Goal: Task Accomplishment & Management: Complete application form

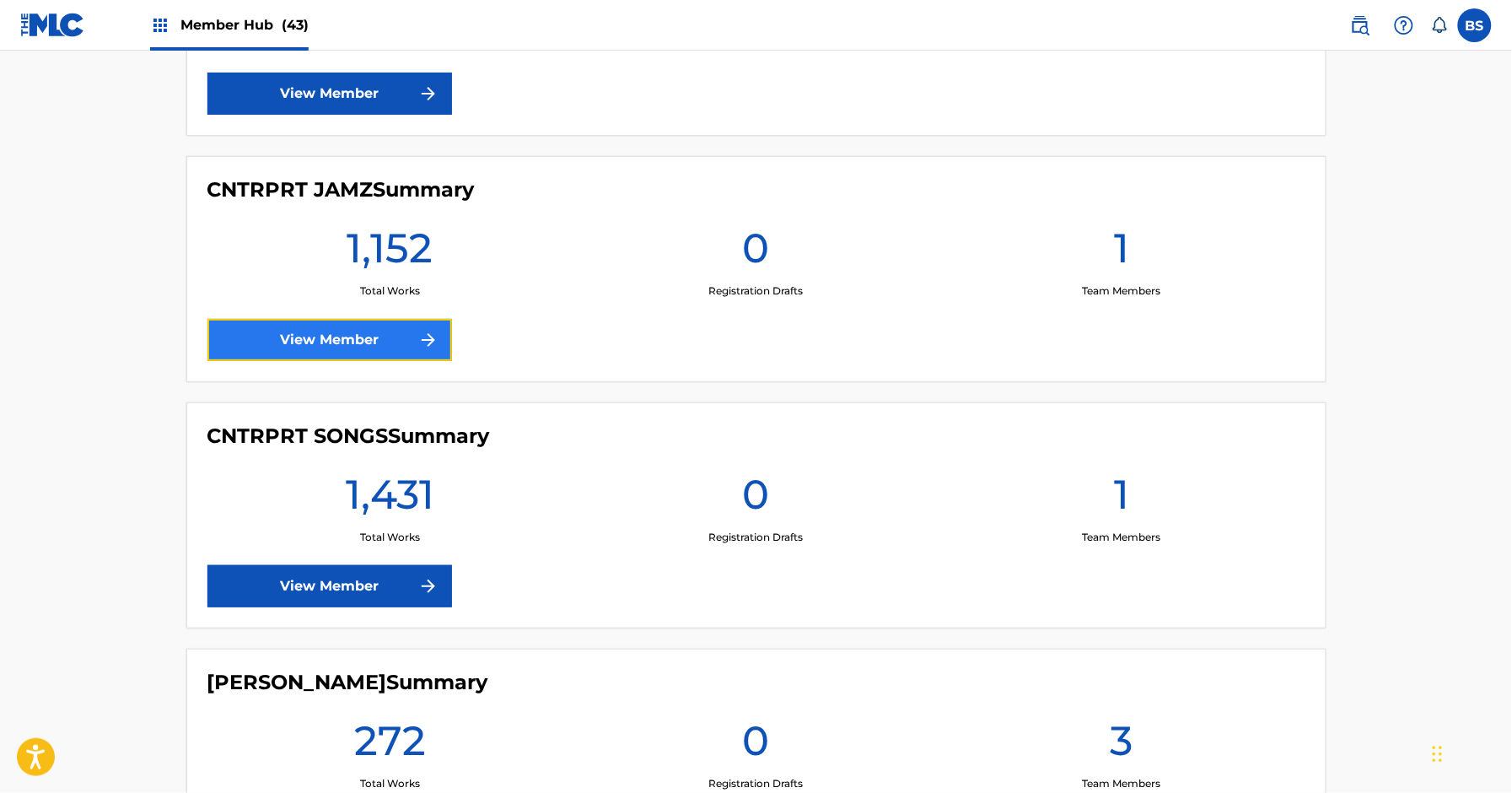
click at [323, 340] on link "View Member" at bounding box center [329, 339] width 244 height 42
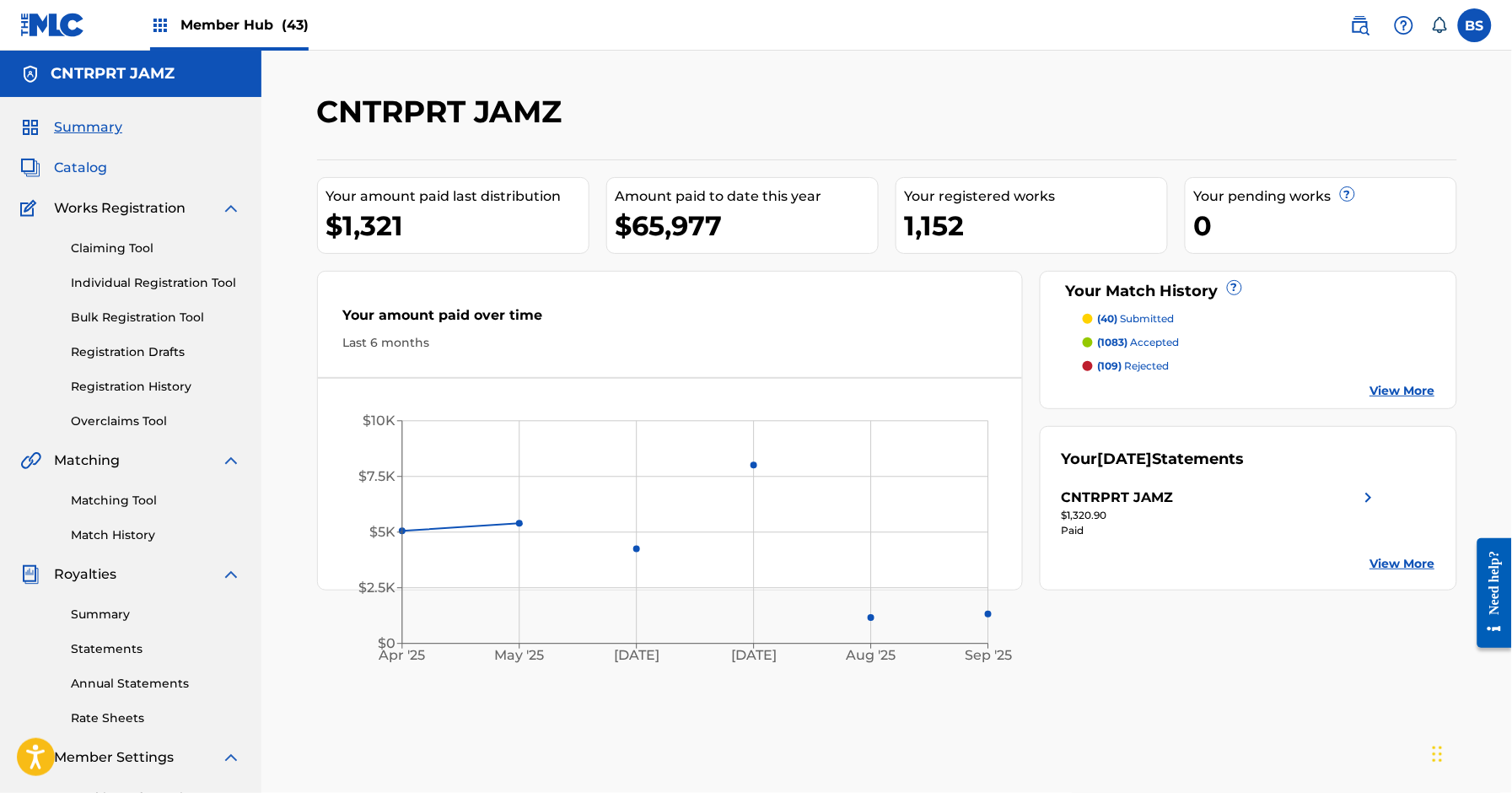
click at [102, 172] on span "Catalog" at bounding box center [81, 167] width 53 height 20
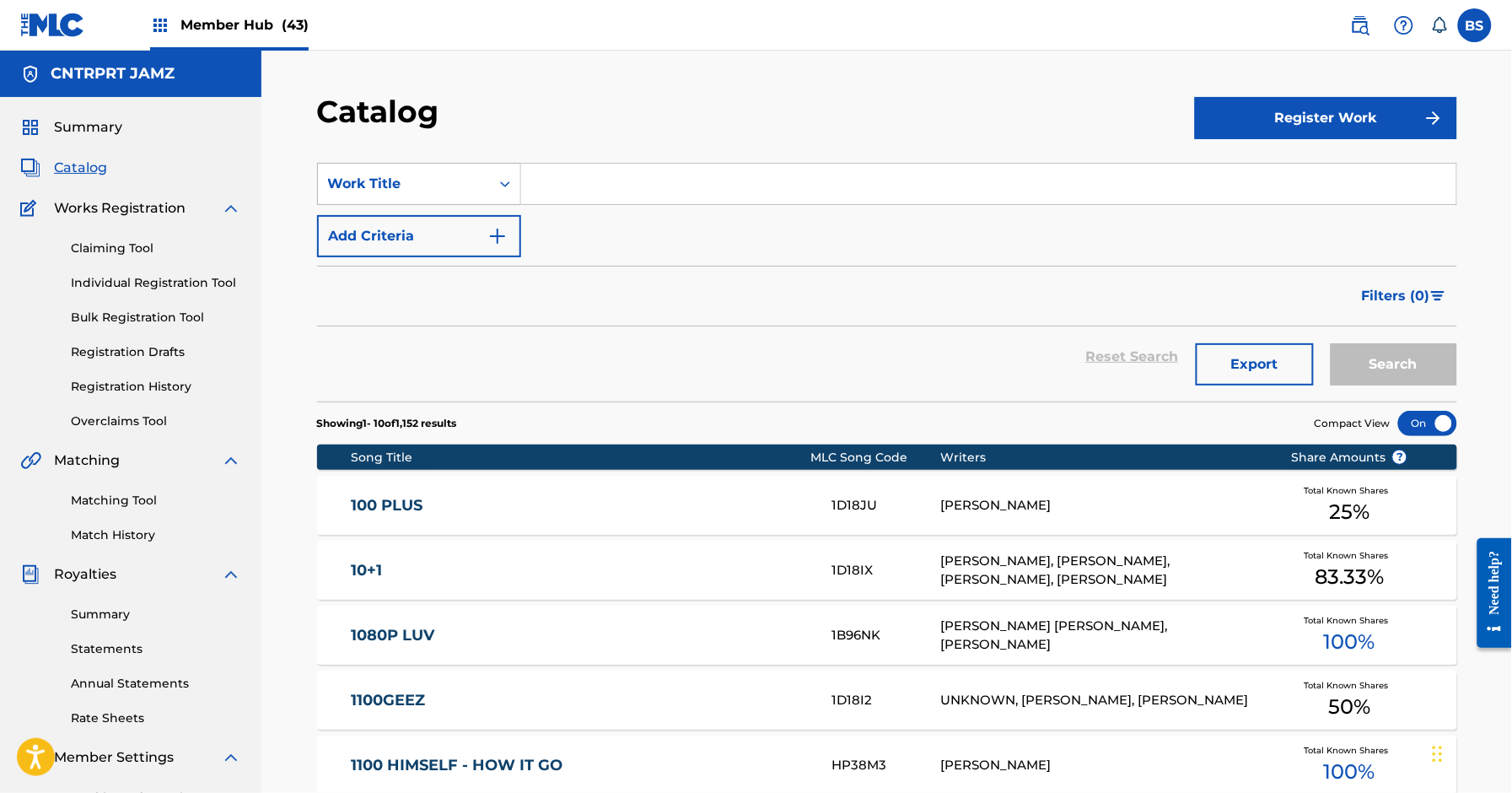
drag, startPoint x: 398, startPoint y: 184, endPoint x: 430, endPoint y: 202, distance: 36.7
click at [398, 185] on div "Work Title" at bounding box center [404, 184] width 152 height 20
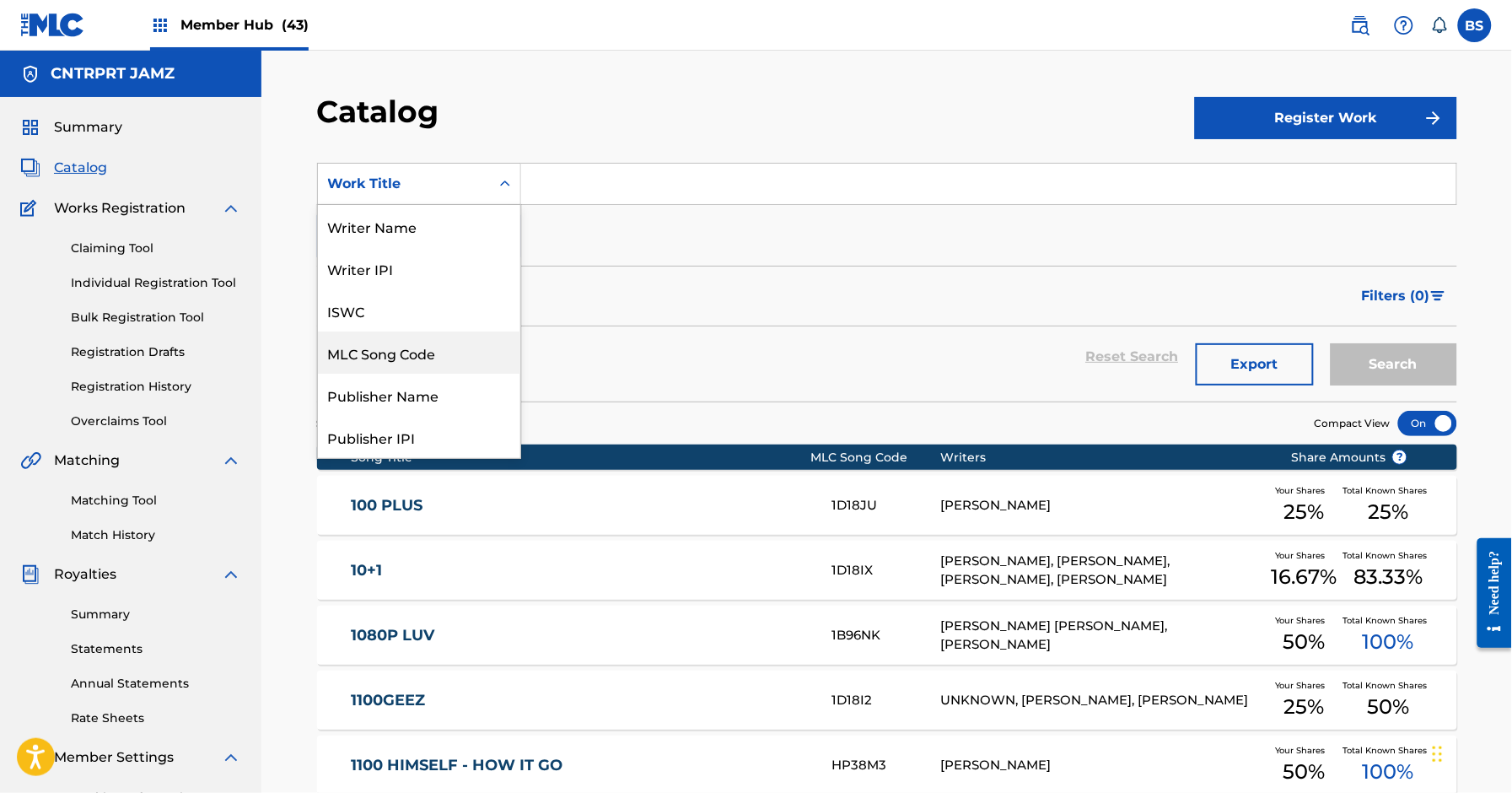
click at [419, 351] on div "MLC Song Code" at bounding box center [419, 353] width 202 height 42
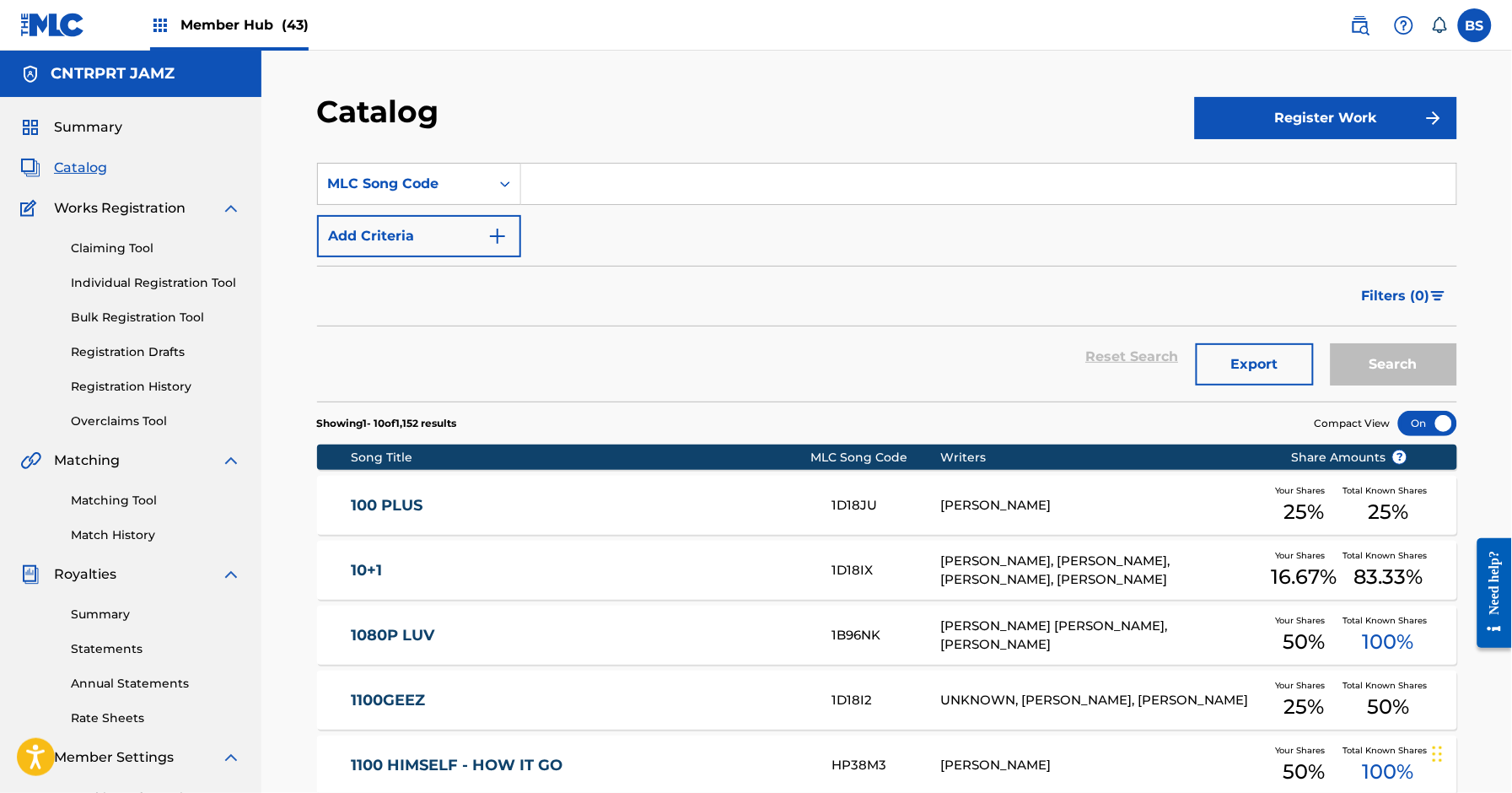
click at [606, 196] on input "Search Form" at bounding box center [989, 184] width 935 height 41
paste input "EV9QJ6"
type input "EV9QJ6"
click at [1393, 378] on button "Search" at bounding box center [1394, 364] width 126 height 42
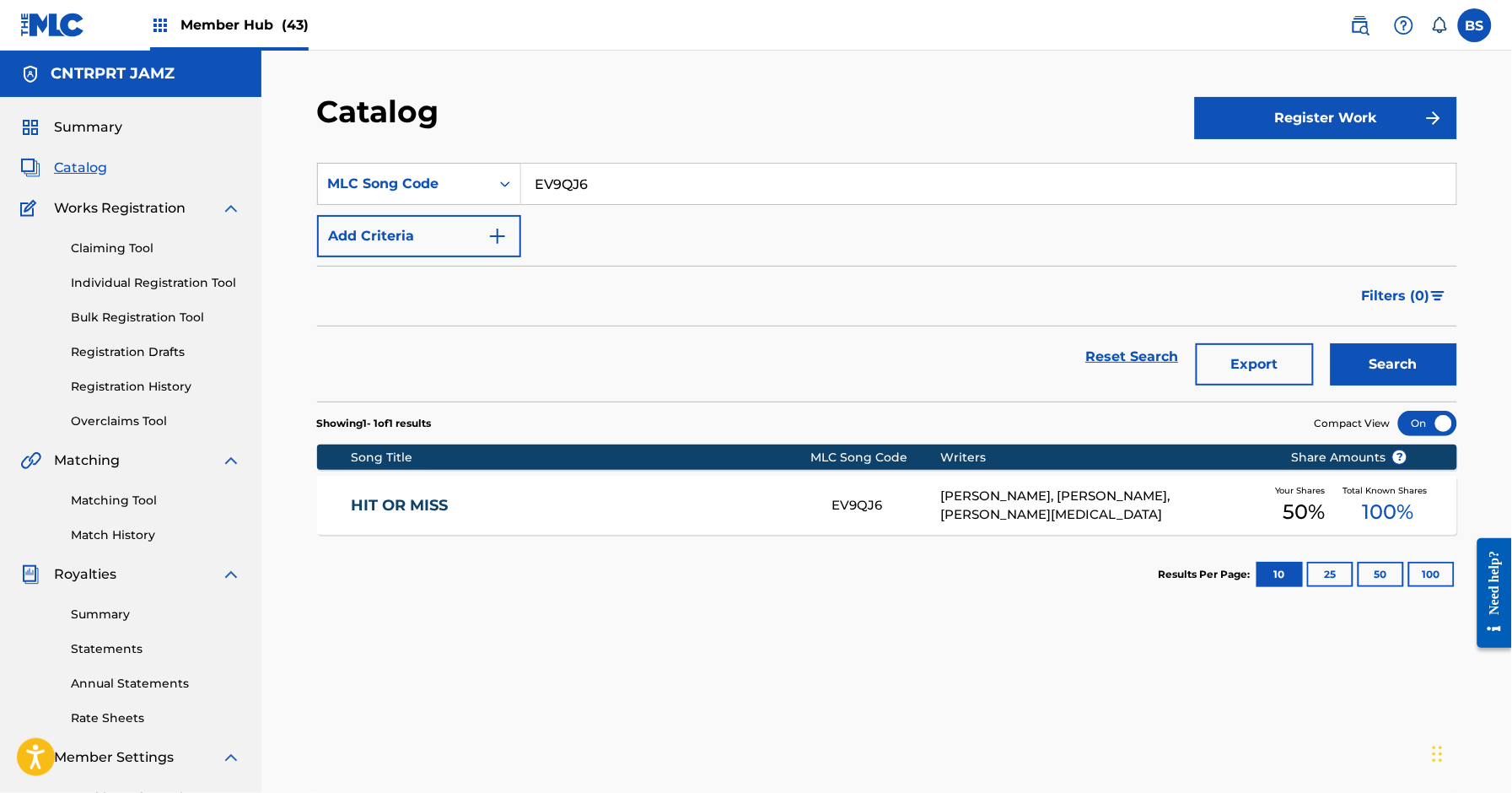
click at [751, 480] on div "HIT OR MISS EV9QJ6 [PERSON_NAME], [PERSON_NAME], [PERSON_NAME][MEDICAL_DATA] Yo…" at bounding box center [888, 506] width 1140 height 59
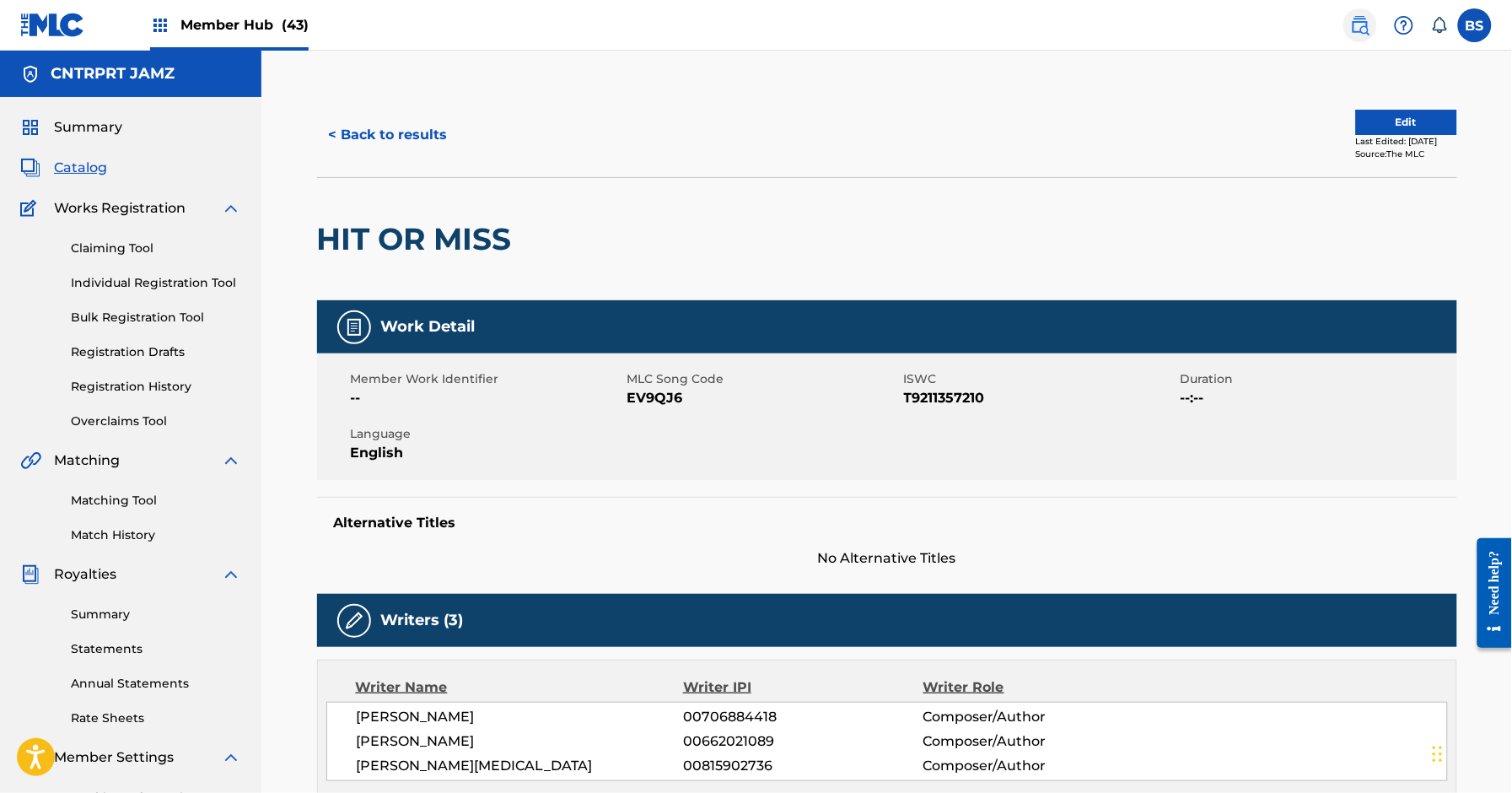
click at [1366, 27] on img at bounding box center [1360, 25] width 20 height 20
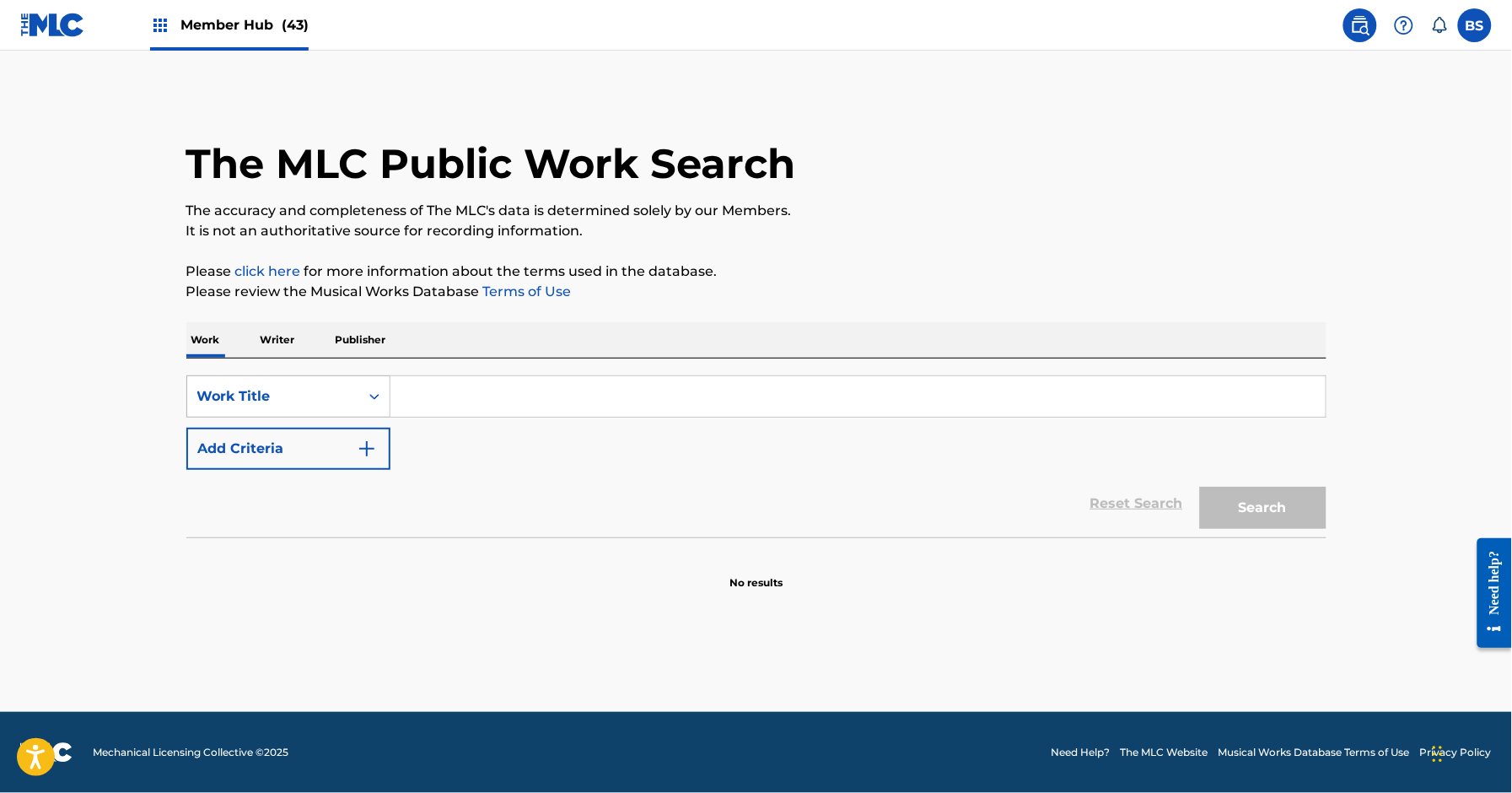
drag, startPoint x: 332, startPoint y: 391, endPoint x: 314, endPoint y: 412, distance: 27.7
click at [331, 393] on div "Work Title" at bounding box center [274, 396] width 152 height 20
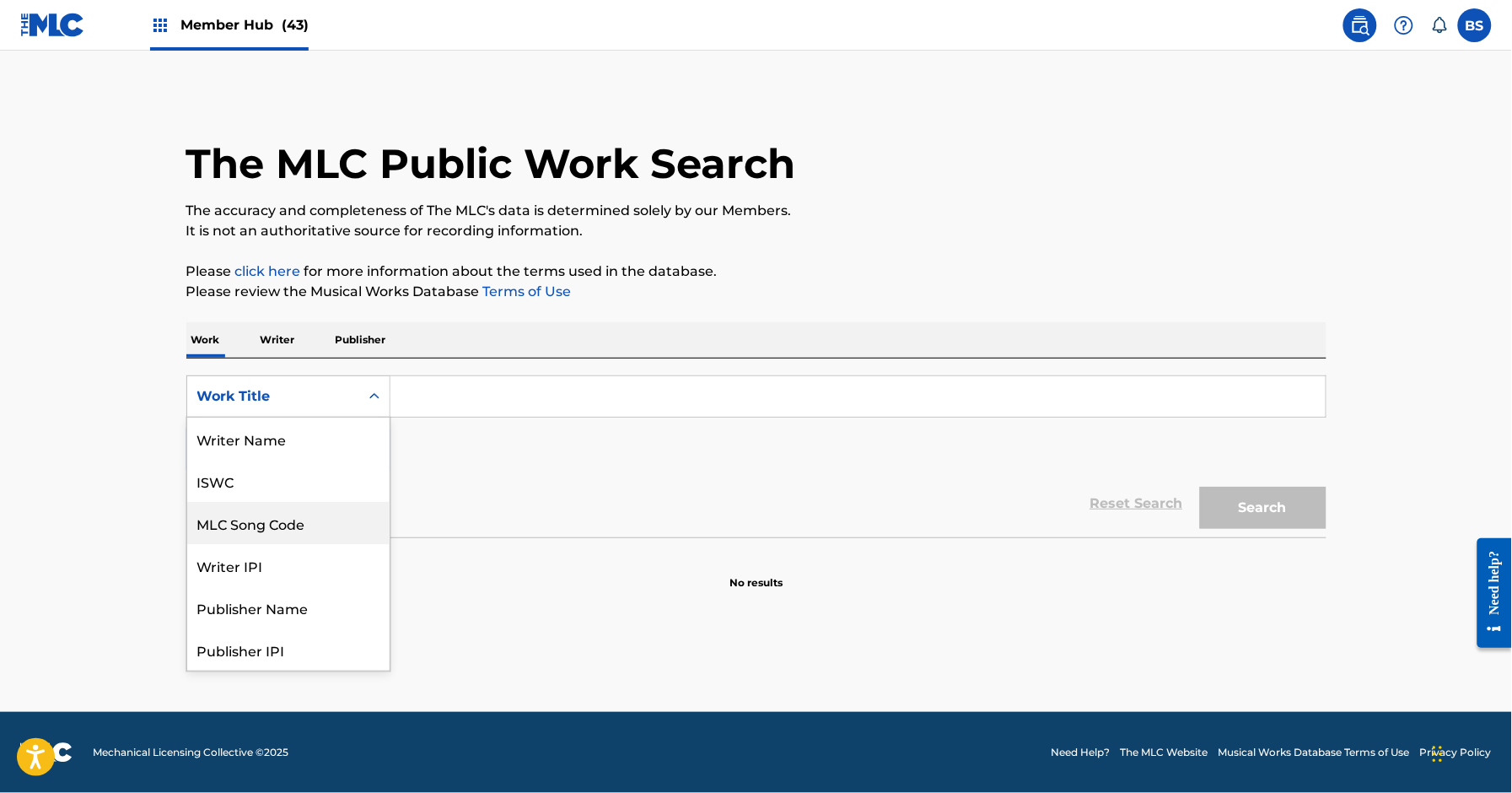
drag, startPoint x: 281, startPoint y: 525, endPoint x: 290, endPoint y: 523, distance: 9.2
click at [285, 525] on div "MLC Song Code" at bounding box center [288, 523] width 202 height 42
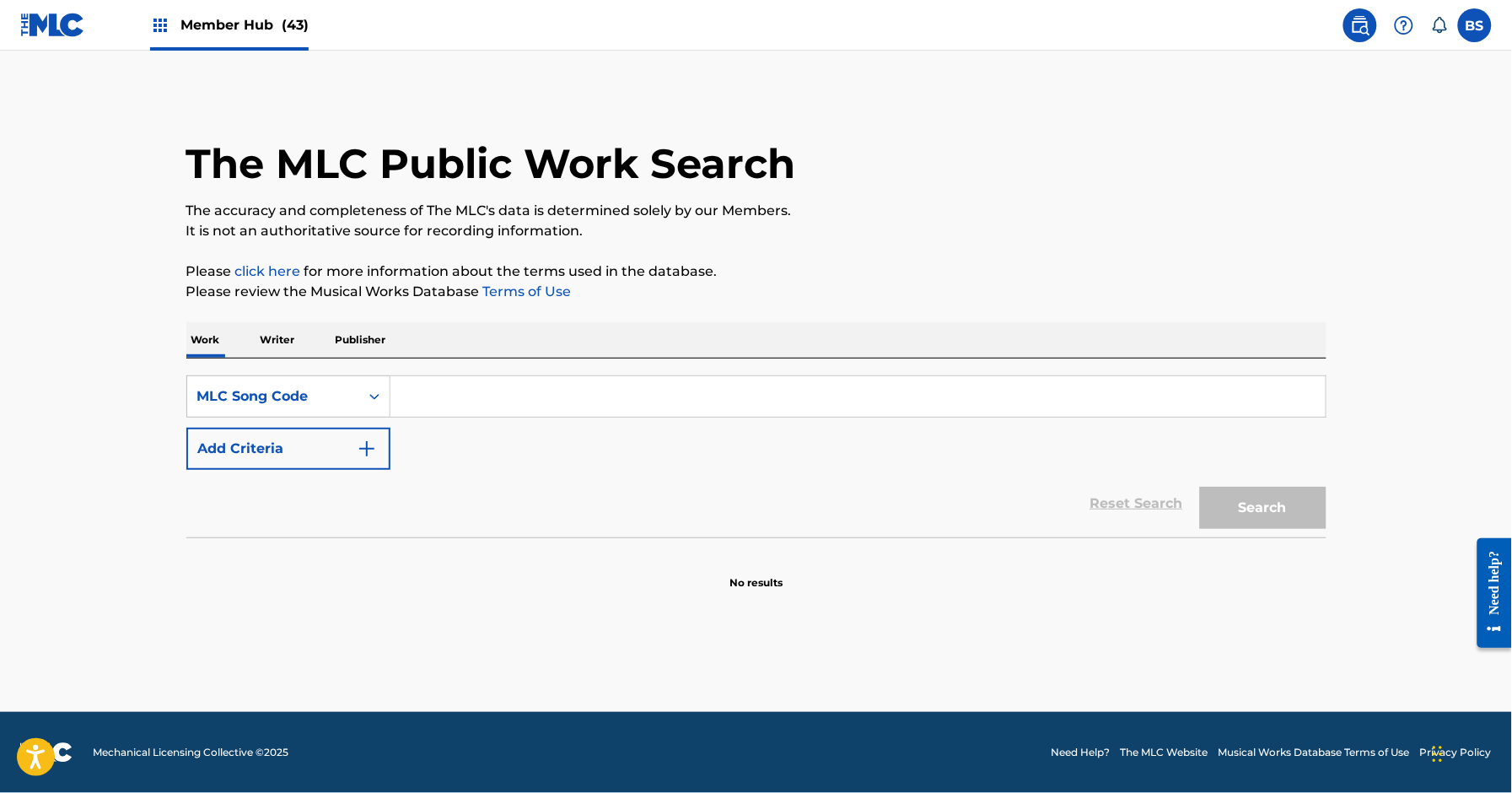
click at [507, 399] on input "Search Form" at bounding box center [858, 396] width 935 height 41
paste input "GA0MS3"
type input "GA0MS3"
drag, startPoint x: 1306, startPoint y: 510, endPoint x: 1112, endPoint y: 507, distance: 194.0
click at [1307, 509] on button "Search" at bounding box center [1263, 508] width 126 height 42
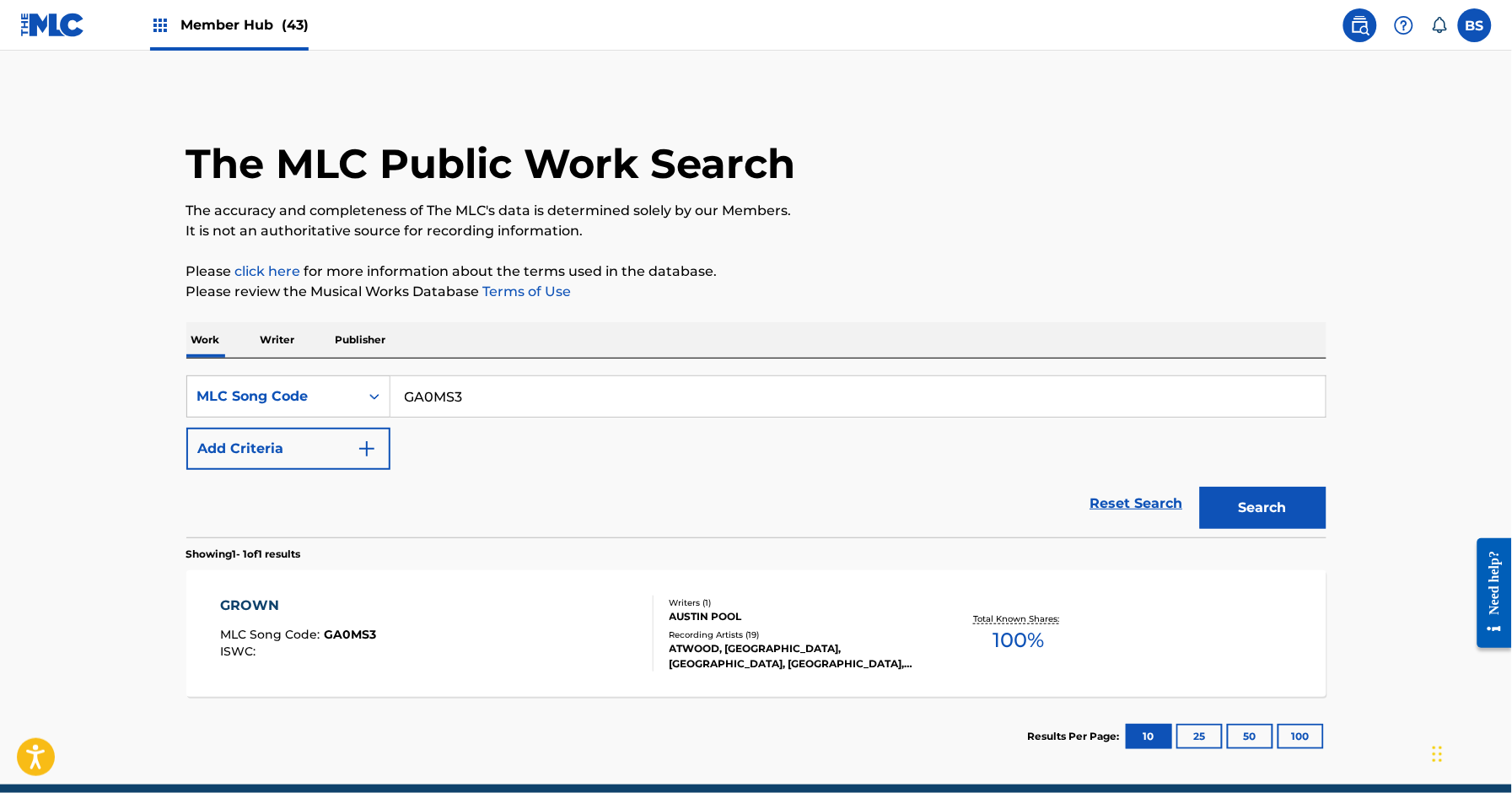
click at [603, 609] on div "GROWN MLC Song Code : GA0MS3 ISWC :" at bounding box center [437, 634] width 433 height 76
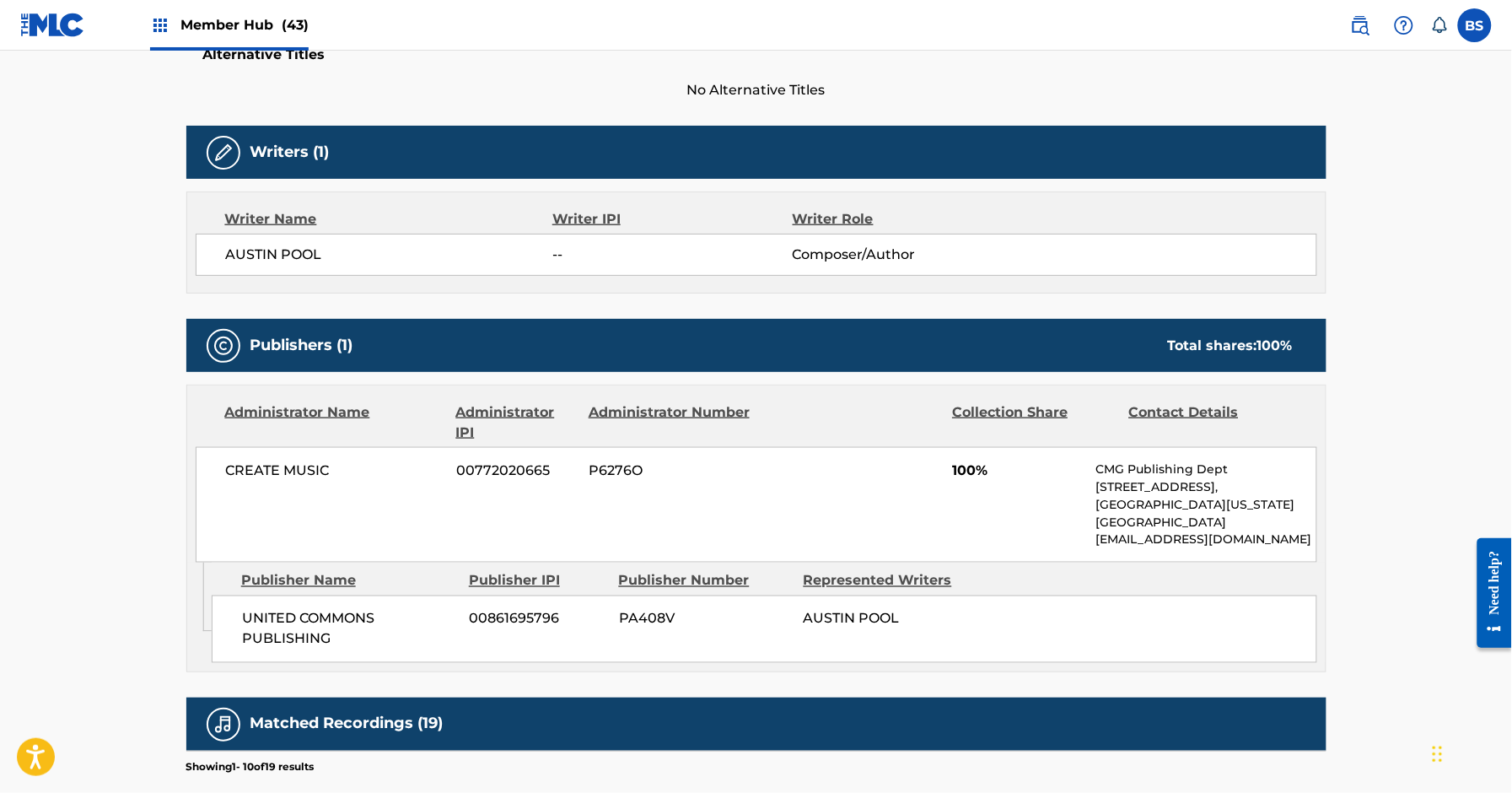
scroll to position [561, 0]
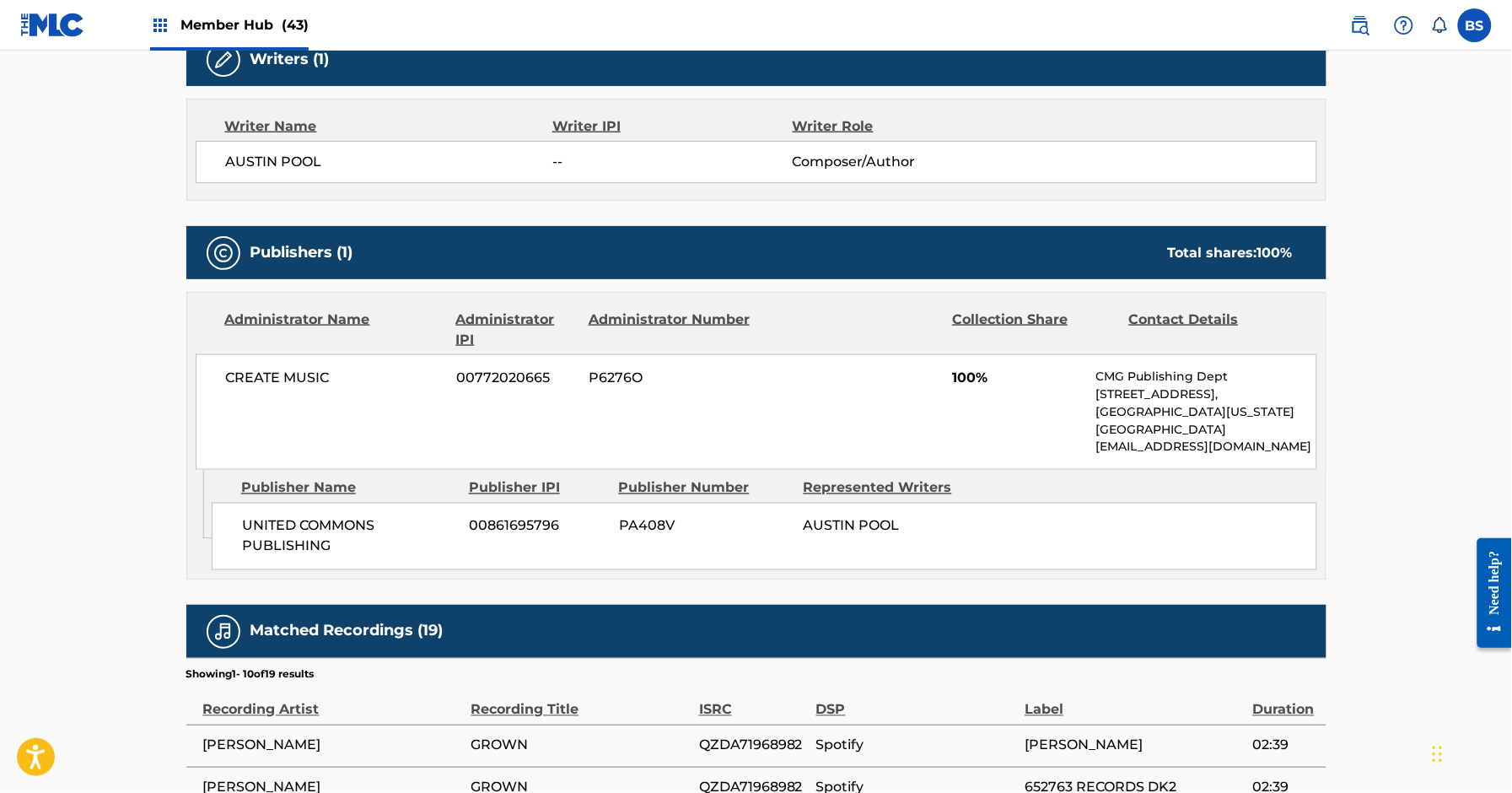
drag, startPoint x: 1104, startPoint y: 451, endPoint x: 1333, endPoint y: 455, distance: 229.0
click at [1333, 455] on div "< Back to public search results Copy work link GROWN Work Detail Member Work Id…" at bounding box center [756, 369] width 1181 height 1676
copy p "[EMAIL_ADDRESS][DOMAIN_NAME]"
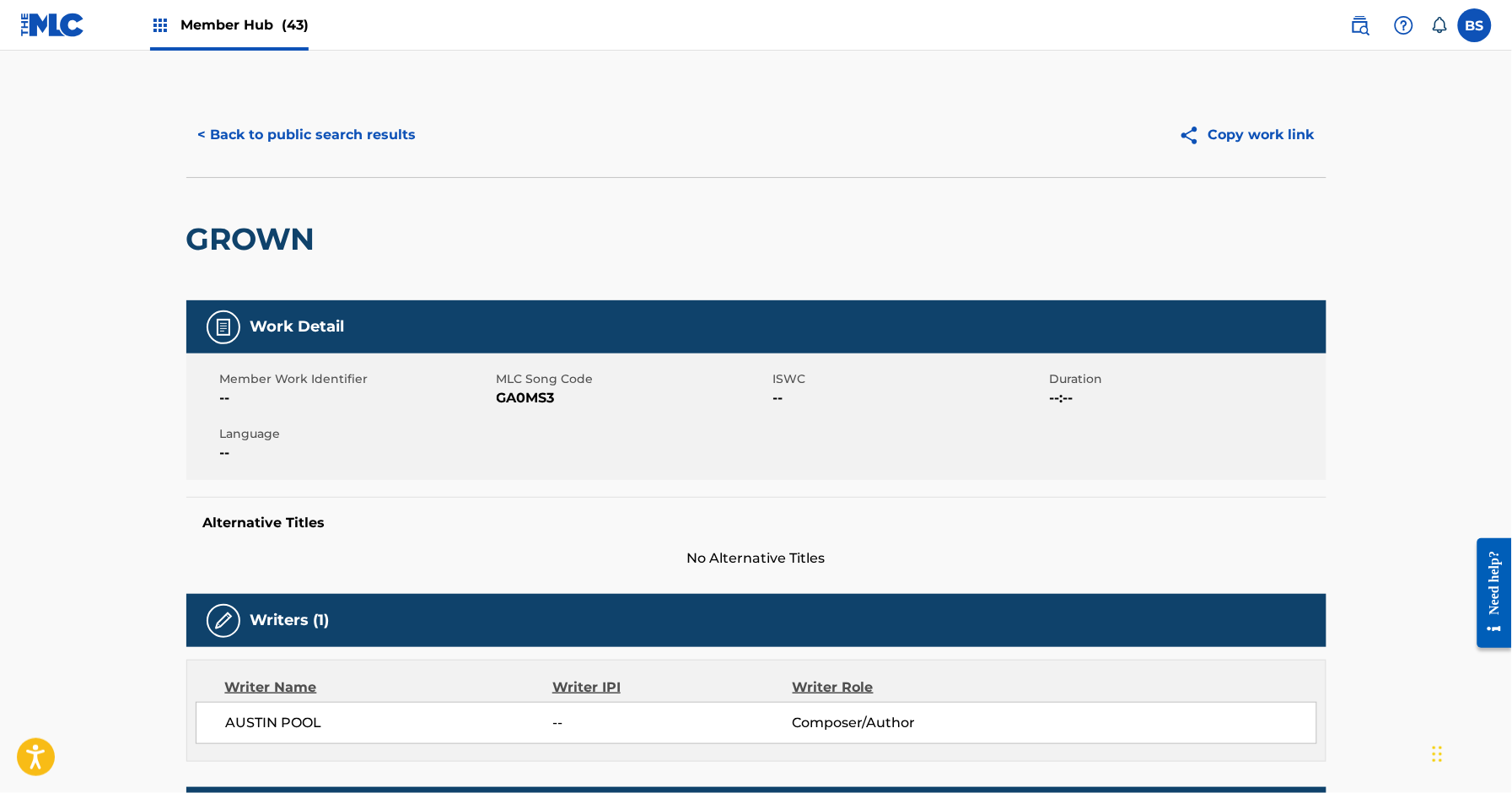
click at [241, 13] on div "Member Hub (43)" at bounding box center [229, 25] width 159 height 49
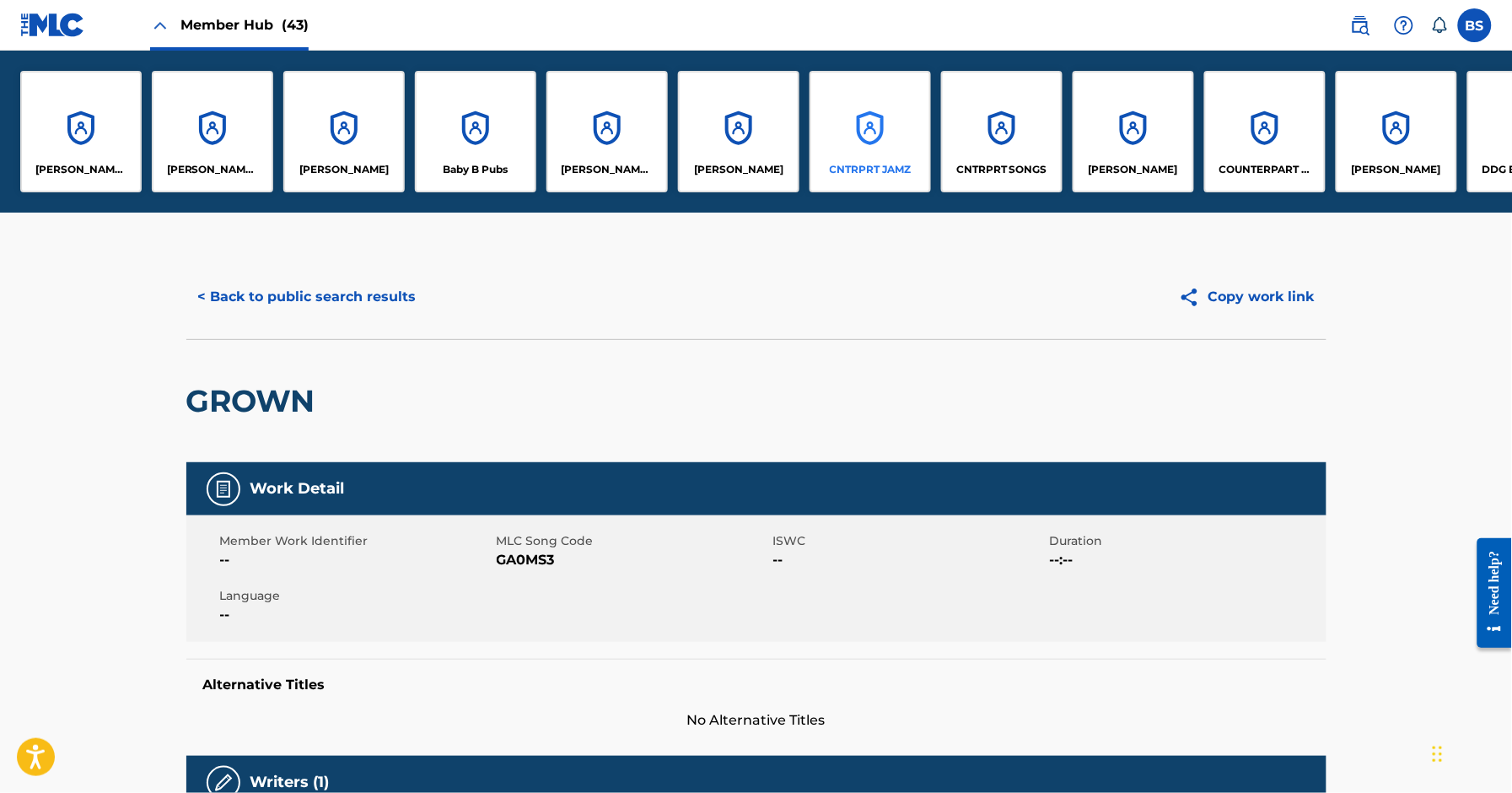
click at [872, 141] on div "CNTRPRT JAMZ" at bounding box center [871, 132] width 122 height 122
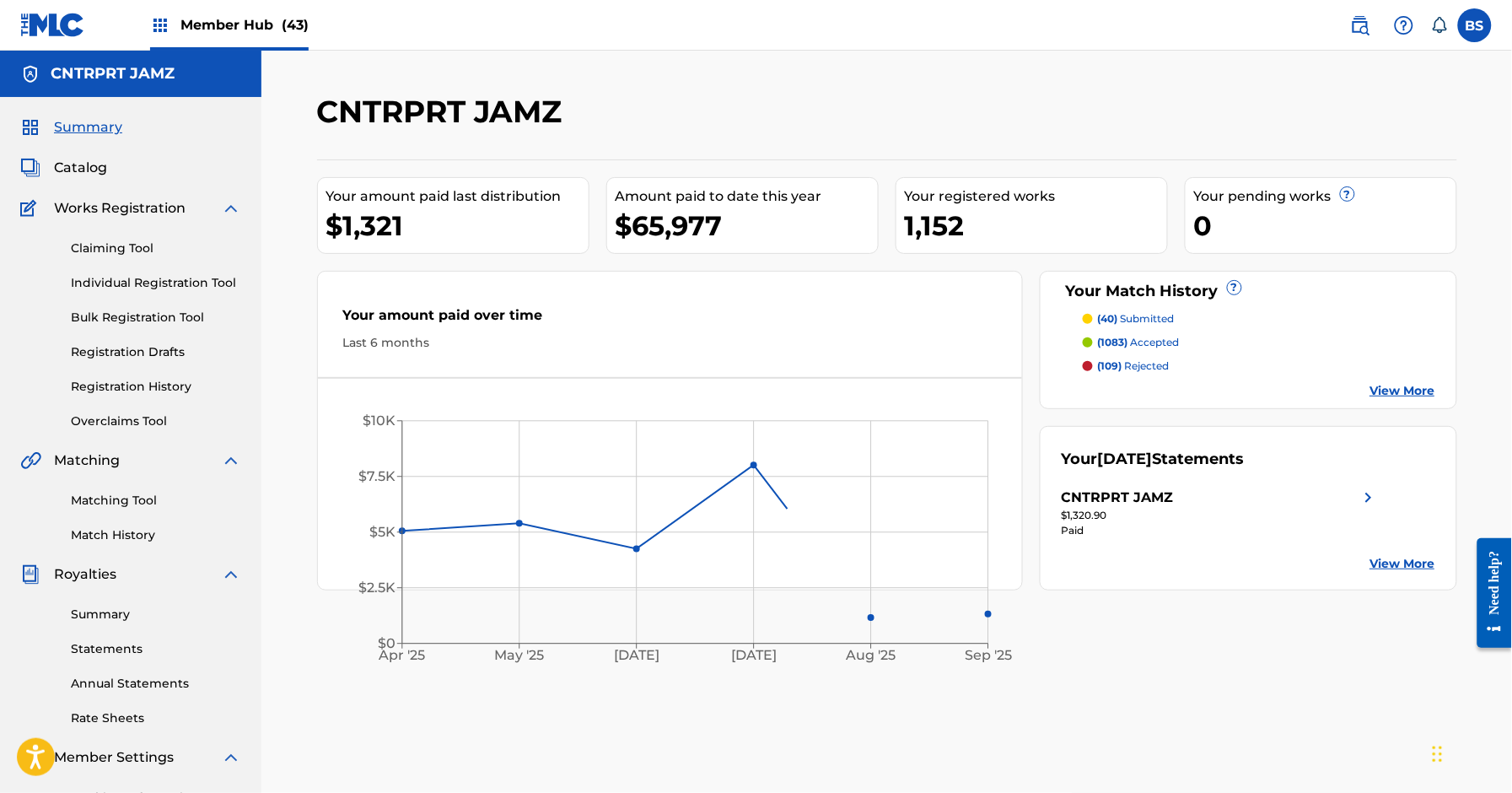
click at [272, 3] on div "Member Hub (43)" at bounding box center [229, 25] width 159 height 49
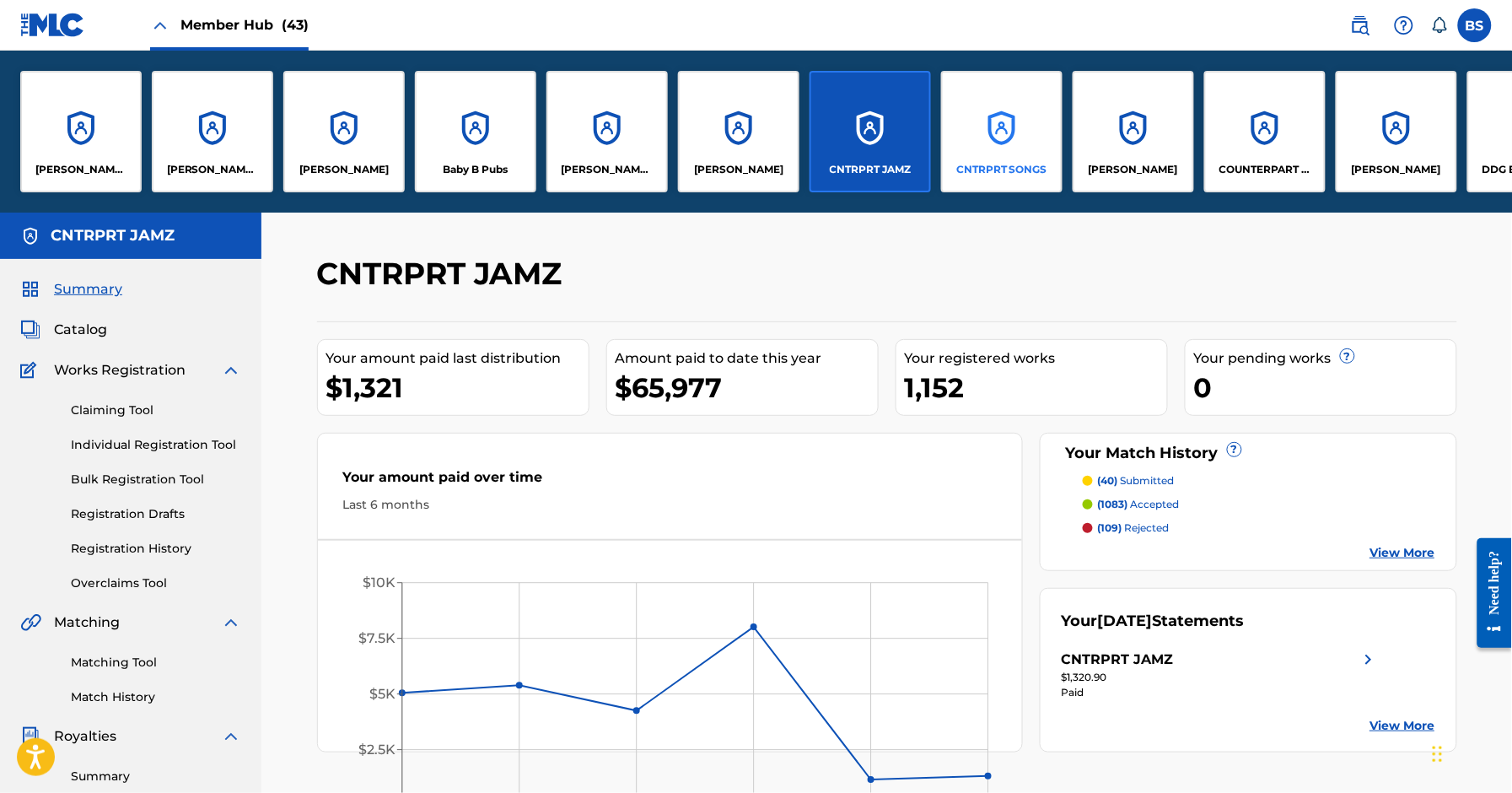
click at [971, 123] on div "CNTRPRT SONGS" at bounding box center [1002, 132] width 122 height 122
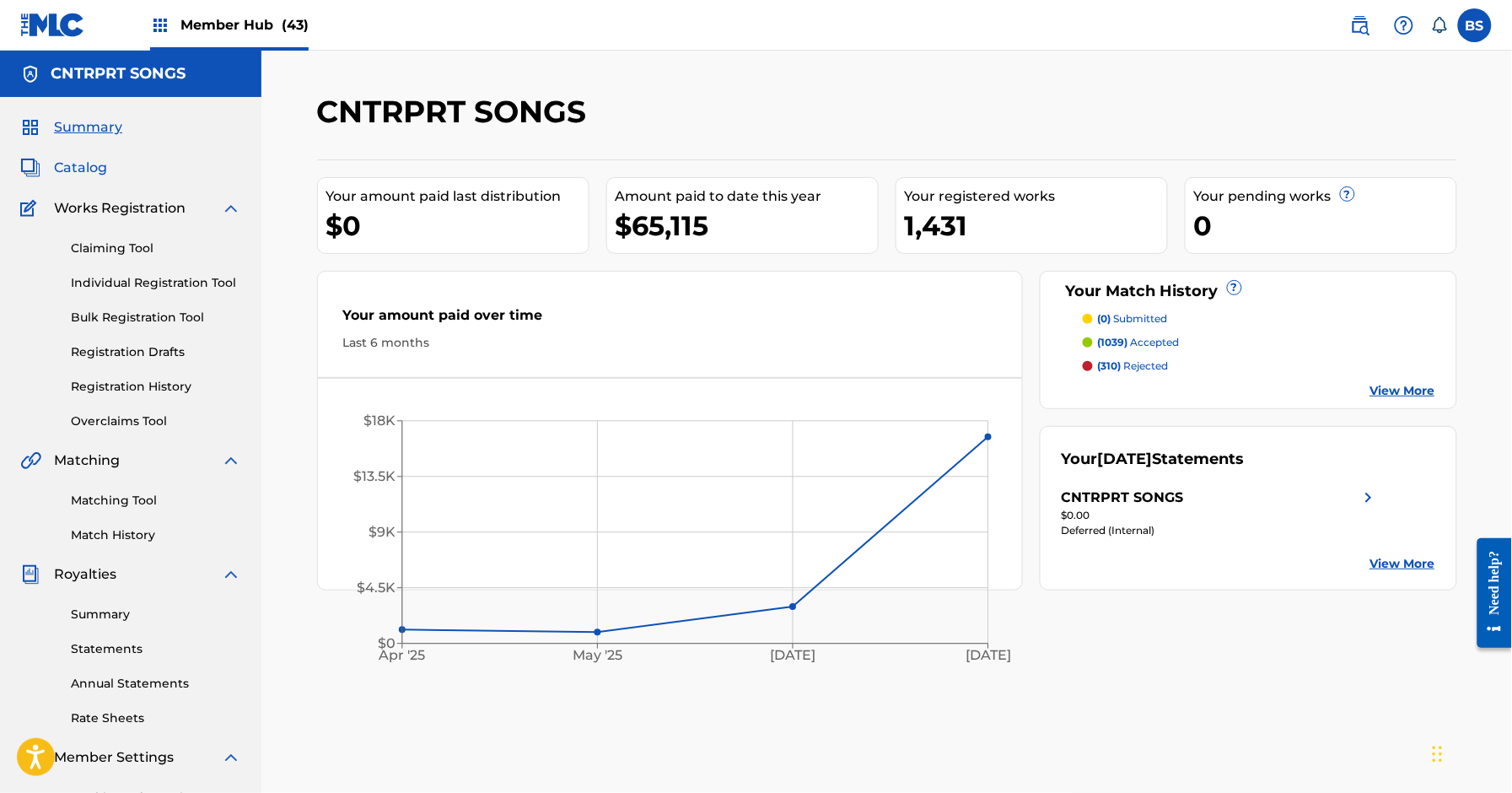
drag, startPoint x: 79, startPoint y: 169, endPoint x: 49, endPoint y: 252, distance: 88.3
click at [80, 169] on span "Catalog" at bounding box center [81, 167] width 53 height 20
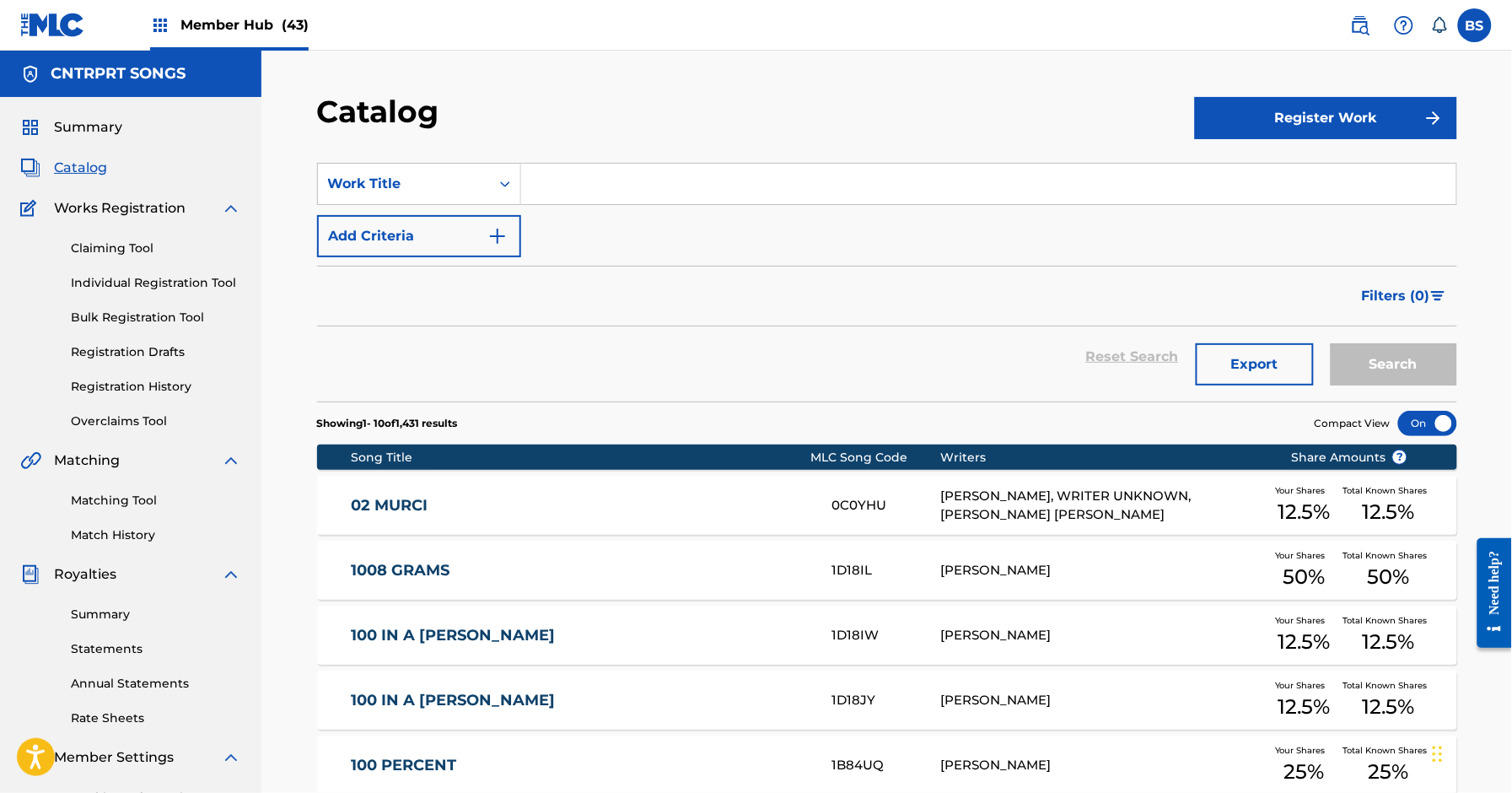
click at [718, 184] on input "Search Form" at bounding box center [989, 184] width 935 height 41
paste input "8Wolves"
type input "8Wolves"
click at [1422, 352] on button "Search" at bounding box center [1394, 364] width 126 height 42
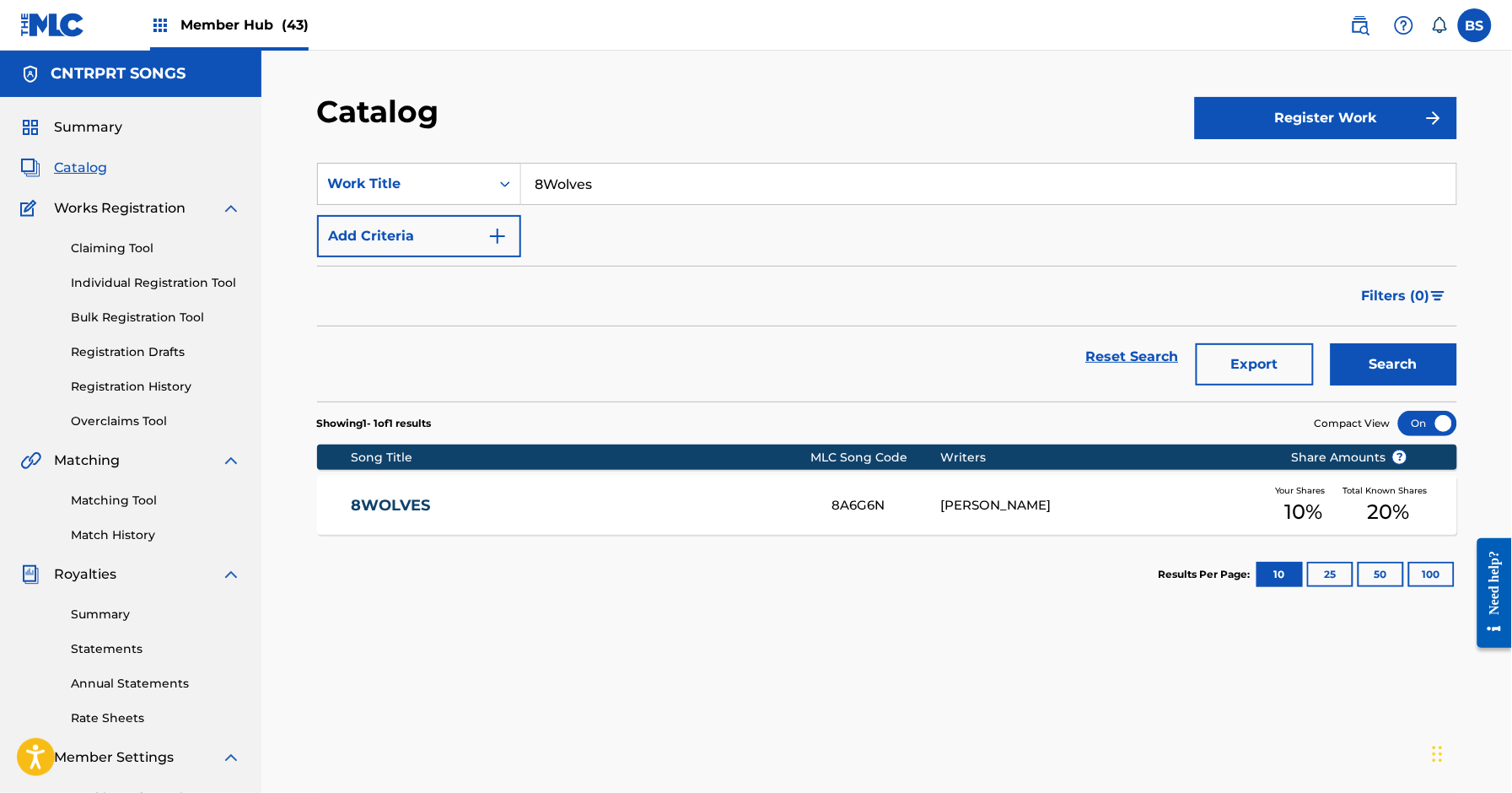
click at [760, 507] on link "8WOLVES" at bounding box center [580, 506] width 459 height 19
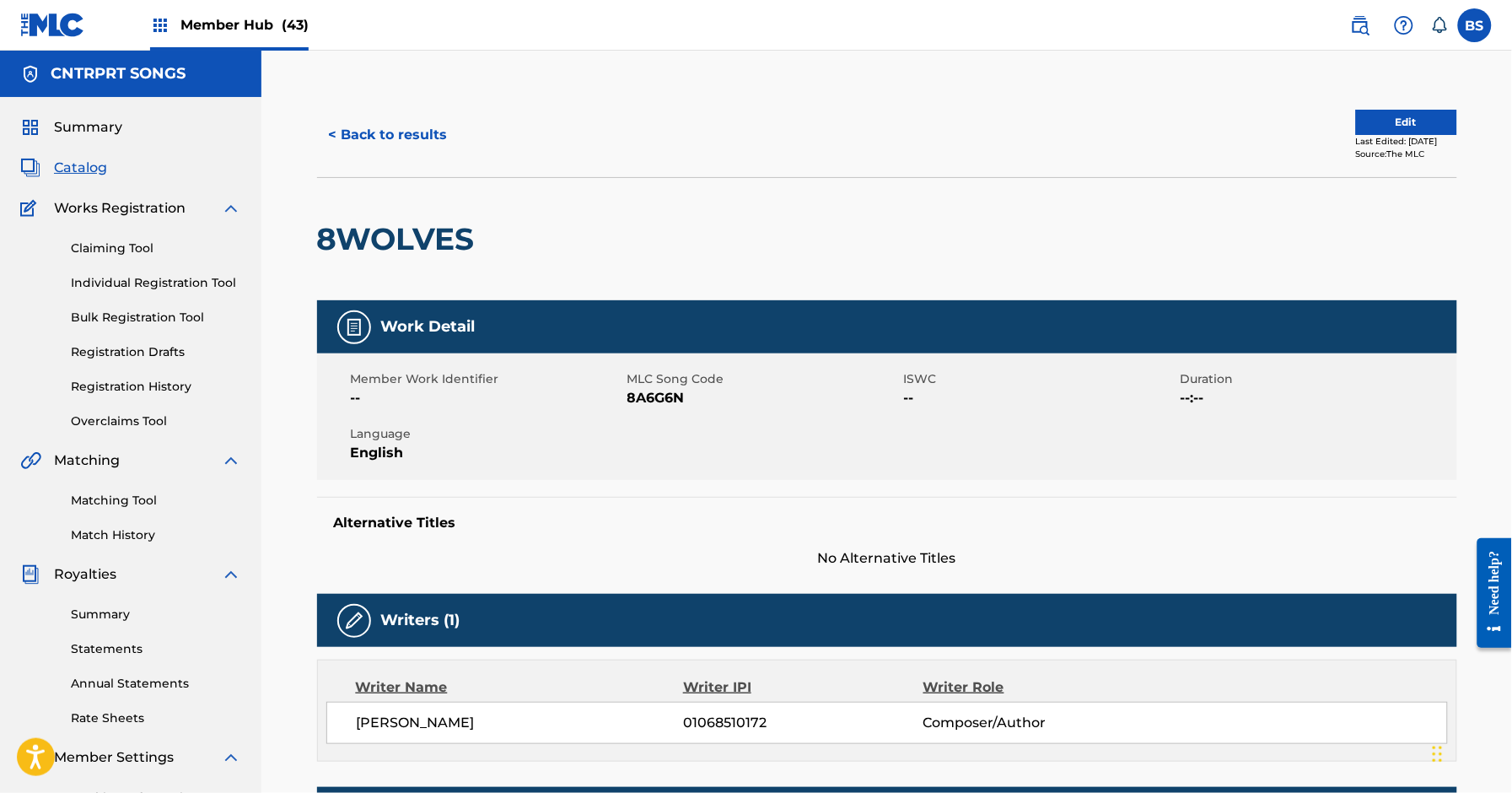
click at [645, 396] on span "8A6G6N" at bounding box center [763, 397] width 273 height 20
copy span "8A6G6N"
click at [427, 136] on button "< Back to results" at bounding box center [389, 135] width 143 height 42
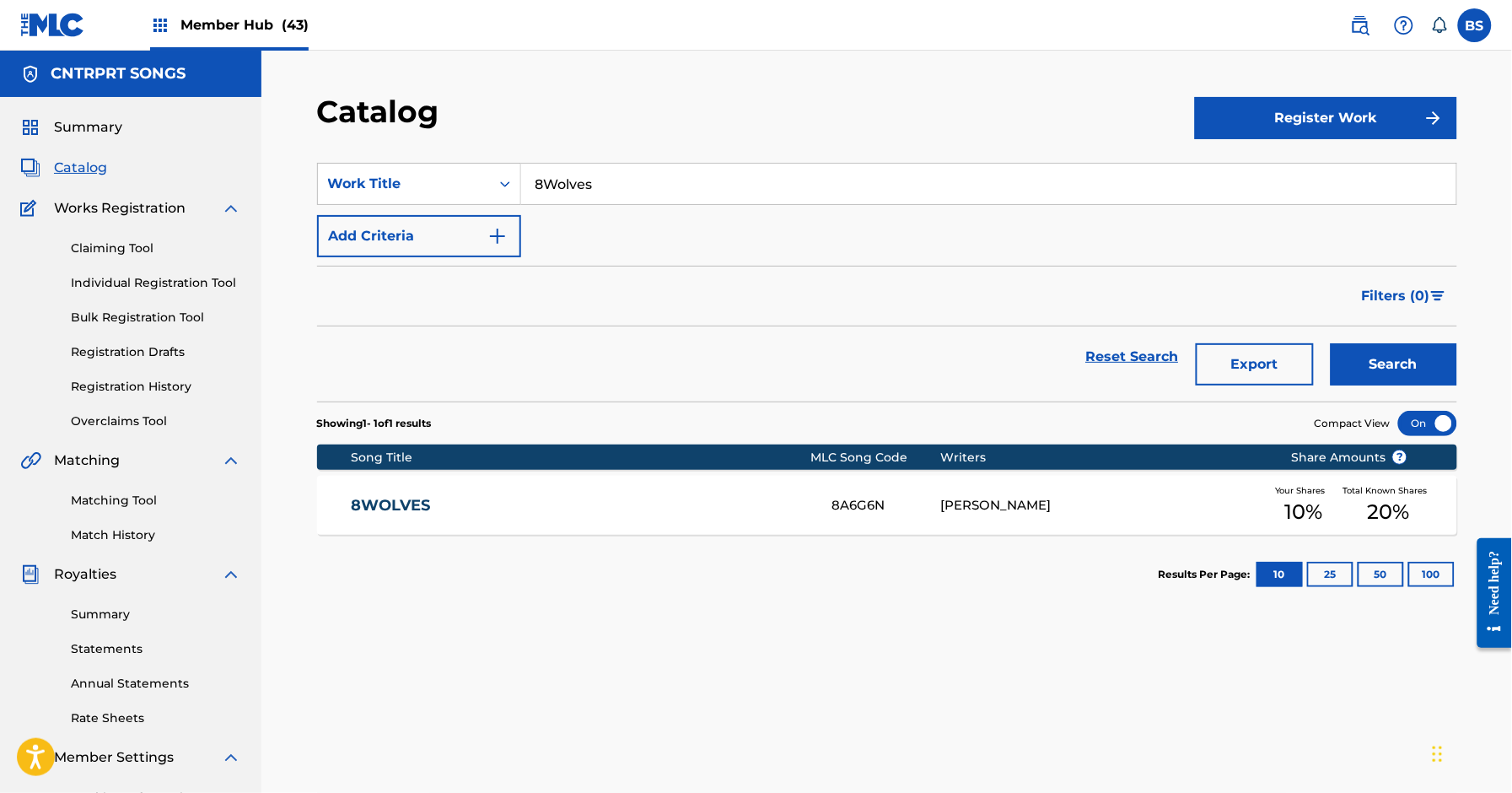
click at [674, 192] on input "8Wolves" at bounding box center [989, 184] width 935 height 41
paste input "Beatnik"
drag, startPoint x: 1370, startPoint y: 358, endPoint x: 1188, endPoint y: 328, distance: 184.5
click at [1371, 358] on button "Search" at bounding box center [1394, 364] width 126 height 42
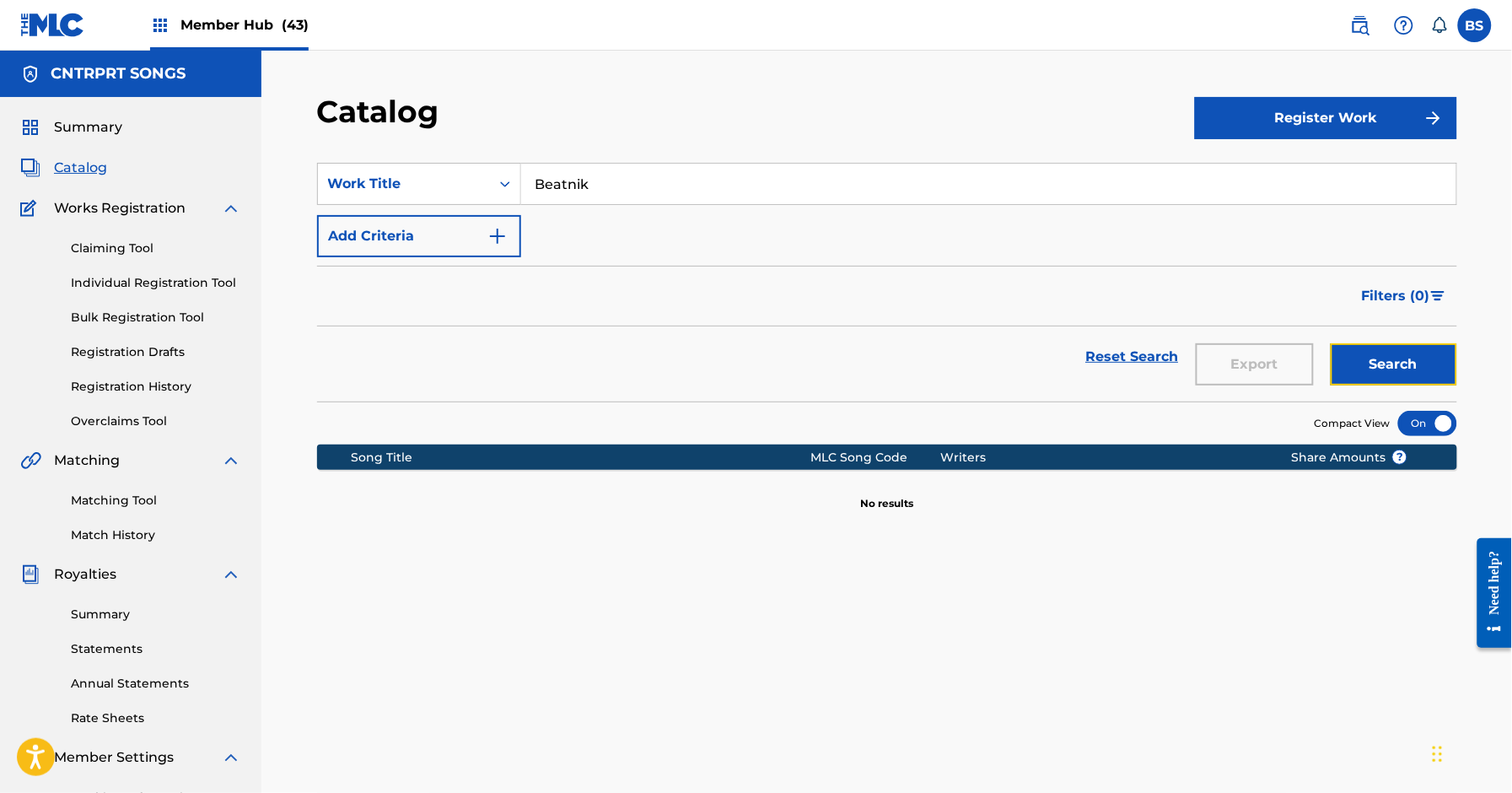
drag, startPoint x: 1382, startPoint y: 362, endPoint x: 1240, endPoint y: 335, distance: 144.5
click at [1381, 362] on button "Search" at bounding box center [1394, 364] width 126 height 42
click at [598, 178] on input "Beatnik" at bounding box center [989, 184] width 935 height 41
click at [599, 178] on input "Beatnik" at bounding box center [989, 184] width 935 height 41
paste input "lahblahblah"
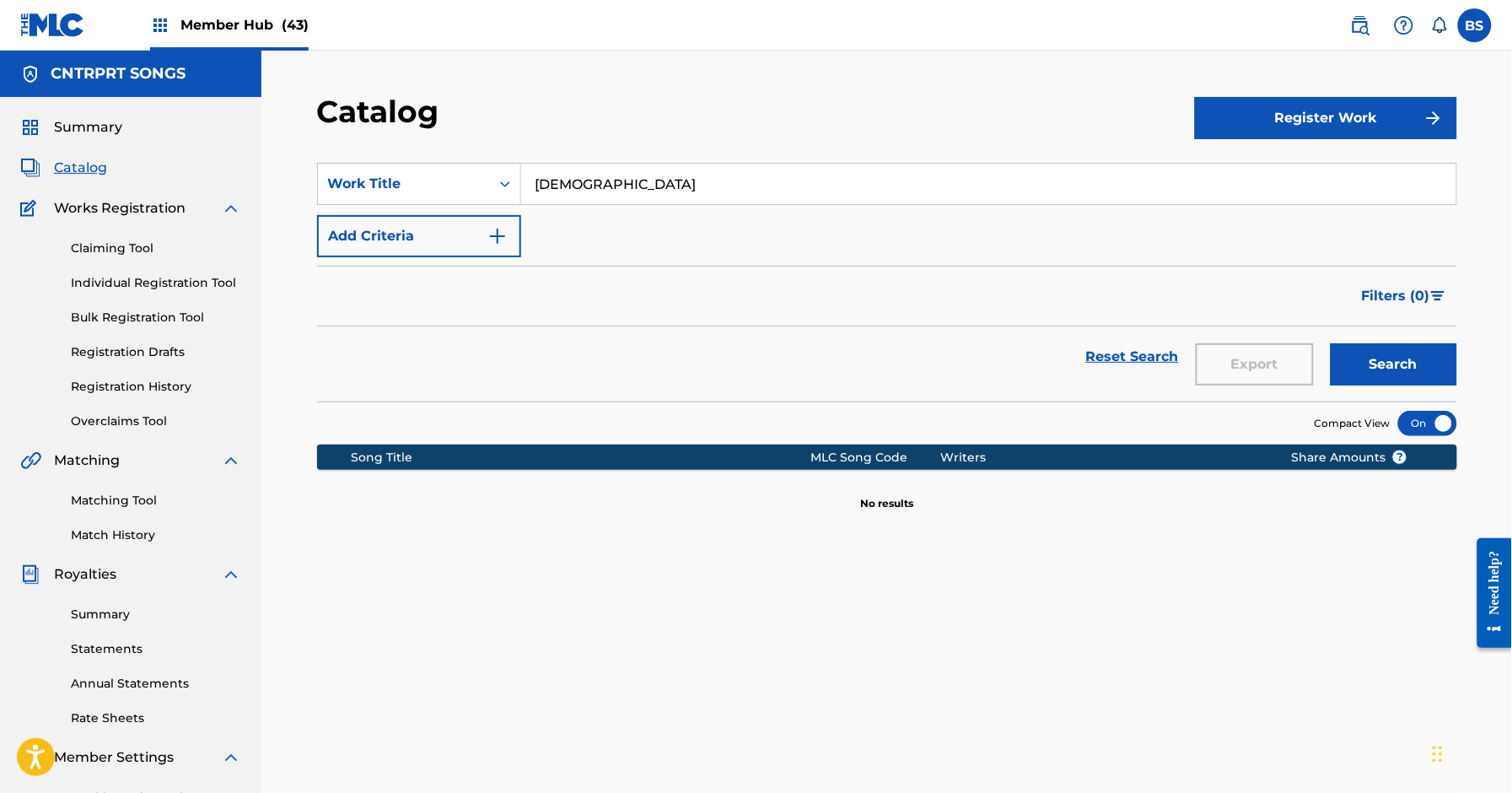
type input "[DEMOGRAPHIC_DATA]"
click at [1400, 350] on button "Search" at bounding box center [1394, 364] width 126 height 42
drag, startPoint x: 222, startPoint y: 21, endPoint x: 306, endPoint y: 44, distance: 87.1
click at [222, 22] on span "Member Hub (43)" at bounding box center [244, 25] width 128 height 19
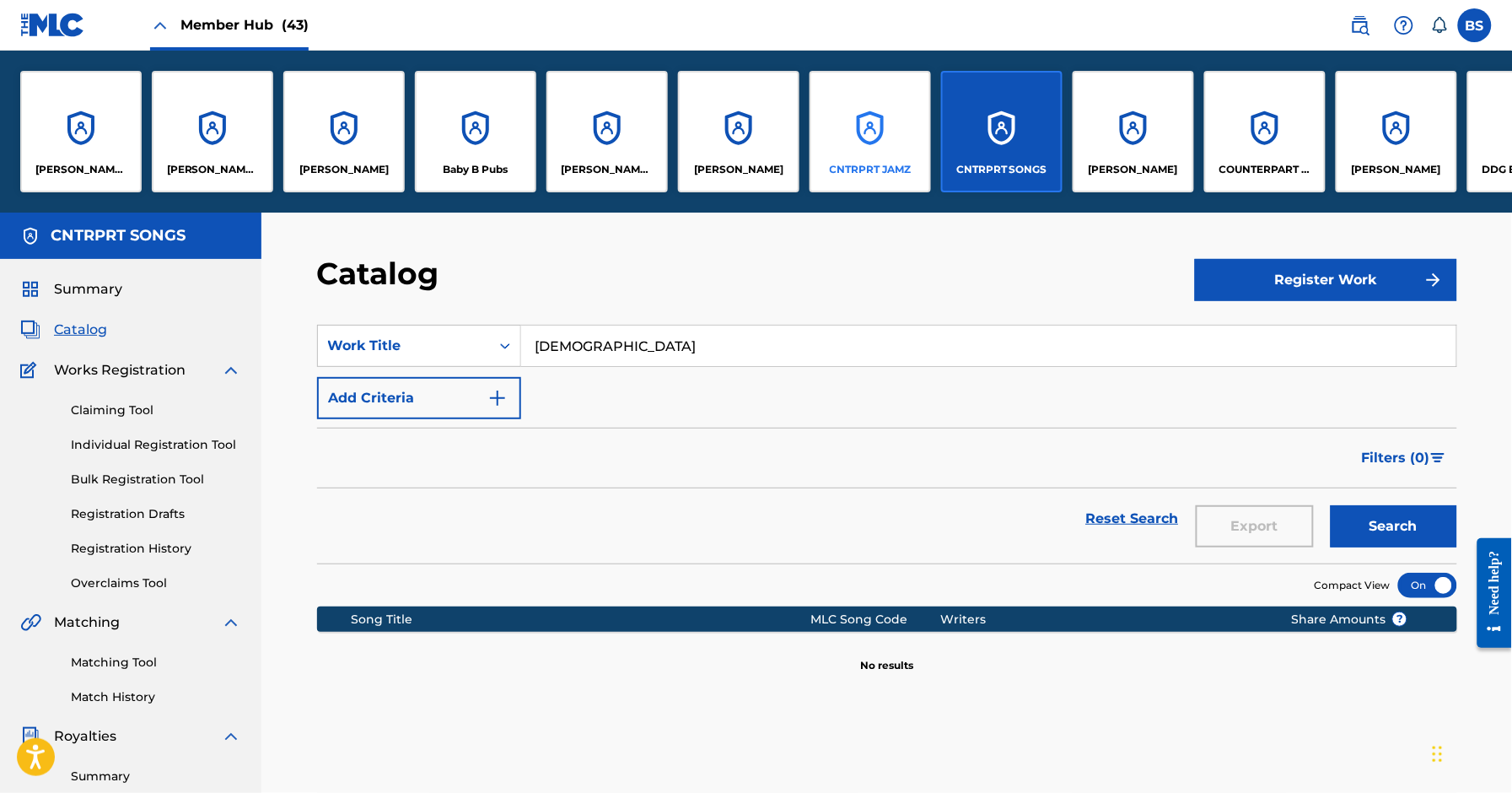
click at [844, 105] on div "CNTRPRT JAMZ" at bounding box center [871, 132] width 122 height 122
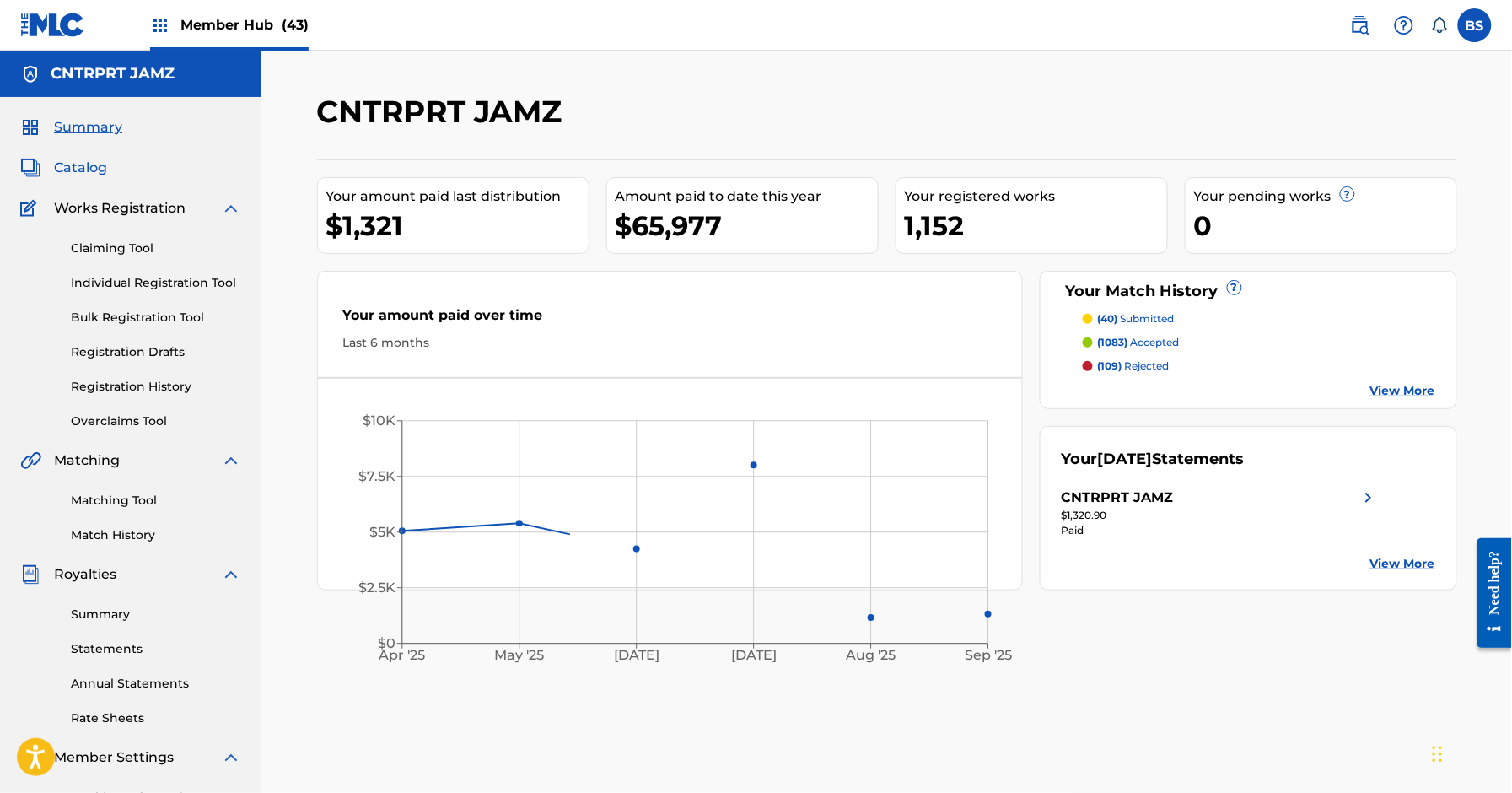
click at [86, 170] on span "Catalog" at bounding box center [81, 167] width 53 height 20
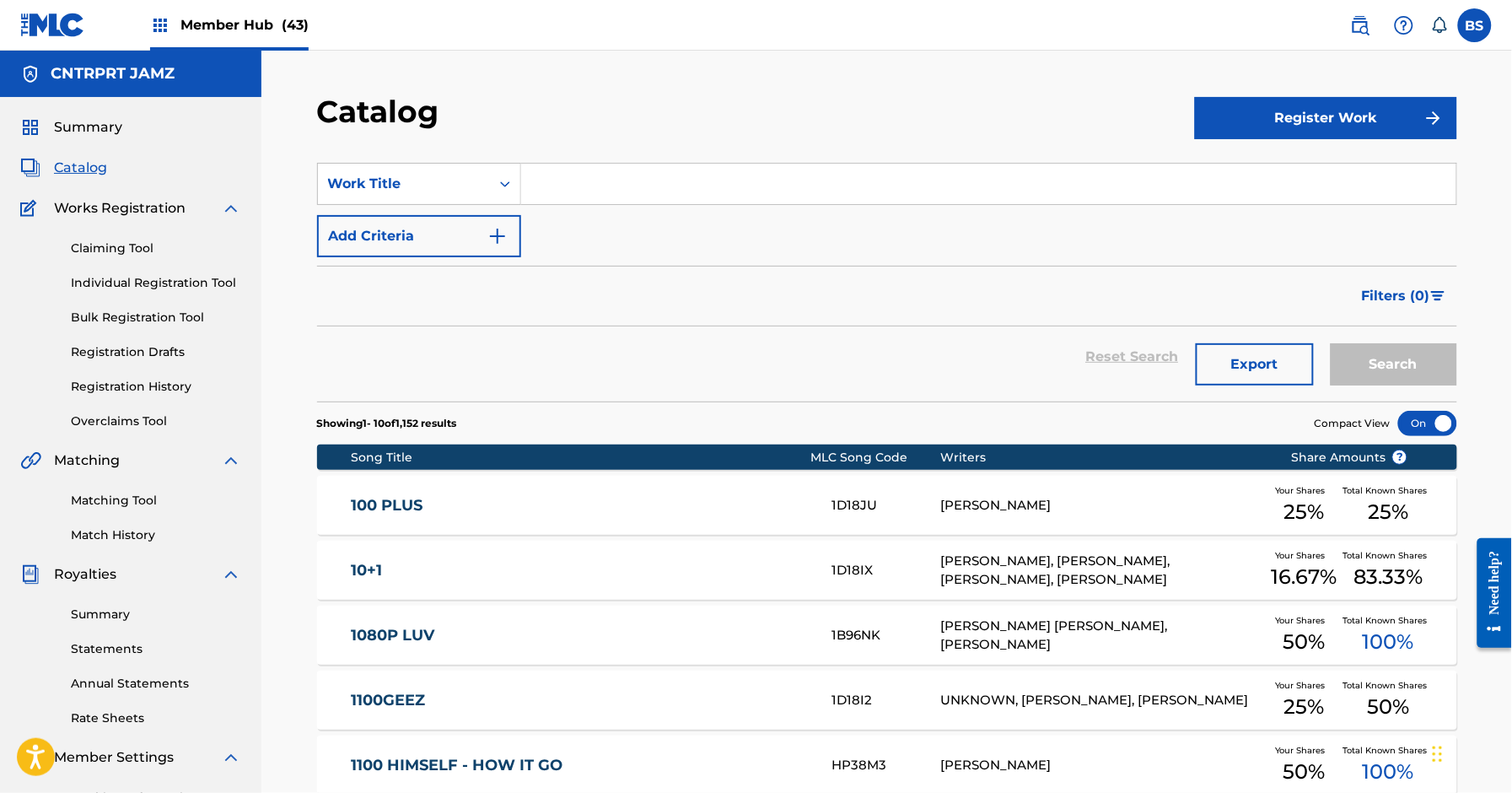
click at [620, 184] on input "Search Form" at bounding box center [989, 184] width 935 height 41
paste input "[DEMOGRAPHIC_DATA]"
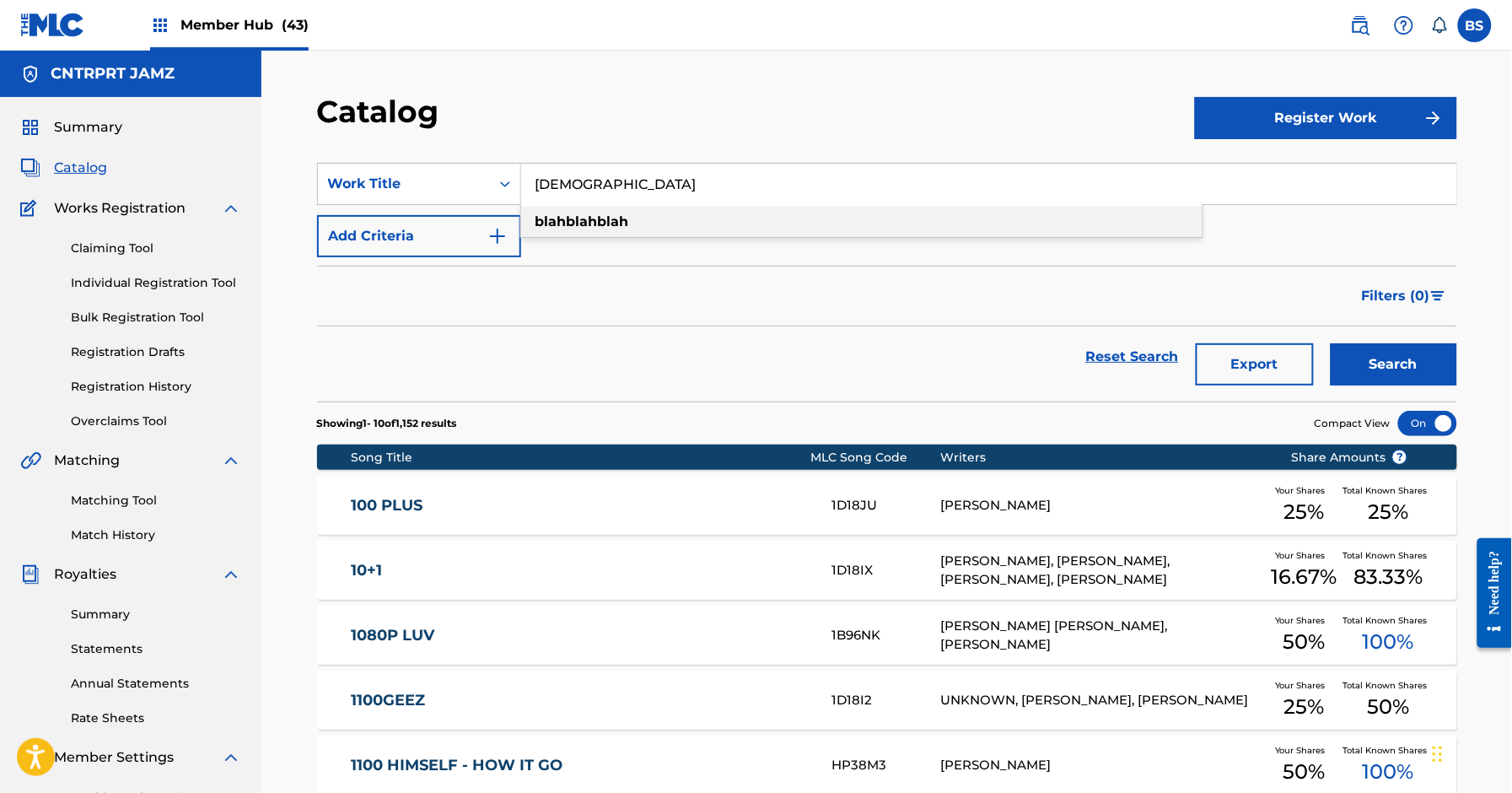
click at [597, 217] on strong "blahblahblah" at bounding box center [583, 222] width 94 height 16
type input "blahblahblah"
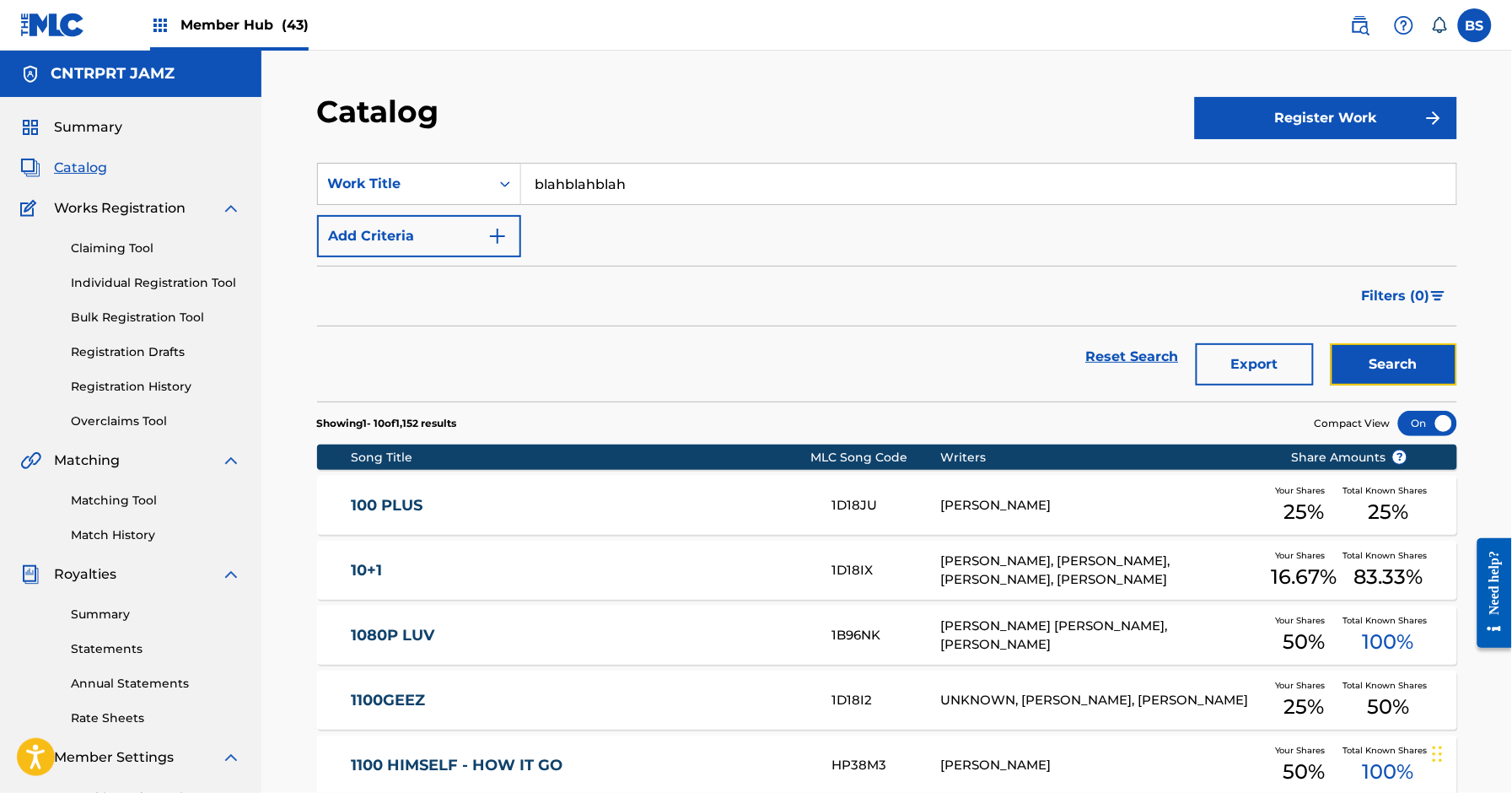
click at [1393, 379] on button "Search" at bounding box center [1394, 364] width 126 height 42
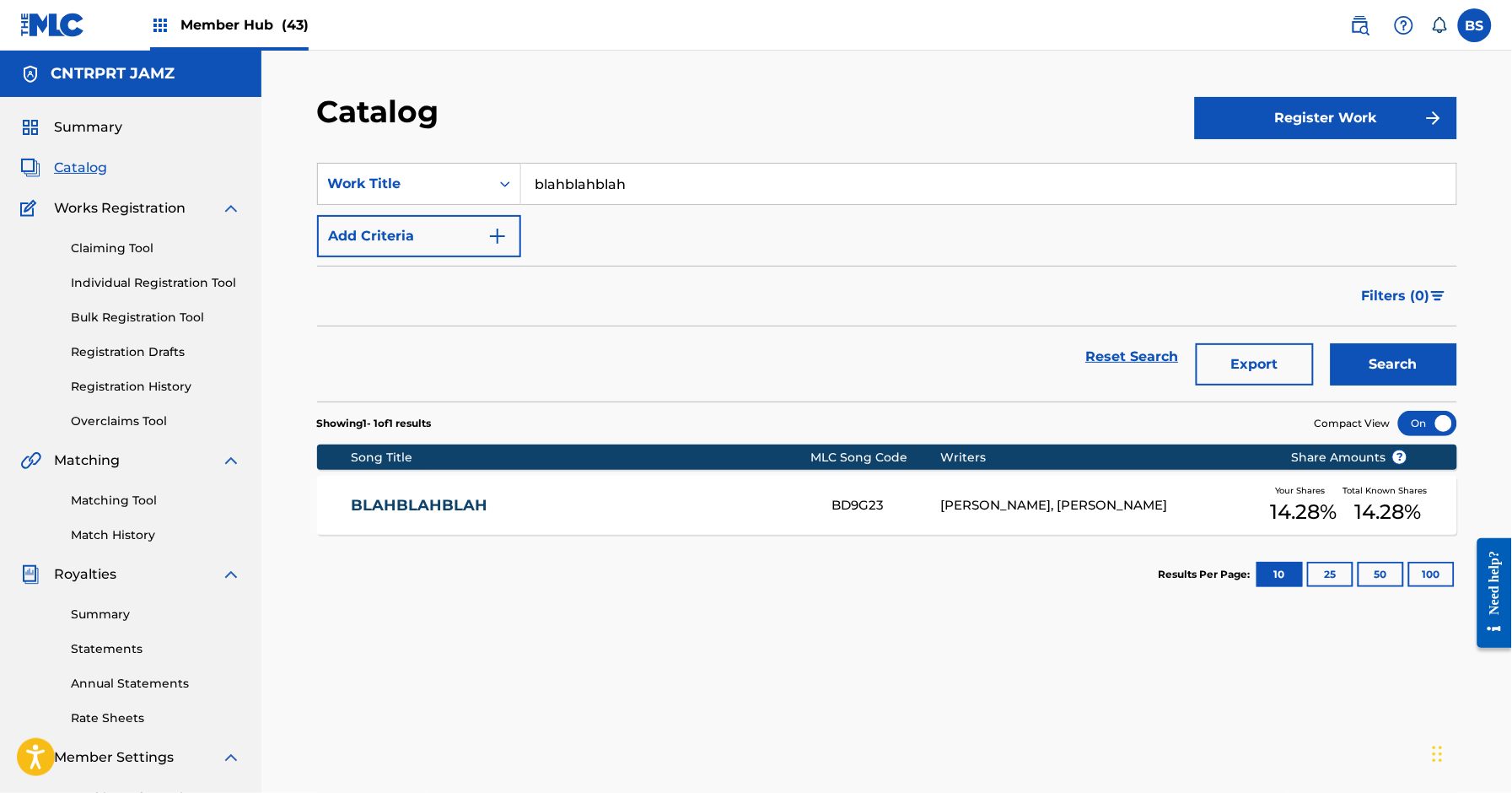
click at [687, 514] on link "BLAHBLAHBLAH" at bounding box center [580, 506] width 459 height 19
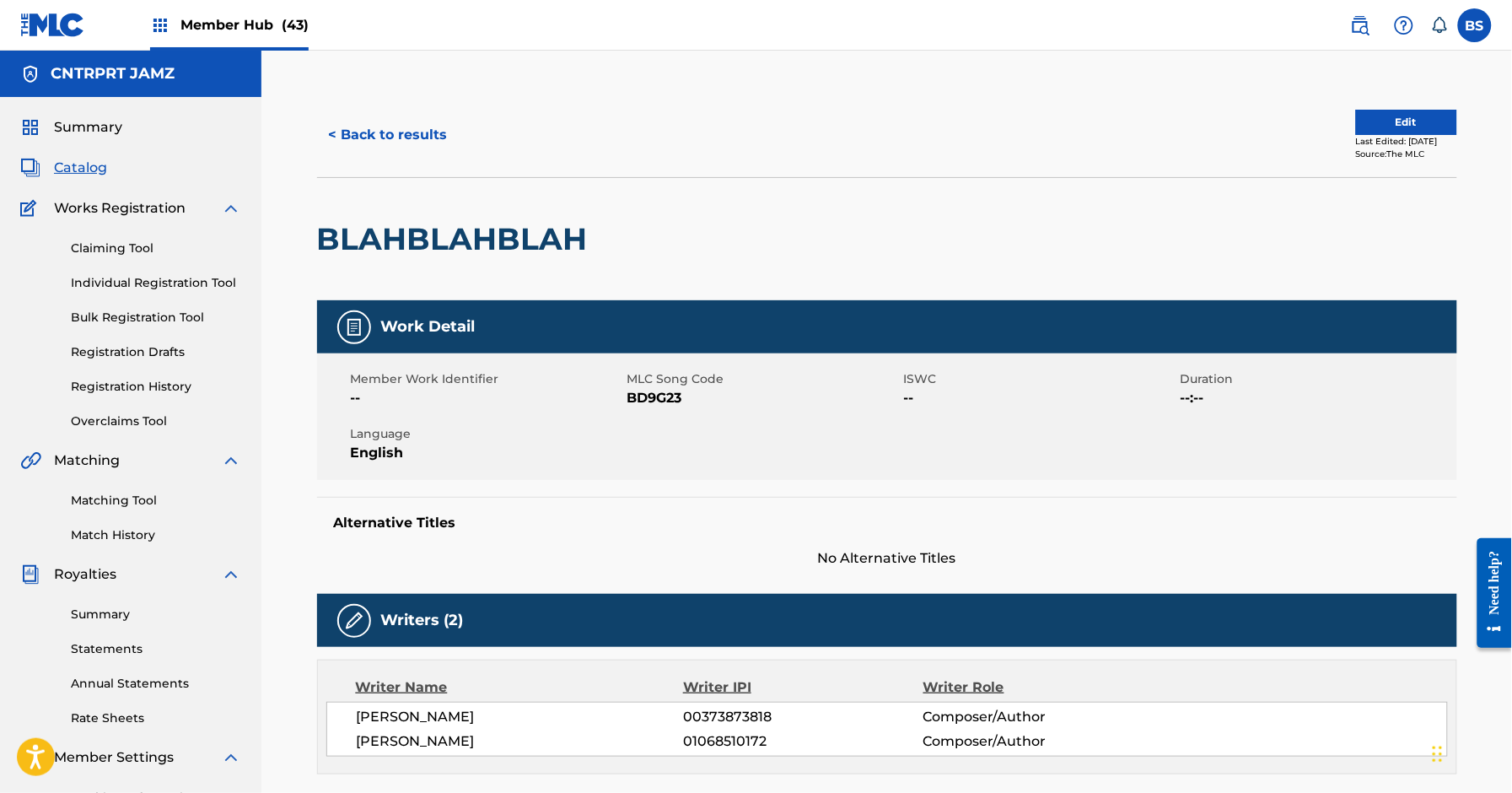
click at [647, 402] on span "BD9G23" at bounding box center [763, 397] width 273 height 20
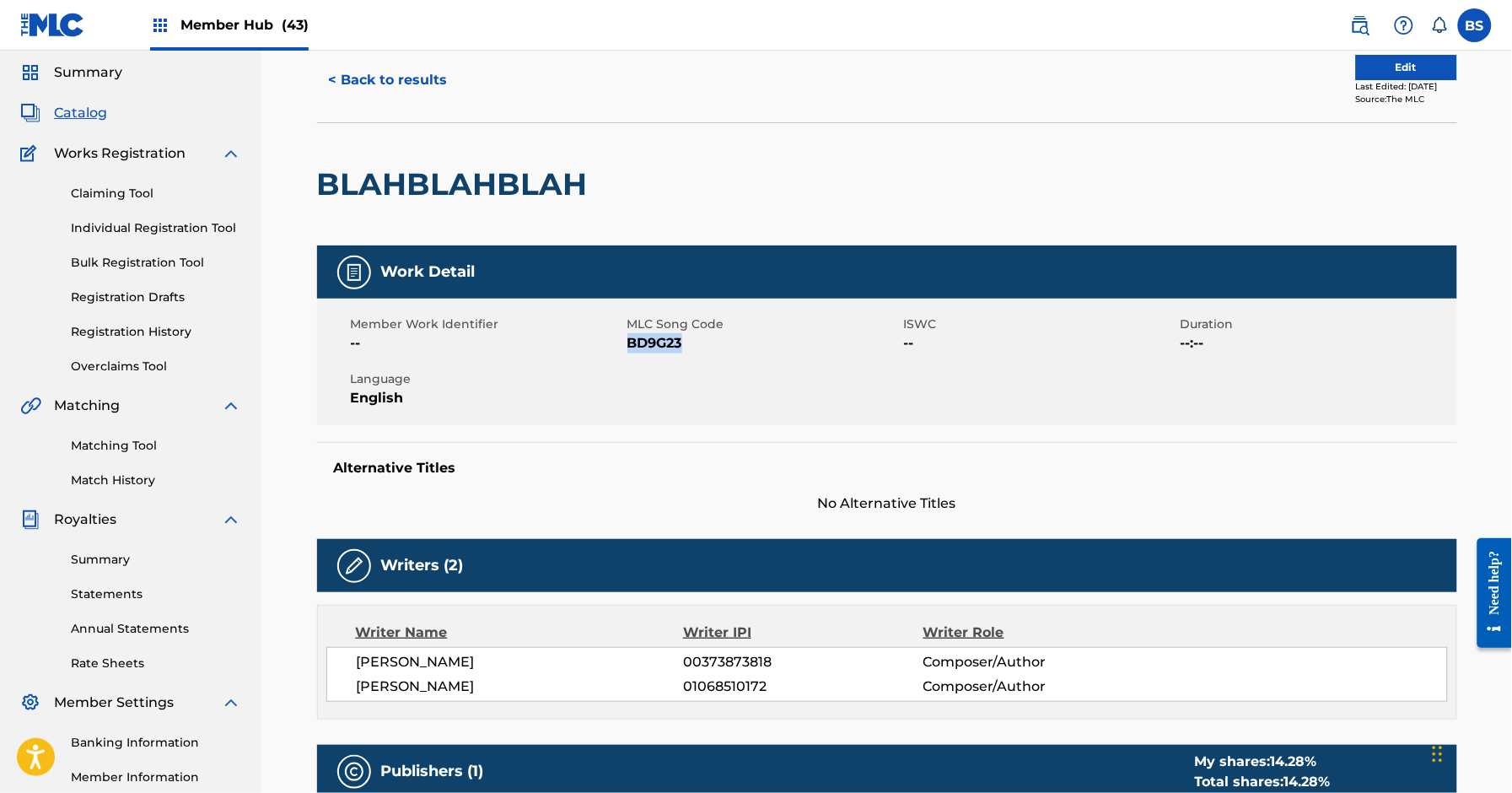
scroll to position [57, 0]
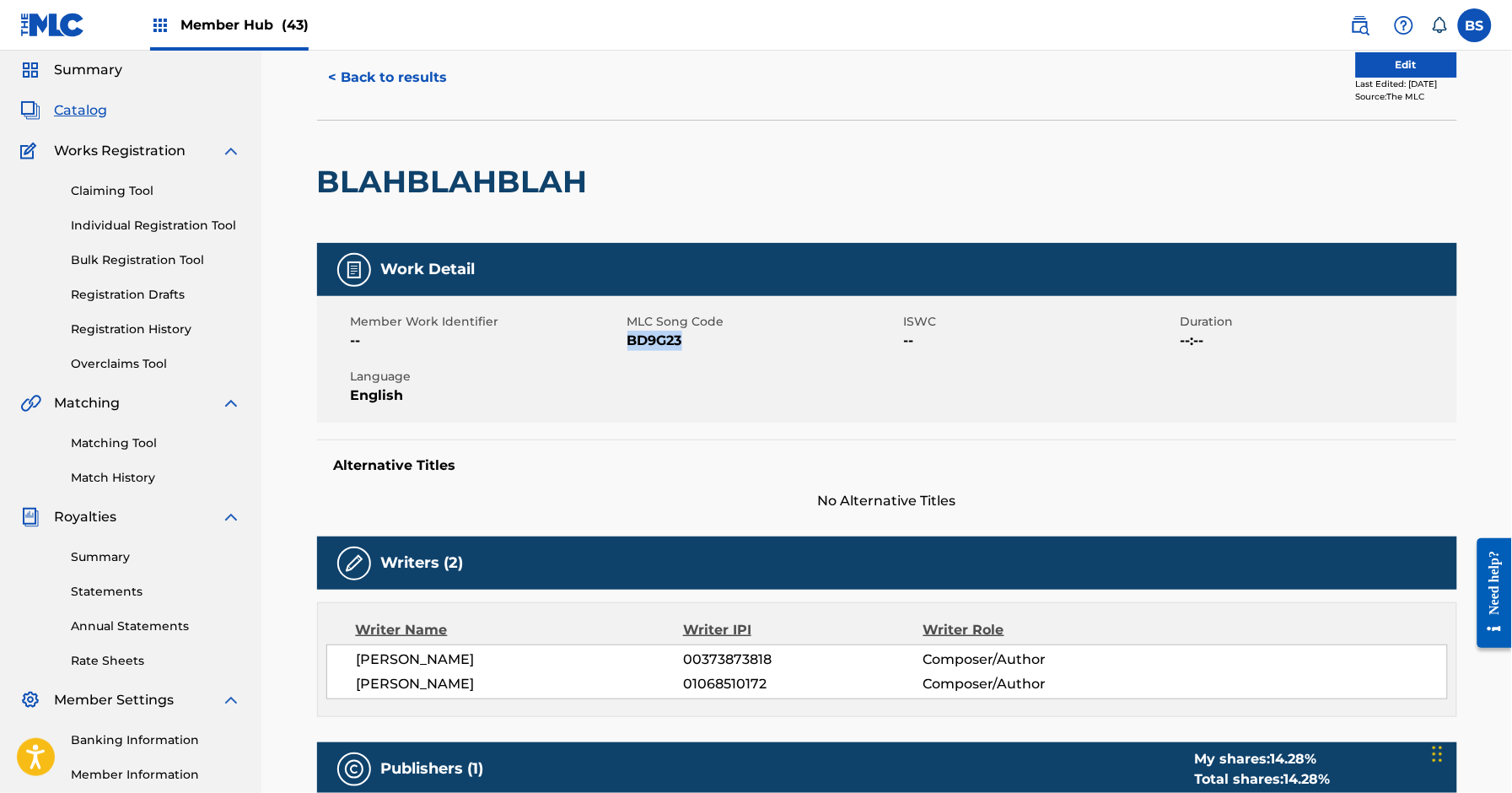
copy span "BD9G23"
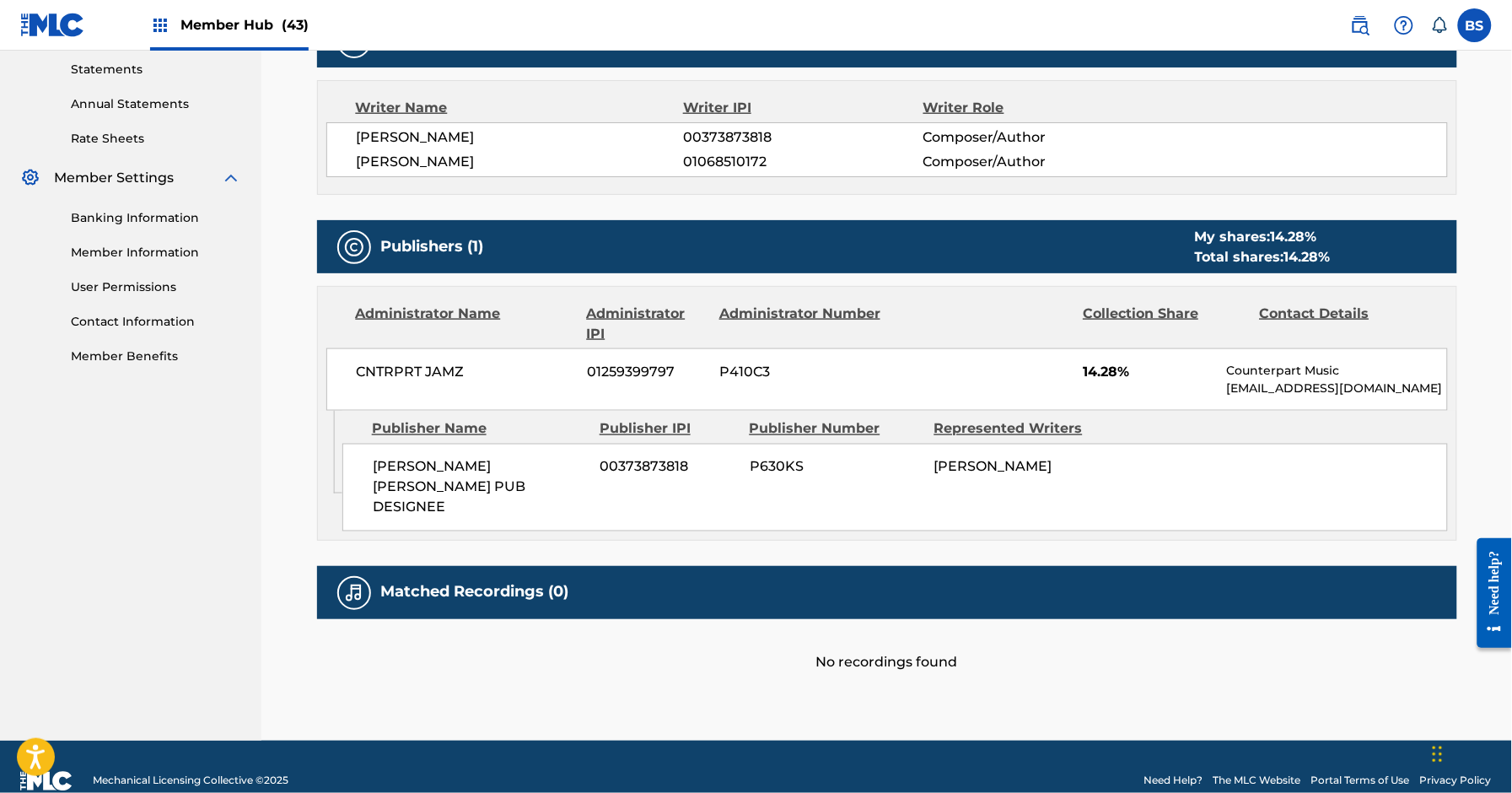
scroll to position [0, 0]
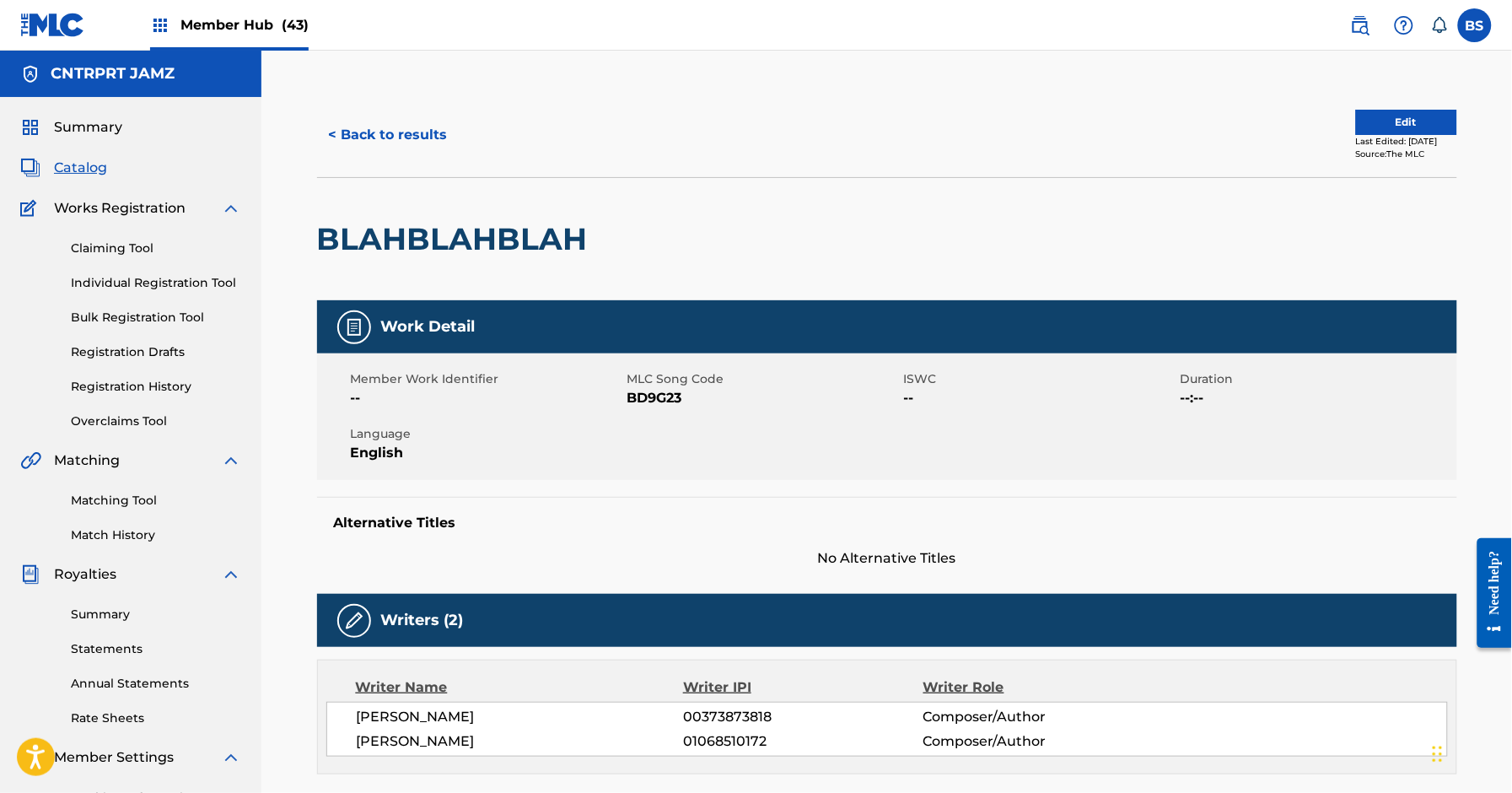
click at [256, 15] on div "Member Hub (43)" at bounding box center [229, 25] width 159 height 49
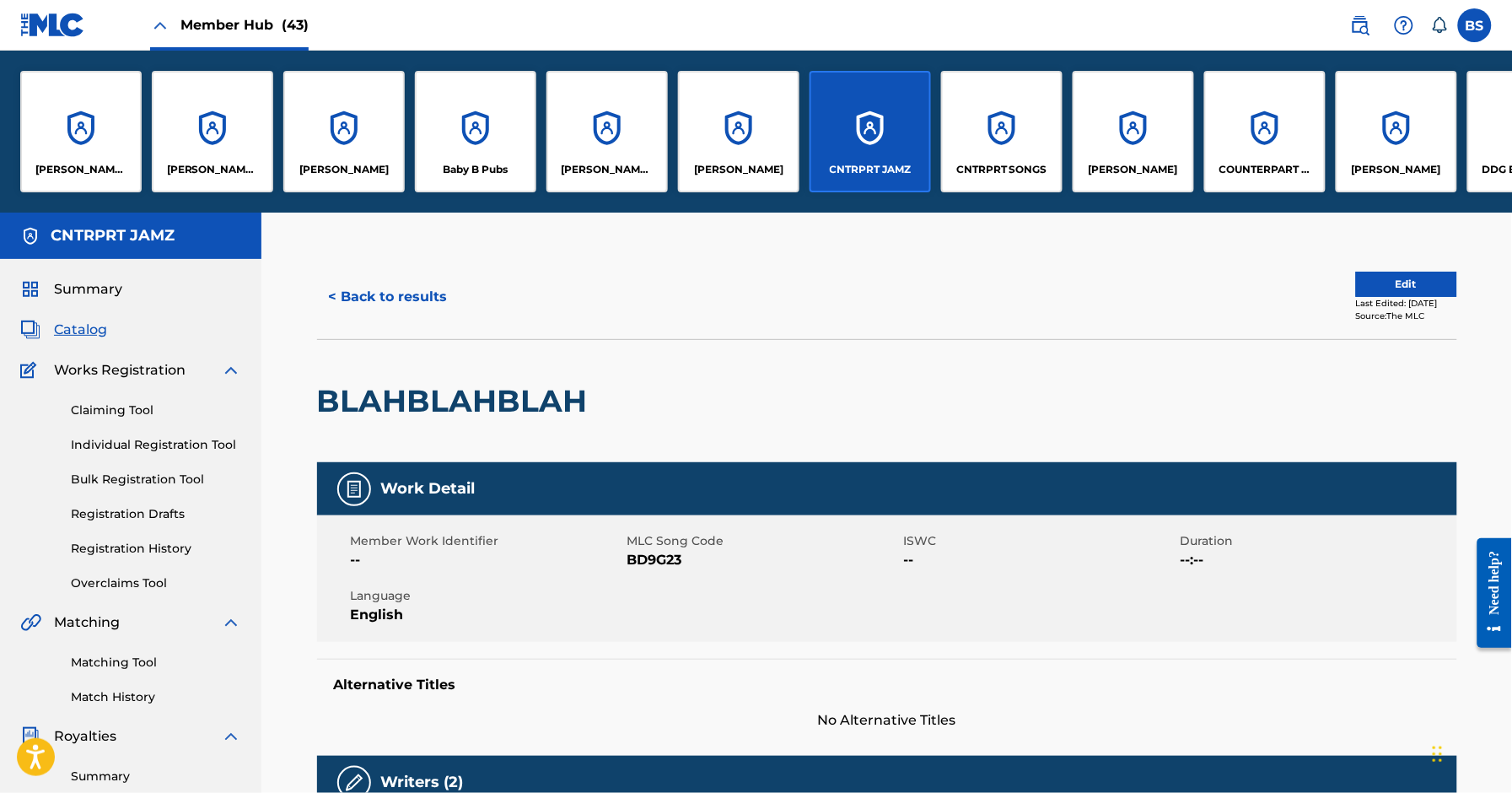
click at [650, 560] on span "BD9G23" at bounding box center [763, 560] width 273 height 20
click at [649, 561] on span "BD9G23" at bounding box center [763, 560] width 273 height 20
copy span "BD9G23"
click at [950, 145] on div "CNTRPRT SONGS" at bounding box center [1002, 132] width 122 height 122
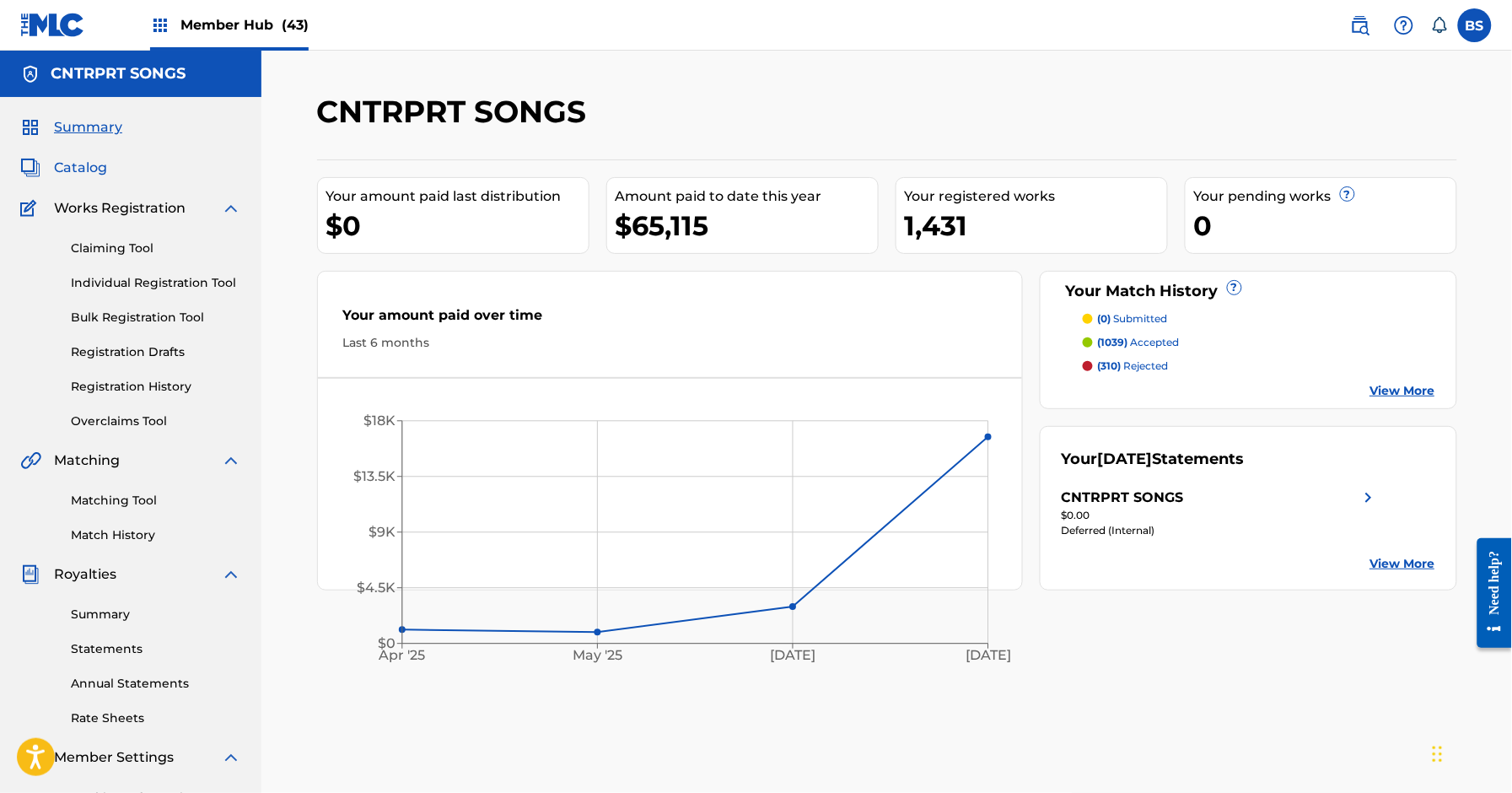
click at [79, 164] on span "Catalog" at bounding box center [81, 167] width 53 height 20
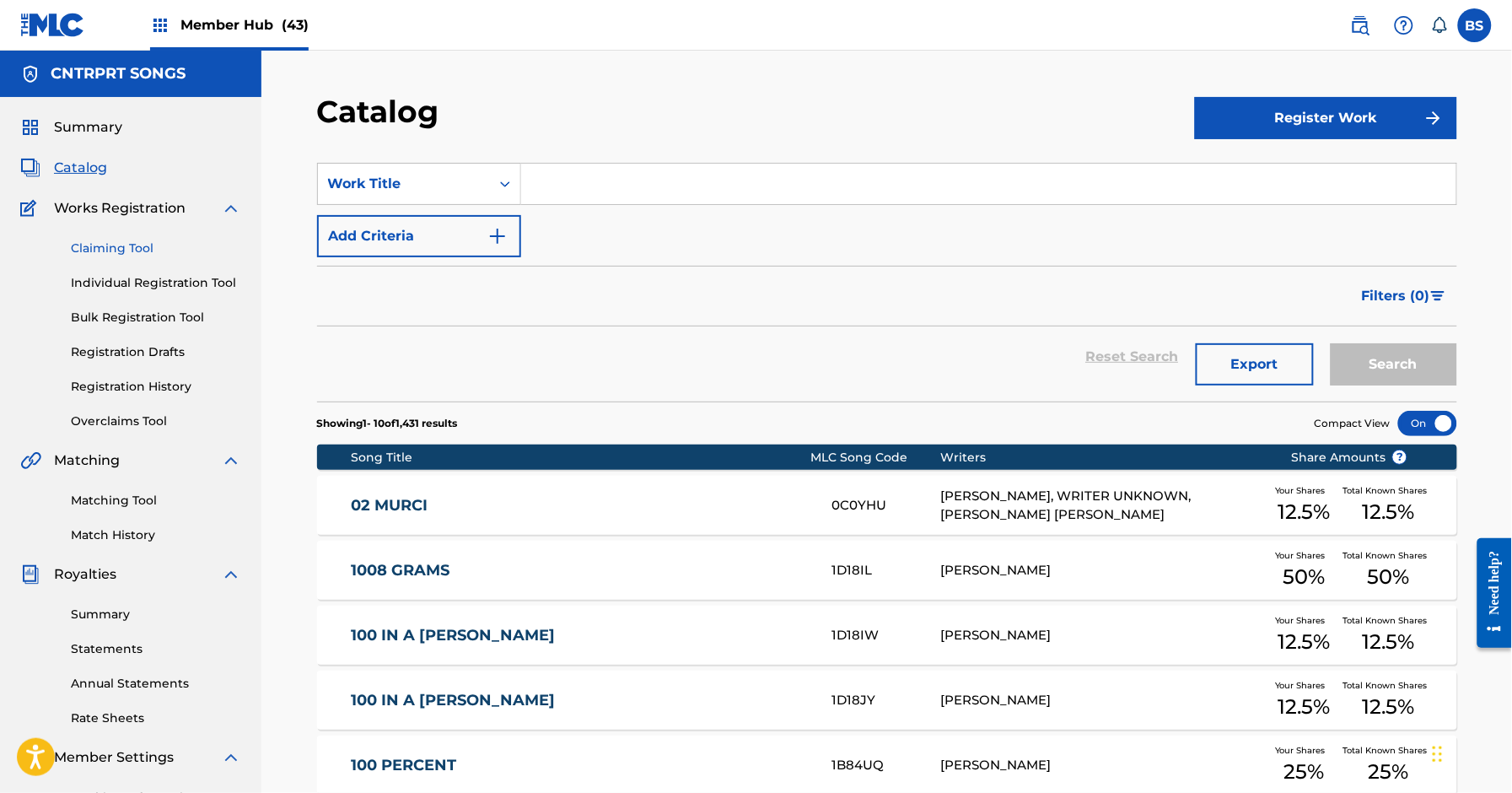
click at [107, 249] on link "Claiming Tool" at bounding box center [156, 248] width 170 height 18
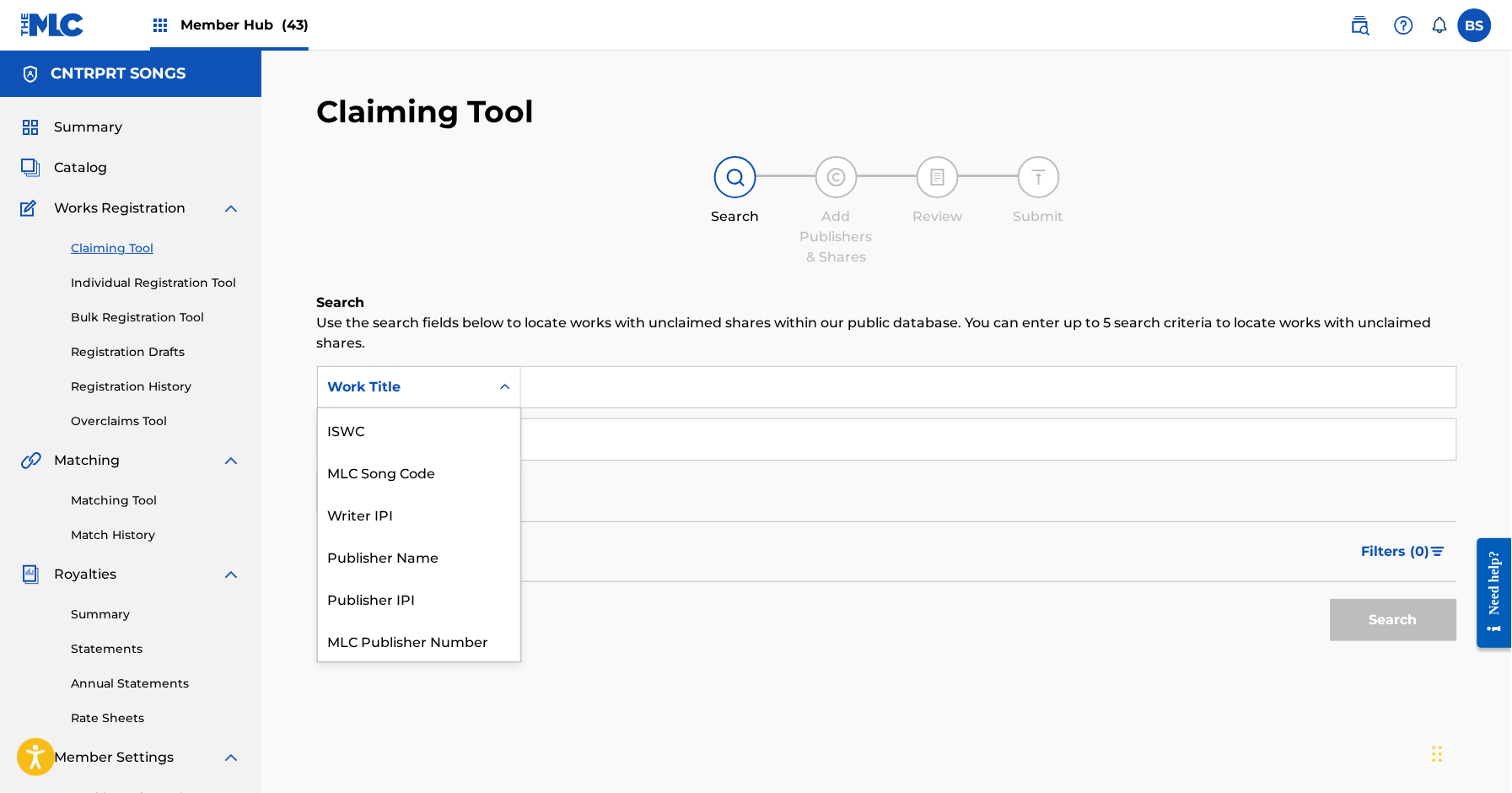
drag, startPoint x: 476, startPoint y: 385, endPoint x: 469, endPoint y: 420, distance: 35.7
click at [476, 386] on div "Work Title" at bounding box center [404, 387] width 152 height 20
drag, startPoint x: 425, startPoint y: 422, endPoint x: 488, endPoint y: 416, distance: 63.3
click at [429, 424] on div "MLC Song Code" at bounding box center [419, 430] width 202 height 42
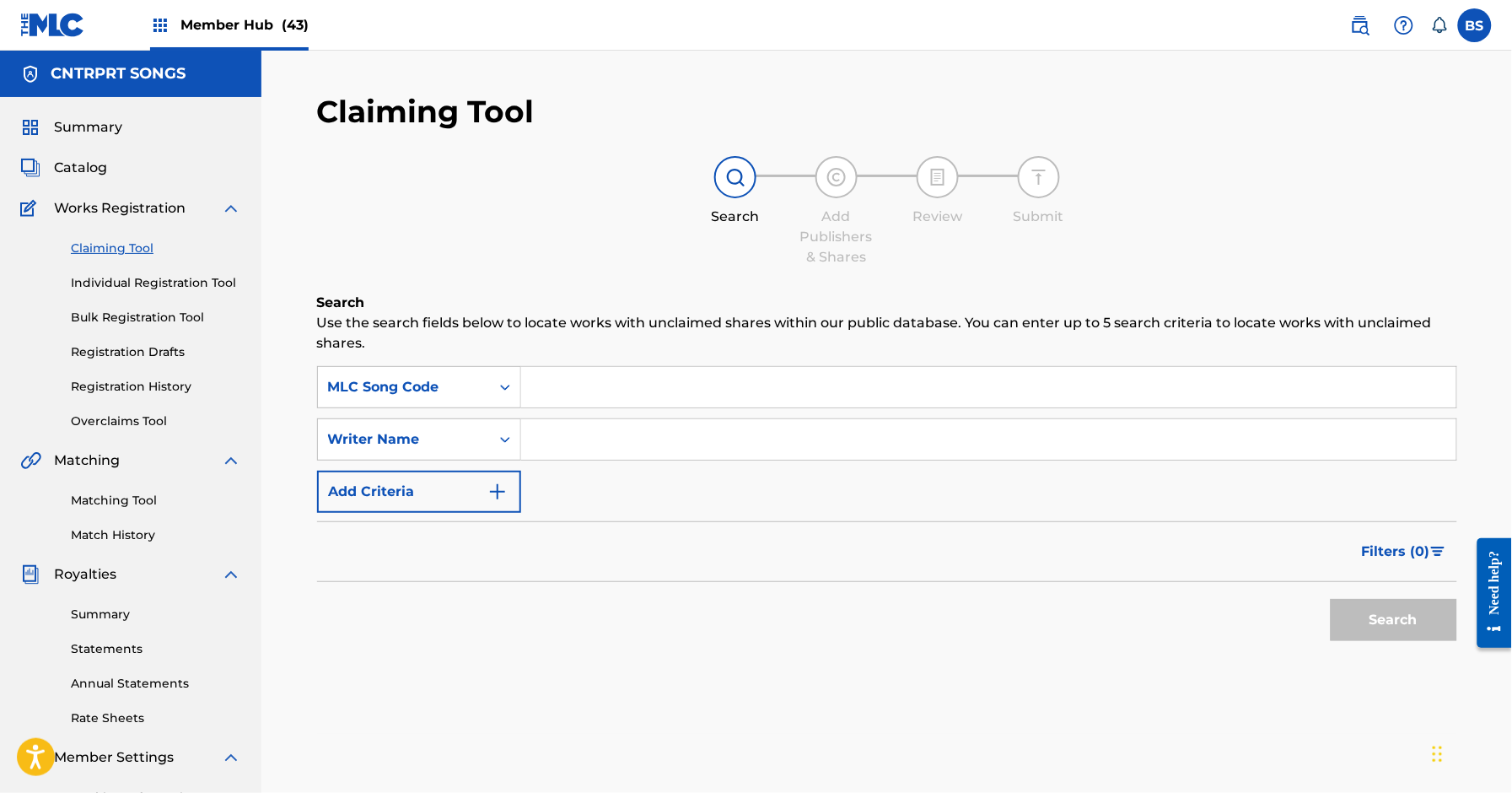
click at [606, 372] on input "Search Form" at bounding box center [989, 387] width 935 height 41
paste input "BD9G23"
type input "BD9G23"
click at [1382, 630] on button "Search" at bounding box center [1394, 620] width 126 height 42
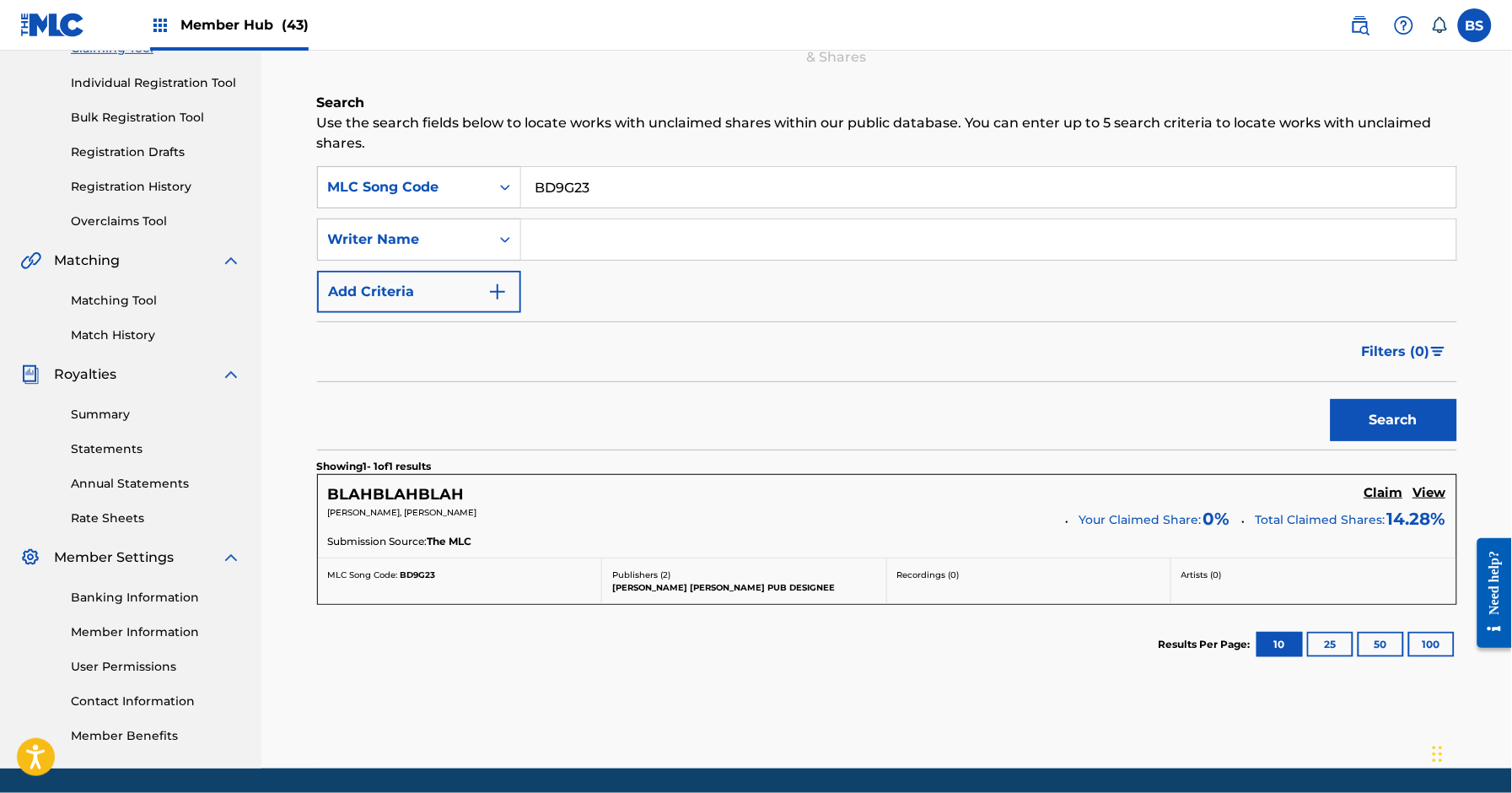
scroll to position [238, 0]
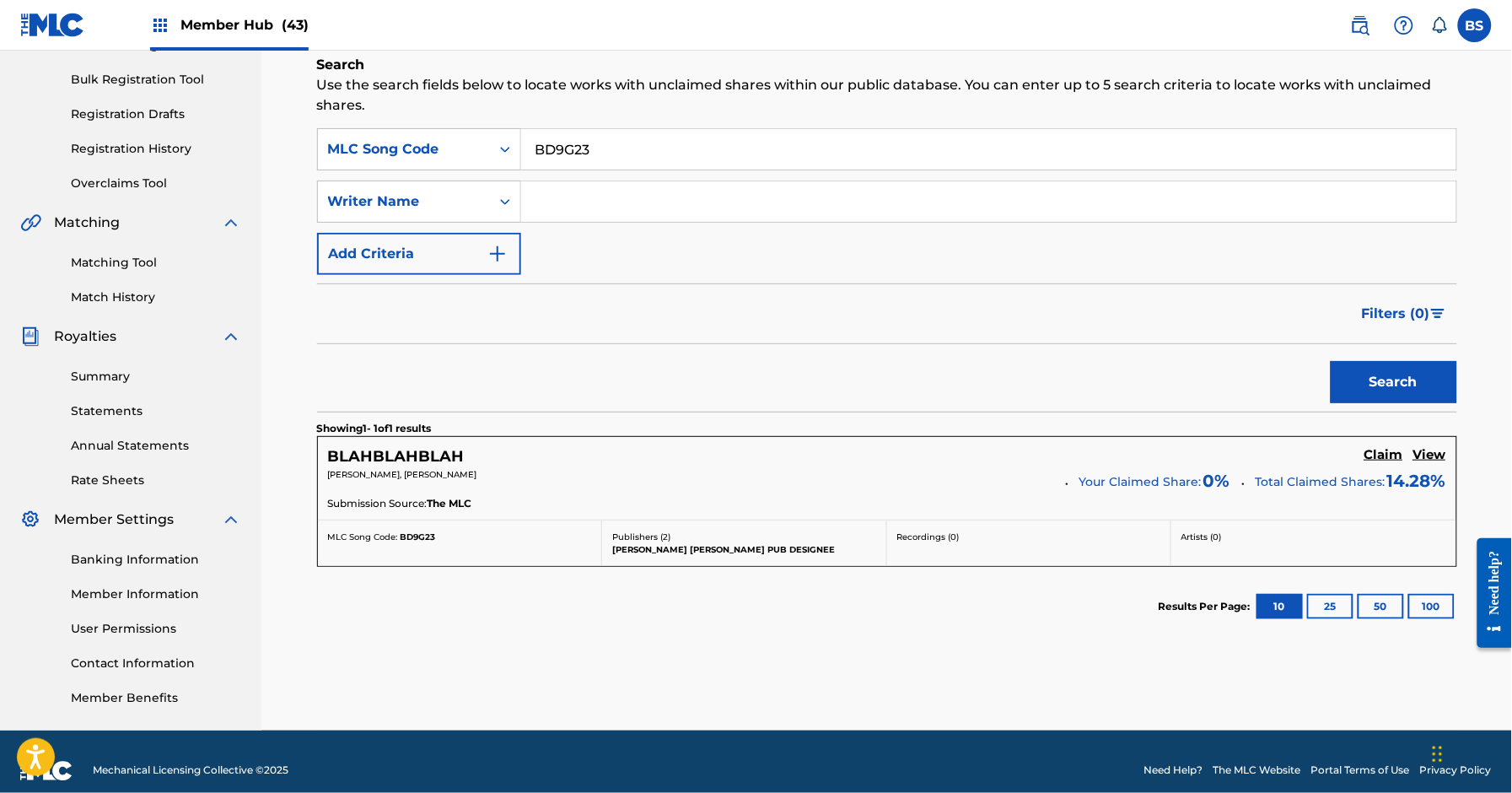
drag, startPoint x: 1388, startPoint y: 454, endPoint x: 918, endPoint y: 432, distance: 470.5
click at [1388, 454] on h5 "Claim" at bounding box center [1384, 455] width 39 height 16
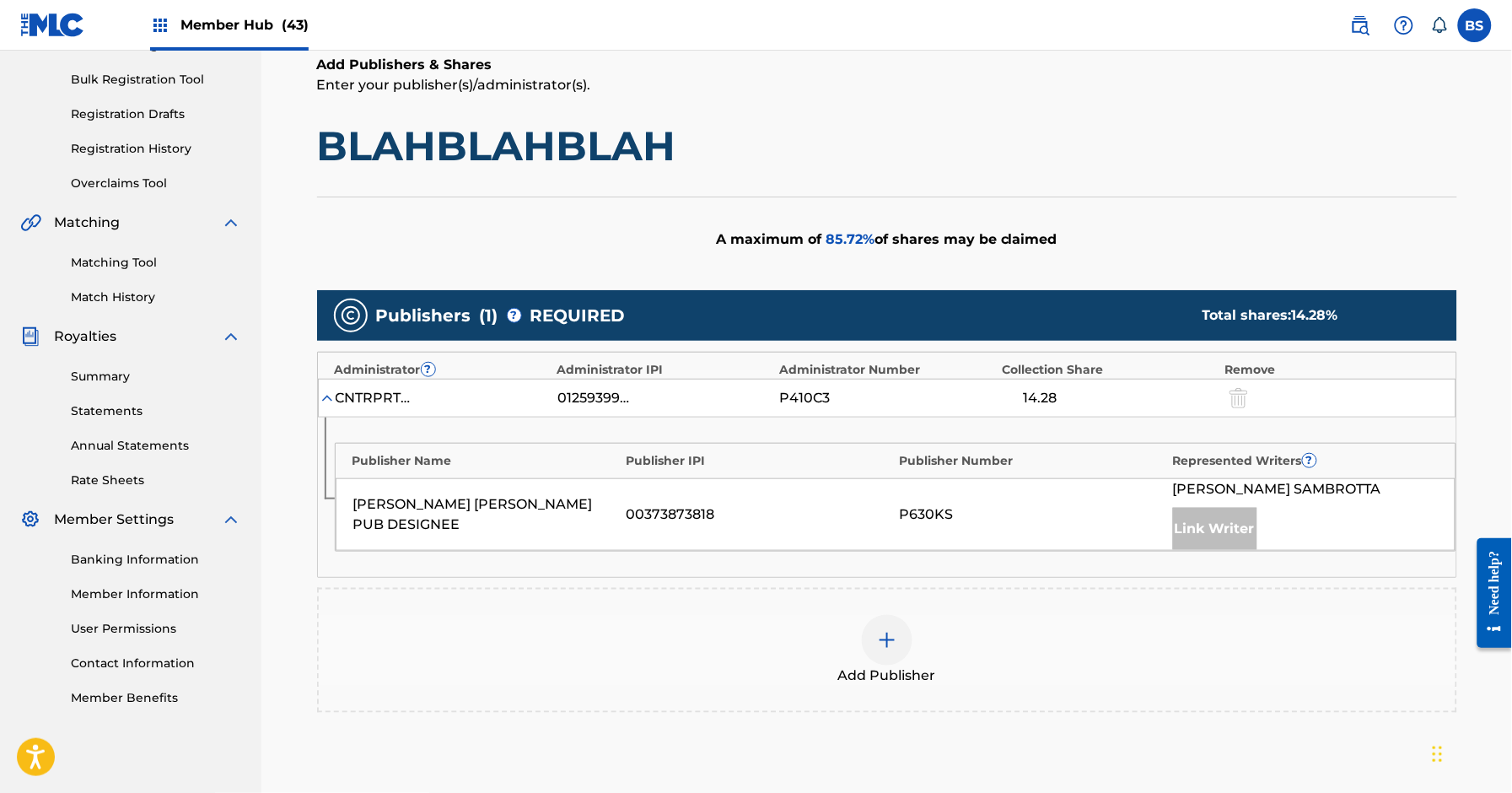
scroll to position [338, 0]
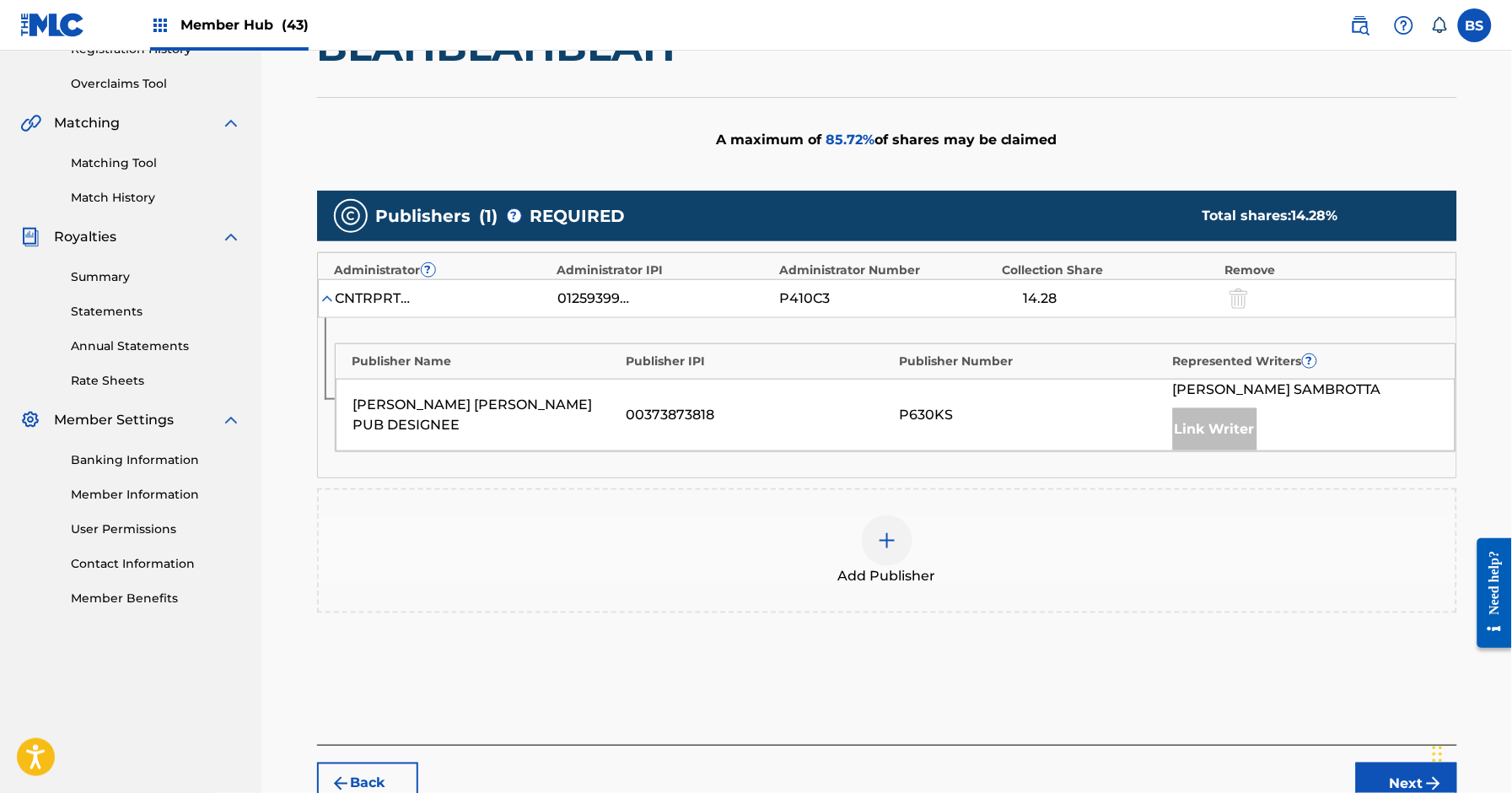
click at [912, 536] on div "Add Publisher" at bounding box center [887, 551] width 1137 height 71
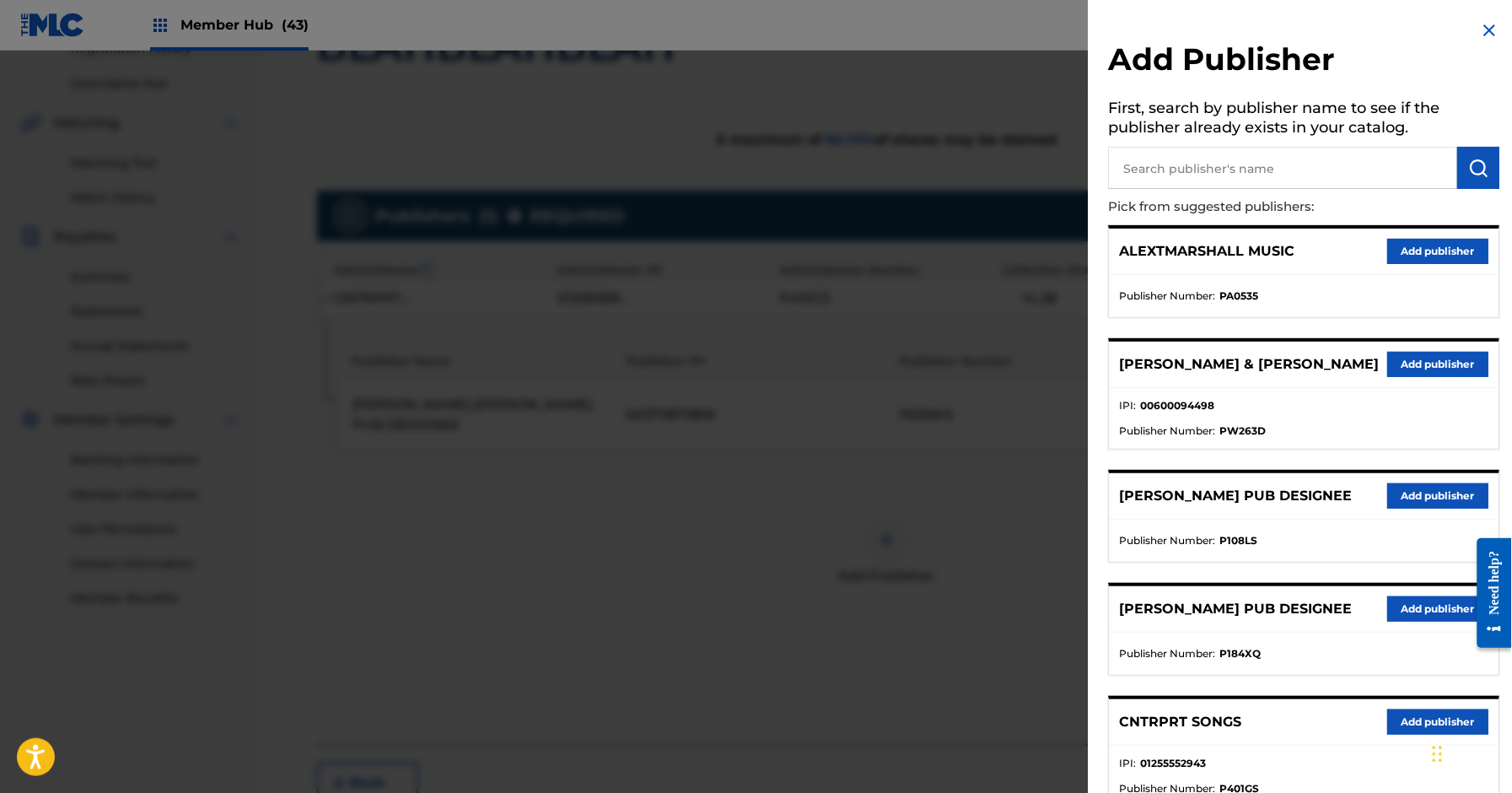
click at [1234, 169] on input "text" at bounding box center [1283, 167] width 349 height 42
type input "thiago"
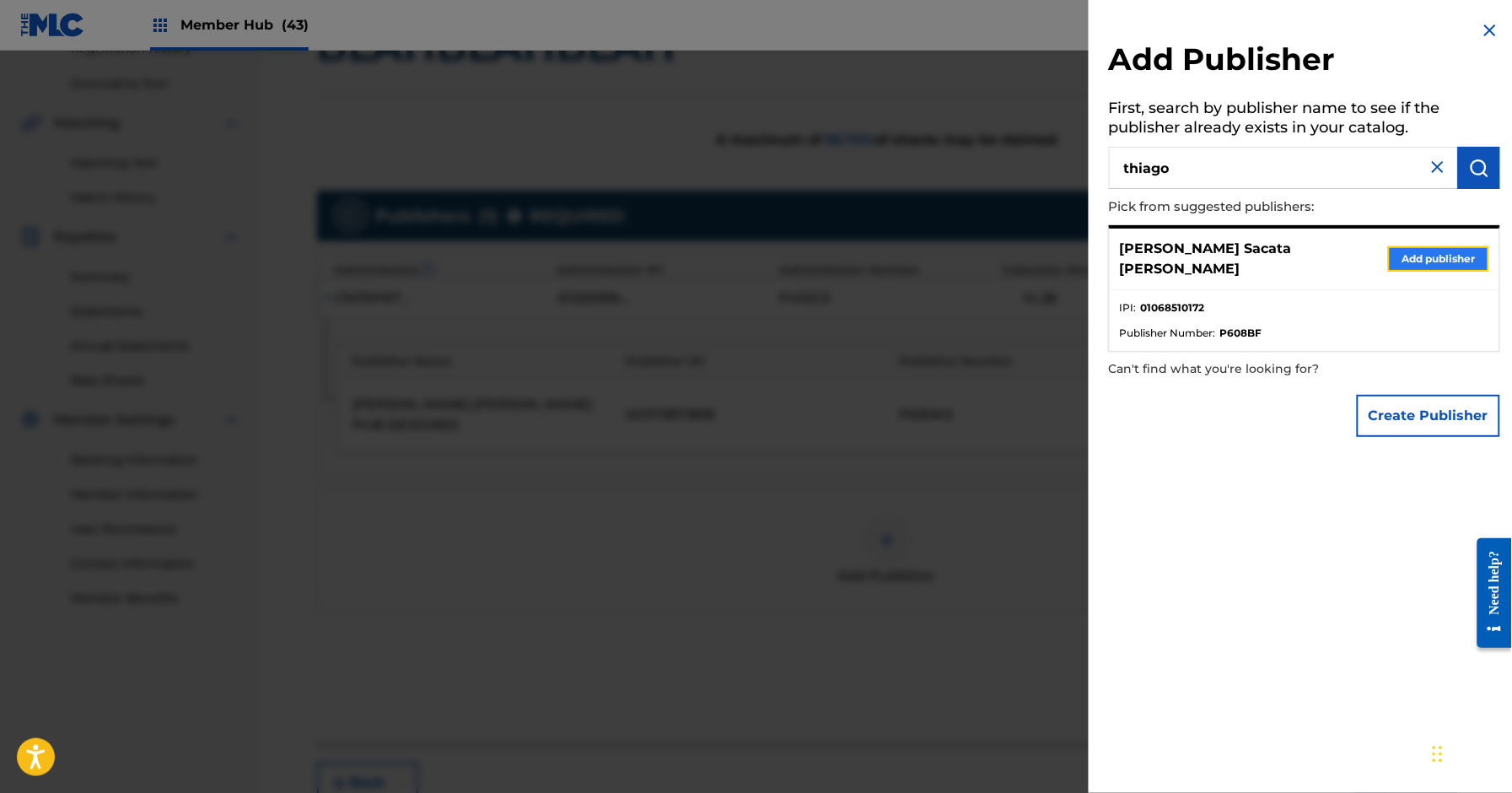
click at [1450, 246] on button "Add publisher" at bounding box center [1439, 259] width 102 height 26
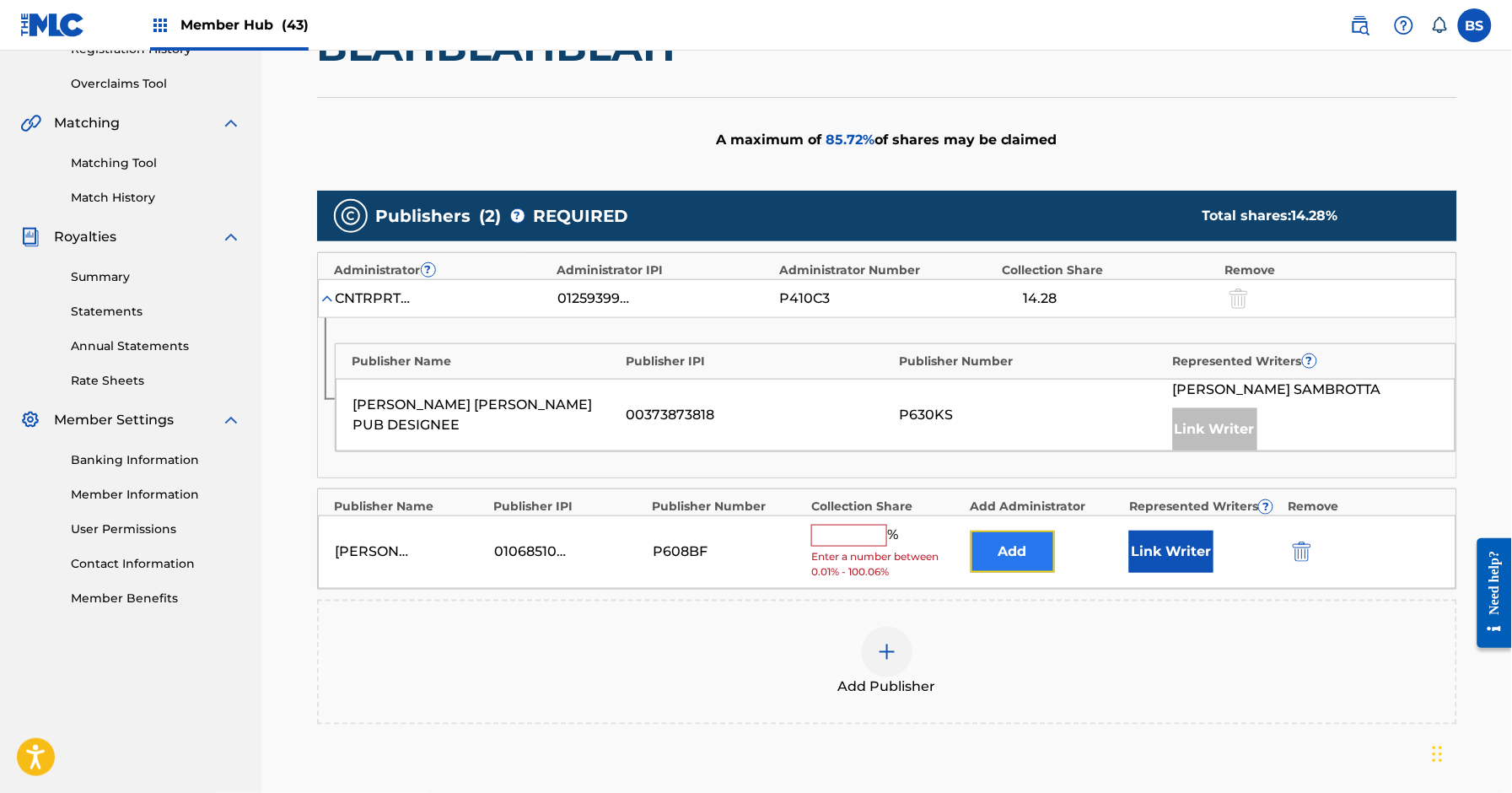
click at [1021, 570] on button "Add" at bounding box center [1013, 551] width 85 height 42
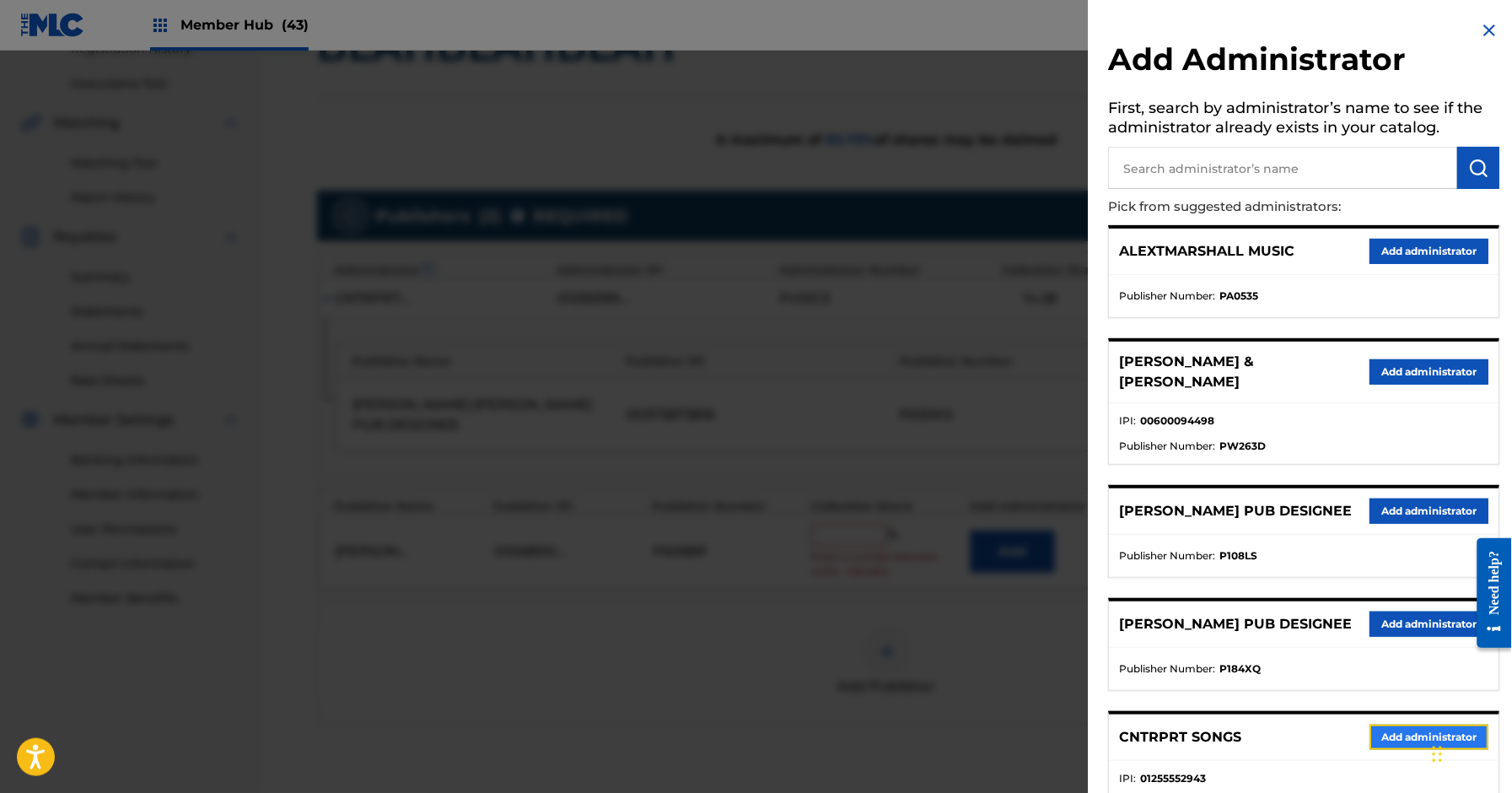
click at [1411, 750] on button "Add administrator" at bounding box center [1429, 737] width 119 height 26
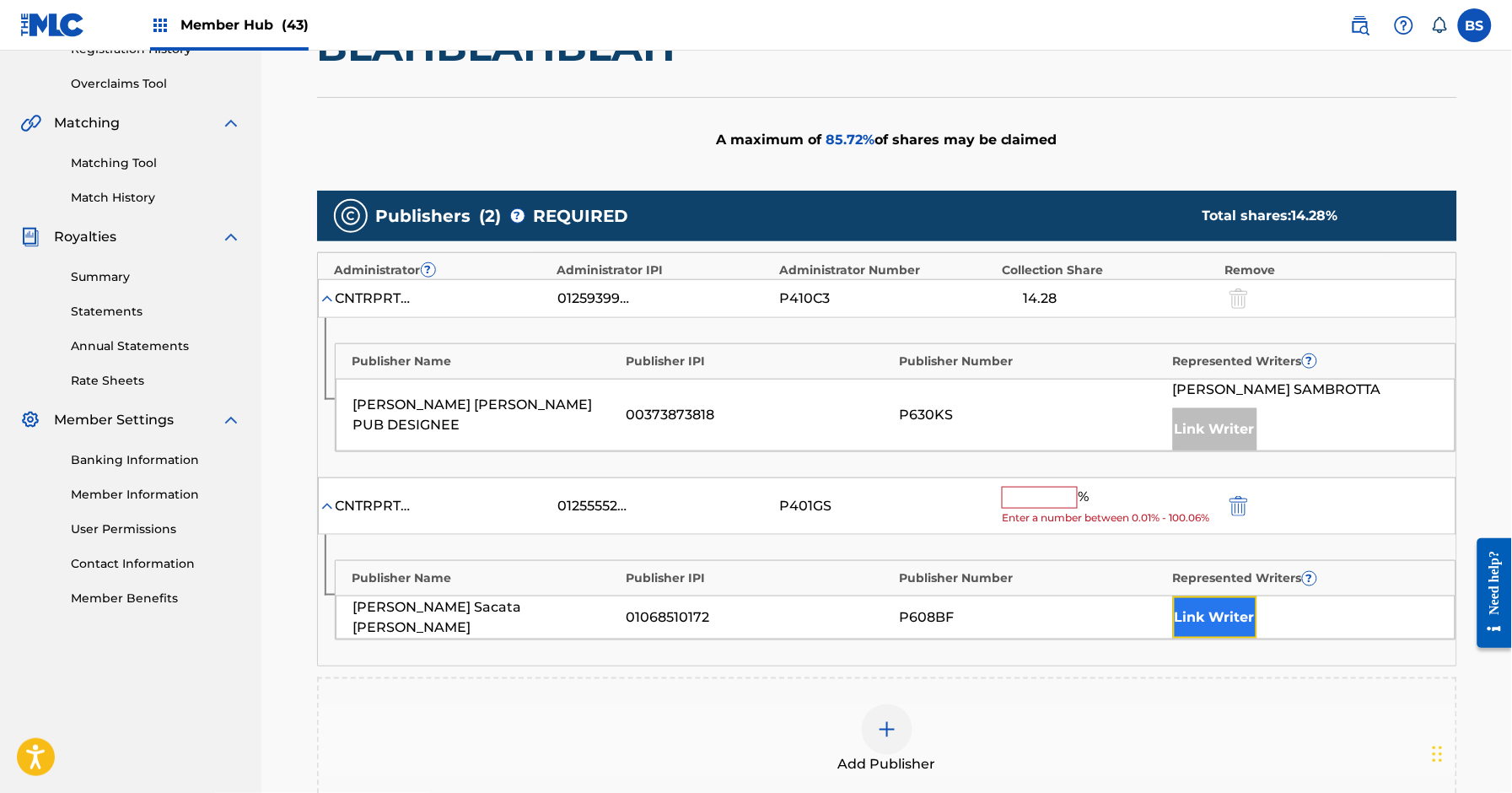
click at [1197, 619] on button "Link Writer" at bounding box center [1215, 617] width 85 height 42
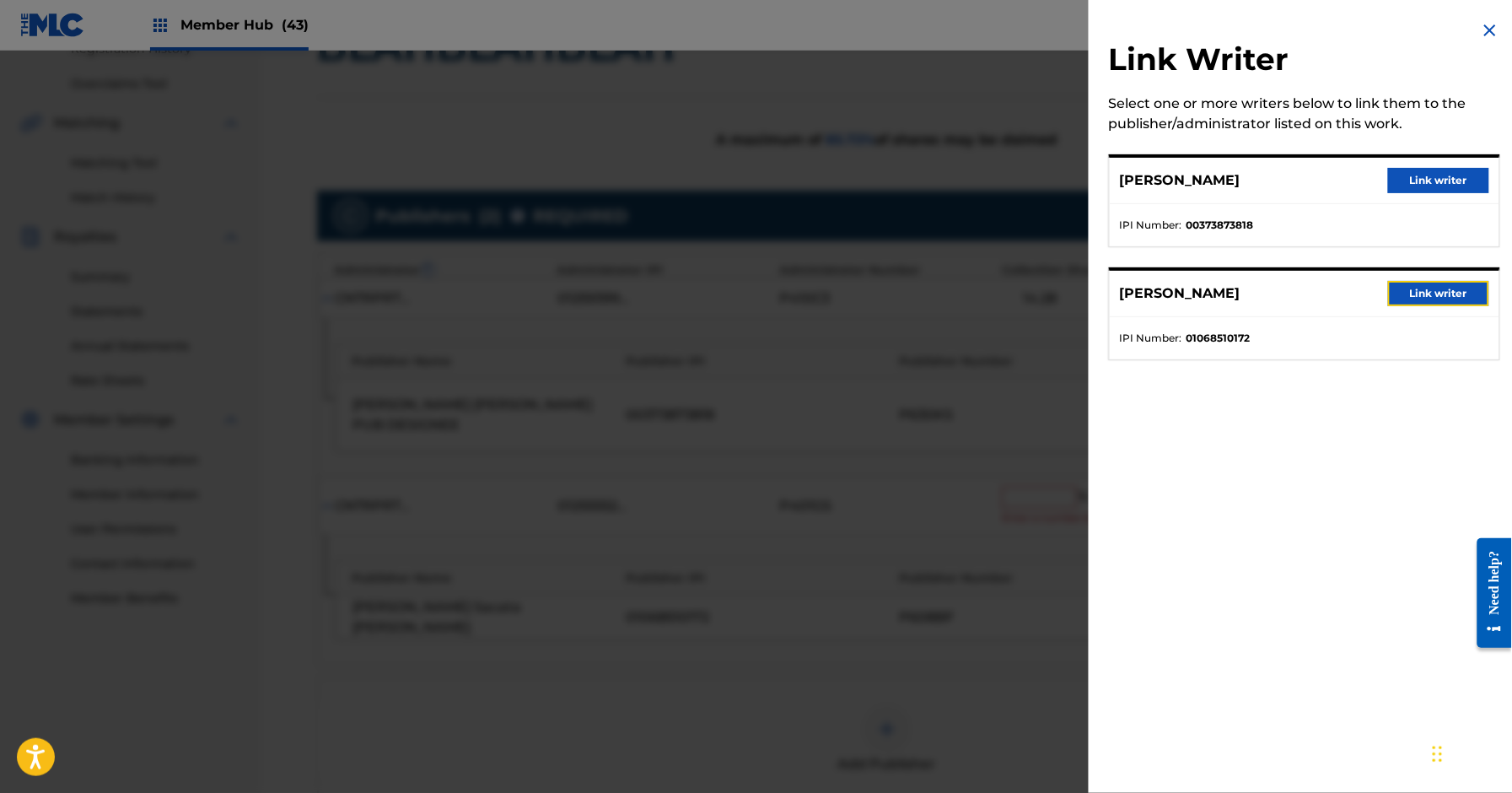
drag, startPoint x: 1441, startPoint y: 300, endPoint x: 692, endPoint y: 439, distance: 761.8
click at [1442, 300] on button "Link writer" at bounding box center [1439, 294] width 102 height 26
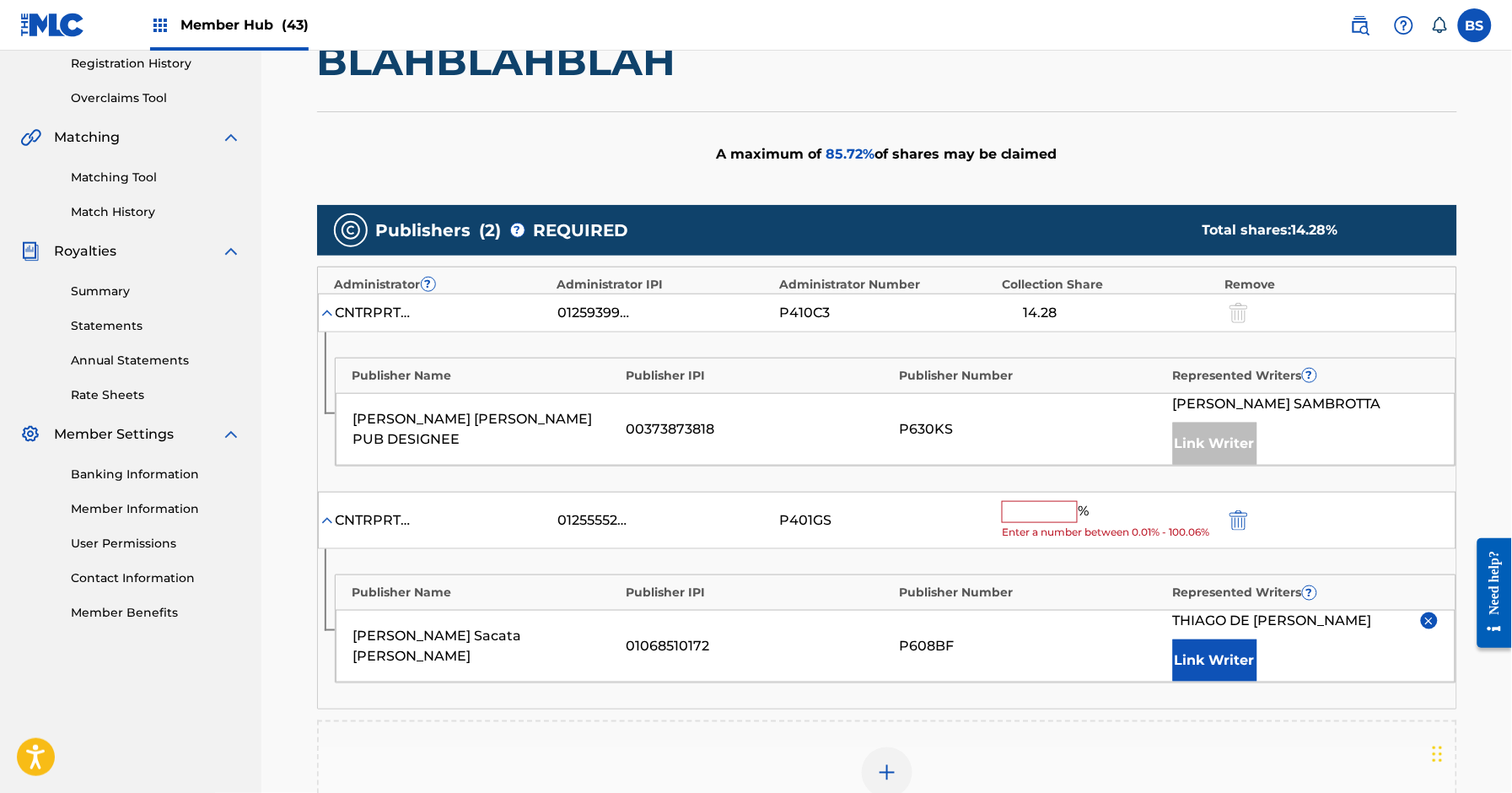
scroll to position [327, 0]
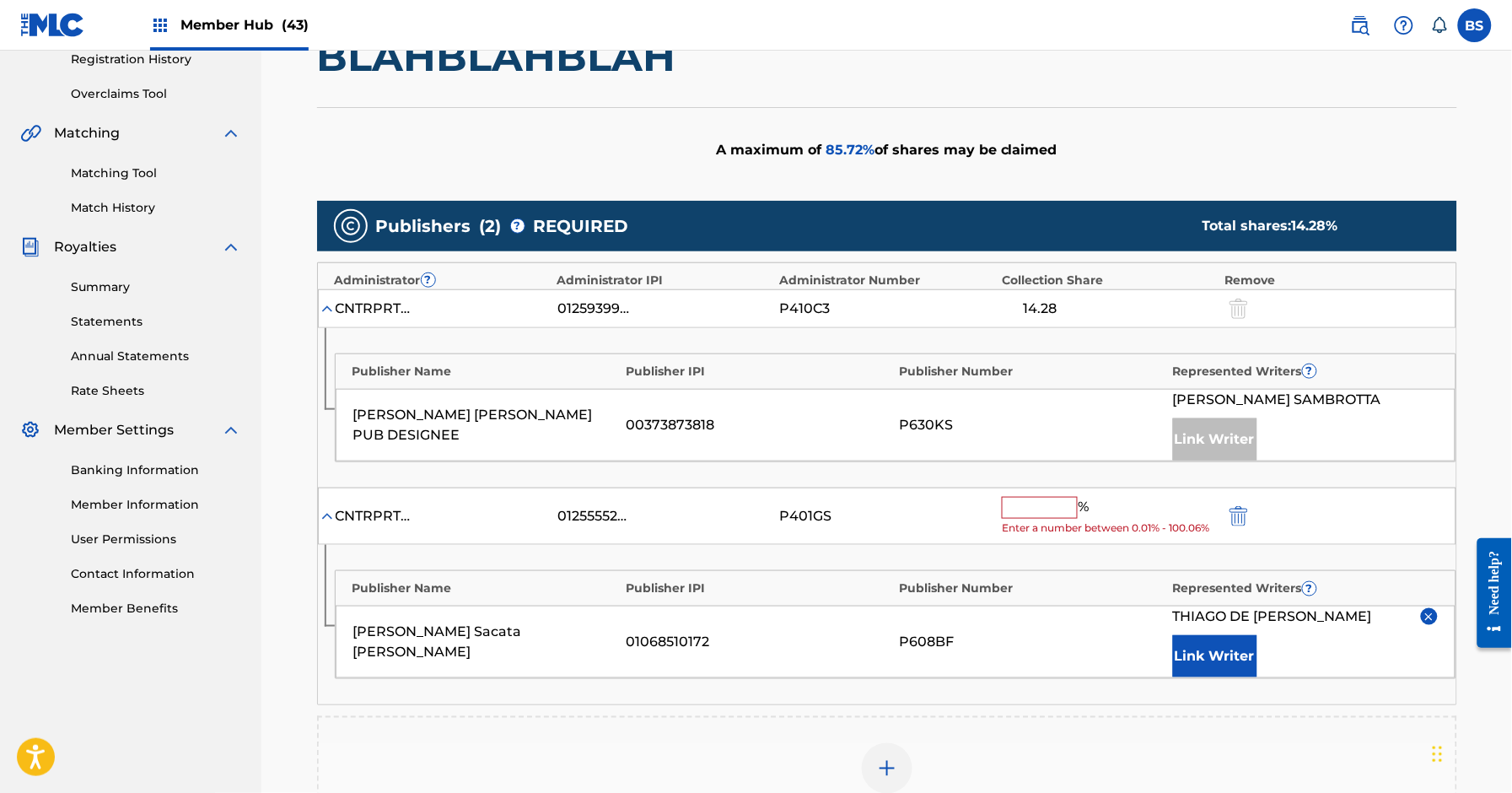
click at [1024, 504] on input "text" at bounding box center [1040, 508] width 76 height 22
paste input "14.29"
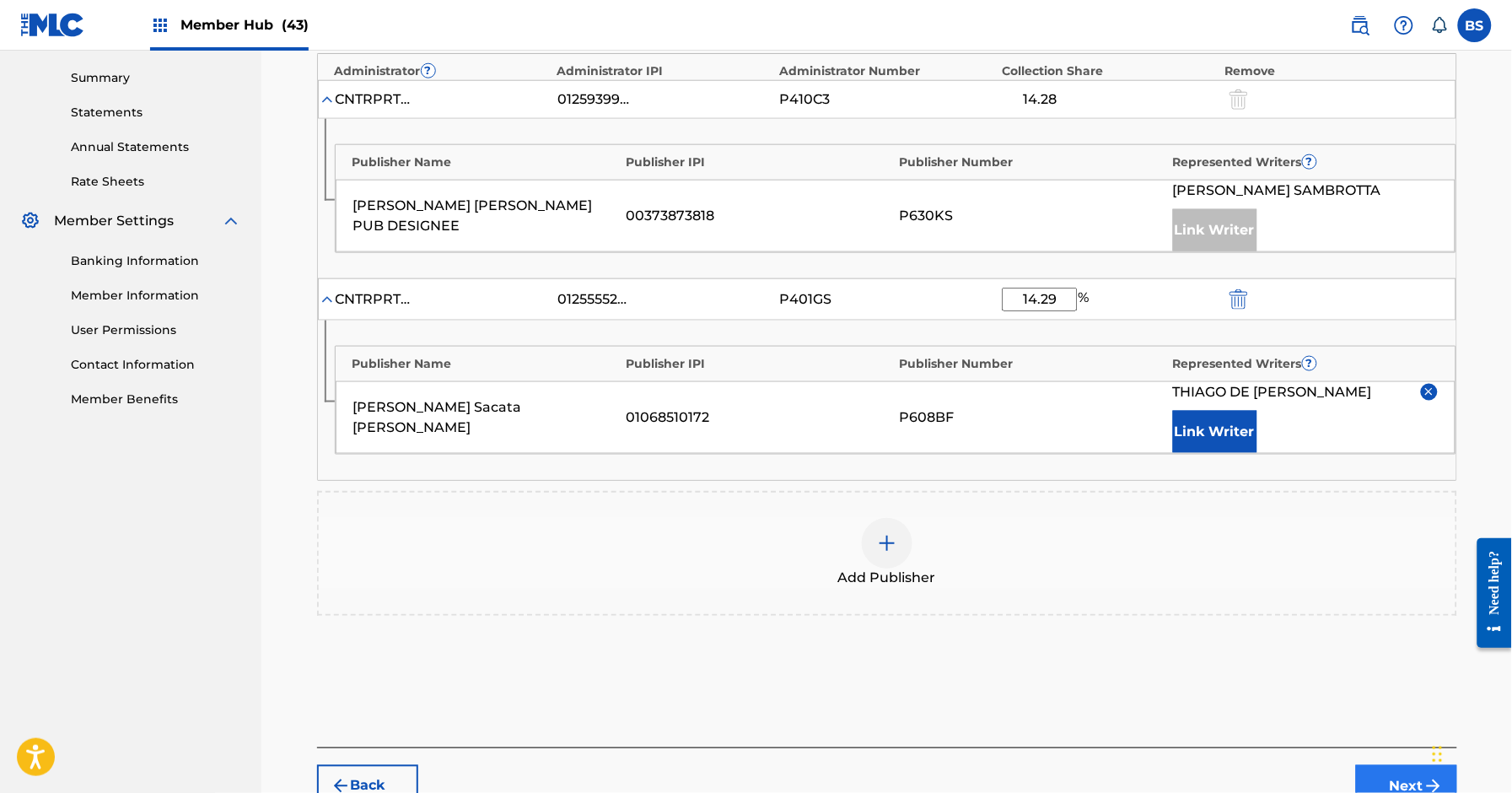
type input "14.29"
click at [1407, 777] on button "Next" at bounding box center [1407, 786] width 102 height 42
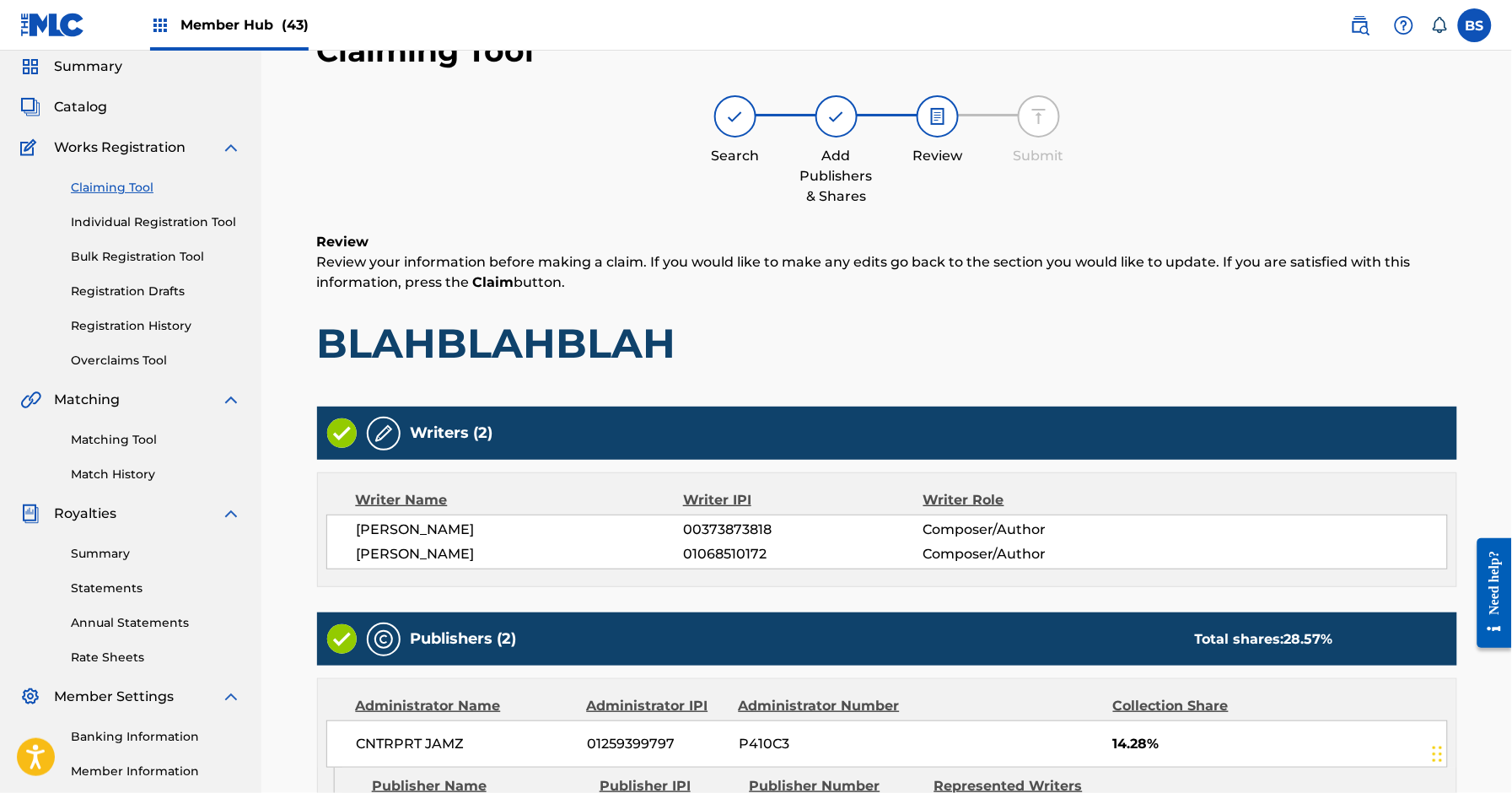
scroll to position [511, 0]
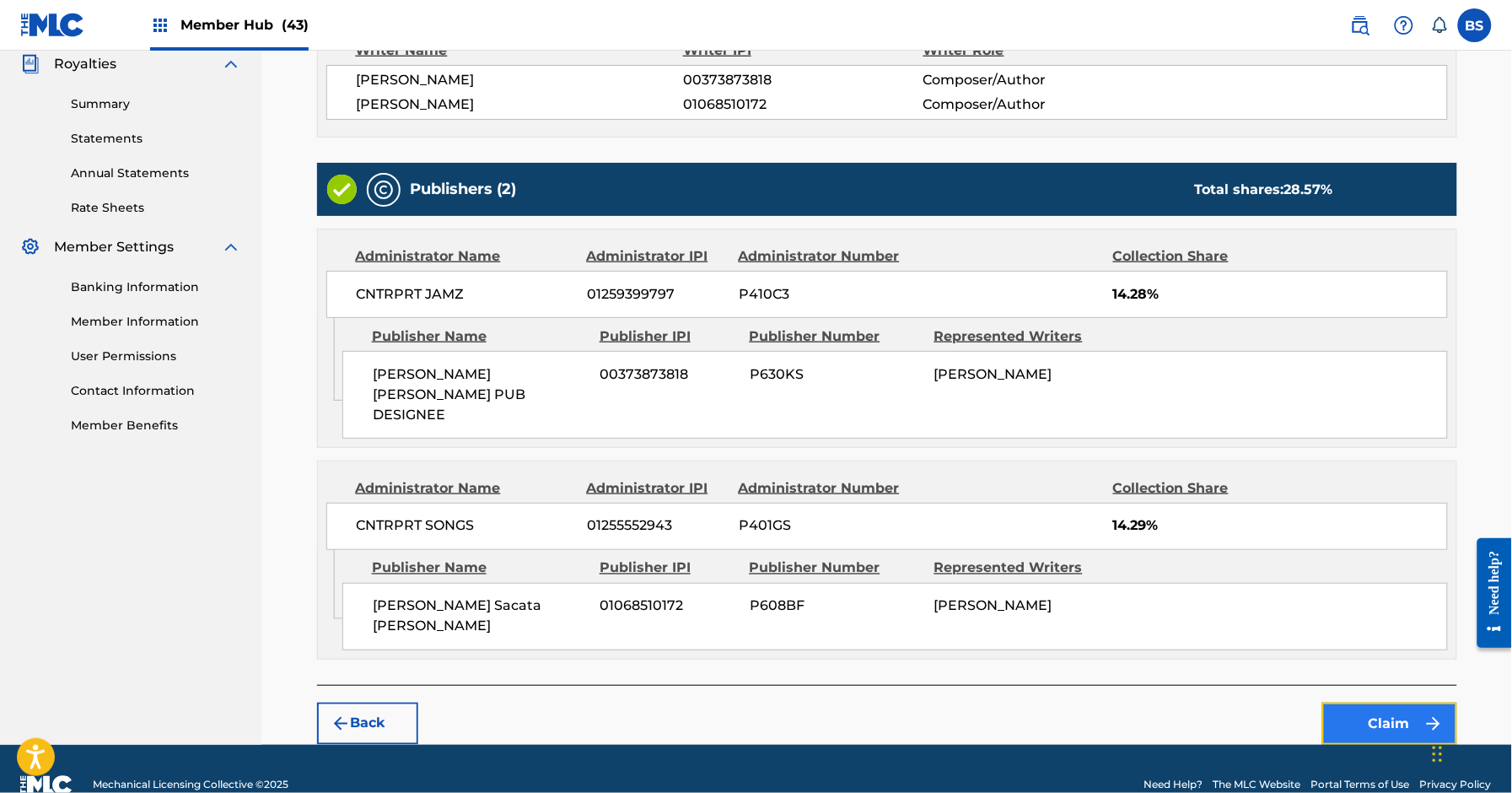
click at [1371, 703] on button "Claim" at bounding box center [1390, 724] width 135 height 42
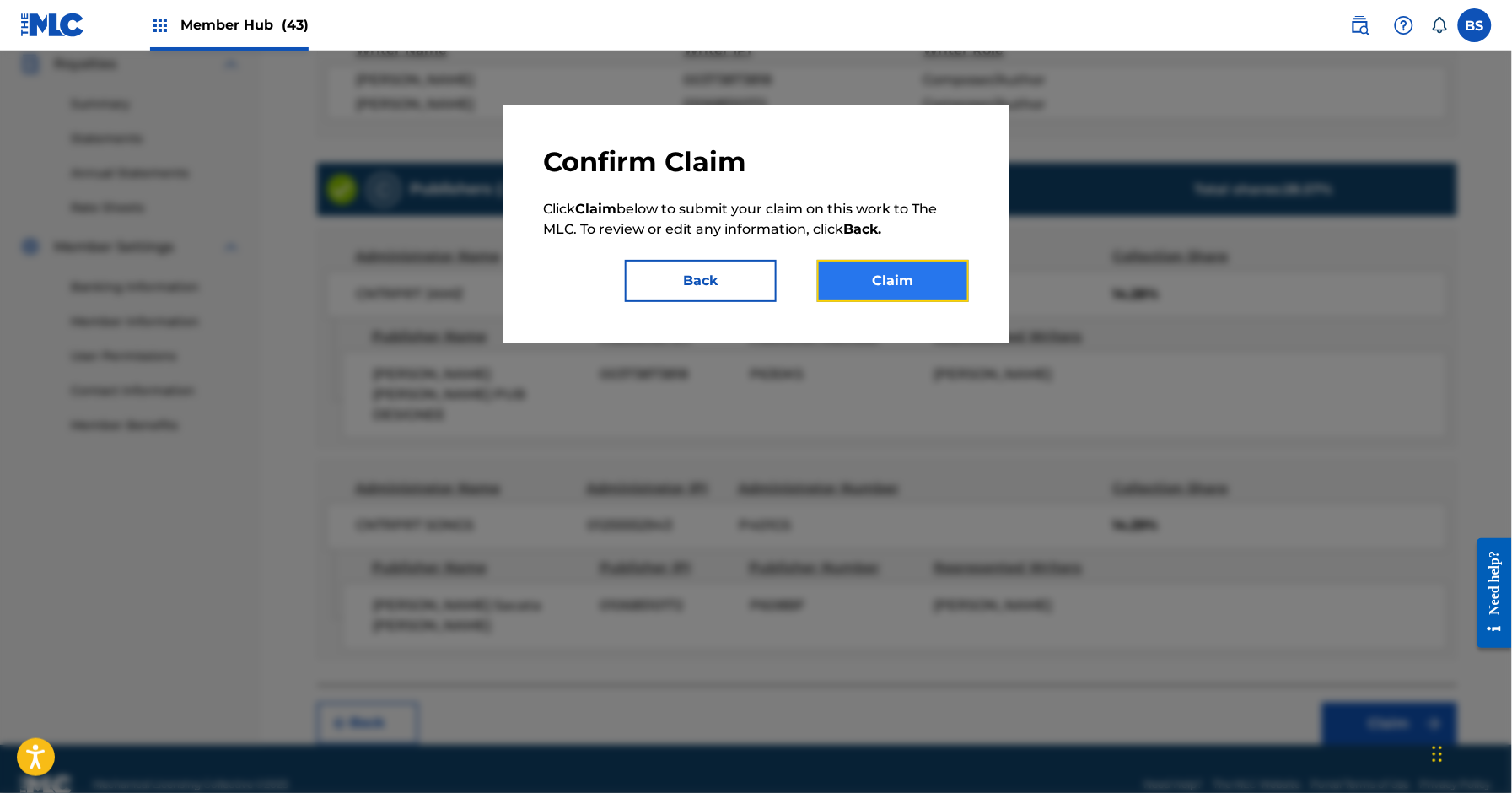
click at [901, 281] on button "Claim" at bounding box center [893, 280] width 152 height 42
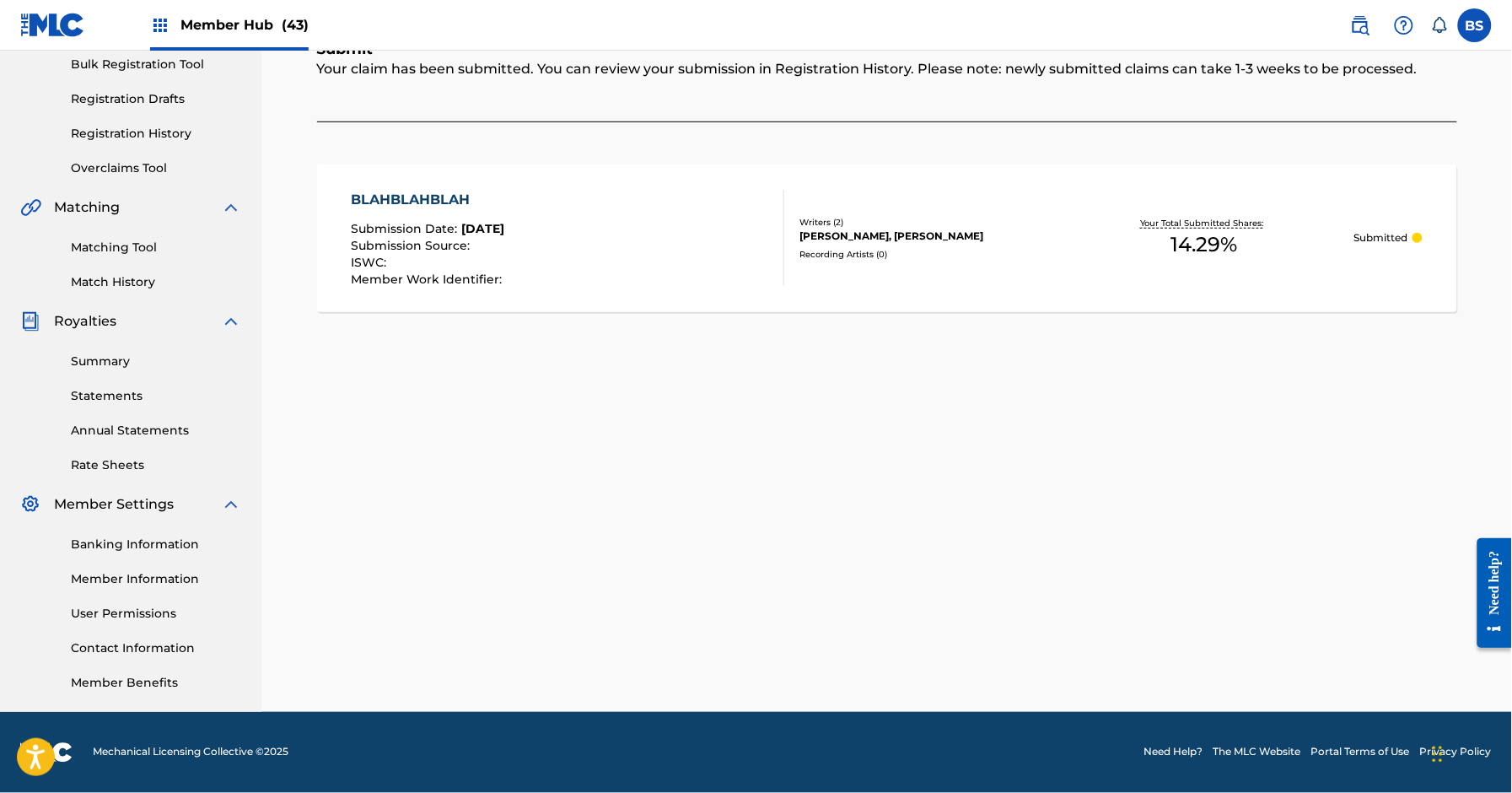
scroll to position [0, 0]
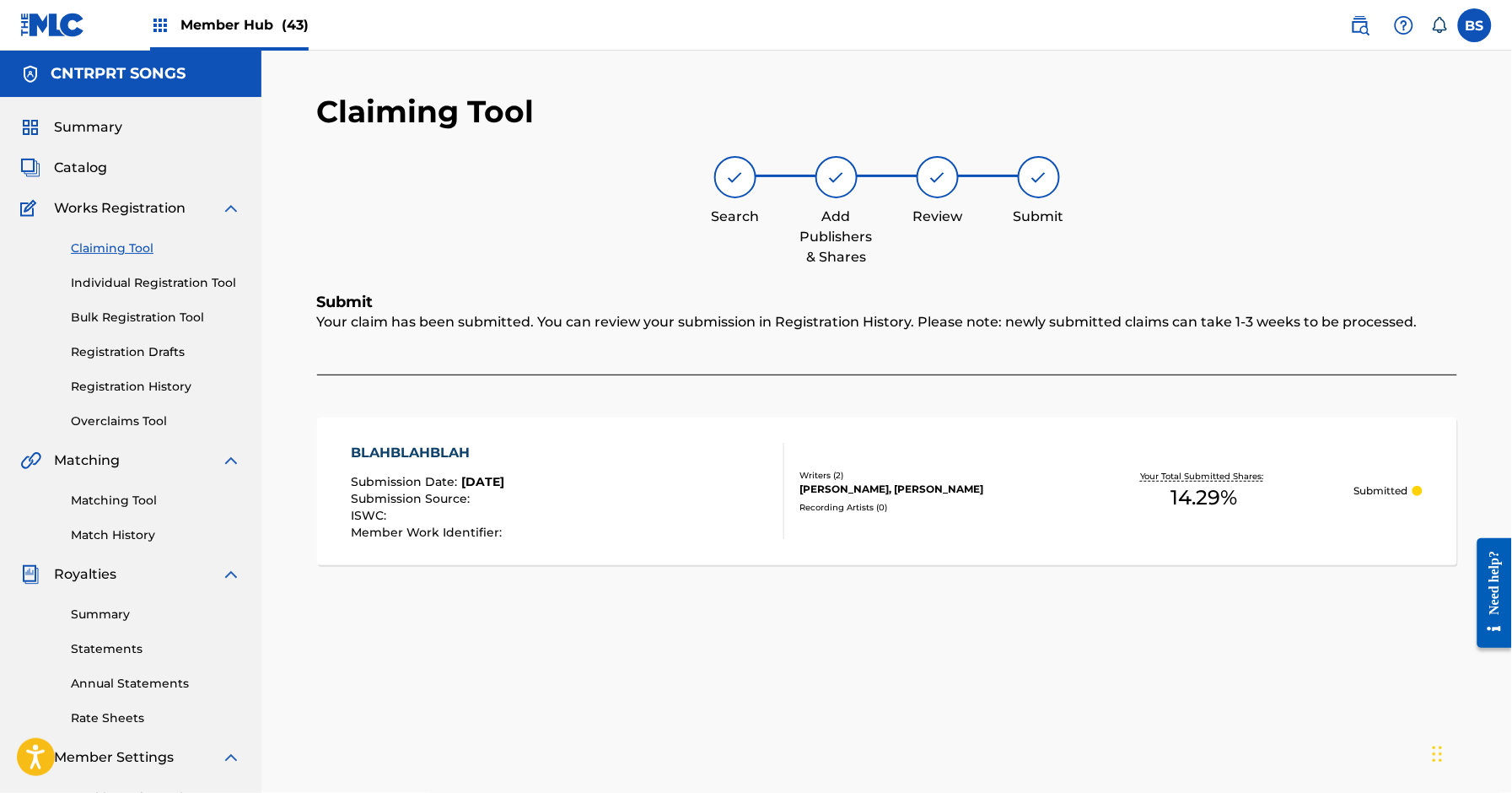
click at [116, 253] on link "Claiming Tool" at bounding box center [156, 248] width 170 height 18
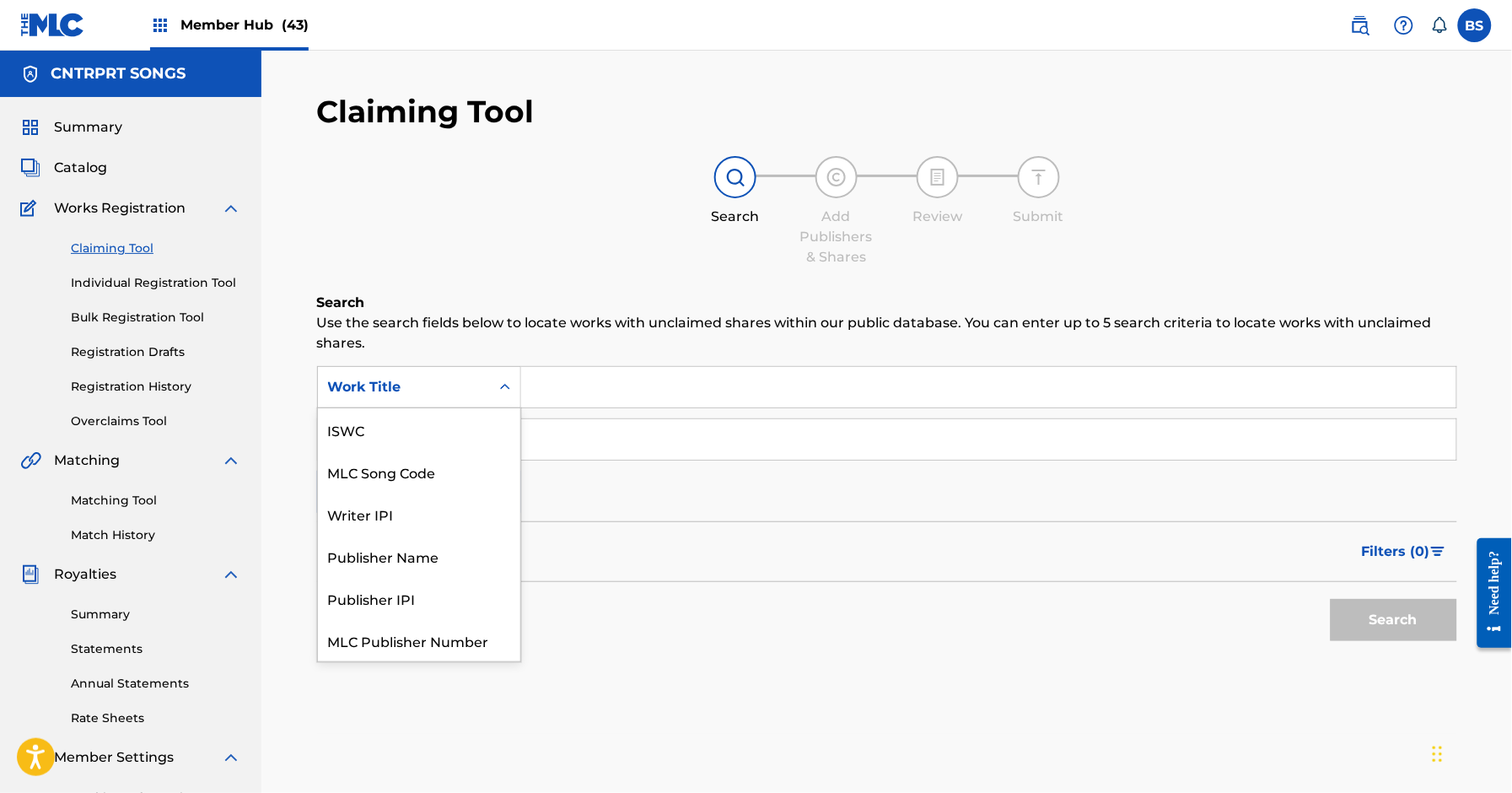
drag, startPoint x: 469, startPoint y: 383, endPoint x: 445, endPoint y: 411, distance: 36.9
click at [467, 384] on div "Work Title" at bounding box center [404, 387] width 152 height 20
click at [425, 465] on div "MLC Song Code" at bounding box center [419, 472] width 202 height 42
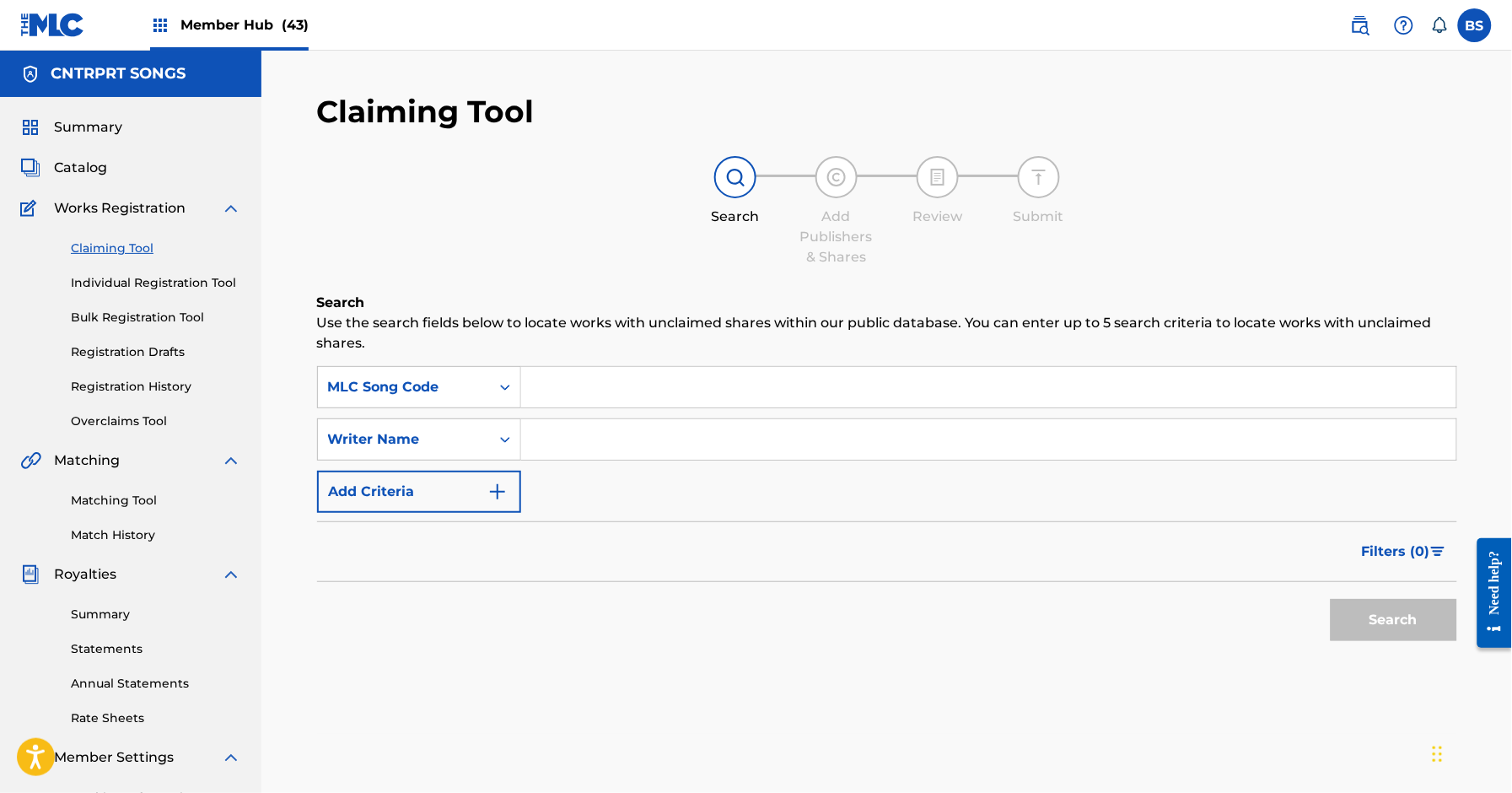
click at [559, 397] on input "Search Form" at bounding box center [989, 387] width 935 height 41
paste input "8A6G6N"
type input "8A6G6N"
click at [1418, 607] on button "Search" at bounding box center [1394, 620] width 126 height 42
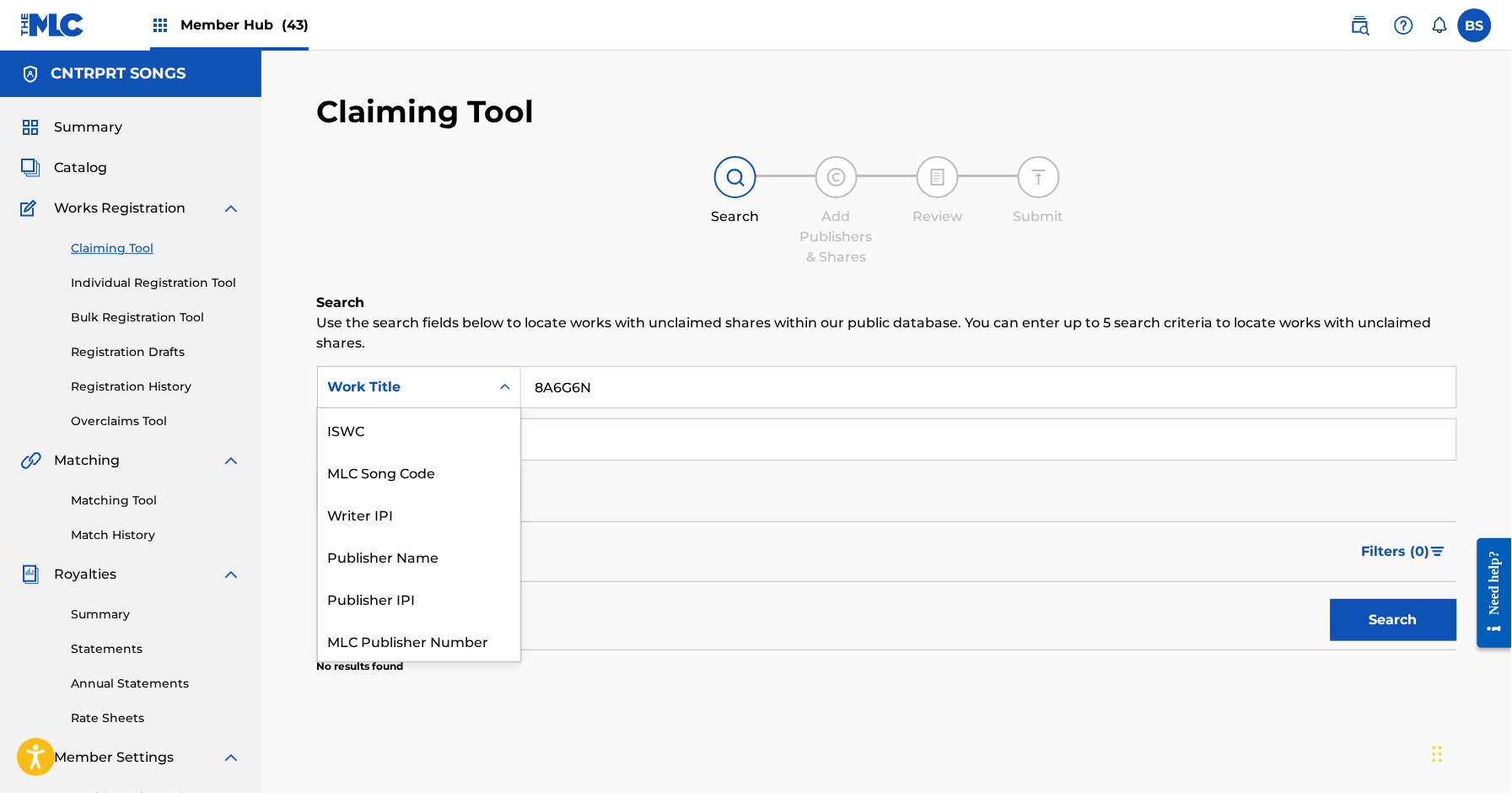
drag, startPoint x: 476, startPoint y: 382, endPoint x: 441, endPoint y: 416, distance: 48.8
click at [476, 382] on div "Work Title" at bounding box center [404, 387] width 152 height 20
drag, startPoint x: 436, startPoint y: 424, endPoint x: 514, endPoint y: 411, distance: 79.1
click at [438, 424] on div "MLC Song Code" at bounding box center [419, 430] width 202 height 42
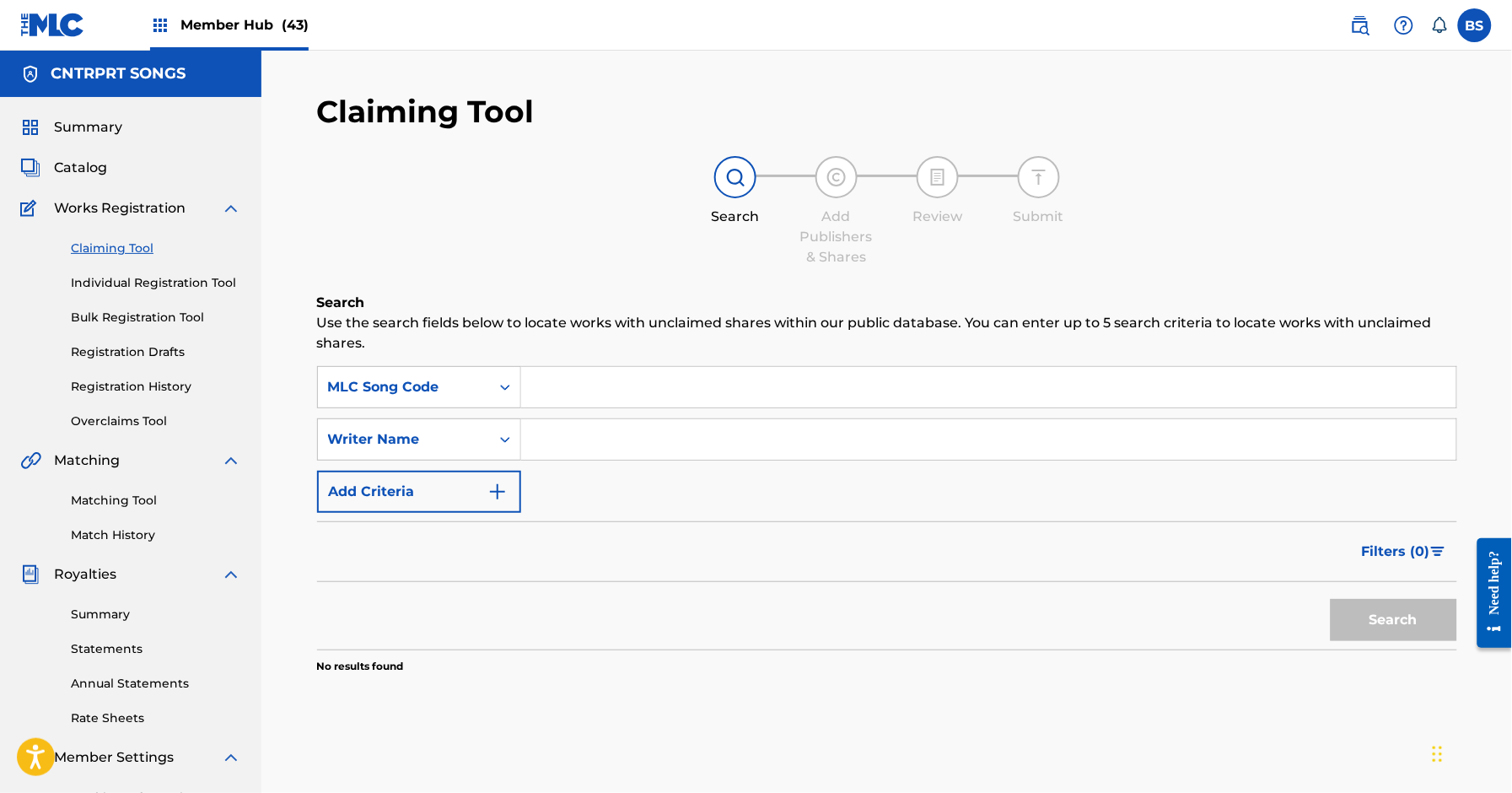
click at [582, 388] on input "Search Form" at bounding box center [989, 387] width 935 height 41
paste input "8A6G6N"
type input "8A6G6N"
drag, startPoint x: 1378, startPoint y: 611, endPoint x: 1216, endPoint y: 567, distance: 167.9
click at [1378, 611] on button "Search" at bounding box center [1394, 620] width 126 height 42
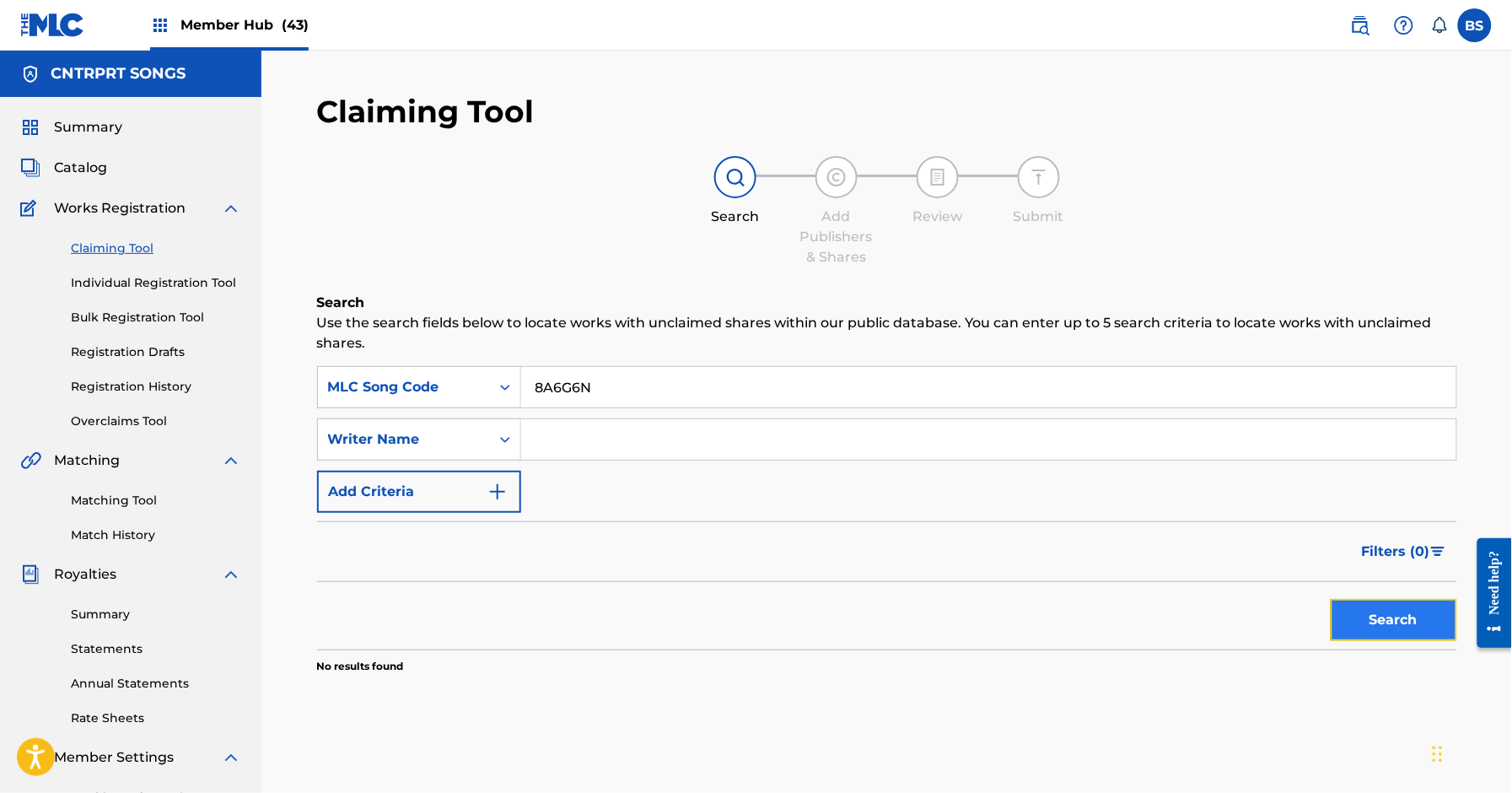
click at [1393, 622] on button "Search" at bounding box center [1394, 620] width 126 height 42
click at [75, 170] on span "Catalog" at bounding box center [81, 167] width 53 height 20
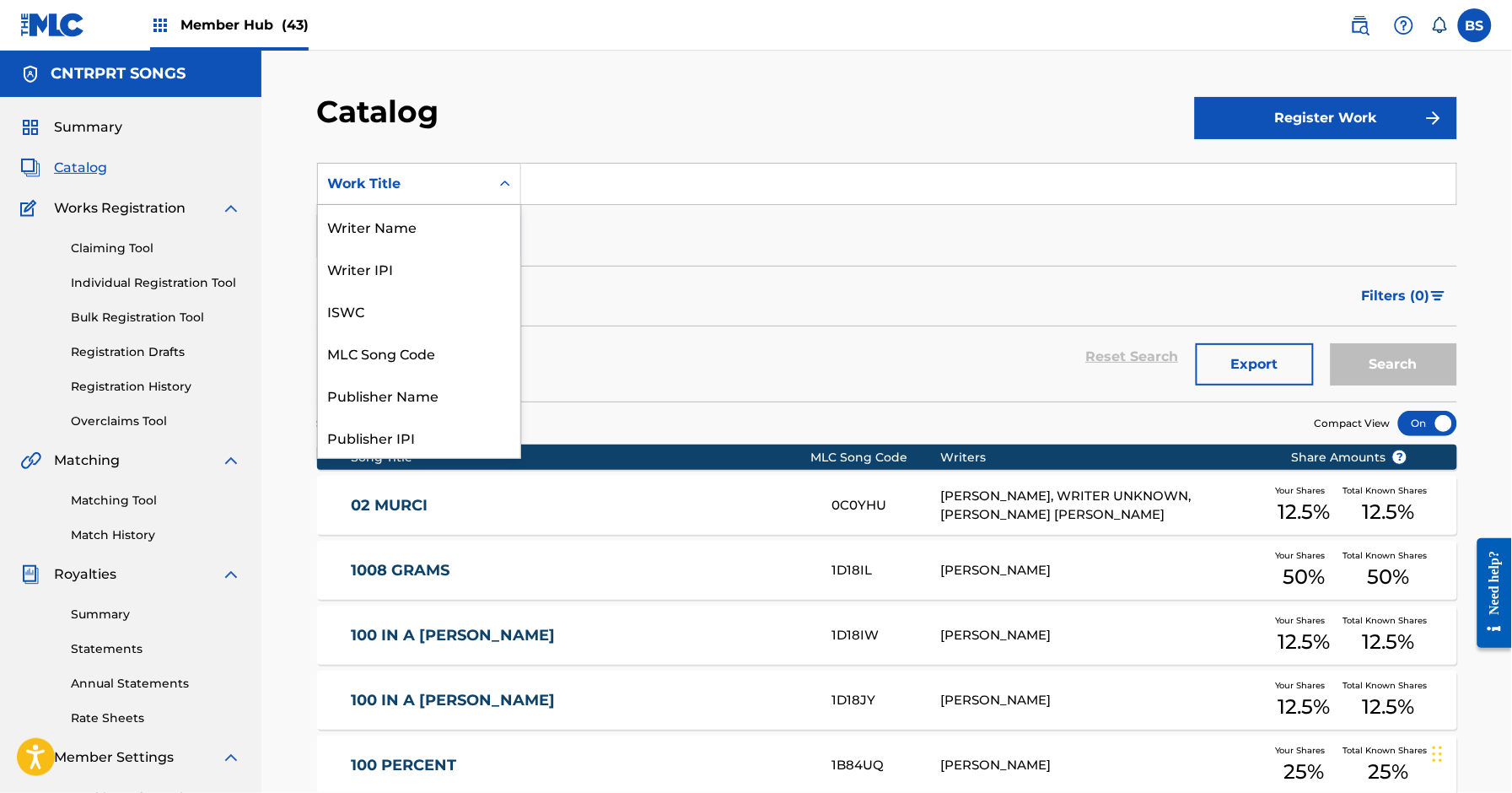
click at [447, 184] on div "Work Title" at bounding box center [404, 184] width 152 height 20
drag, startPoint x: 422, startPoint y: 354, endPoint x: 567, endPoint y: 217, distance: 199.5
click at [425, 352] on div "MLC Song Code" at bounding box center [419, 353] width 202 height 42
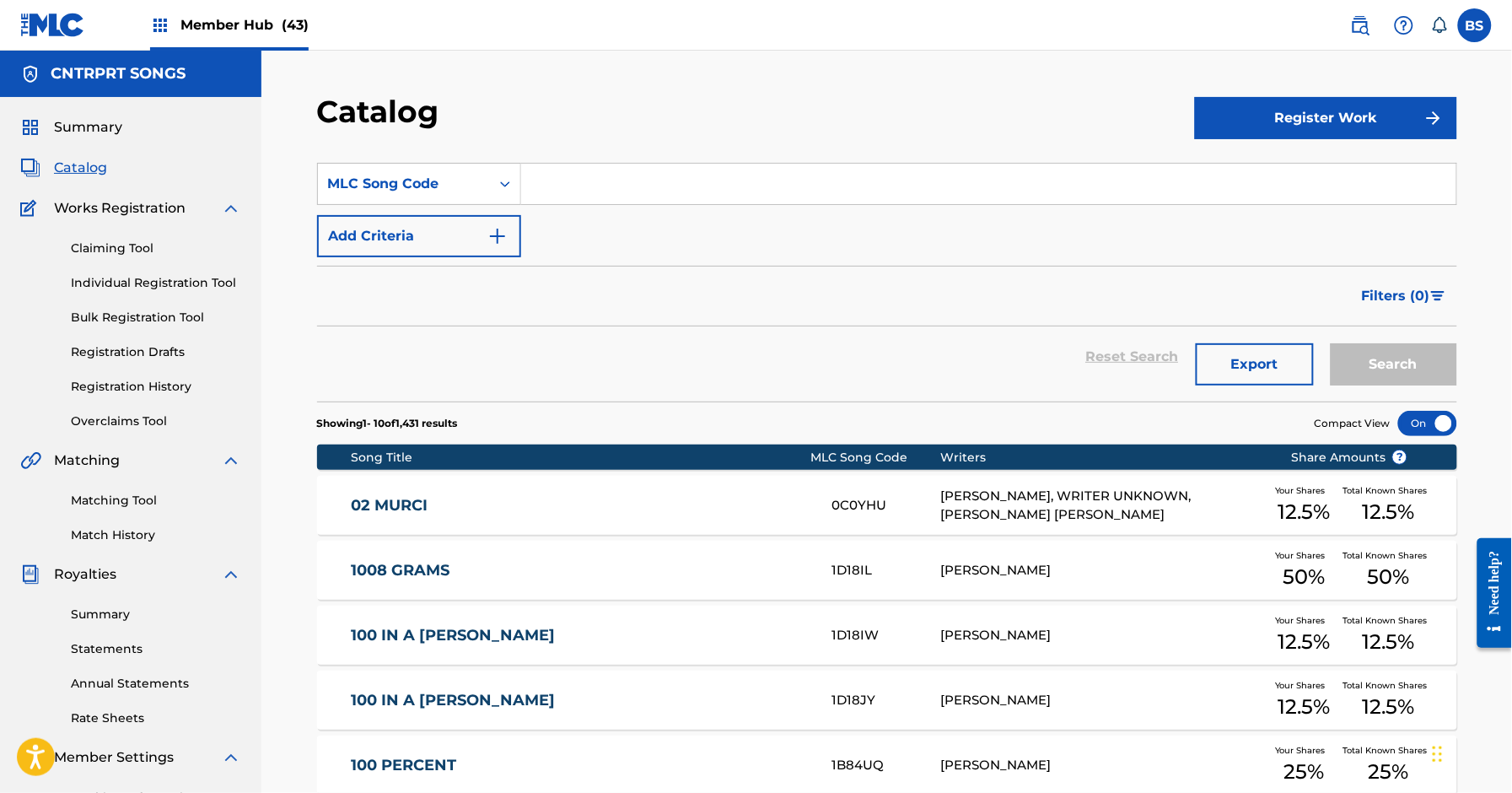
click at [580, 202] on div "SearchWithCriteria7e491480-cbd2-4eef-8139-d4d555b06056 MLC Song Code Add Criter…" at bounding box center [888, 209] width 1140 height 94
click at [584, 187] on input "Search Form" at bounding box center [989, 184] width 935 height 41
paste input "8A6G6N"
type input "8A6G6N"
drag, startPoint x: 1376, startPoint y: 368, endPoint x: 611, endPoint y: 378, distance: 765.1
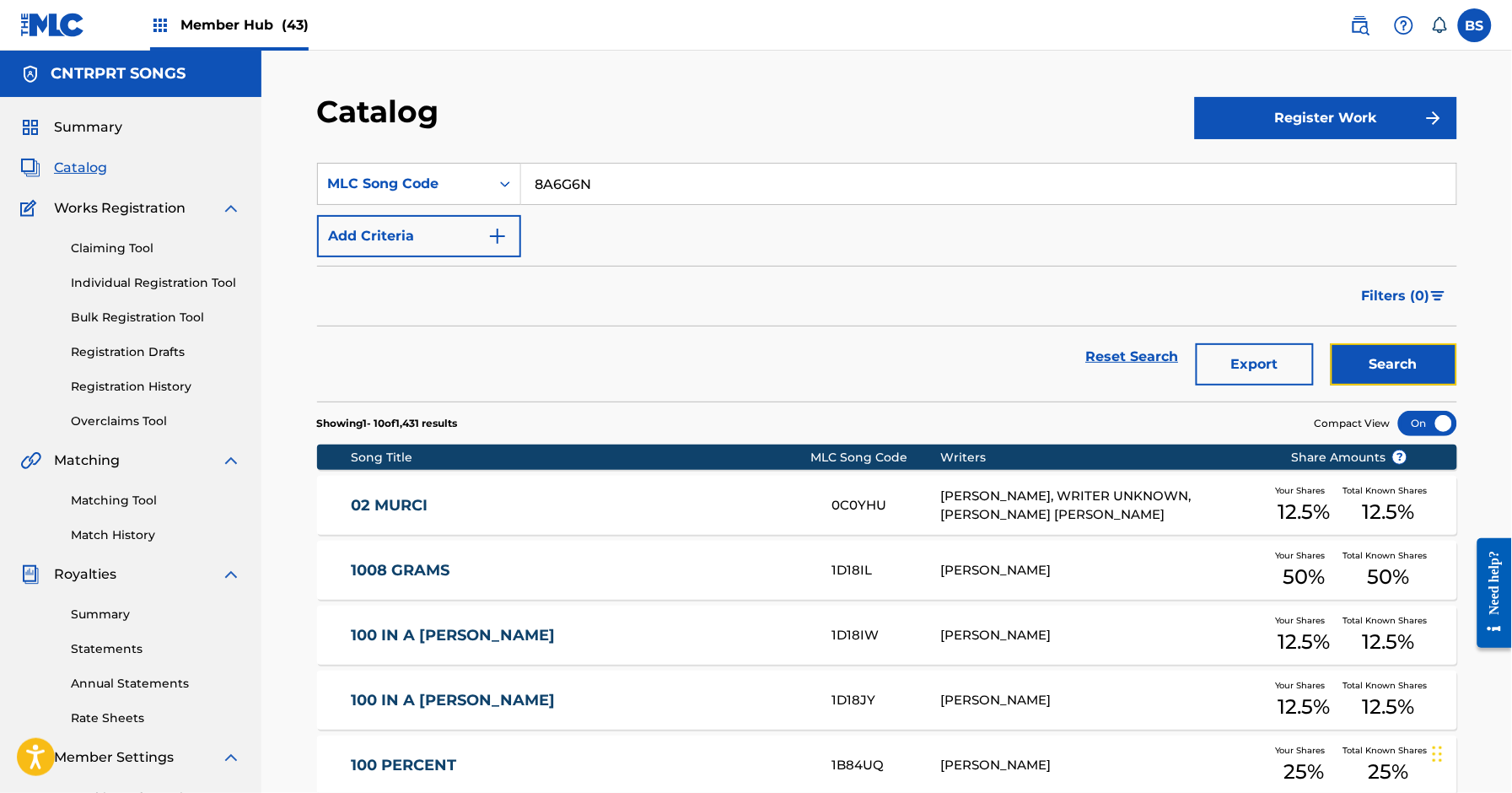
click at [1376, 368] on button "Search" at bounding box center [1394, 364] width 126 height 42
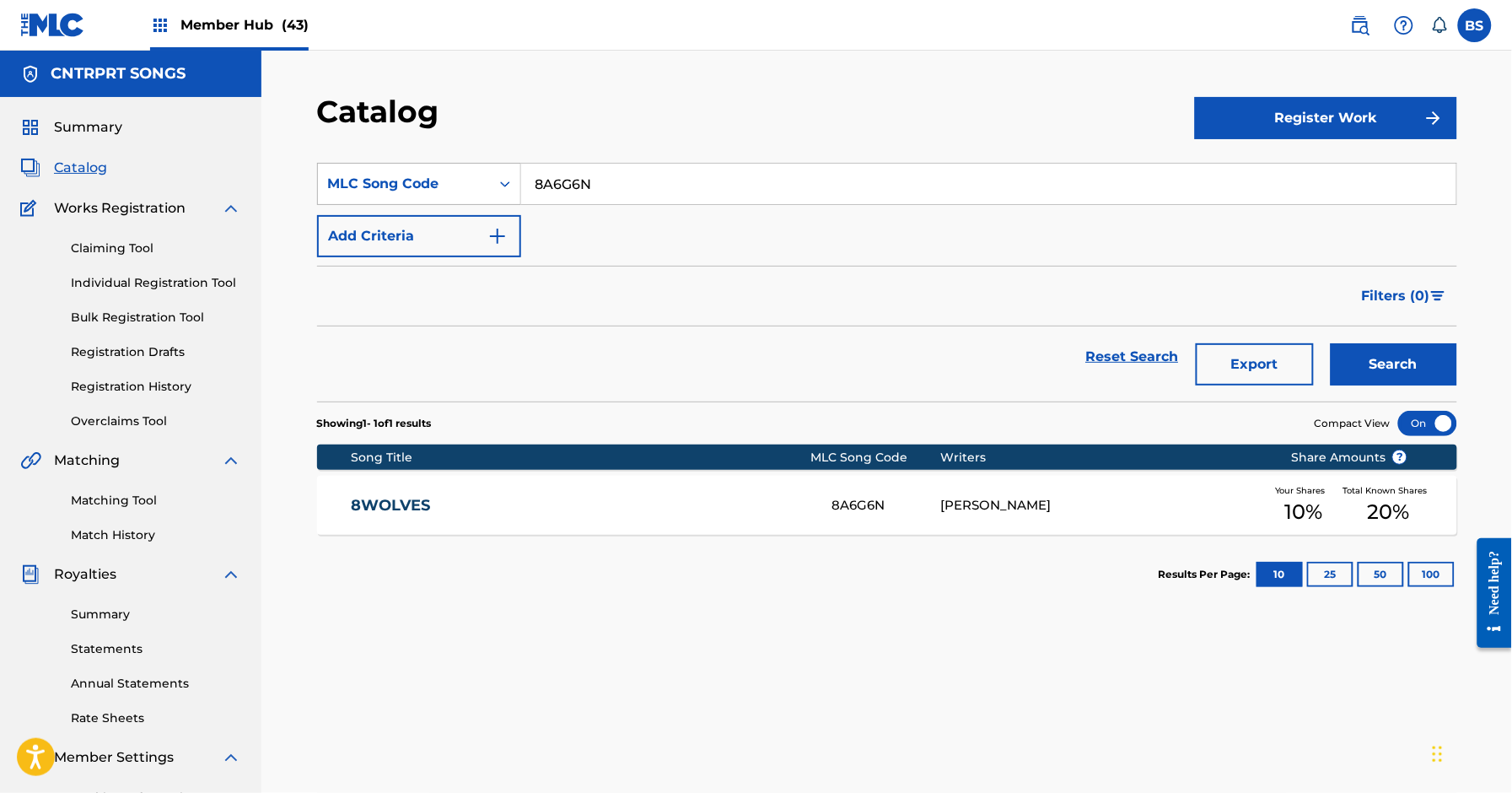
click at [407, 176] on div "MLC Song Code" at bounding box center [404, 184] width 152 height 20
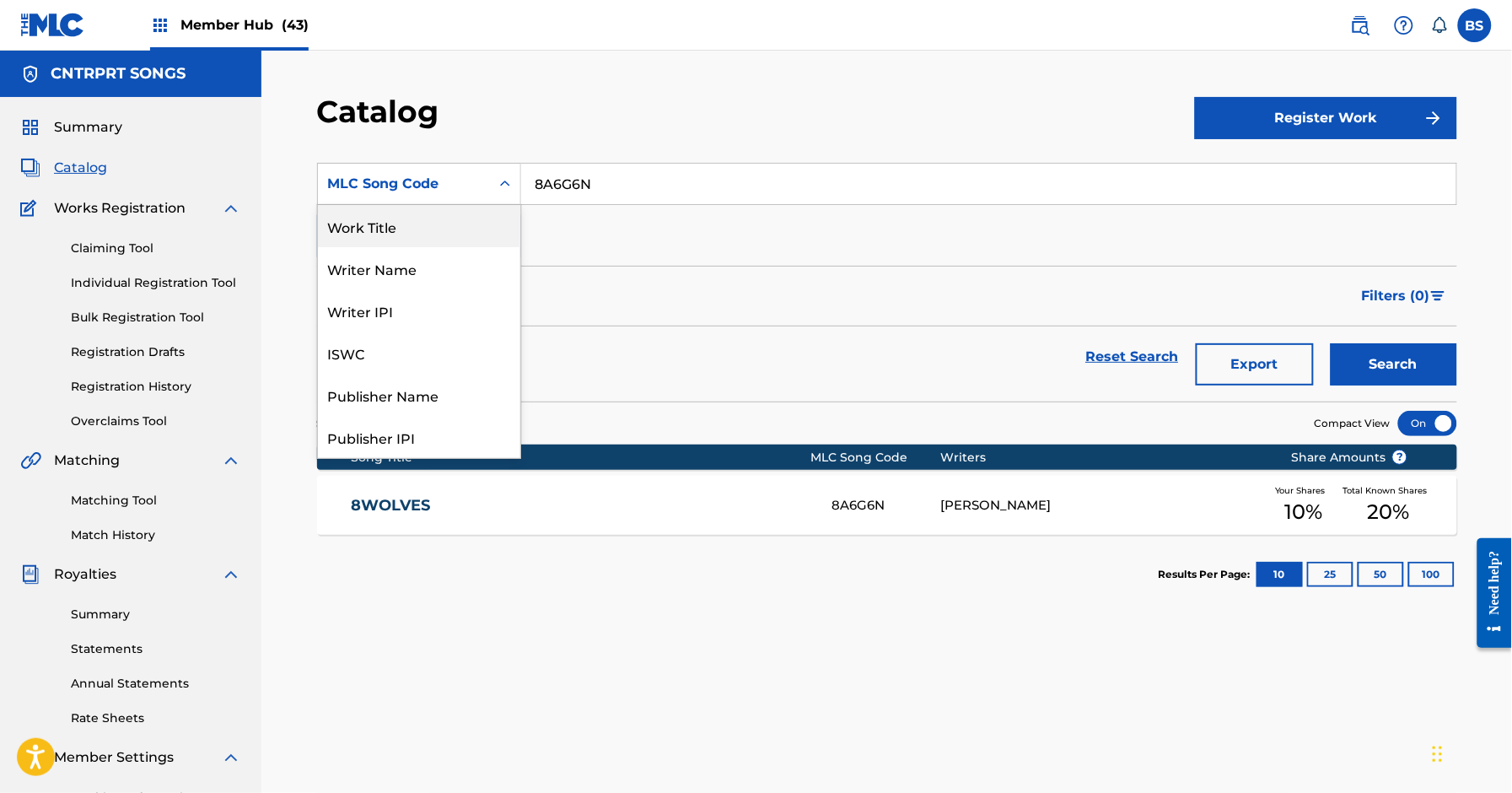
drag, startPoint x: 393, startPoint y: 238, endPoint x: 566, endPoint y: 207, distance: 175.8
click at [393, 238] on div "Work Title" at bounding box center [419, 226] width 202 height 42
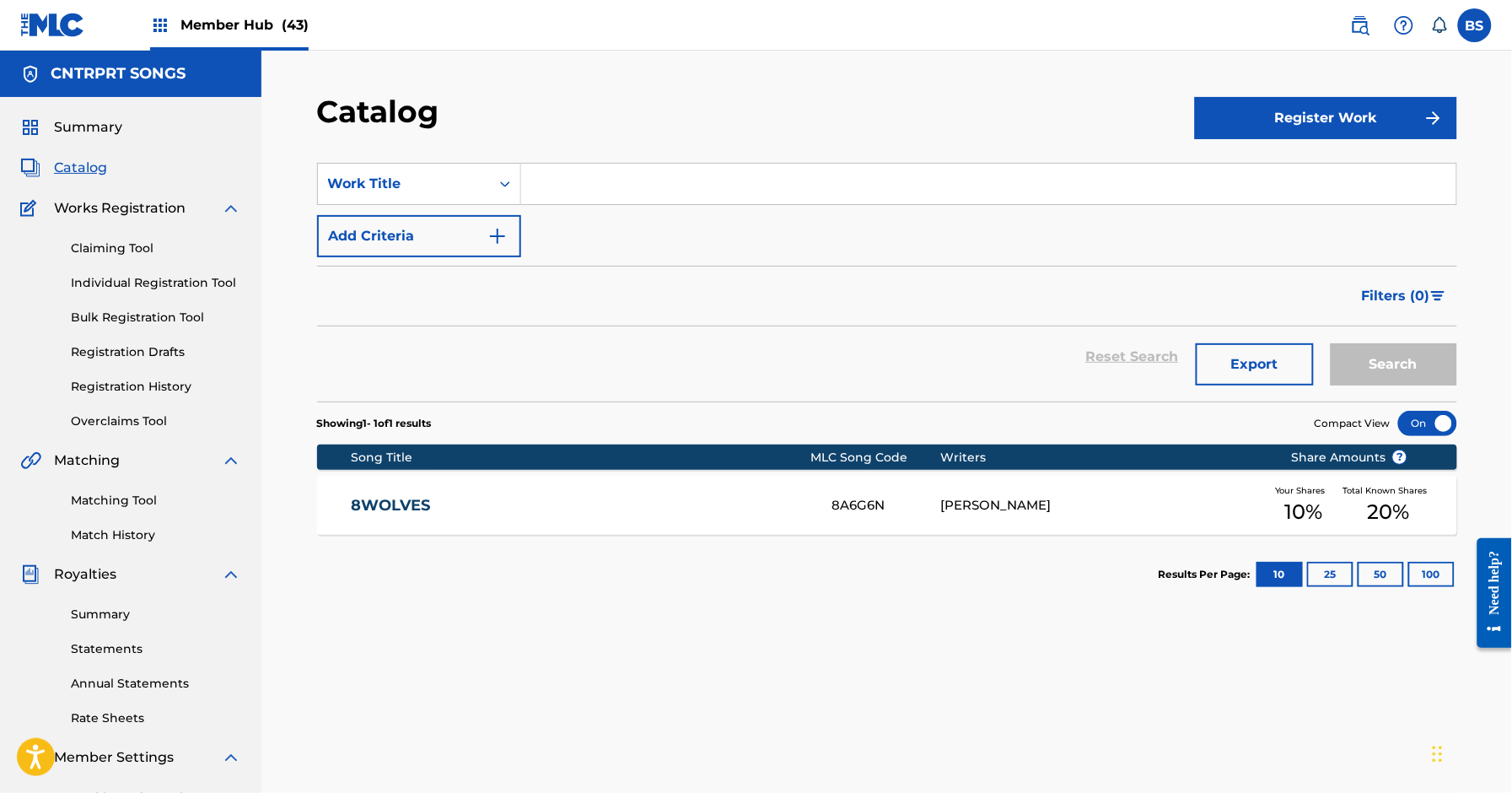
click at [603, 190] on input "Search Form" at bounding box center [989, 184] width 935 height 41
paste input "Beatnik"
type input "Beatnik"
click at [1413, 375] on button "Search" at bounding box center [1394, 364] width 126 height 42
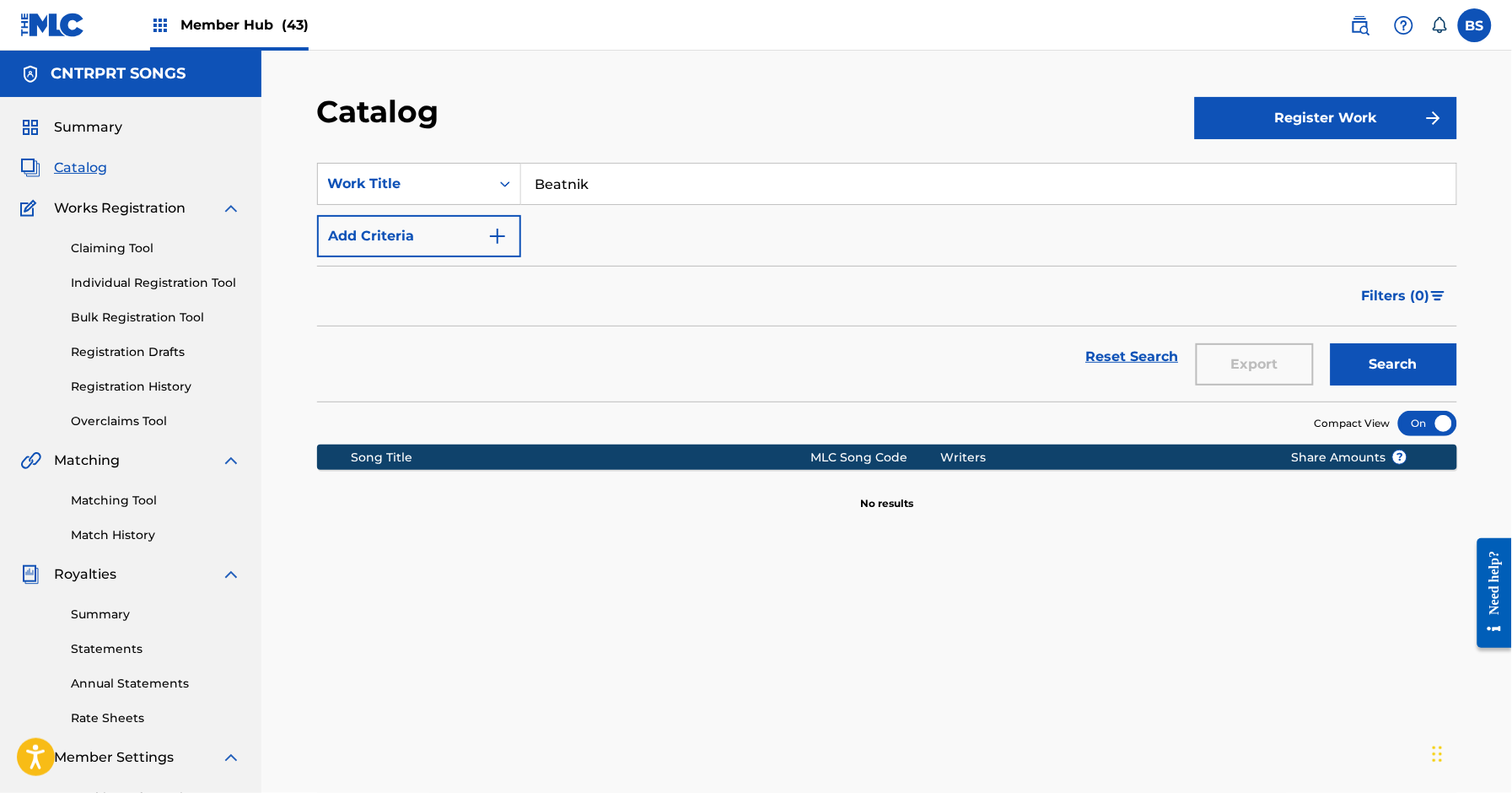
click at [219, 30] on span "Member Hub (43)" at bounding box center [244, 25] width 128 height 19
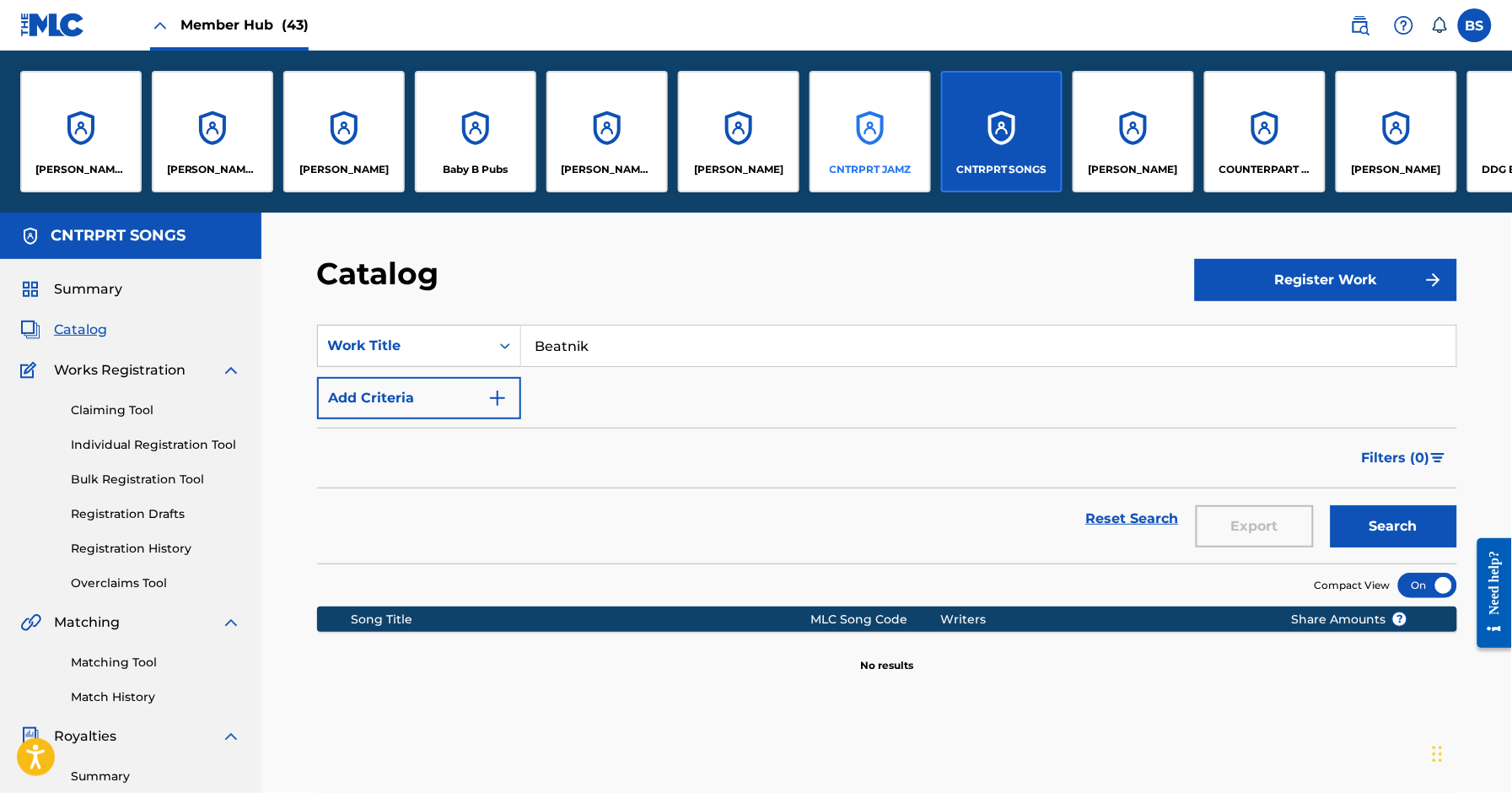
click at [889, 144] on div "CNTRPRT JAMZ" at bounding box center [871, 132] width 122 height 122
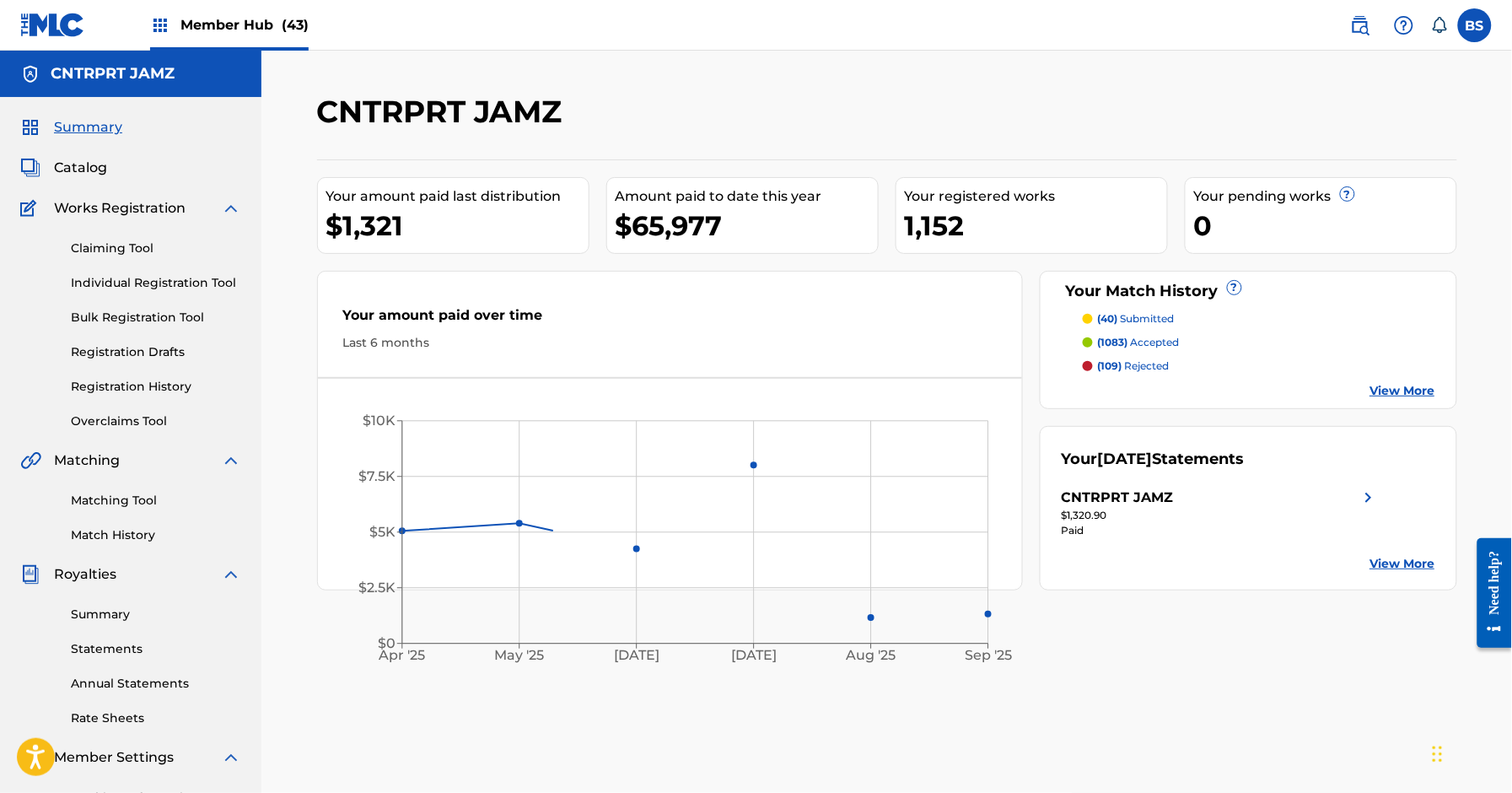
drag, startPoint x: 86, startPoint y: 168, endPoint x: 116, endPoint y: 175, distance: 30.8
click at [86, 168] on span "Catalog" at bounding box center [81, 167] width 53 height 20
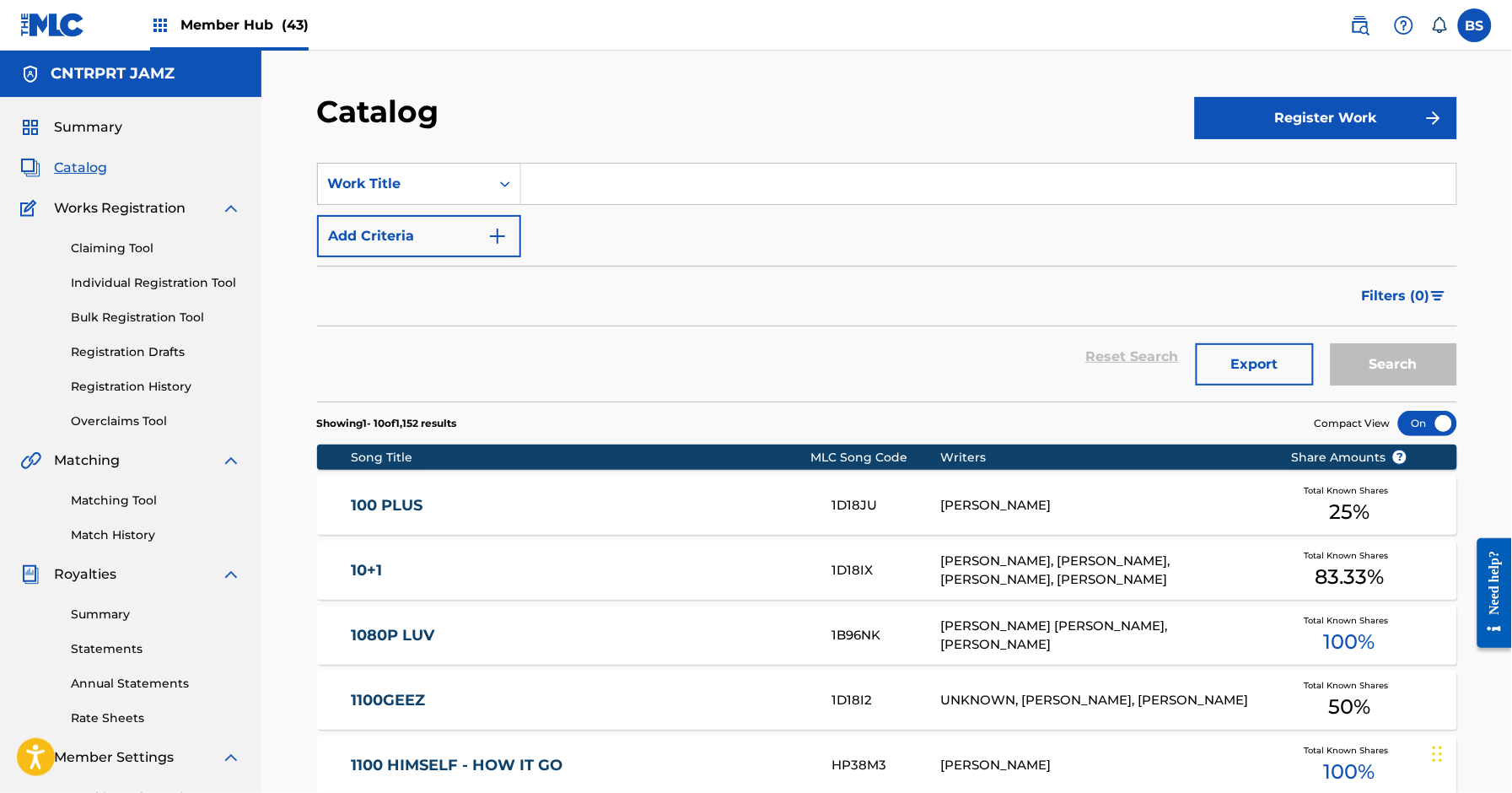
click at [589, 183] on input "Search Form" at bounding box center [989, 184] width 935 height 41
paste input "Beatnik"
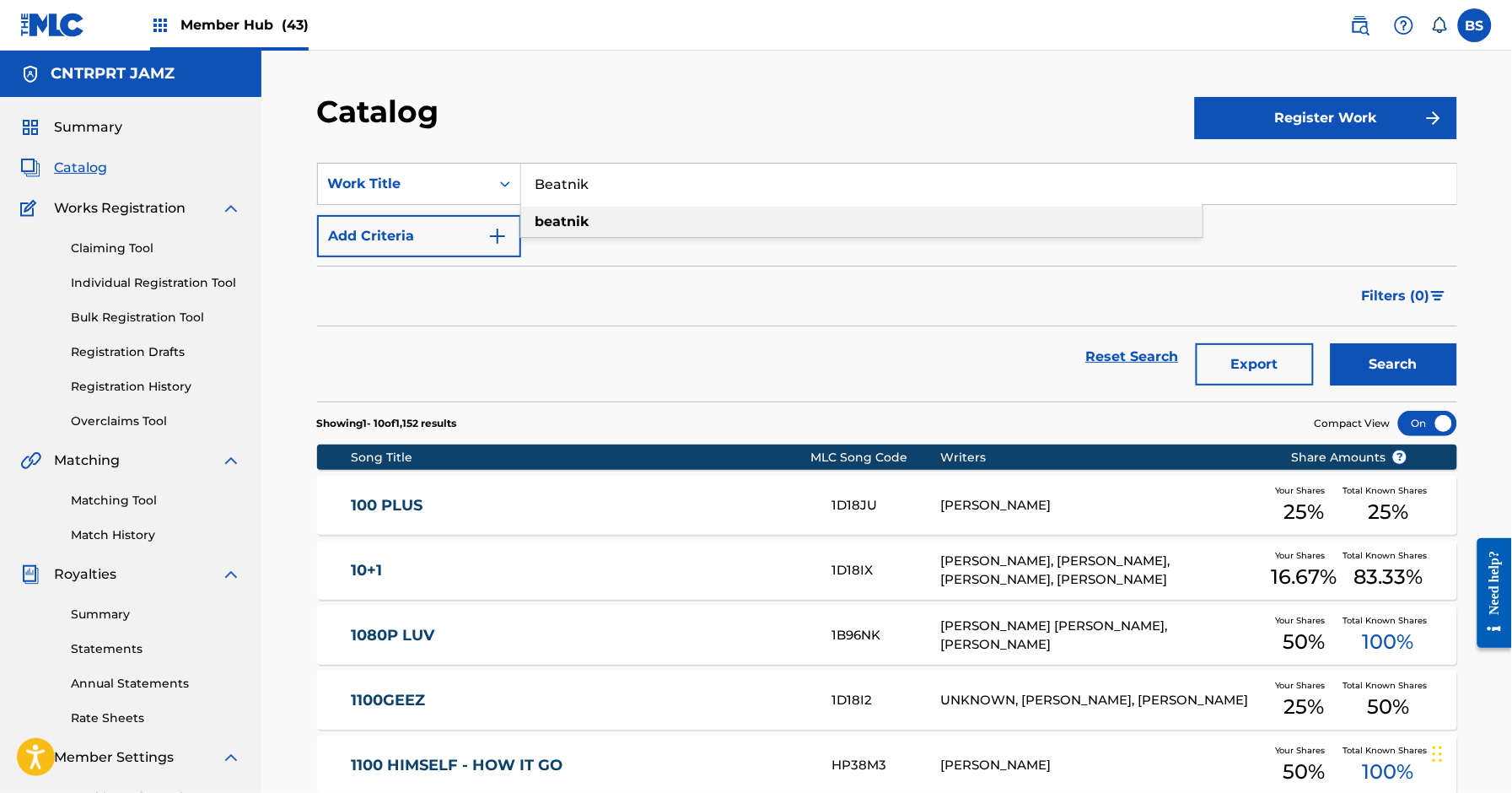
click at [587, 212] on div "beatnik" at bounding box center [862, 222] width 681 height 30
type input "beatnik"
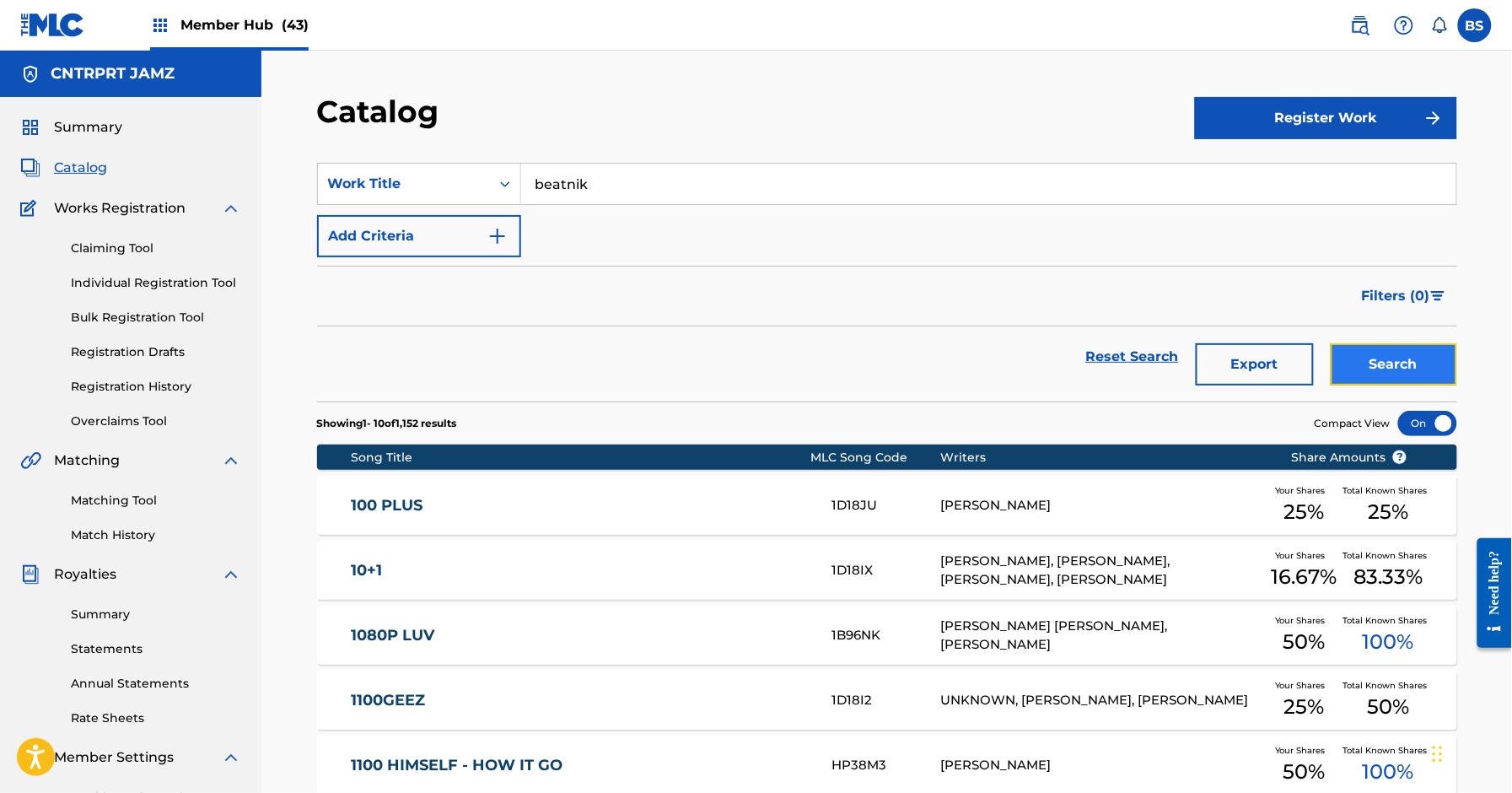
click at [1353, 359] on button "Search" at bounding box center [1394, 364] width 126 height 42
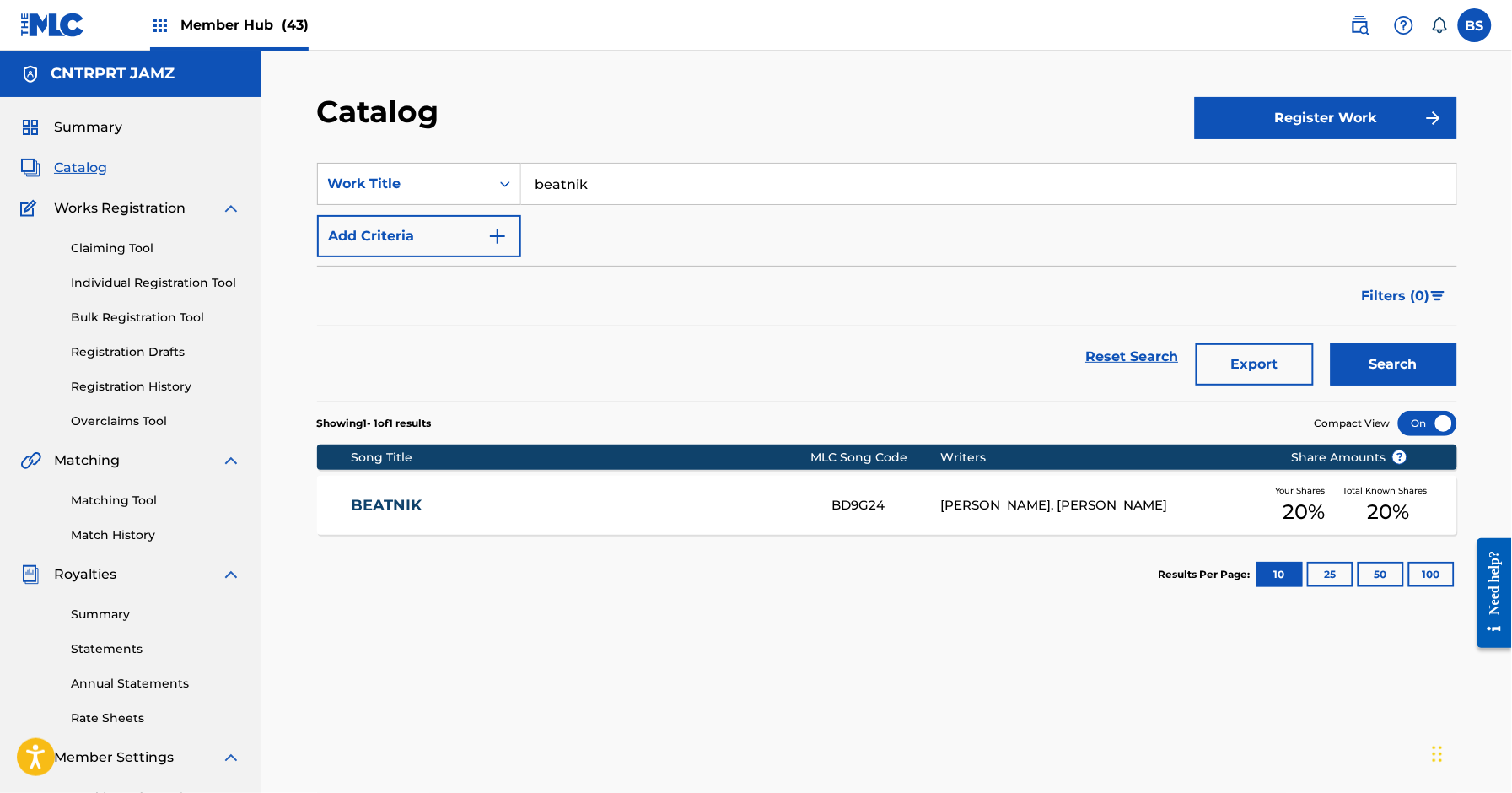
click at [751, 491] on div "BEATNIK BD9G24 [PERSON_NAME], [PERSON_NAME] Your Shares 20 % Total Known Shares…" at bounding box center [888, 506] width 1140 height 59
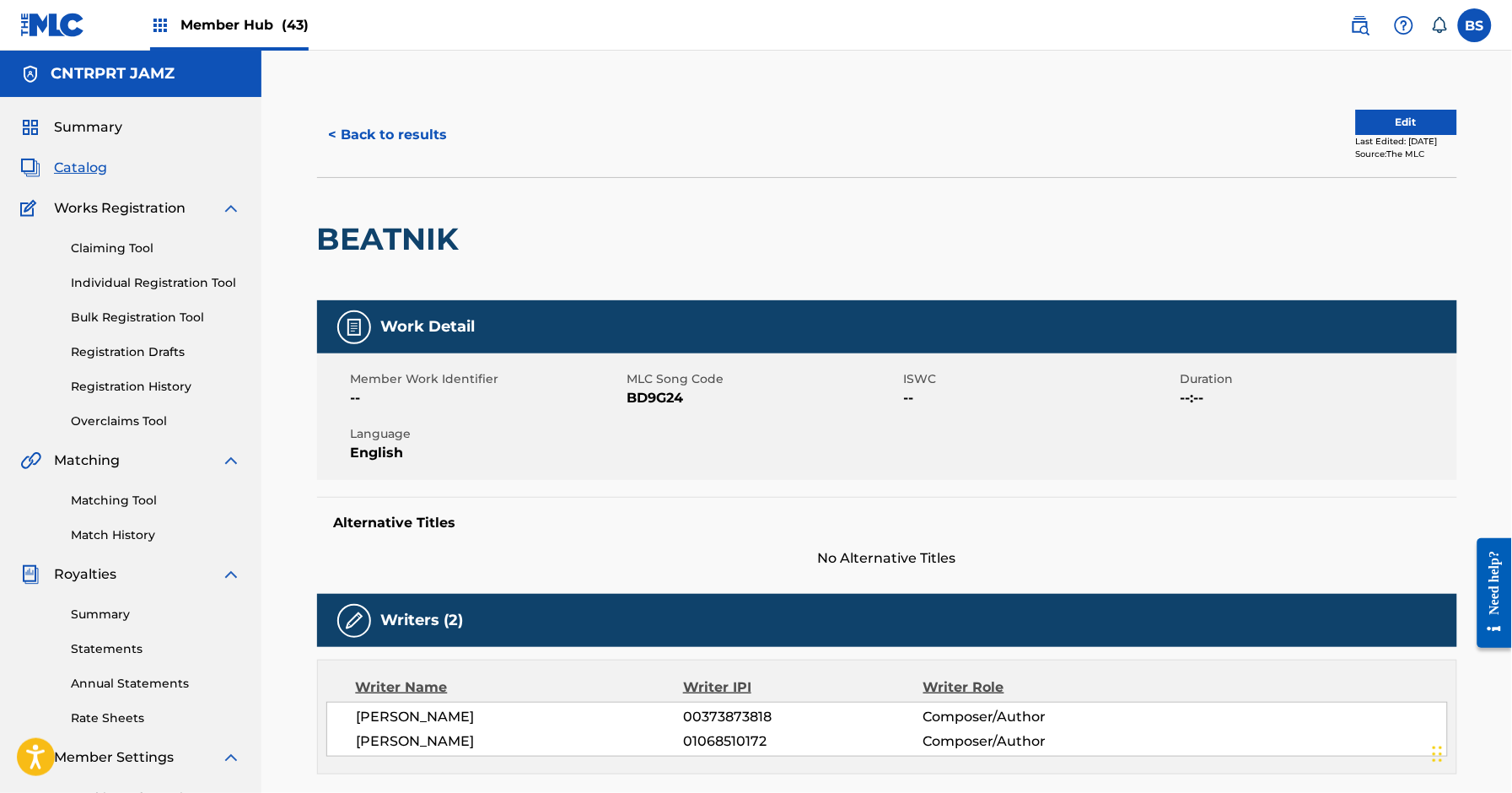
click at [645, 398] on span "BD9G24" at bounding box center [763, 397] width 273 height 20
click at [643, 399] on span "BD9G24" at bounding box center [763, 397] width 273 height 20
copy span "BD9G24"
drag, startPoint x: 238, startPoint y: 19, endPoint x: 246, endPoint y: 37, distance: 19.7
click at [238, 22] on span "Member Hub (43)" at bounding box center [244, 25] width 128 height 19
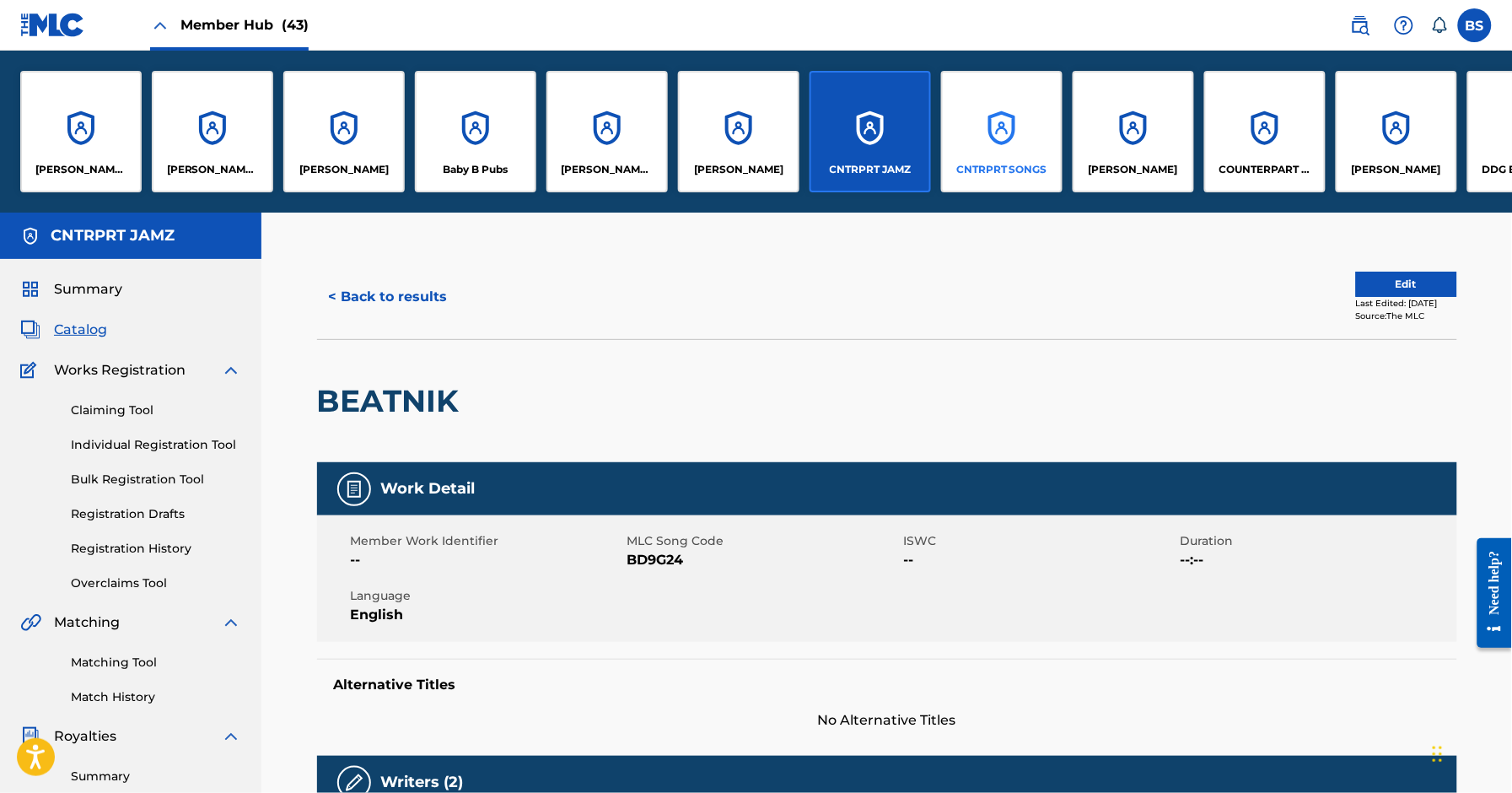
click at [981, 131] on div "CNTRPRT SONGS" at bounding box center [1002, 132] width 122 height 122
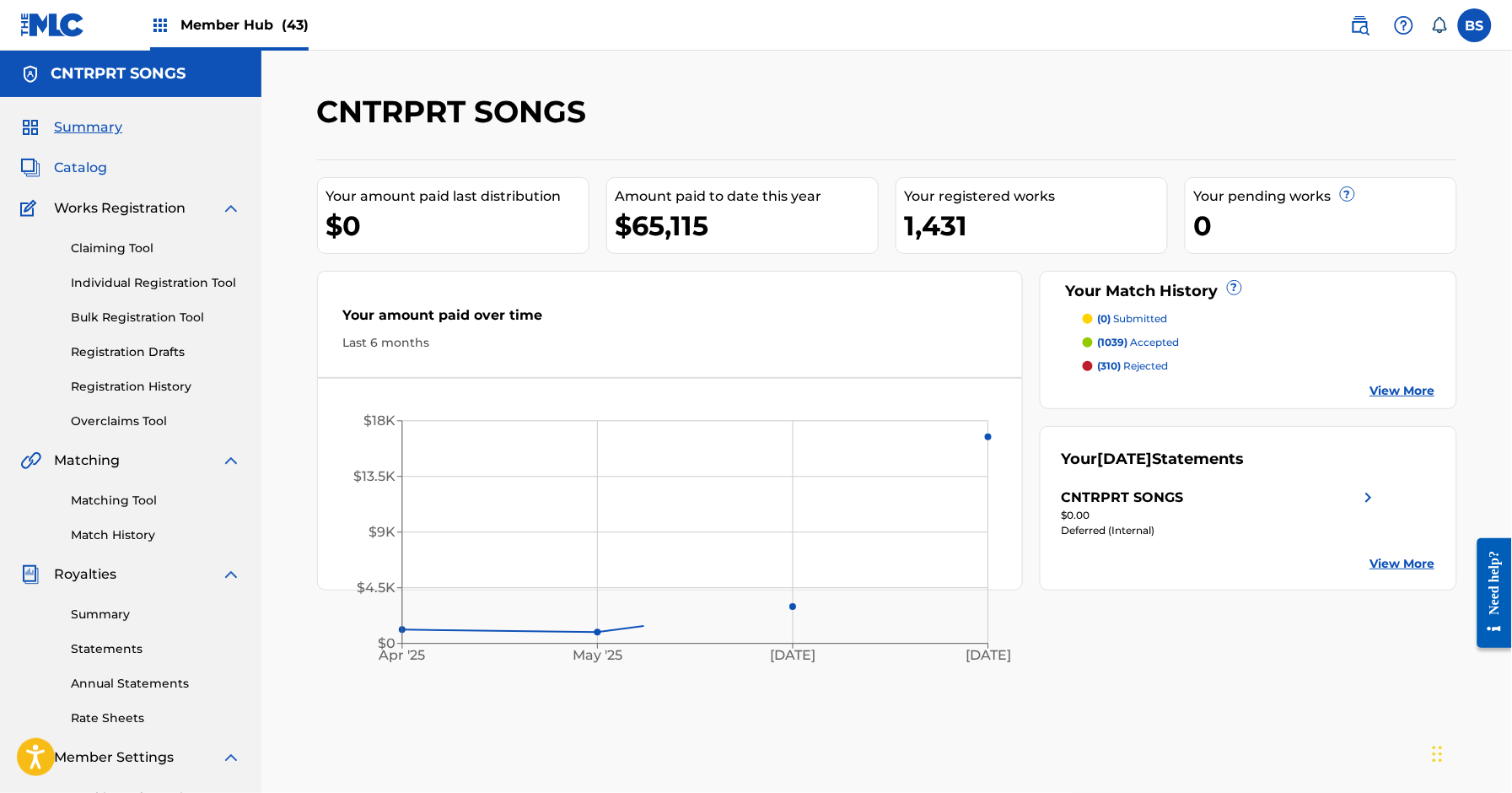
click at [91, 164] on span "Catalog" at bounding box center [81, 167] width 53 height 20
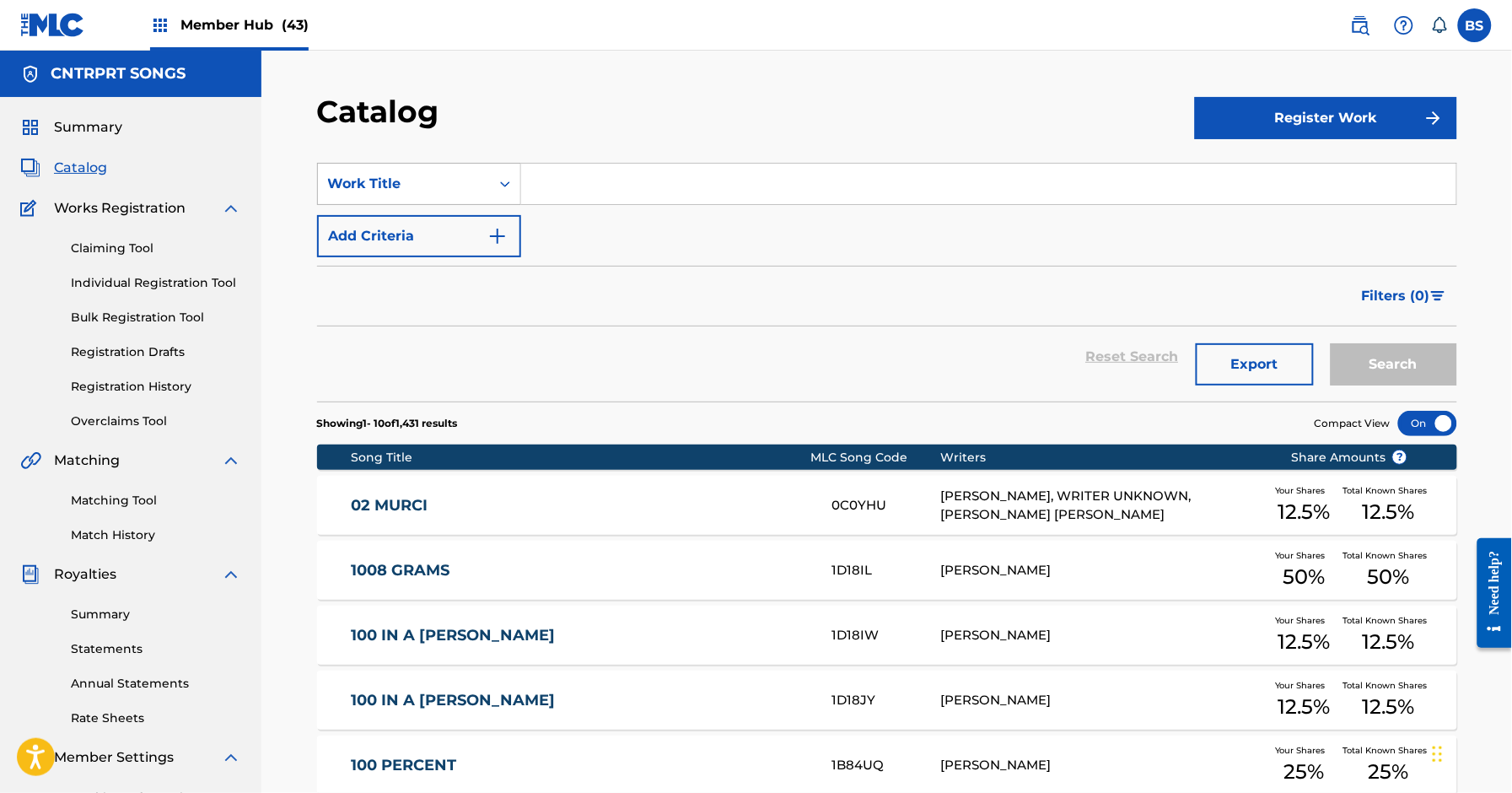
drag, startPoint x: 479, startPoint y: 178, endPoint x: 471, endPoint y: 200, distance: 23.4
click at [479, 180] on div "Work Title" at bounding box center [404, 184] width 152 height 20
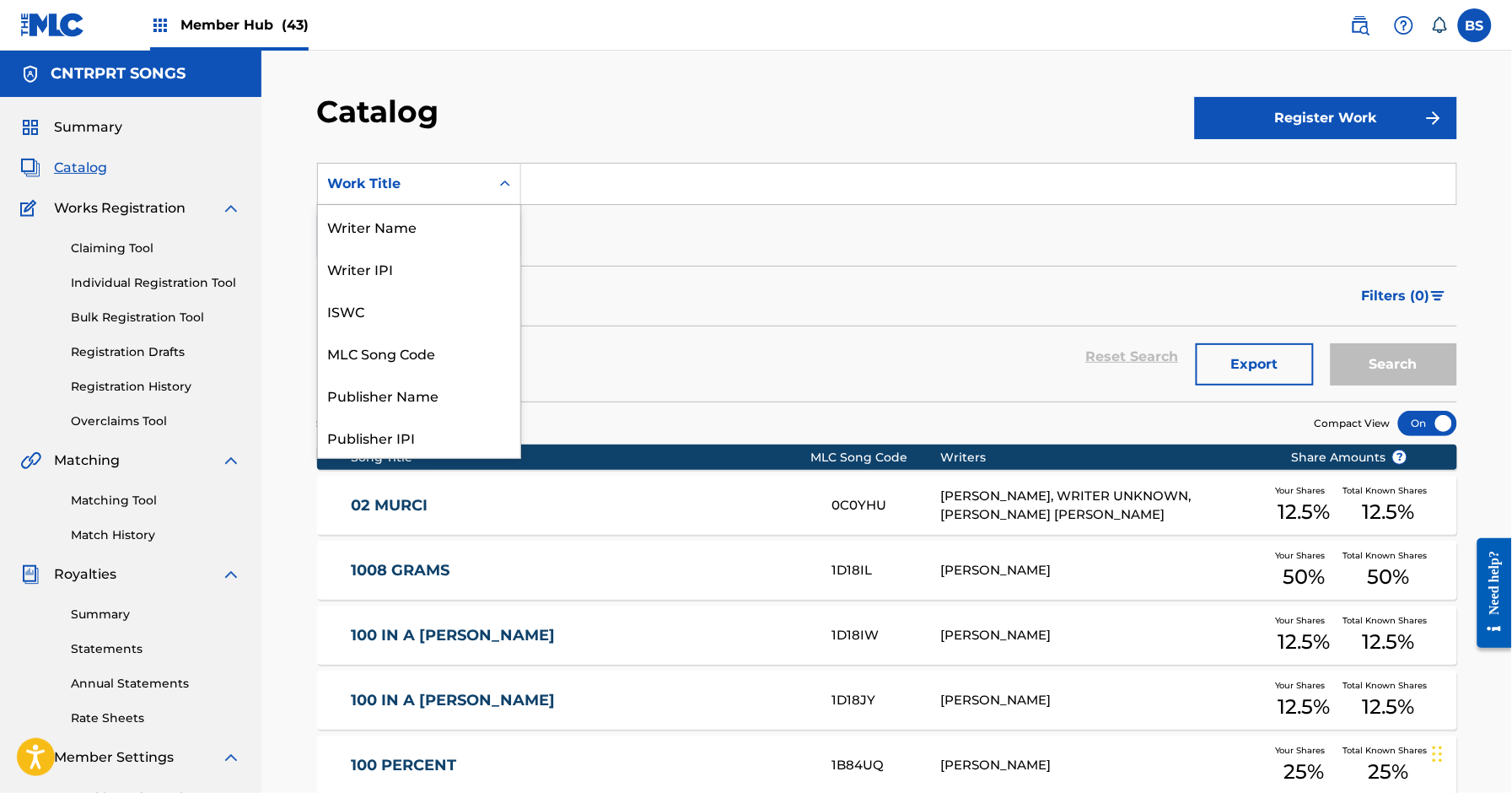
scroll to position [253, 0]
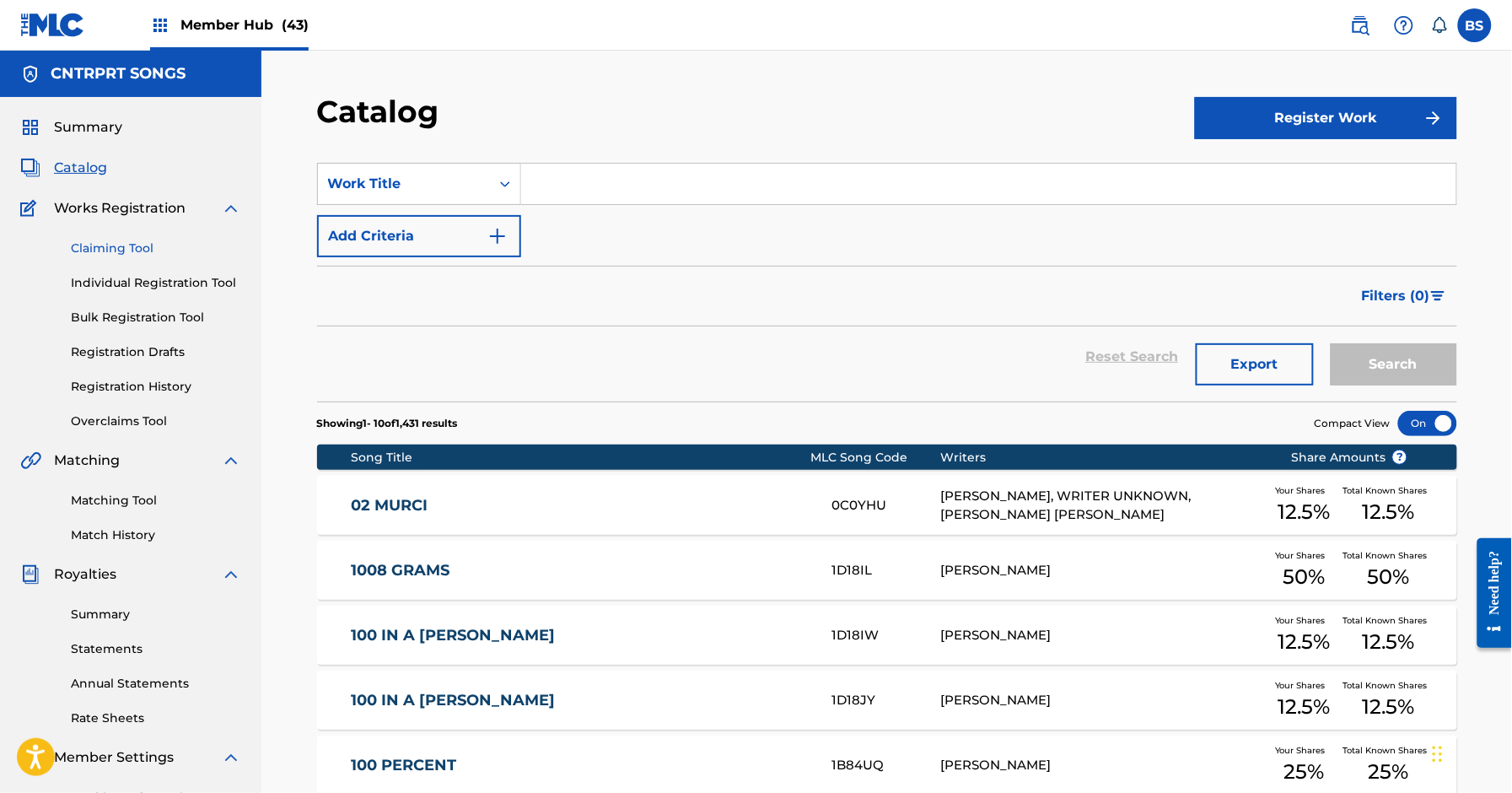
click at [149, 240] on link "Claiming Tool" at bounding box center [156, 248] width 170 height 18
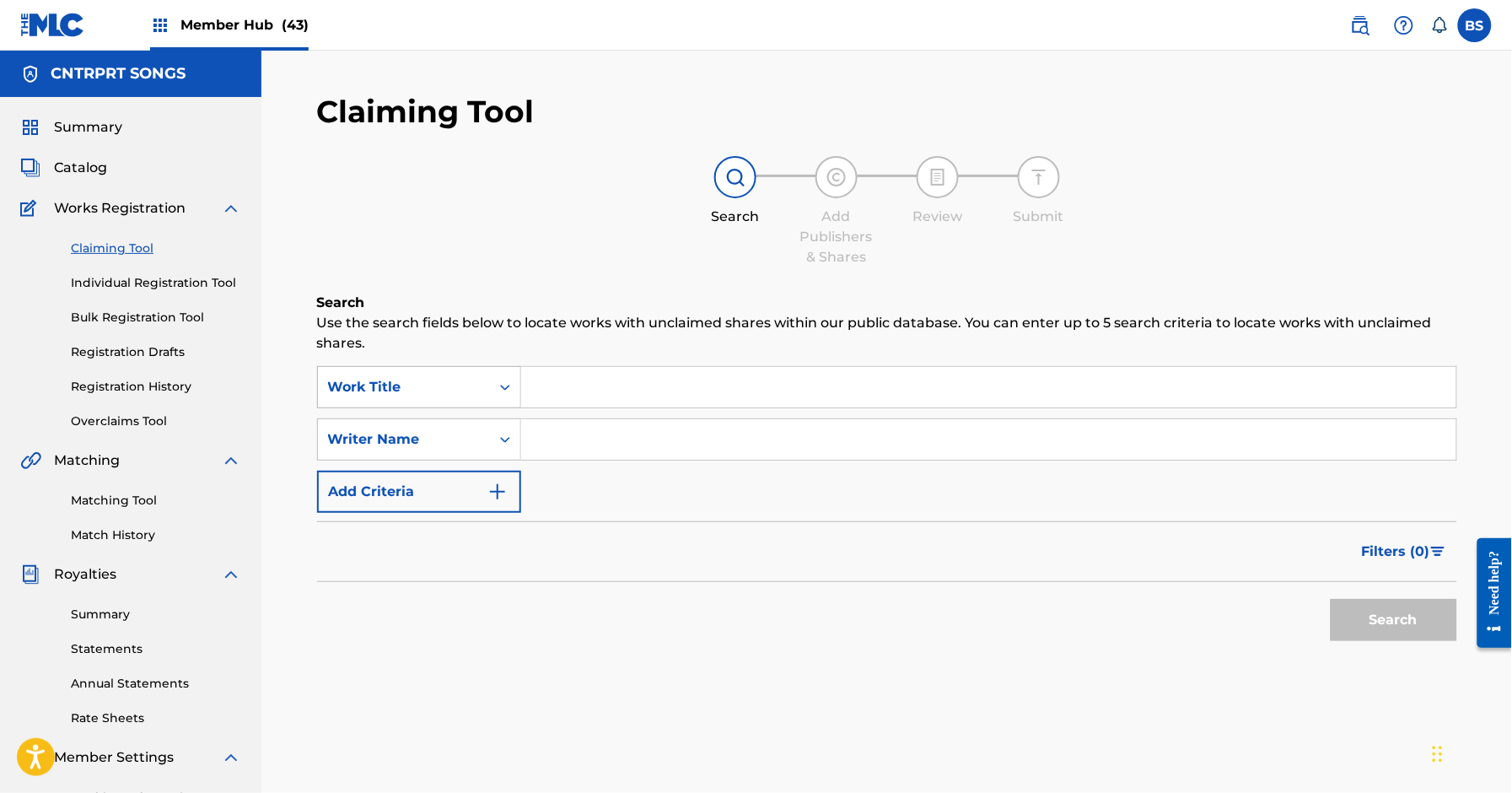
drag, startPoint x: 404, startPoint y: 371, endPoint x: 409, endPoint y: 379, distance: 9.4
click at [407, 374] on div "Work Title" at bounding box center [404, 388] width 172 height 32
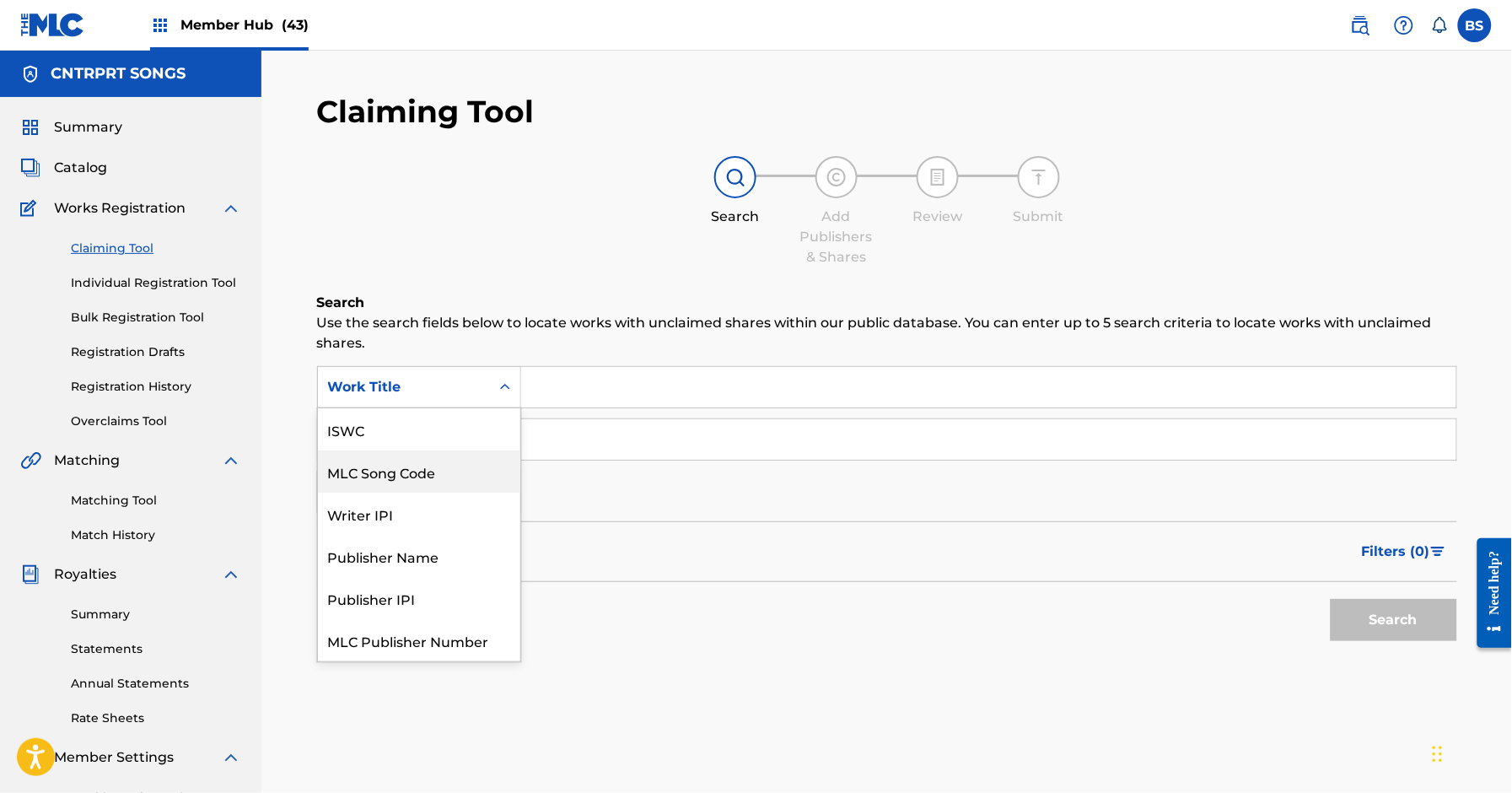
scroll to position [42, 0]
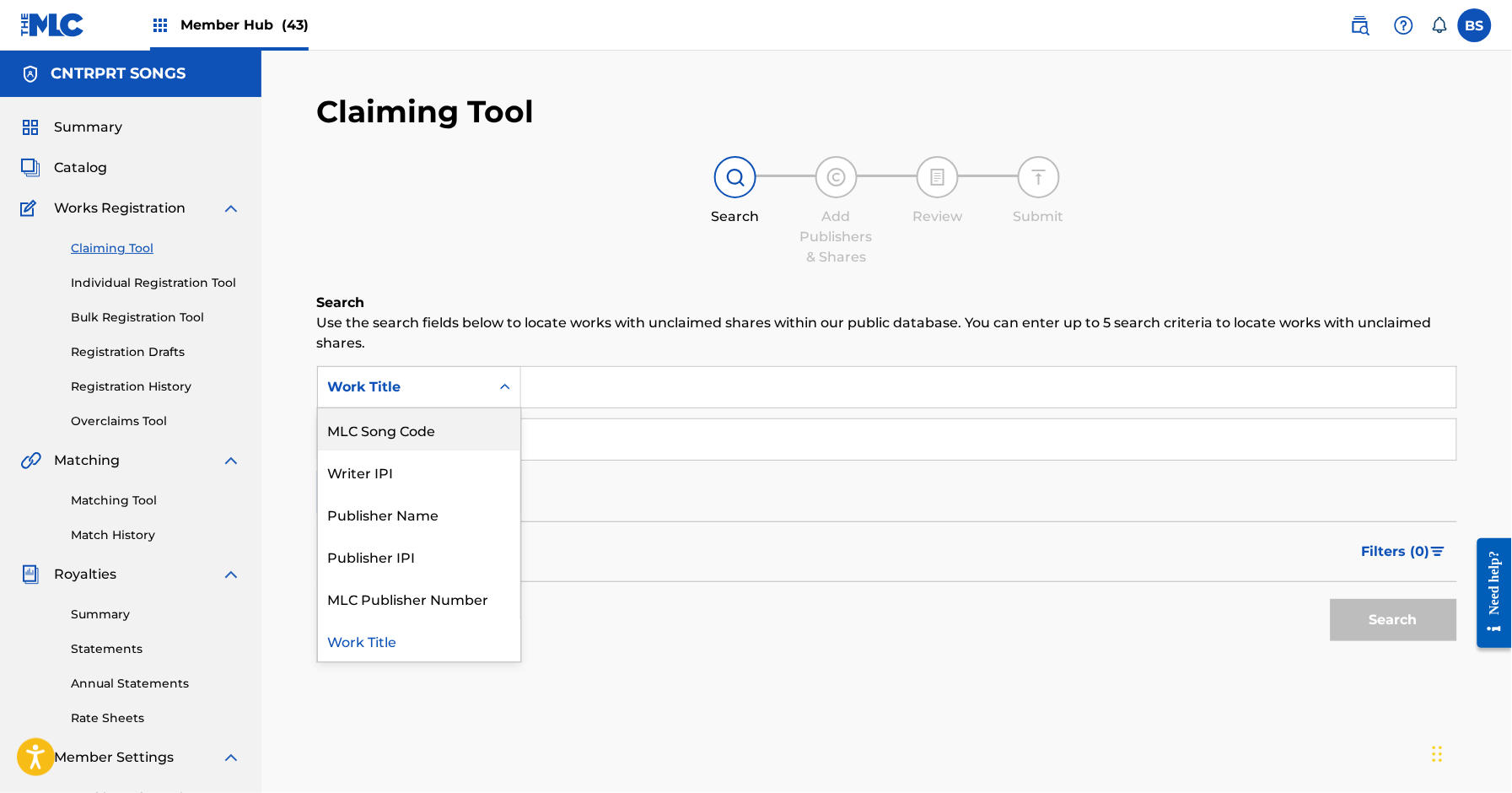
drag, startPoint x: 409, startPoint y: 432, endPoint x: 543, endPoint y: 409, distance: 136.0
click at [420, 432] on div "MLC Song Code" at bounding box center [419, 430] width 202 height 42
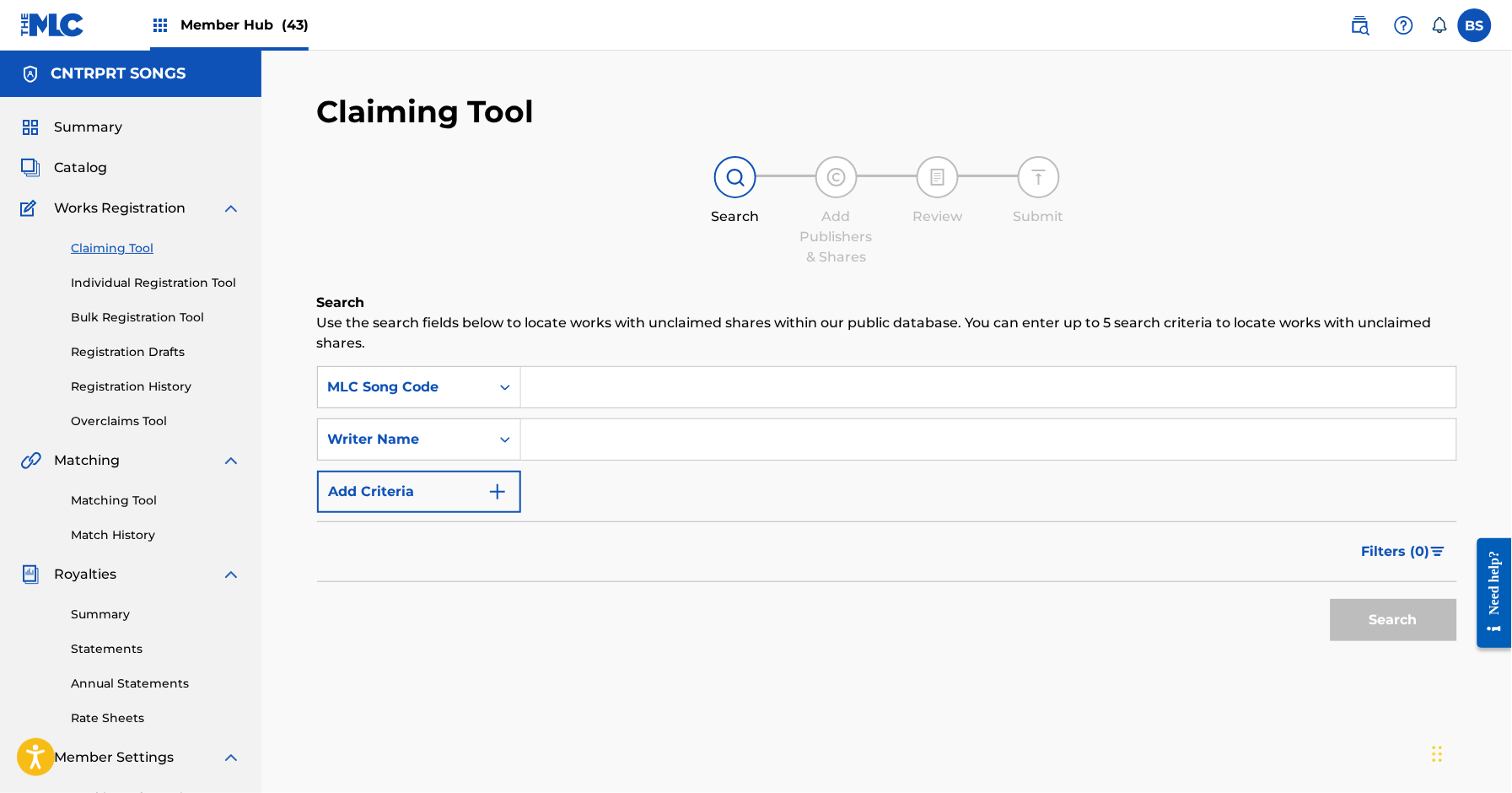
click at [572, 397] on input "Search Form" at bounding box center [989, 387] width 935 height 41
paste input "BD9G24"
type input "BD9G24"
click at [1399, 605] on button "Search" at bounding box center [1394, 620] width 126 height 42
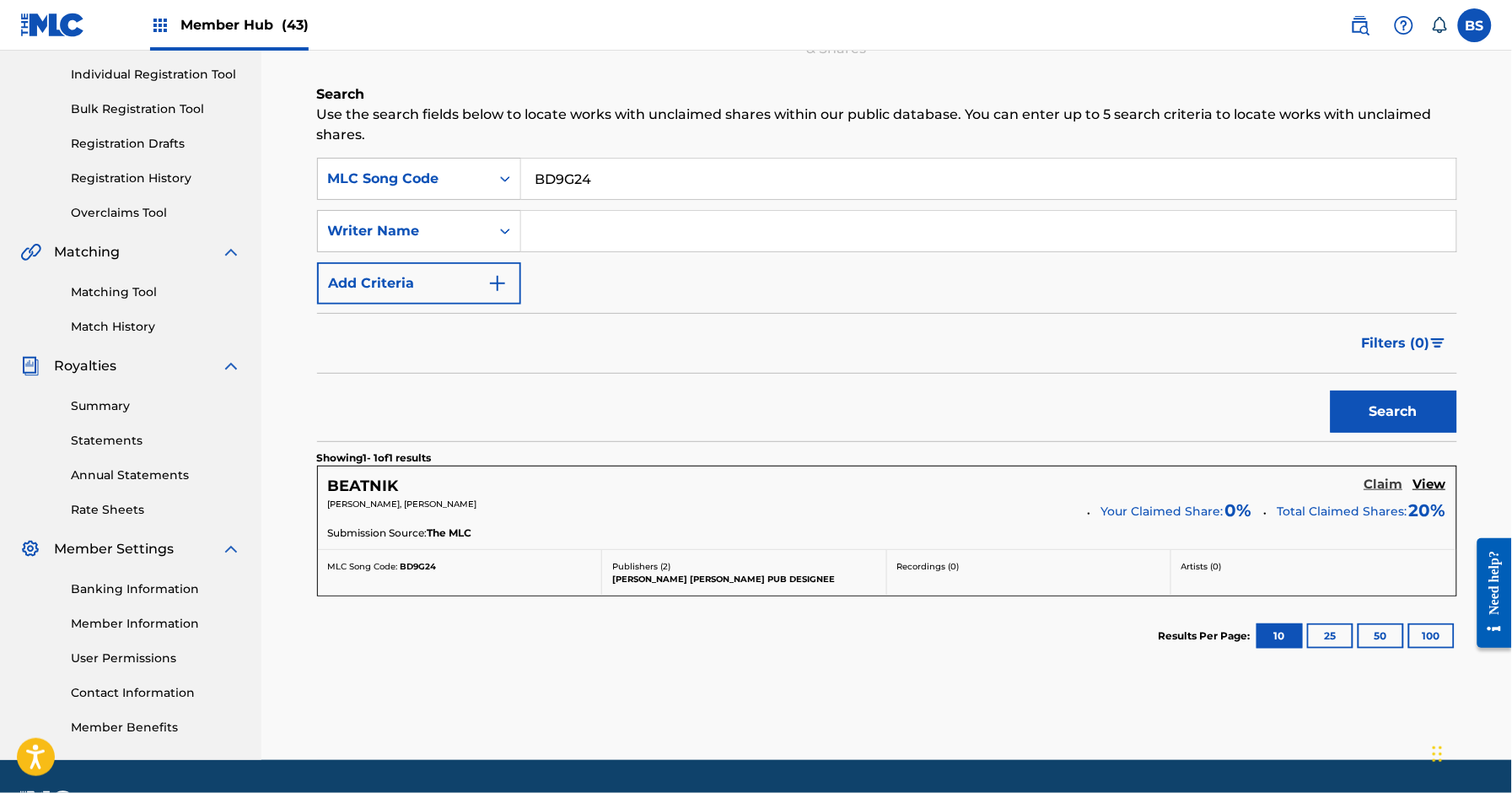
click at [1373, 484] on h5 "Claim" at bounding box center [1384, 484] width 39 height 16
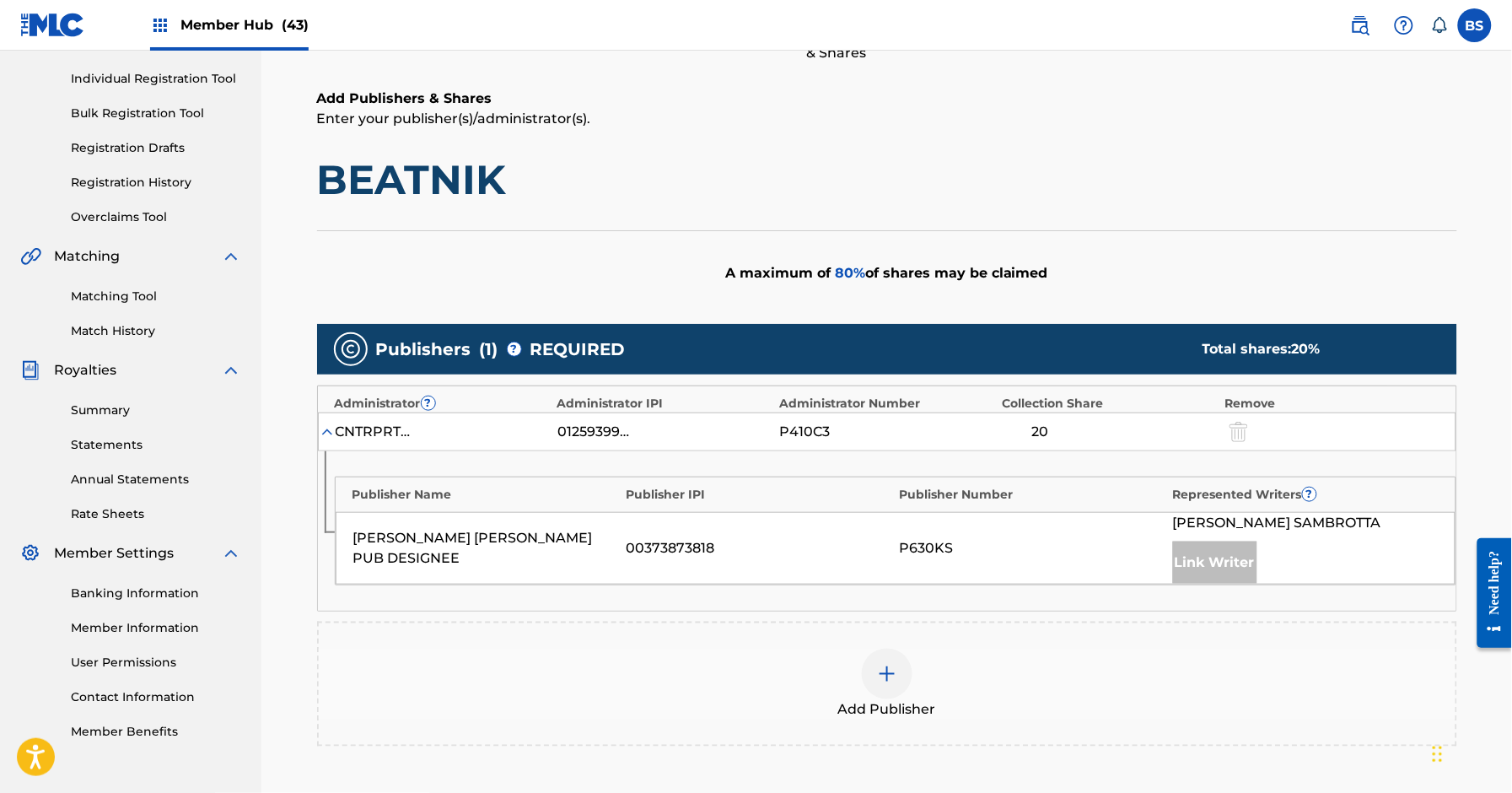
click at [904, 686] on div at bounding box center [887, 674] width 50 height 50
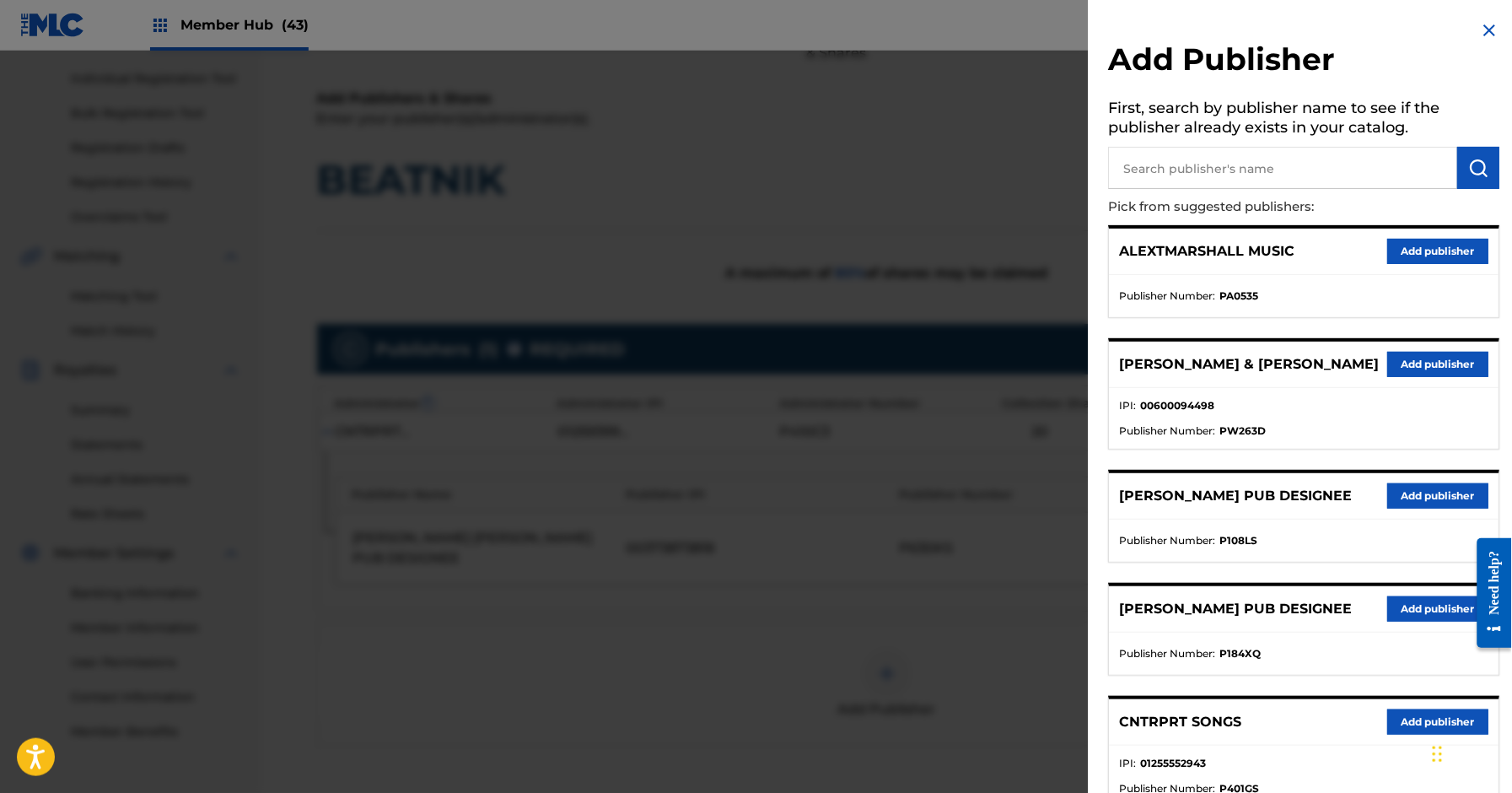
click at [1161, 176] on input "text" at bounding box center [1283, 167] width 349 height 42
type input "thiago"
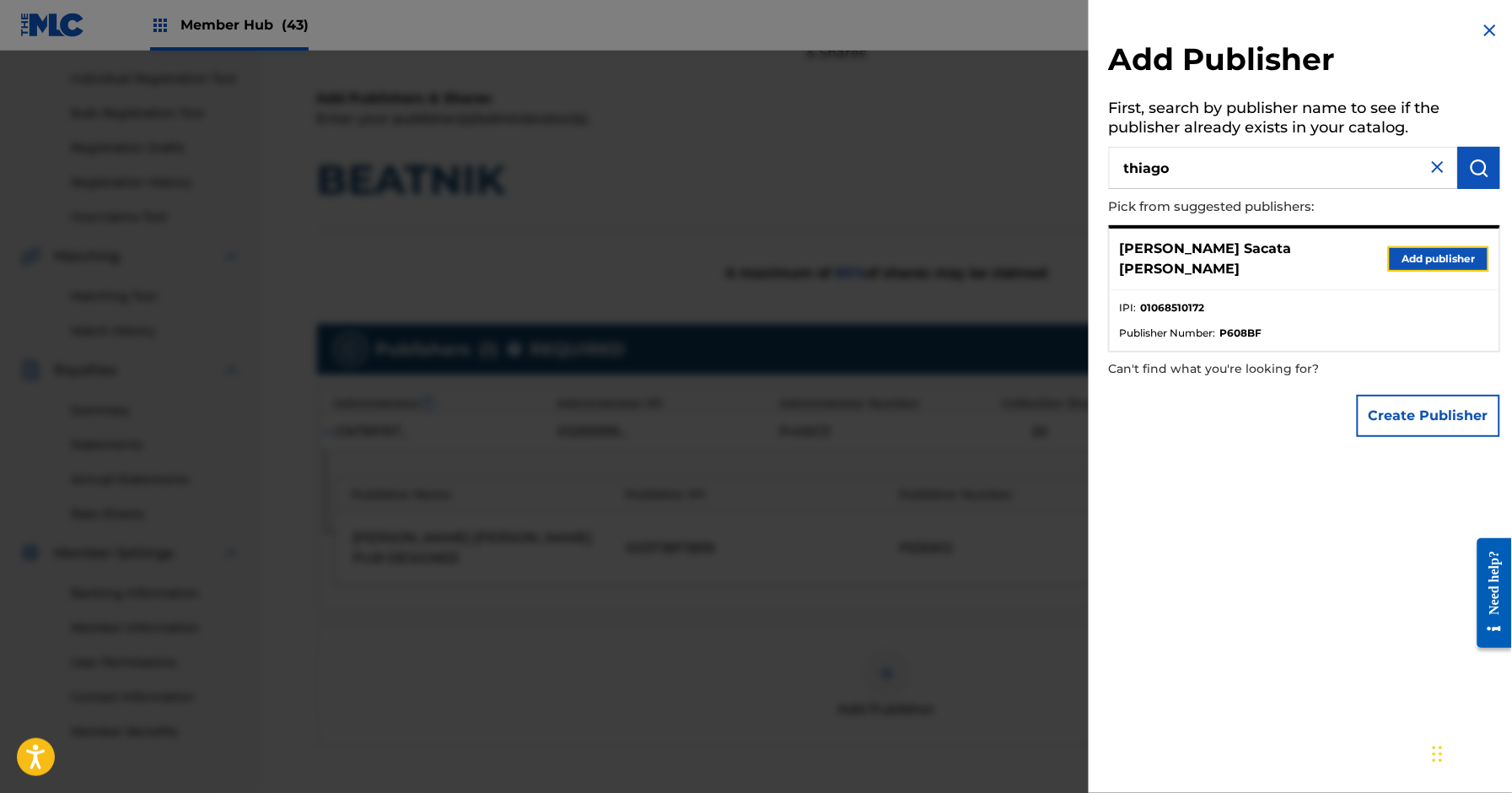
drag, startPoint x: 1436, startPoint y: 250, endPoint x: 1416, endPoint y: 301, distance: 54.8
click at [1436, 251] on button "Add publisher" at bounding box center [1439, 259] width 102 height 26
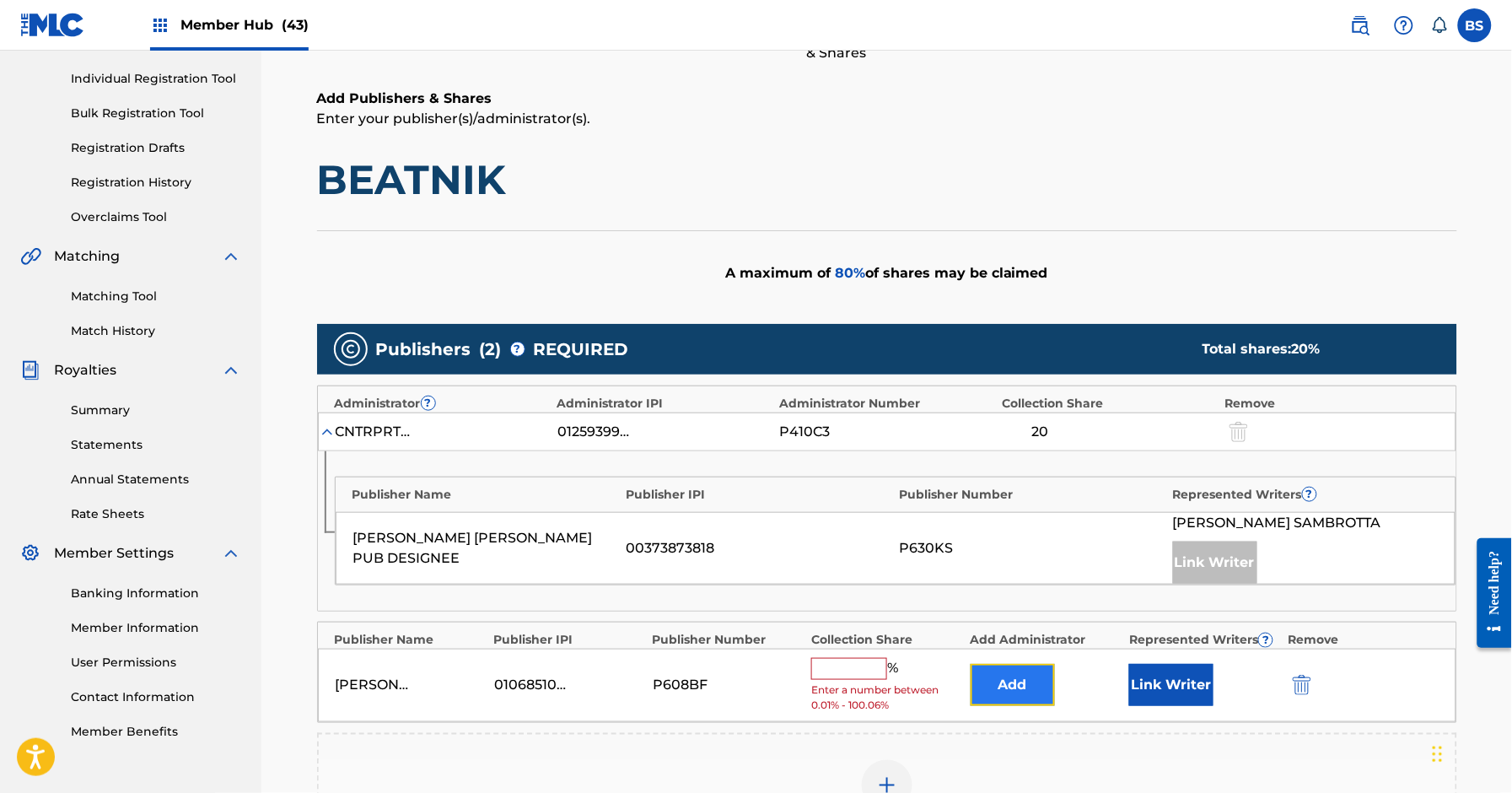
click at [1024, 695] on button "Add" at bounding box center [1013, 685] width 85 height 42
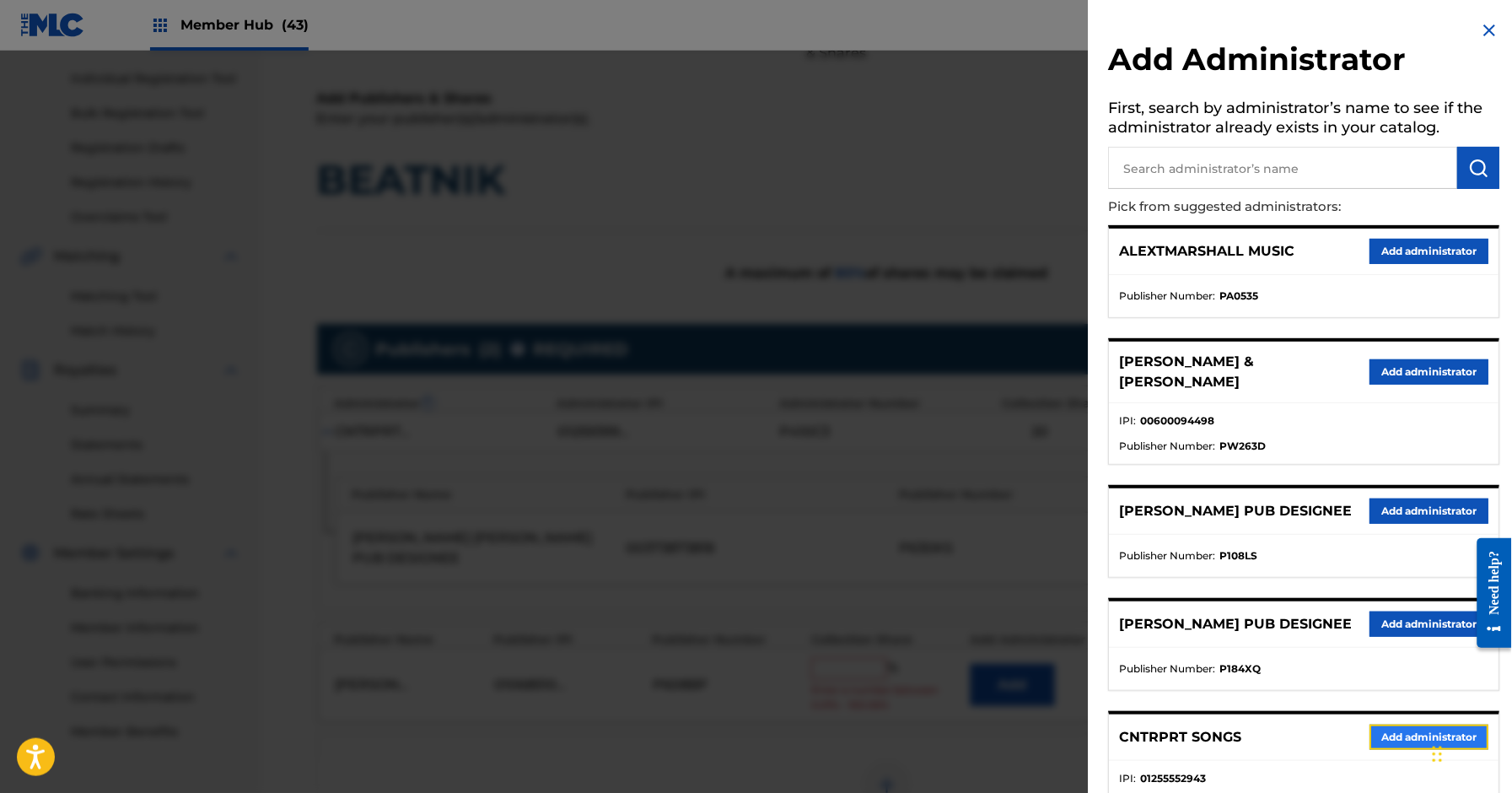
click at [1389, 747] on button "Add administrator" at bounding box center [1429, 737] width 119 height 26
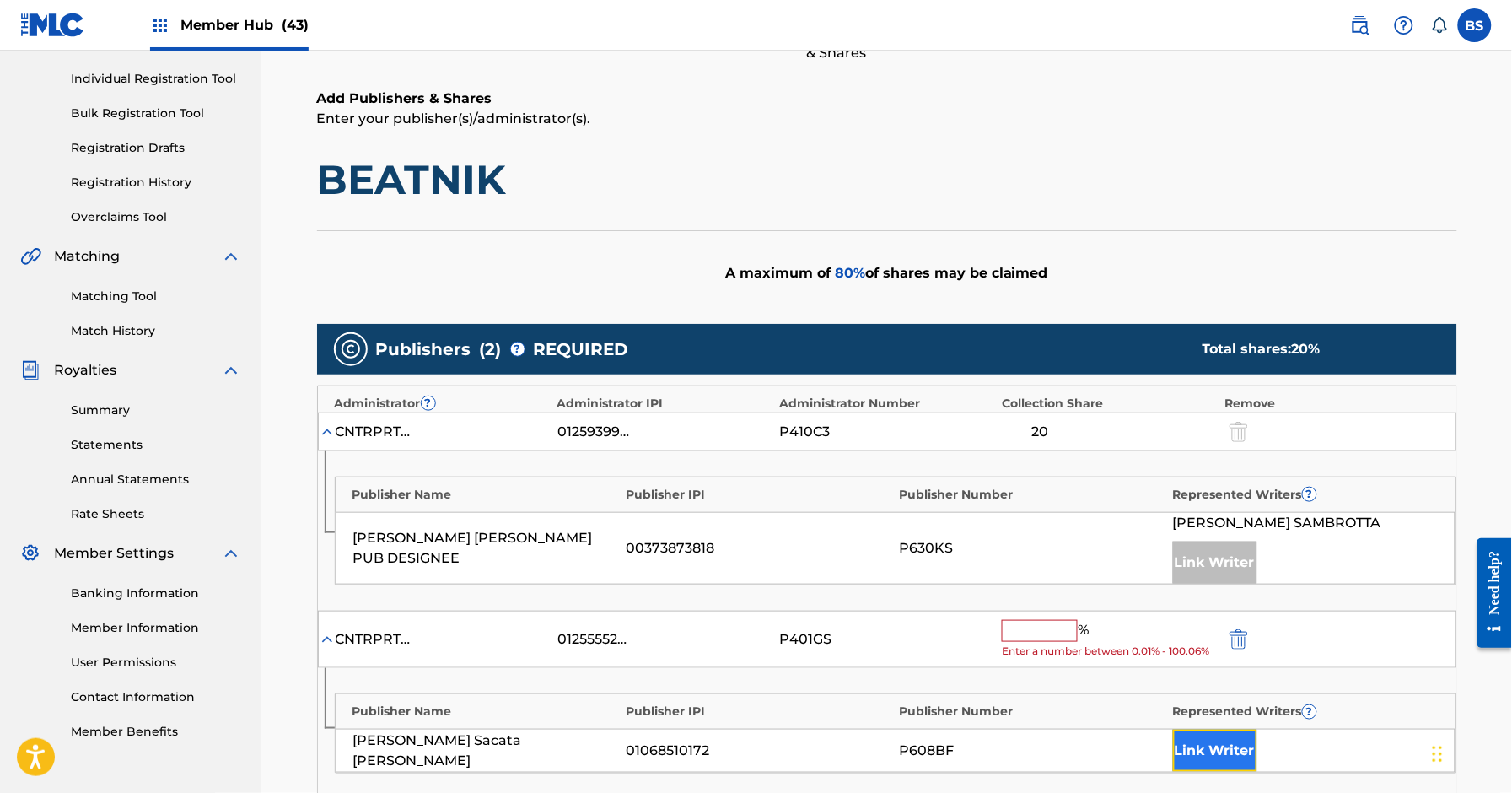
click at [1215, 752] on button "Link Writer" at bounding box center [1215, 751] width 85 height 42
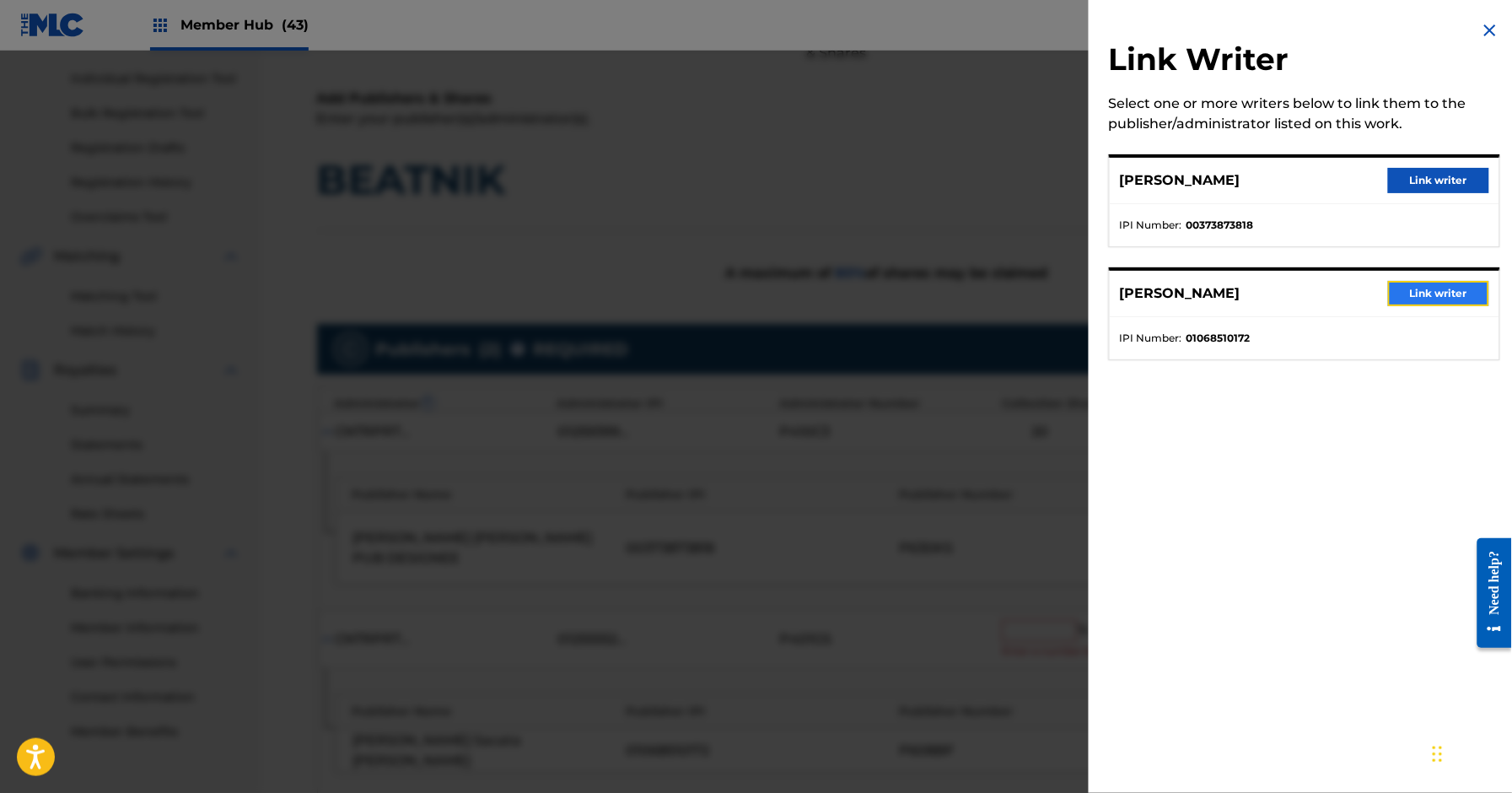
drag, startPoint x: 1432, startPoint y: 294, endPoint x: 1273, endPoint y: 274, distance: 160.3
click at [1432, 294] on button "Link writer" at bounding box center [1439, 294] width 102 height 26
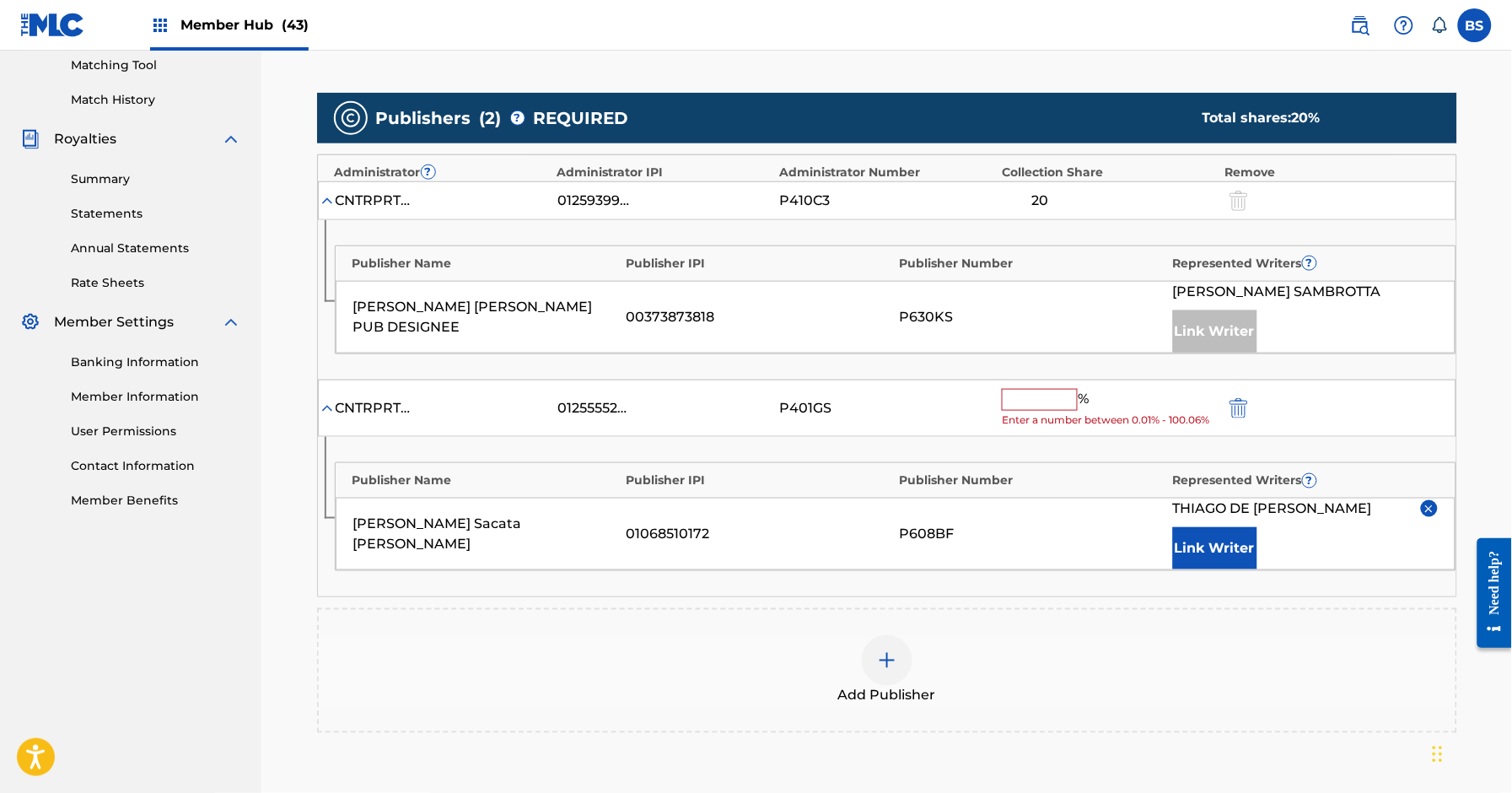
scroll to position [550, 0]
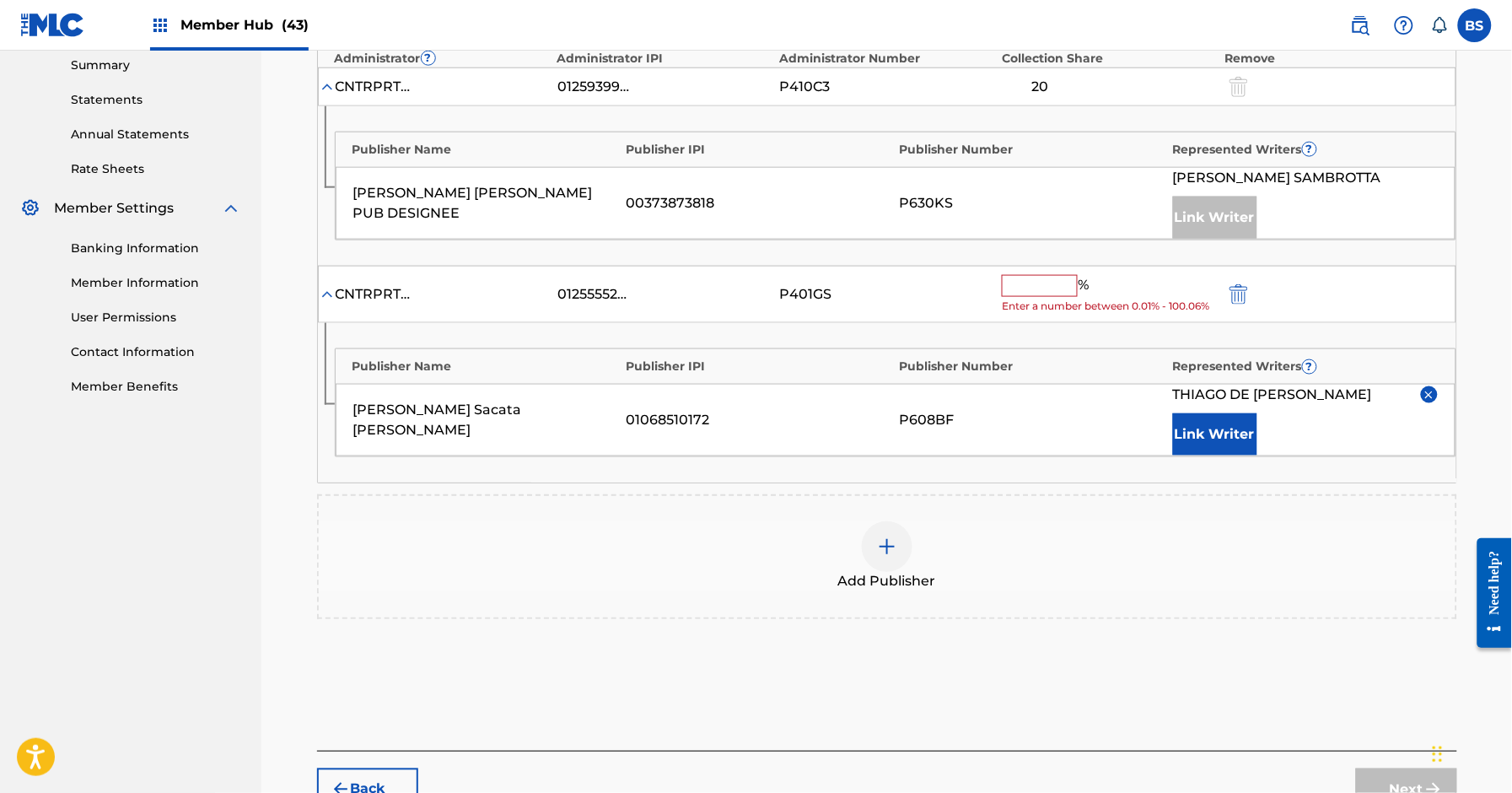
click at [1039, 283] on input "text" at bounding box center [1040, 285] width 76 height 22
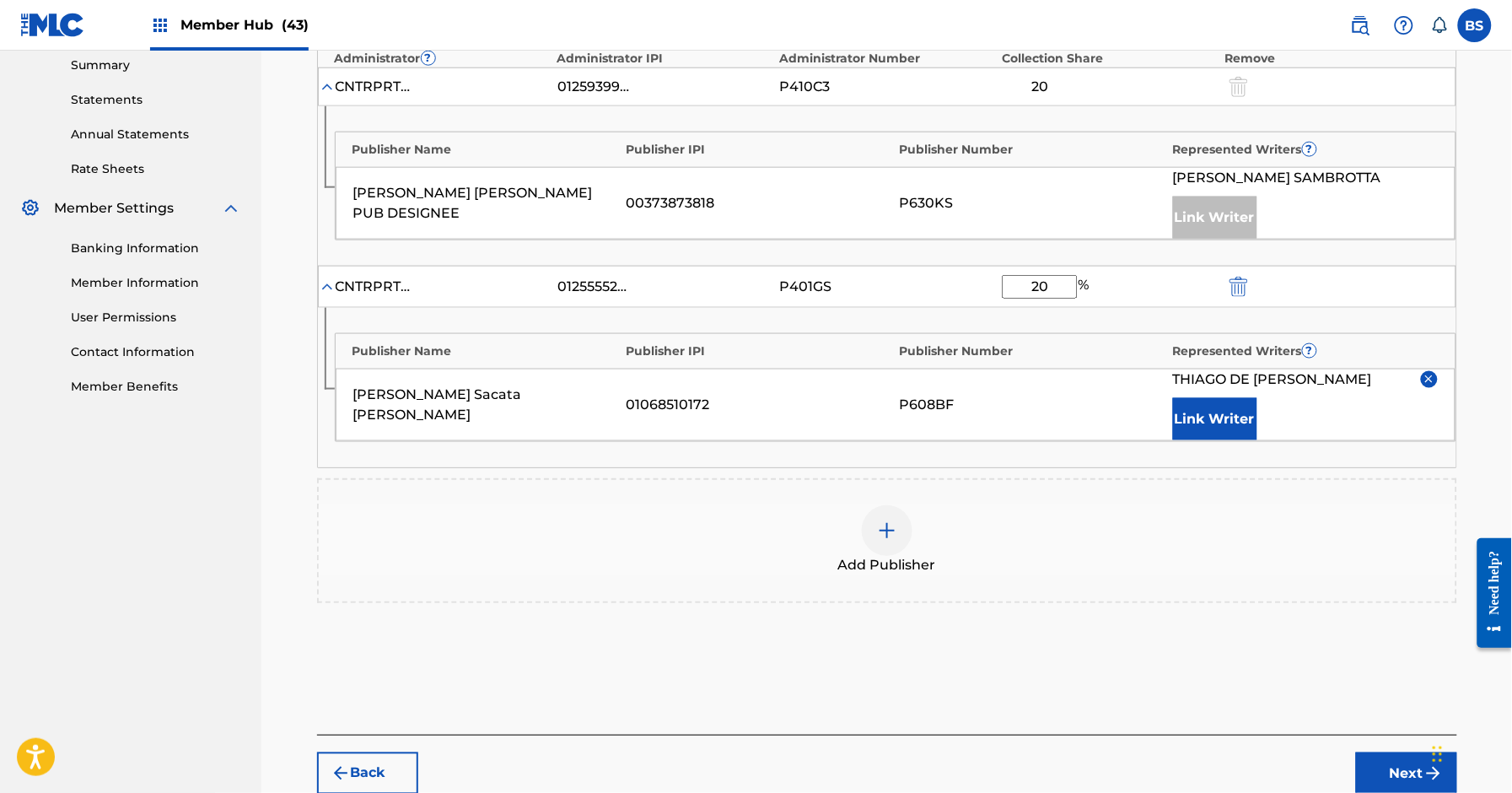
type input "20"
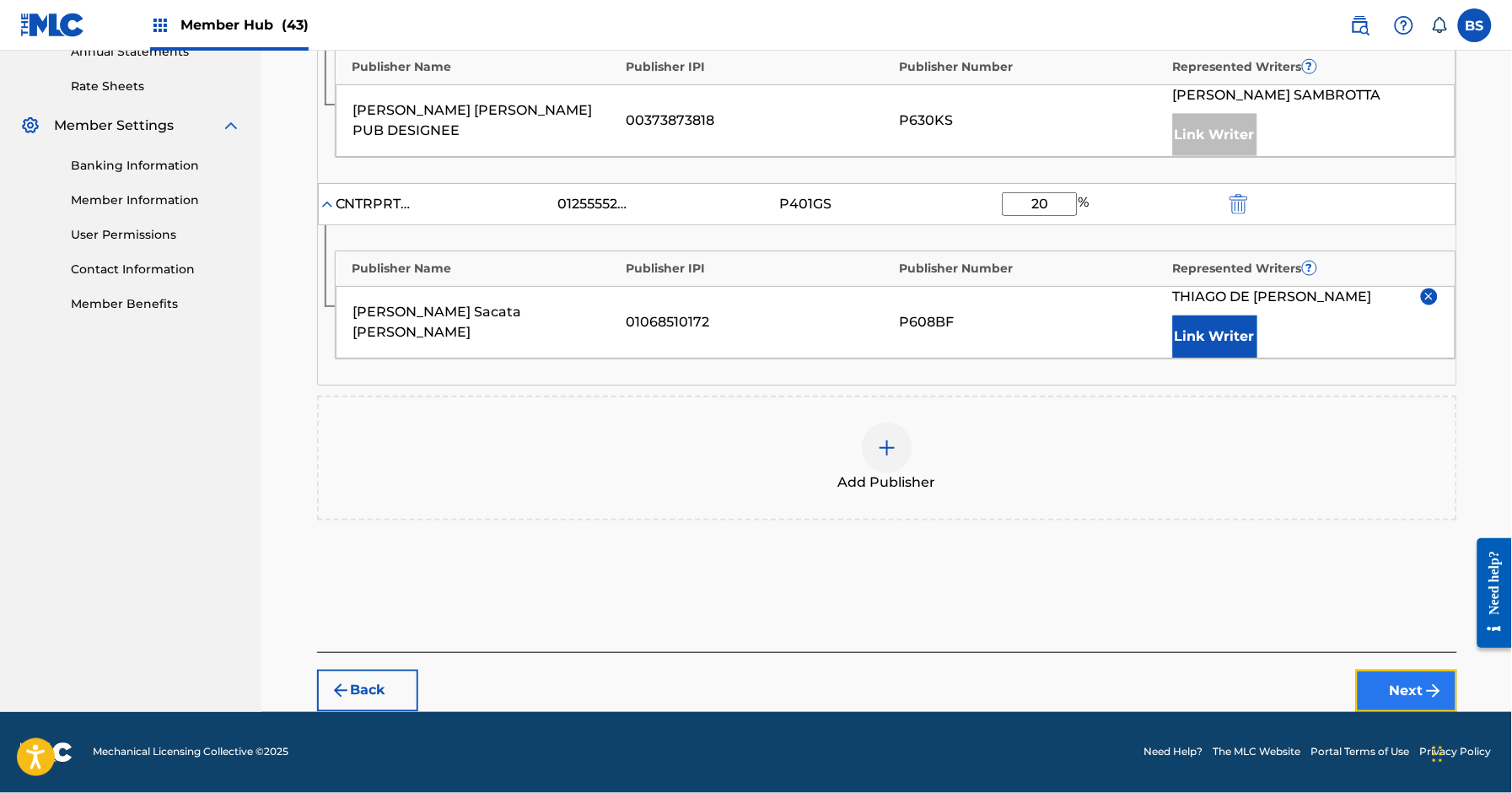
click at [1407, 689] on button "Next" at bounding box center [1407, 691] width 102 height 42
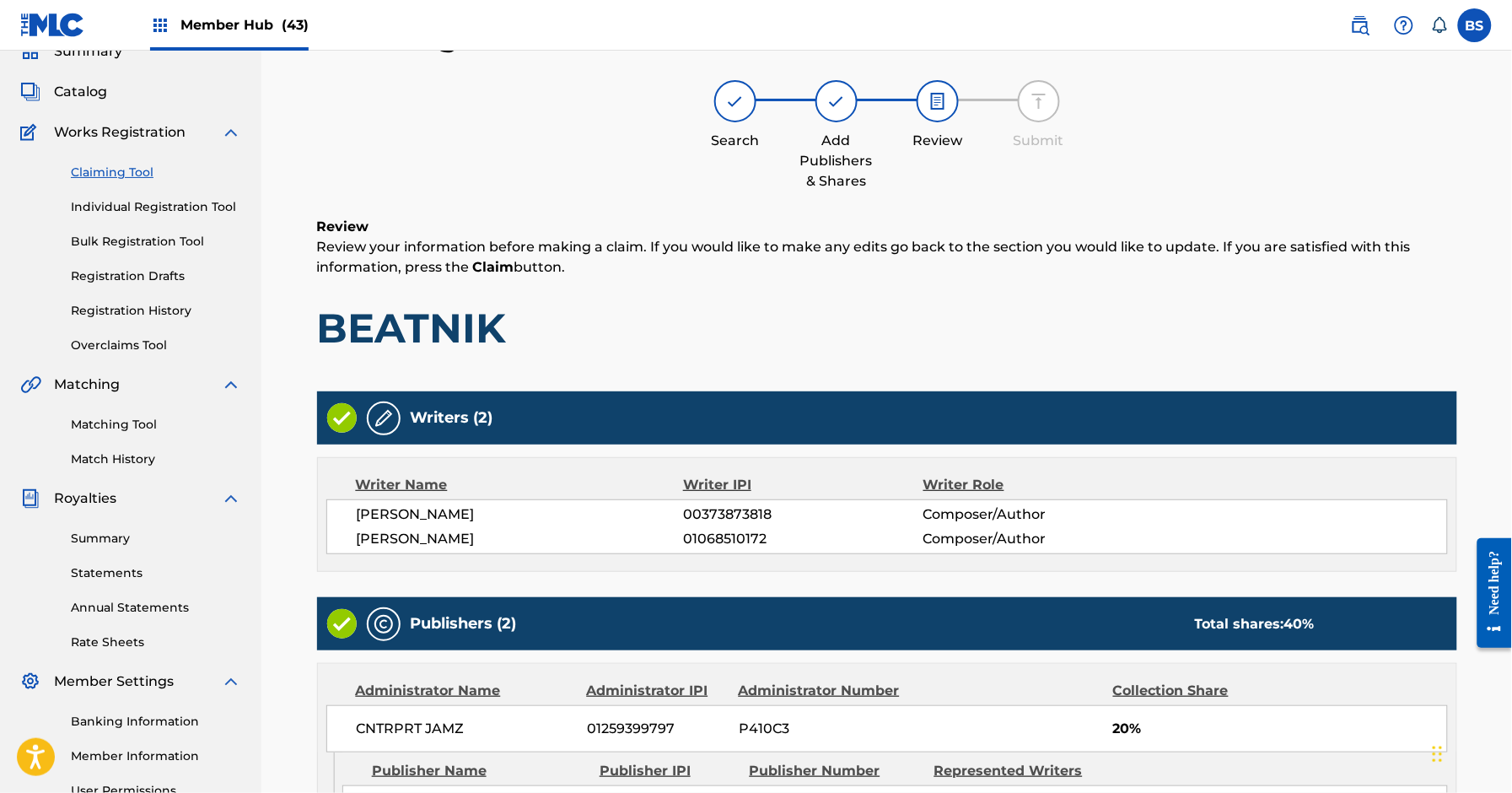
scroll to position [511, 0]
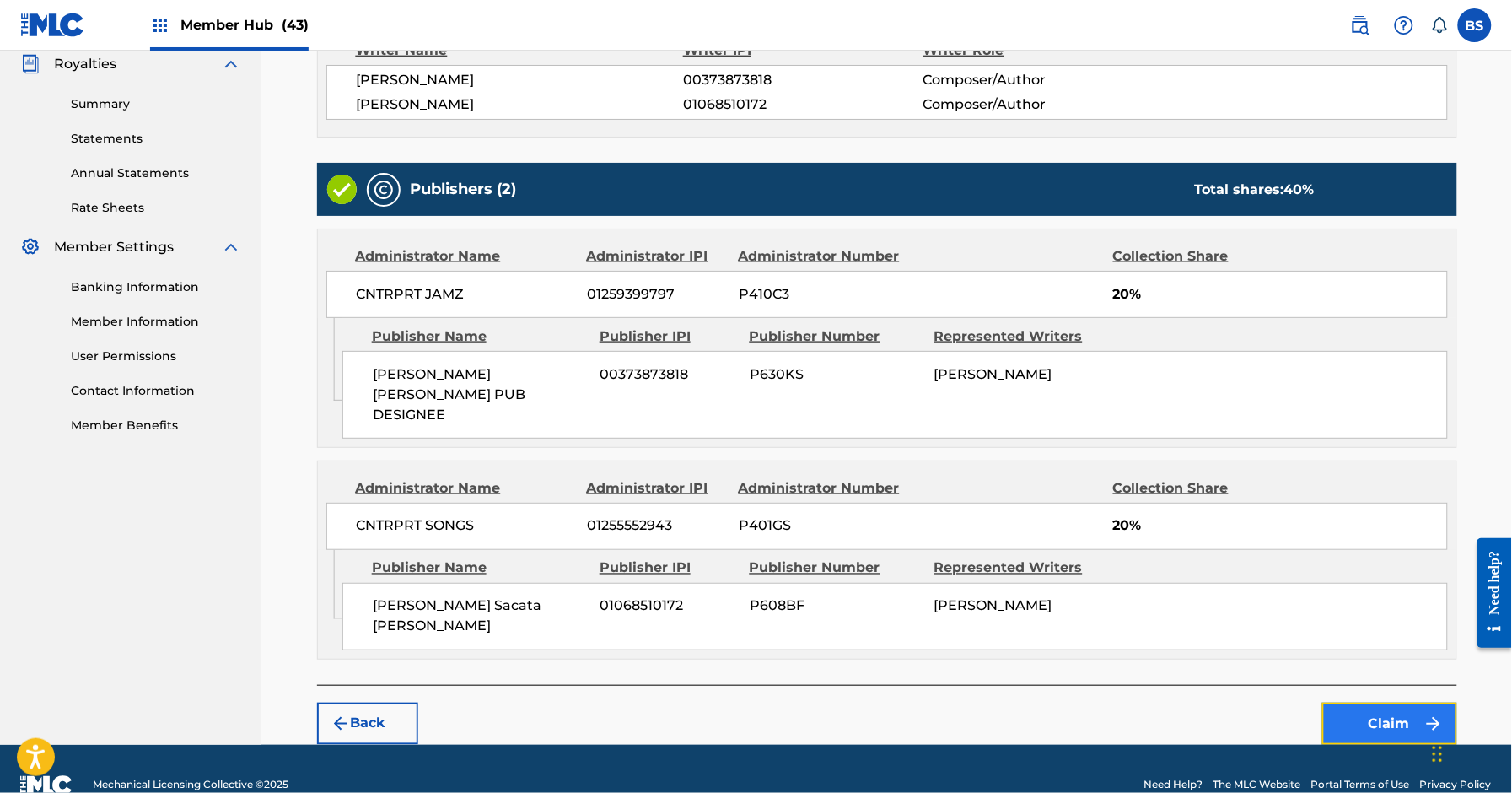
click at [1393, 703] on button "Claim" at bounding box center [1390, 724] width 135 height 42
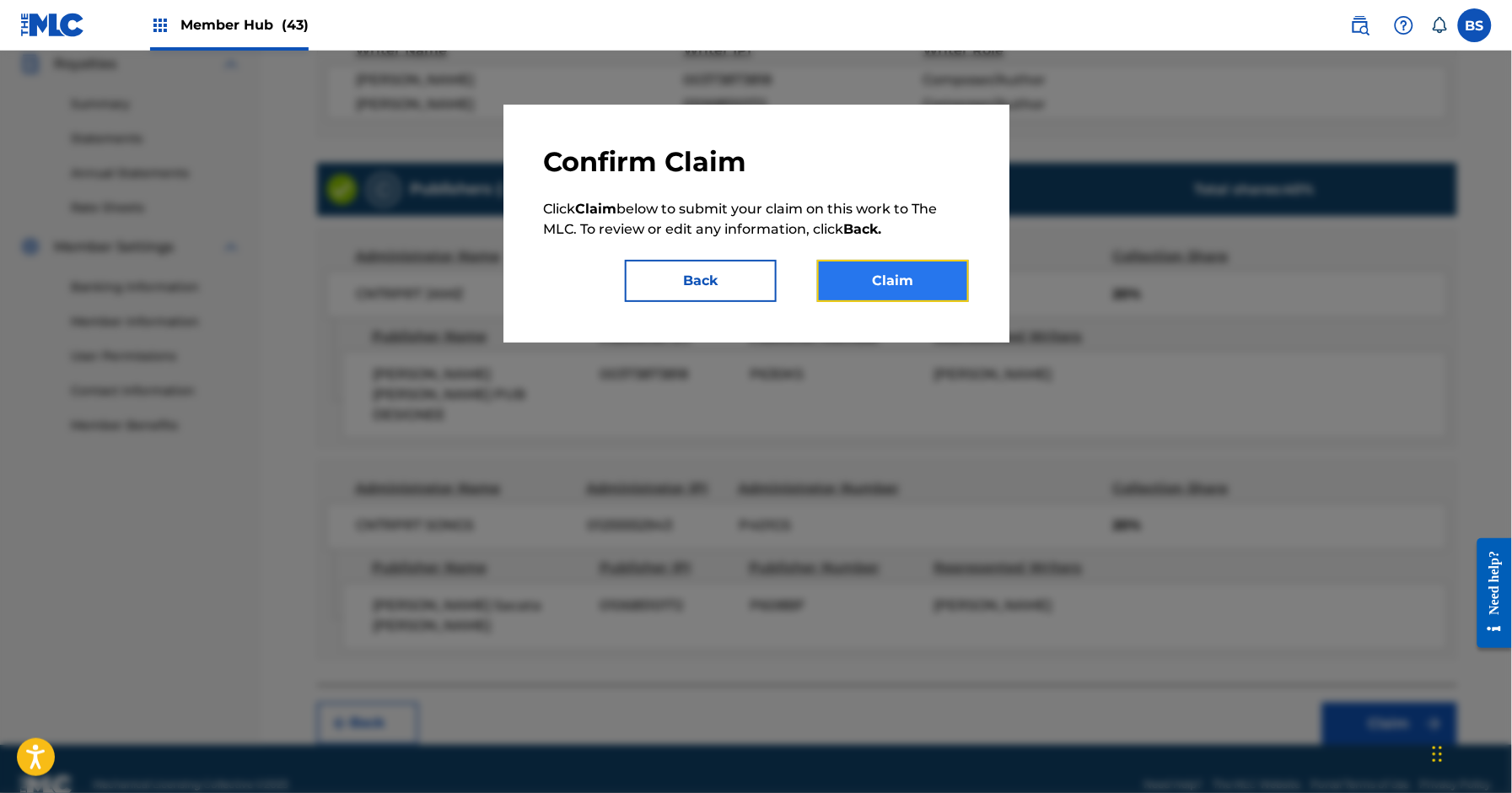
click at [942, 284] on button "Claim" at bounding box center [893, 280] width 152 height 42
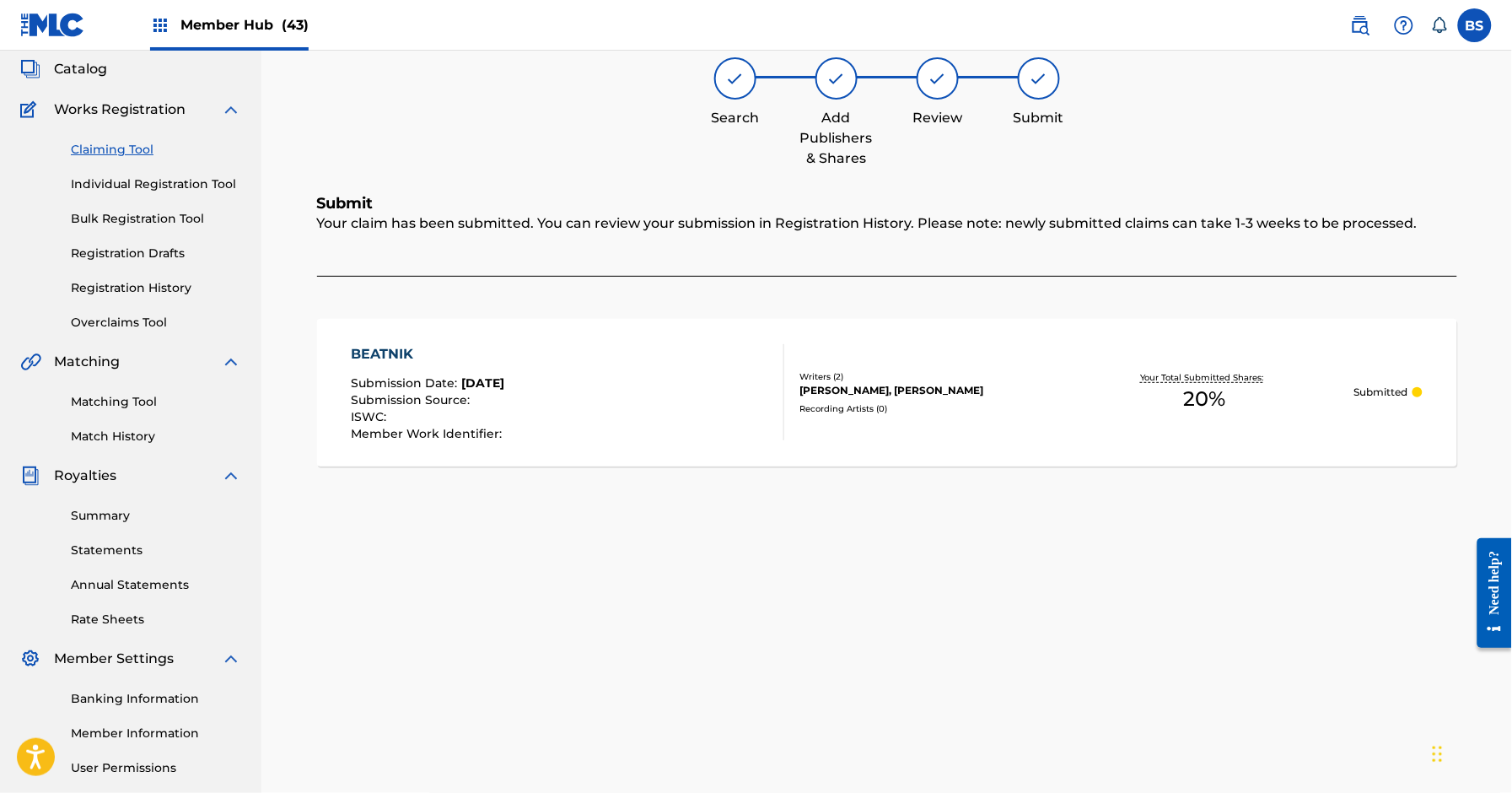
scroll to position [0, 0]
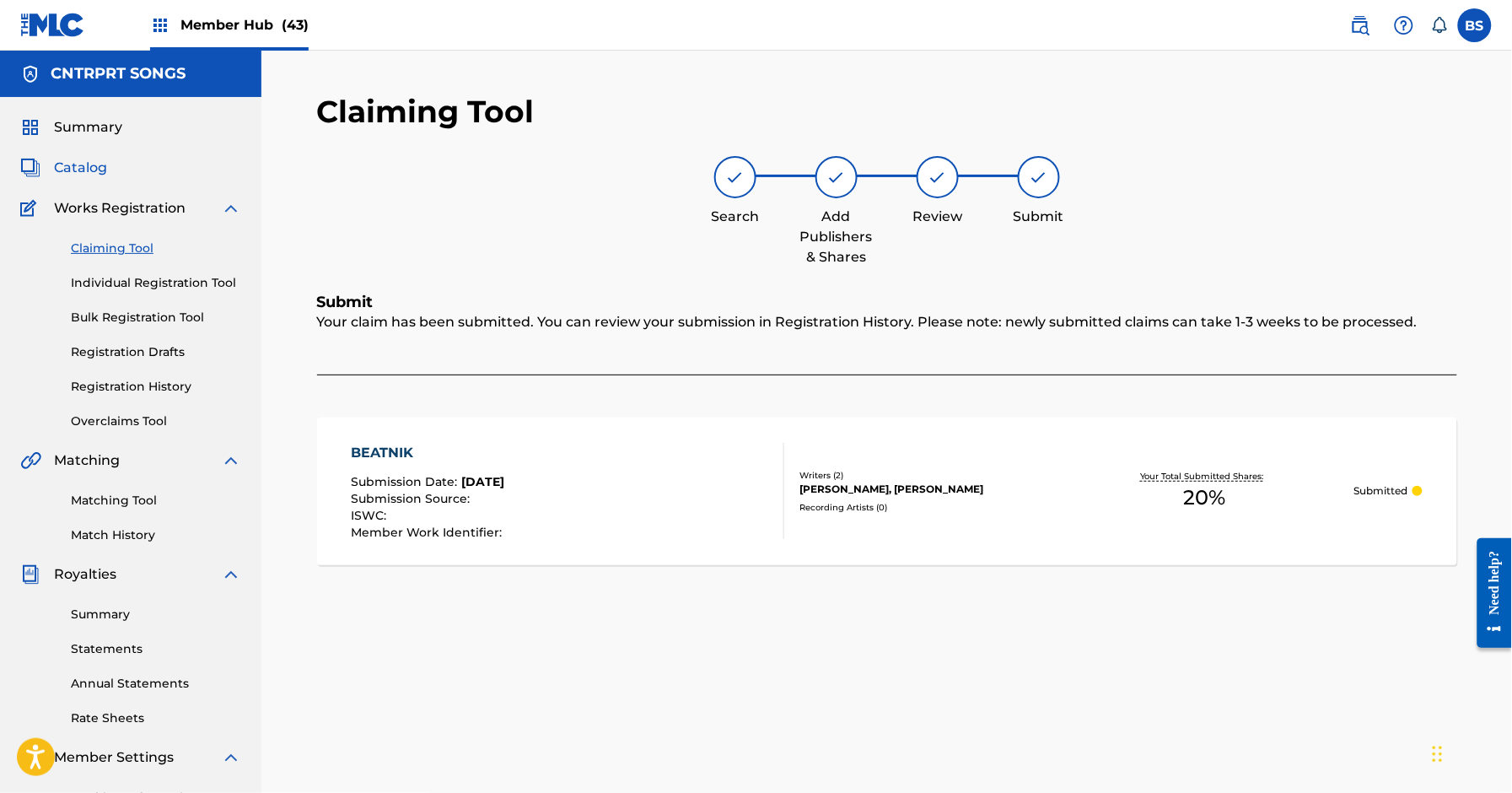
click at [94, 162] on span "Catalog" at bounding box center [81, 167] width 53 height 20
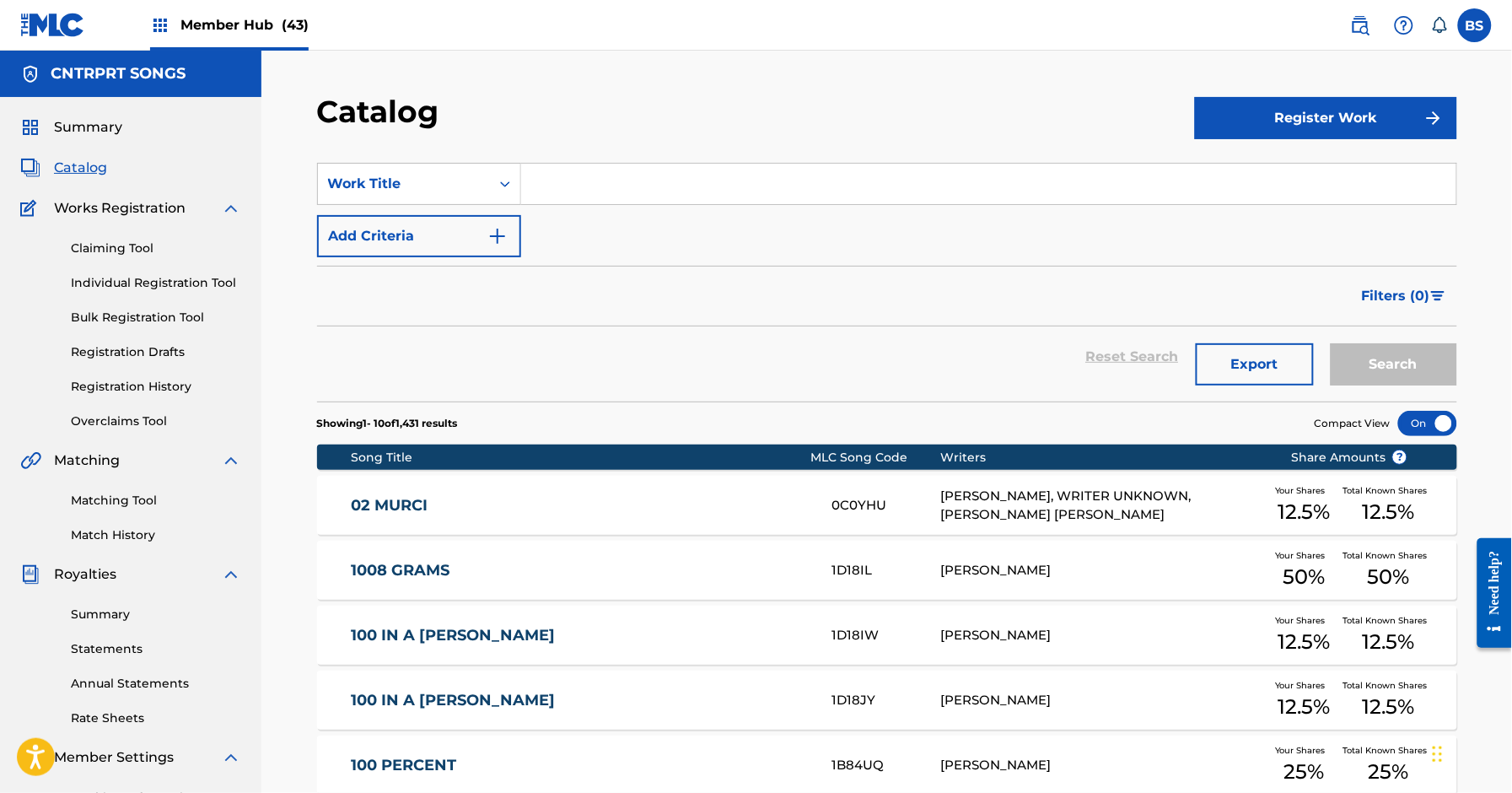
click at [592, 181] on input "Search Form" at bounding box center [989, 184] width 935 height 41
paste input "Debonair"
type input "Debonair"
drag, startPoint x: 1432, startPoint y: 349, endPoint x: 1326, endPoint y: 298, distance: 117.6
click at [1432, 347] on button "Search" at bounding box center [1394, 364] width 126 height 42
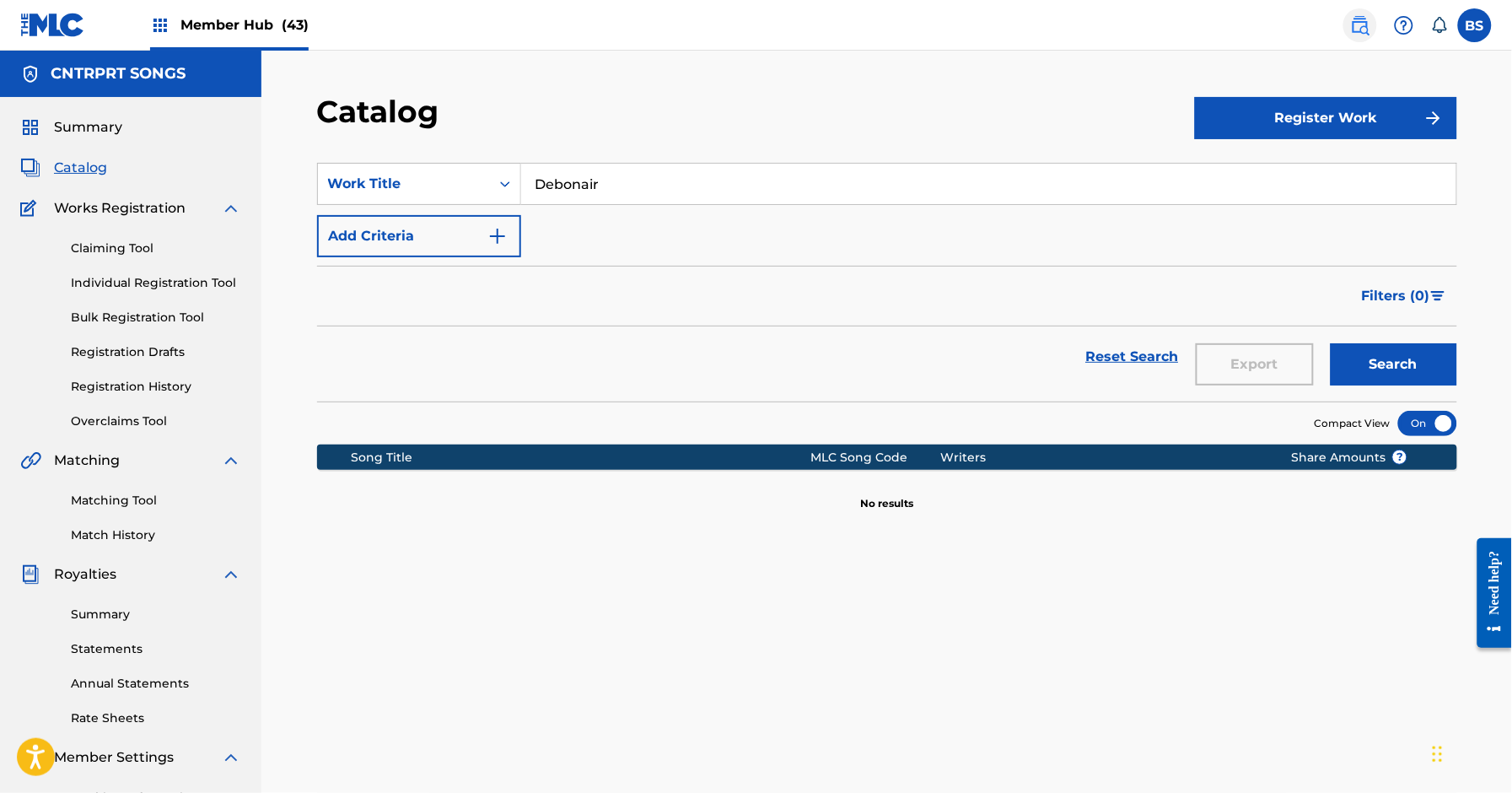
click at [1365, 28] on img at bounding box center [1360, 25] width 20 height 20
click at [104, 250] on link "Claiming Tool" at bounding box center [156, 248] width 170 height 18
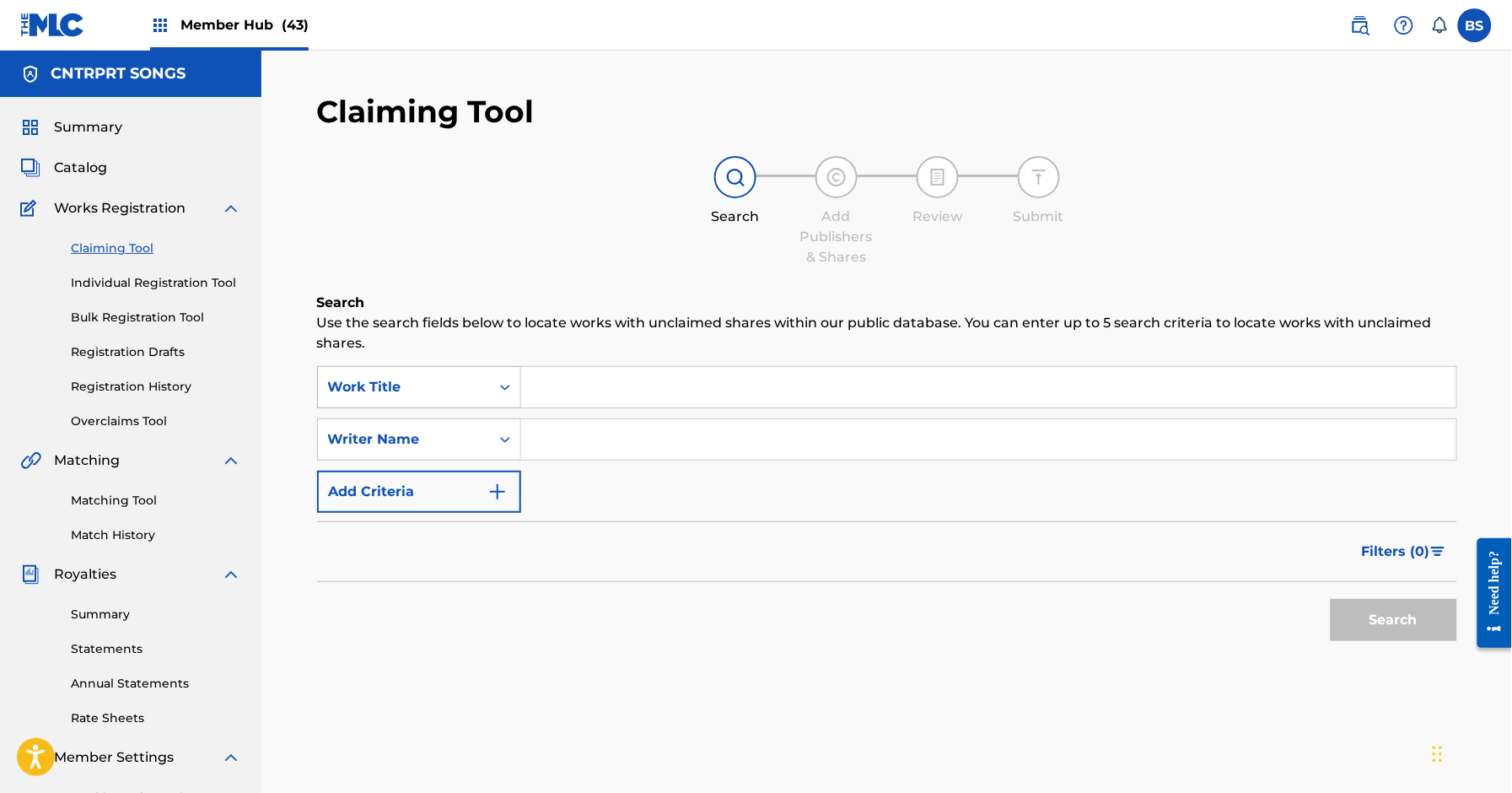
drag, startPoint x: 404, startPoint y: 383, endPoint x: 409, endPoint y: 405, distance: 22.6
click at [402, 384] on div "Work Title" at bounding box center [404, 387] width 152 height 20
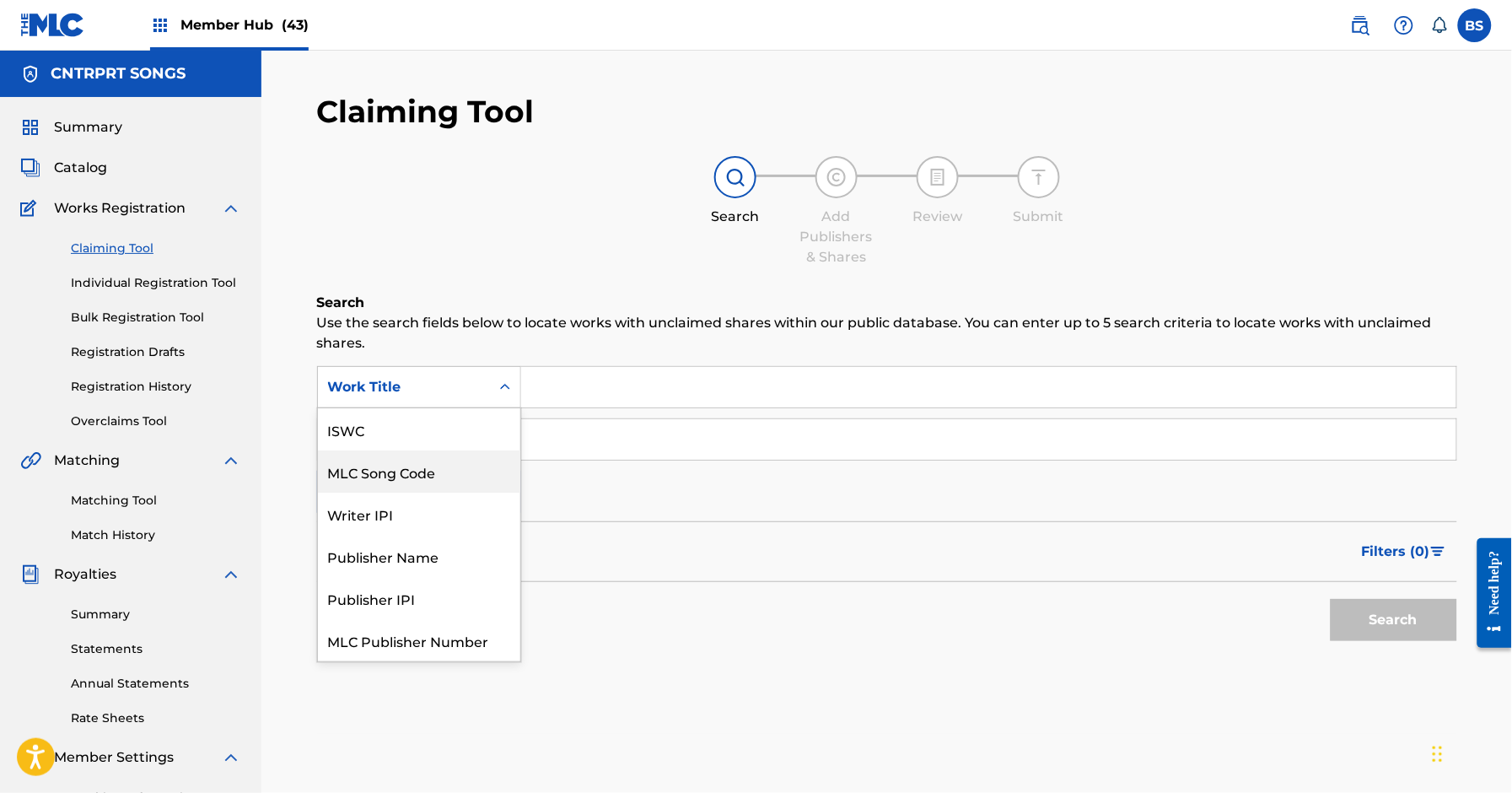
scroll to position [42, 0]
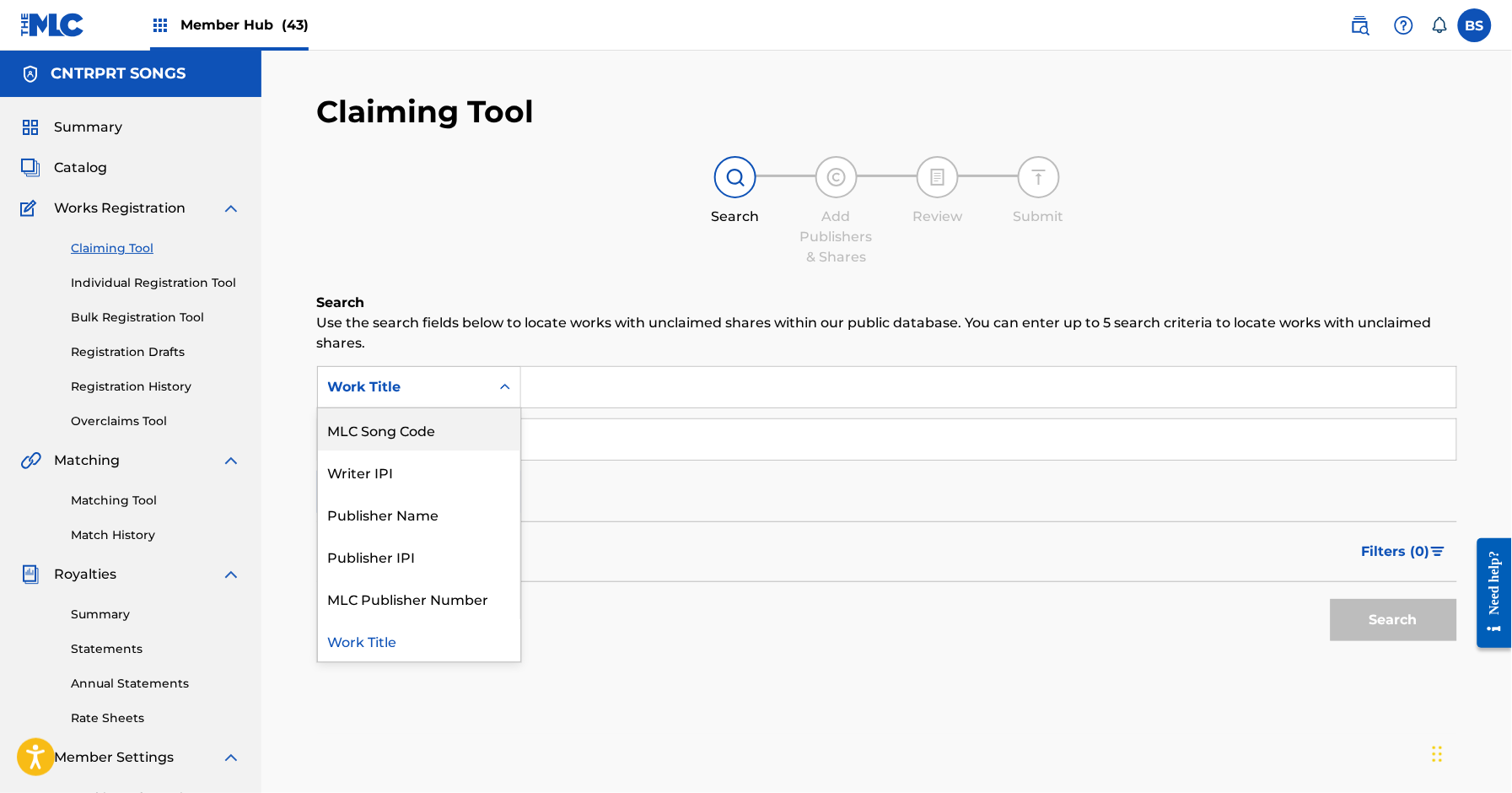
click at [409, 435] on div "MLC Song Code" at bounding box center [419, 430] width 202 height 42
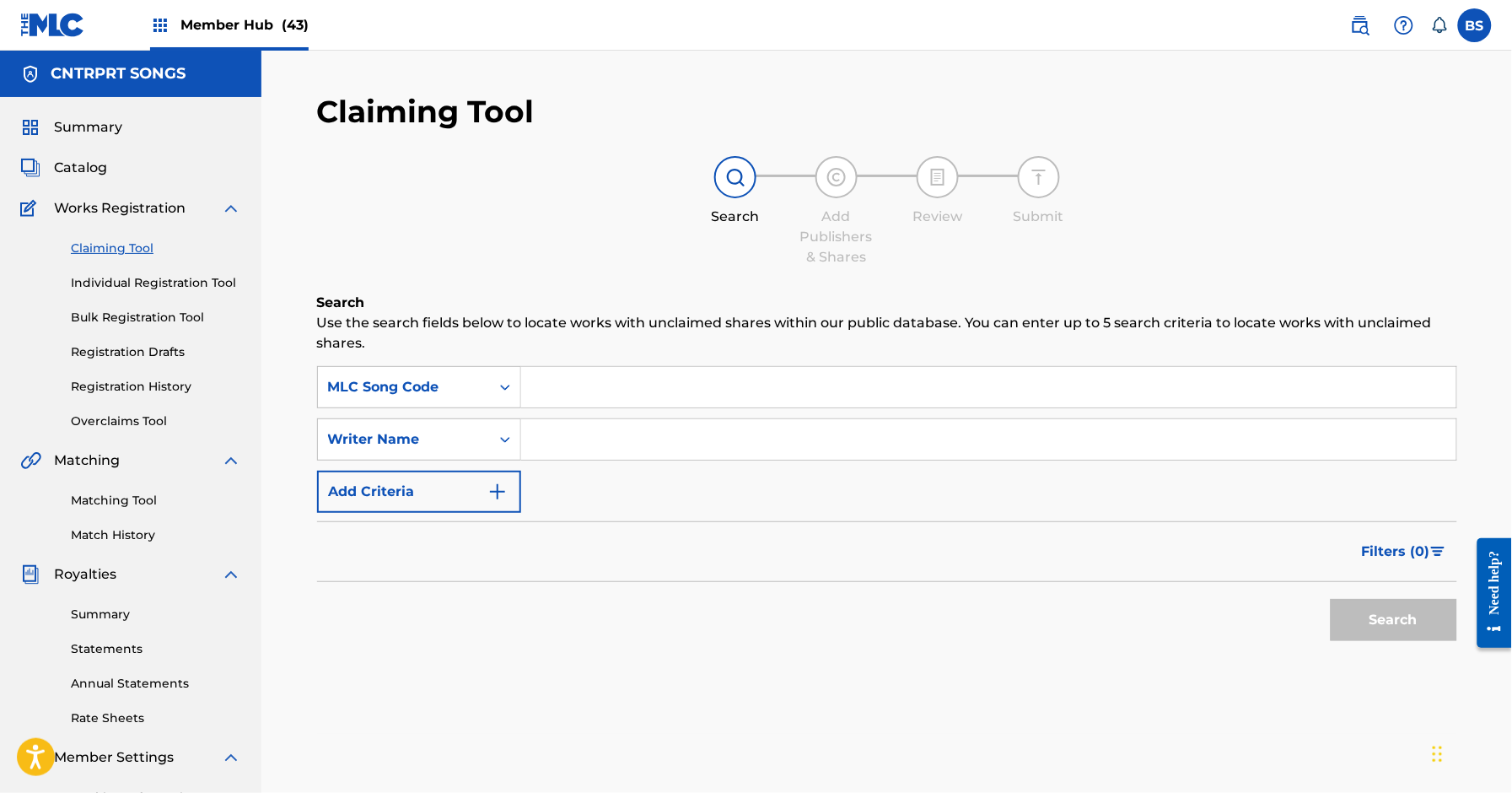
drag, startPoint x: 623, startPoint y: 384, endPoint x: 769, endPoint y: 453, distance: 161.5
click at [623, 384] on input "Search Form" at bounding box center [989, 387] width 935 height 41
paste input "DS3SU6"
type input "DS3SU6"
drag, startPoint x: 1372, startPoint y: 615, endPoint x: 1079, endPoint y: 597, distance: 293.6
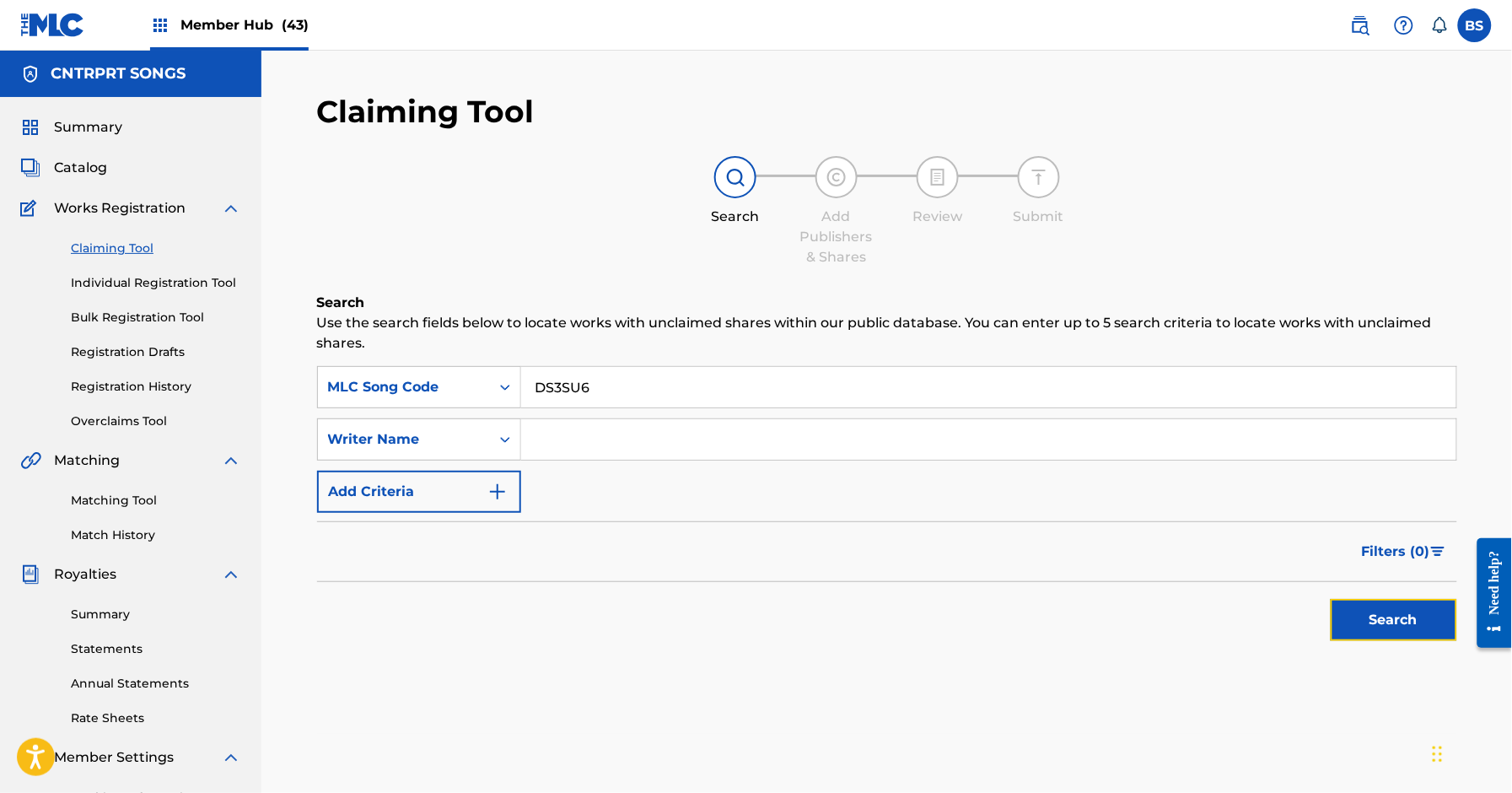
click at [1368, 610] on button "Search" at bounding box center [1394, 620] width 126 height 42
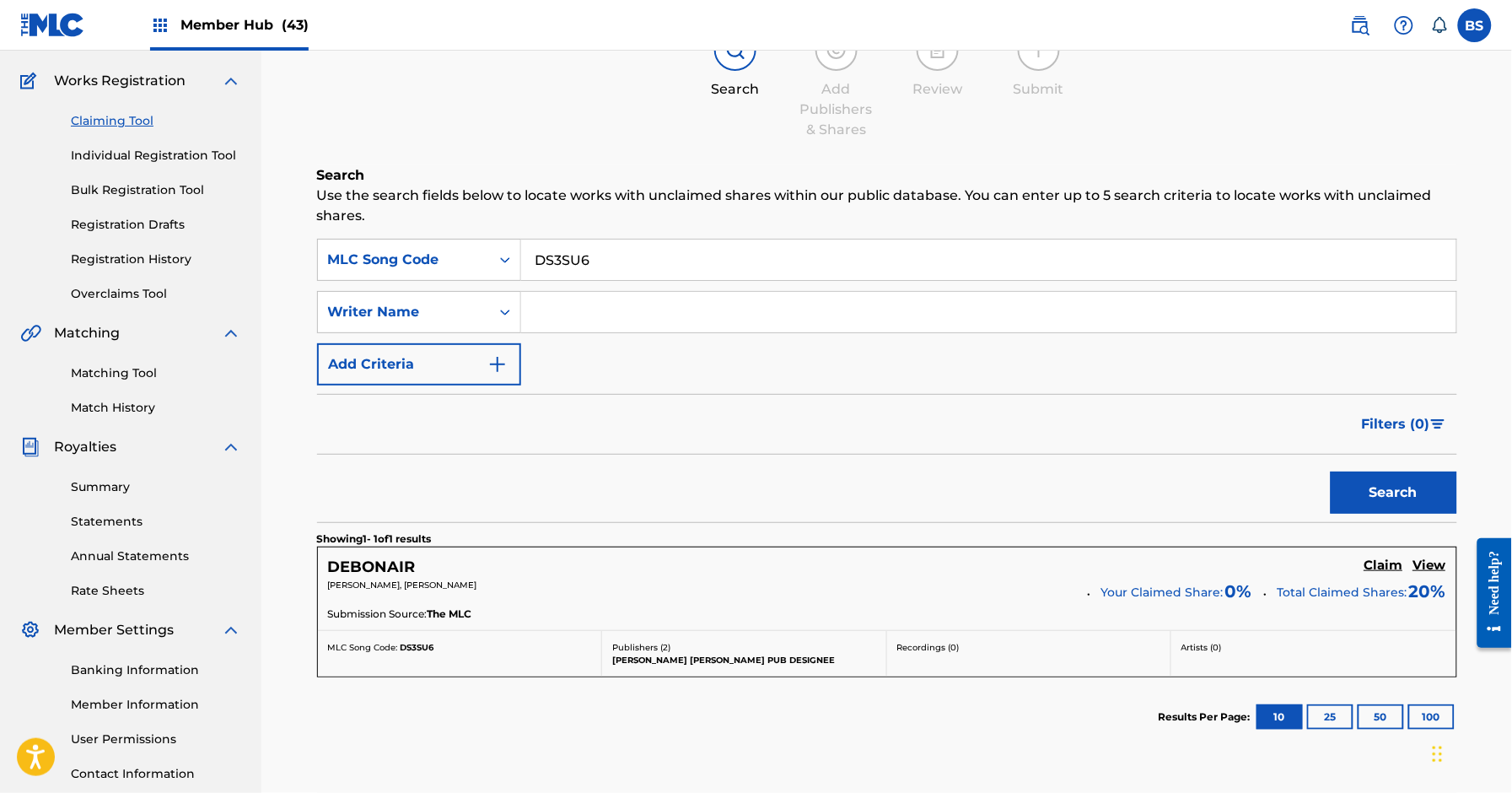
drag, startPoint x: 1368, startPoint y: 563, endPoint x: 1340, endPoint y: 558, distance: 28.4
click at [1368, 564] on h5 "Claim" at bounding box center [1384, 566] width 39 height 16
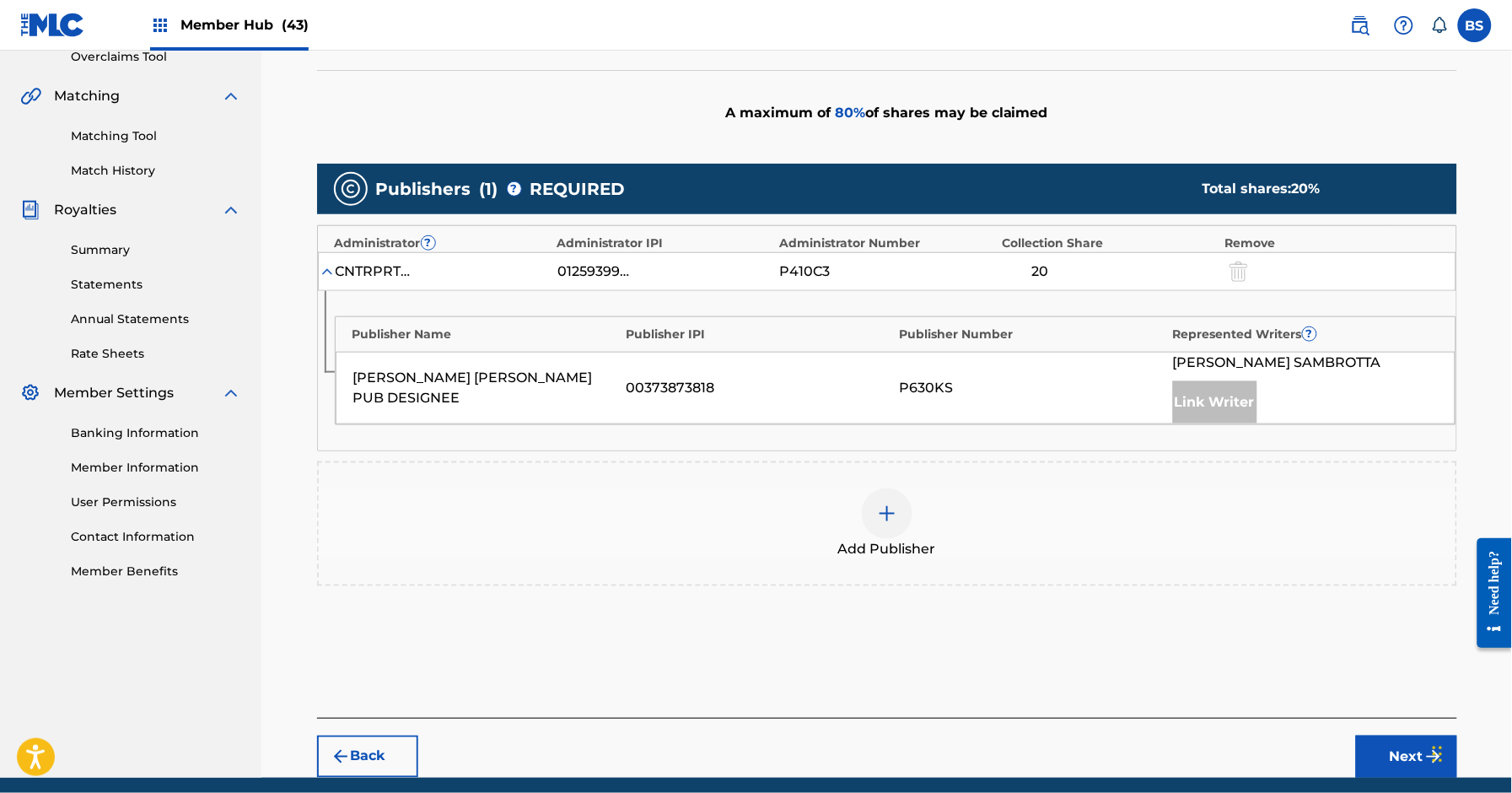
scroll to position [385, 0]
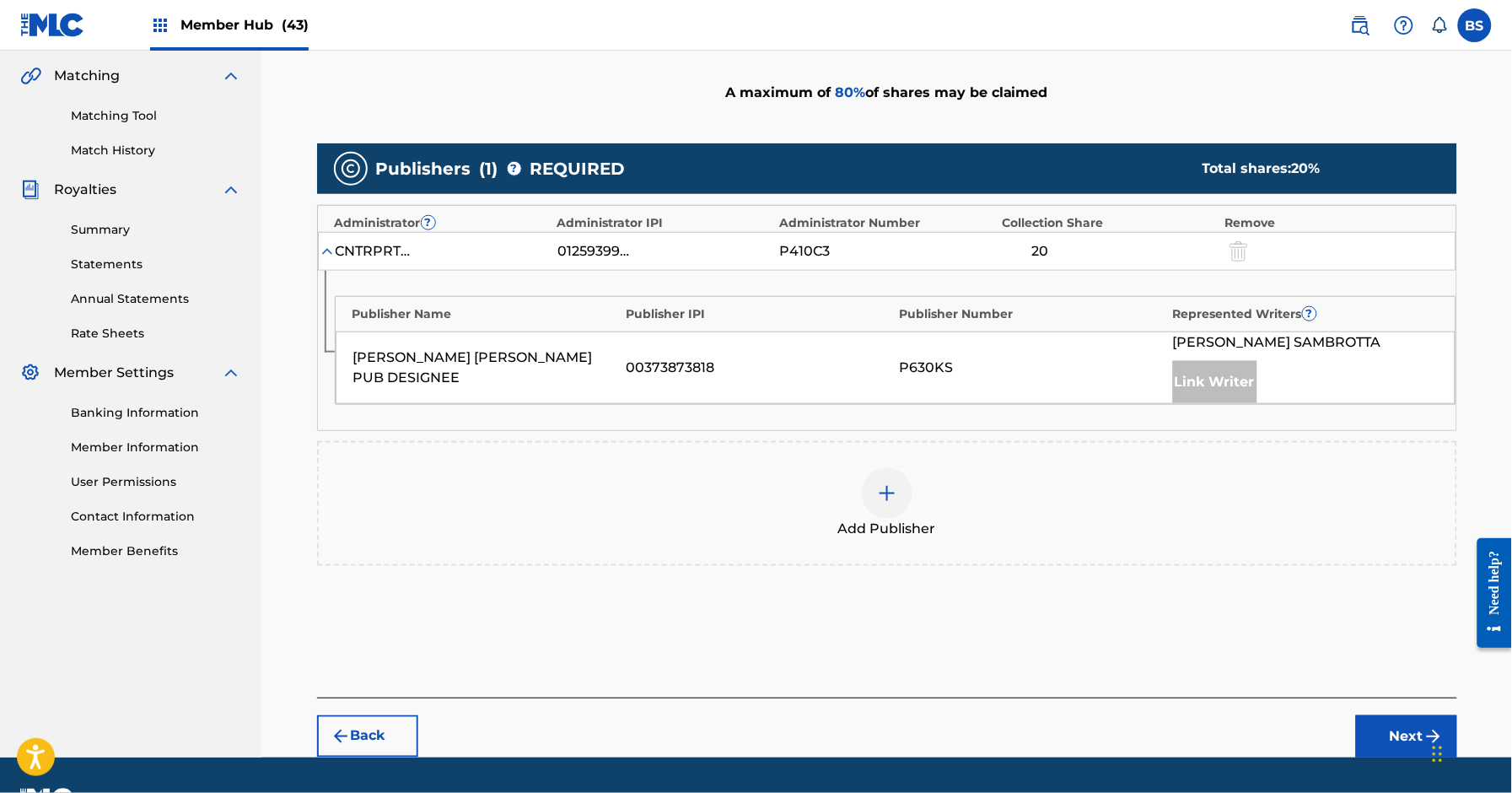
click at [903, 509] on div at bounding box center [887, 493] width 50 height 50
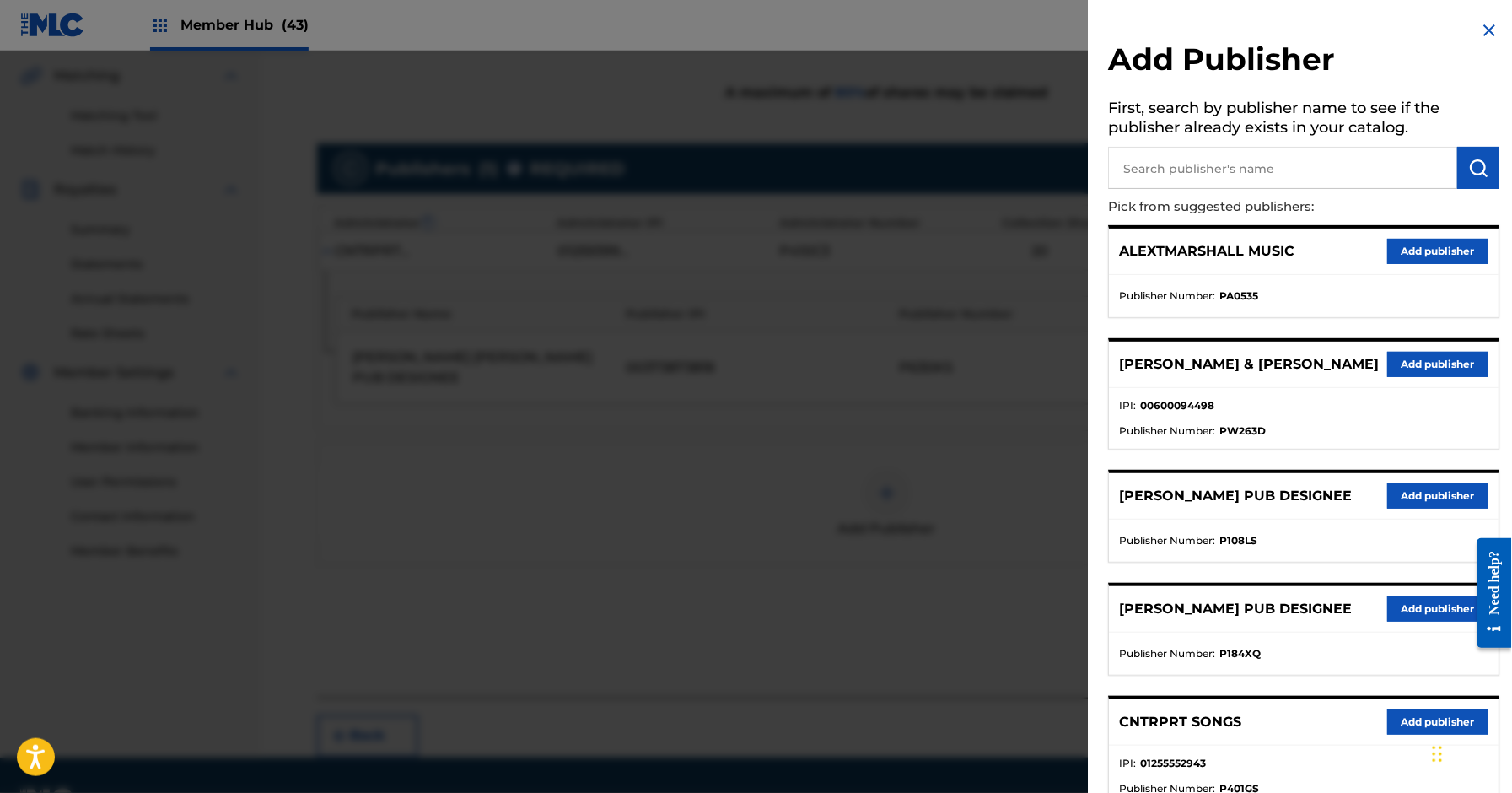
click at [1184, 171] on input "text" at bounding box center [1283, 167] width 349 height 42
type input "thiago"
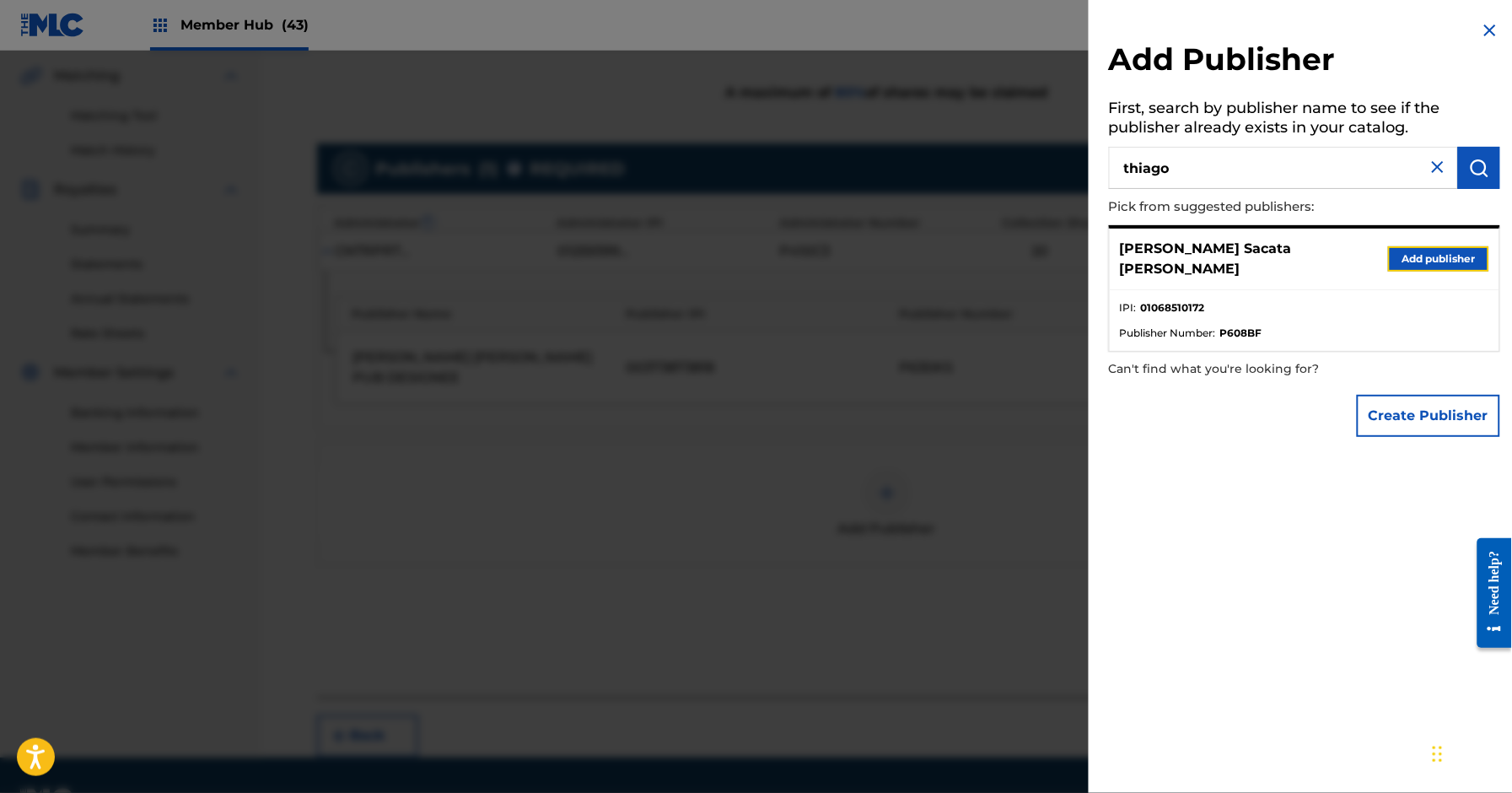
drag, startPoint x: 1418, startPoint y: 255, endPoint x: 1263, endPoint y: 432, distance: 235.3
click at [1418, 255] on button "Add publisher" at bounding box center [1439, 259] width 102 height 26
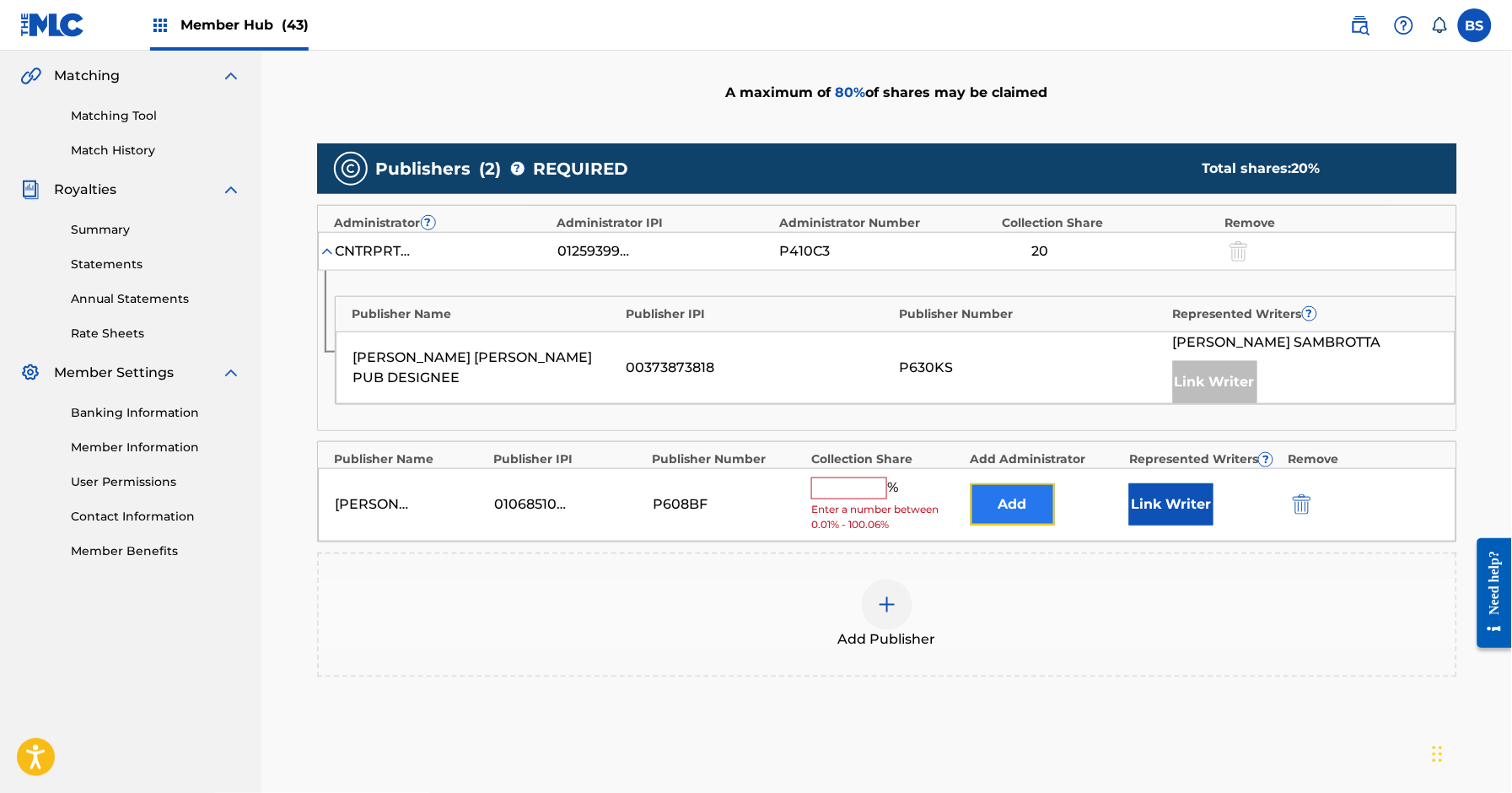
click at [1016, 505] on button "Add" at bounding box center [1013, 505] width 85 height 42
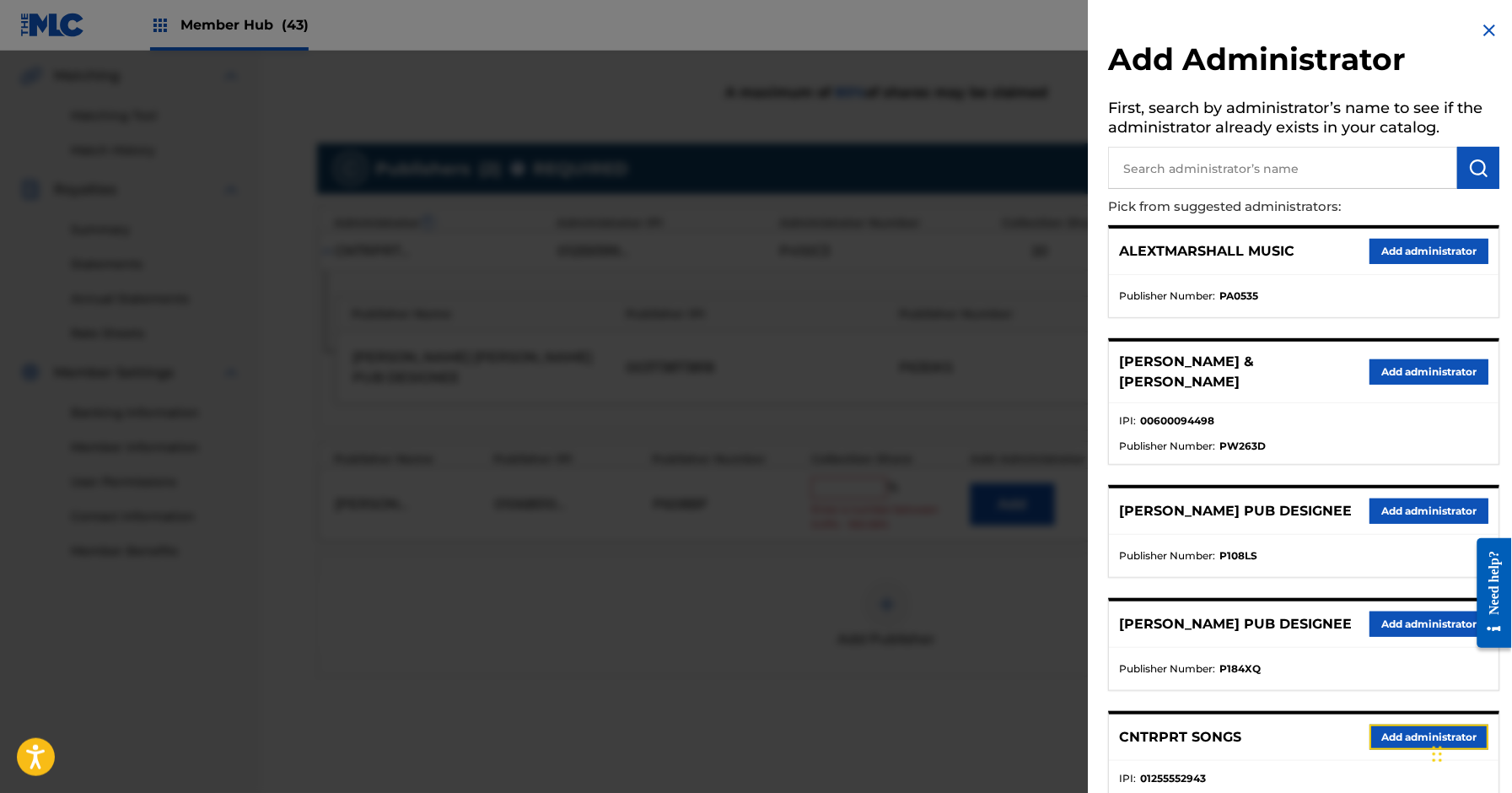
click at [1392, 749] on button "Add administrator" at bounding box center [1429, 737] width 119 height 26
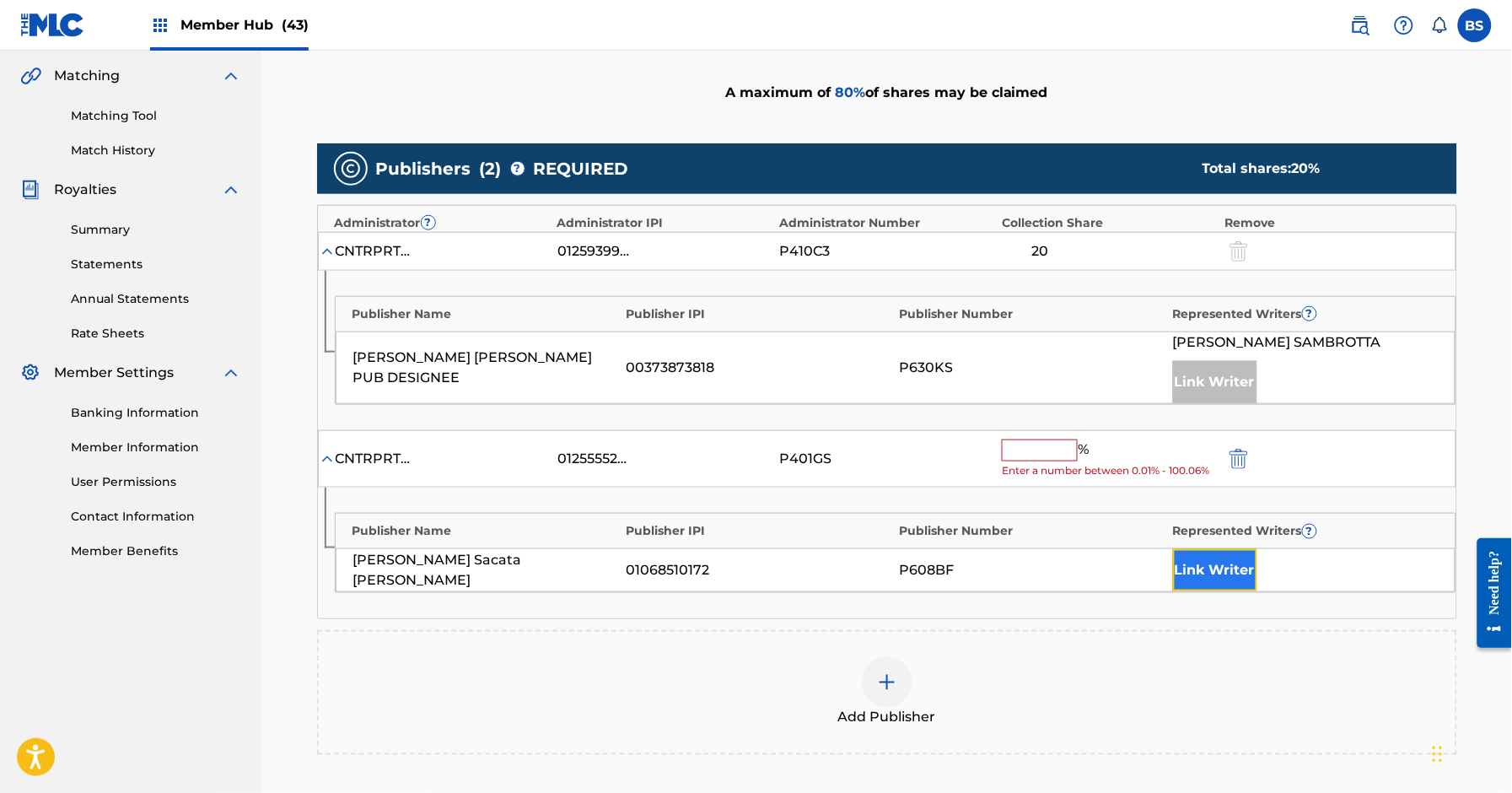
click at [1226, 573] on button "Link Writer" at bounding box center [1215, 571] width 85 height 42
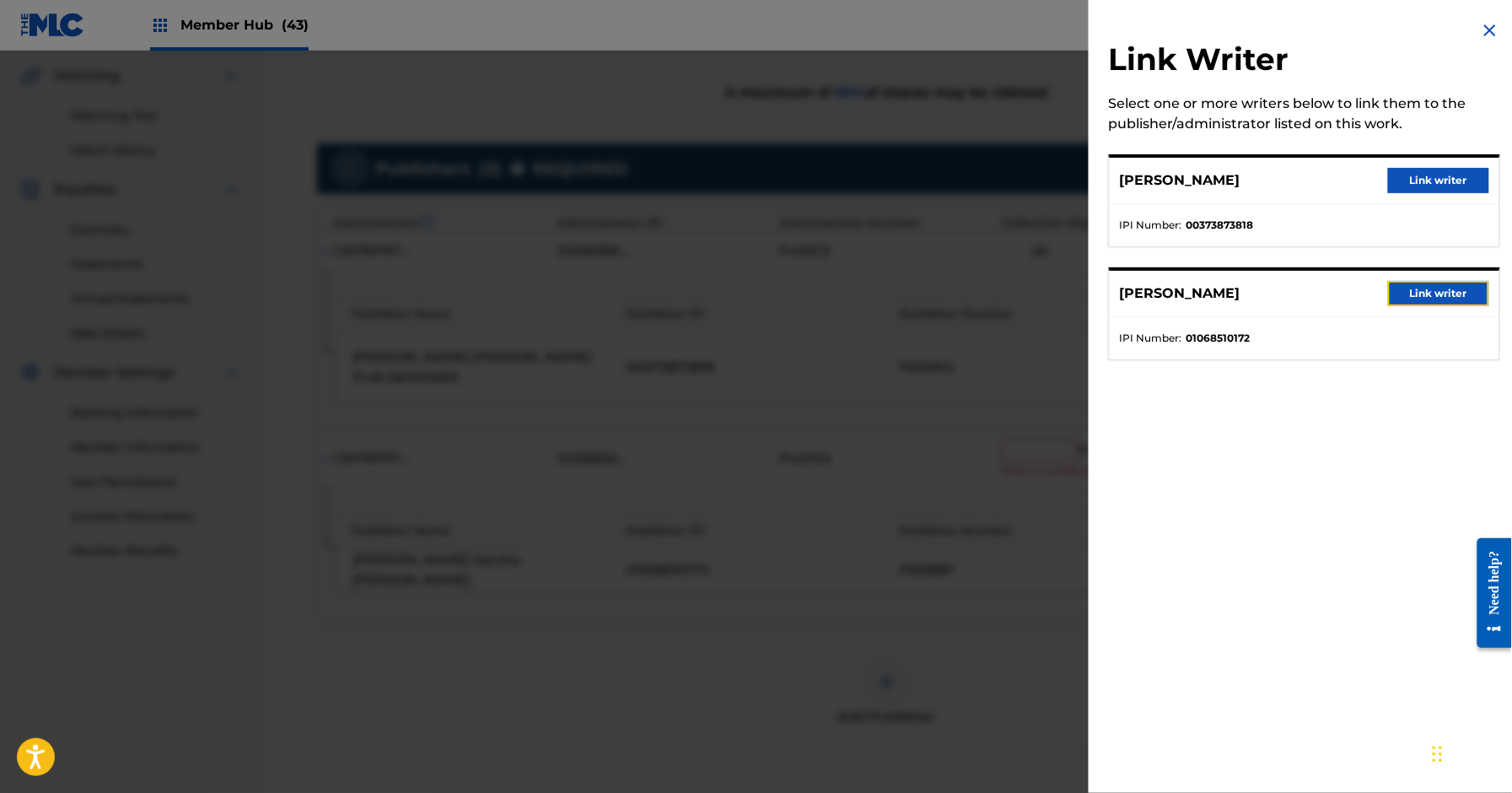
click at [1406, 292] on button "Link writer" at bounding box center [1439, 294] width 102 height 26
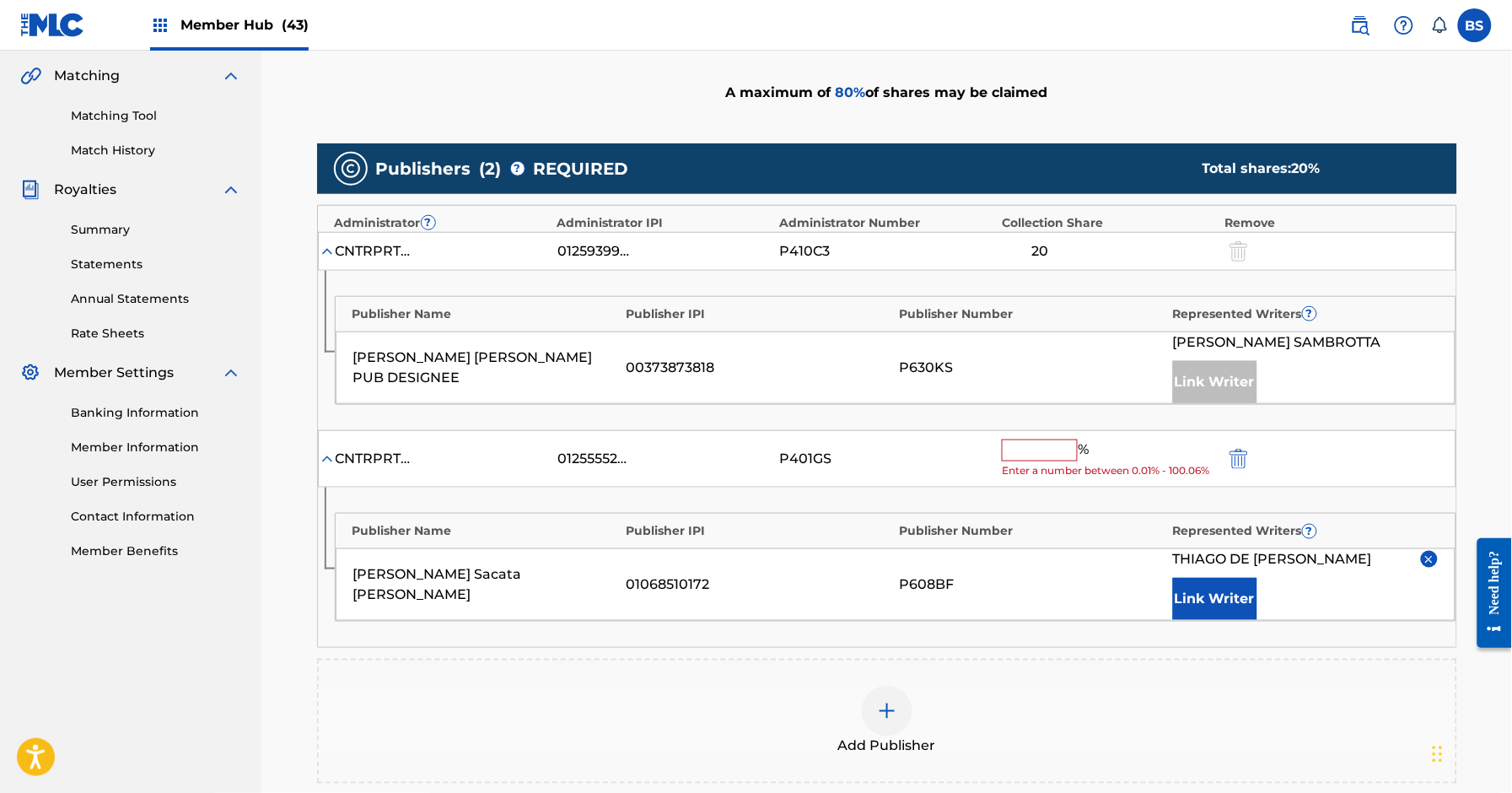
click at [1024, 446] on input "text" at bounding box center [1040, 450] width 76 height 22
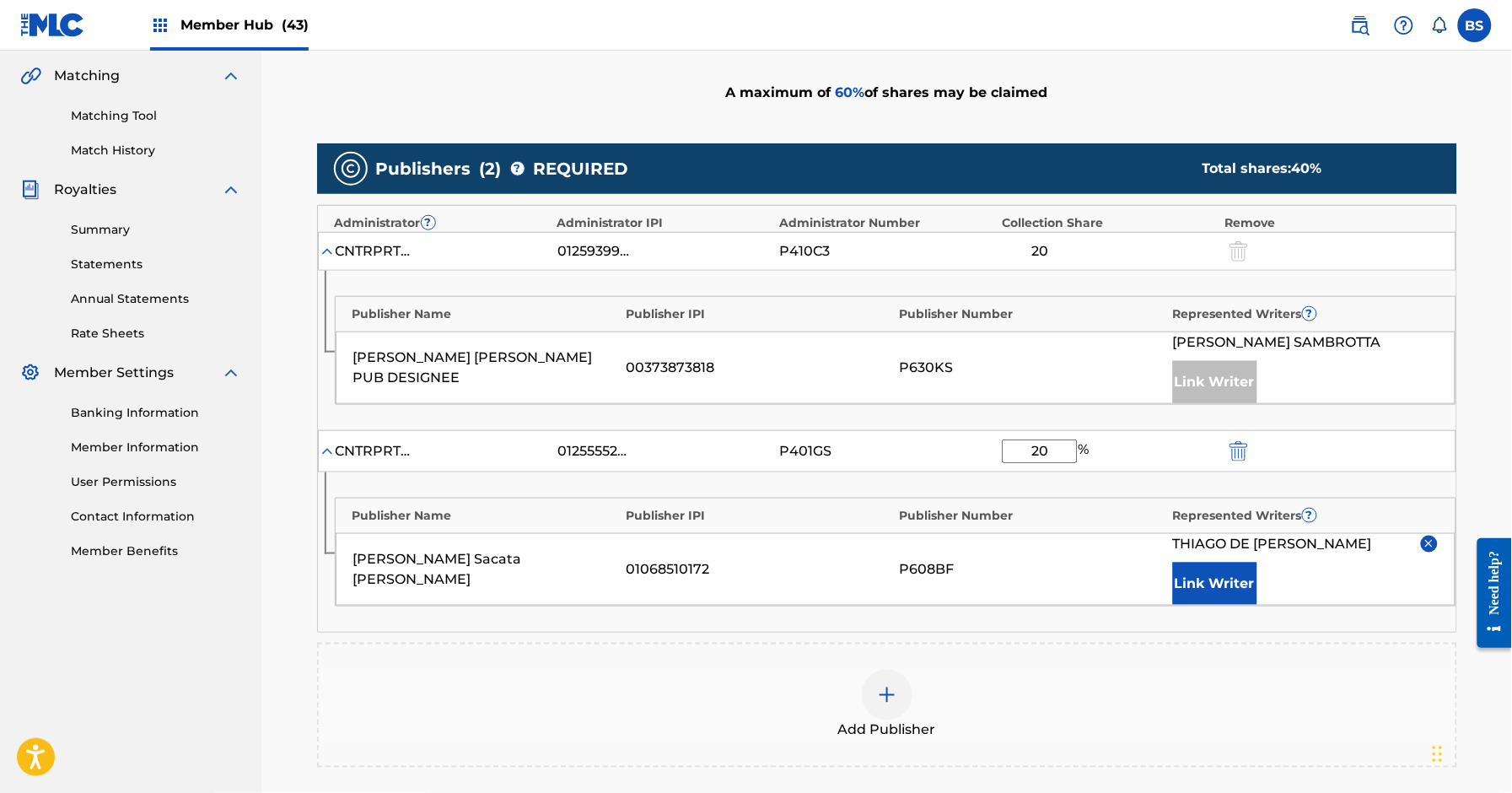
type input "20"
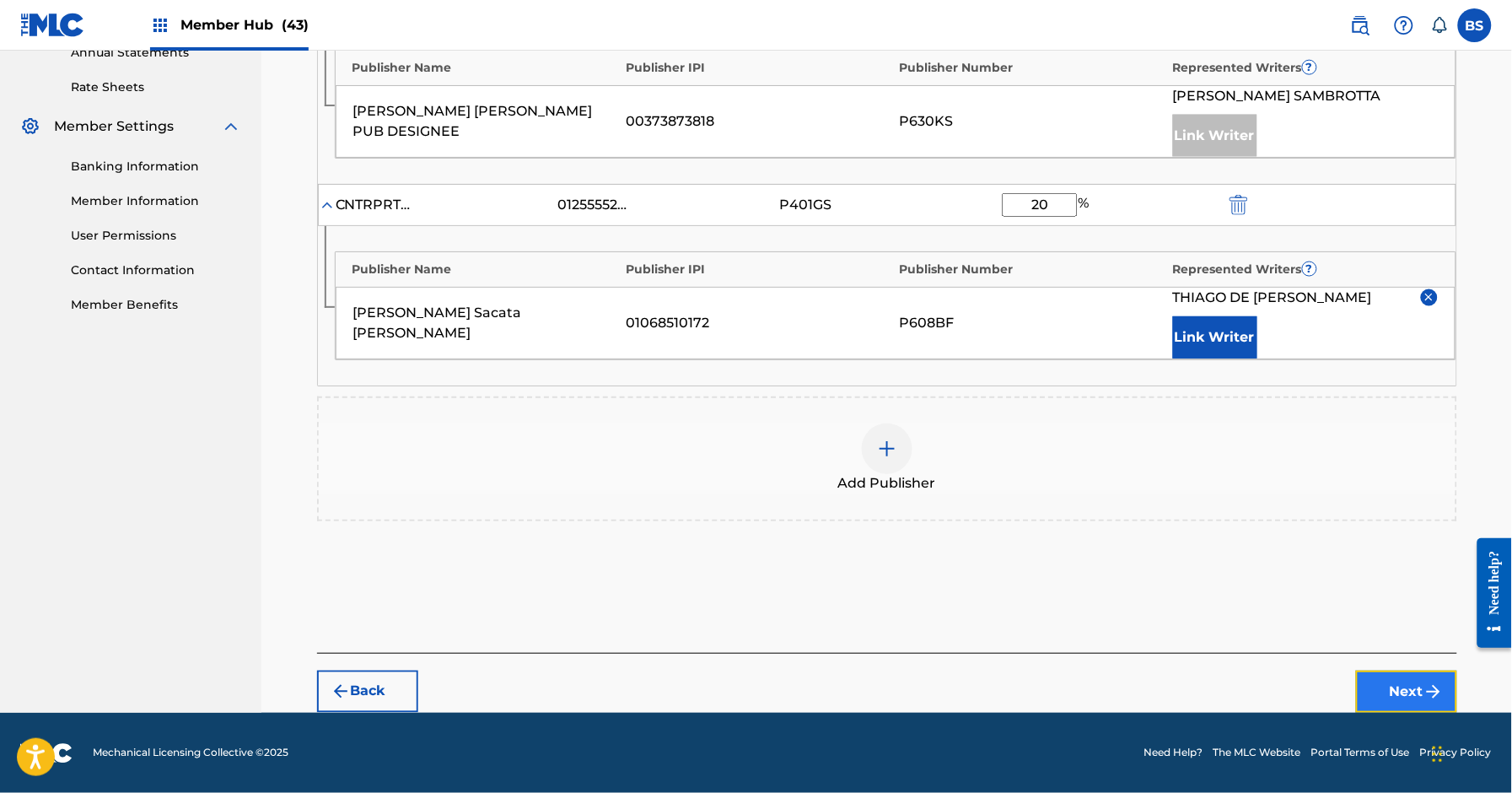
click at [1407, 686] on button "Next" at bounding box center [1407, 692] width 102 height 42
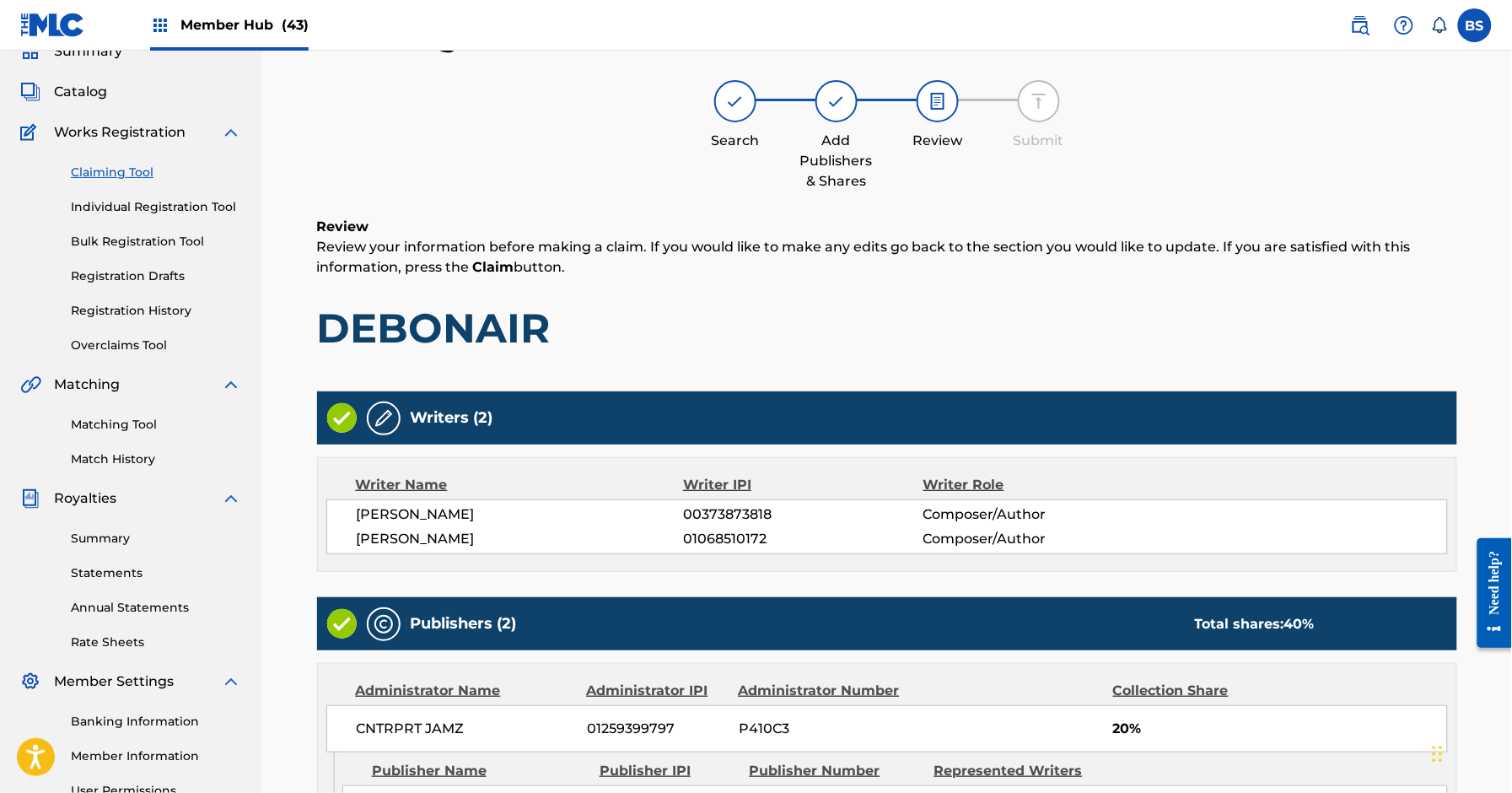
scroll to position [511, 0]
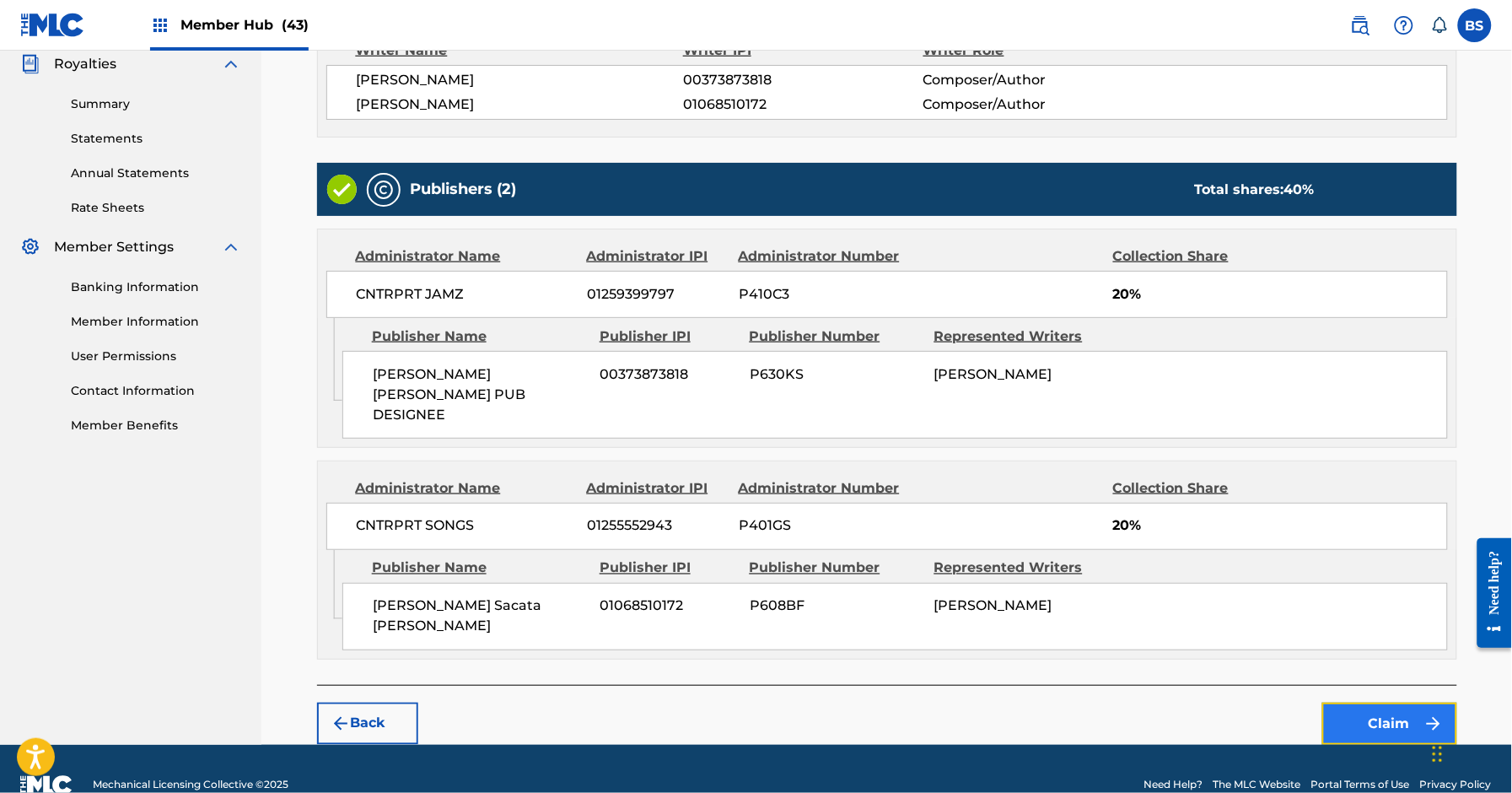
click at [1399, 703] on button "Claim" at bounding box center [1390, 724] width 135 height 42
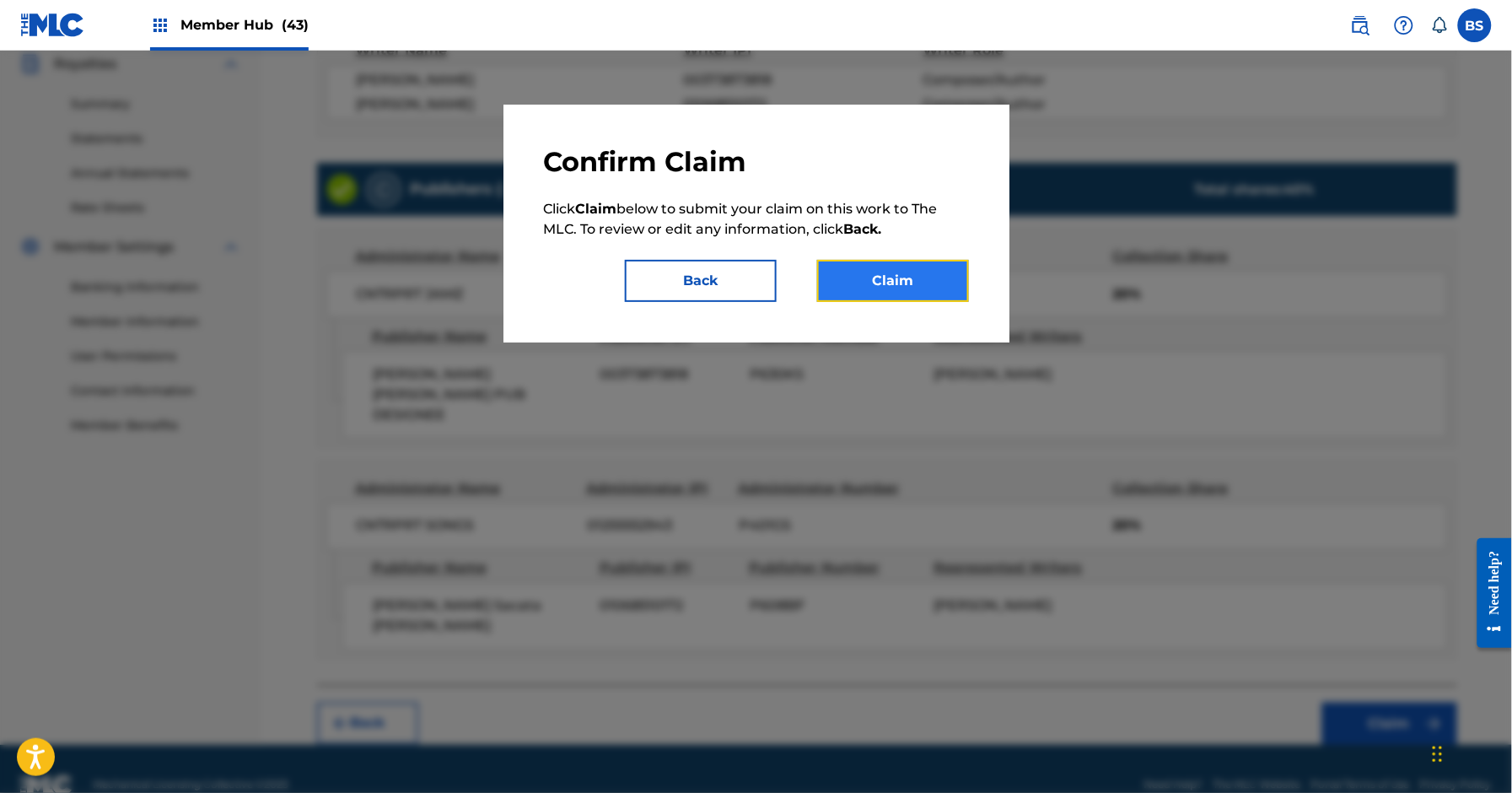
click at [938, 282] on button "Claim" at bounding box center [893, 280] width 152 height 42
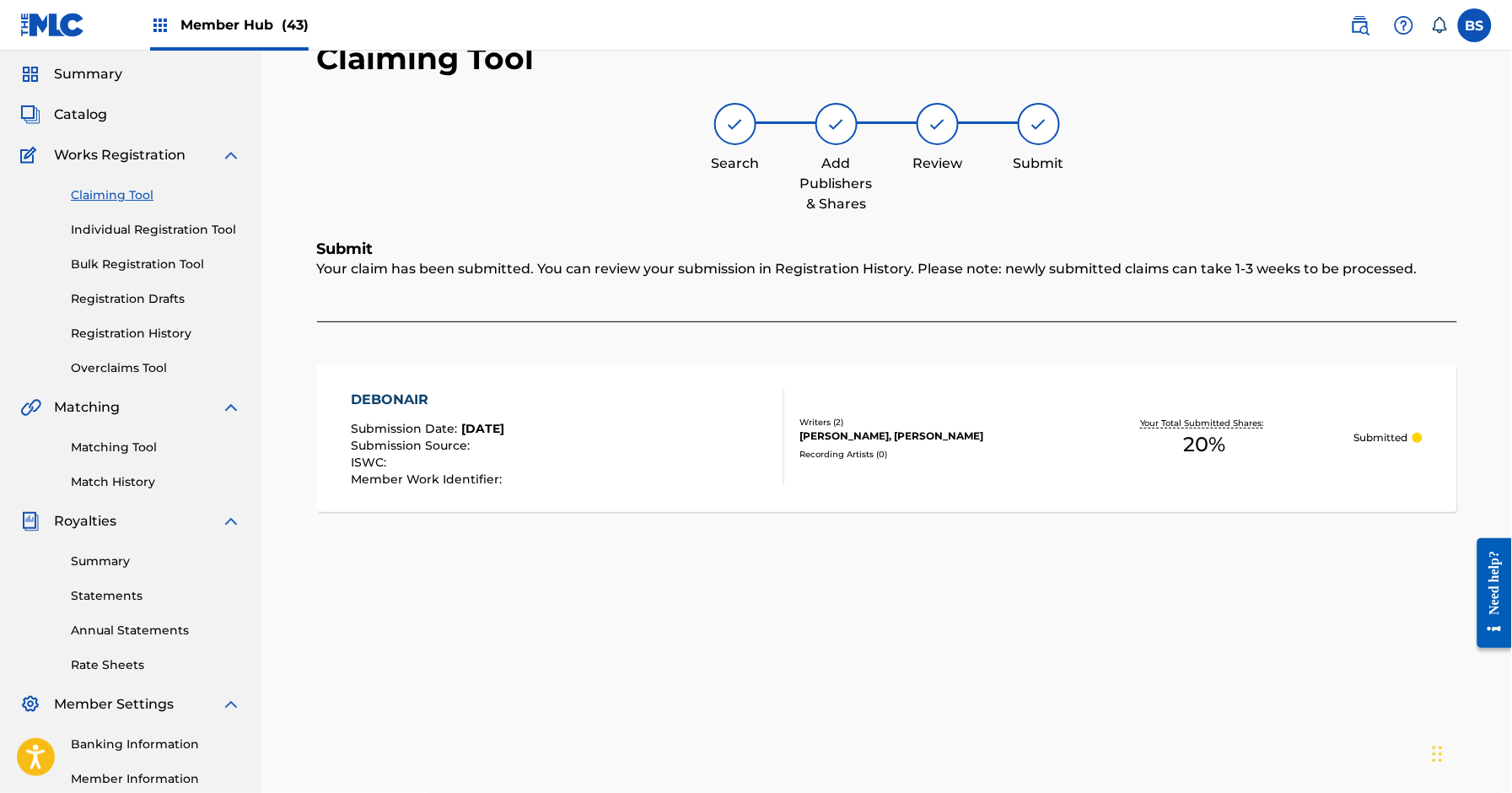
scroll to position [0, 0]
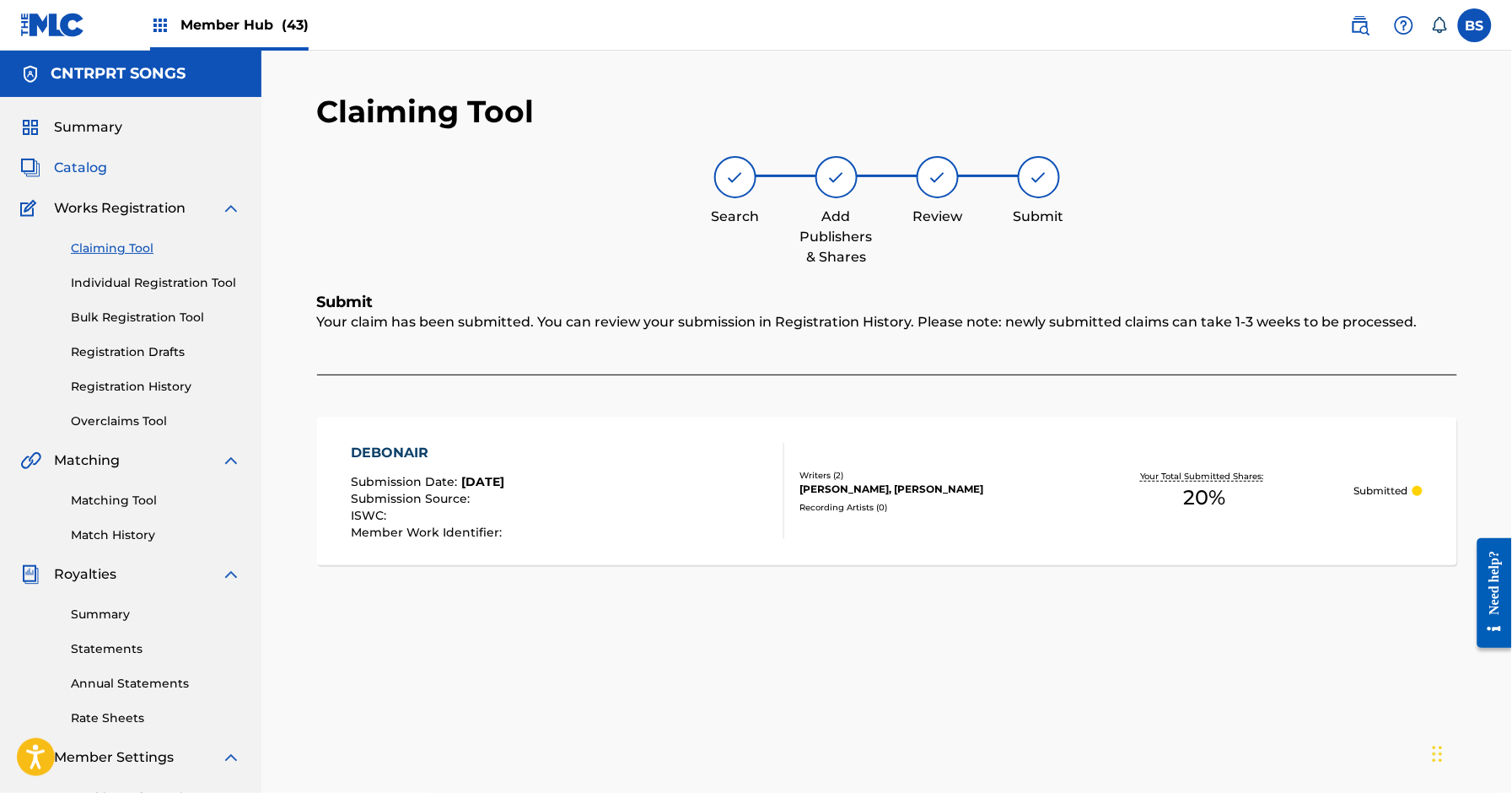
click at [100, 170] on span "Catalog" at bounding box center [81, 167] width 53 height 20
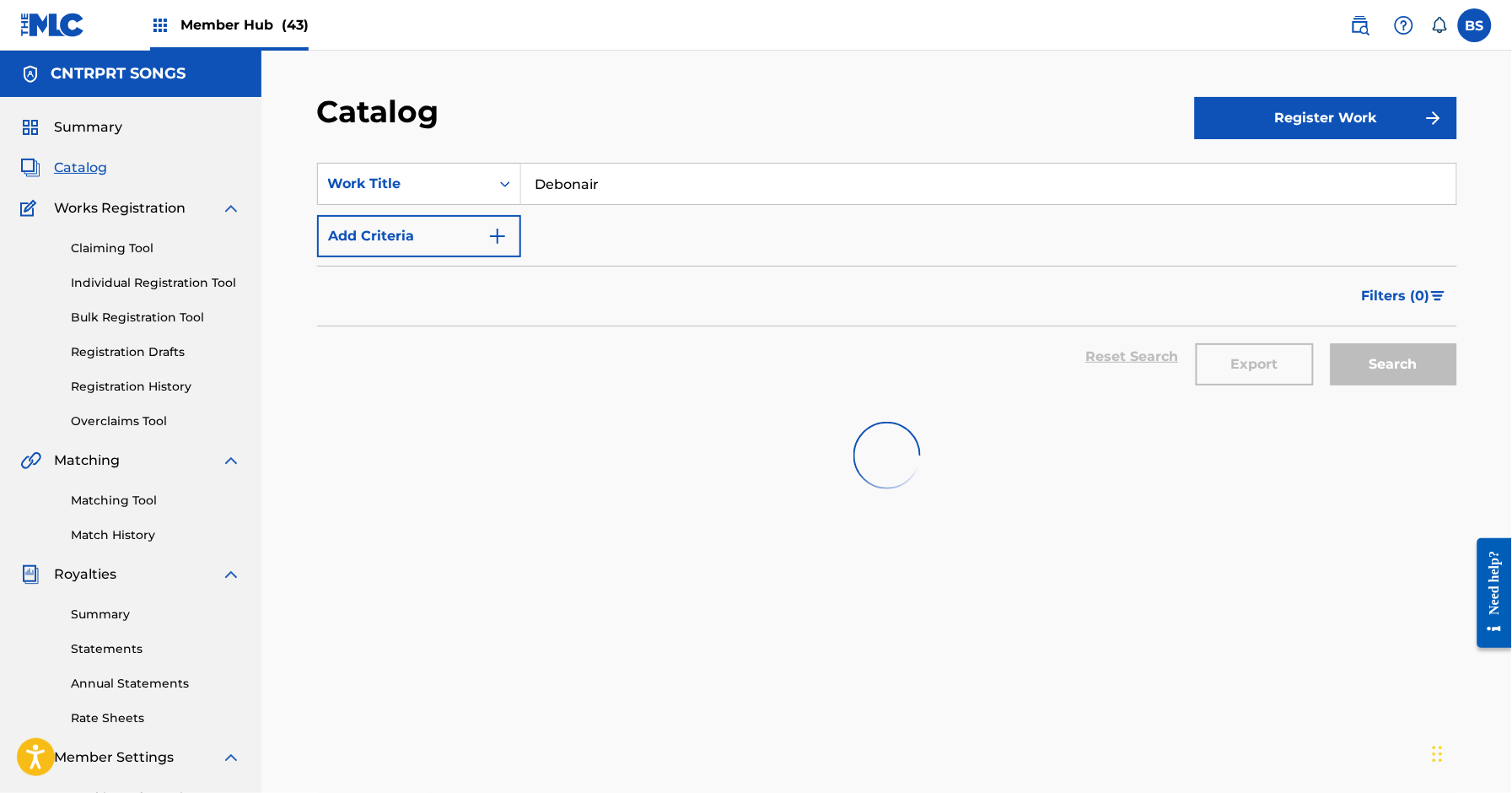
scroll to position [5, 0]
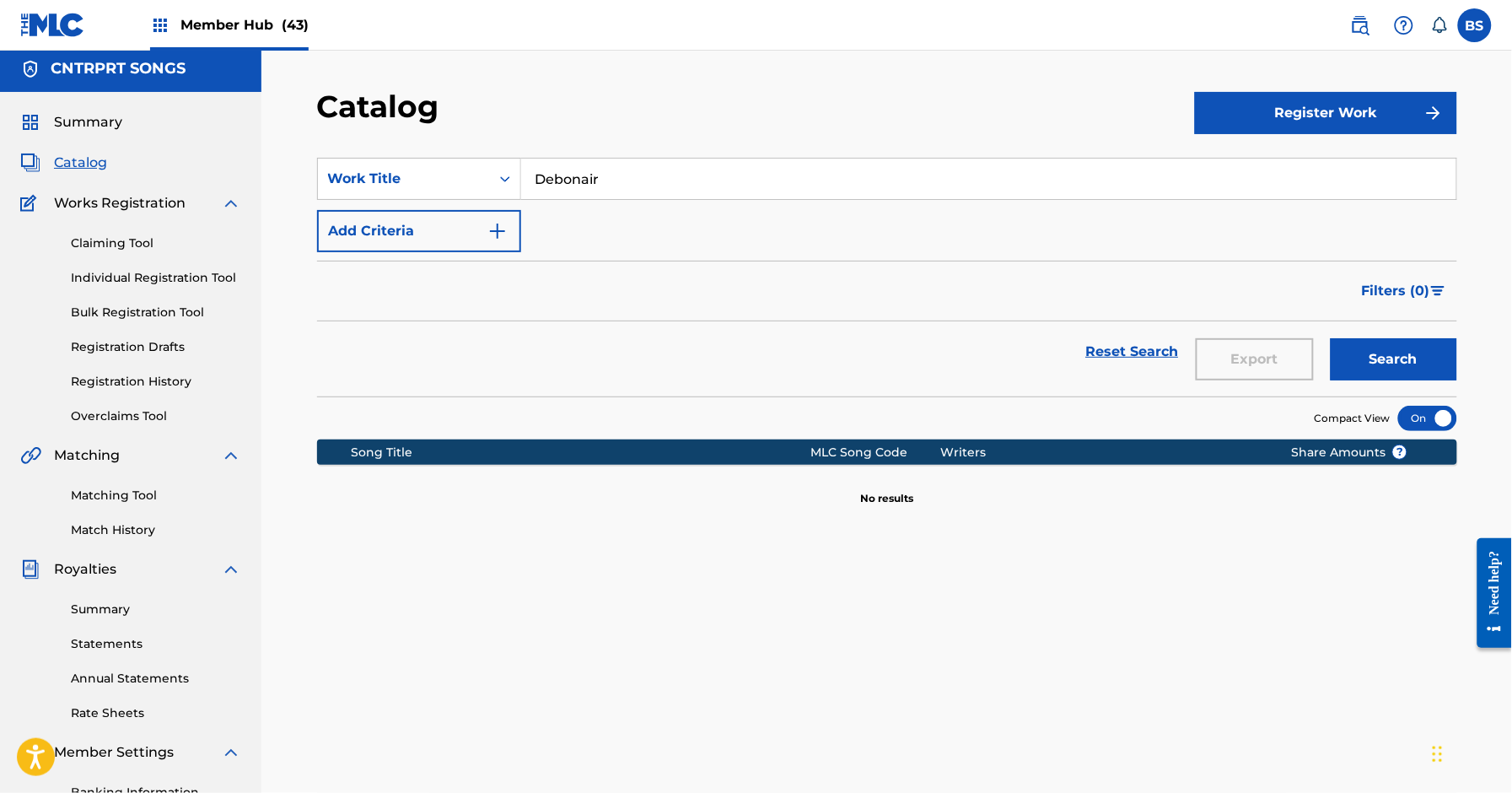
click at [659, 167] on input "Debonair" at bounding box center [989, 179] width 935 height 41
click at [614, 184] on input "Debonair" at bounding box center [989, 179] width 935 height 41
paste input "Ressurekt"
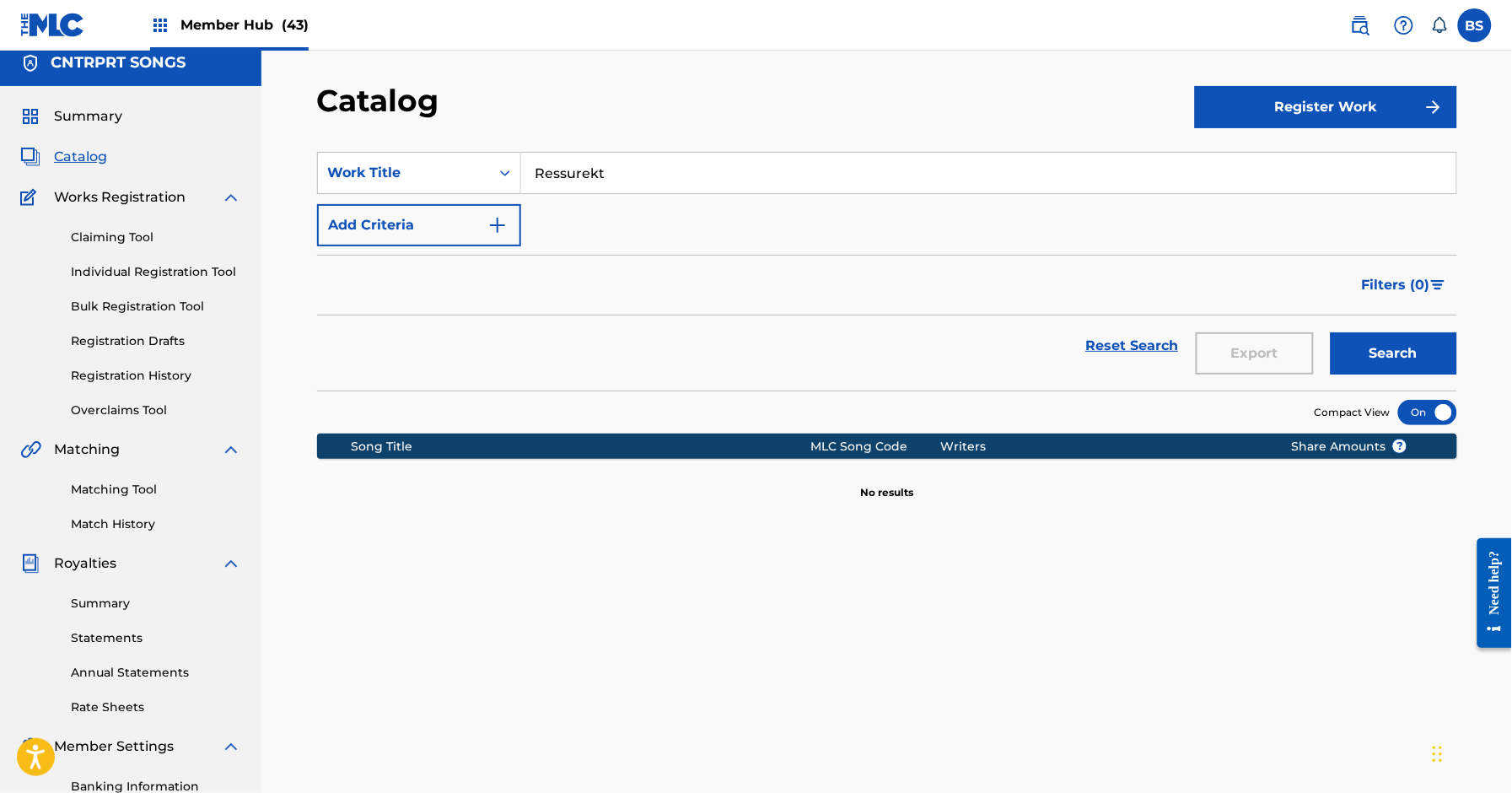
scroll to position [0, 0]
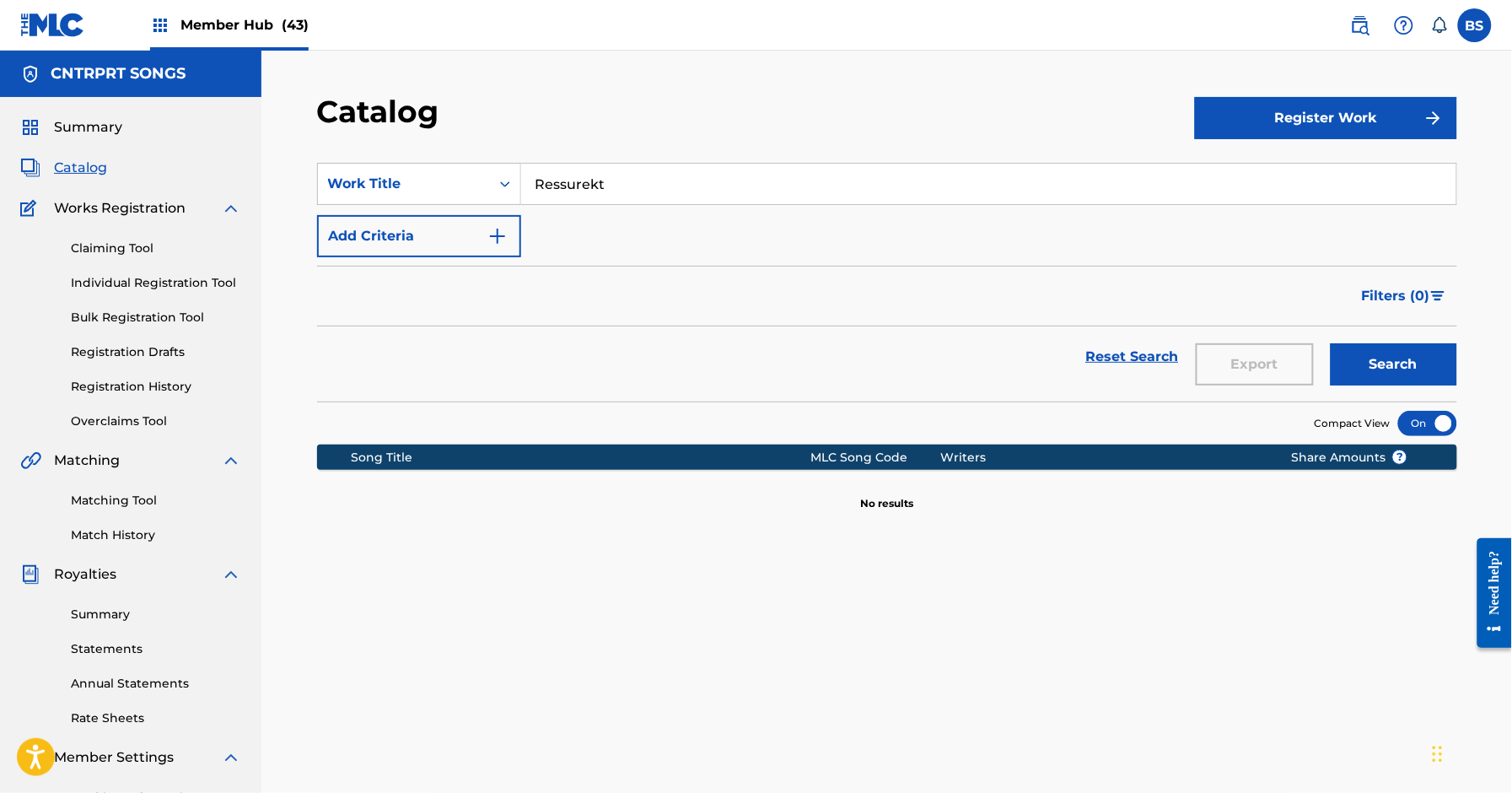
type input "Ressurekt"
click at [118, 247] on link "Claiming Tool" at bounding box center [156, 248] width 170 height 18
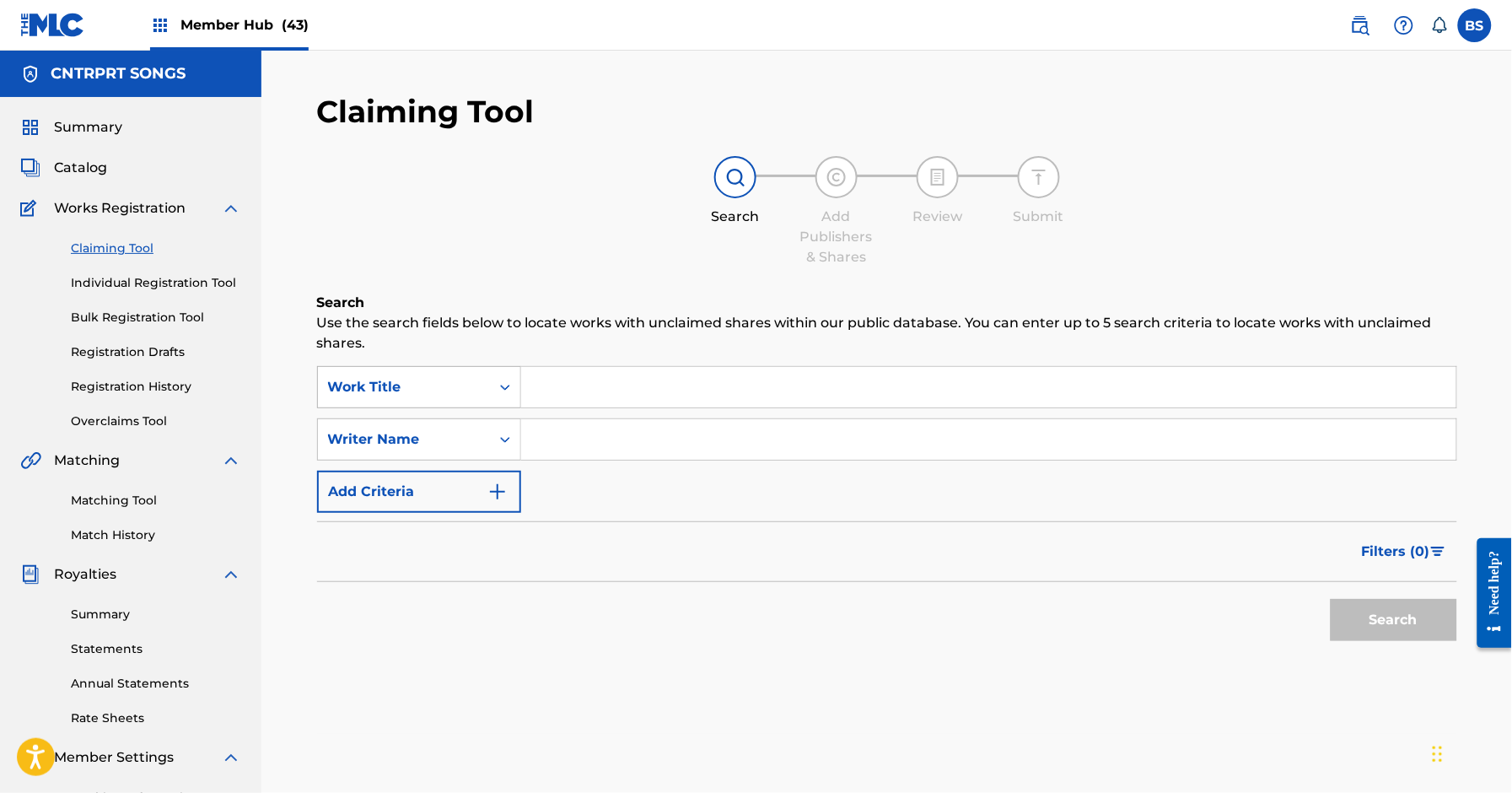
drag, startPoint x: 408, startPoint y: 379, endPoint x: 404, endPoint y: 400, distance: 21.4
click at [408, 379] on div "Work Title" at bounding box center [404, 387] width 152 height 20
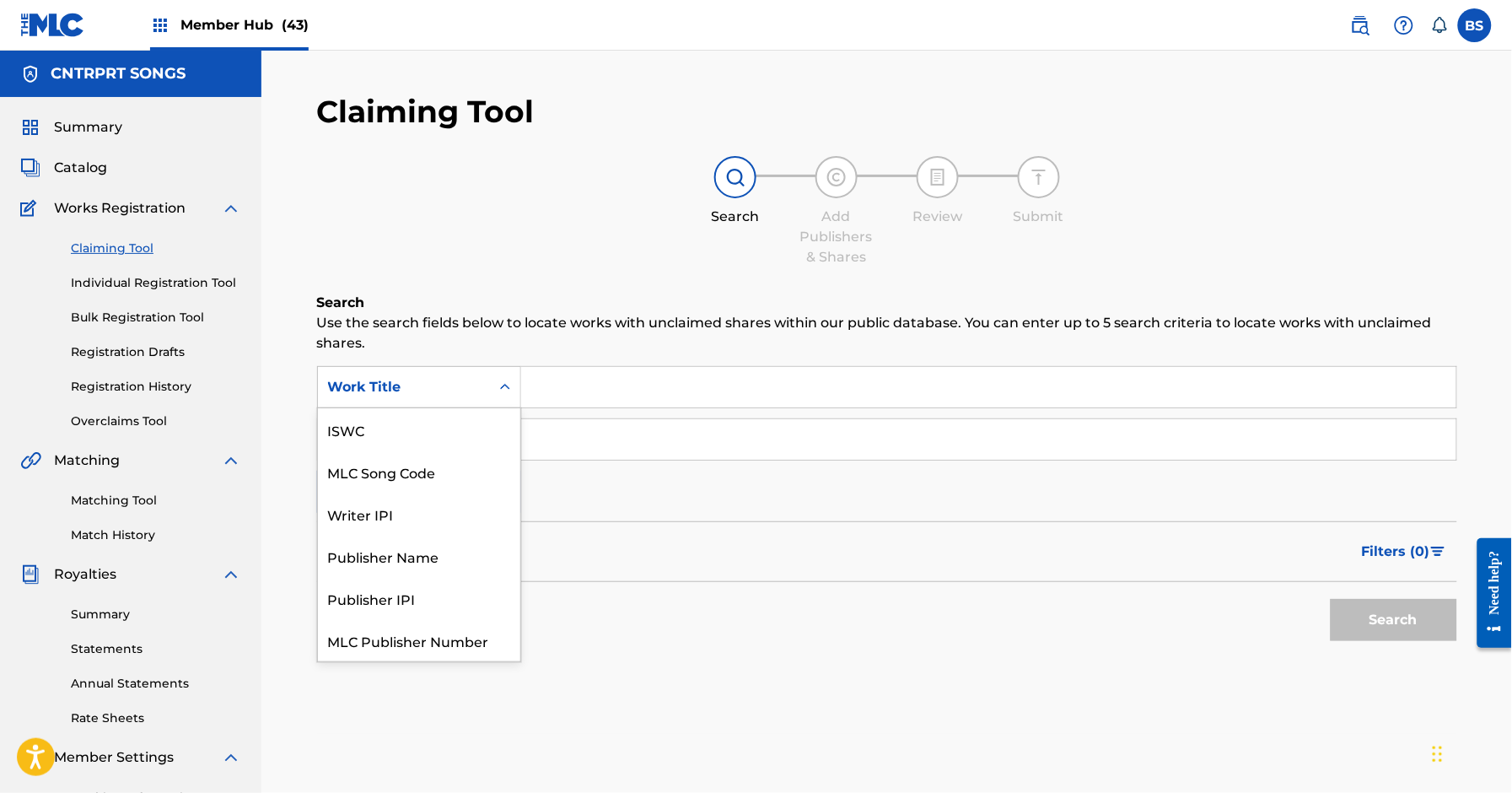
scroll to position [42, 0]
drag, startPoint x: 409, startPoint y: 427, endPoint x: 489, endPoint y: 411, distance: 81.6
click at [421, 420] on div "MLC Song Code" at bounding box center [419, 430] width 202 height 42
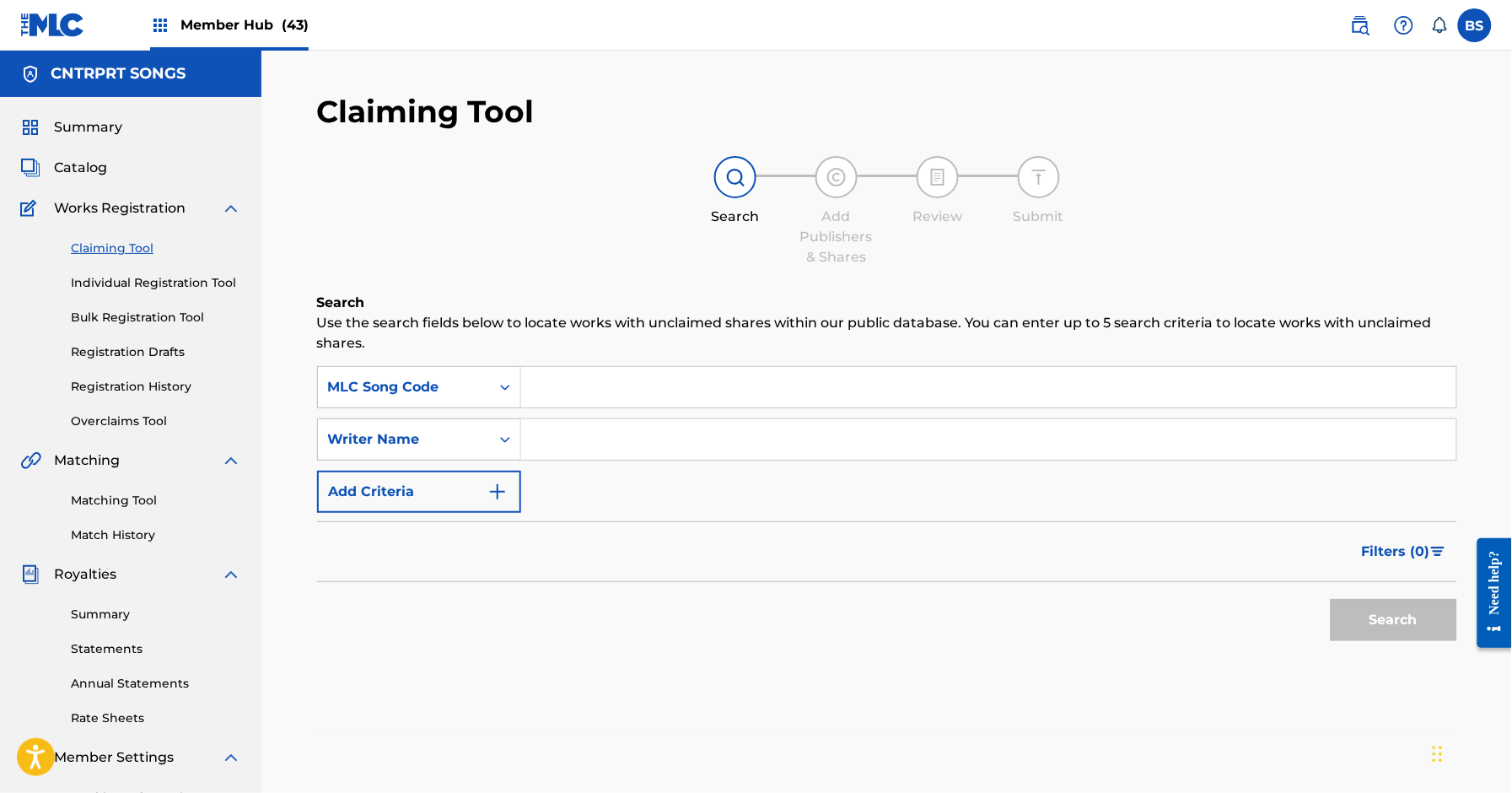
click at [653, 381] on input "Search Form" at bounding box center [989, 387] width 935 height 41
paste input "RO1WZO"
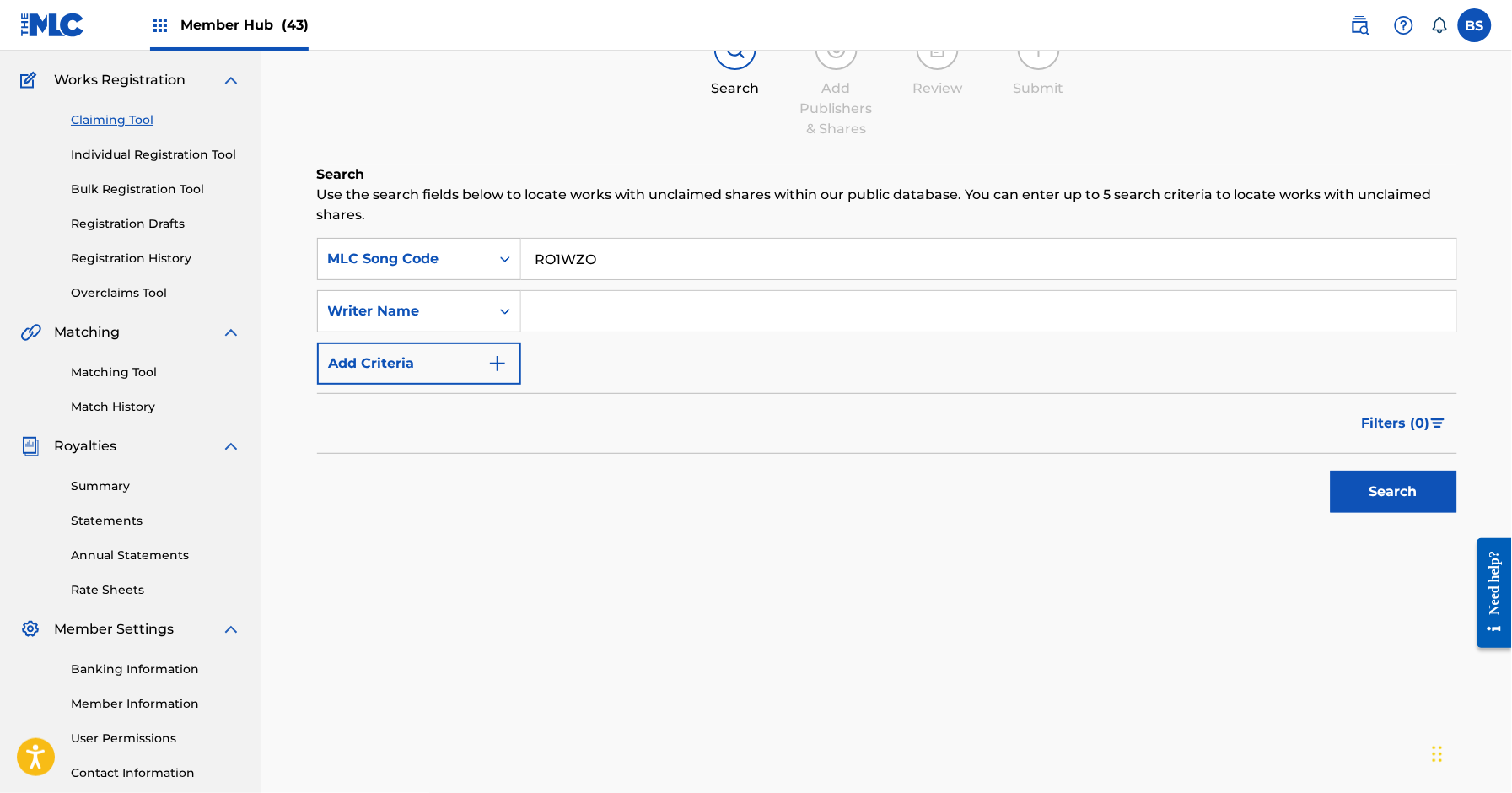
scroll to position [165, 0]
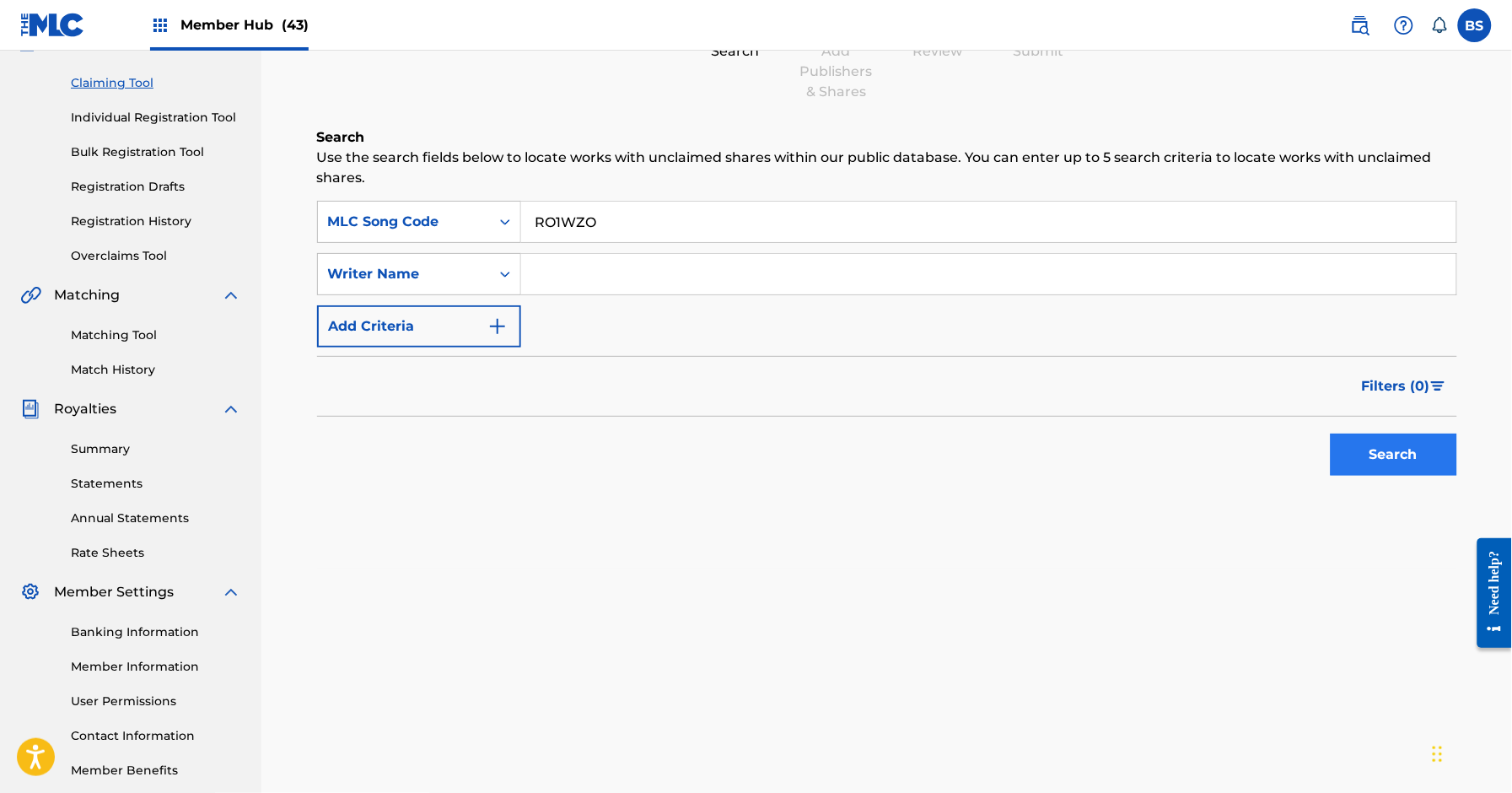
type input "RO1WZO"
click at [1424, 462] on button "Search" at bounding box center [1394, 455] width 126 height 42
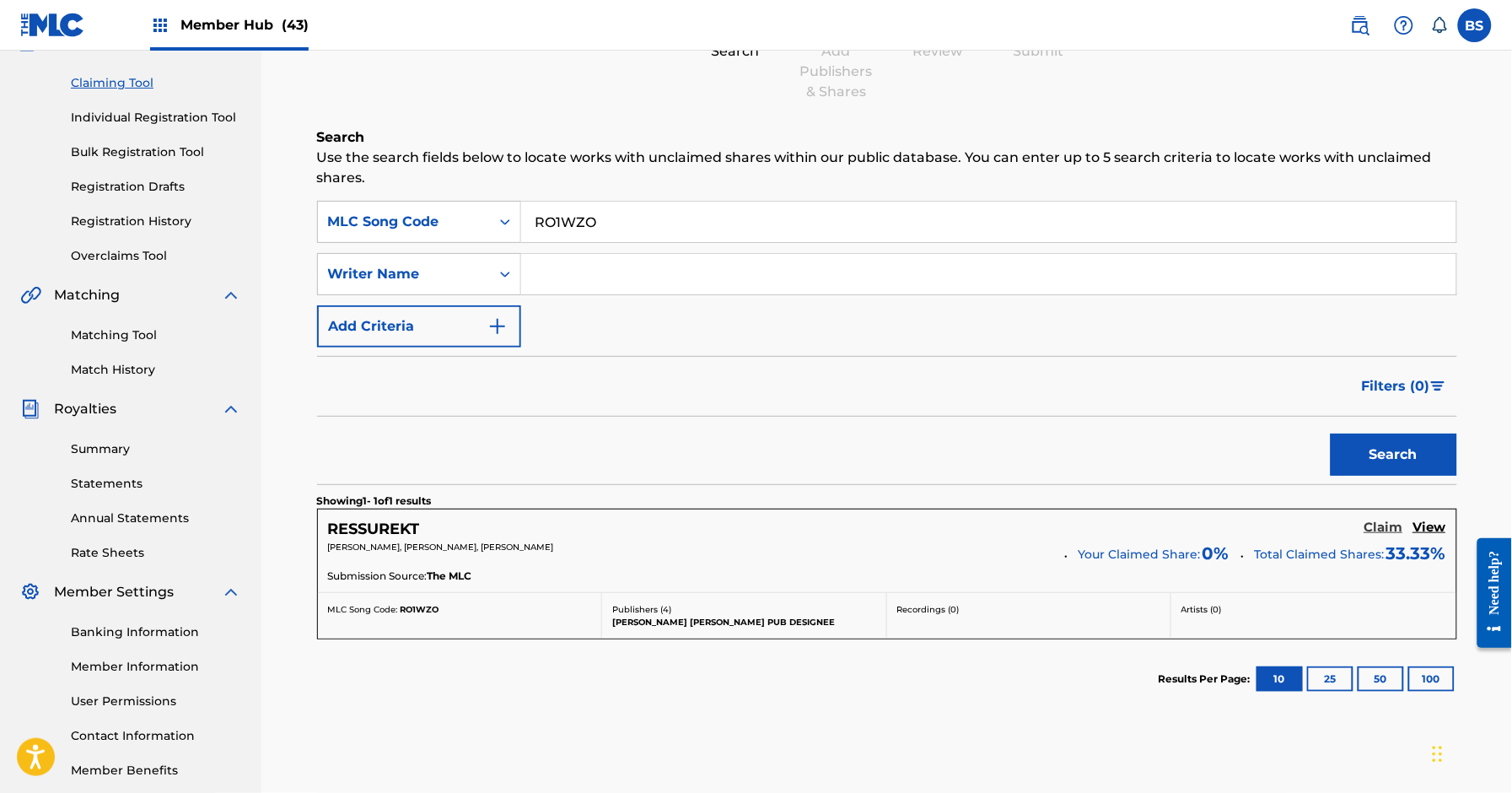
click at [1380, 532] on h5 "Claim" at bounding box center [1384, 528] width 39 height 16
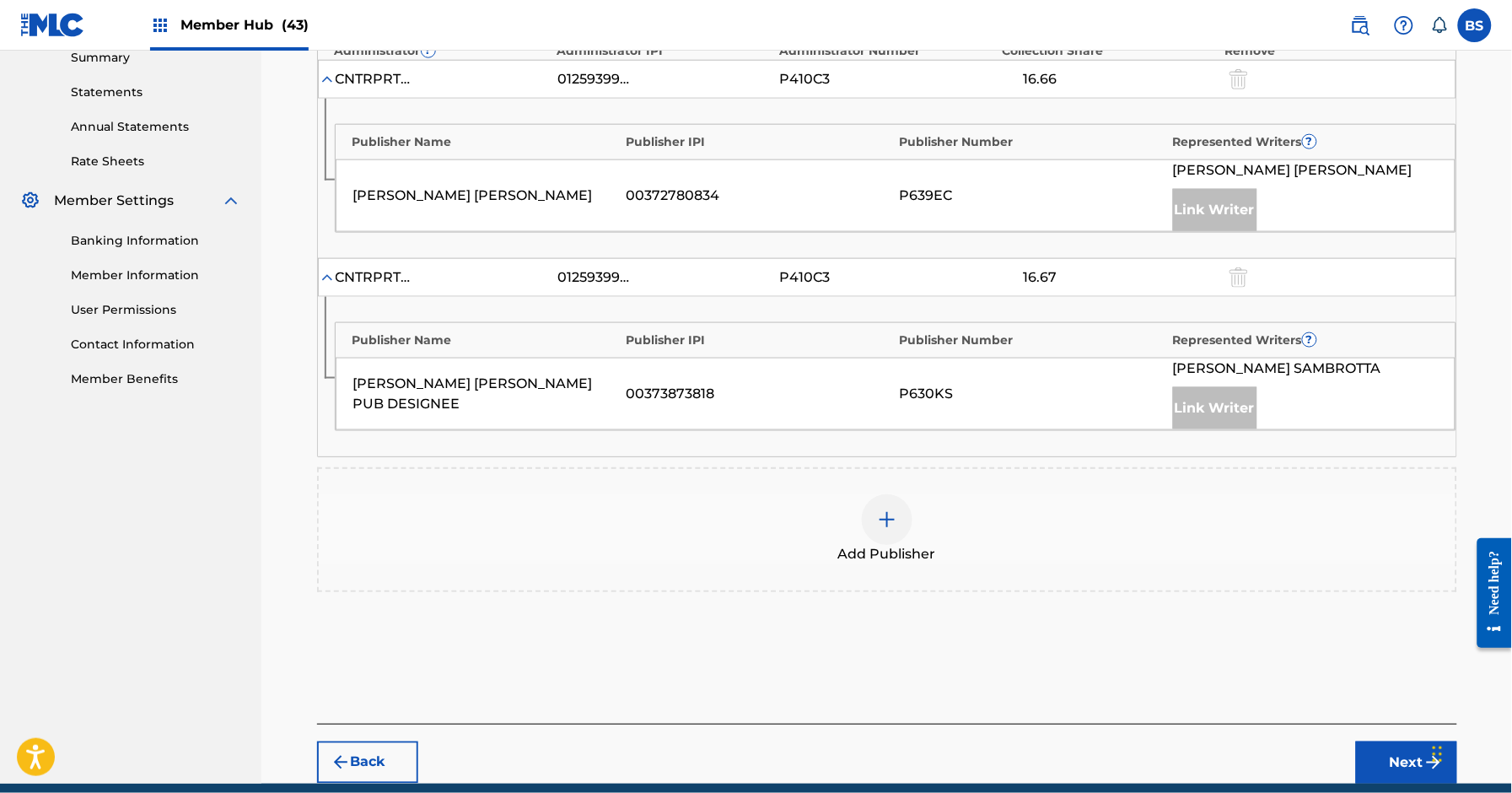
scroll to position [630, 0]
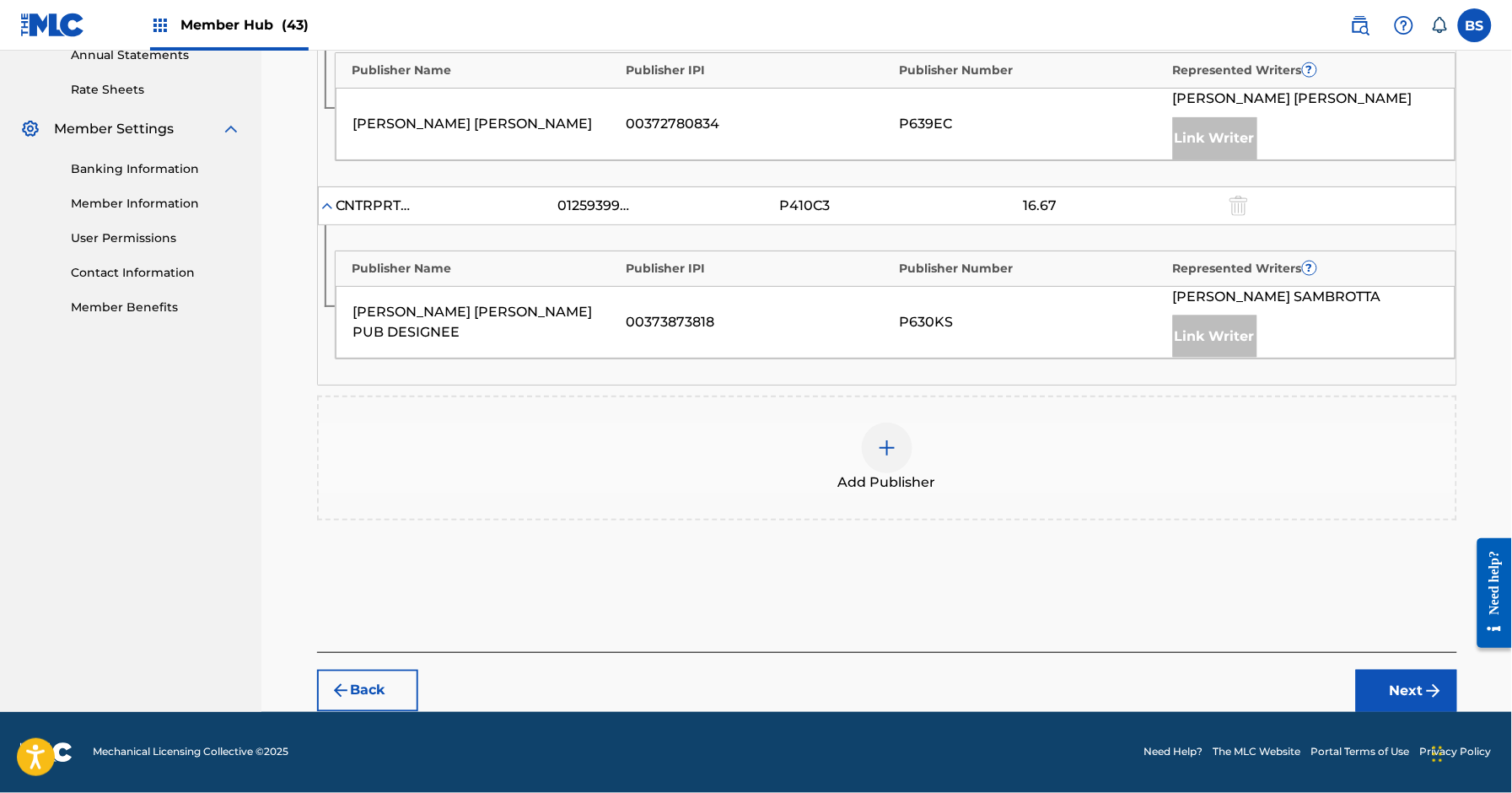
click at [908, 442] on div at bounding box center [887, 448] width 50 height 50
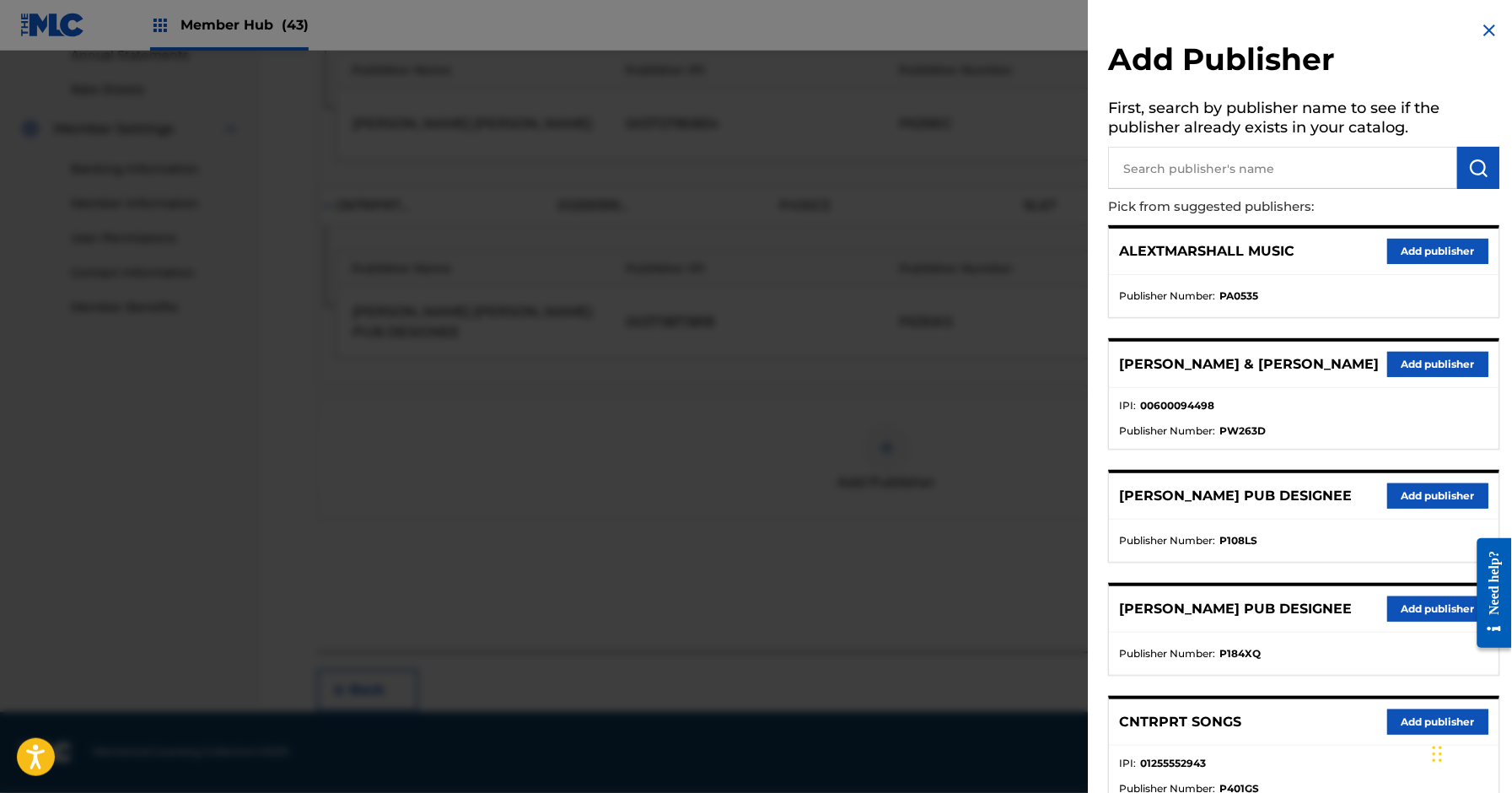
click at [1174, 171] on input "text" at bounding box center [1283, 167] width 349 height 42
type input "thiago"
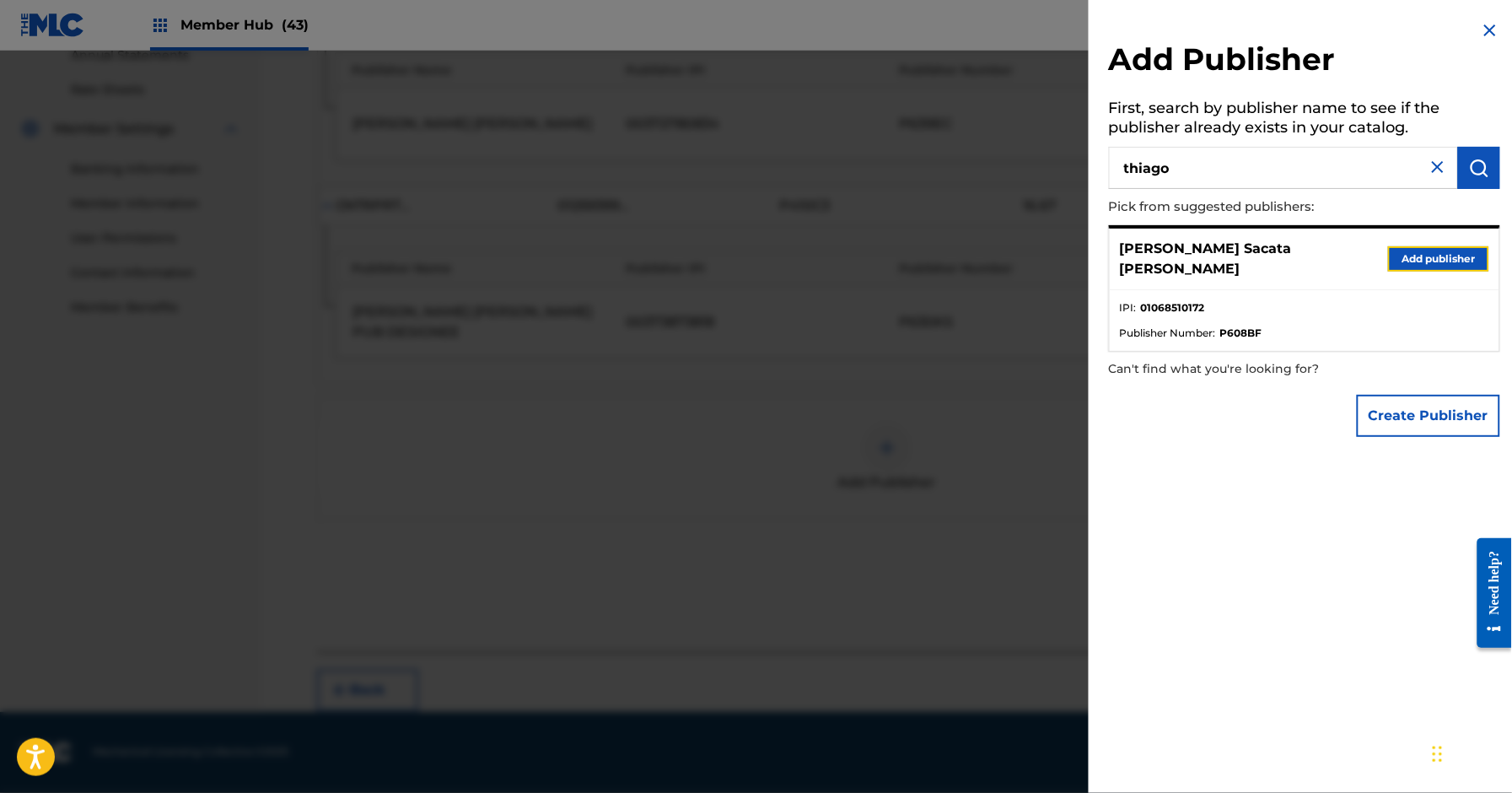
drag, startPoint x: 1428, startPoint y: 246, endPoint x: 1429, endPoint y: 257, distance: 11.0
click at [1428, 246] on button "Add publisher" at bounding box center [1439, 259] width 102 height 26
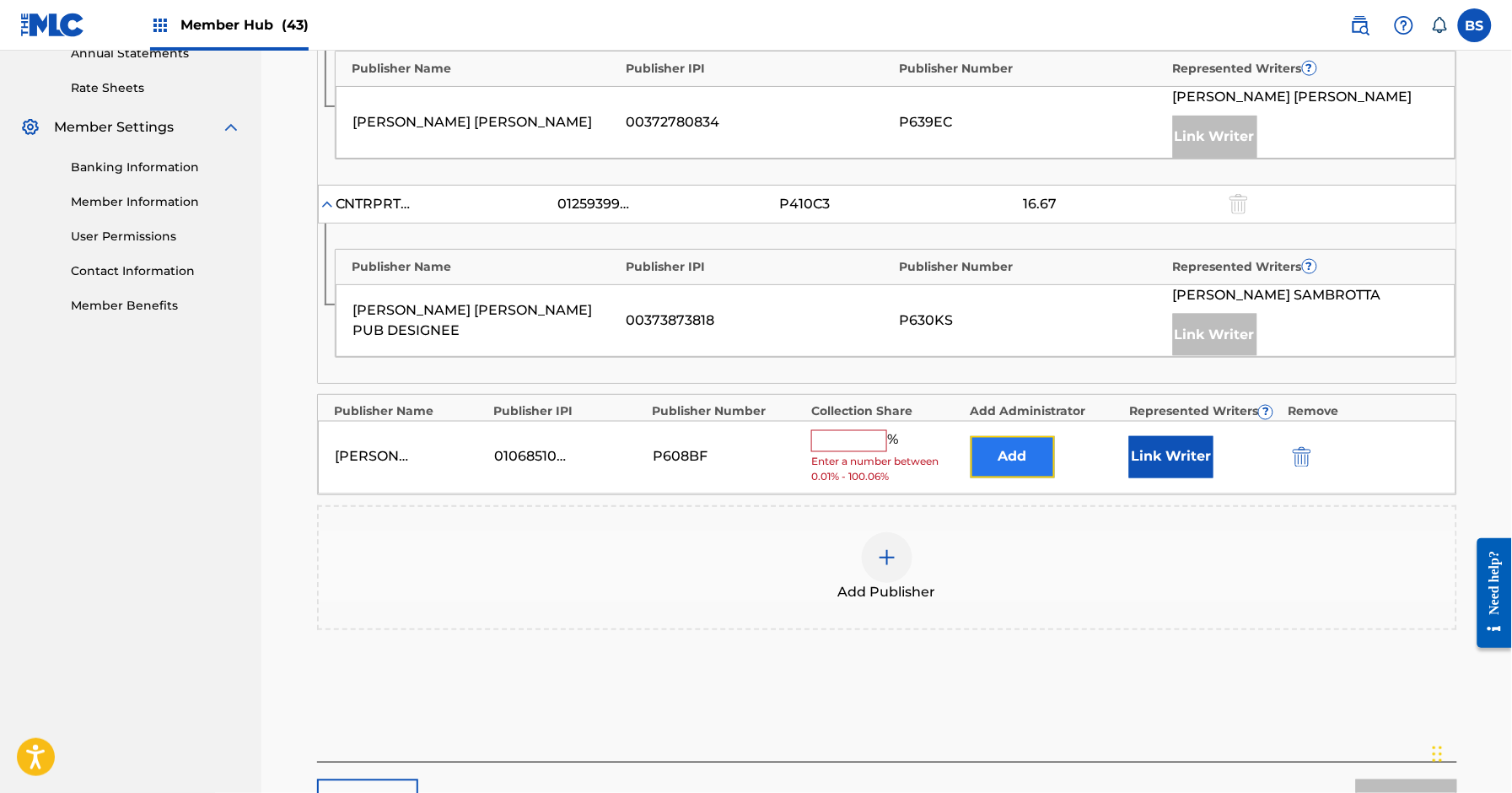
click at [1025, 455] on button "Add" at bounding box center [1013, 457] width 85 height 42
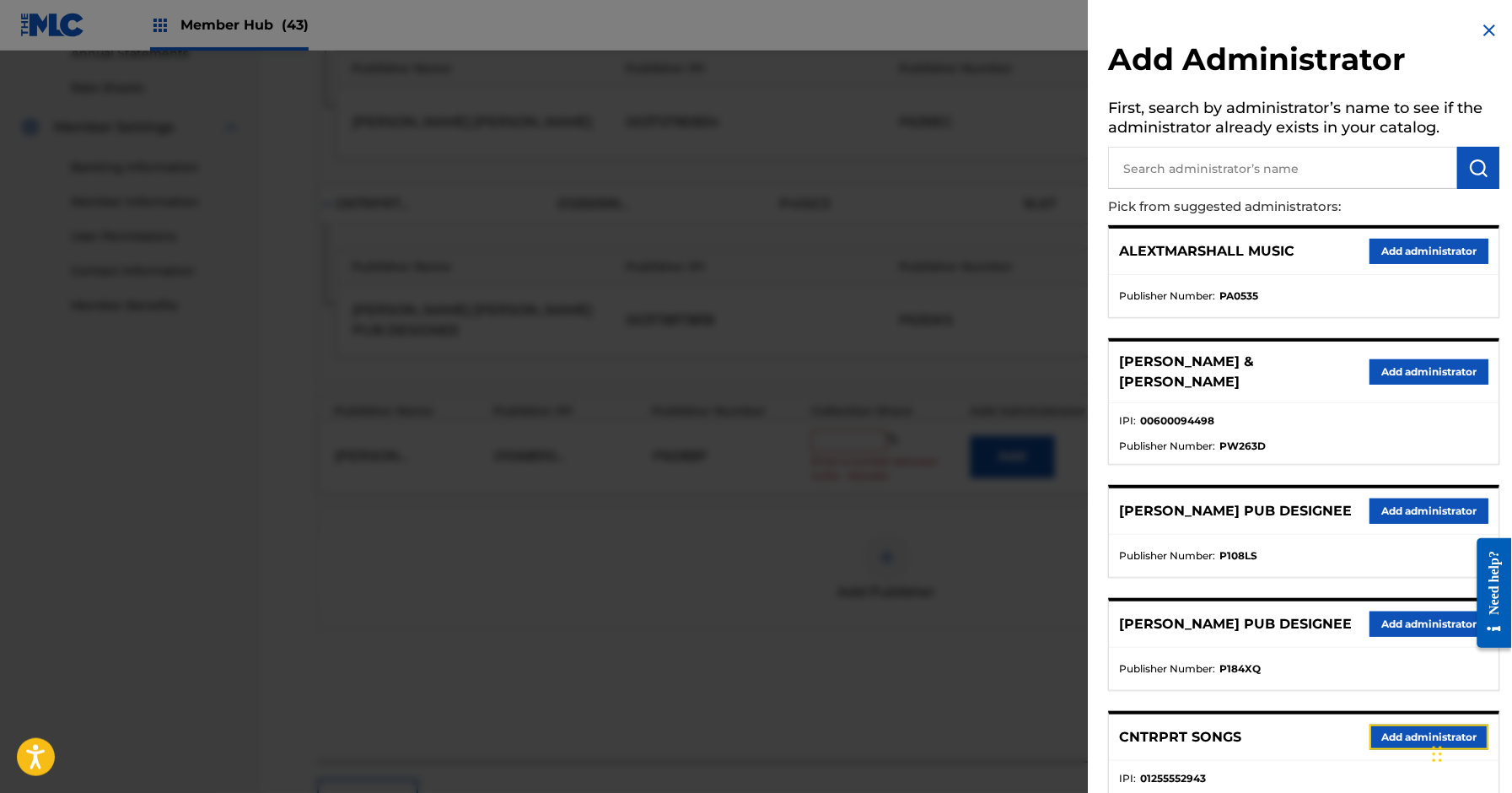
drag, startPoint x: 1406, startPoint y: 746, endPoint x: 1290, endPoint y: 625, distance: 167.6
click at [1406, 746] on button "Add administrator" at bounding box center [1429, 737] width 119 height 26
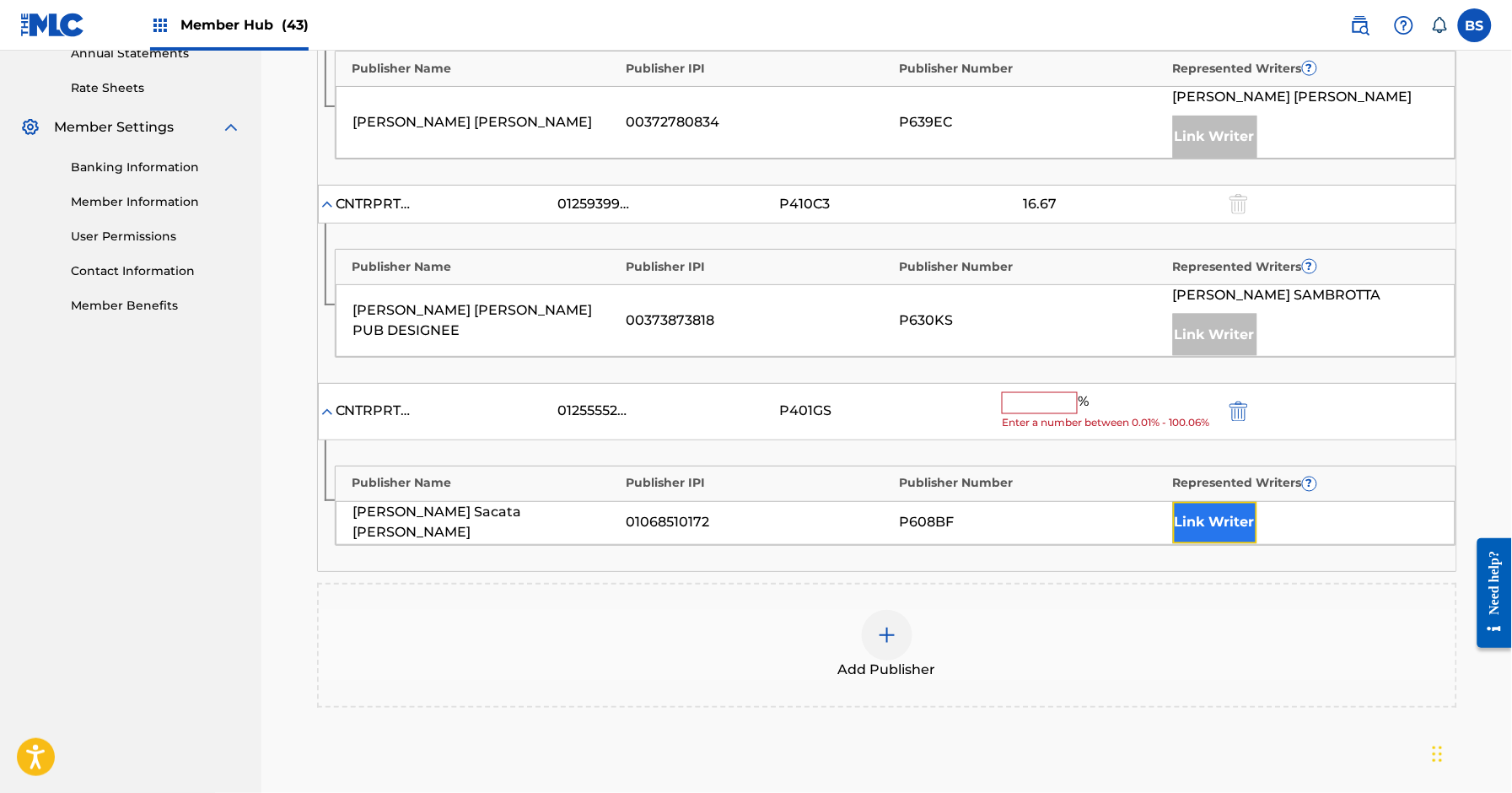
click at [1222, 537] on button "Link Writer" at bounding box center [1215, 523] width 85 height 42
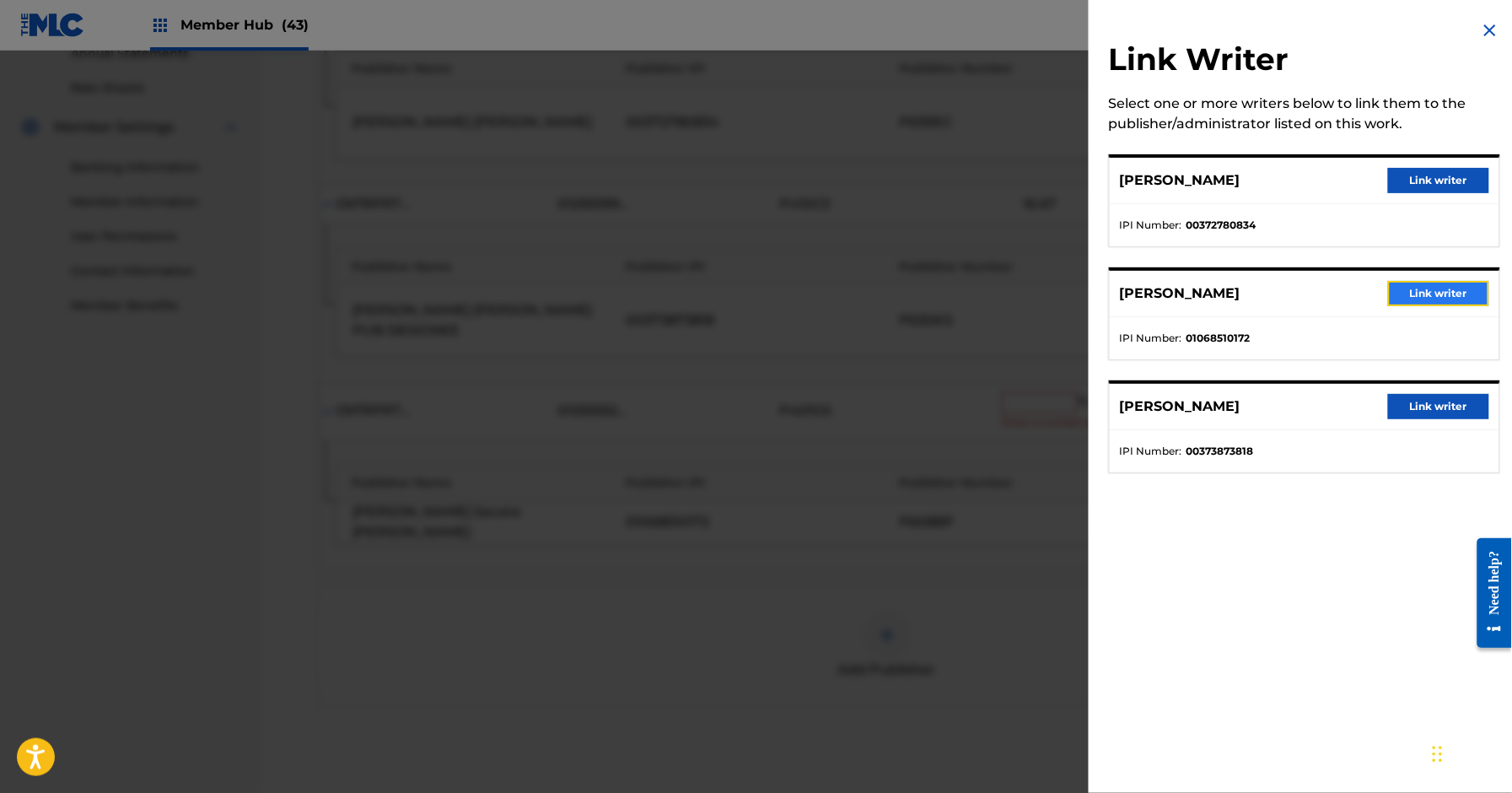
click at [1402, 295] on button "Link writer" at bounding box center [1439, 294] width 102 height 26
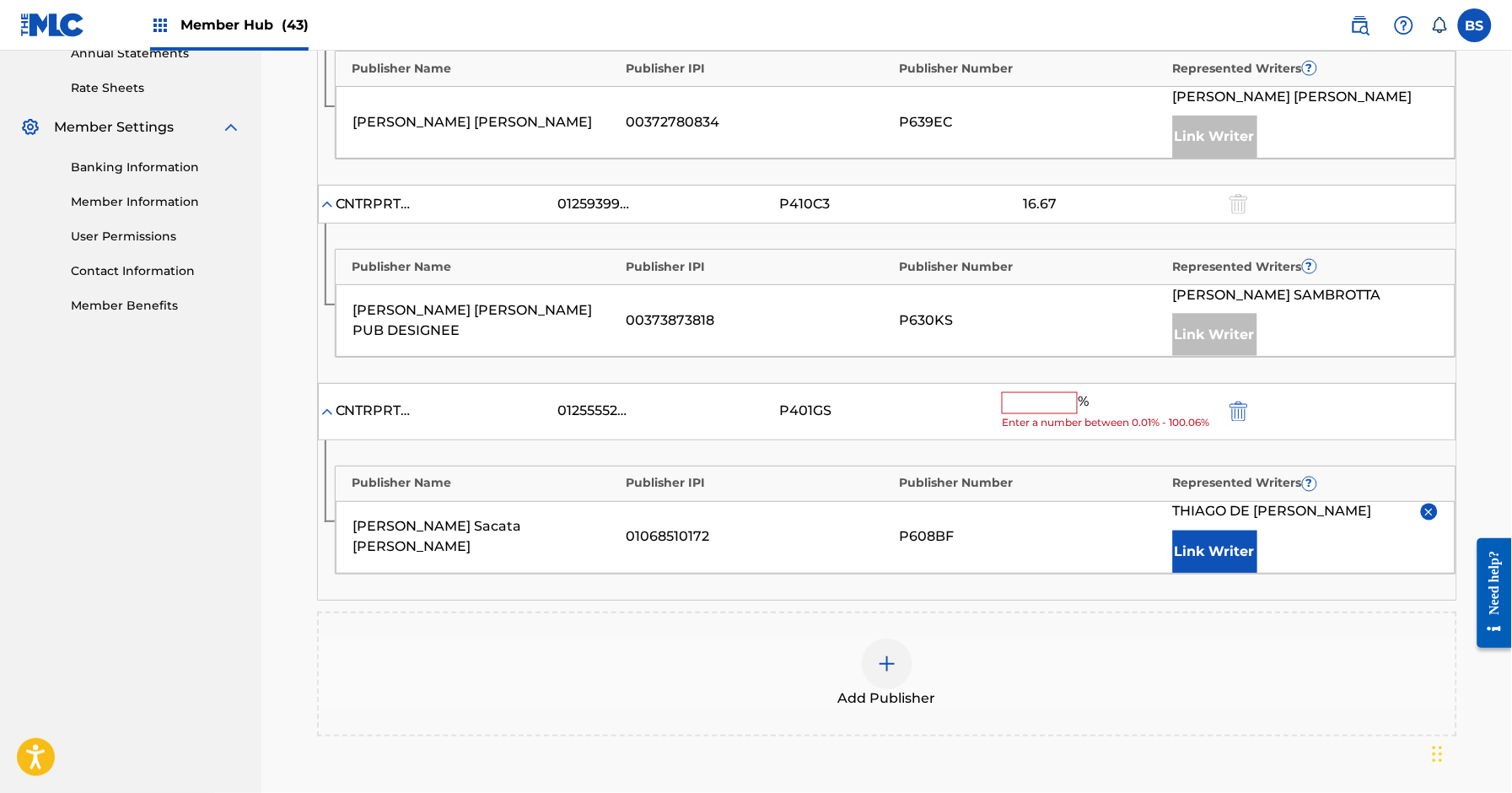
click at [1045, 401] on input "text" at bounding box center [1040, 403] width 76 height 22
paste input "16.67"
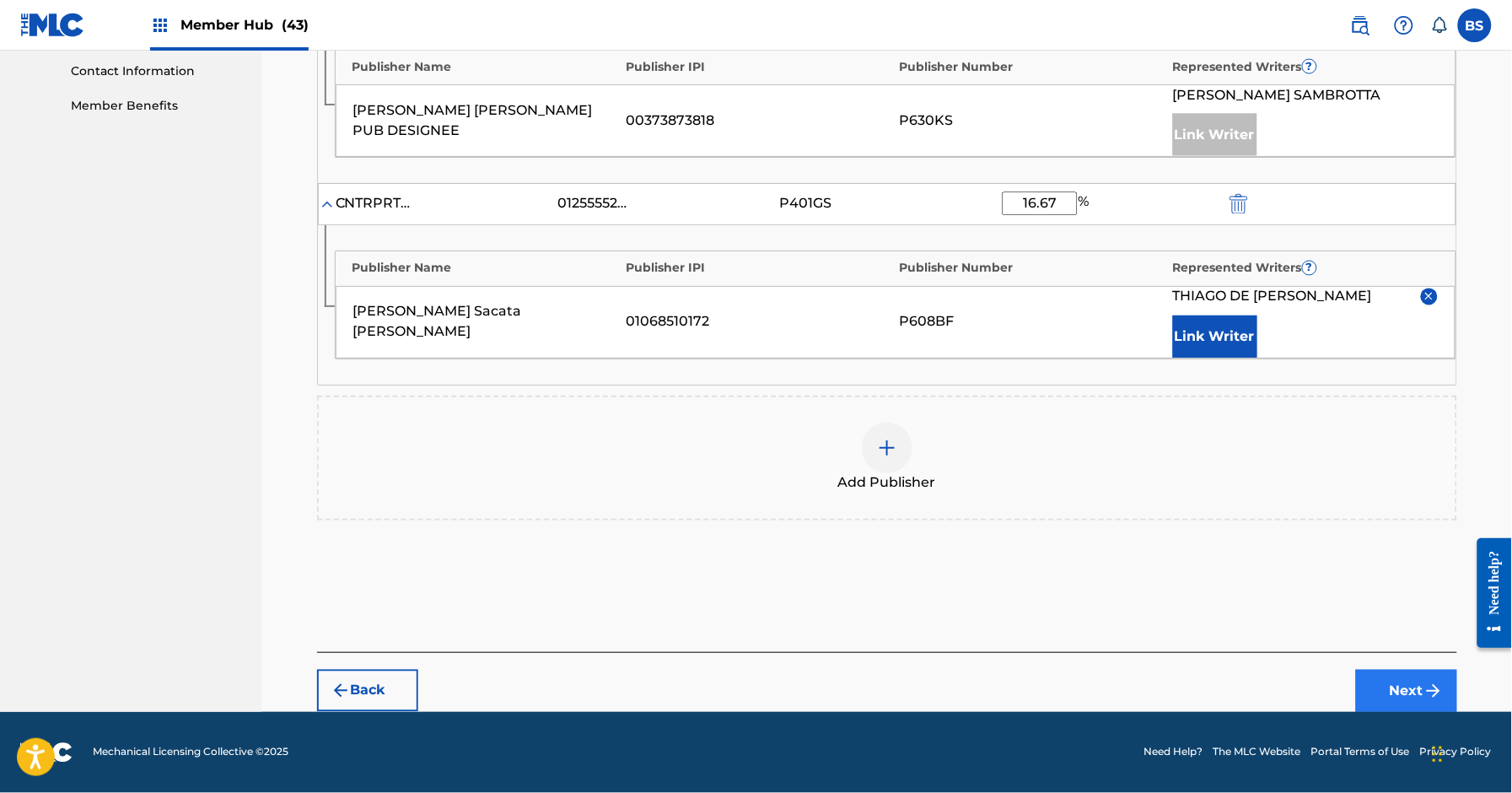
type input "16.67"
click at [1411, 687] on button "Next" at bounding box center [1407, 691] width 102 height 42
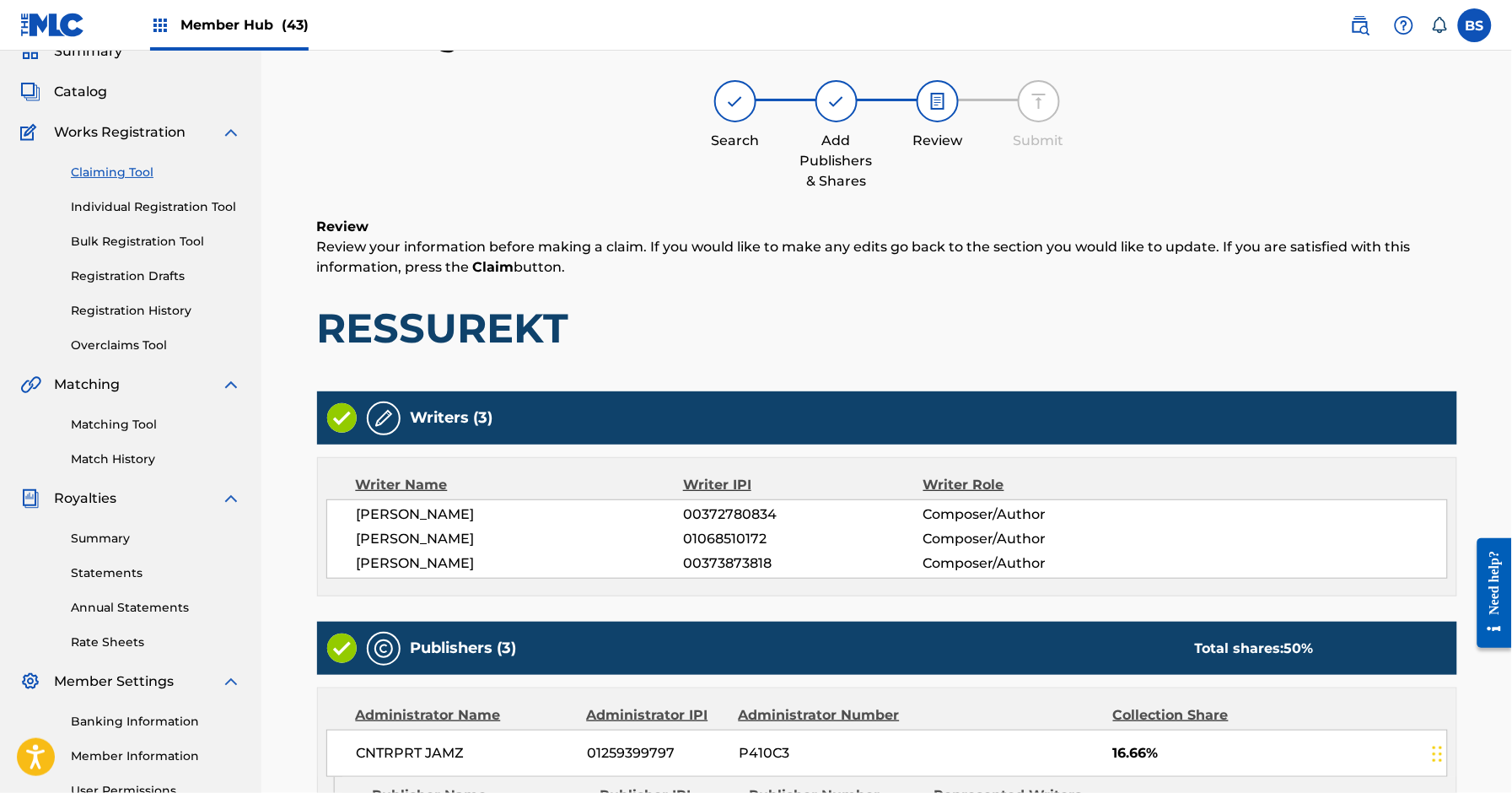
scroll to position [731, 0]
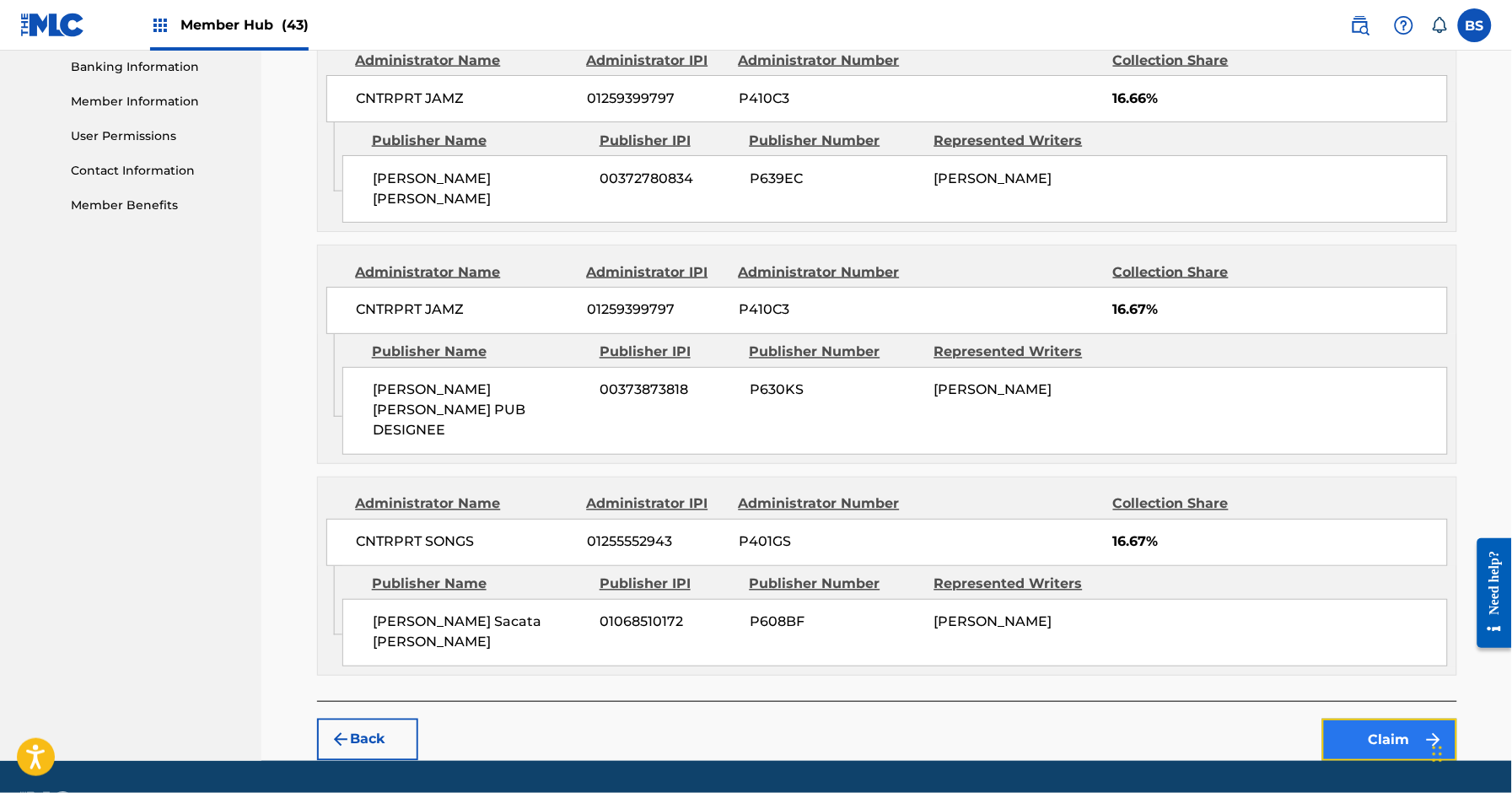
click at [1363, 719] on button "Claim" at bounding box center [1390, 740] width 135 height 42
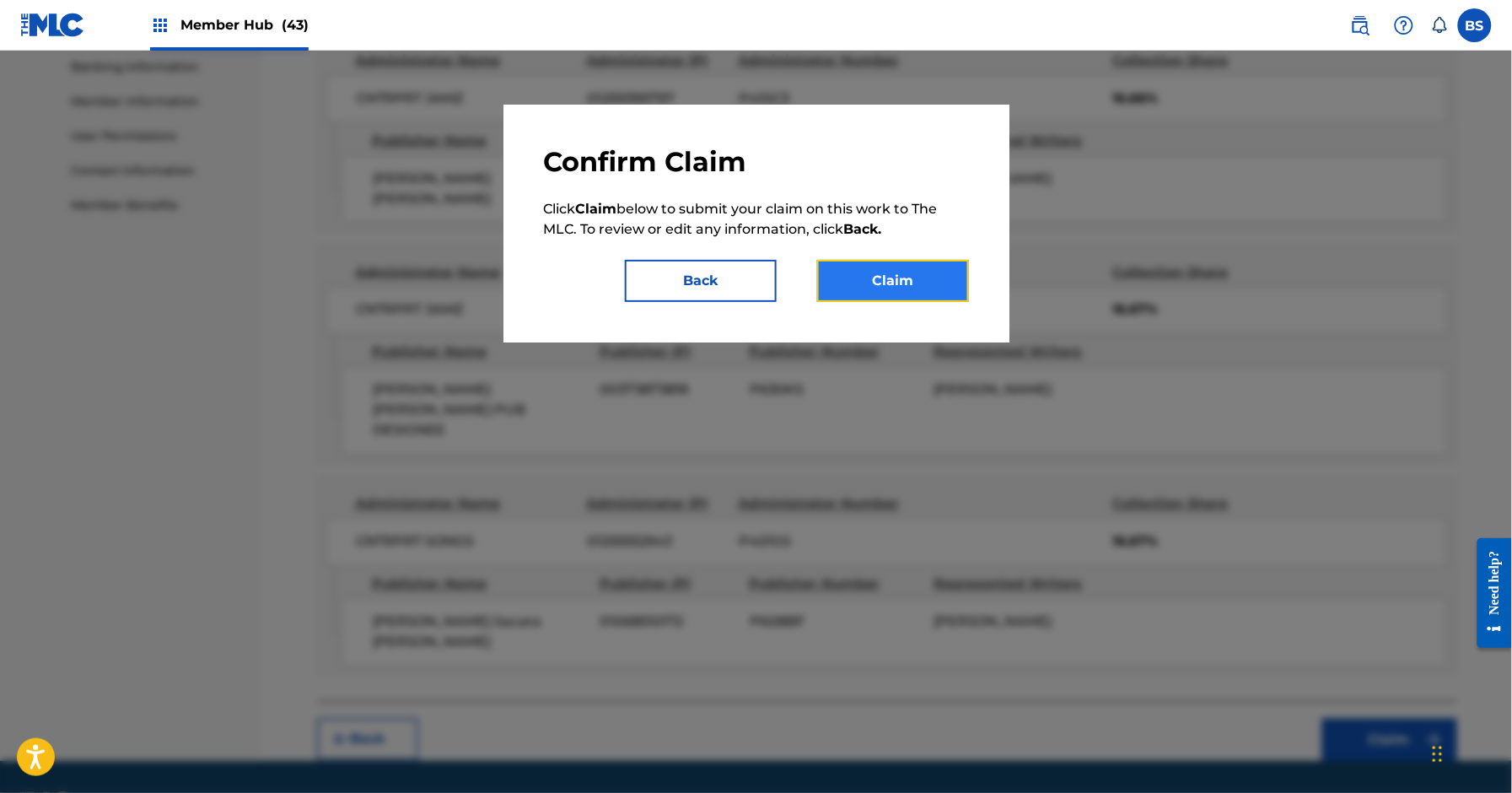
click at [935, 296] on button "Claim" at bounding box center [893, 280] width 152 height 42
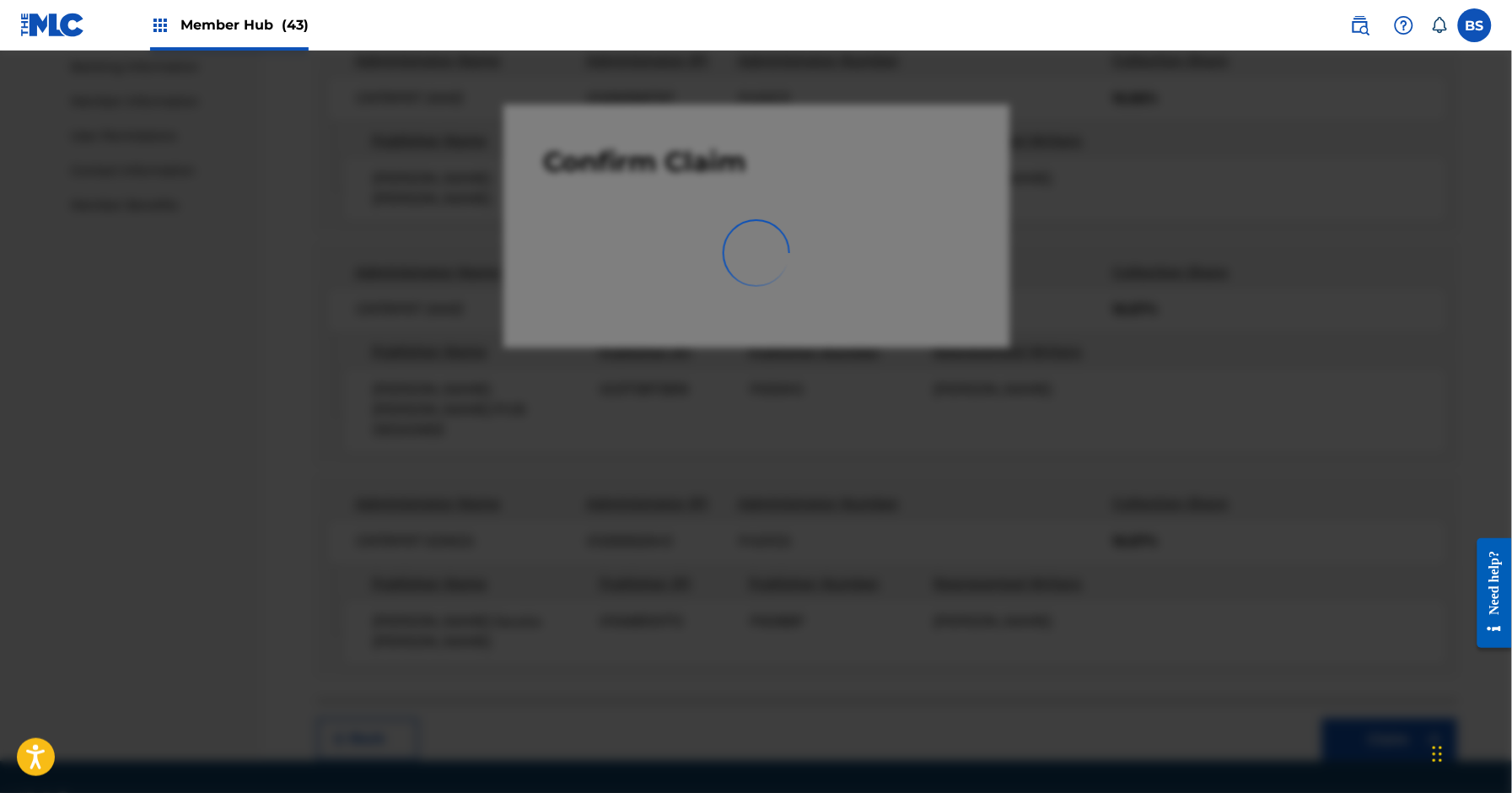
scroll to position [253, 0]
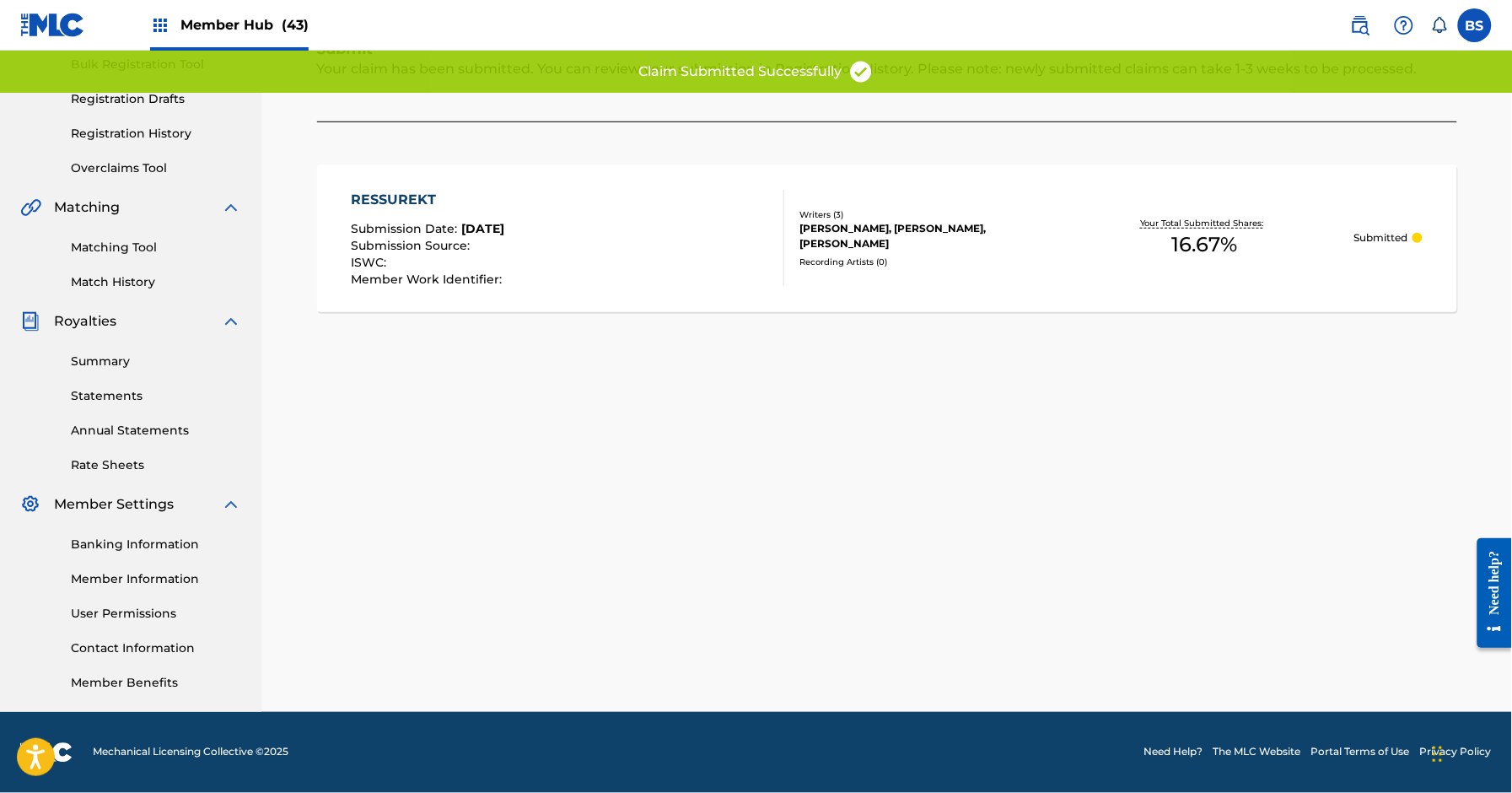
drag, startPoint x: 552, startPoint y: 237, endPoint x: 557, endPoint y: 356, distance: 119.1
click at [553, 237] on div "RESSUREKT Submission Date : [DATE] Submission Source : ISWC : Member Work Ident…" at bounding box center [567, 238] width 433 height 96
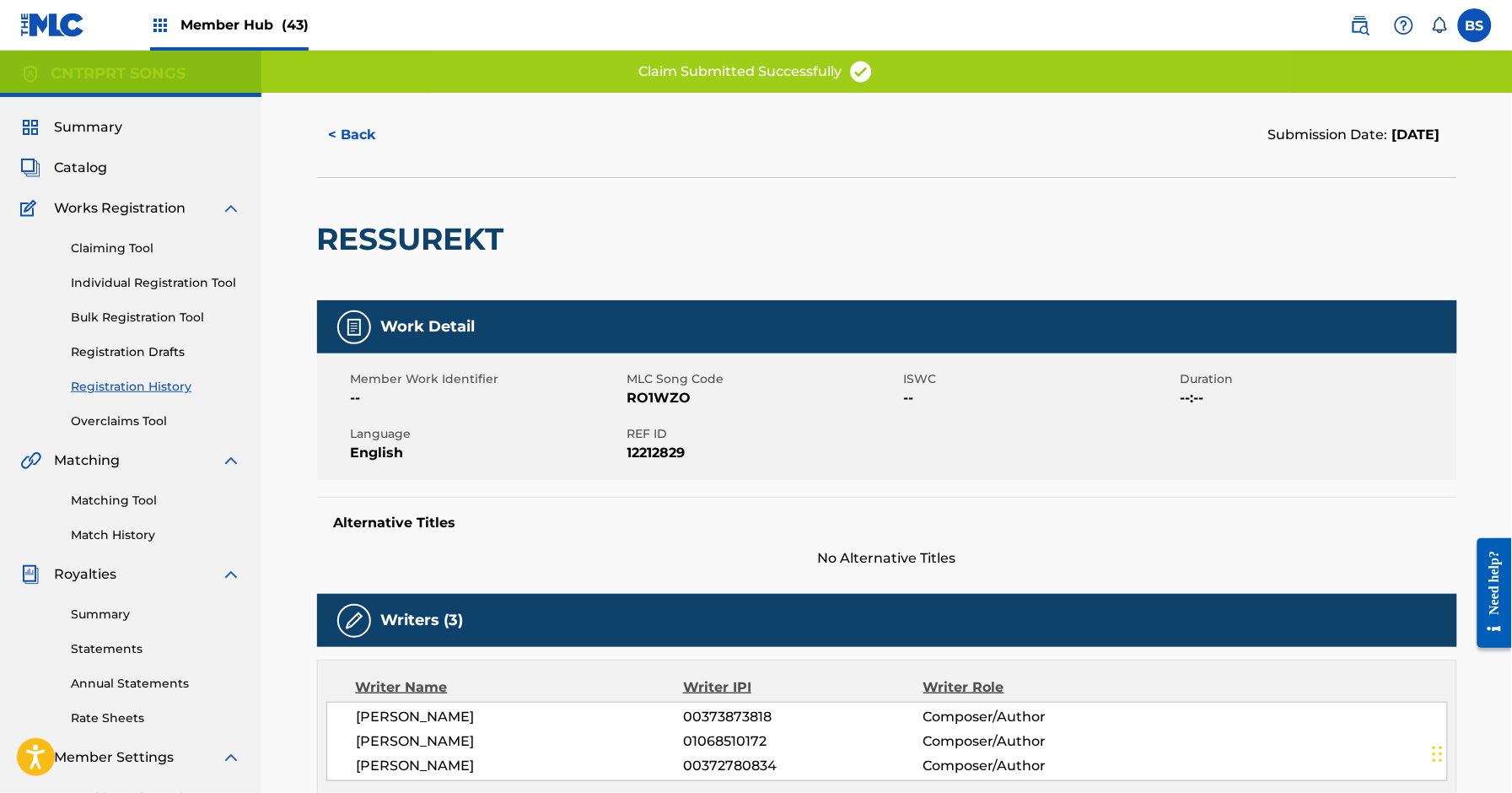
click at [660, 403] on span "RO1WZO" at bounding box center [763, 397] width 273 height 20
drag, startPoint x: 660, startPoint y: 403, endPoint x: 853, endPoint y: 391, distance: 193.4
click at [662, 403] on span "RO1WZO" at bounding box center [763, 397] width 273 height 20
copy span "RO1WZO"
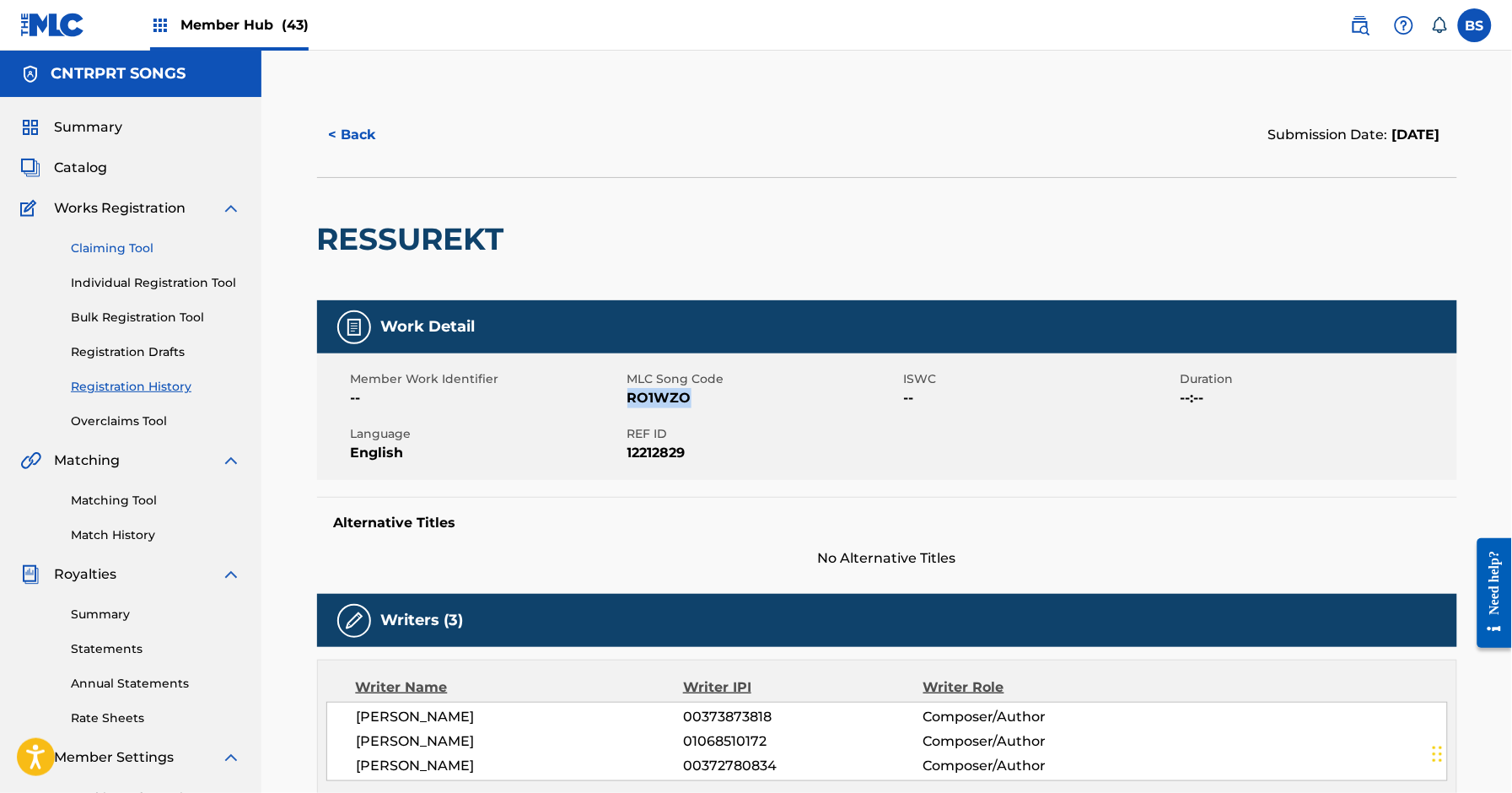
click at [110, 245] on link "Claiming Tool" at bounding box center [156, 248] width 170 height 18
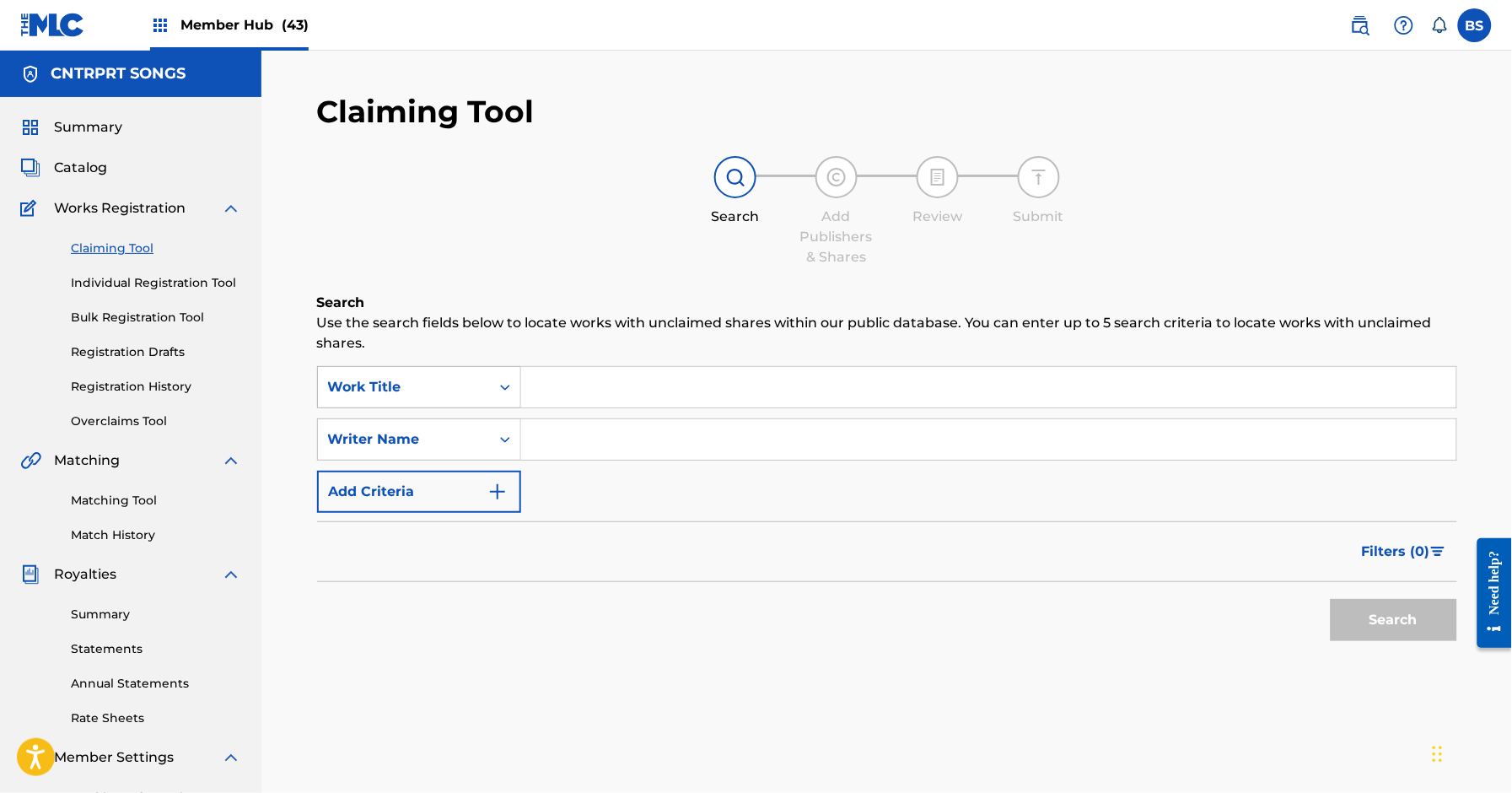
click at [469, 386] on div "Work Title" at bounding box center [404, 387] width 152 height 20
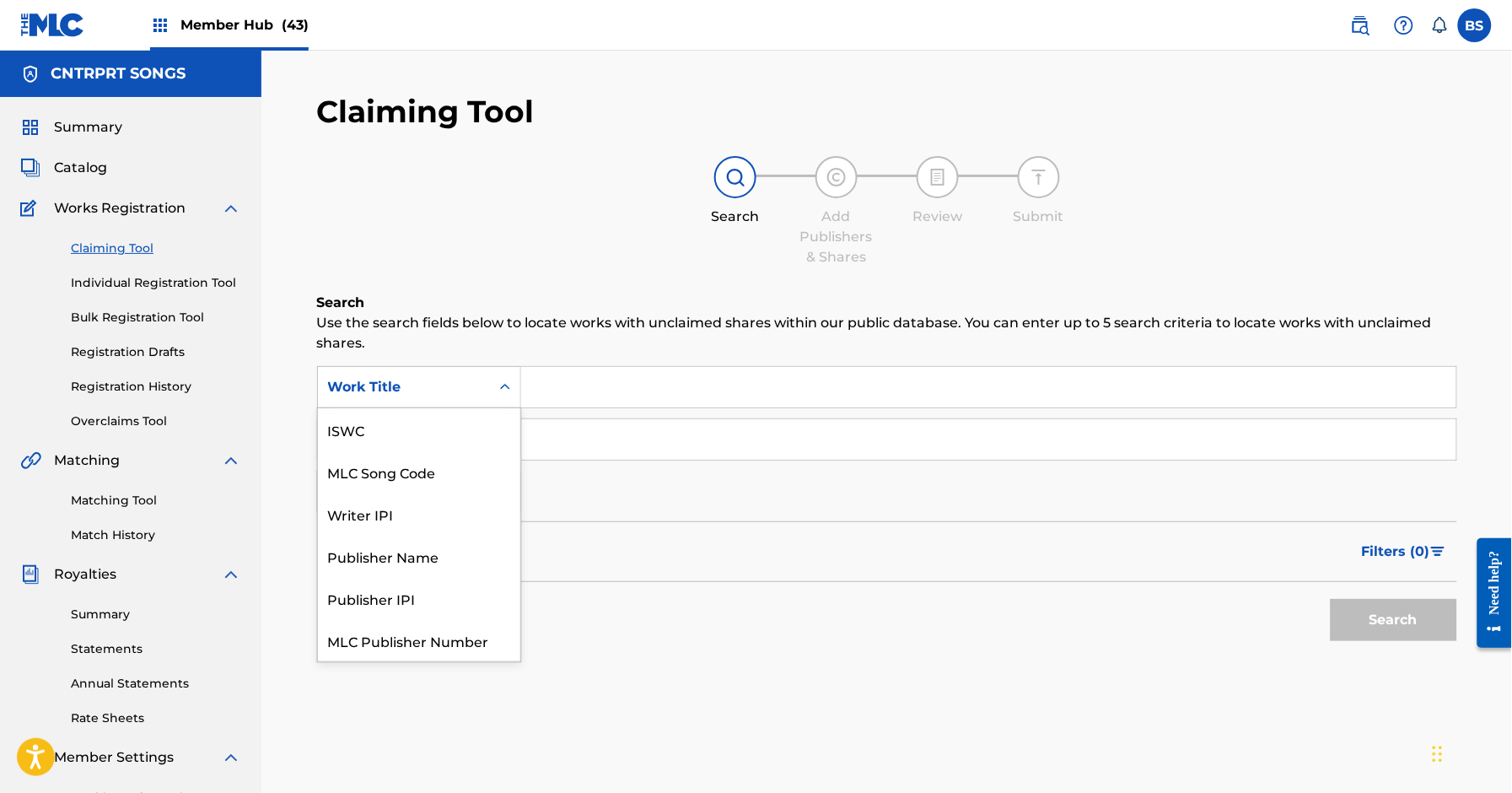
scroll to position [42, 0]
click at [471, 424] on div "MLC Song Code" at bounding box center [419, 430] width 202 height 42
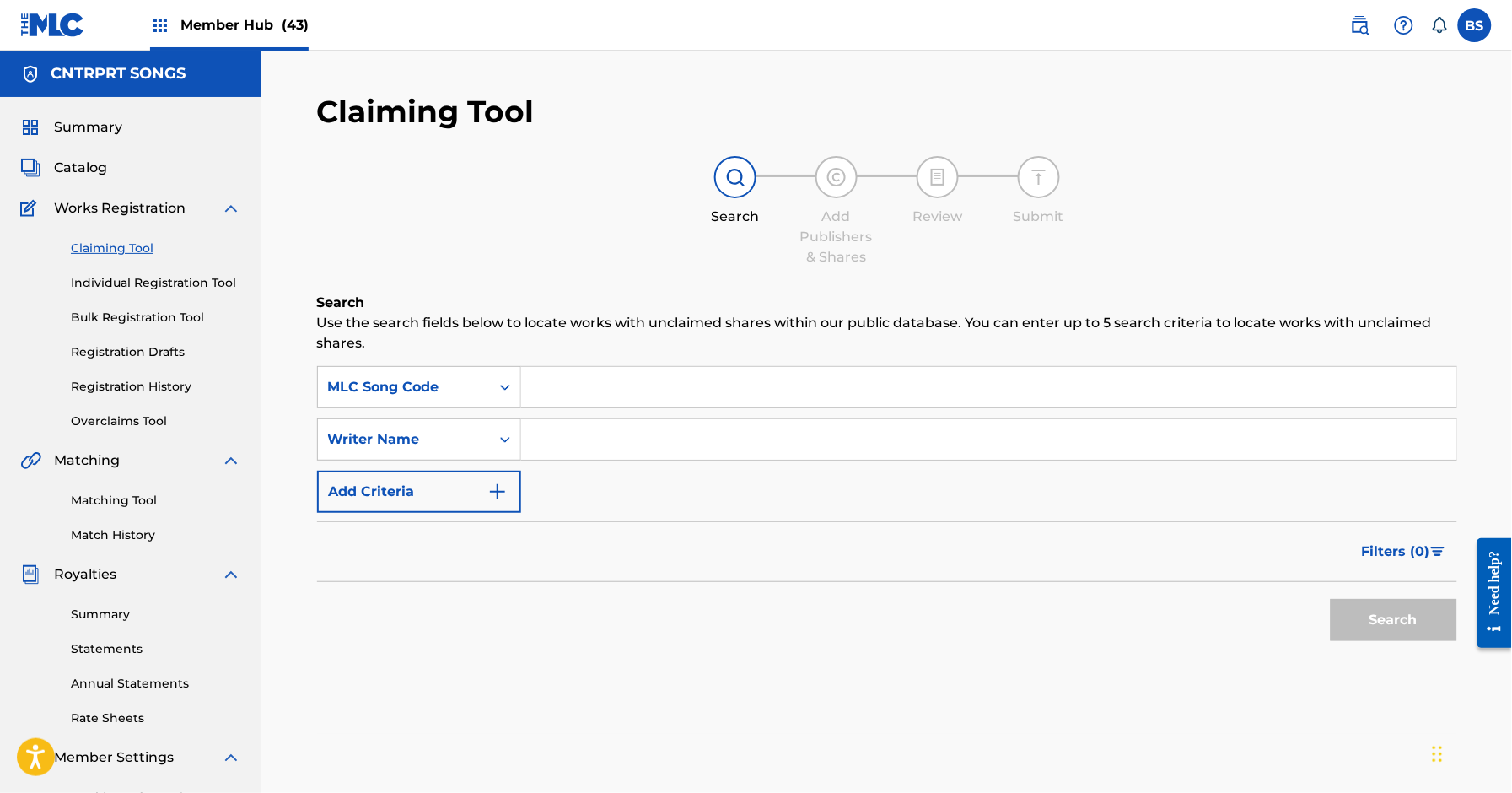
click at [631, 383] on input "Search Form" at bounding box center [989, 387] width 935 height 41
paste input "RO1WVE"
type input "RO1WVE"
click at [1370, 613] on button "Search" at bounding box center [1394, 620] width 126 height 42
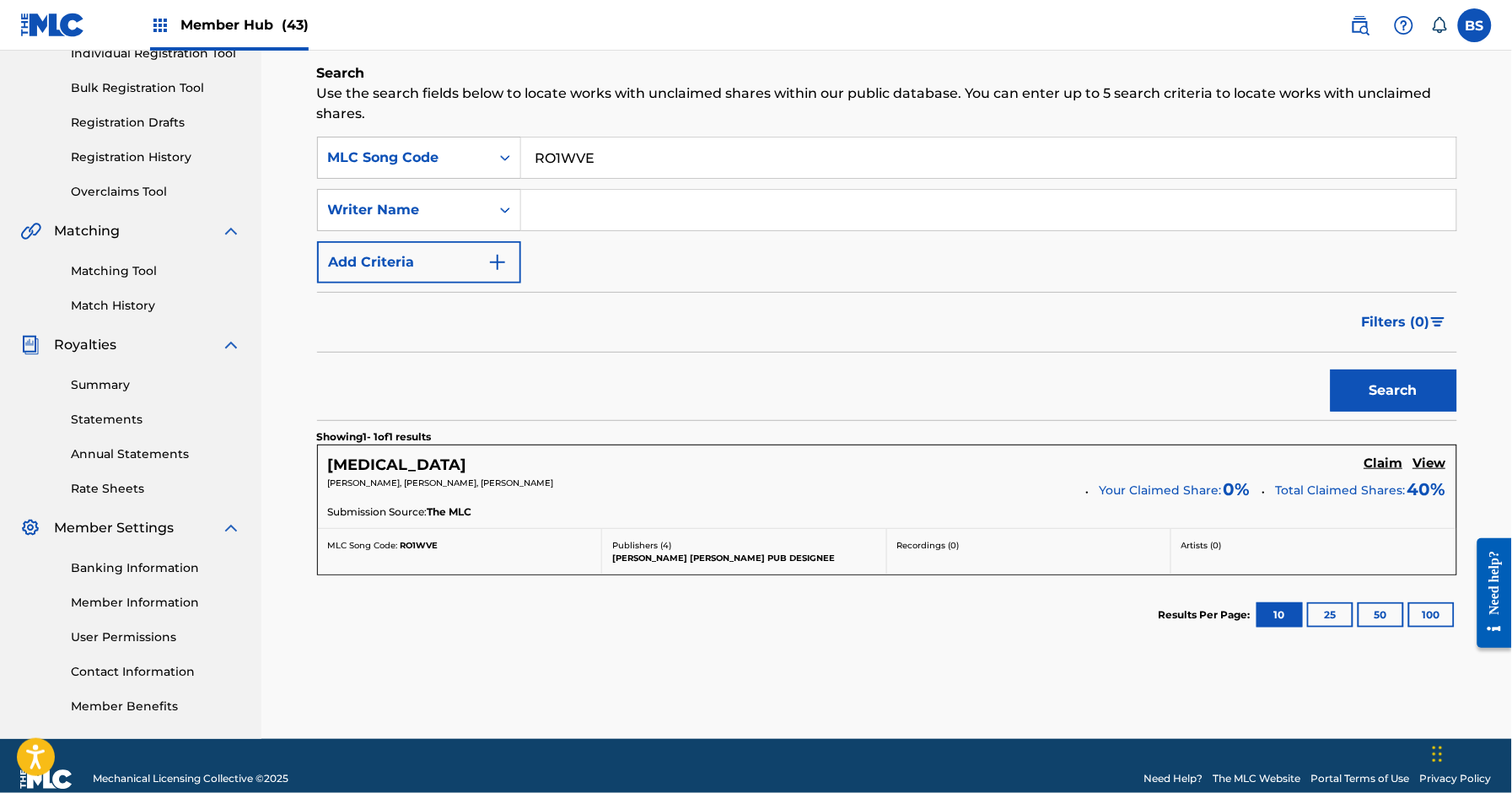
scroll to position [258, 0]
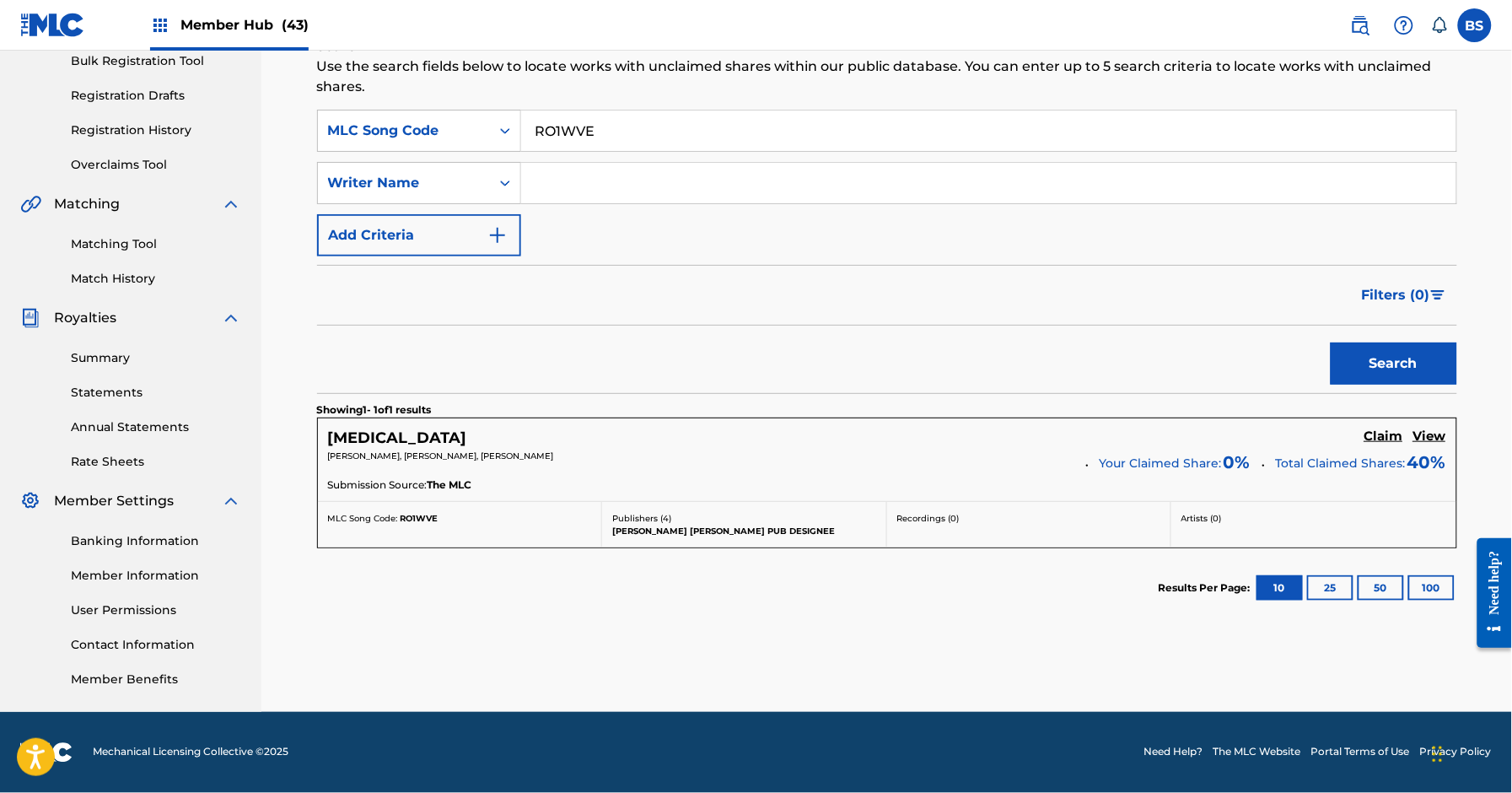
drag, startPoint x: 1388, startPoint y: 438, endPoint x: 1287, endPoint y: 472, distance: 106.6
click at [1388, 437] on h5 "Claim" at bounding box center [1384, 436] width 39 height 16
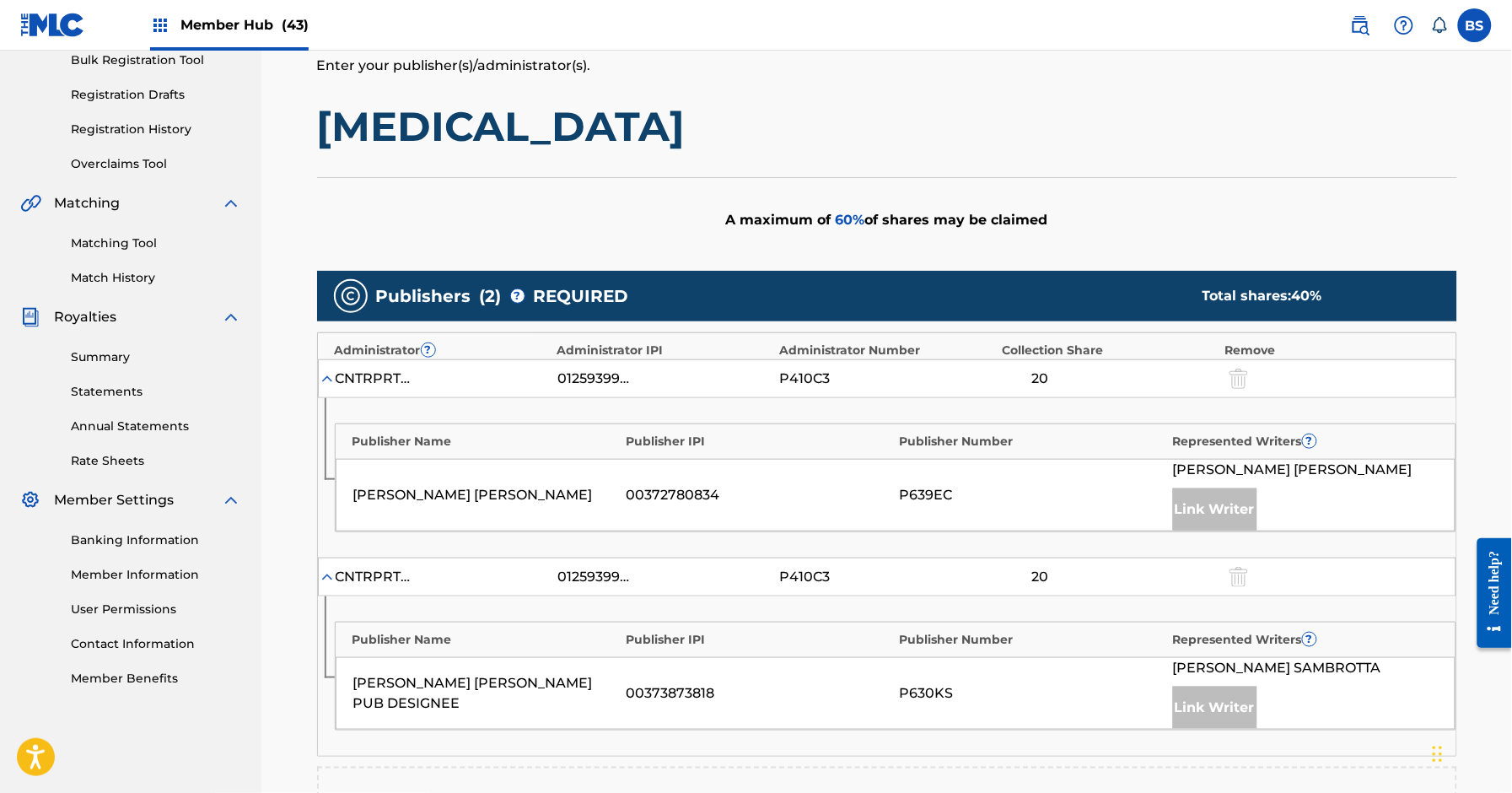
scroll to position [630, 0]
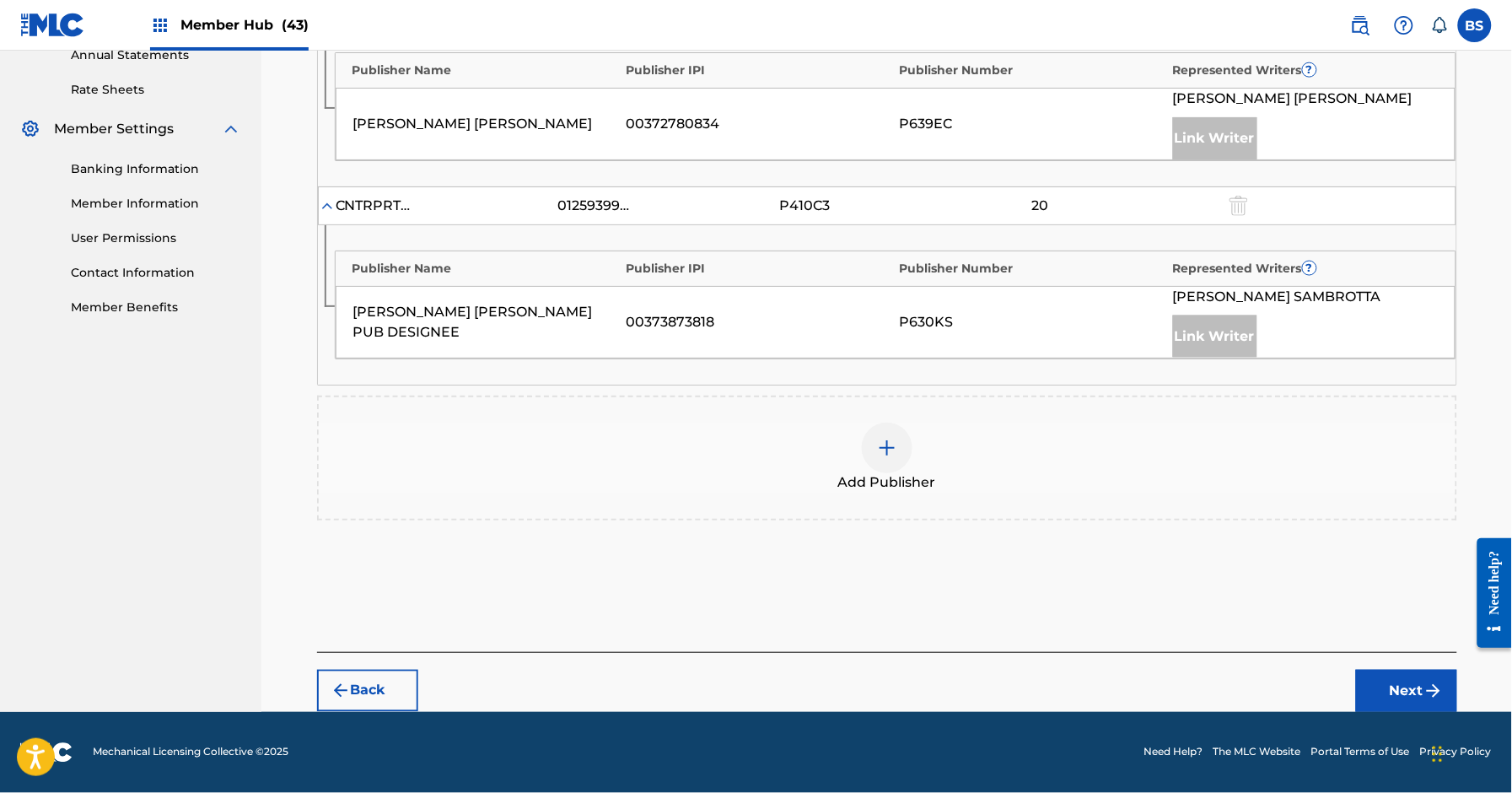
click at [893, 469] on div at bounding box center [887, 448] width 50 height 50
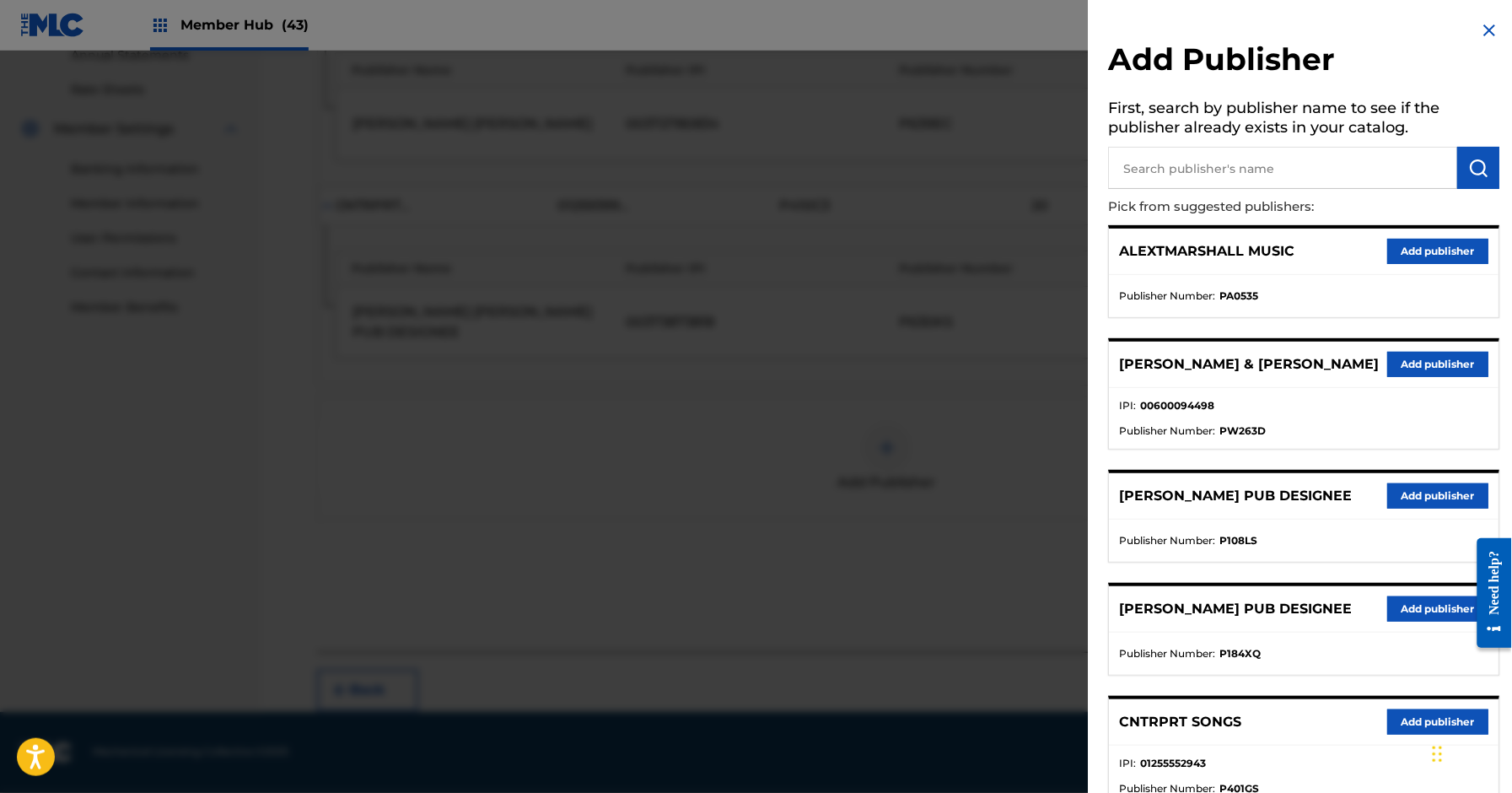
click at [1253, 167] on input "text" at bounding box center [1283, 167] width 349 height 42
type input "thiago"
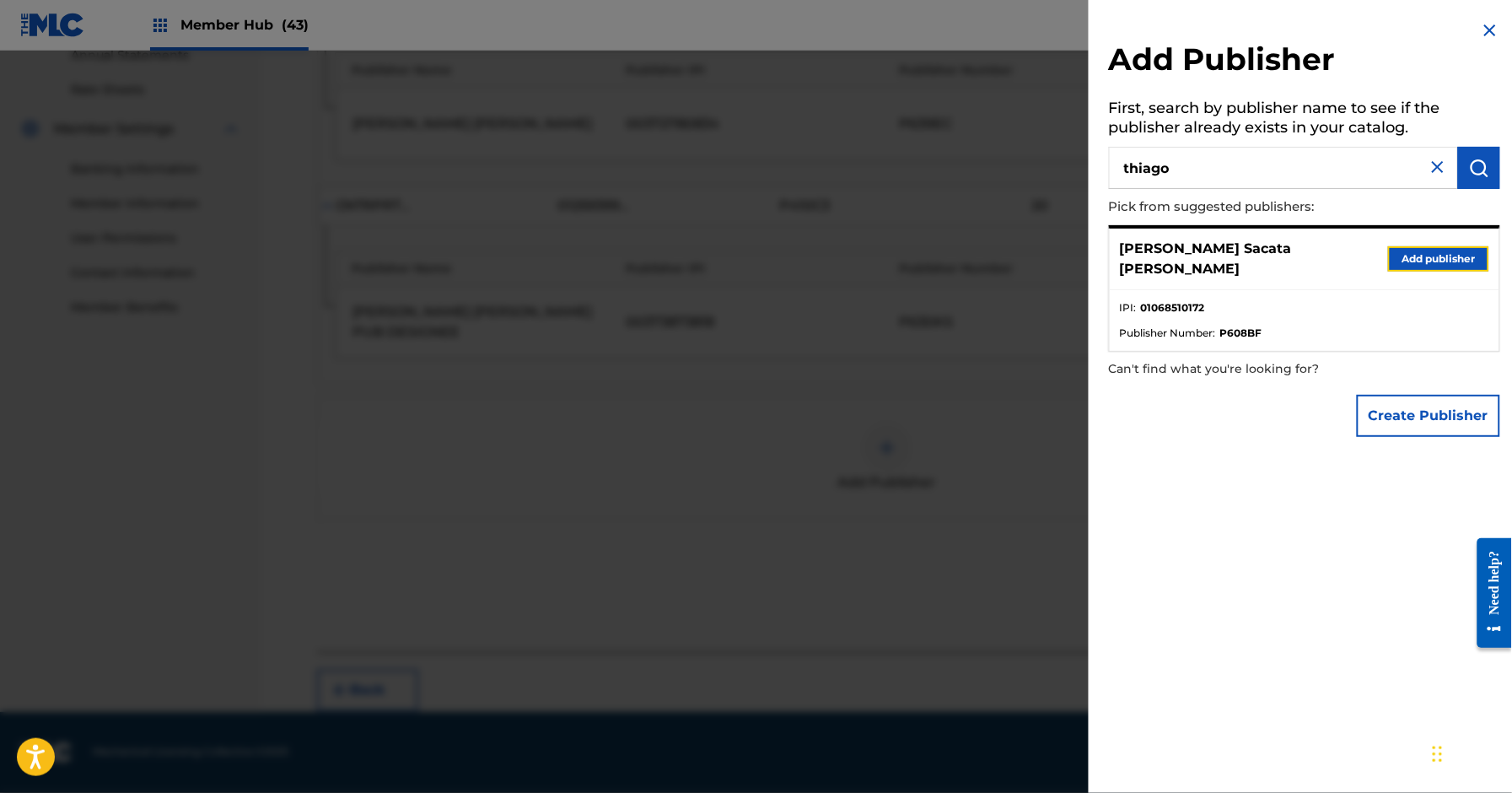
drag, startPoint x: 1401, startPoint y: 242, endPoint x: 1412, endPoint y: 237, distance: 12.1
click at [1402, 246] on button "Add publisher" at bounding box center [1439, 259] width 102 height 26
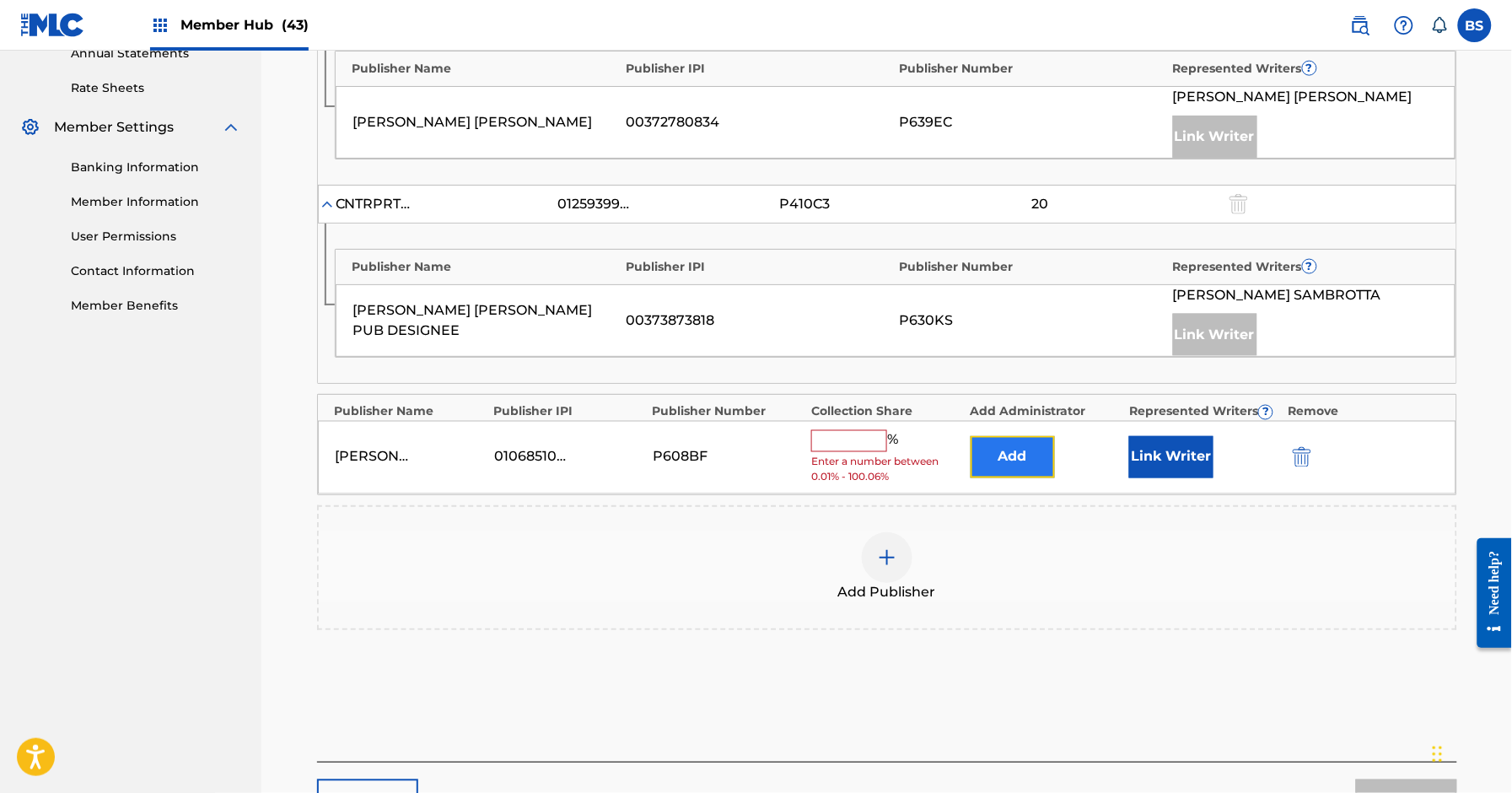
click at [1041, 452] on button "Add" at bounding box center [1013, 457] width 85 height 42
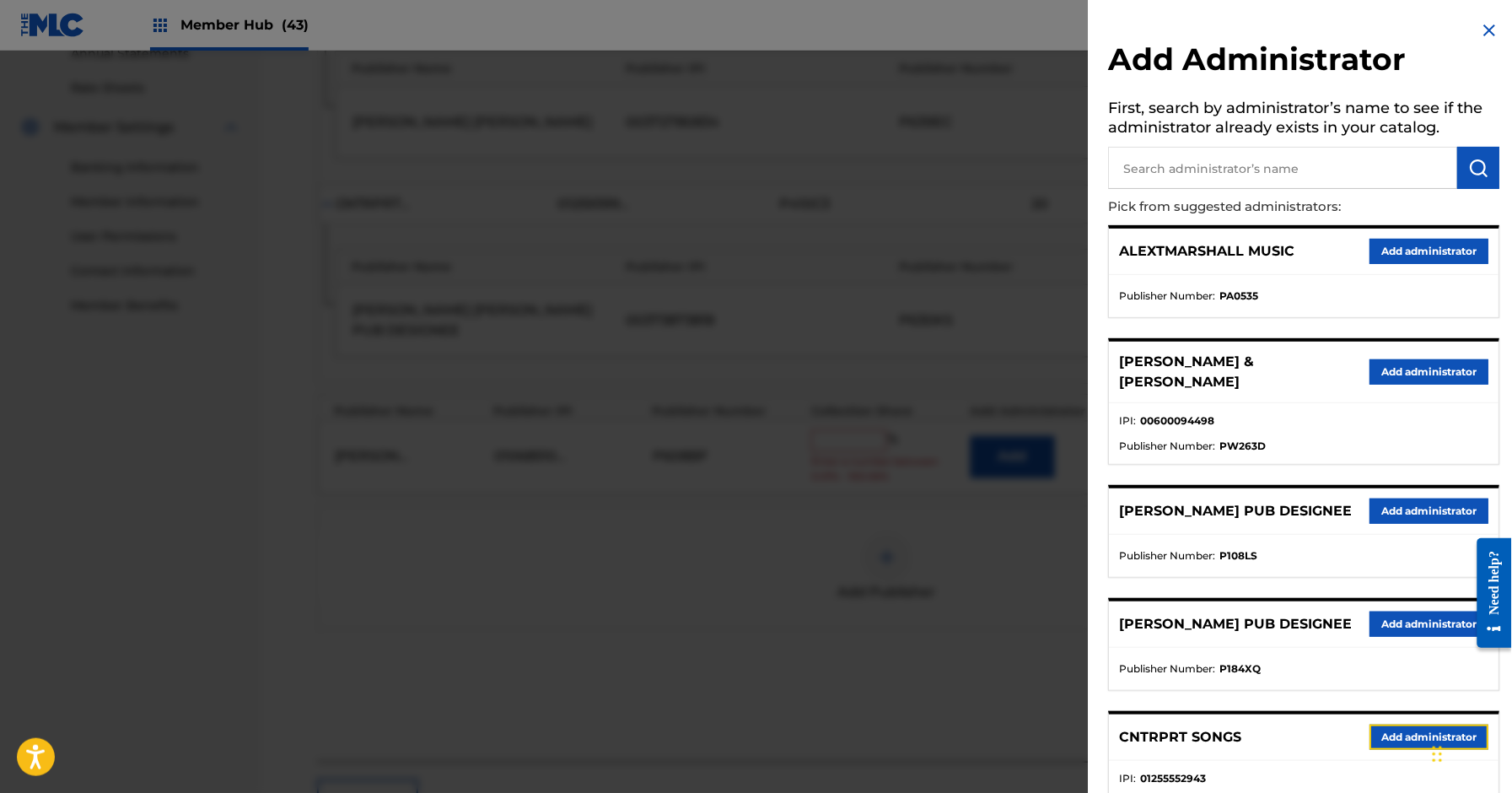
drag, startPoint x: 1419, startPoint y: 761, endPoint x: 1383, endPoint y: 737, distance: 43.3
click at [1419, 750] on button "Add administrator" at bounding box center [1429, 737] width 119 height 26
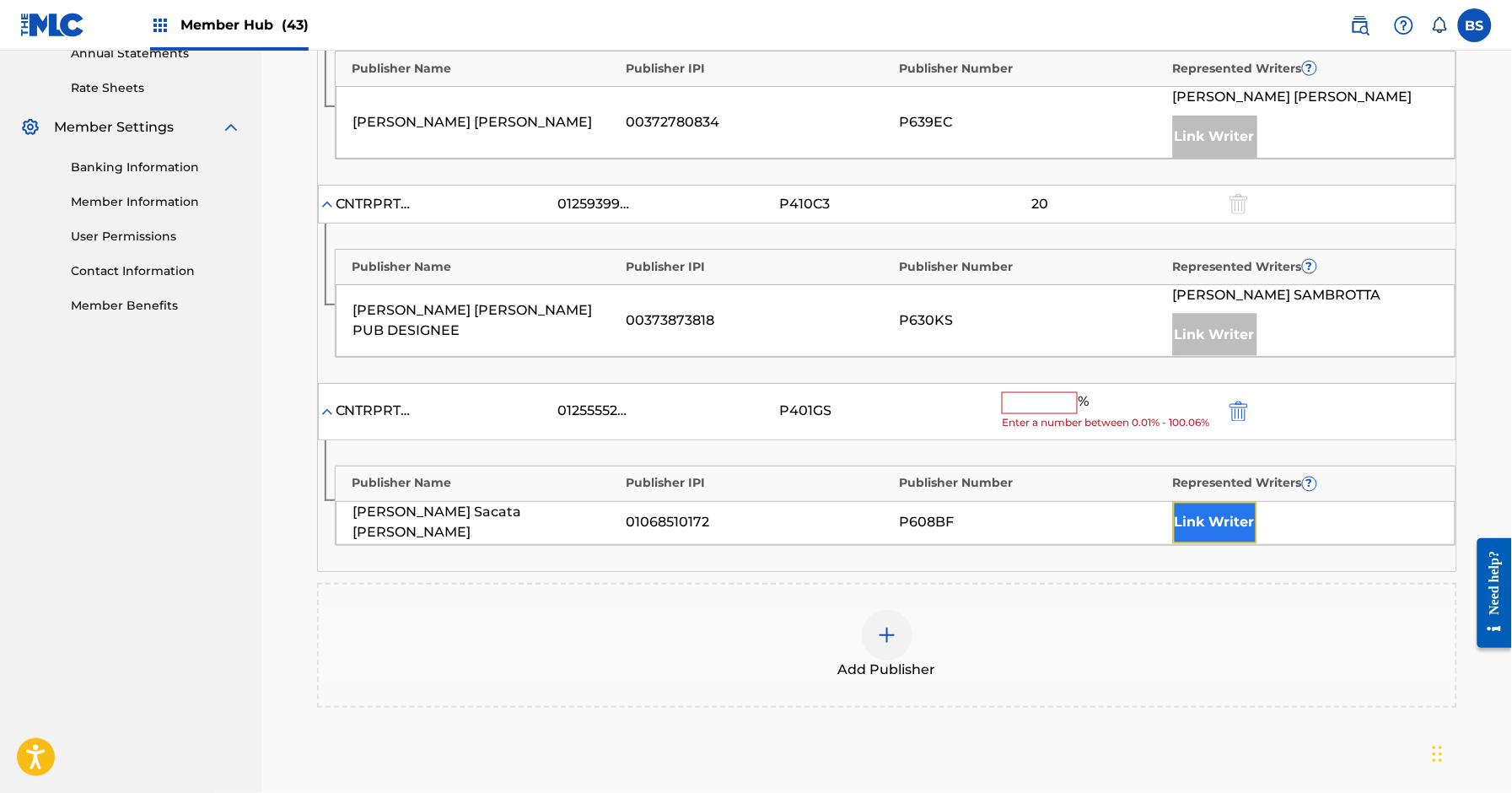
click at [1212, 529] on button "Link Writer" at bounding box center [1215, 523] width 85 height 42
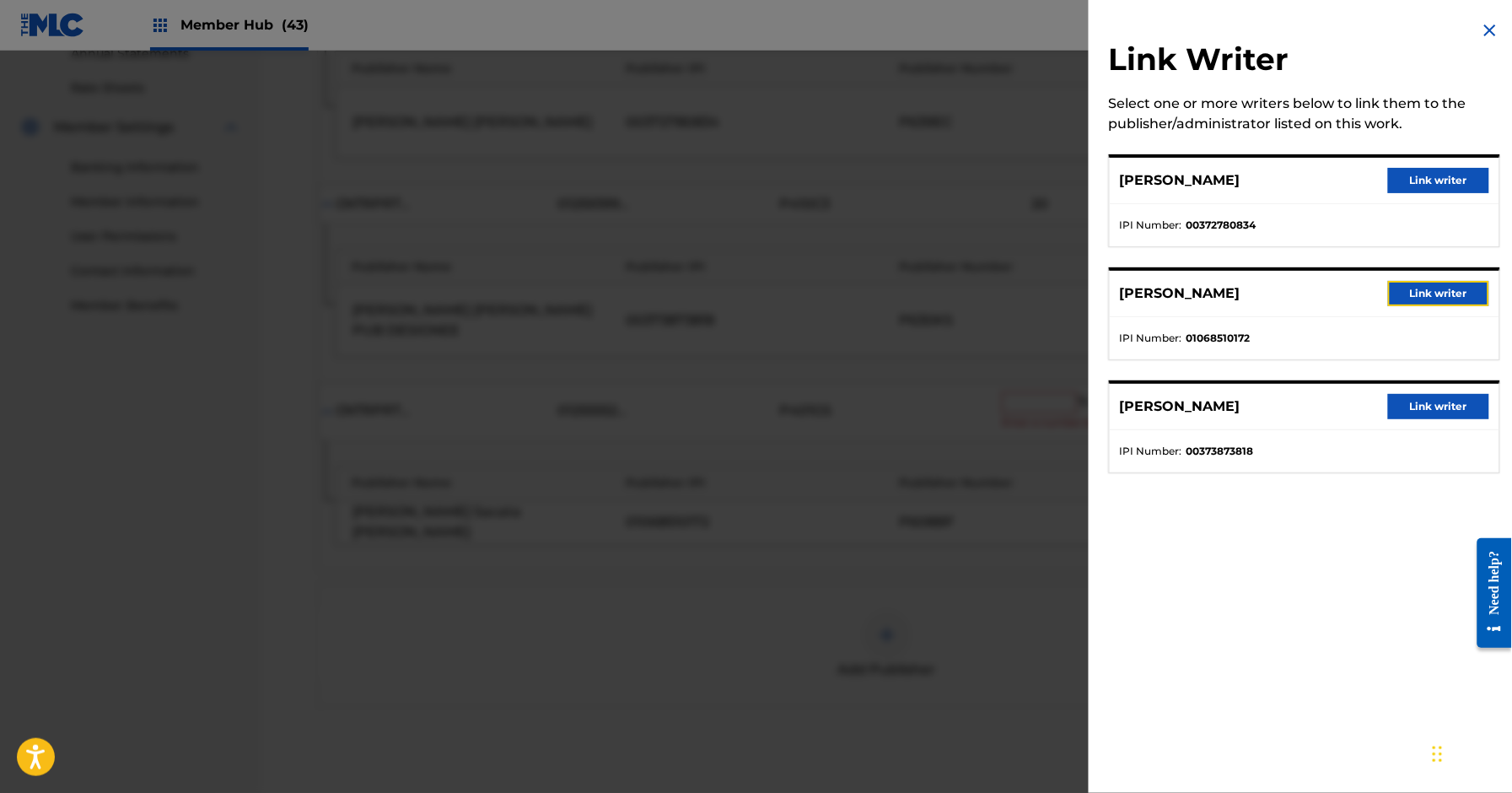
drag, startPoint x: 1452, startPoint y: 280, endPoint x: 1297, endPoint y: 400, distance: 196.0
click at [1452, 281] on button "Link writer" at bounding box center [1439, 294] width 102 height 26
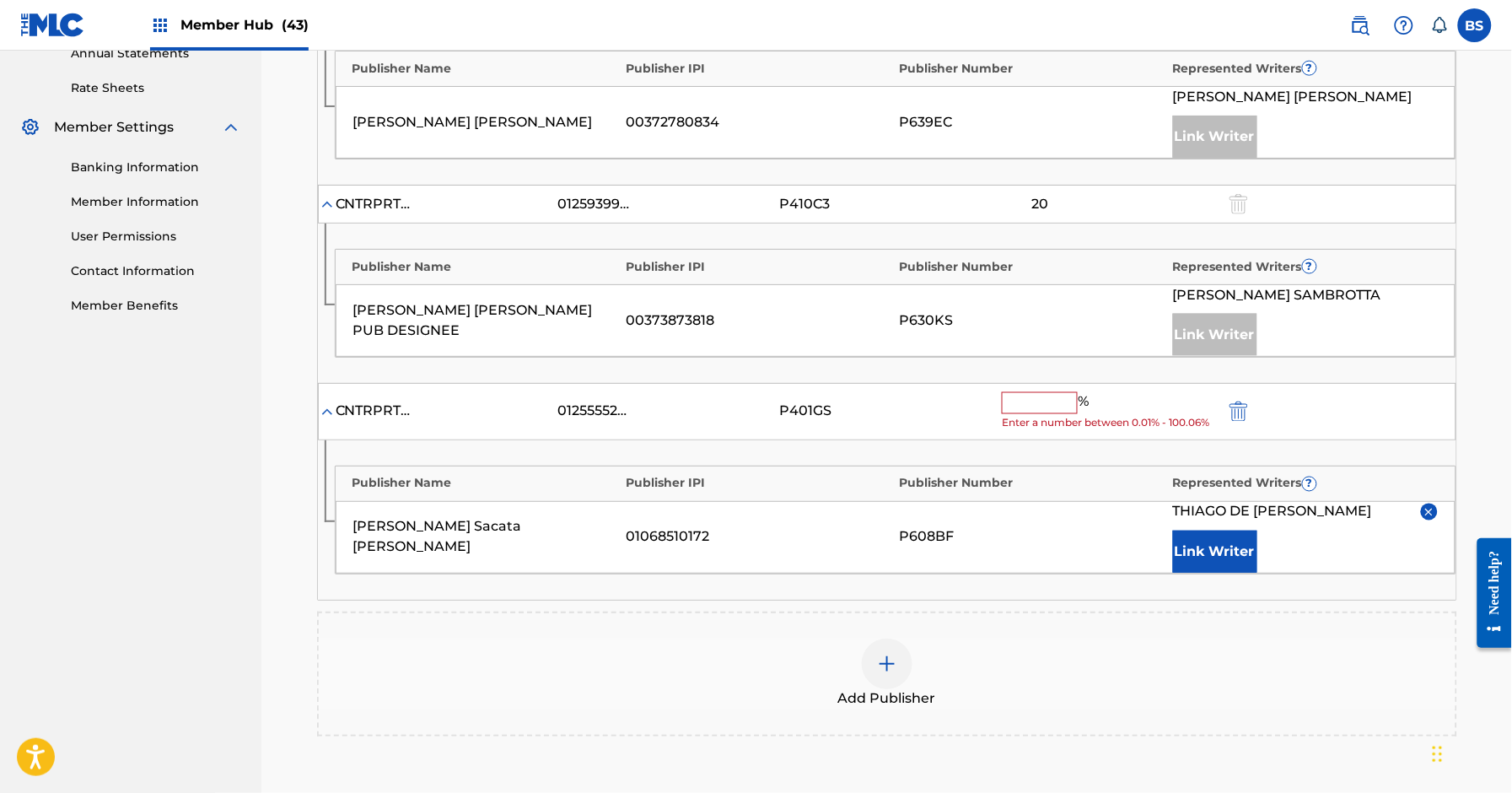
click at [1035, 400] on input "text" at bounding box center [1040, 403] width 76 height 22
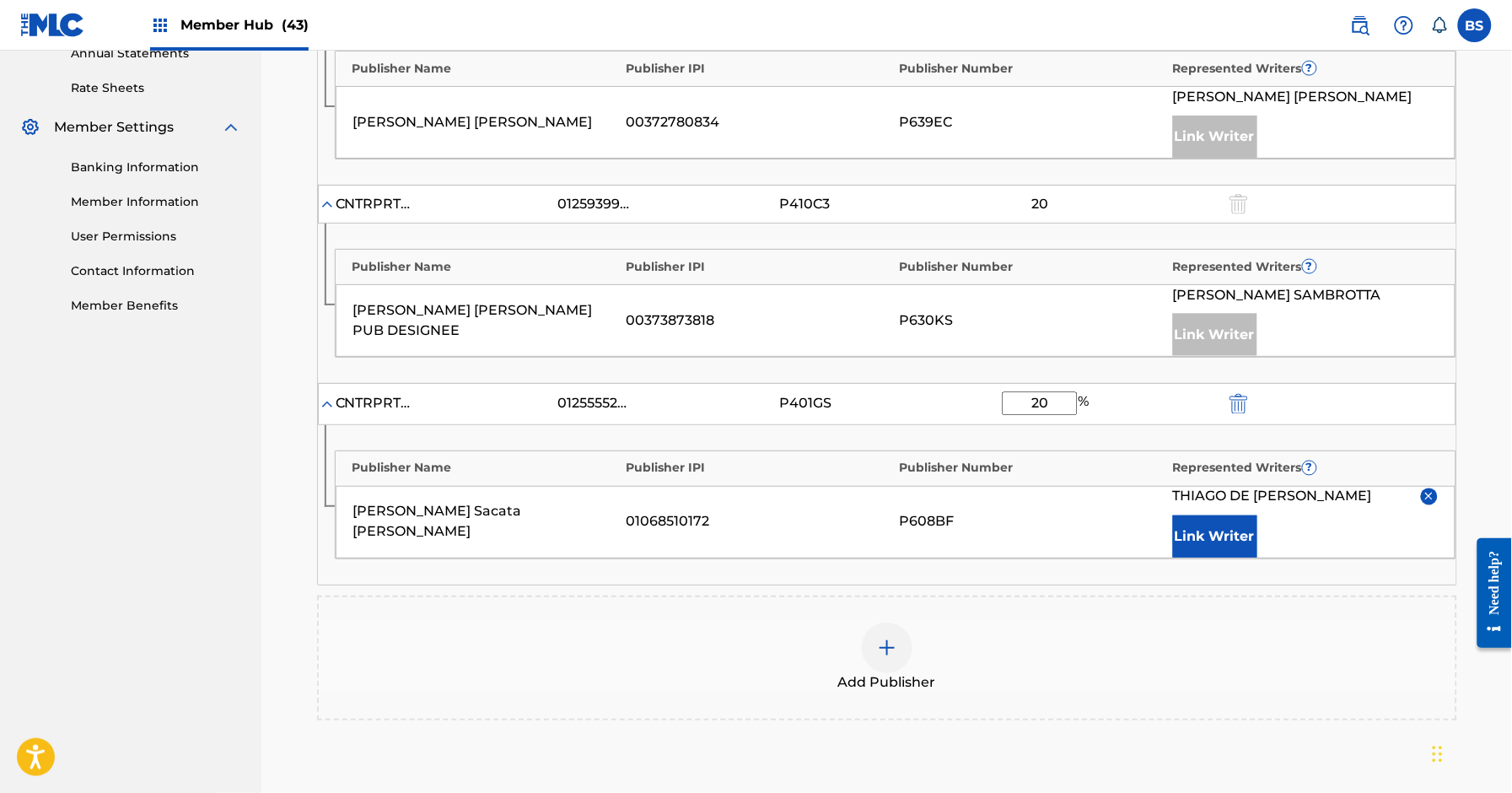
type input "20"
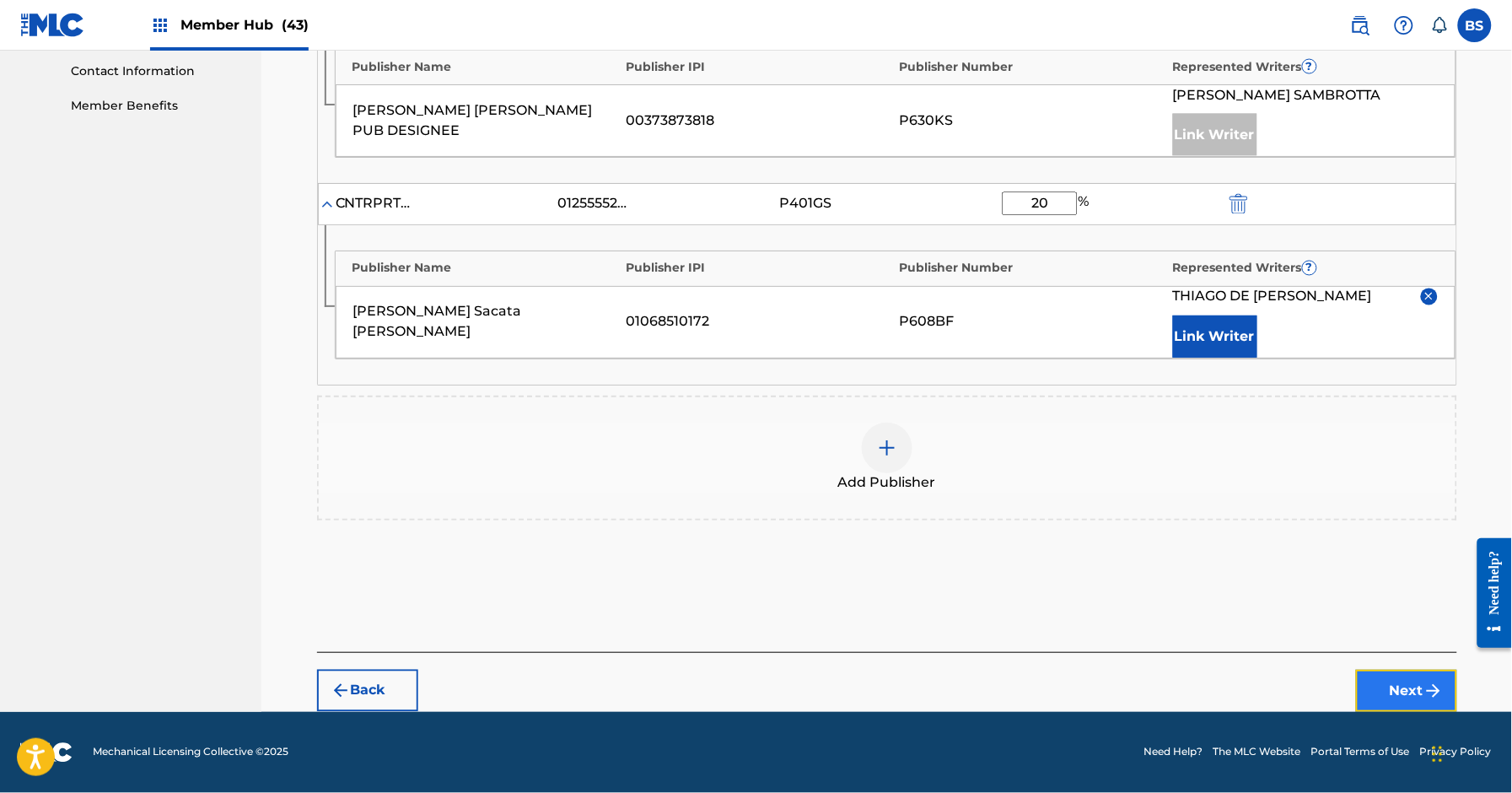
click at [1422, 688] on button "Next" at bounding box center [1407, 691] width 102 height 42
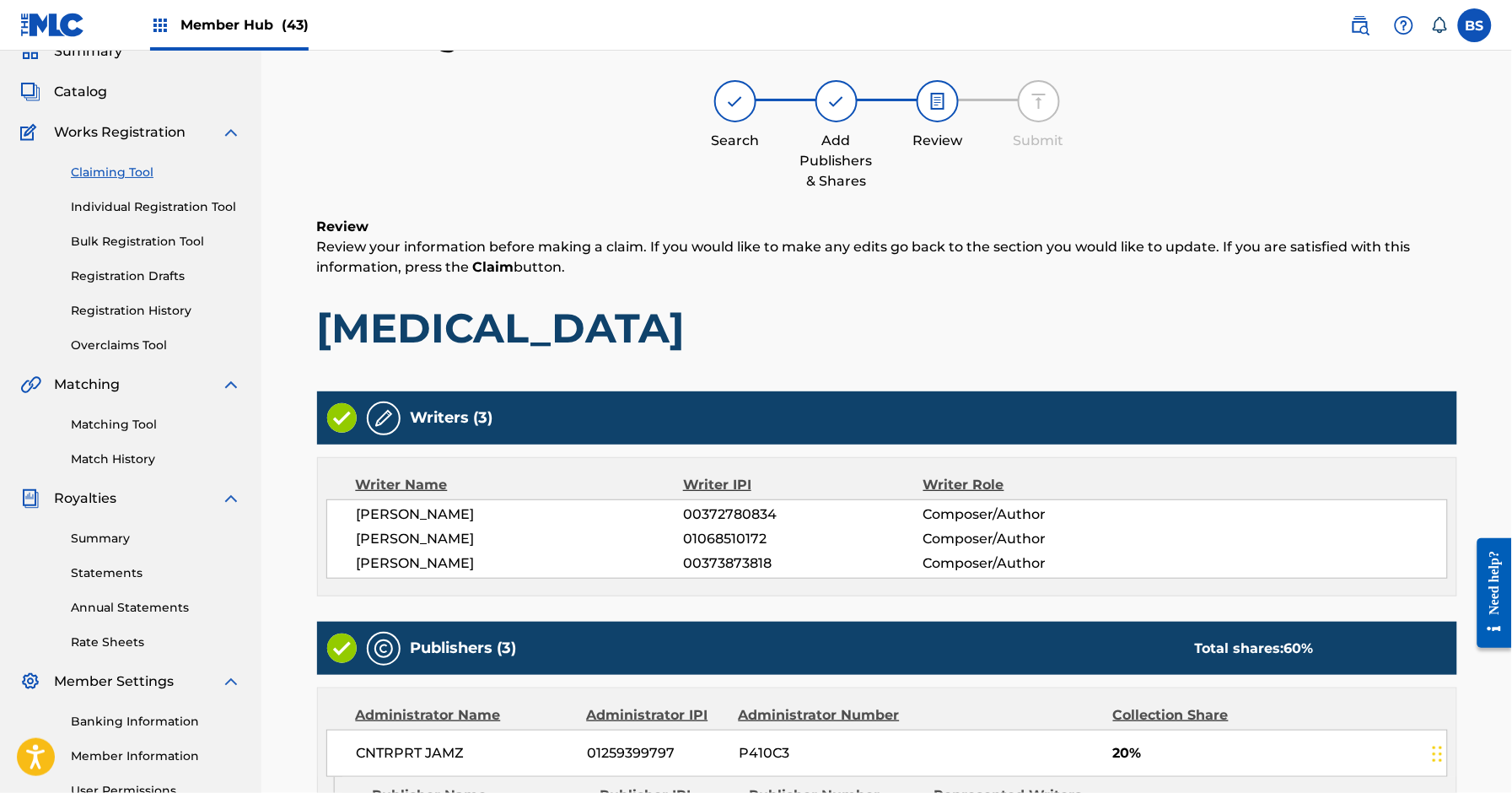
scroll to position [731, 0]
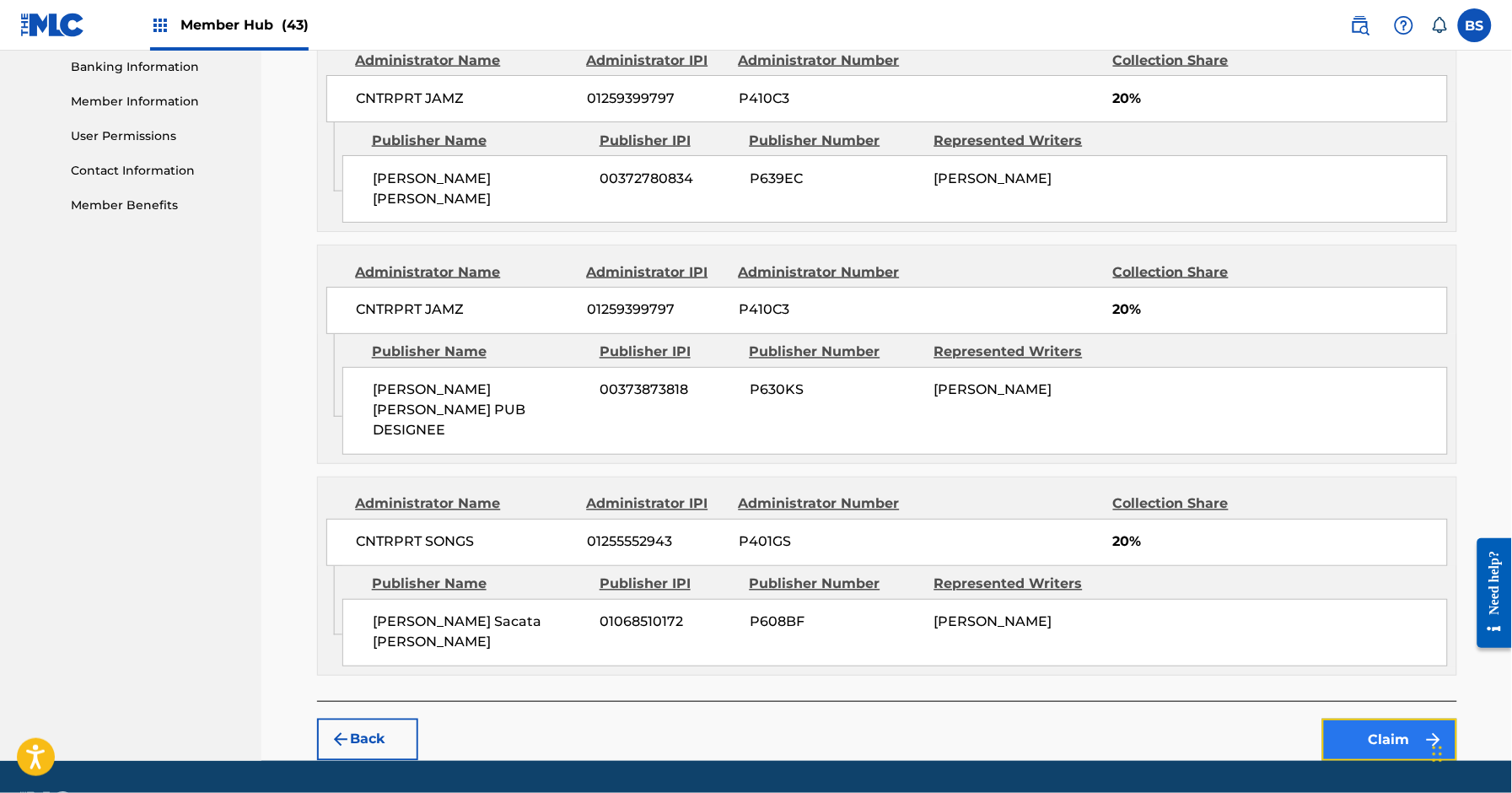
click at [1386, 719] on button "Claim" at bounding box center [1390, 740] width 135 height 42
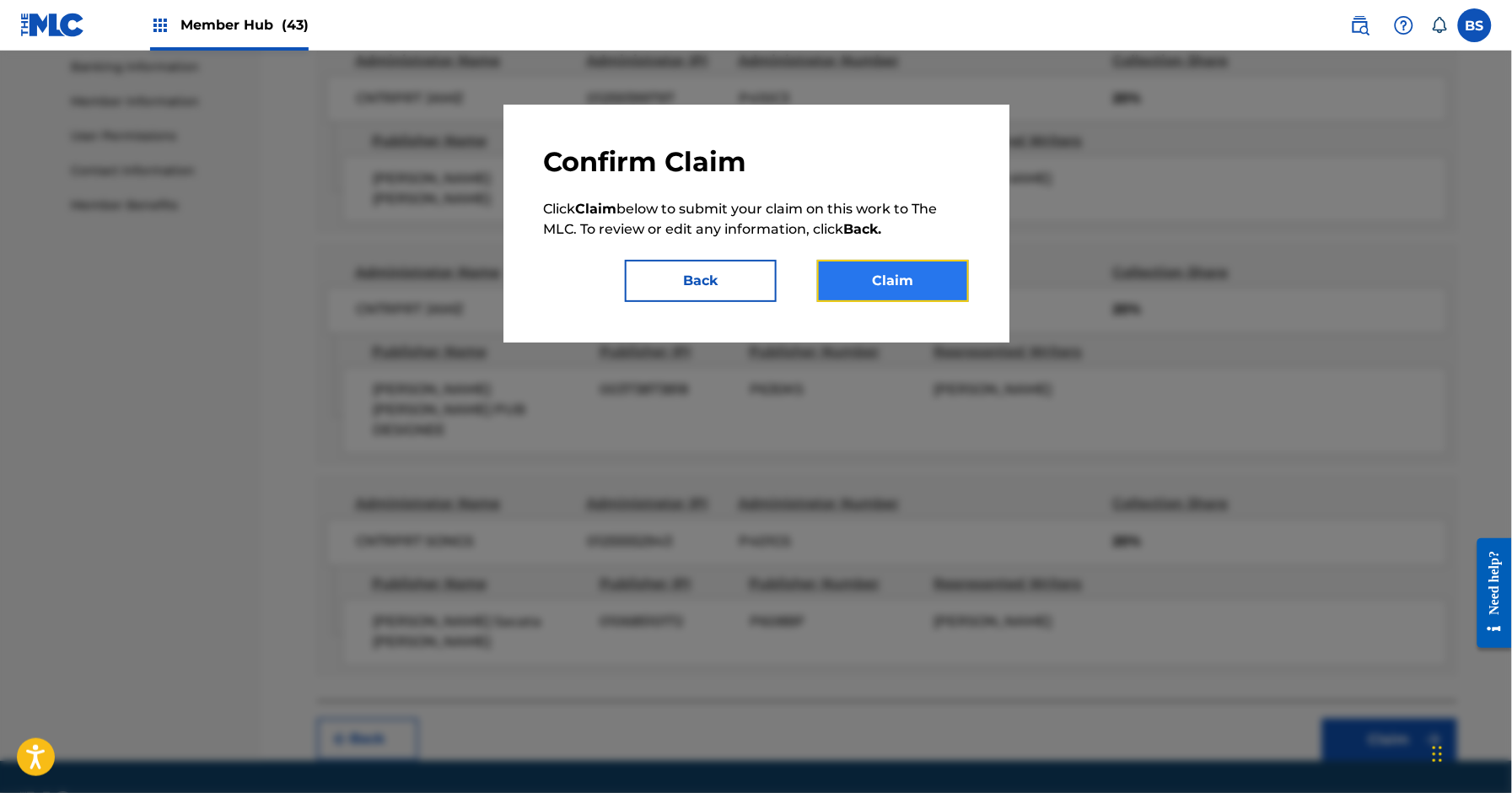
click at [889, 286] on button "Claim" at bounding box center [893, 280] width 152 height 42
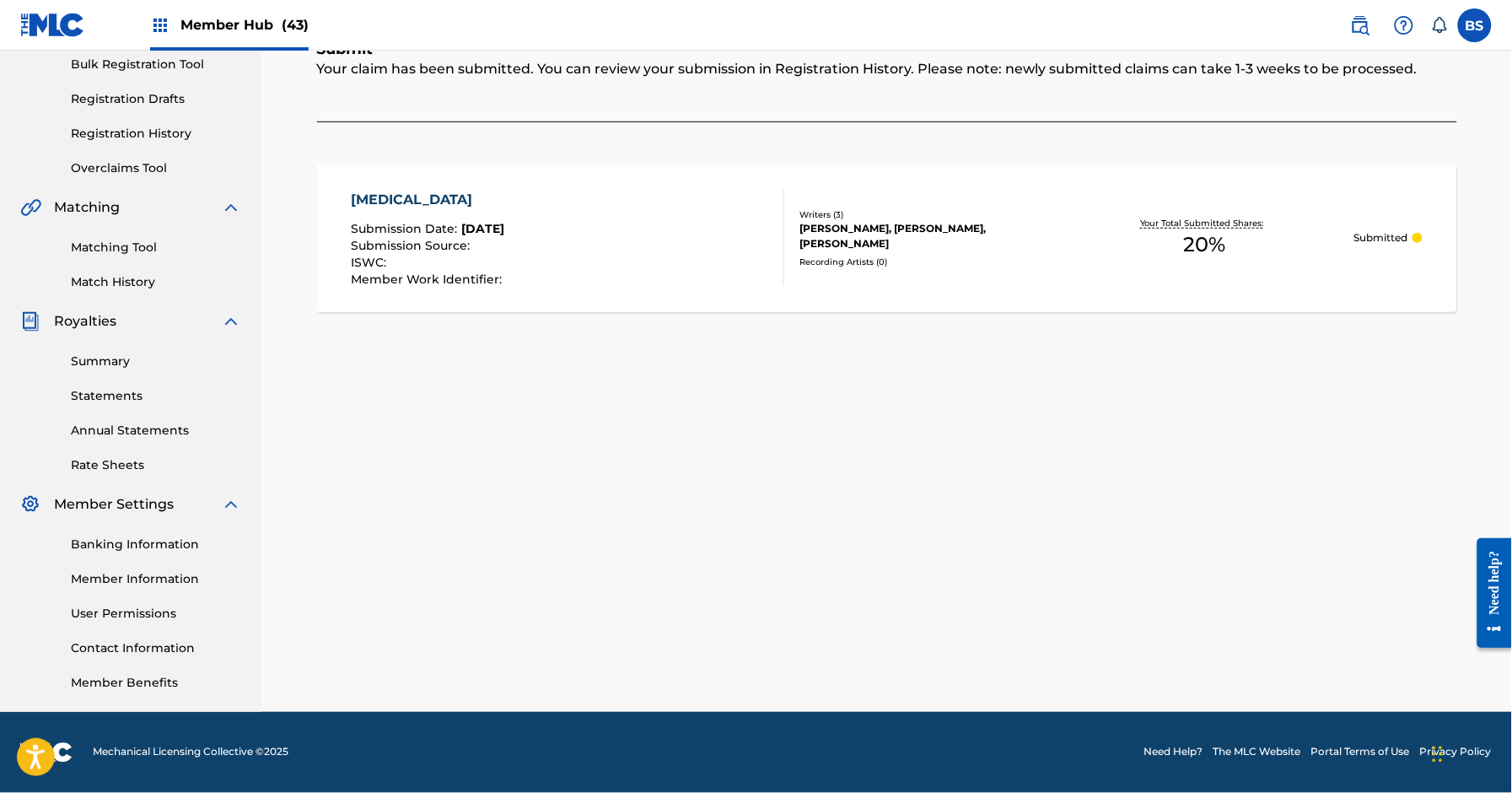
scroll to position [0, 0]
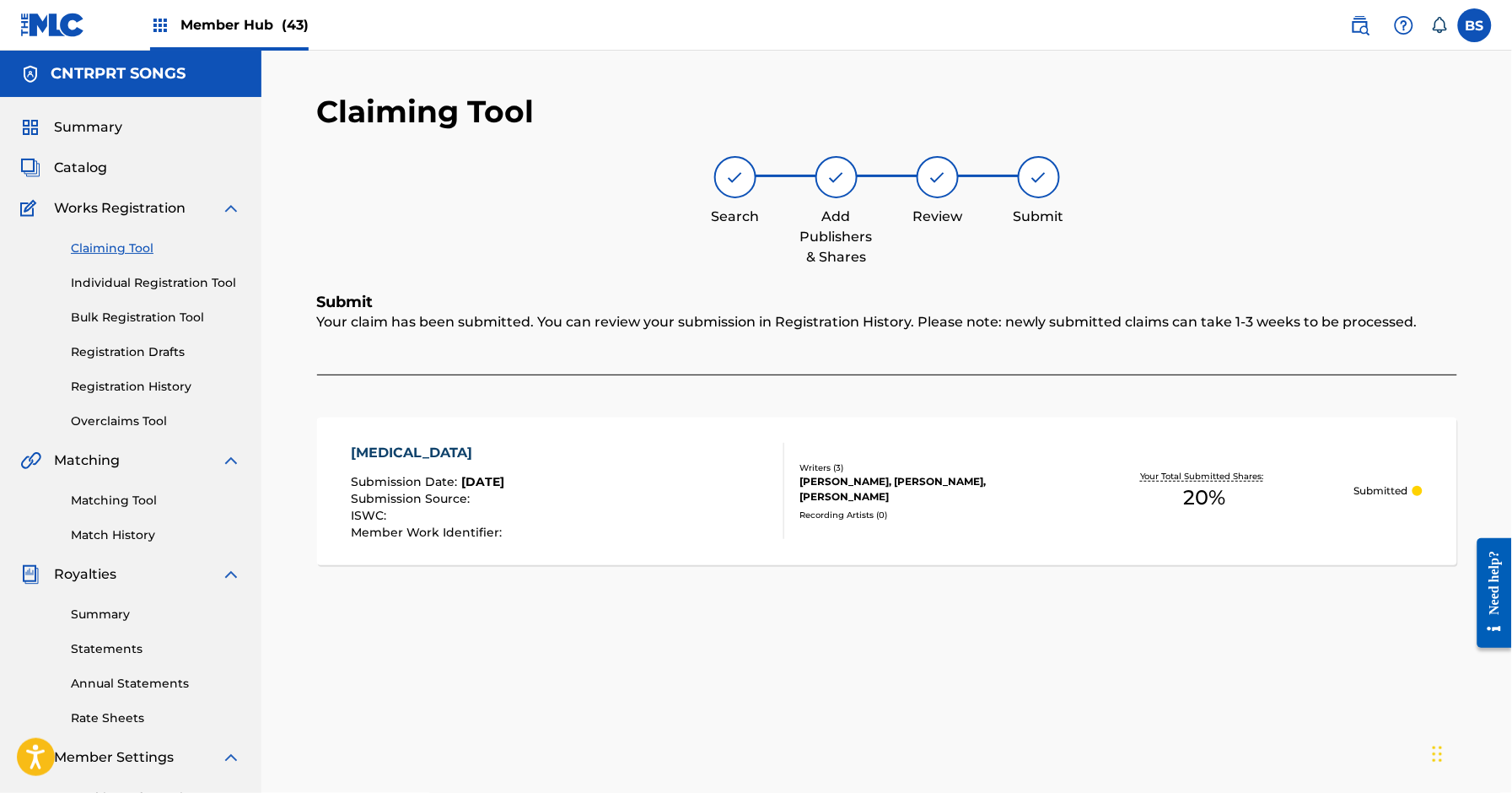
drag, startPoint x: 86, startPoint y: 169, endPoint x: 273, endPoint y: 199, distance: 189.4
click at [86, 169] on span "Catalog" at bounding box center [81, 167] width 53 height 20
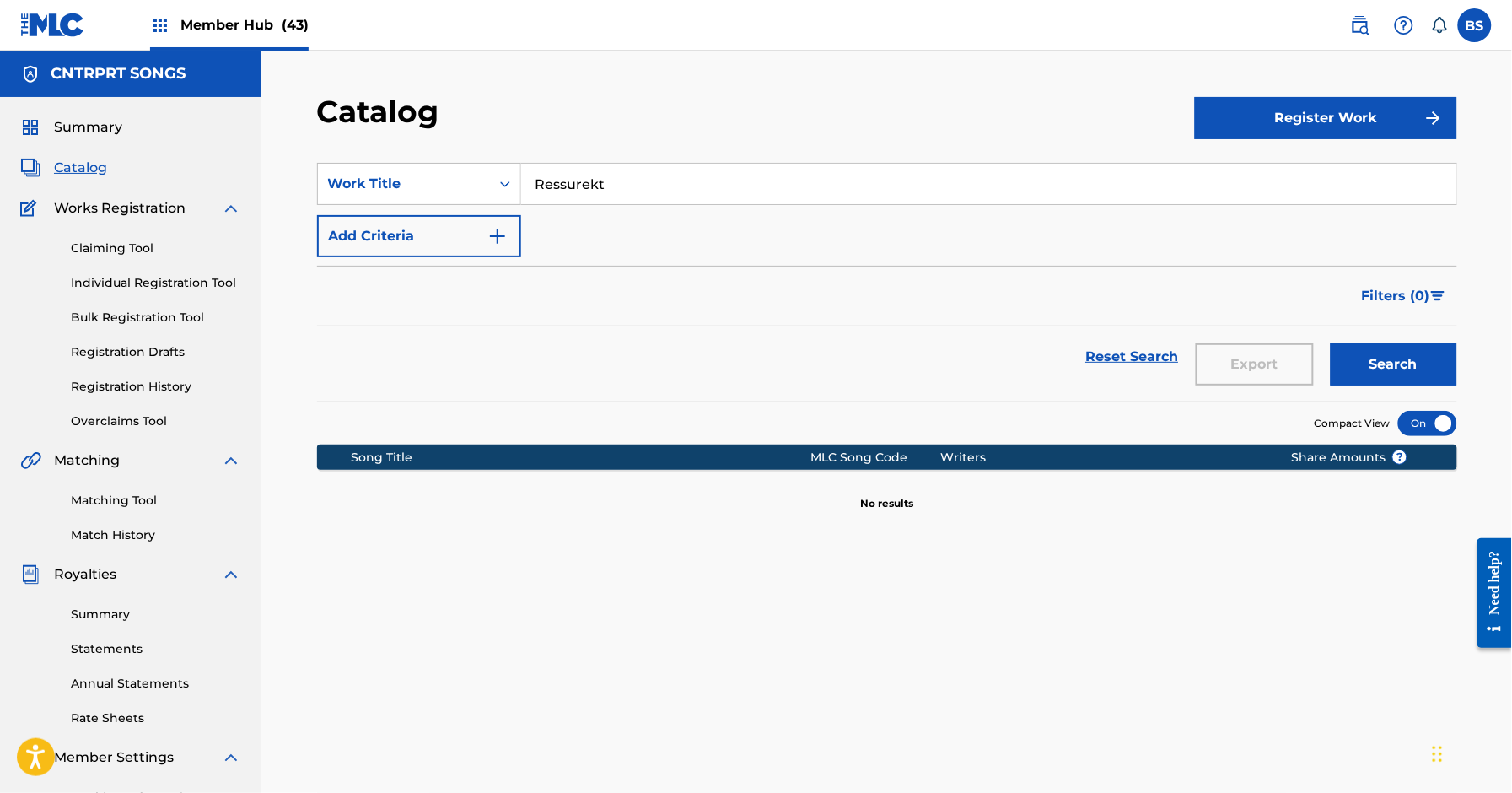
click at [563, 171] on input "Ressurekt" at bounding box center [989, 184] width 935 height 41
paste input "Seeing Stars"
type input "Seeing Stars"
click at [79, 160] on span "Catalog" at bounding box center [81, 167] width 53 height 20
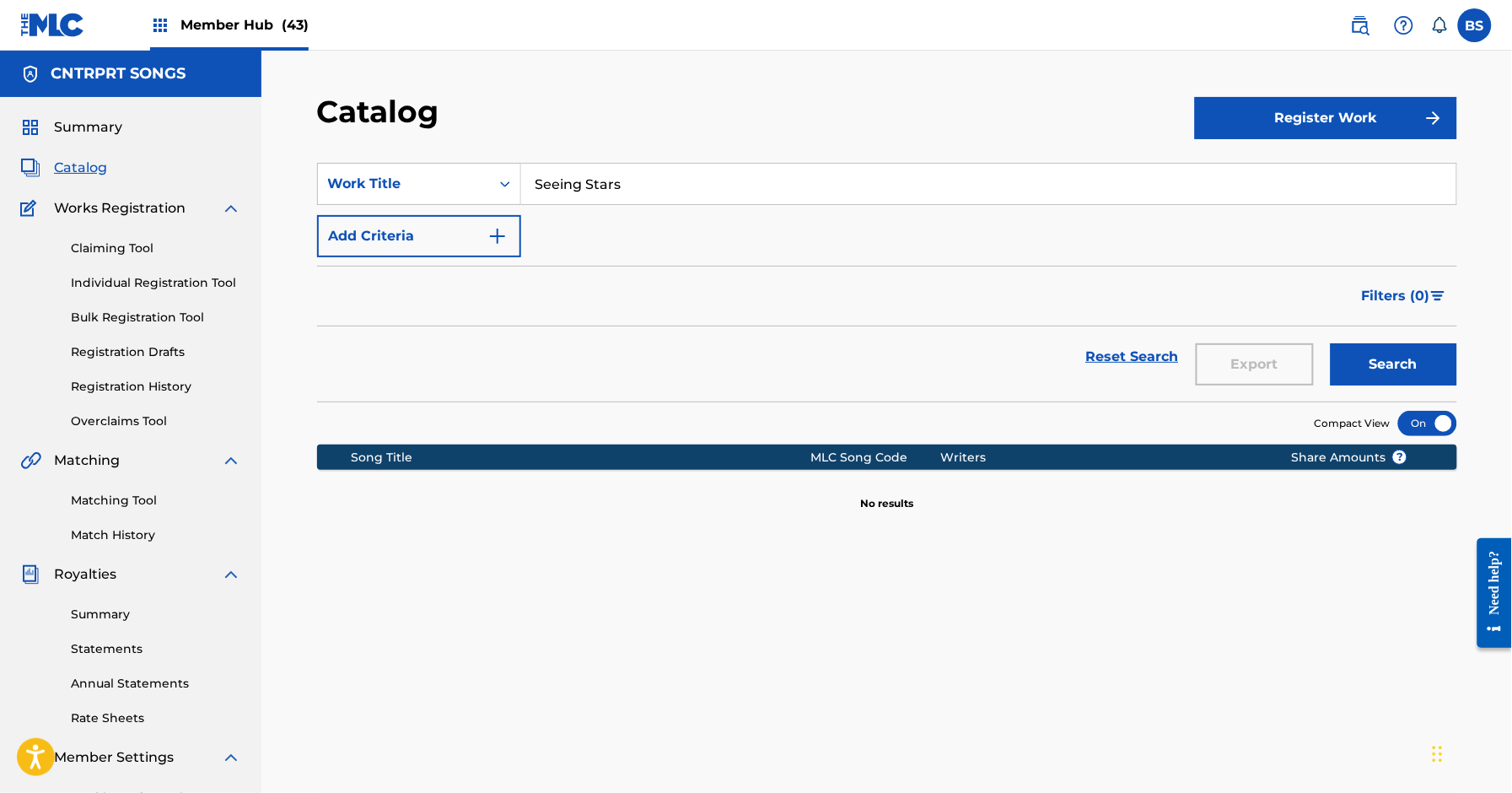
scroll to position [5, 0]
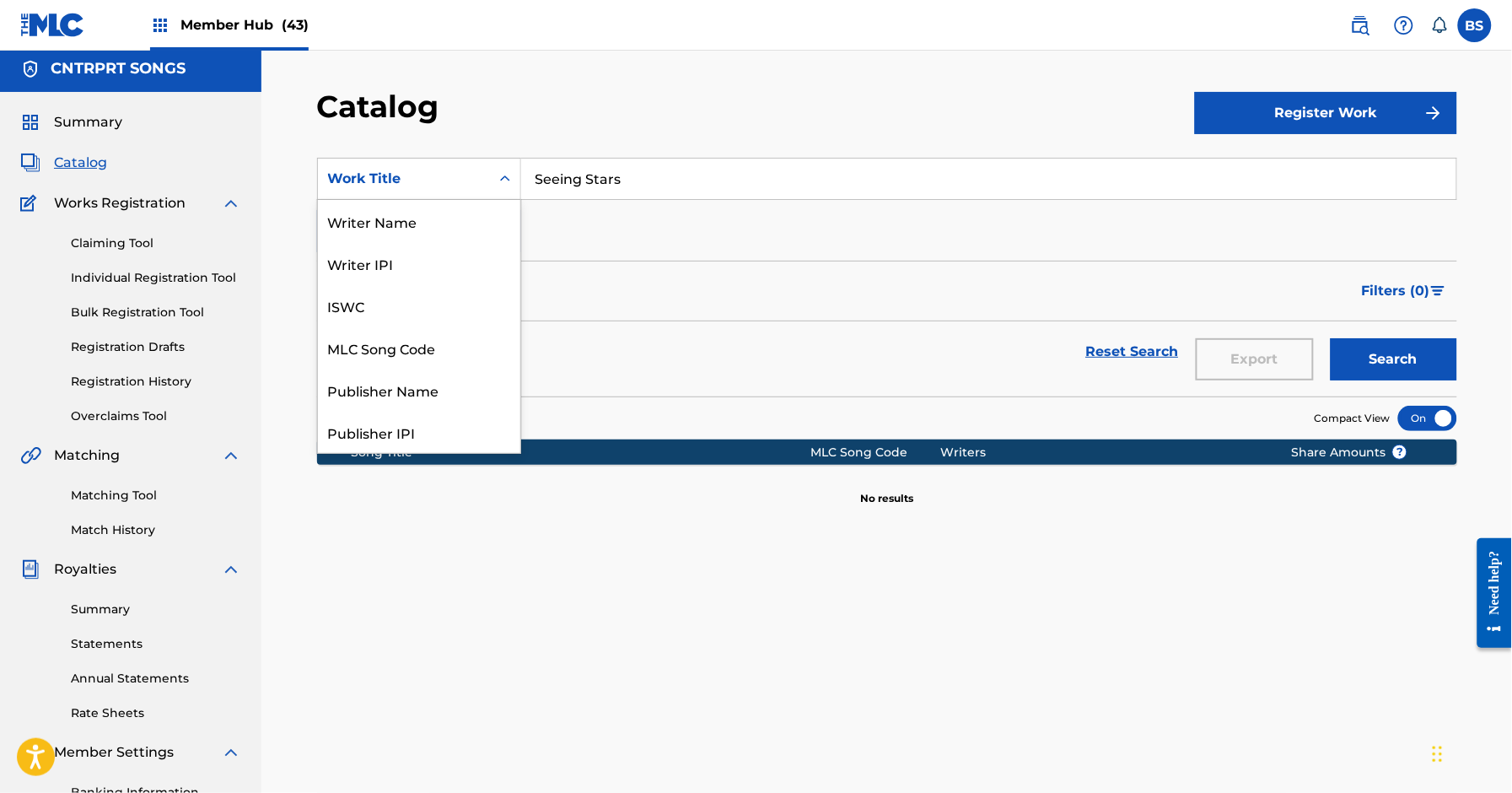
click at [379, 176] on div "Work Title" at bounding box center [404, 179] width 152 height 20
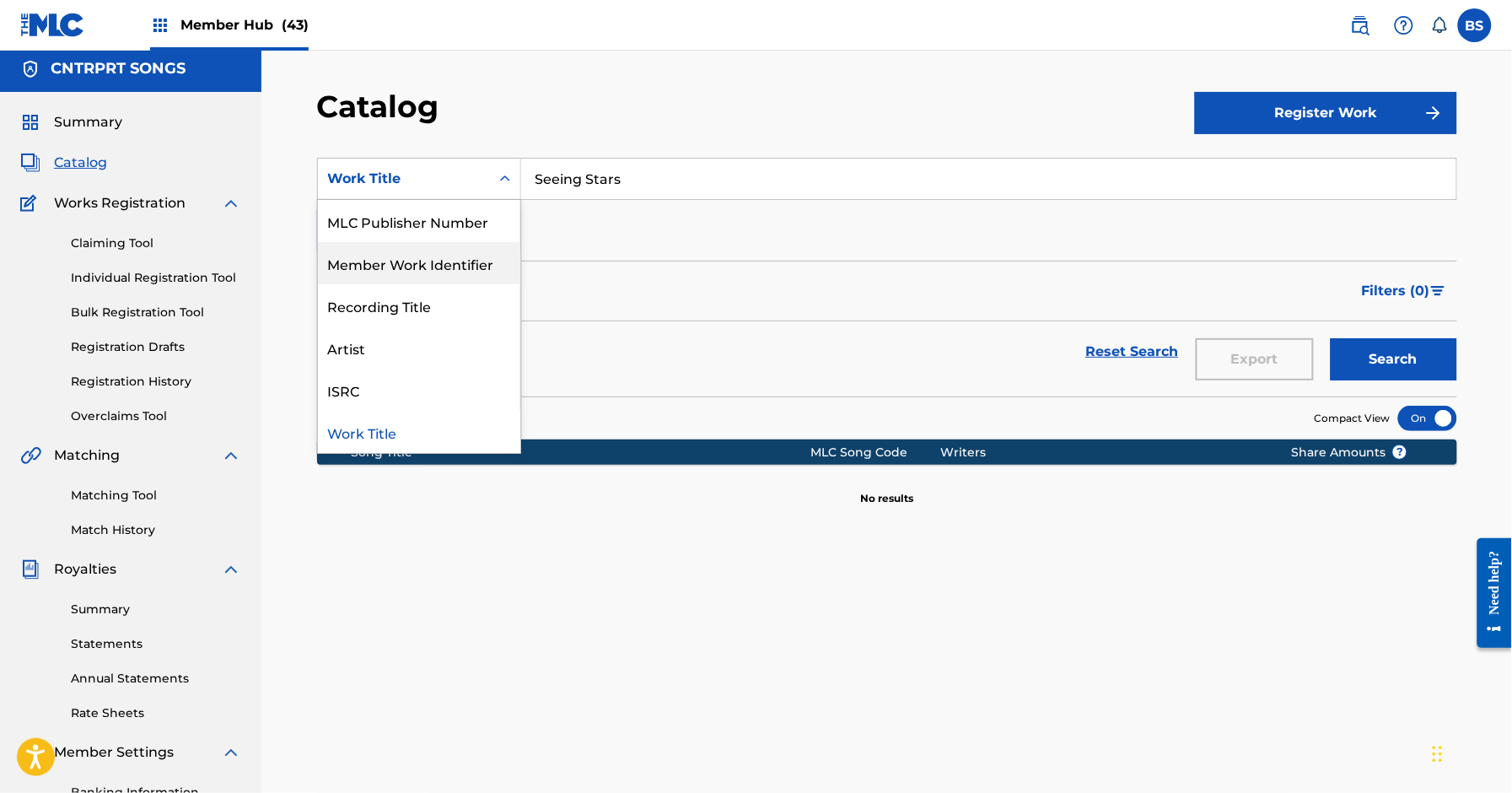
scroll to position [0, 0]
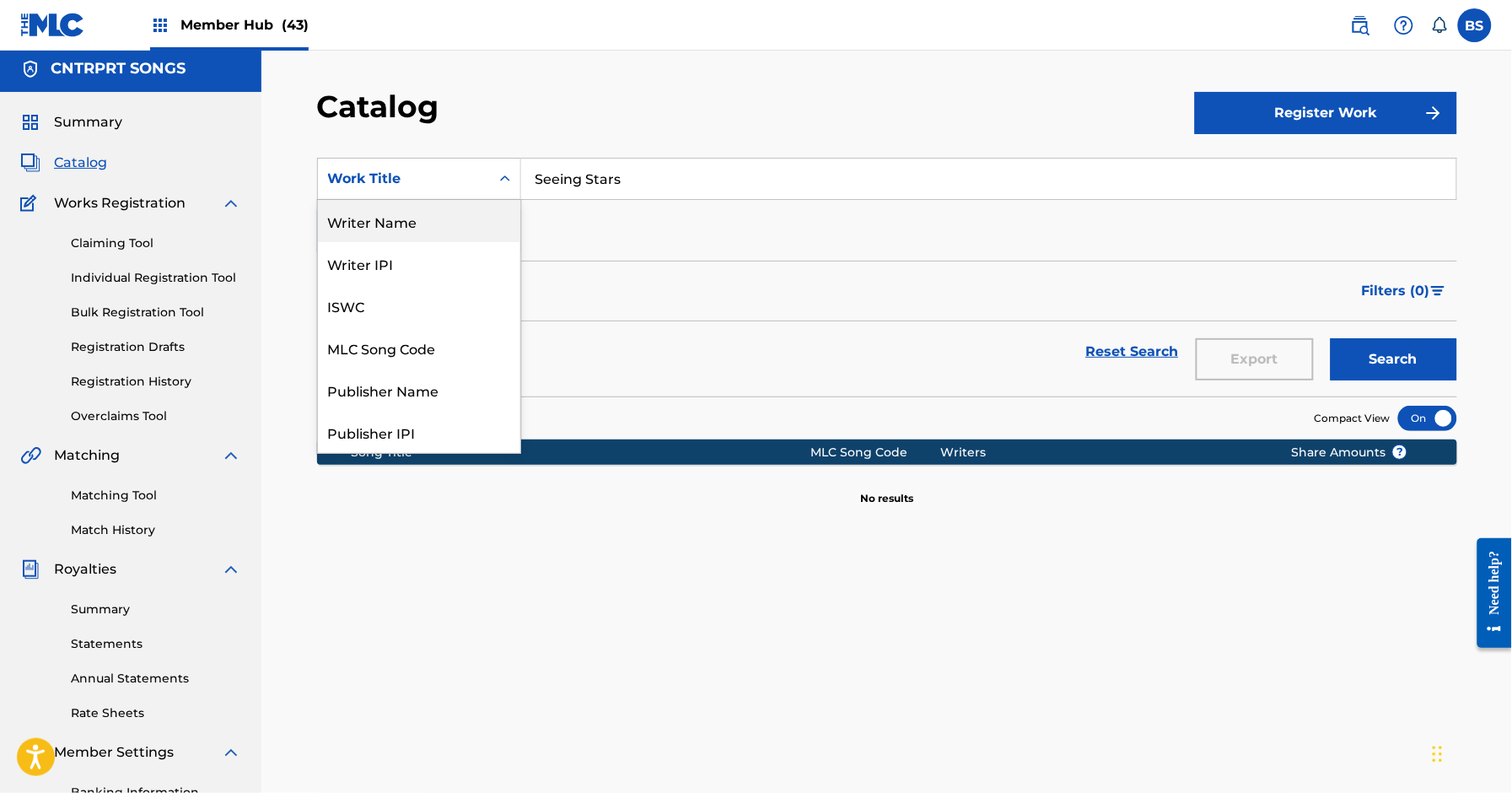
click at [410, 229] on div "Writer Name" at bounding box center [419, 221] width 202 height 42
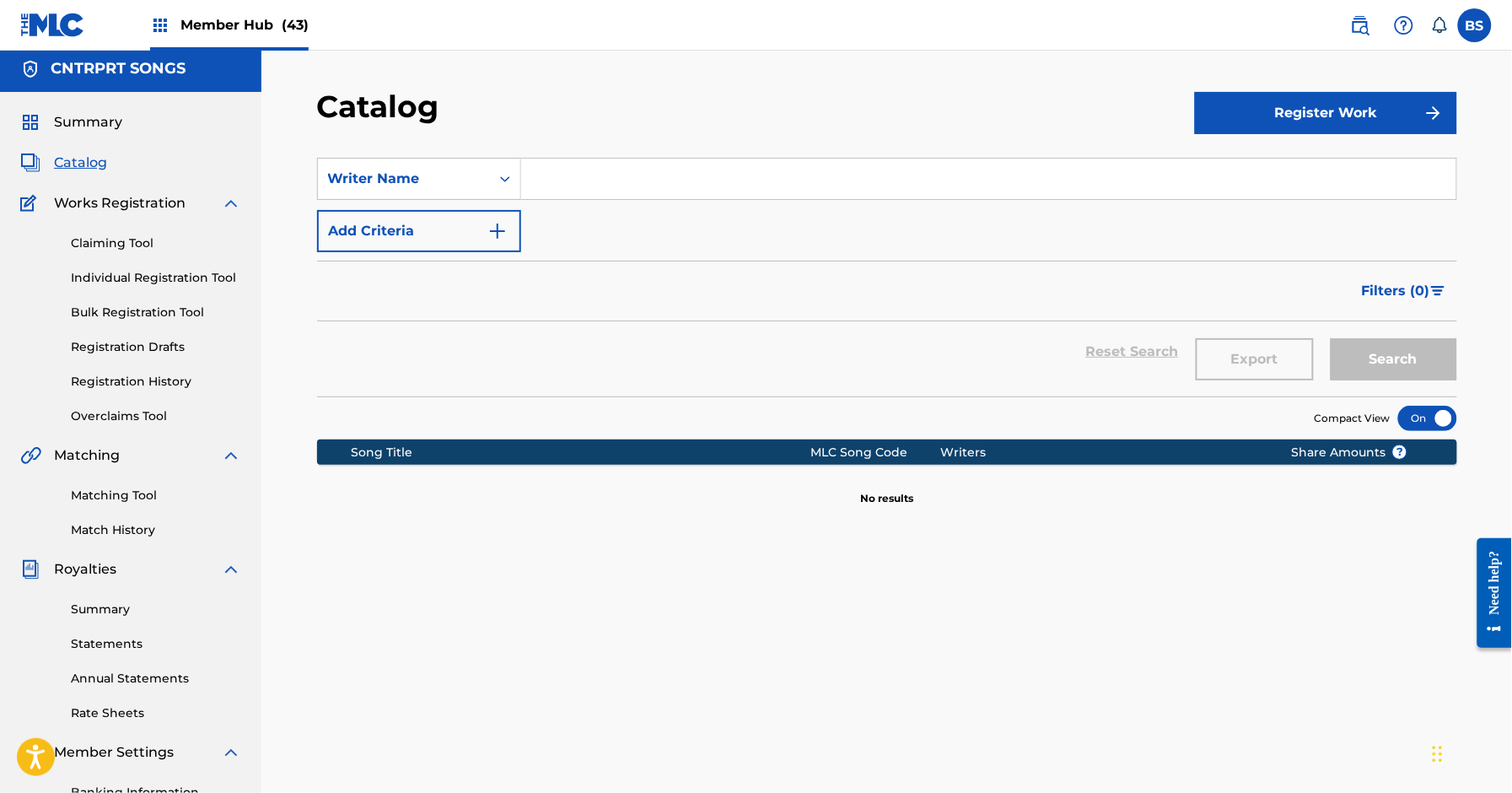
drag, startPoint x: 640, startPoint y: 170, endPoint x: 649, endPoint y: 174, distance: 9.8
click at [641, 170] on input "Search Form" at bounding box center [989, 179] width 935 height 41
type input "thiago"
click at [1331, 338] on button "Search" at bounding box center [1394, 359] width 126 height 42
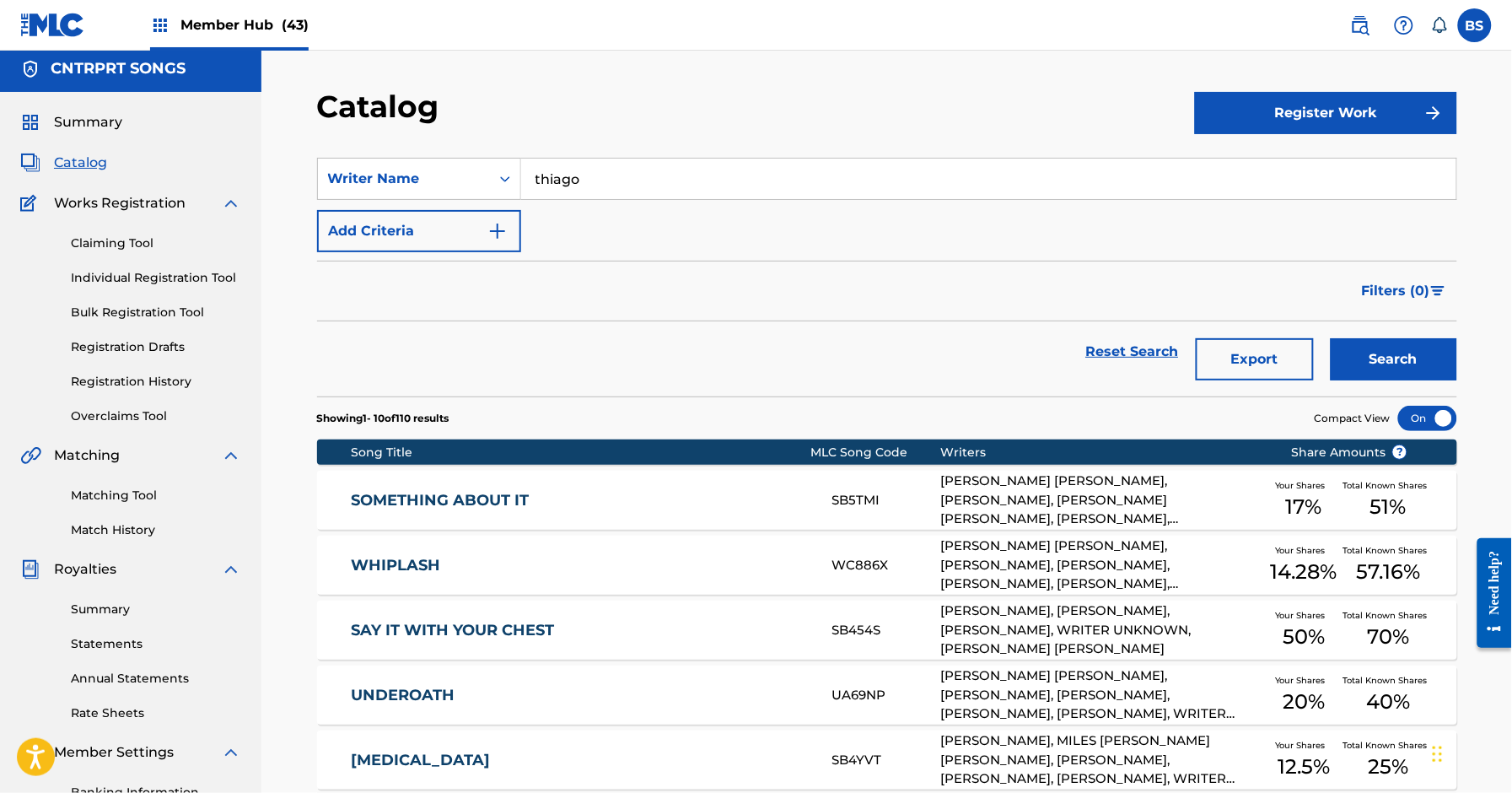
drag, startPoint x: 130, startPoint y: 243, endPoint x: 188, endPoint y: 296, distance: 78.6
click at [130, 242] on link "Claiming Tool" at bounding box center [156, 243] width 170 height 18
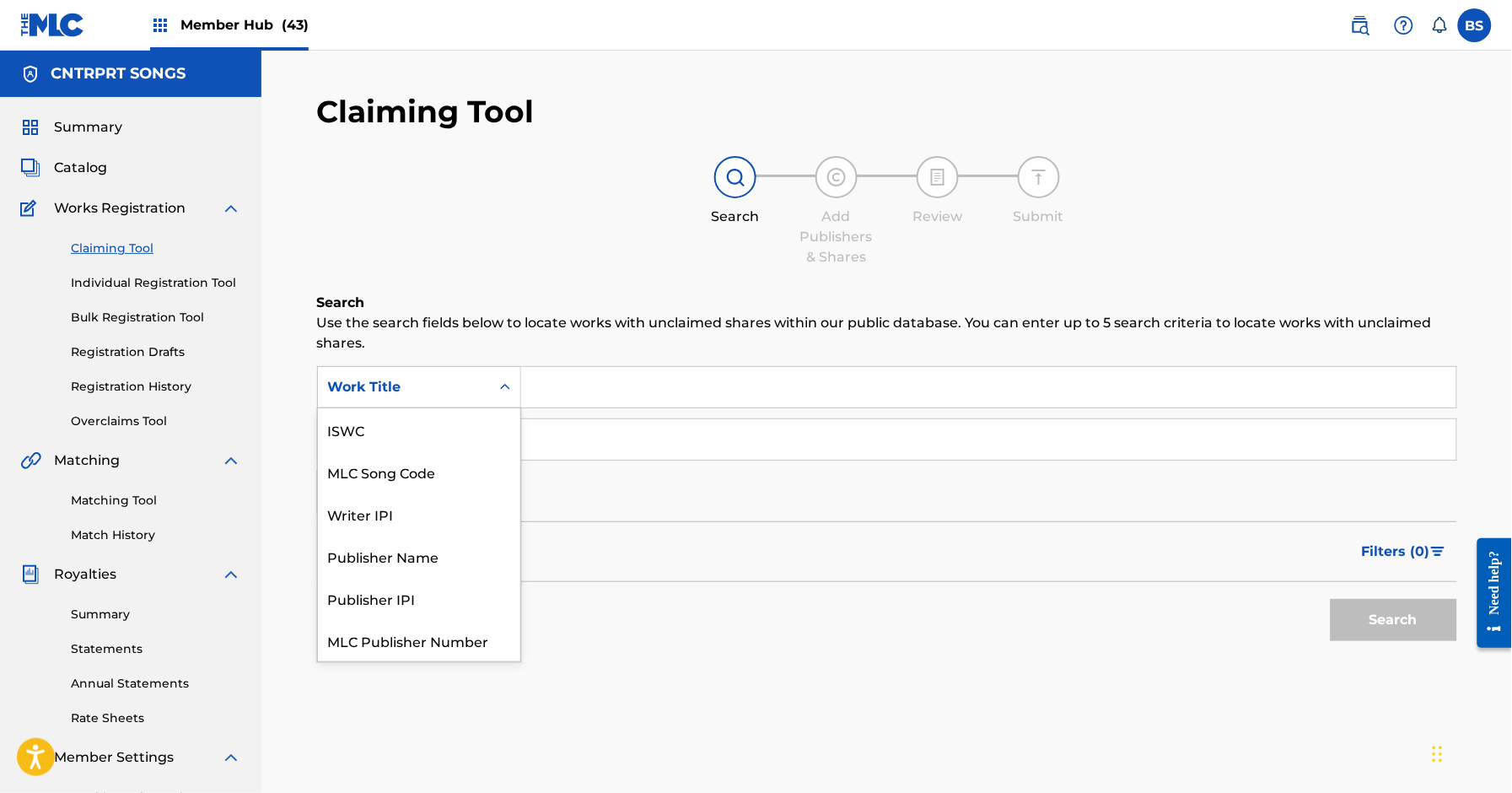
drag, startPoint x: 425, startPoint y: 392, endPoint x: 415, endPoint y: 457, distance: 65.8
click at [425, 392] on div "Work Title" at bounding box center [404, 387] width 152 height 20
drag, startPoint x: 415, startPoint y: 442, endPoint x: 558, endPoint y: 415, distance: 145.5
click at [419, 441] on div "MLC Song Code" at bounding box center [419, 430] width 202 height 42
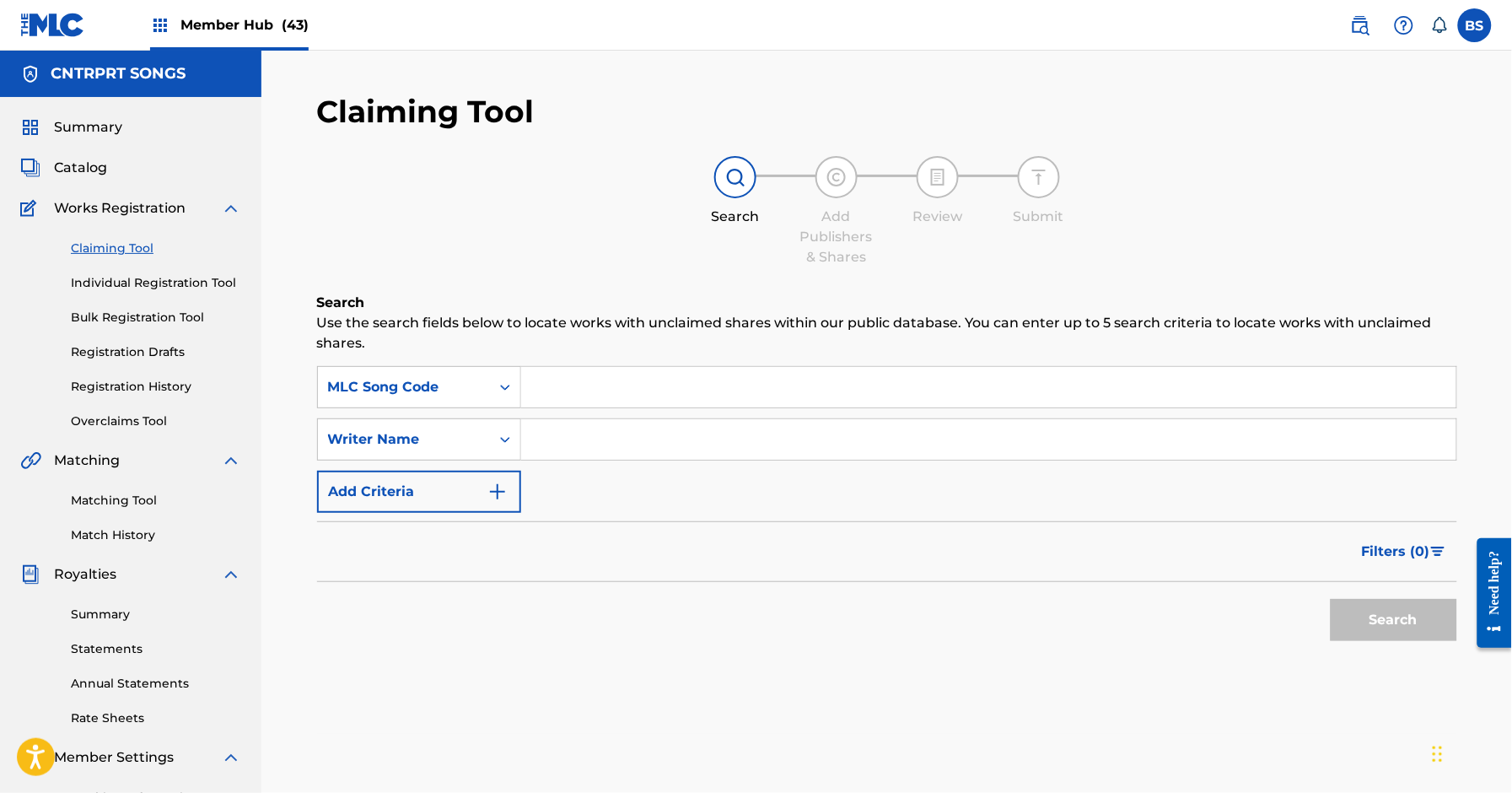
click at [632, 390] on input "Search Form" at bounding box center [989, 387] width 935 height 41
type input "S66NU2"
drag, startPoint x: 1407, startPoint y: 607, endPoint x: 1289, endPoint y: 582, distance: 120.6
click at [1407, 607] on button "Search" at bounding box center [1394, 620] width 126 height 42
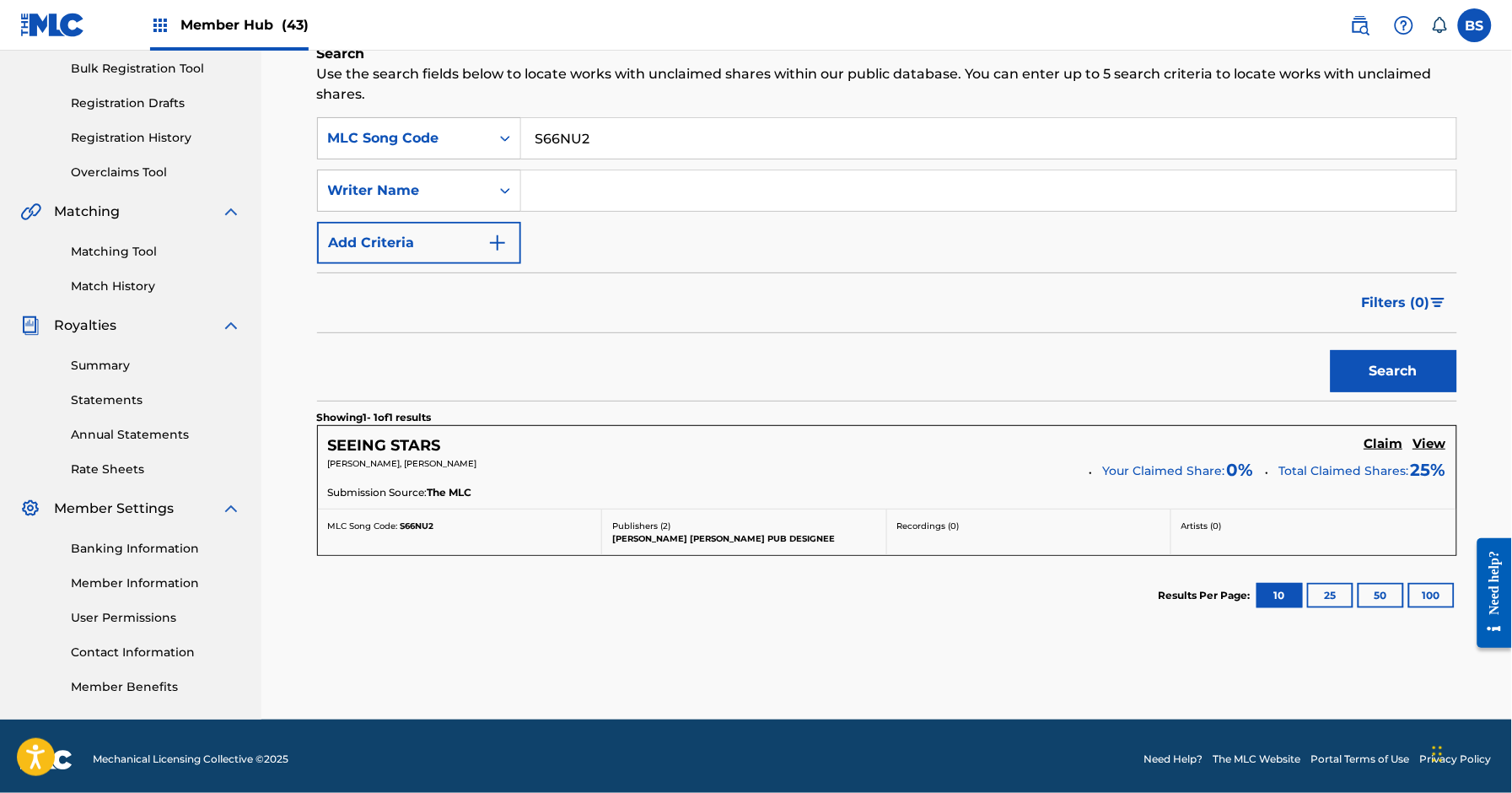
scroll to position [258, 0]
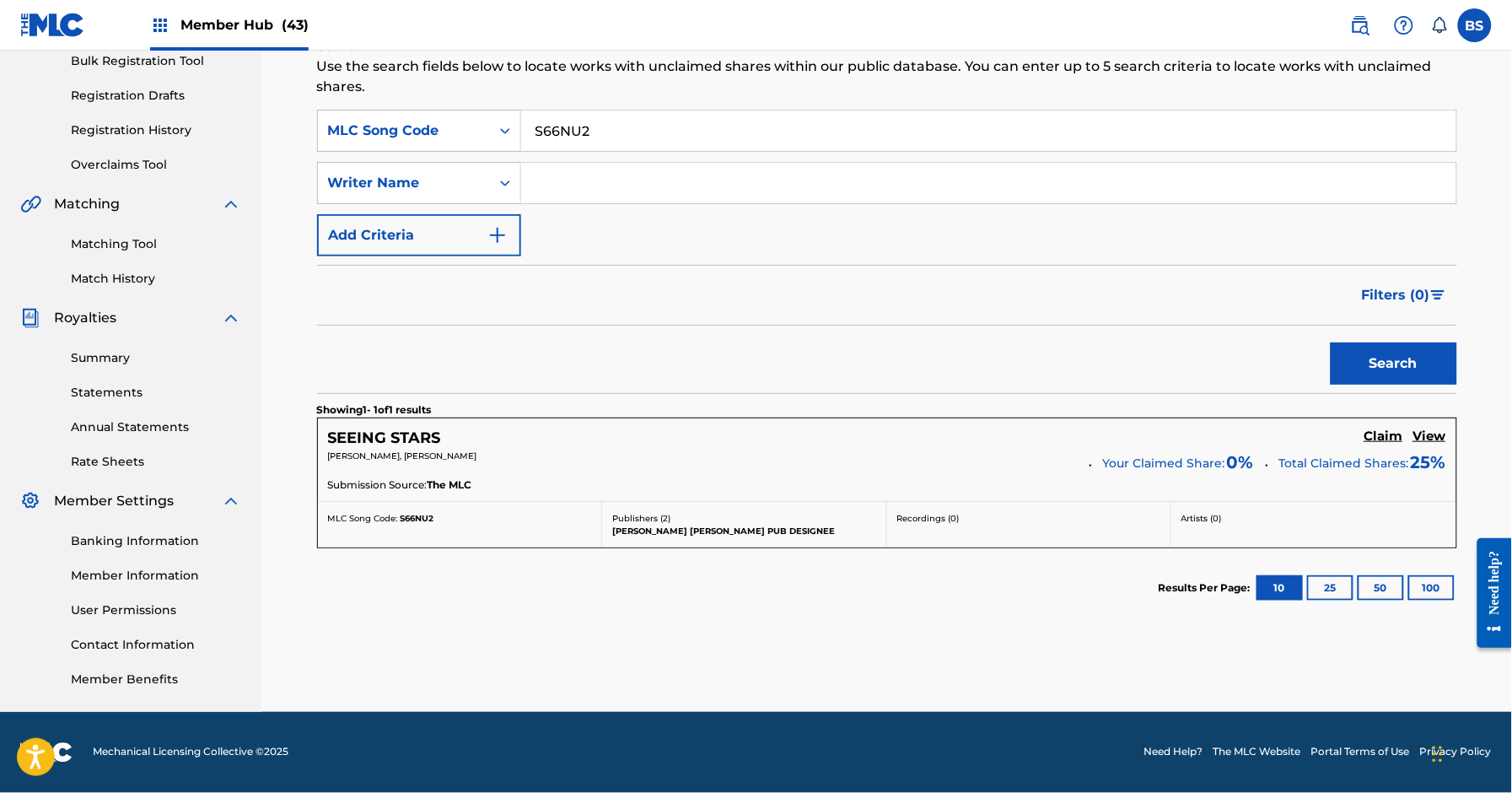
drag, startPoint x: 1378, startPoint y: 439, endPoint x: 1325, endPoint y: 427, distance: 54.3
click at [1378, 439] on h5 "Claim" at bounding box center [1384, 436] width 39 height 16
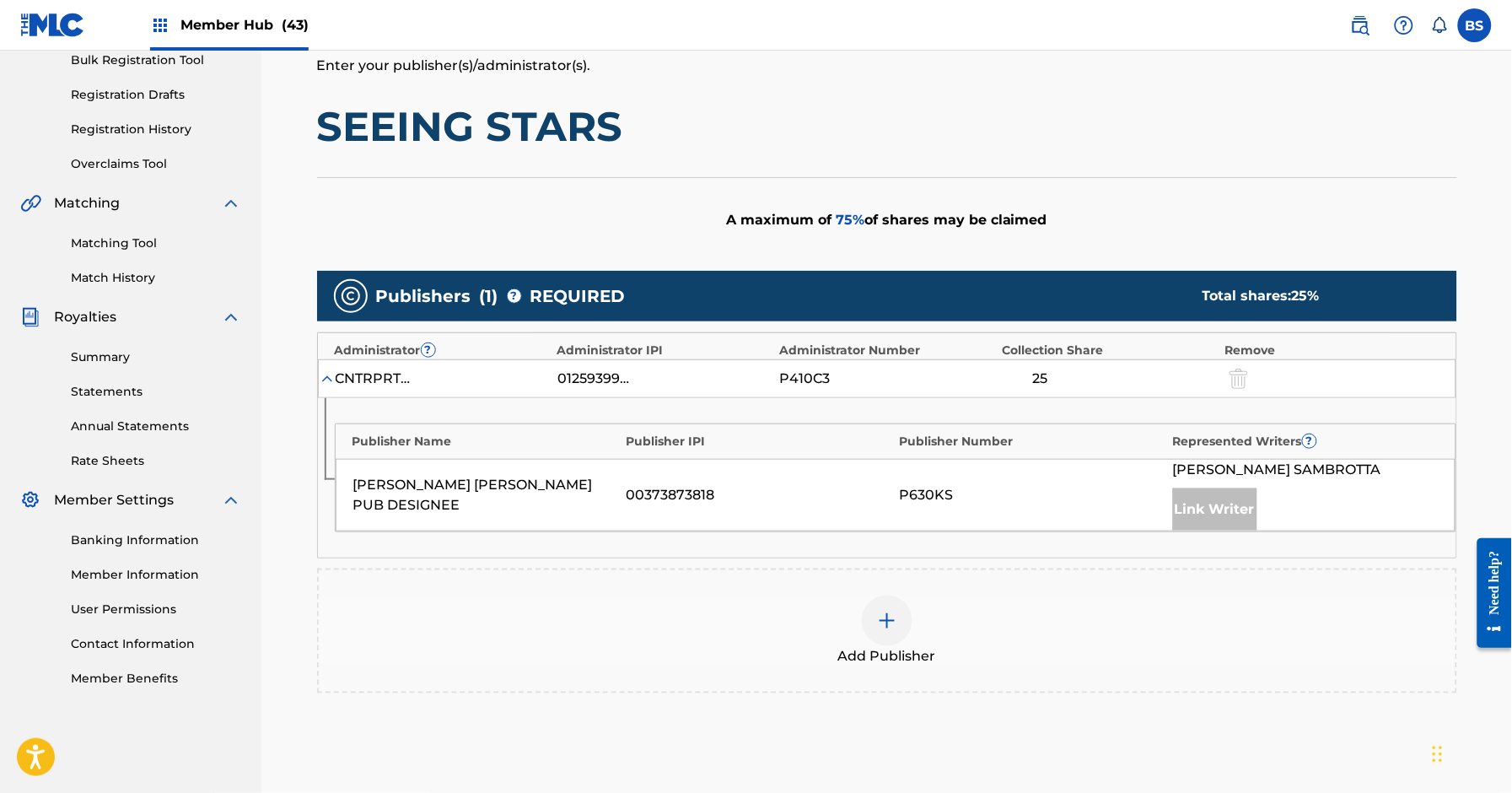
click at [906, 625] on div at bounding box center [887, 621] width 50 height 50
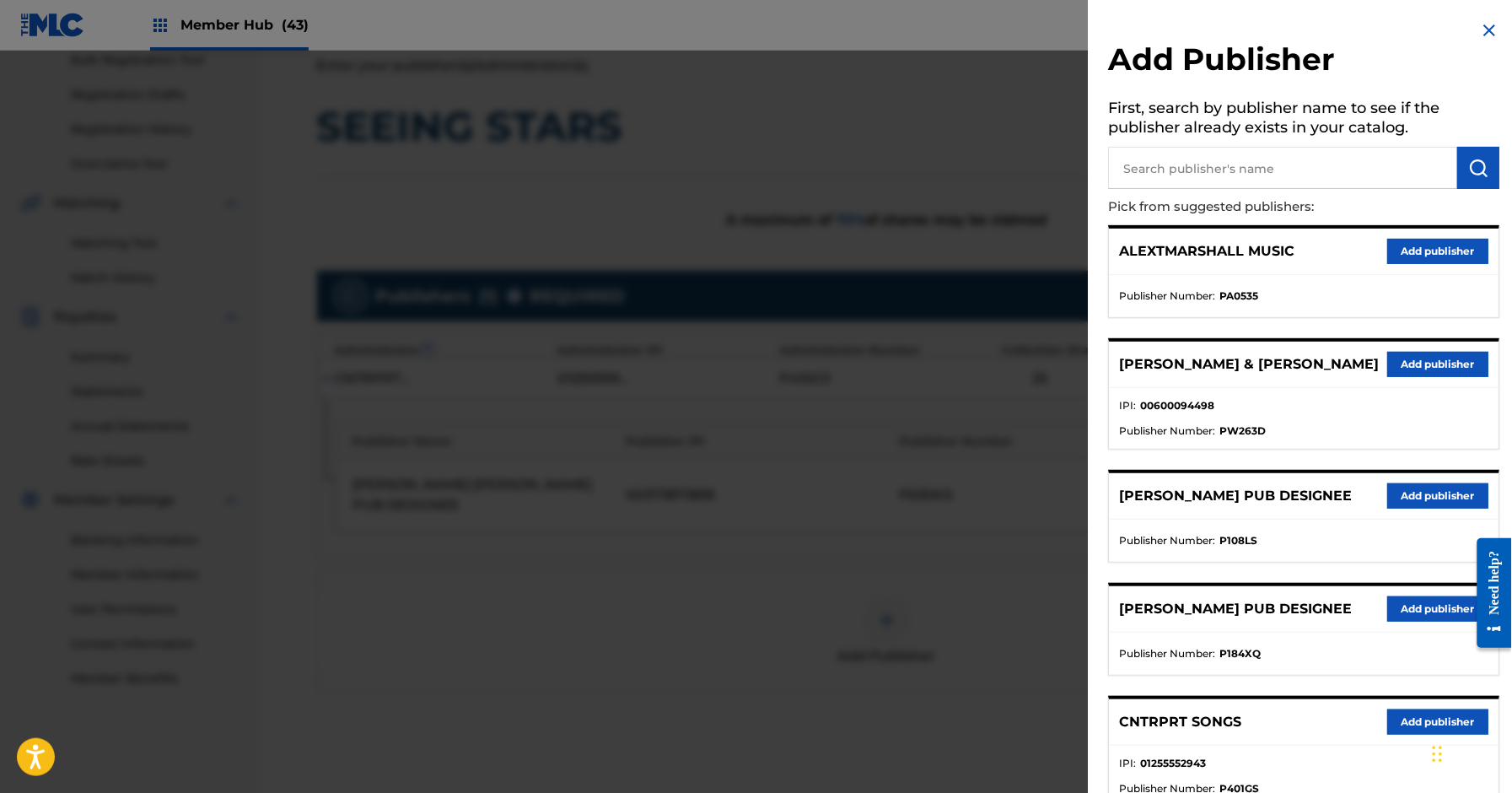
click at [1249, 166] on input "text" at bounding box center [1283, 167] width 349 height 42
type input "thiago"
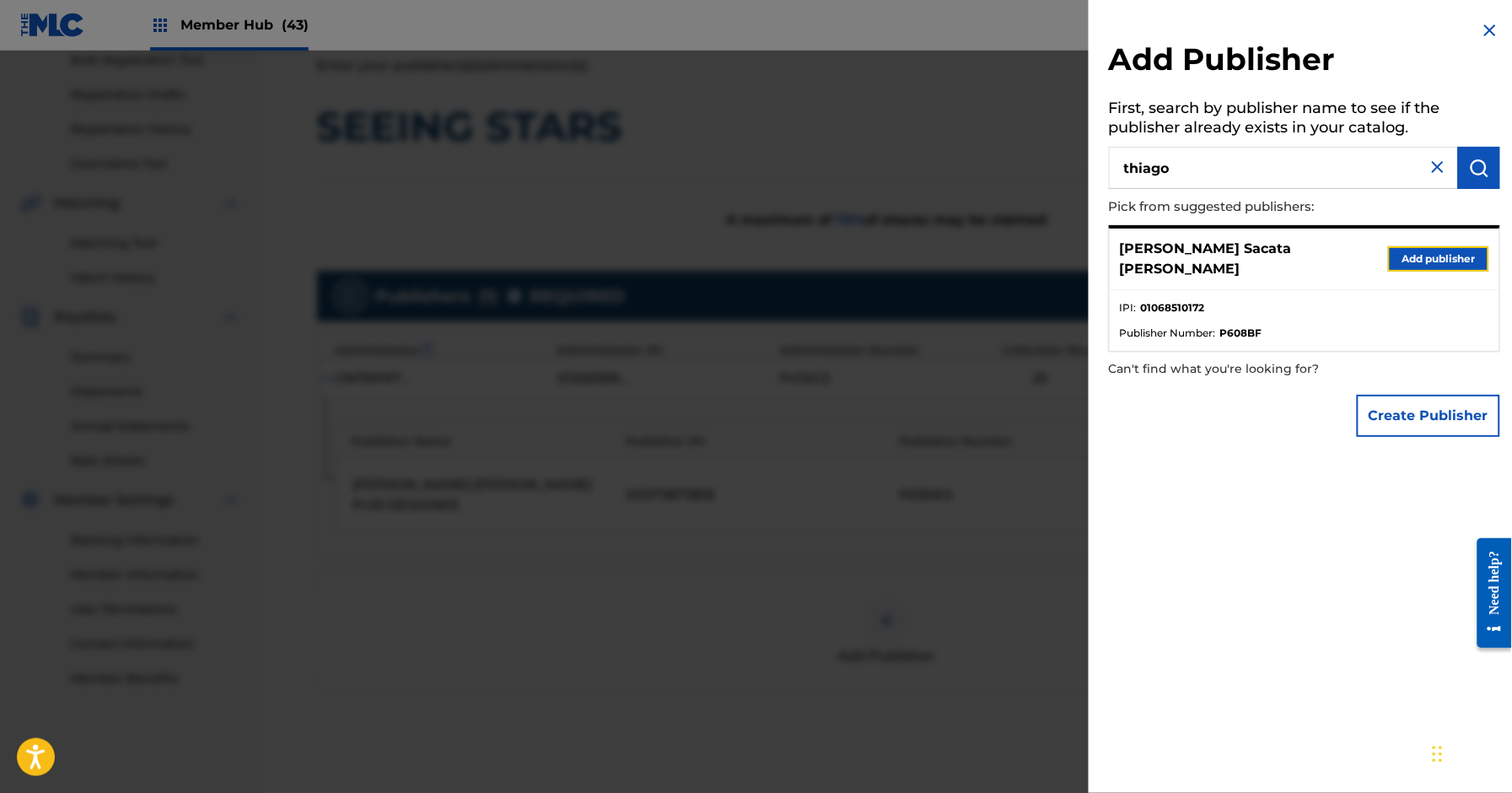
drag, startPoint x: 1420, startPoint y: 251, endPoint x: 1411, endPoint y: 264, distance: 15.8
click at [1420, 251] on button "Add publisher" at bounding box center [1439, 259] width 102 height 26
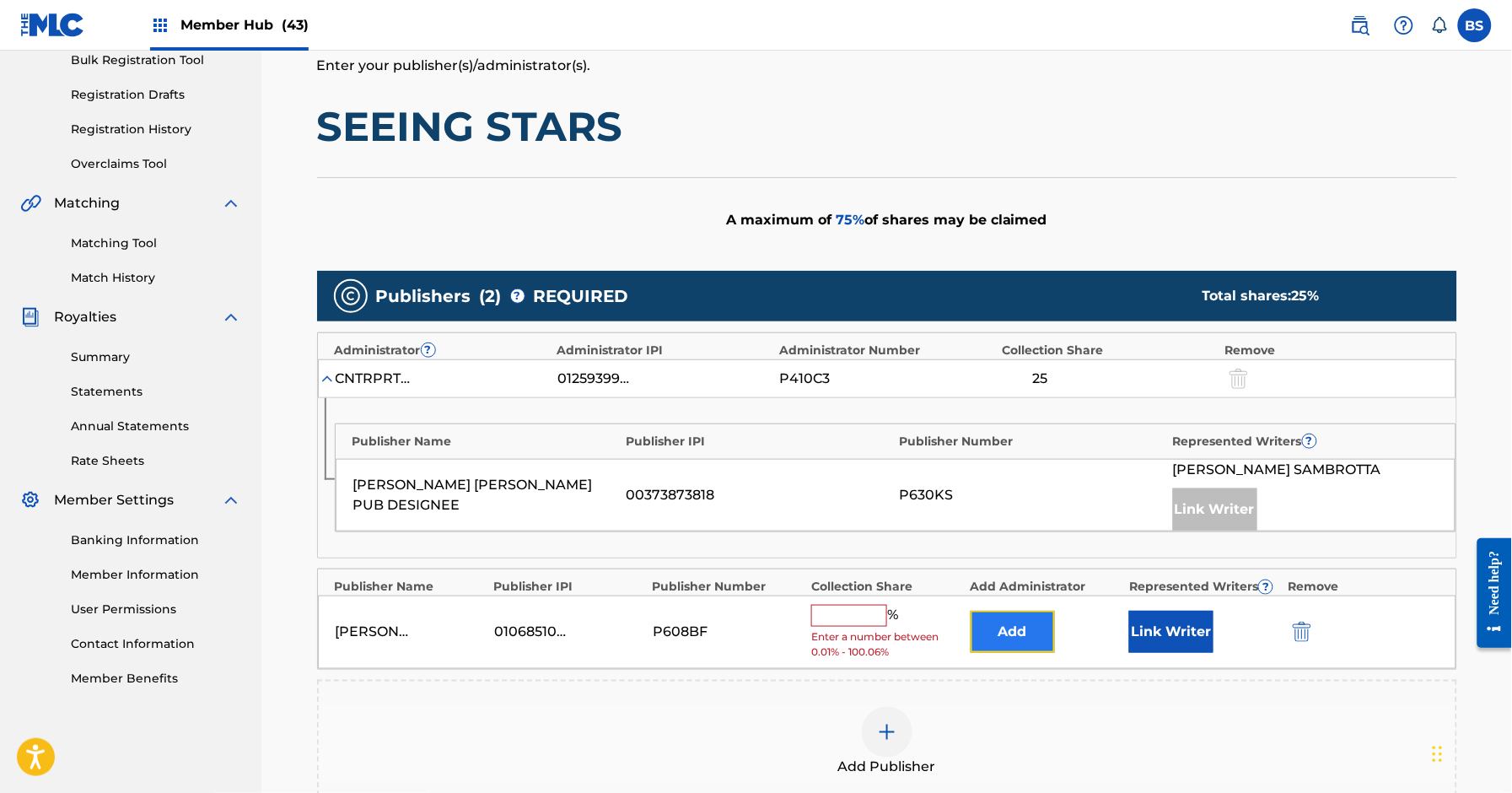
click at [1001, 634] on button "Add" at bounding box center [1013, 632] width 85 height 42
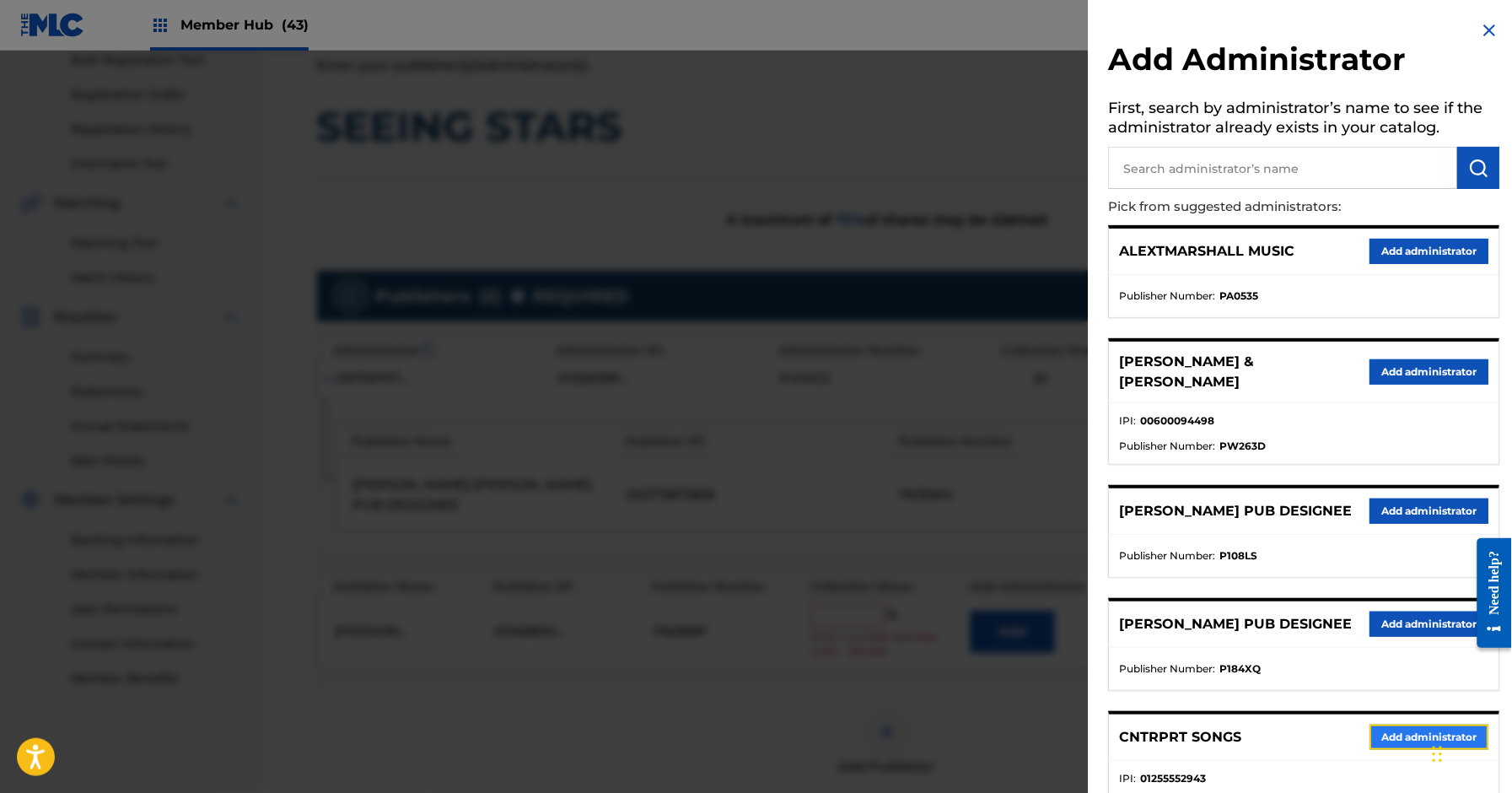
click at [1410, 750] on button "Add administrator" at bounding box center [1429, 737] width 119 height 26
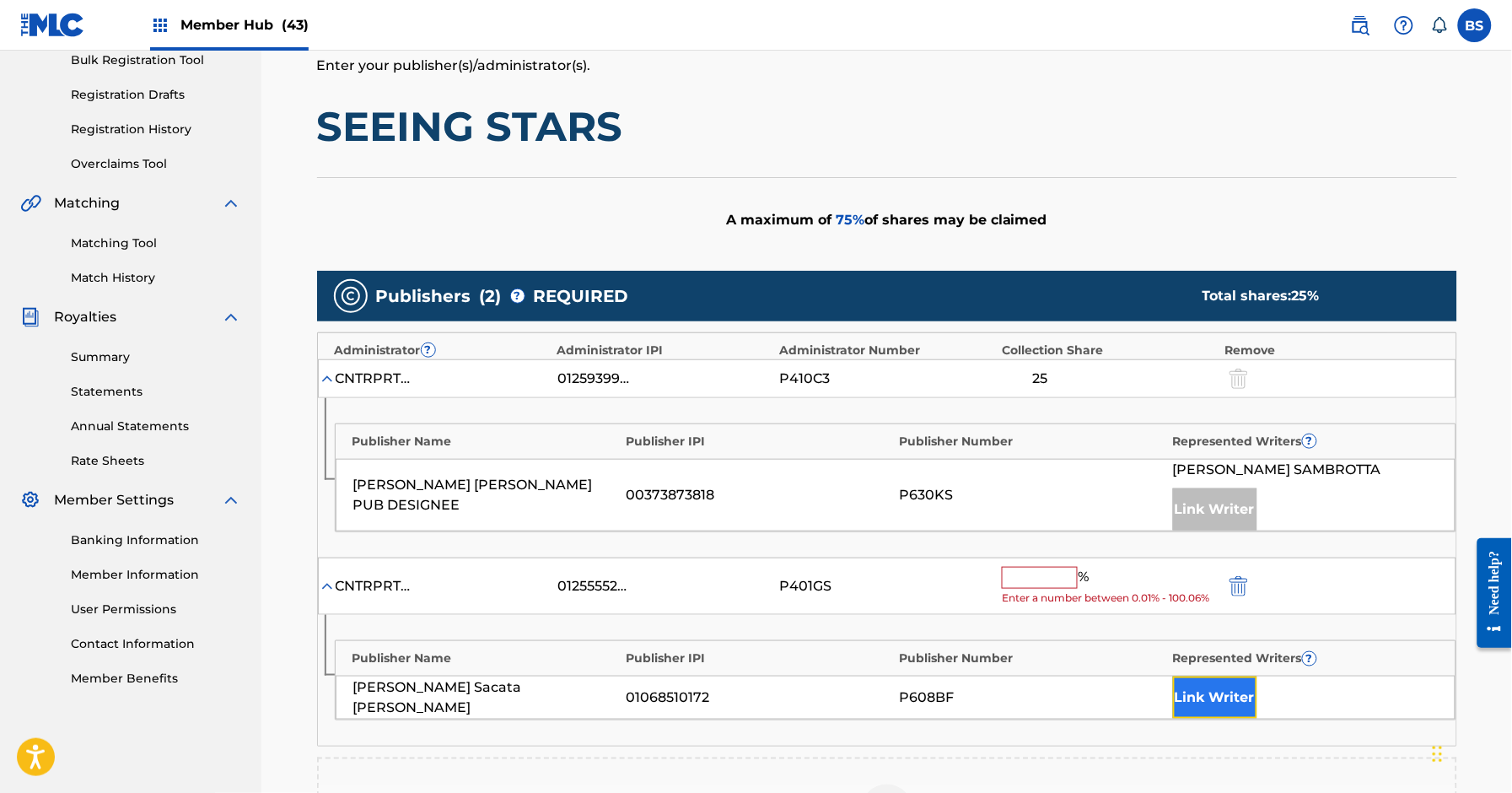
click at [1206, 682] on button "Link Writer" at bounding box center [1215, 698] width 85 height 42
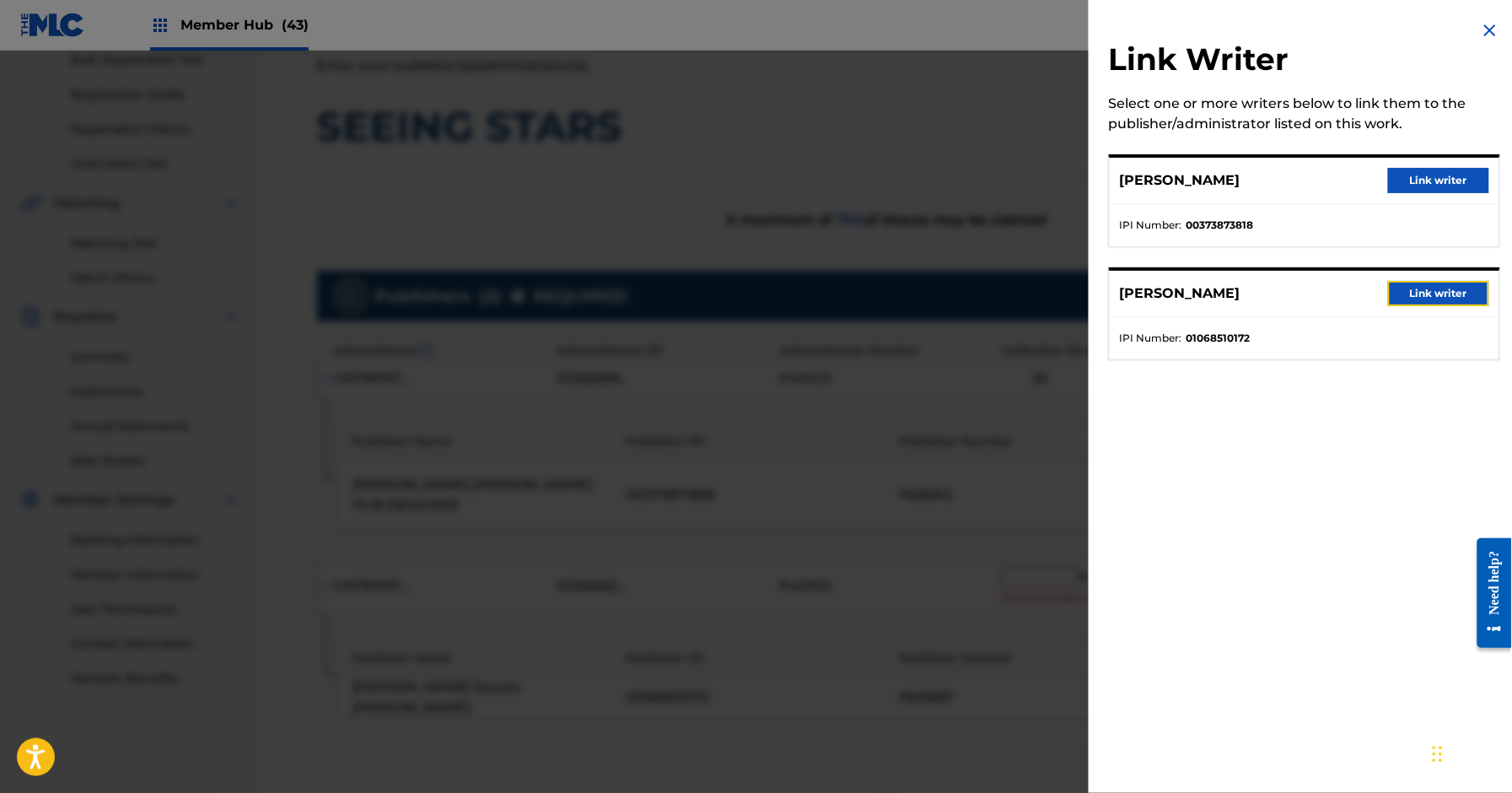
click at [1414, 299] on button "Link writer" at bounding box center [1439, 294] width 102 height 26
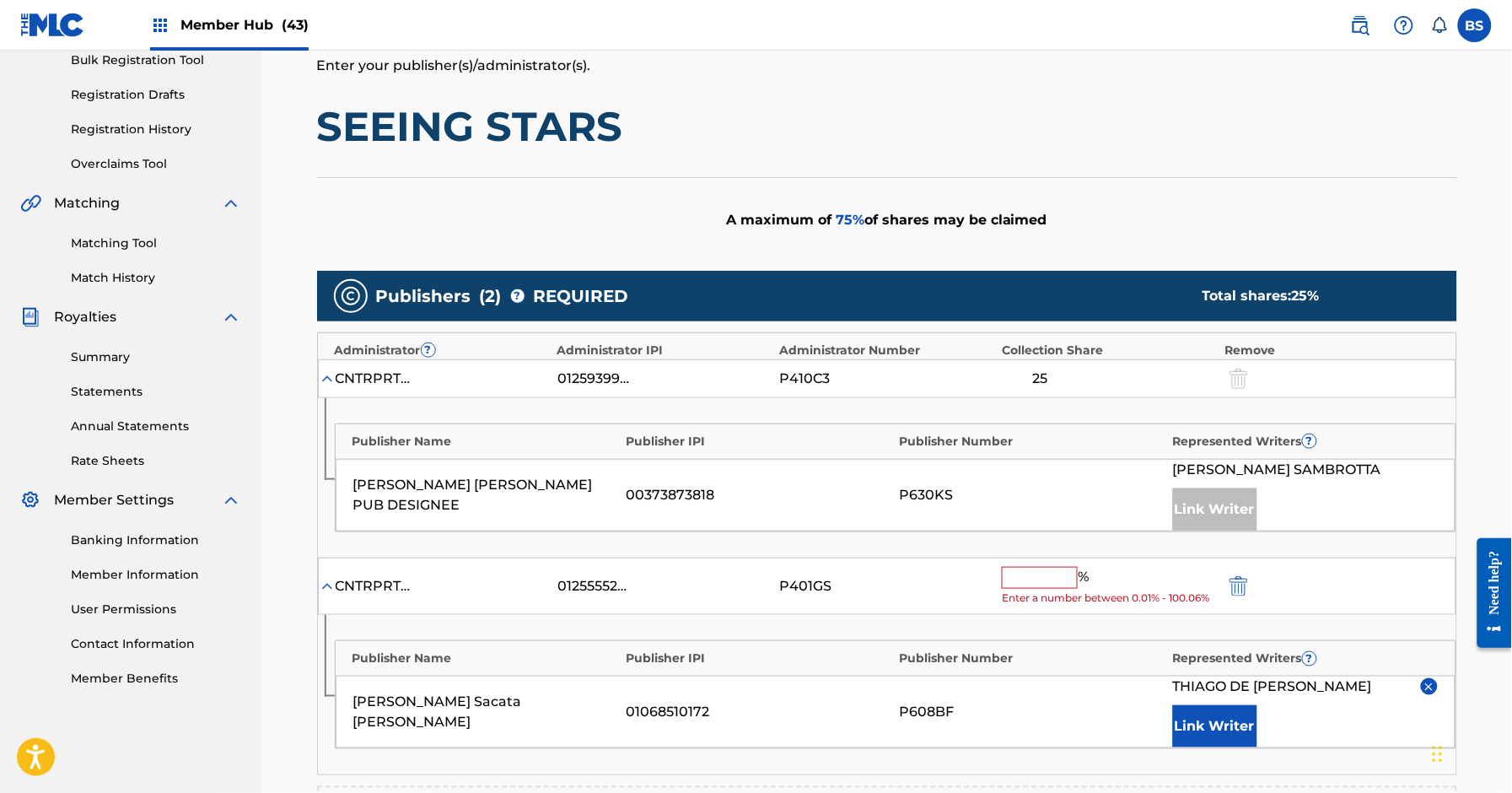
click at [1054, 582] on input "text" at bounding box center [1040, 577] width 76 height 22
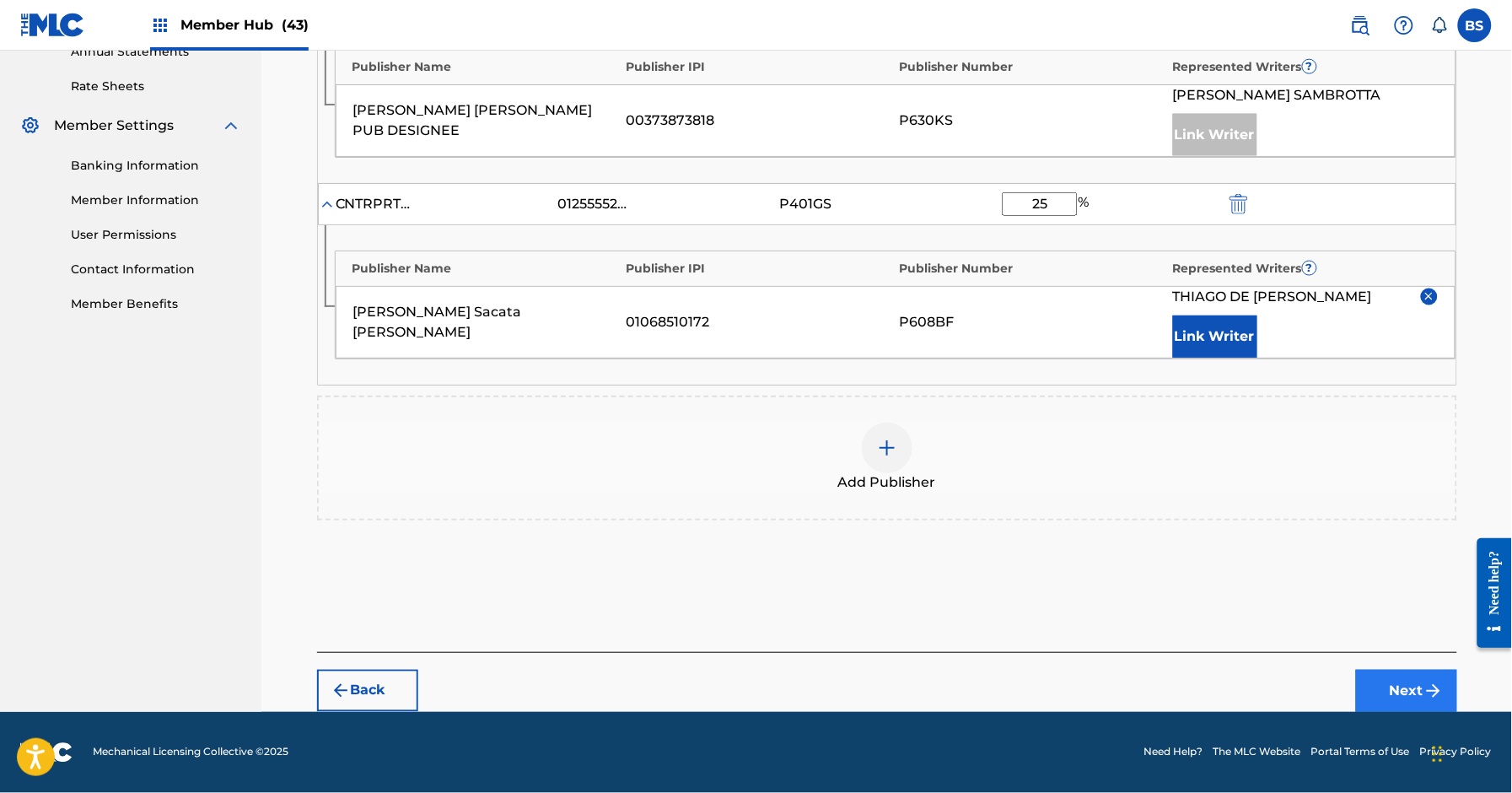
type input "25"
click at [1378, 694] on button "Next" at bounding box center [1407, 691] width 102 height 42
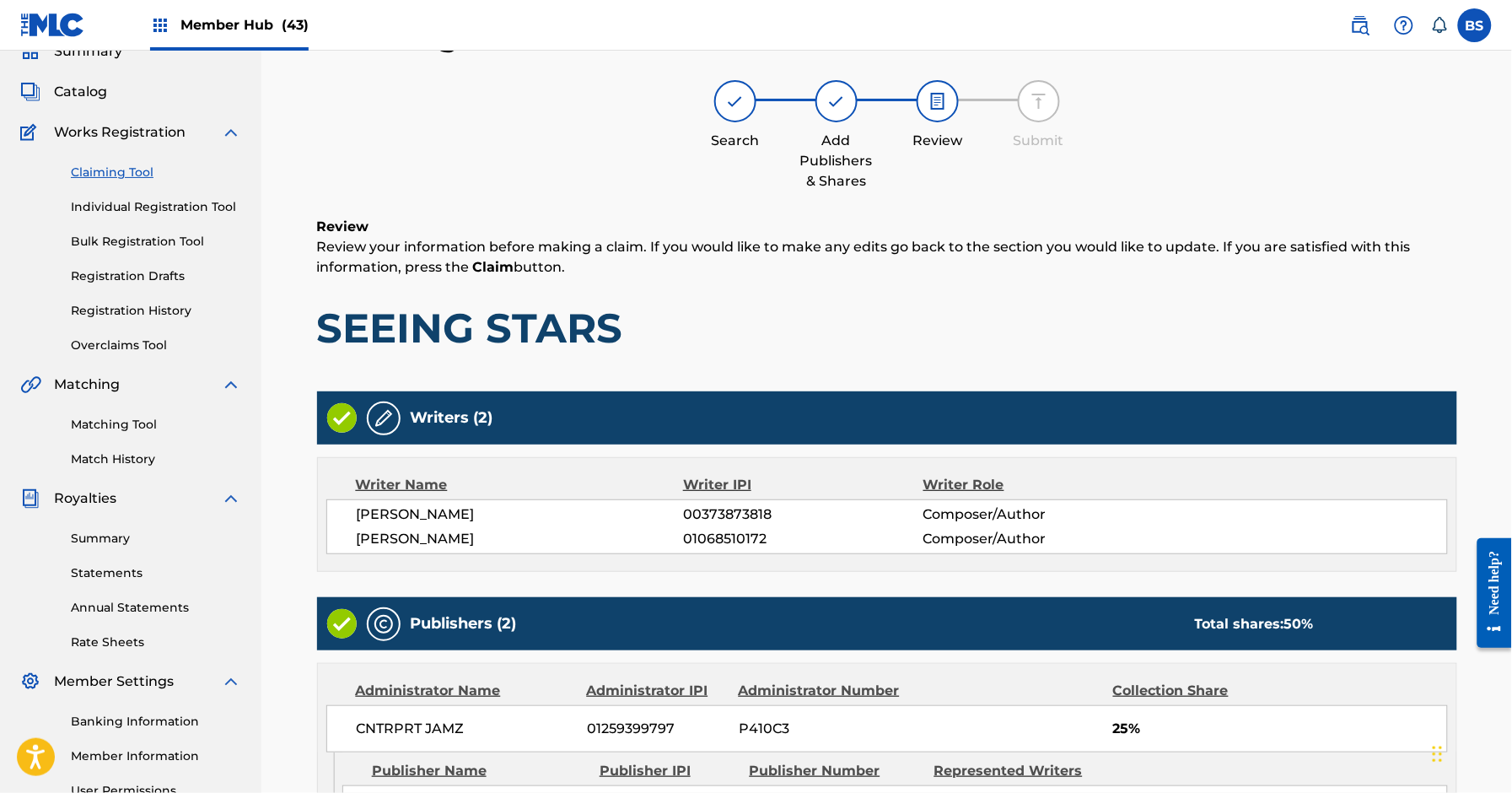
scroll to position [511, 0]
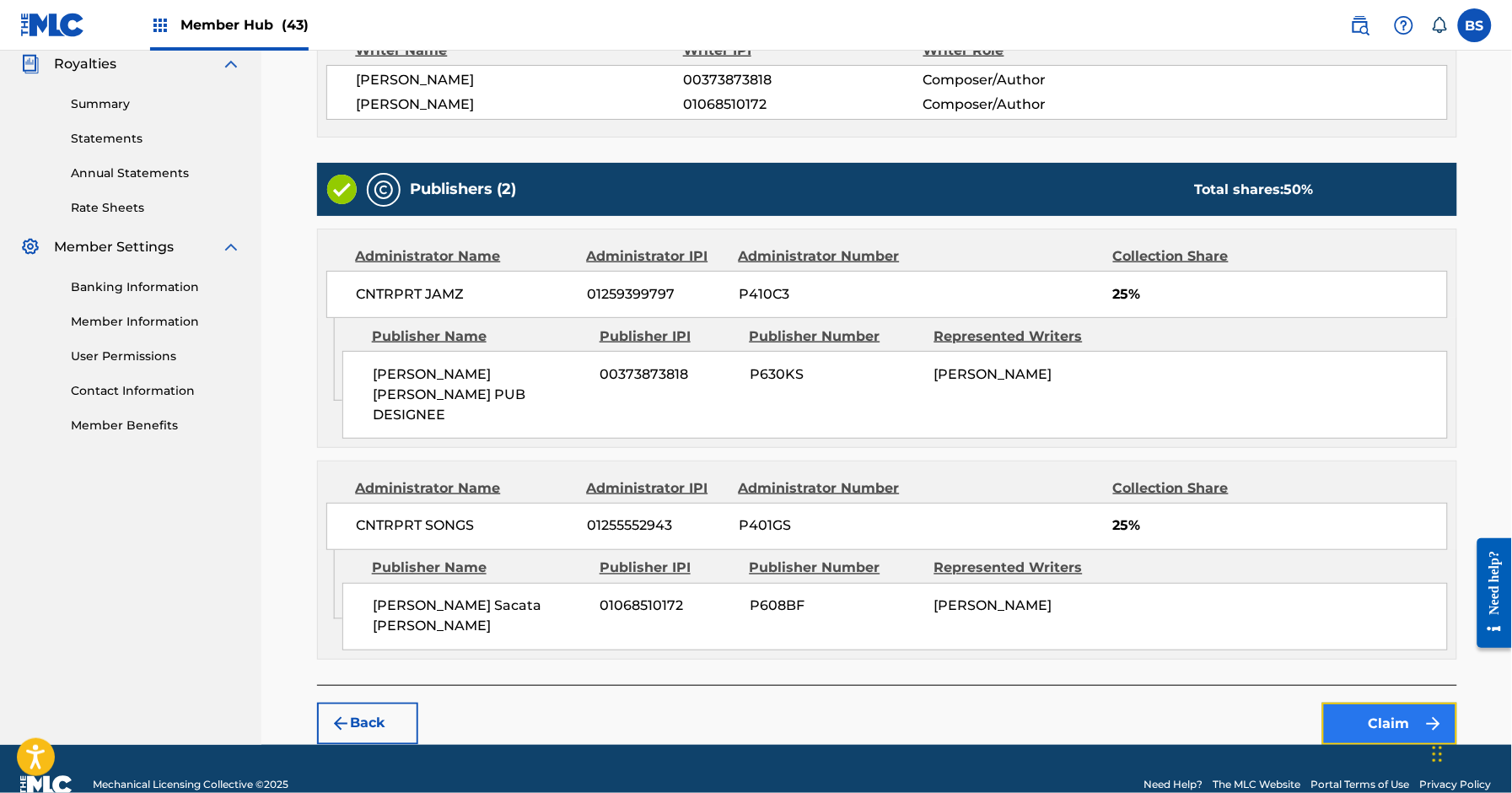
click at [1414, 703] on button "Claim" at bounding box center [1390, 724] width 135 height 42
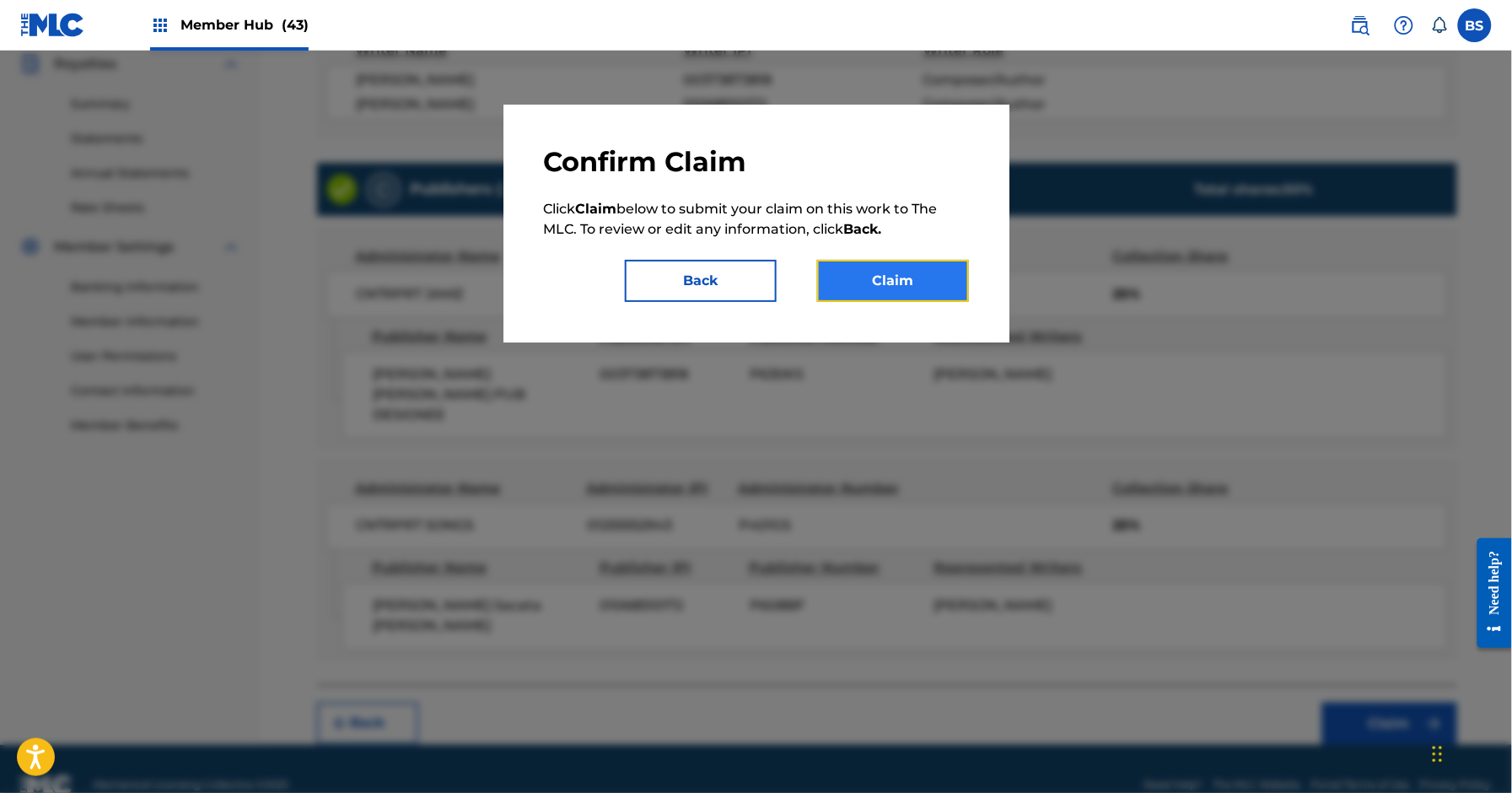
click at [934, 289] on button "Claim" at bounding box center [893, 280] width 152 height 42
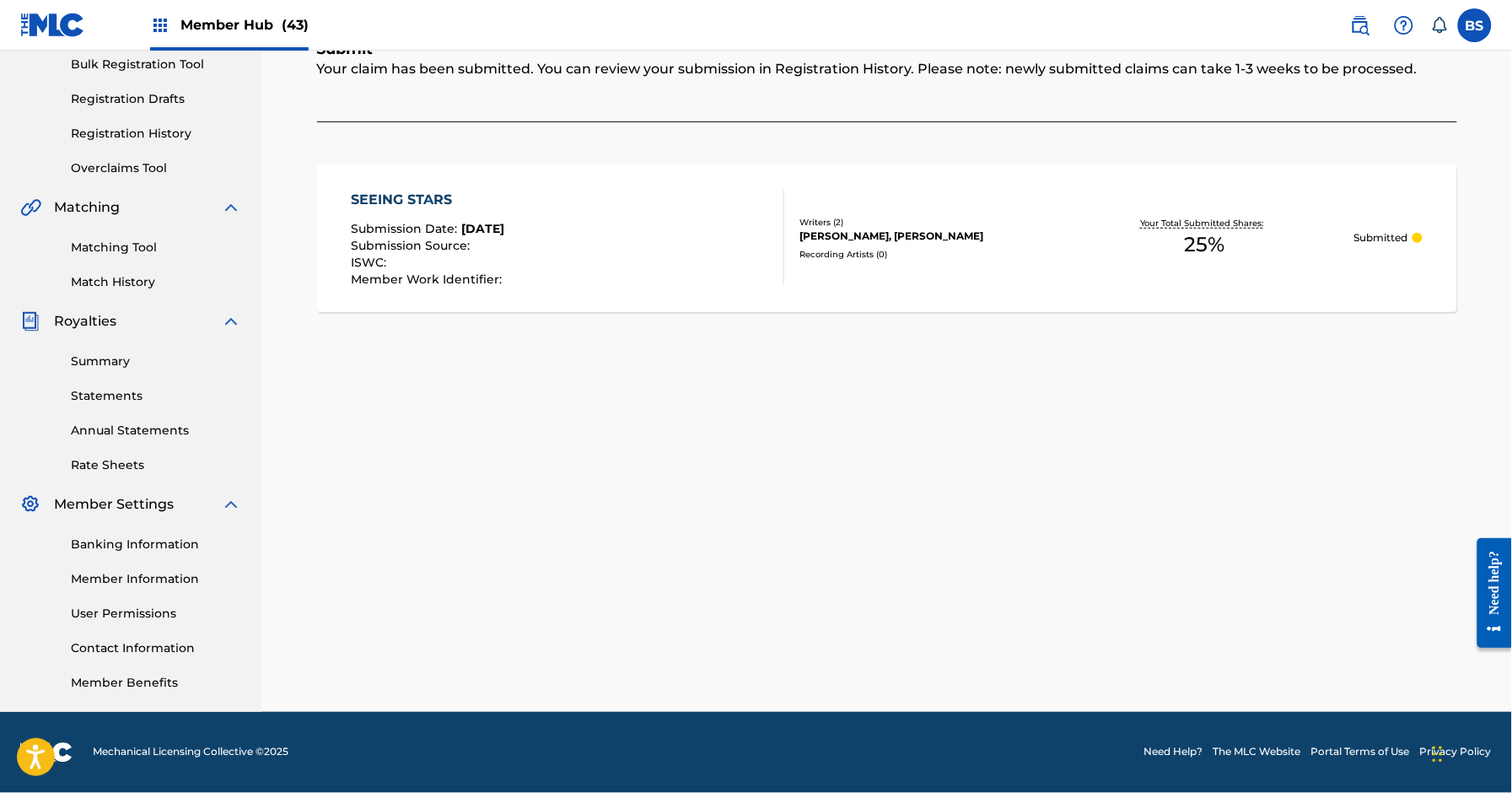
scroll to position [0, 0]
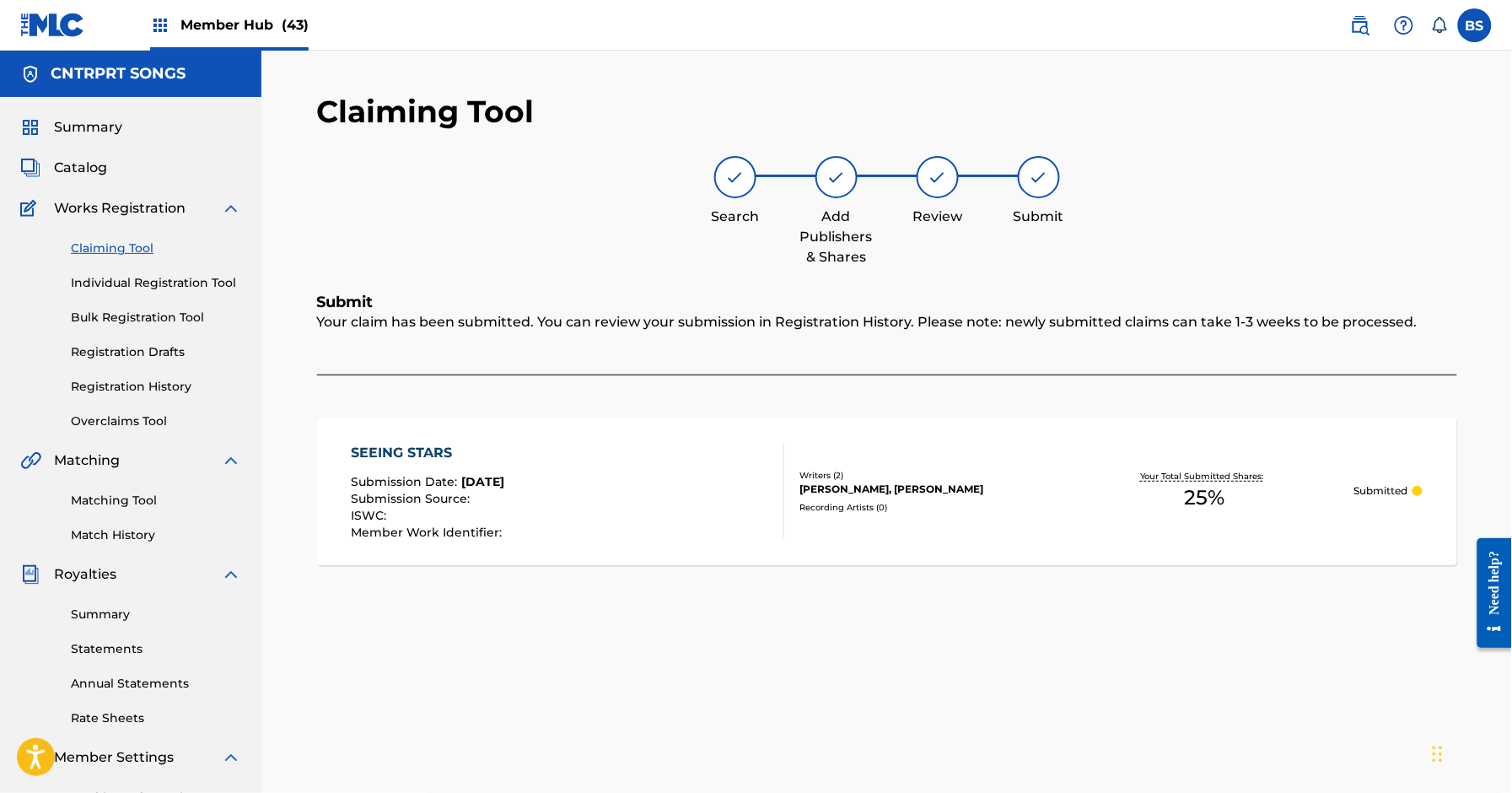
drag, startPoint x: 94, startPoint y: 172, endPoint x: 310, endPoint y: 190, distance: 216.7
click at [94, 172] on span "Catalog" at bounding box center [81, 167] width 53 height 20
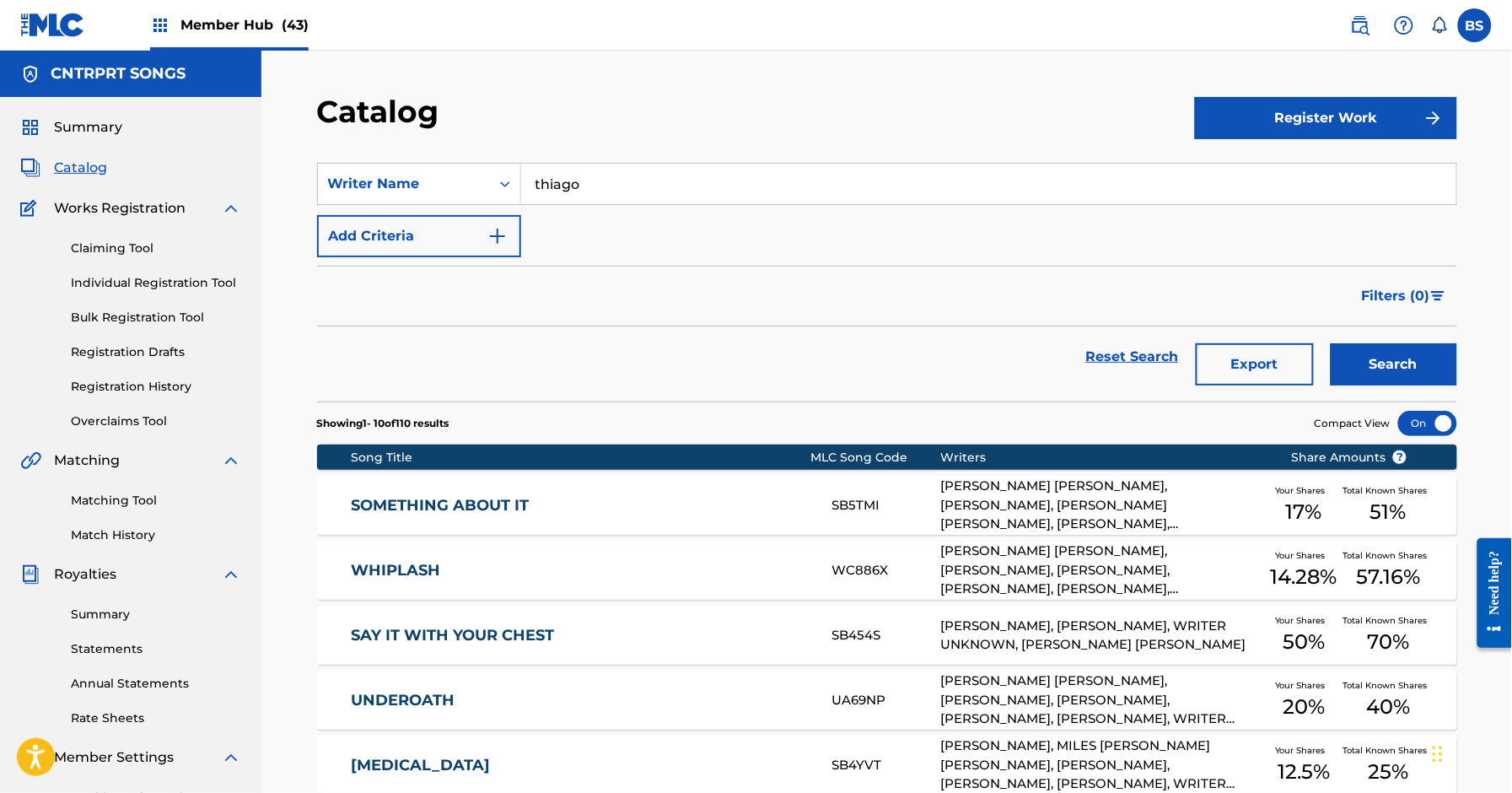
click at [558, 192] on input "thiago" at bounding box center [989, 184] width 935 height 41
click at [557, 192] on input "thiago" at bounding box center [989, 184] width 935 height 41
click at [399, 184] on div "Writer Name" at bounding box center [404, 184] width 152 height 20
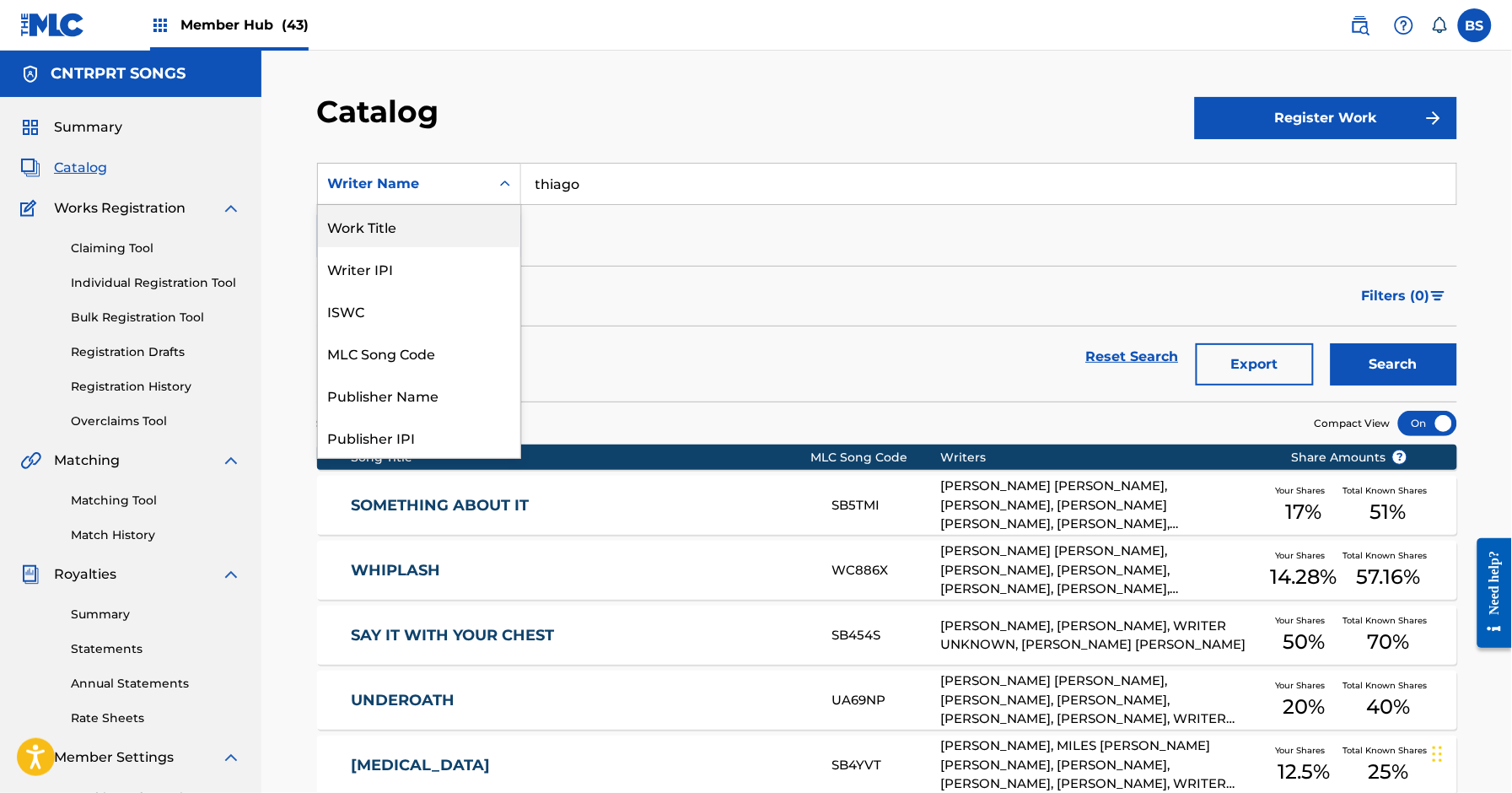
drag, startPoint x: 396, startPoint y: 214, endPoint x: 454, endPoint y: 212, distance: 58.0
click at [396, 214] on div "Work Title" at bounding box center [419, 226] width 202 height 42
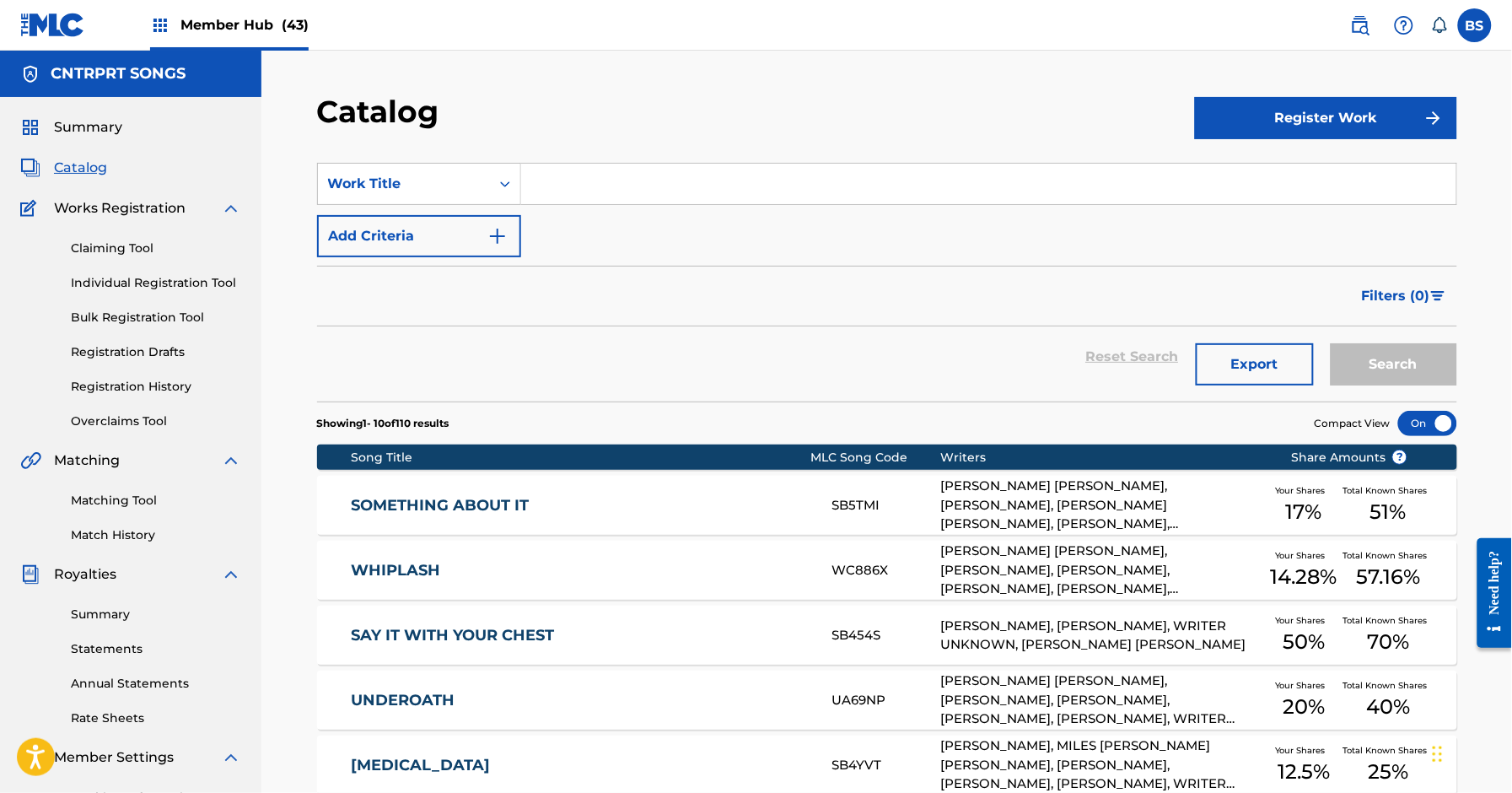
click at [631, 176] on input "Search Form" at bounding box center [989, 184] width 935 height 41
paste input "Silica"
type input "Silica"
click at [595, 266] on div "Filters ( 0 )" at bounding box center [888, 297] width 1140 height 61
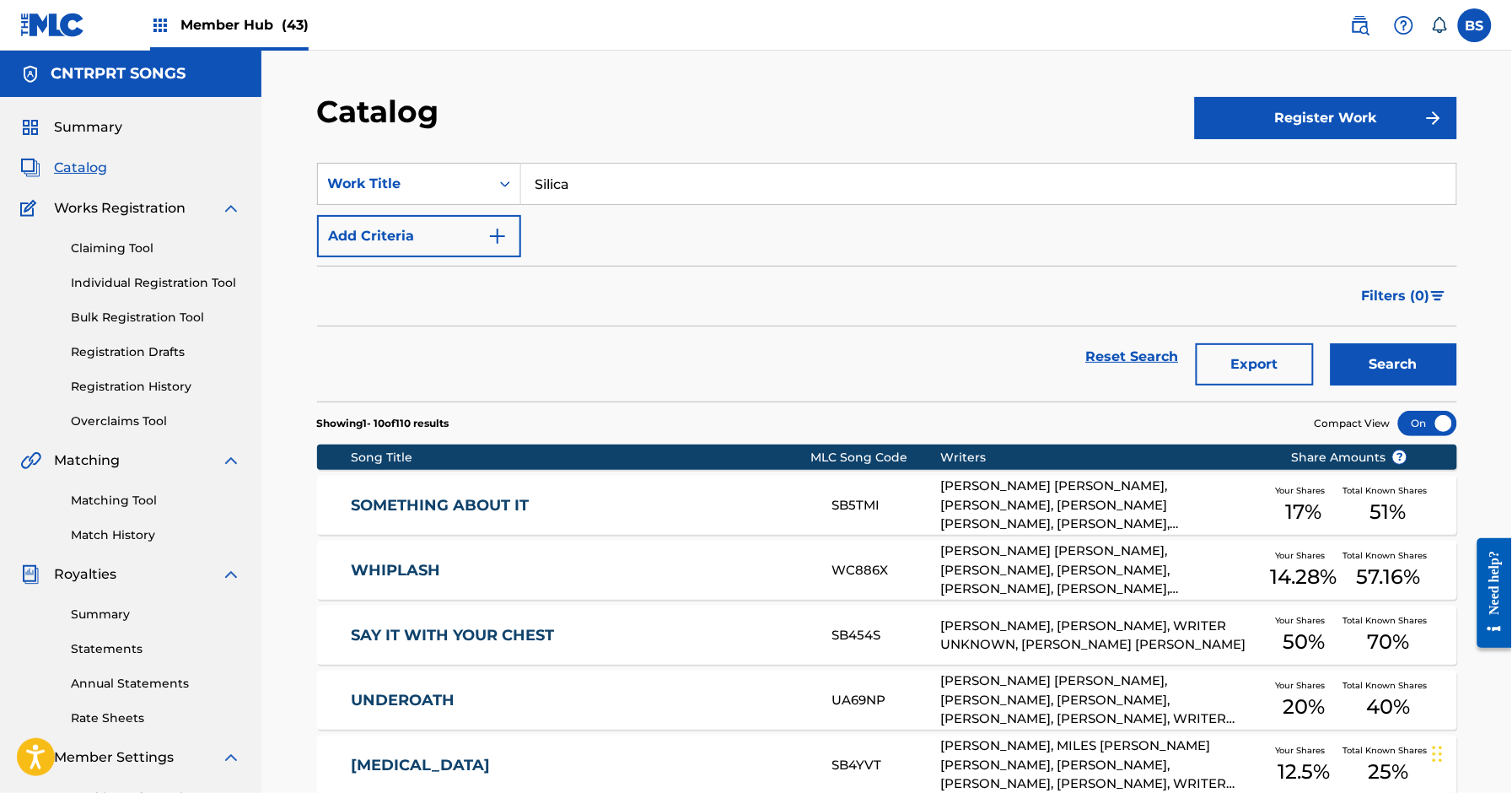
click at [111, 259] on div "Claiming Tool Individual Registration Tool Bulk Registration Tool Registration …" at bounding box center [130, 324] width 221 height 212
click at [117, 253] on link "Claiming Tool" at bounding box center [156, 248] width 170 height 18
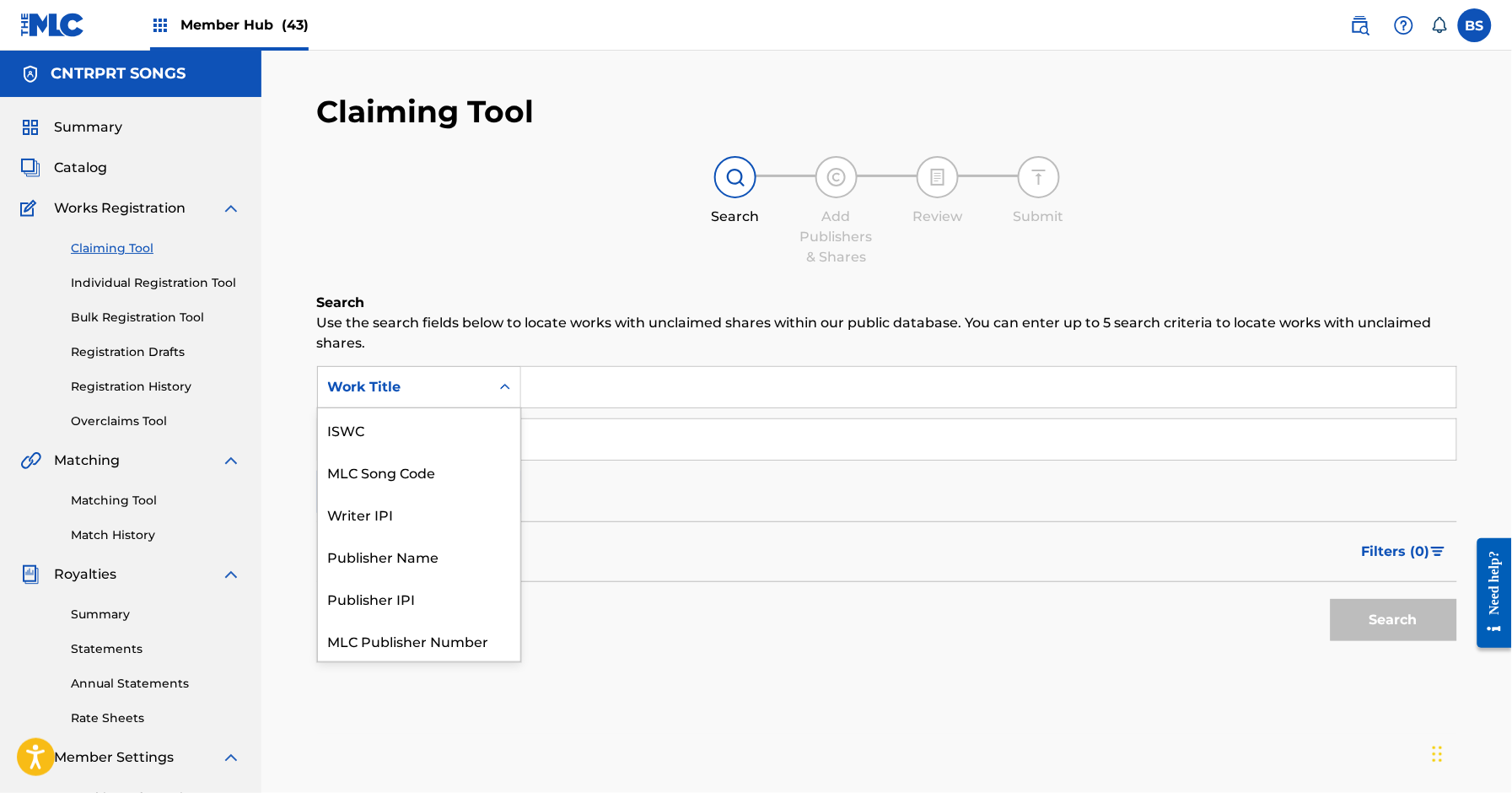
drag, startPoint x: 480, startPoint y: 379, endPoint x: 442, endPoint y: 411, distance: 49.7
click at [463, 384] on div "Work Title" at bounding box center [404, 388] width 172 height 32
drag, startPoint x: 447, startPoint y: 436, endPoint x: 529, endPoint y: 416, distance: 84.4
click at [452, 435] on div "MLC Song Code" at bounding box center [419, 430] width 202 height 42
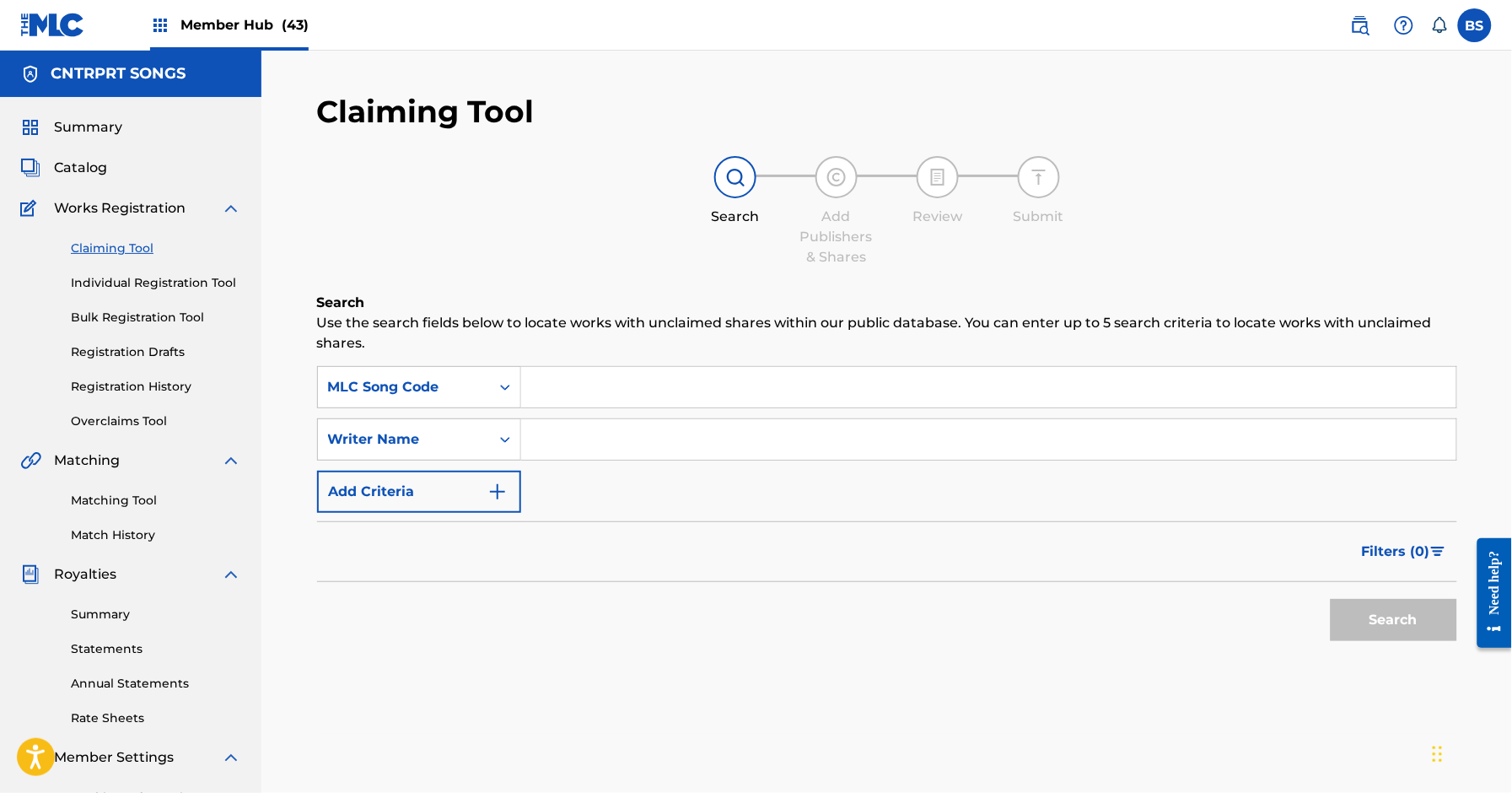
click at [609, 389] on input "Search Form" at bounding box center [989, 387] width 935 height 41
paste input "S66VE4"
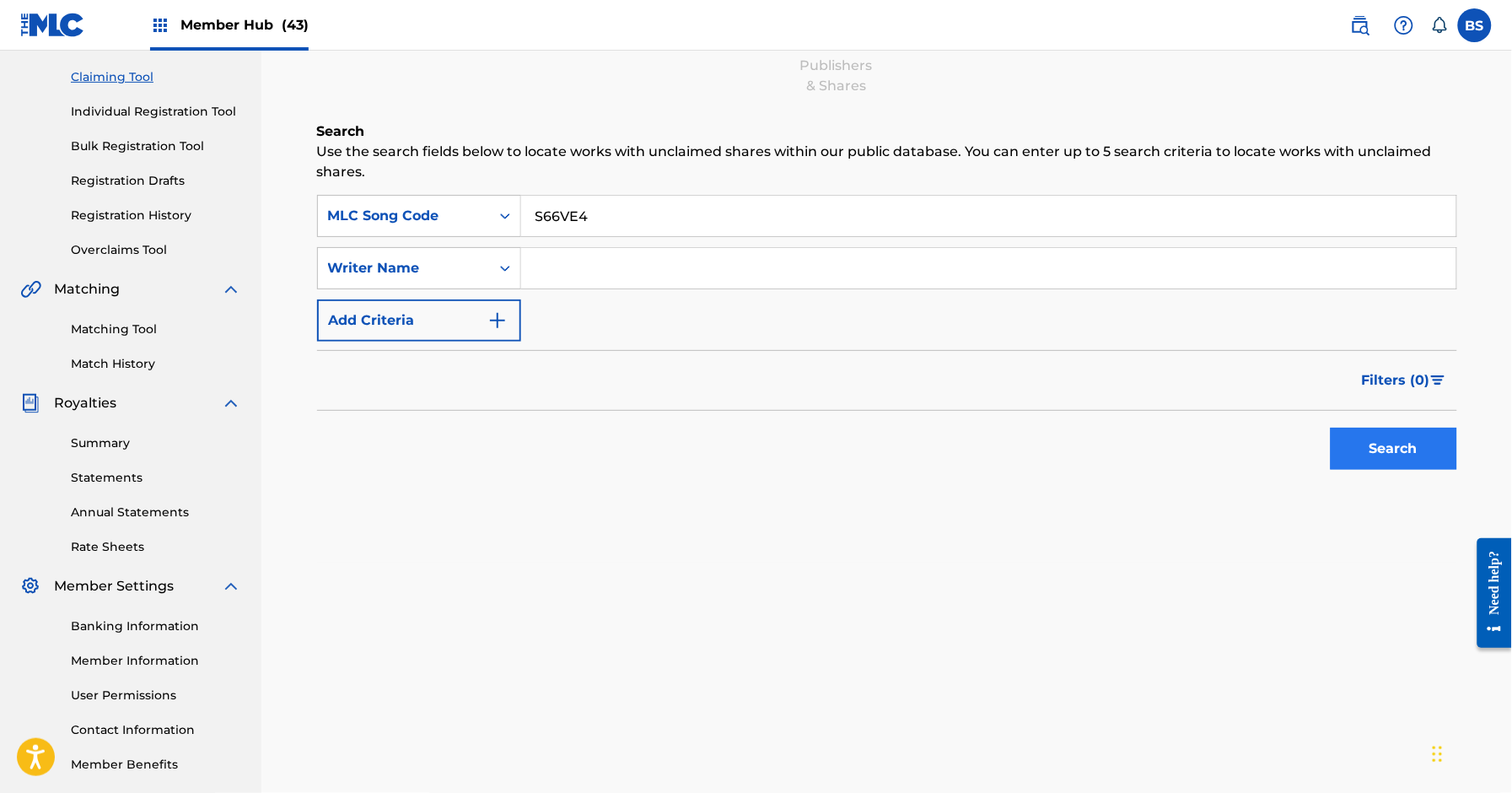
type input "S66VE4"
click at [1409, 443] on button "Search" at bounding box center [1394, 449] width 126 height 42
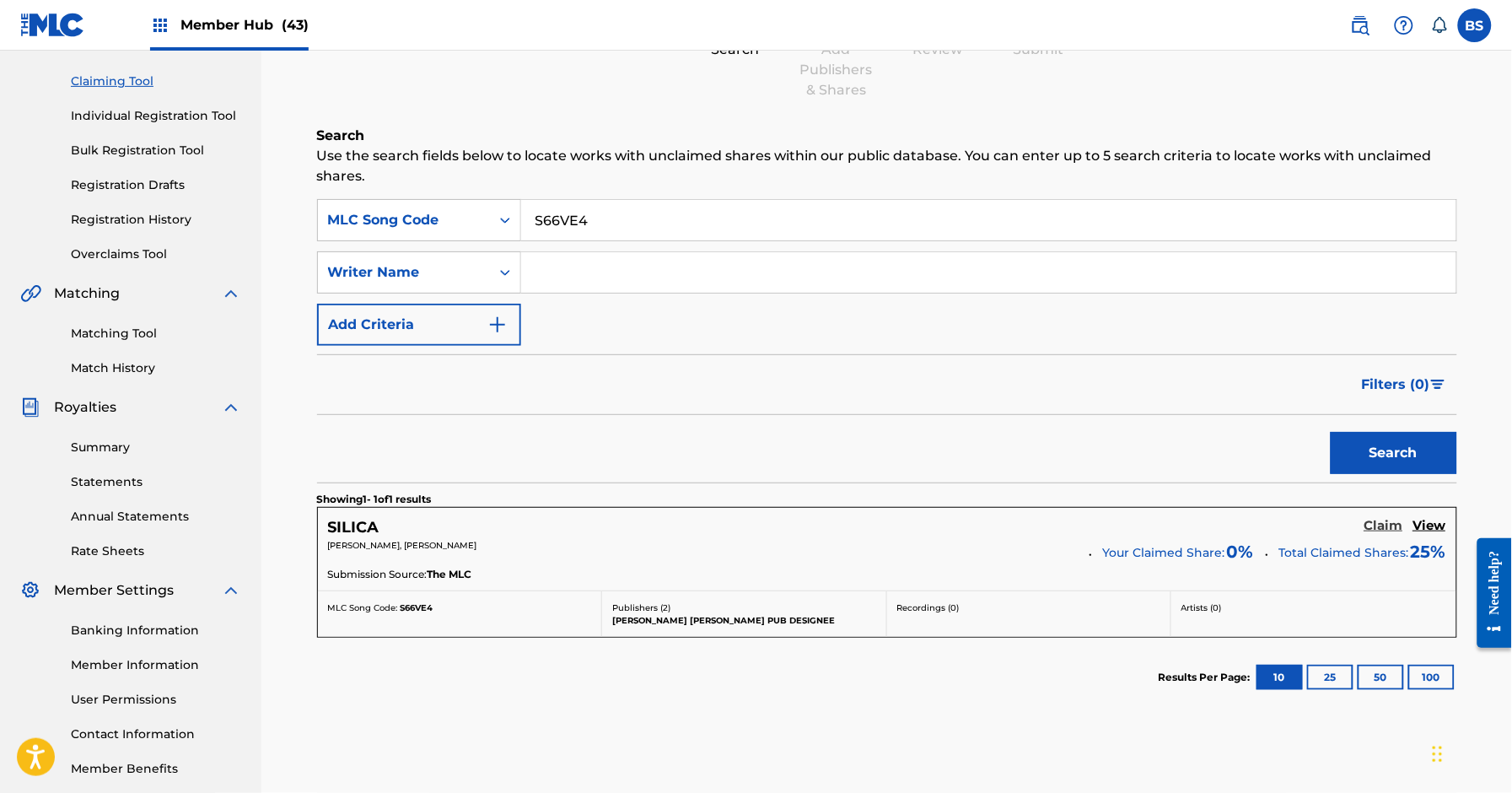
click at [1374, 522] on h5 "Claim" at bounding box center [1384, 526] width 39 height 16
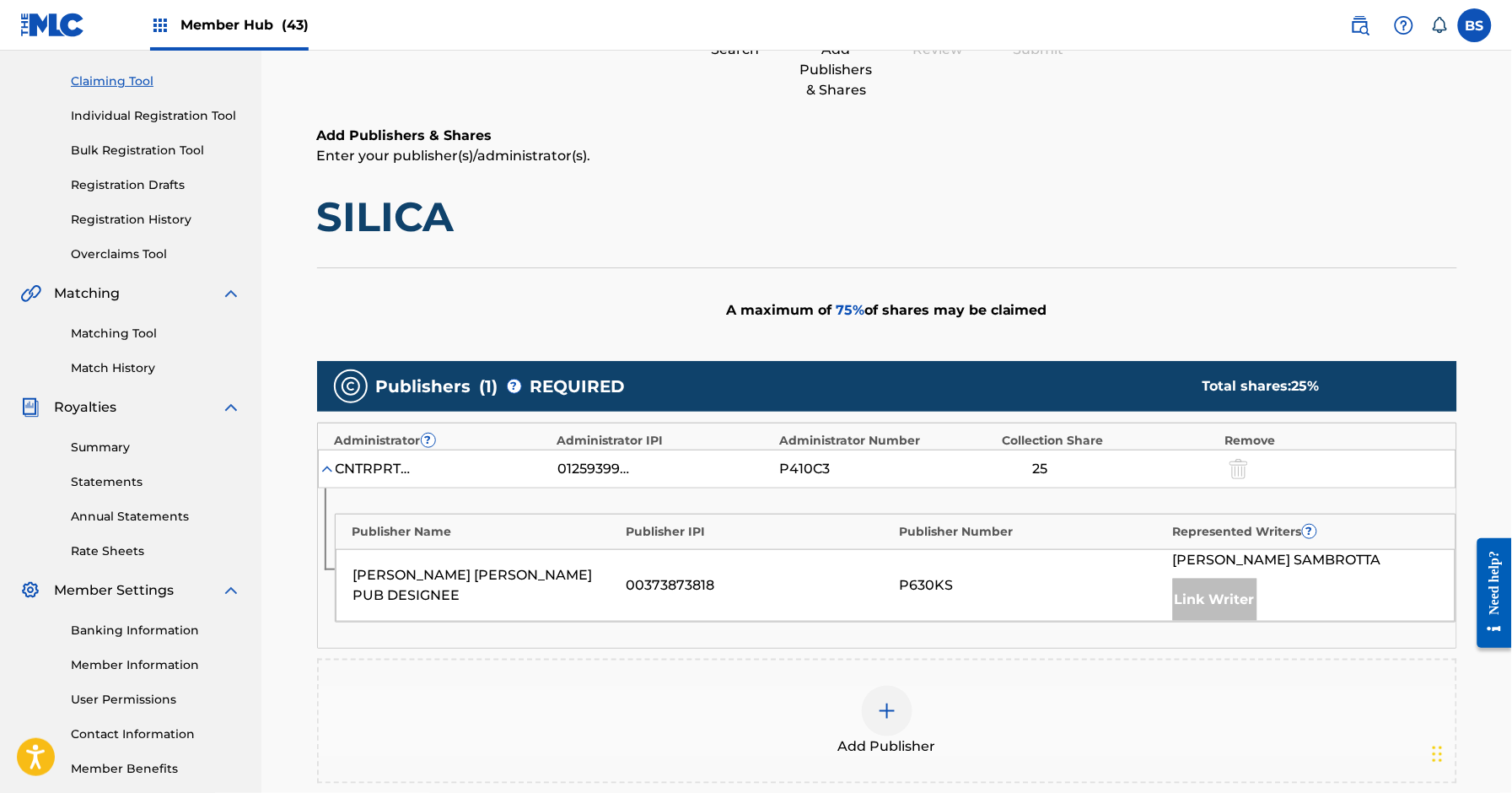
click at [897, 701] on div at bounding box center [887, 711] width 50 height 50
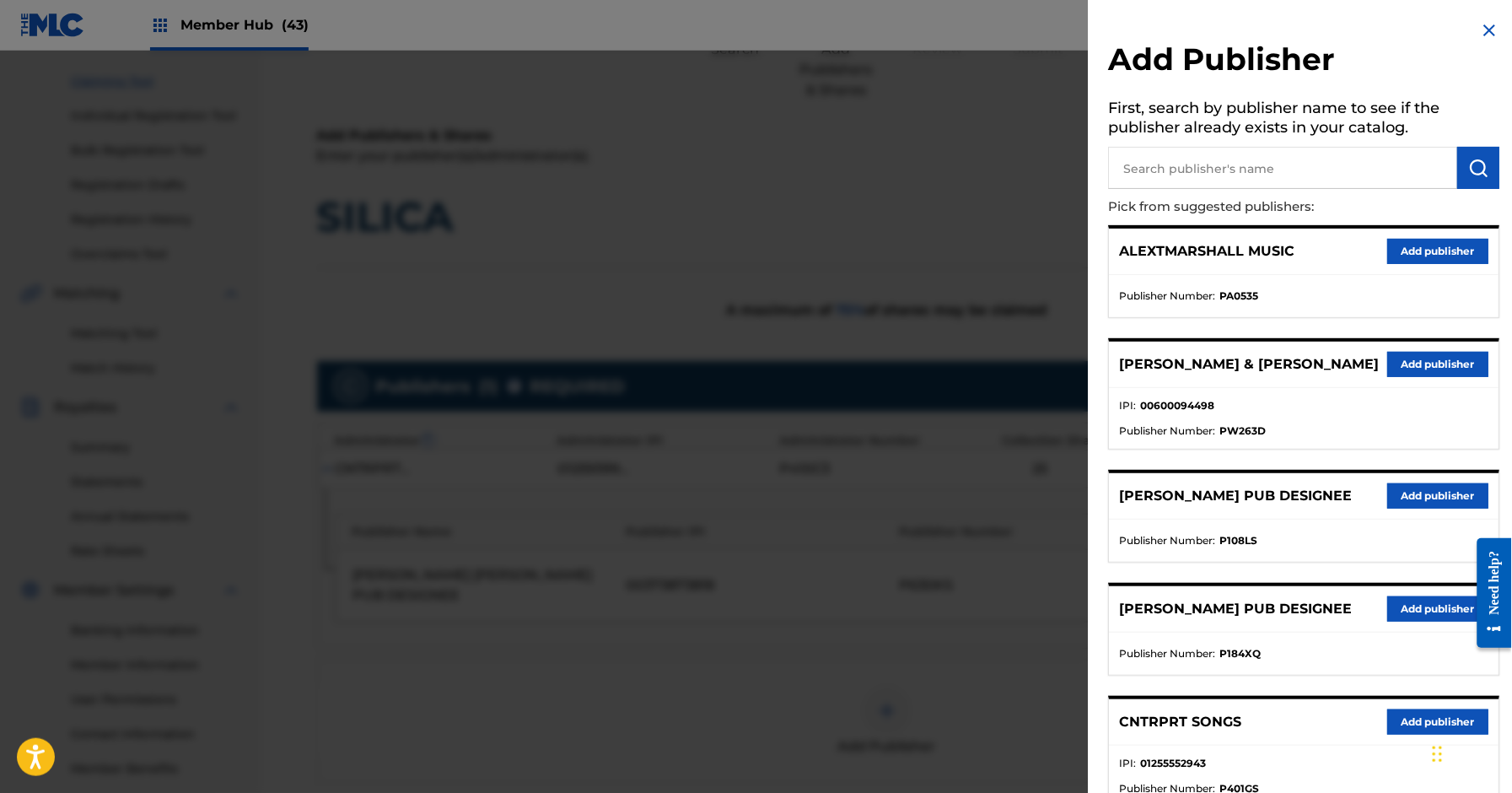
click at [1188, 153] on input "text" at bounding box center [1283, 167] width 349 height 42
type input "thiago"
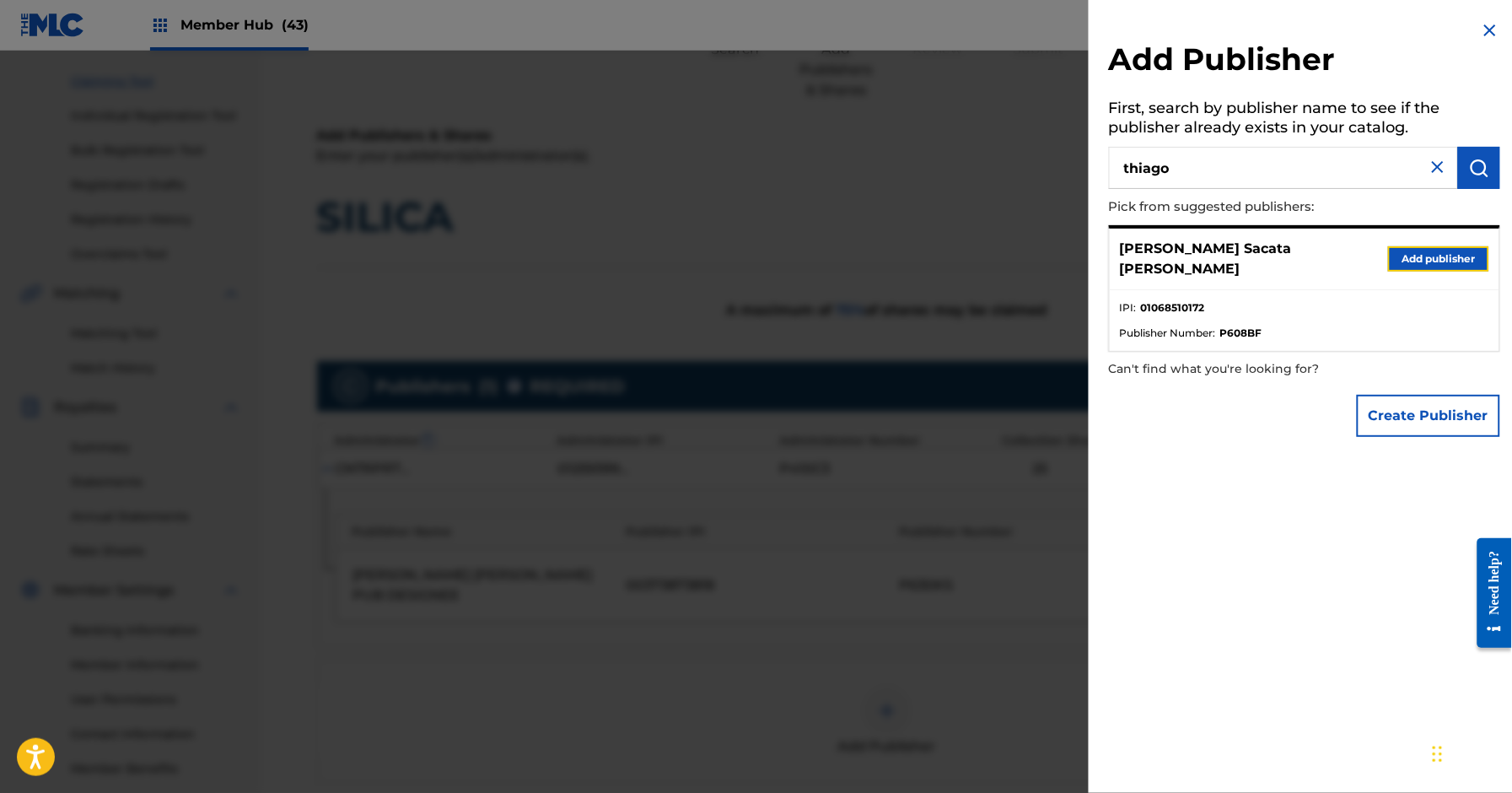
drag, startPoint x: 1454, startPoint y: 244, endPoint x: 1436, endPoint y: 255, distance: 21.1
click at [1454, 246] on button "Add publisher" at bounding box center [1439, 259] width 102 height 26
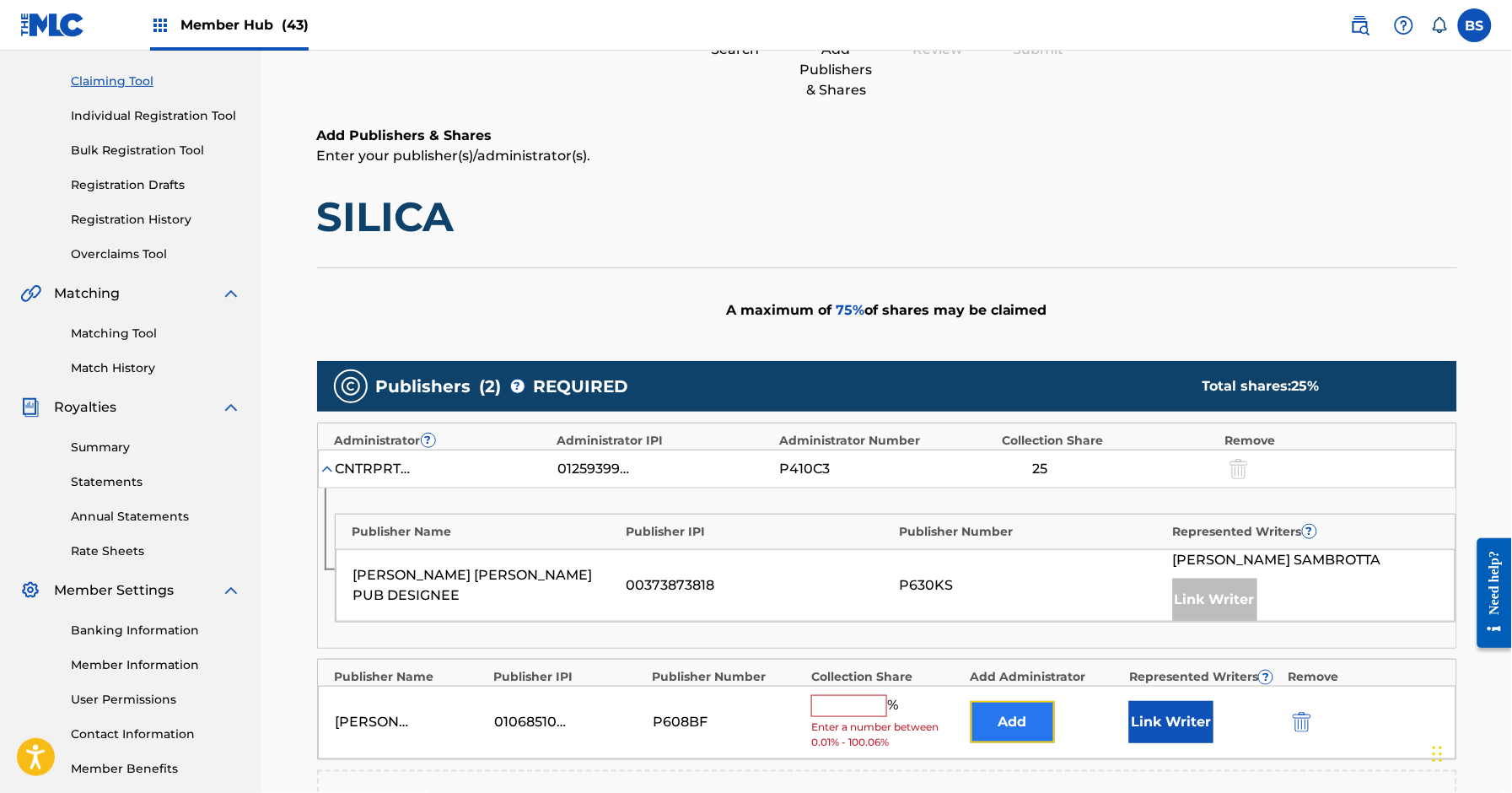
click at [1005, 732] on button "Add" at bounding box center [1013, 723] width 85 height 42
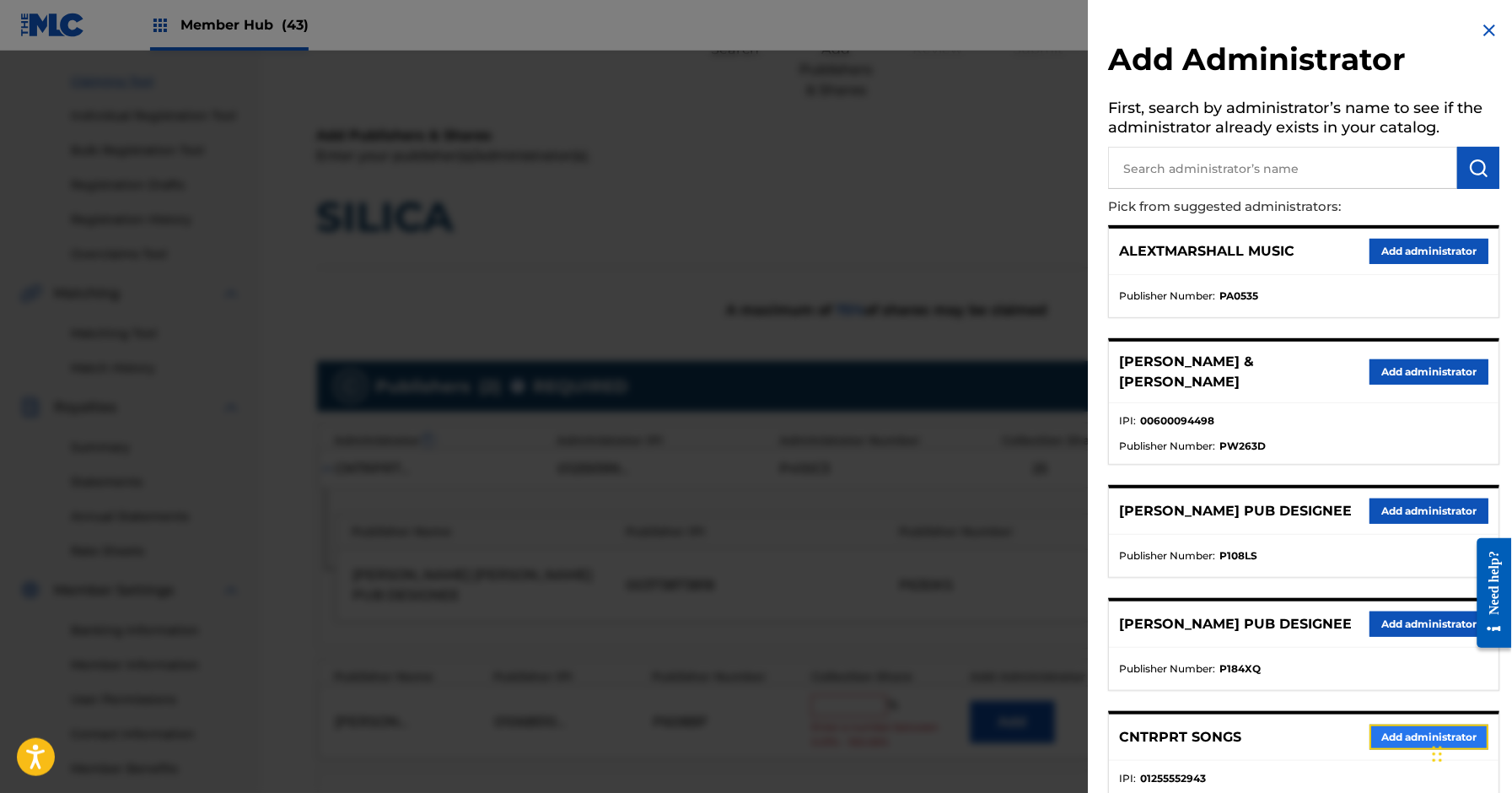
click at [1397, 746] on button "Add administrator" at bounding box center [1429, 737] width 119 height 26
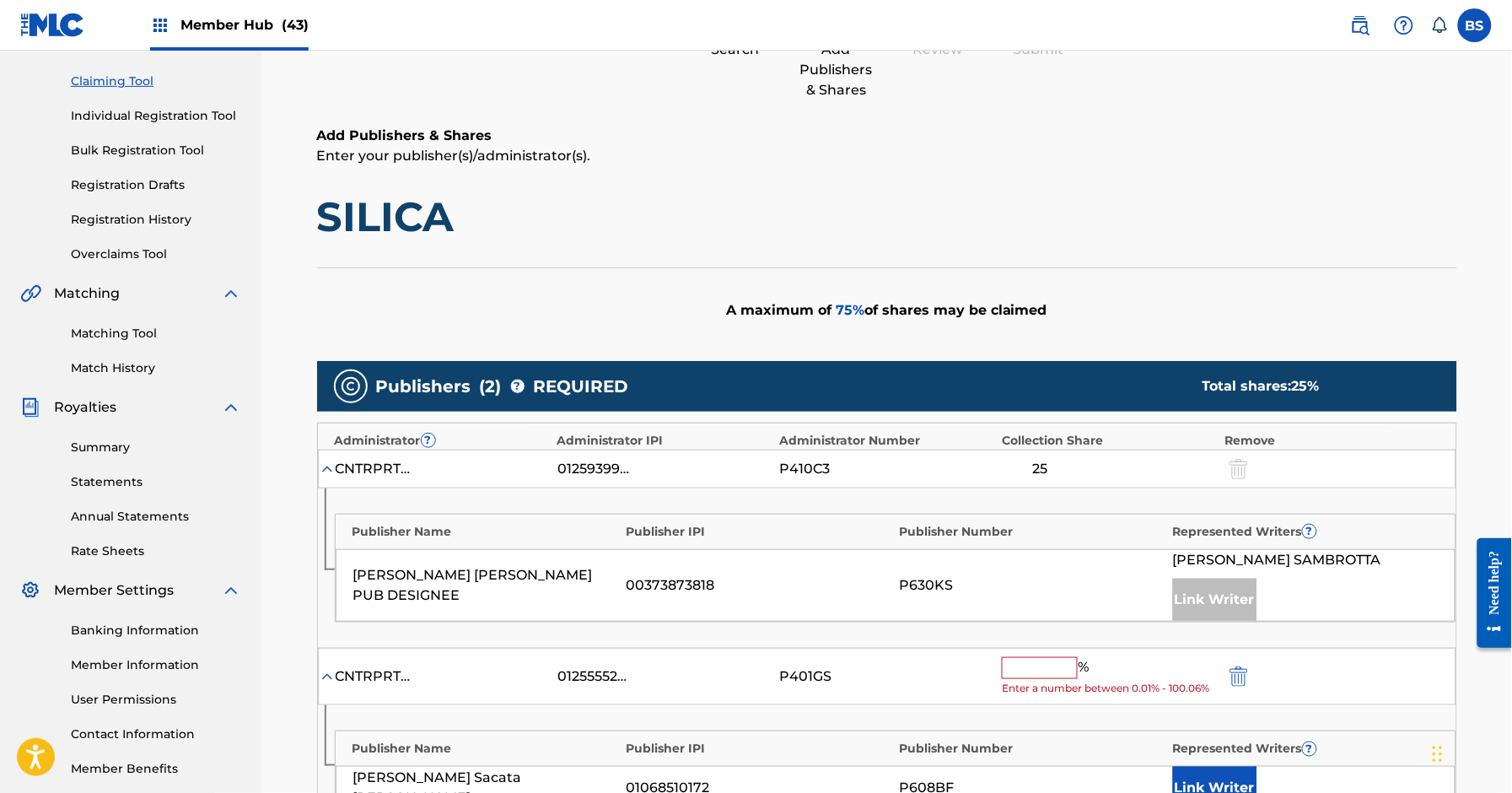
scroll to position [154, 0]
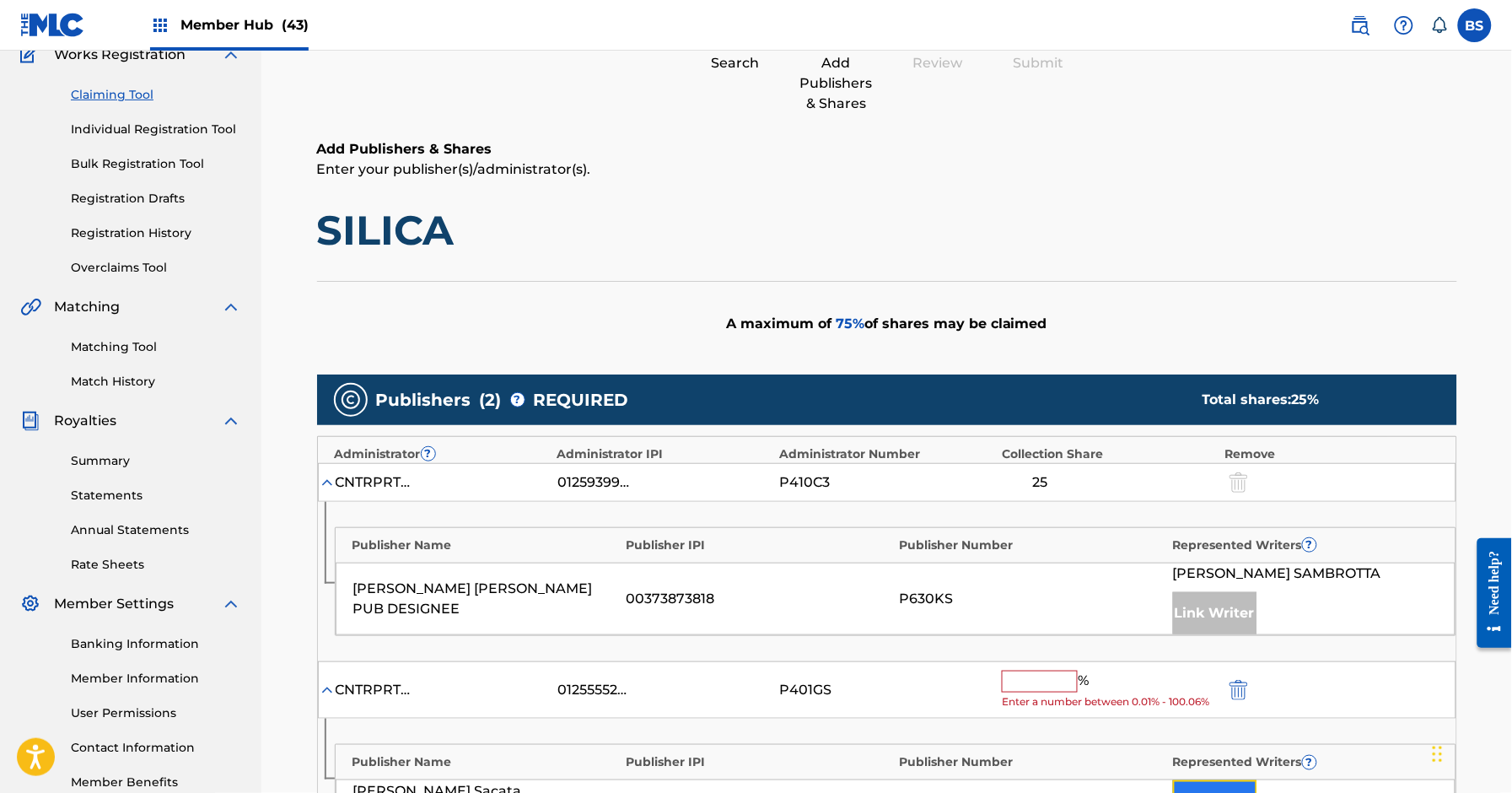
click at [1209, 783] on button "Link Writer" at bounding box center [1215, 802] width 85 height 42
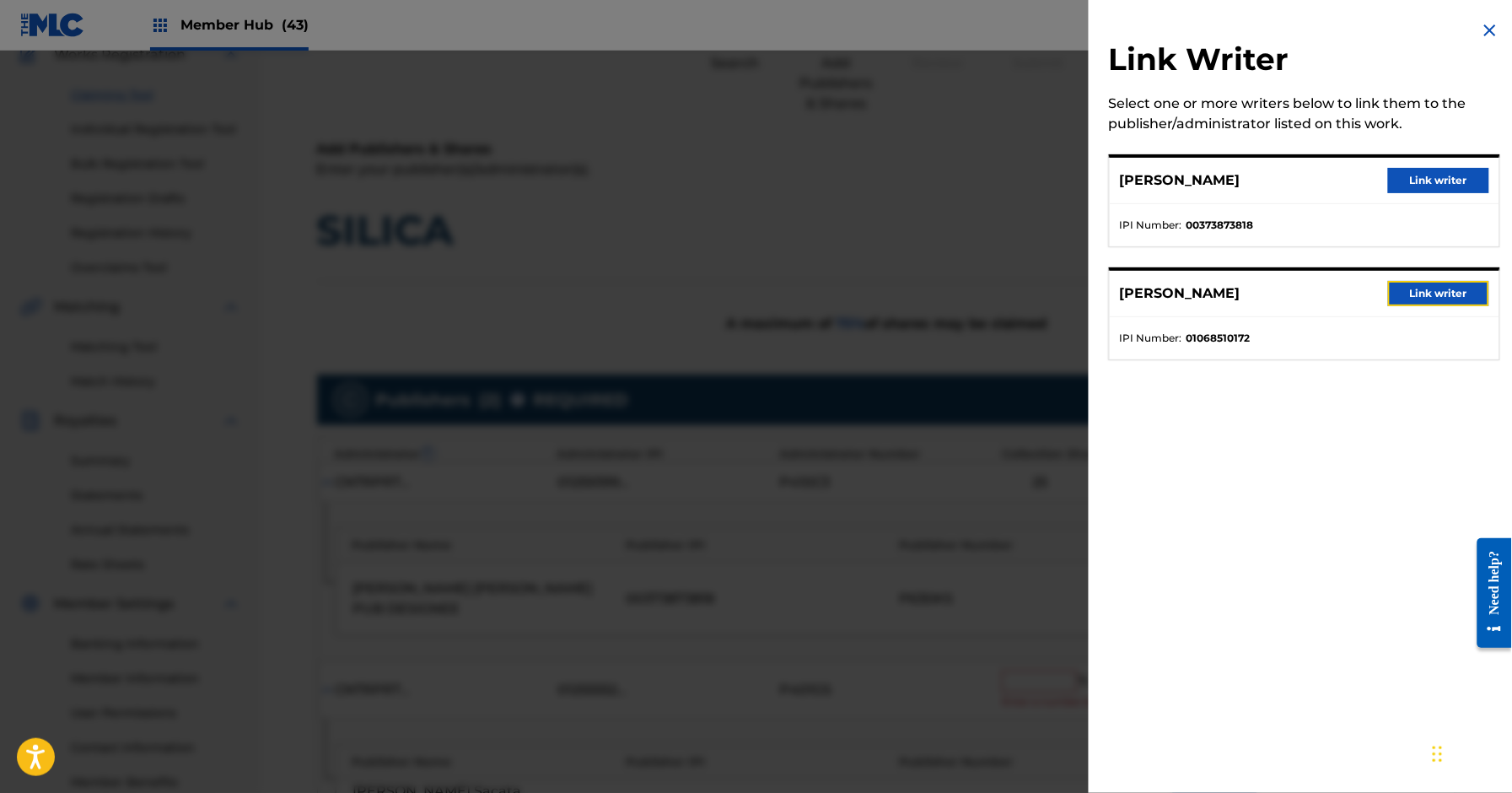
drag, startPoint x: 1468, startPoint y: 287, endPoint x: 880, endPoint y: 400, distance: 598.8
click at [1467, 287] on button "Link writer" at bounding box center [1439, 294] width 102 height 26
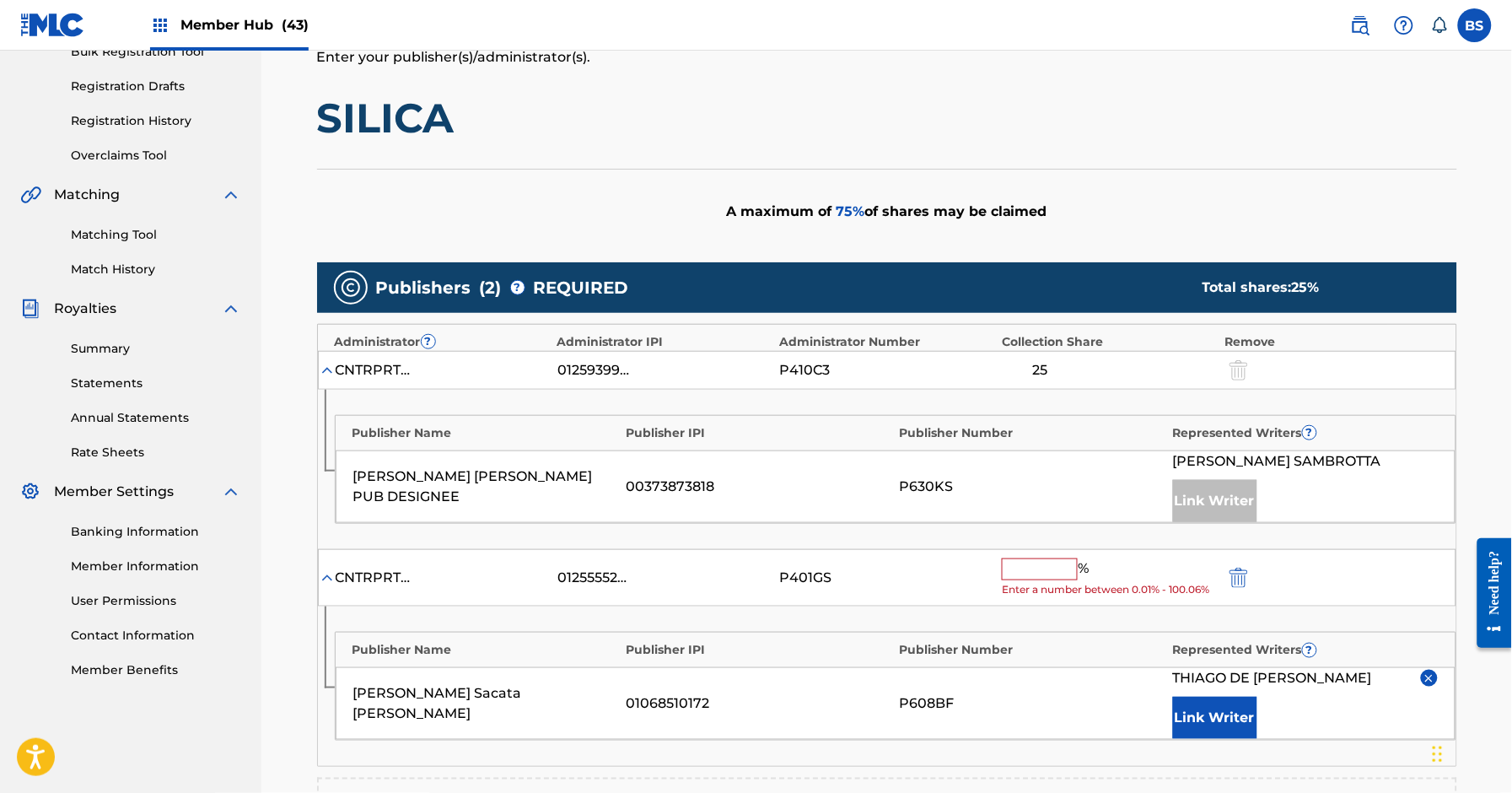
drag, startPoint x: 1033, startPoint y: 556, endPoint x: 998, endPoint y: 571, distance: 38.1
click at [1033, 556] on div "CNTRPRT SONGS 01255552943 P401GS % Enter a number between 0.01% - 100.06%" at bounding box center [888, 578] width 1139 height 58
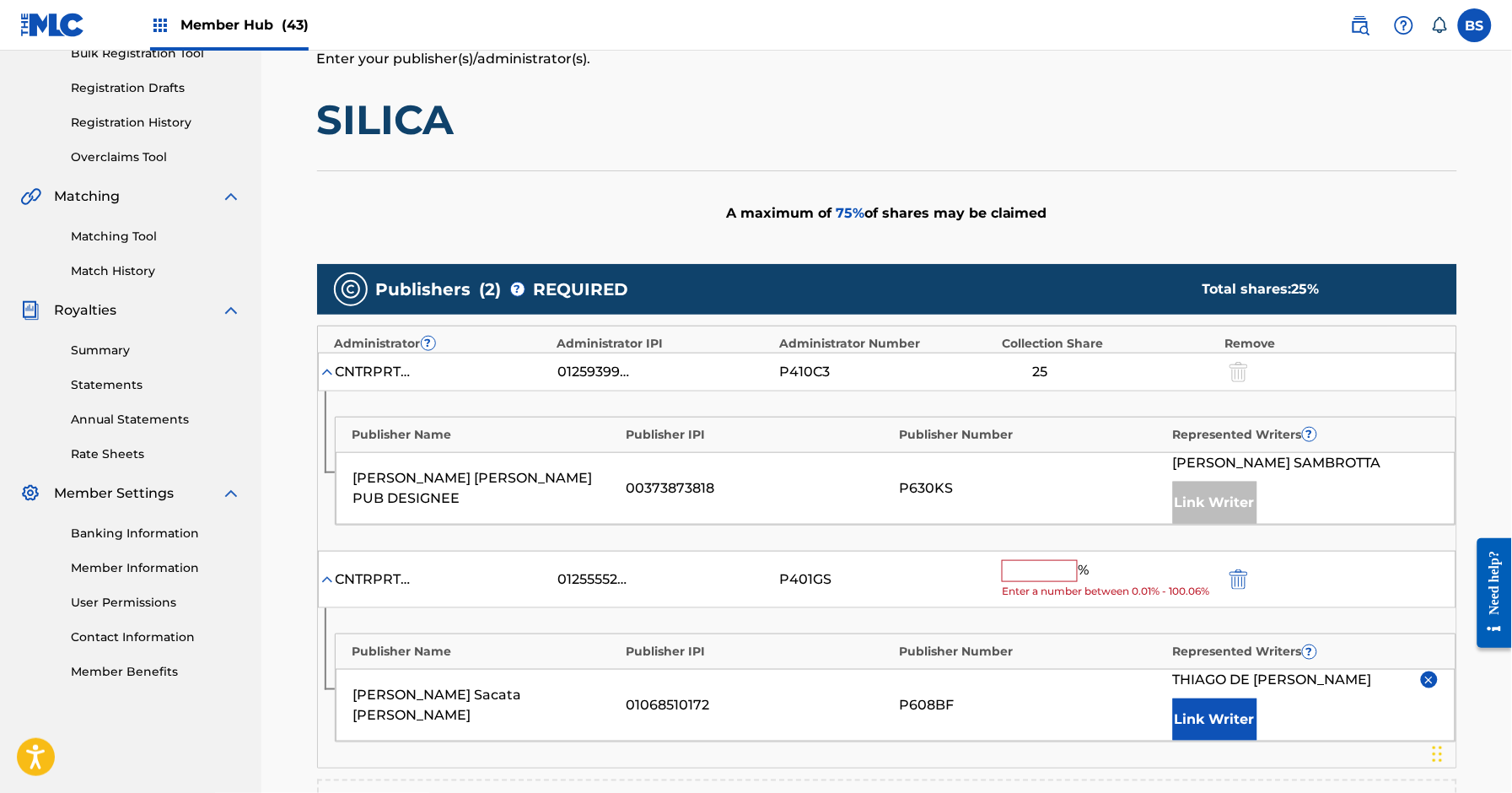
click at [1032, 576] on input "text" at bounding box center [1040, 571] width 76 height 22
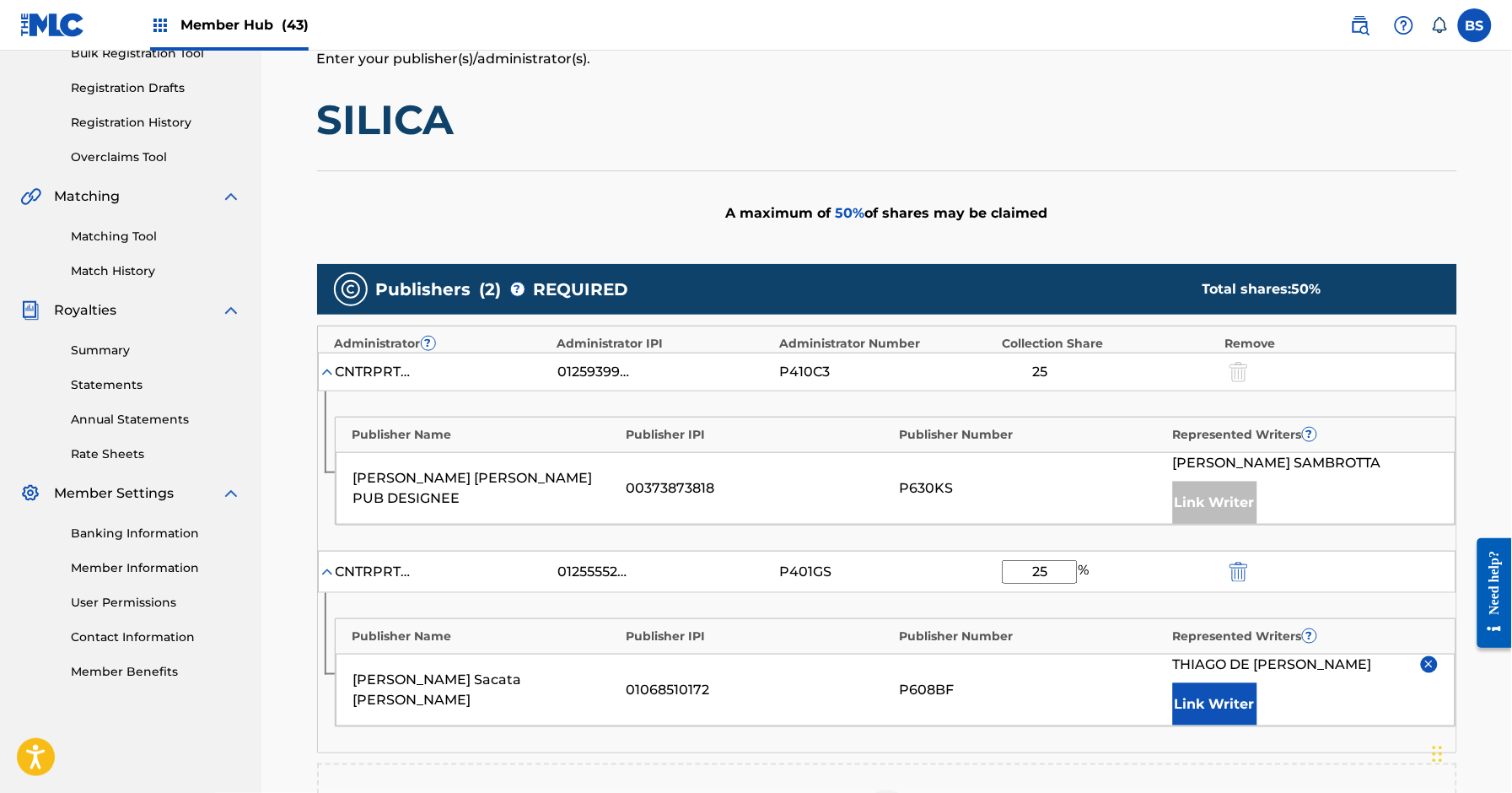
type input "25"
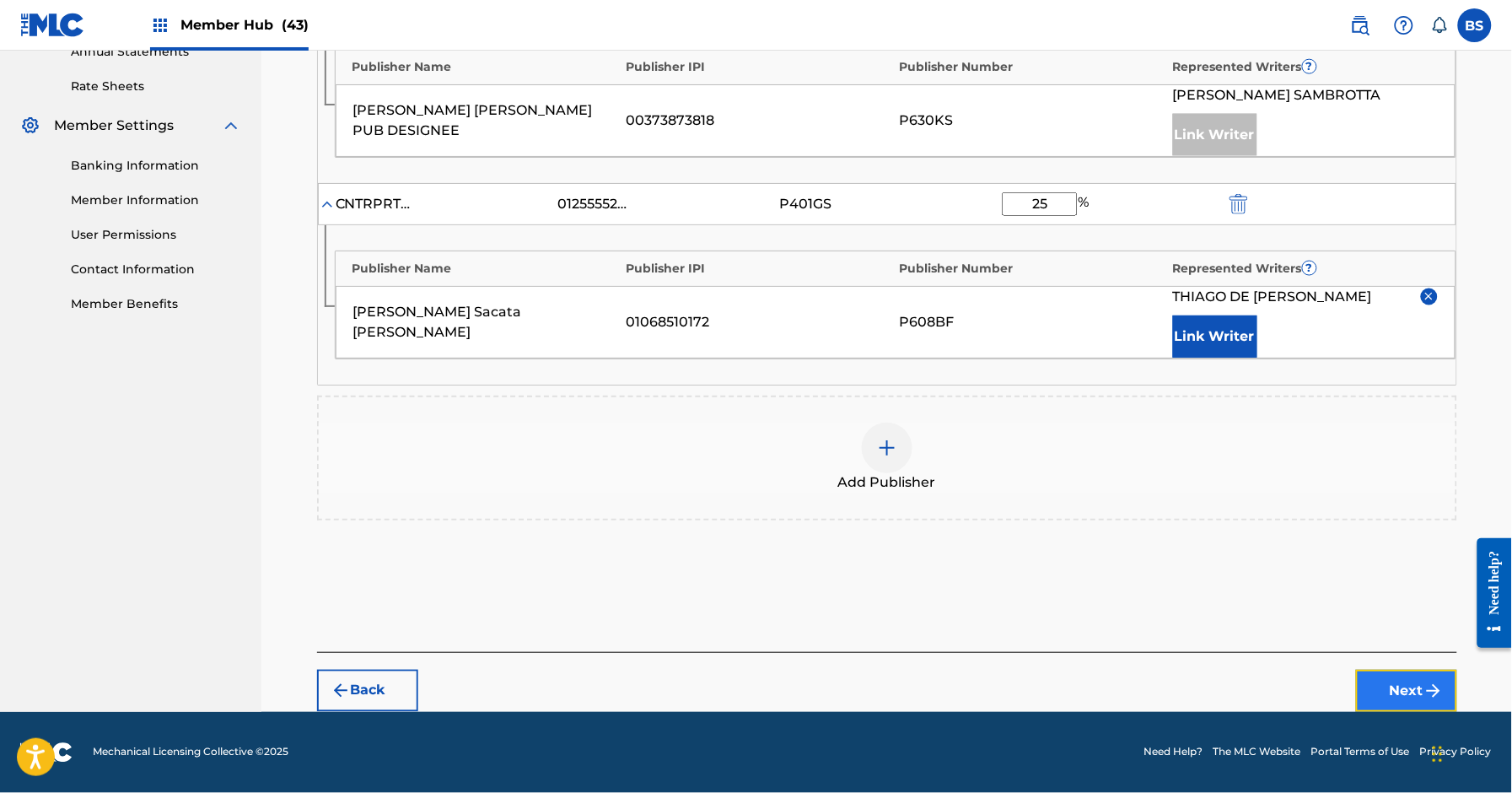
click at [1394, 684] on button "Next" at bounding box center [1407, 691] width 102 height 42
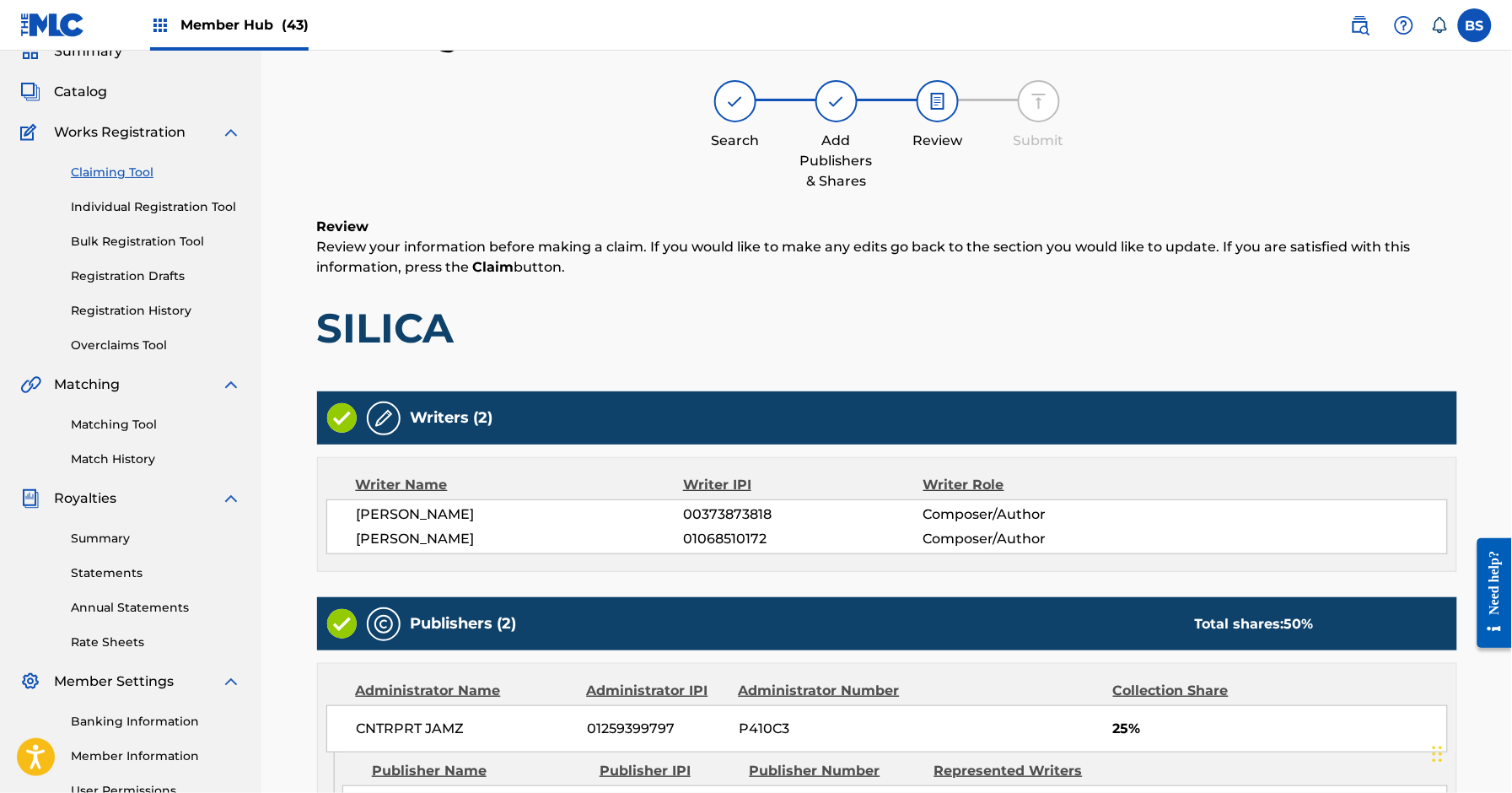
scroll to position [511, 0]
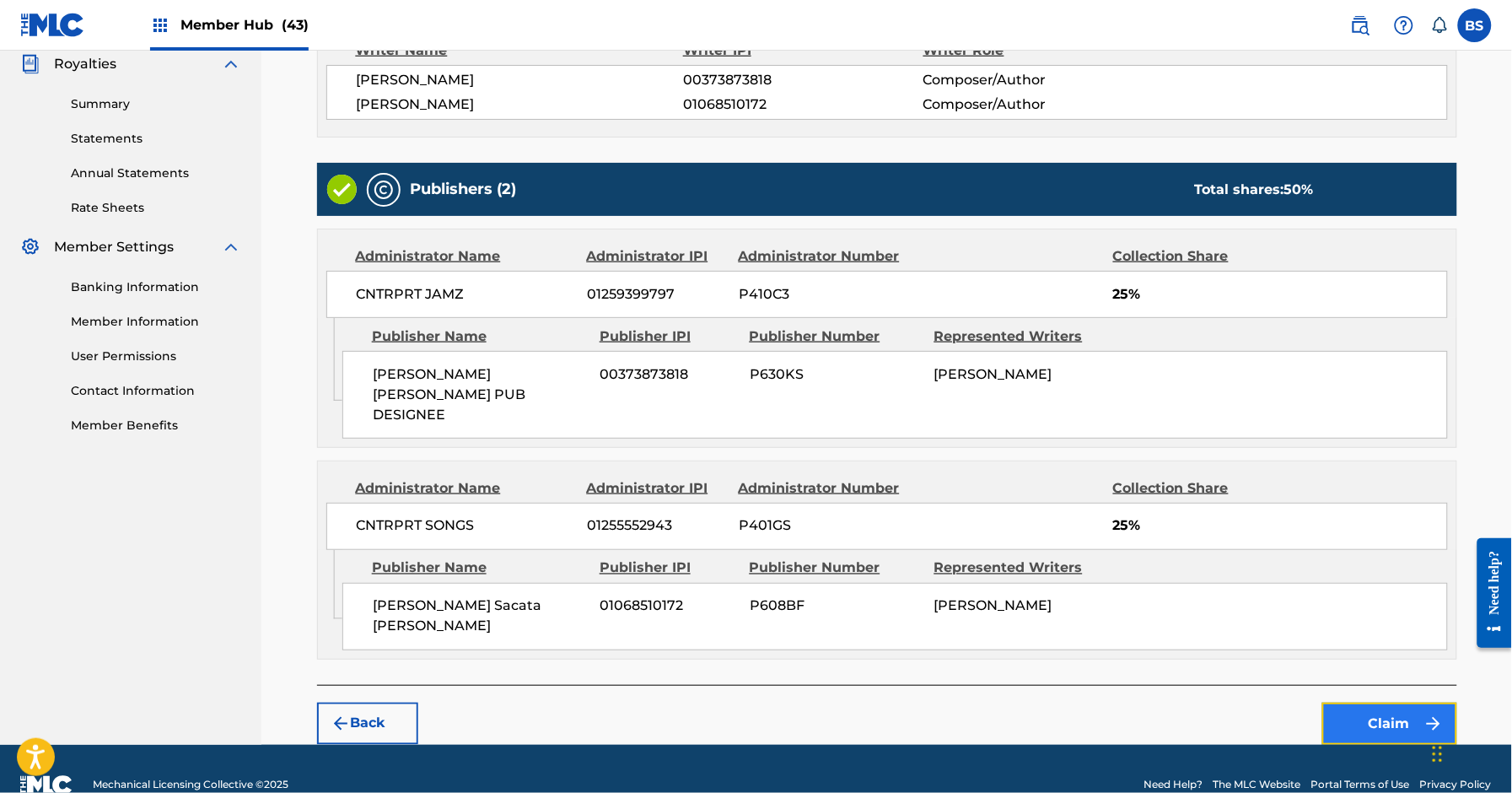
click at [1366, 703] on button "Claim" at bounding box center [1390, 724] width 135 height 42
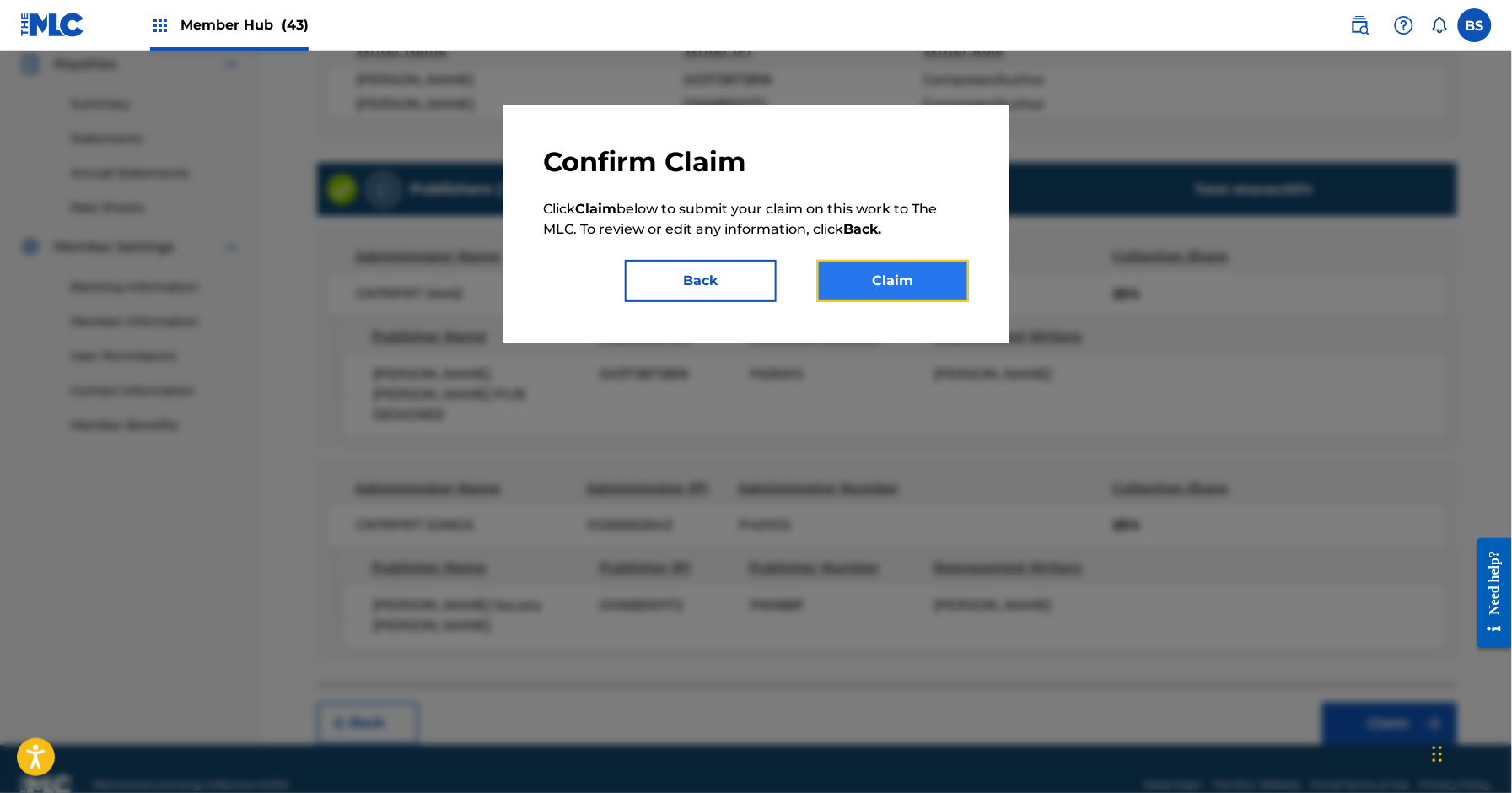
click at [892, 276] on button "Claim" at bounding box center [893, 280] width 152 height 42
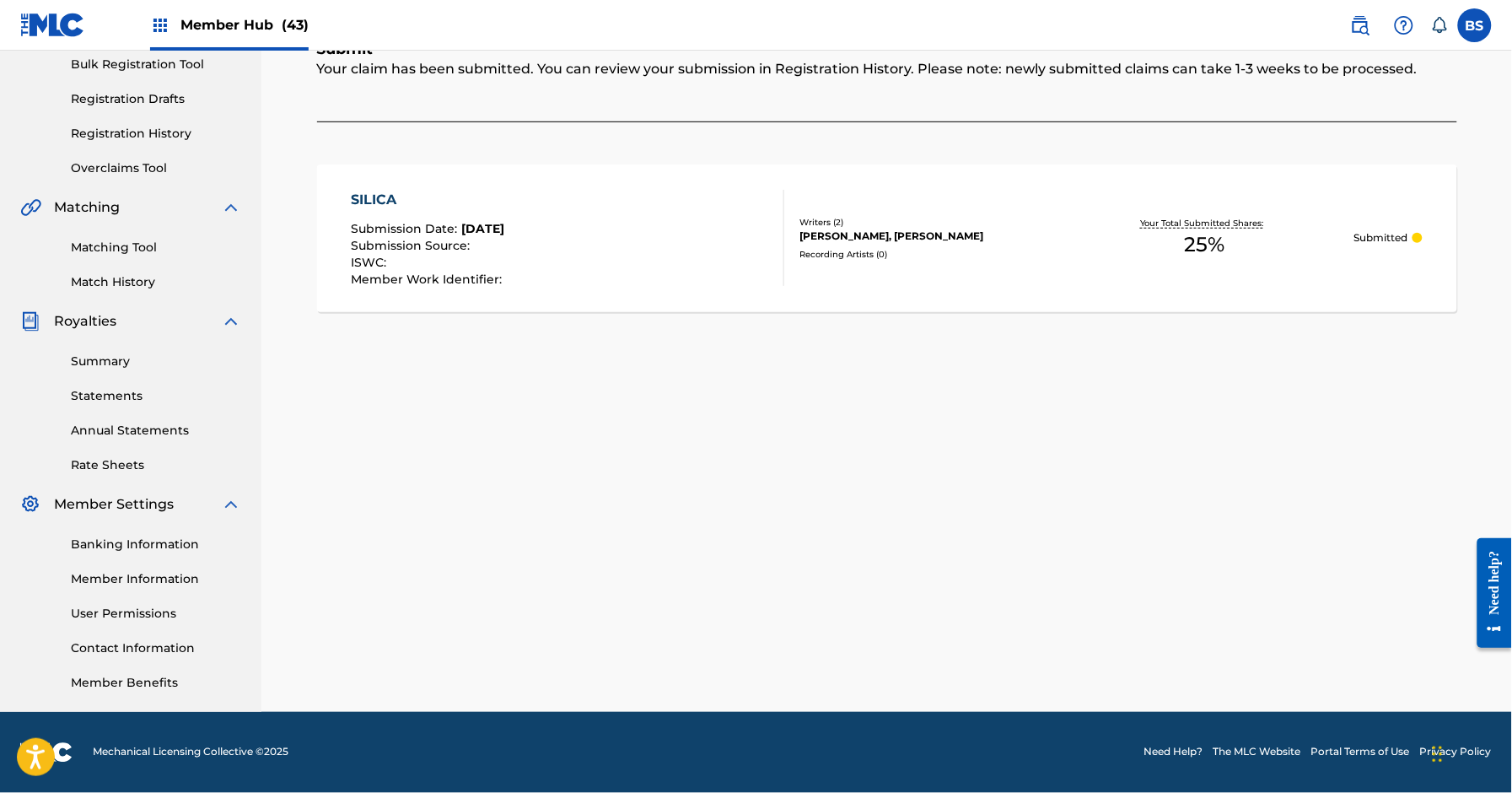
scroll to position [0, 0]
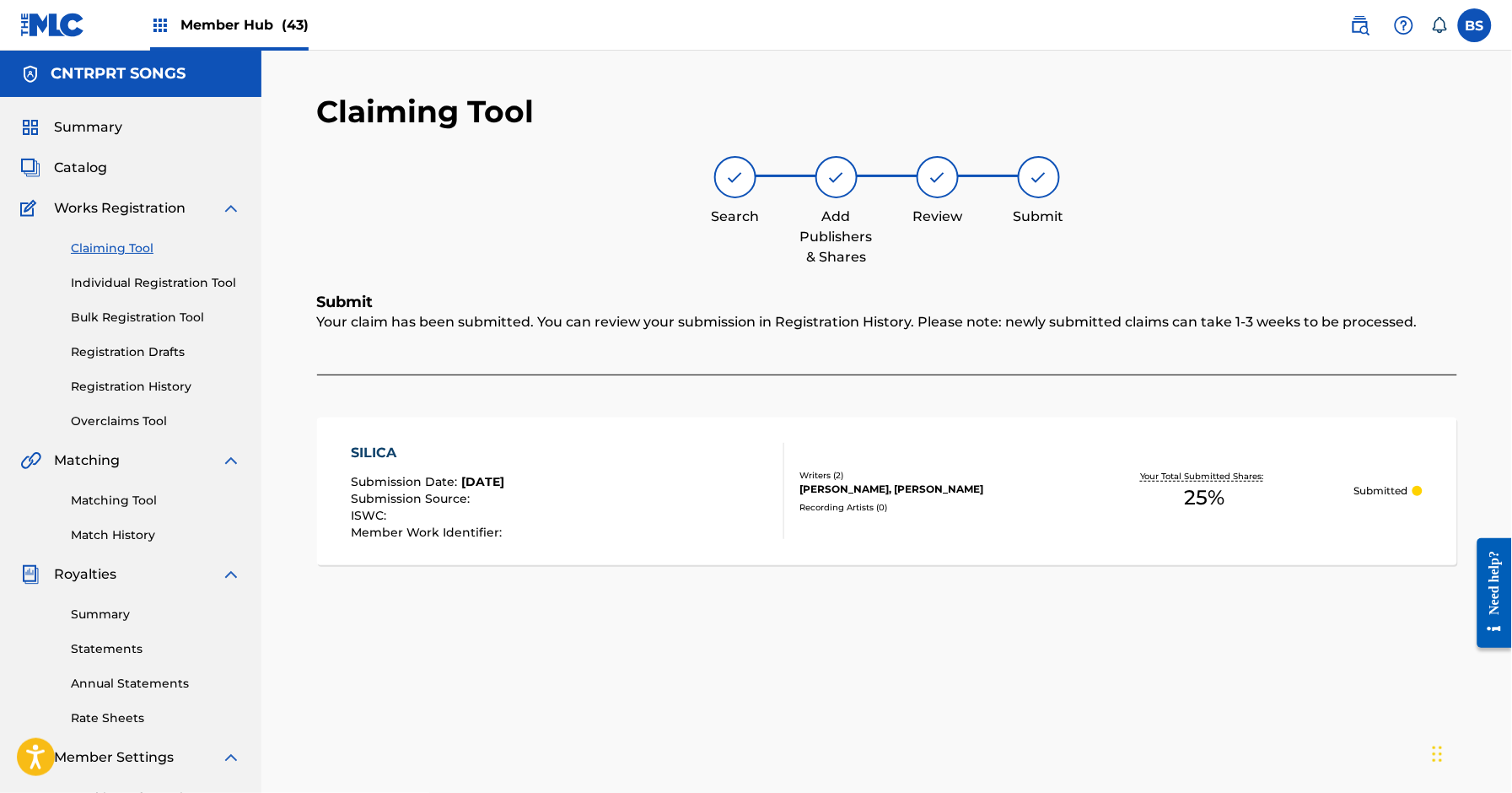
drag, startPoint x: 102, startPoint y: 245, endPoint x: 263, endPoint y: 325, distance: 179.8
click at [102, 245] on link "Claiming Tool" at bounding box center [156, 248] width 170 height 18
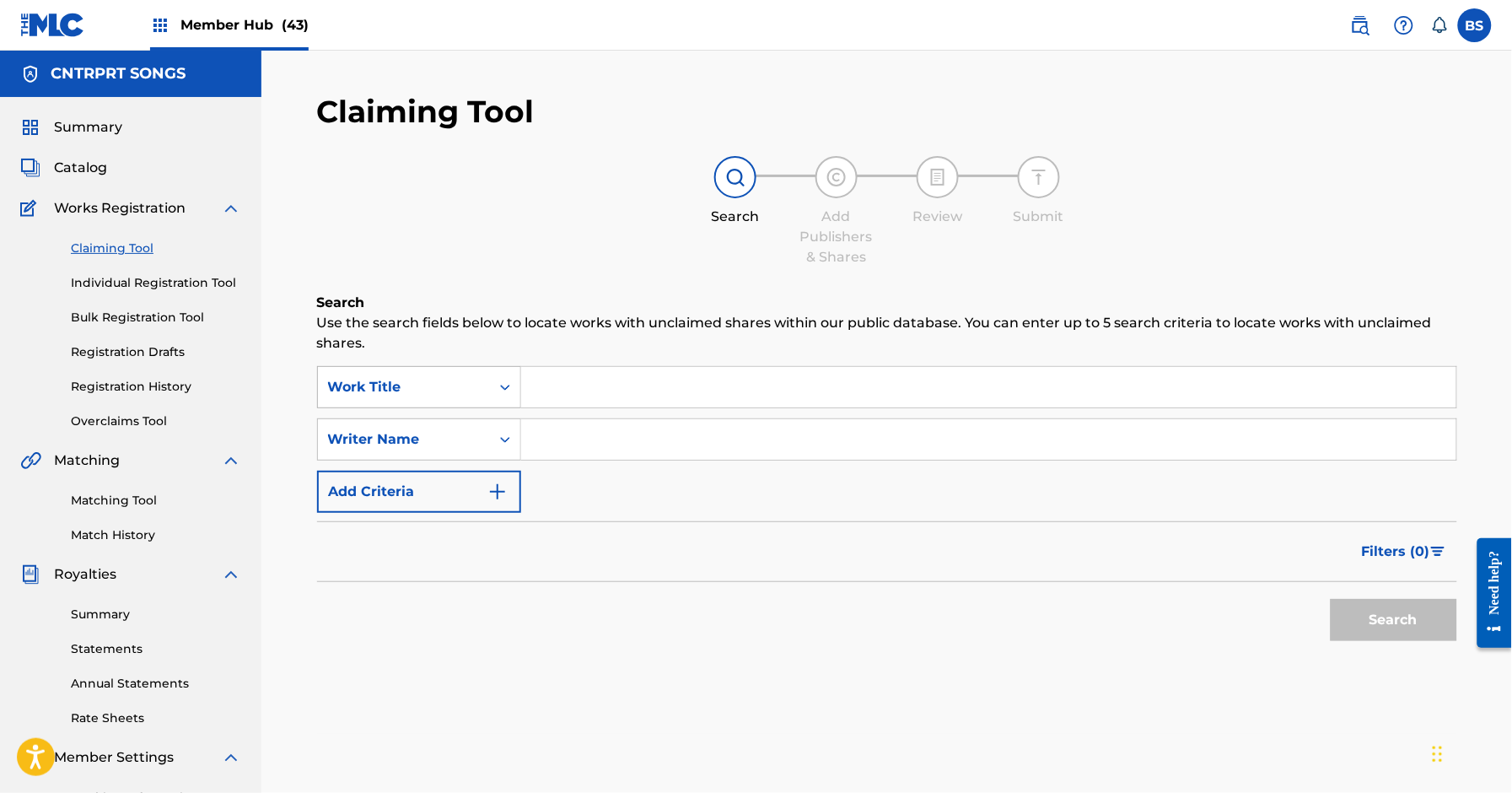
click at [403, 360] on div "Search Use the search fields below to locate works with unclaimed shares within…" at bounding box center [888, 513] width 1140 height 441
drag, startPoint x: 404, startPoint y: 395, endPoint x: 411, endPoint y: 406, distance: 13.0
click at [408, 396] on div "Work Title" at bounding box center [404, 387] width 152 height 20
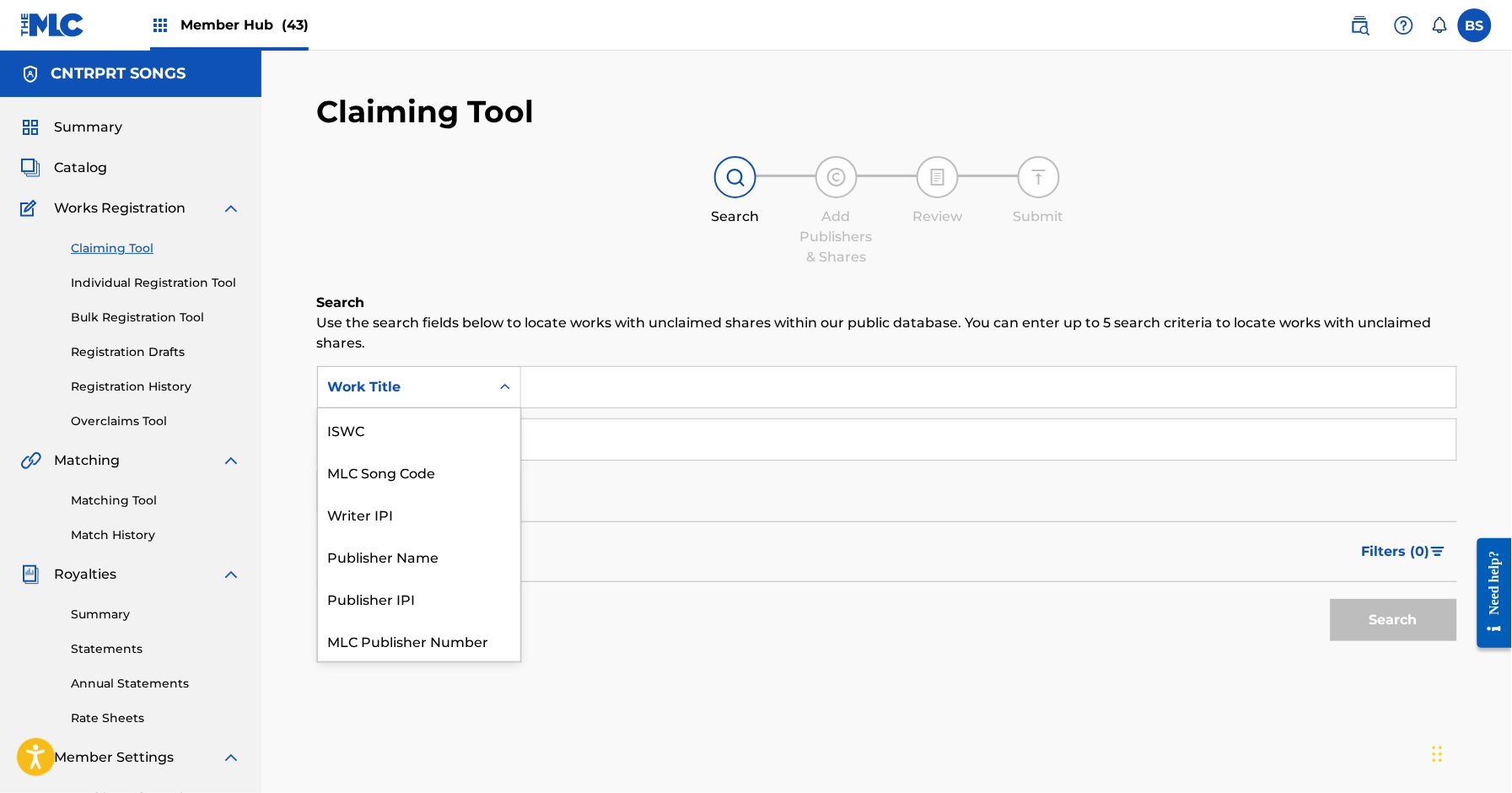
scroll to position [42, 0]
drag, startPoint x: 423, startPoint y: 440, endPoint x: 564, endPoint y: 414, distance: 143.4
click at [429, 439] on div "MLC Song Code" at bounding box center [419, 430] width 202 height 42
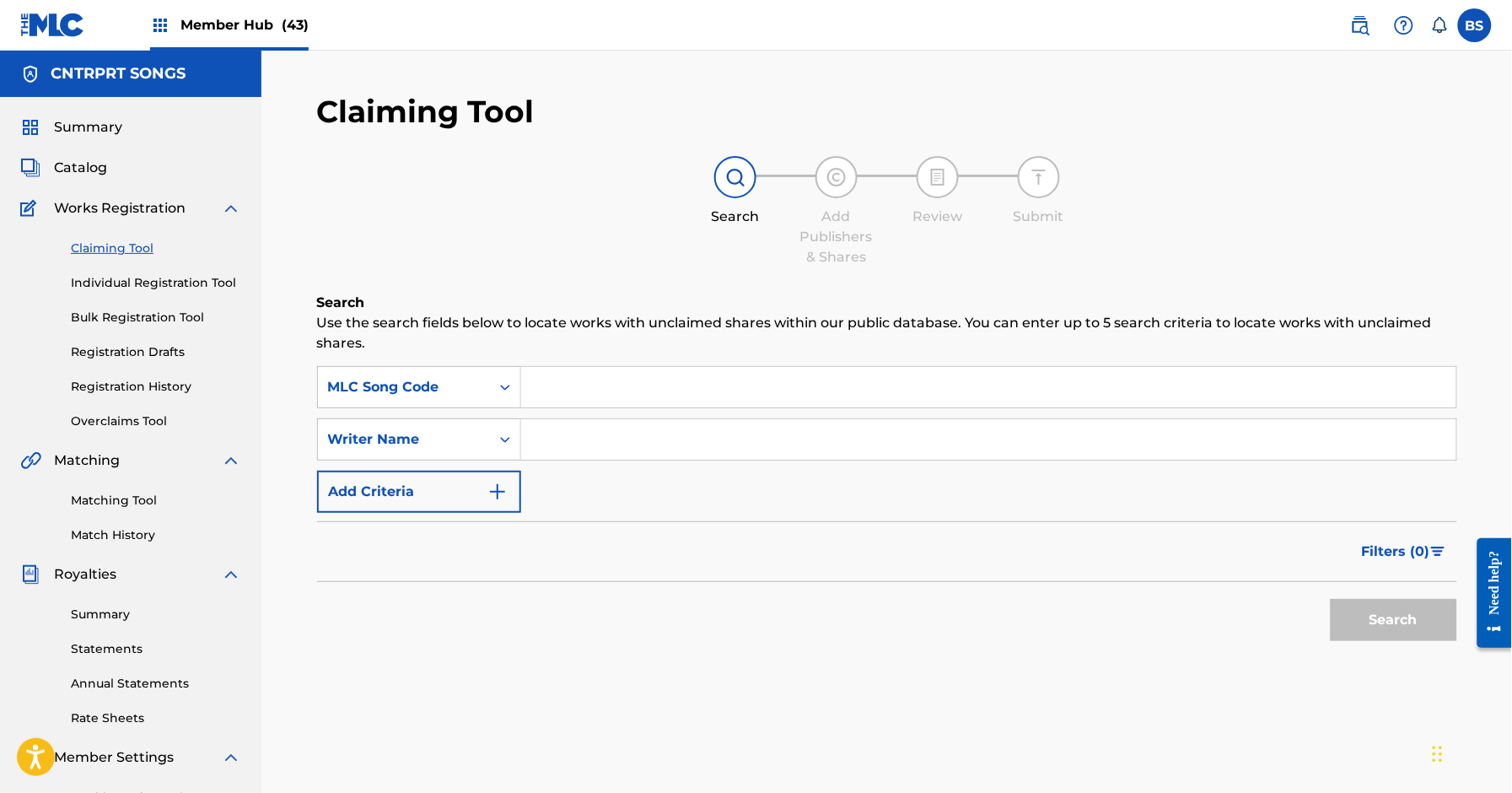
click at [638, 390] on input "Search Form" at bounding box center [989, 387] width 935 height 41
paste input "CK6VEX"
type input "CK6VEX"
click at [1382, 606] on button "Search" at bounding box center [1394, 620] width 126 height 42
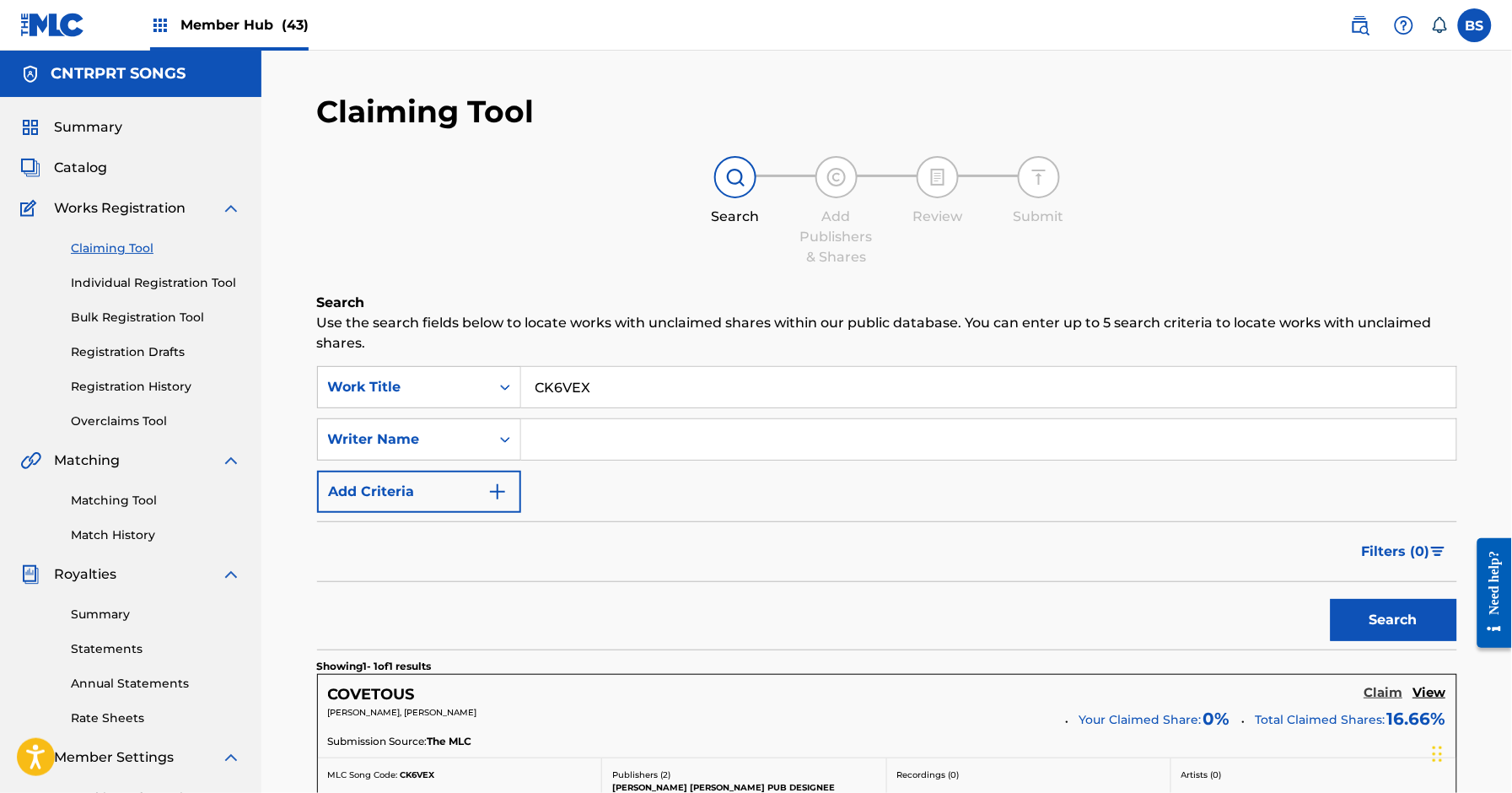
click at [1390, 698] on h5 "Claim" at bounding box center [1384, 693] width 39 height 16
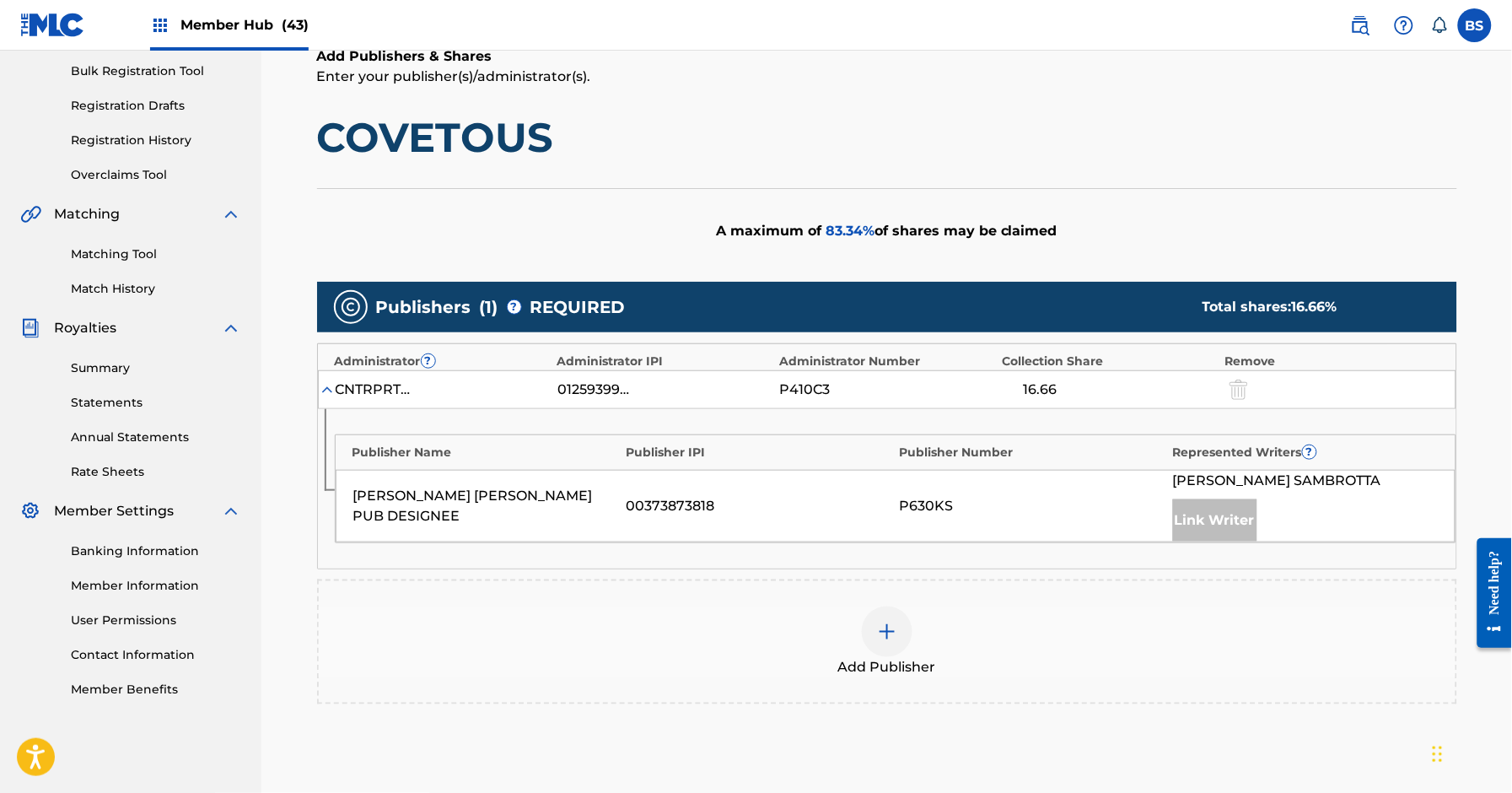
scroll to position [377, 0]
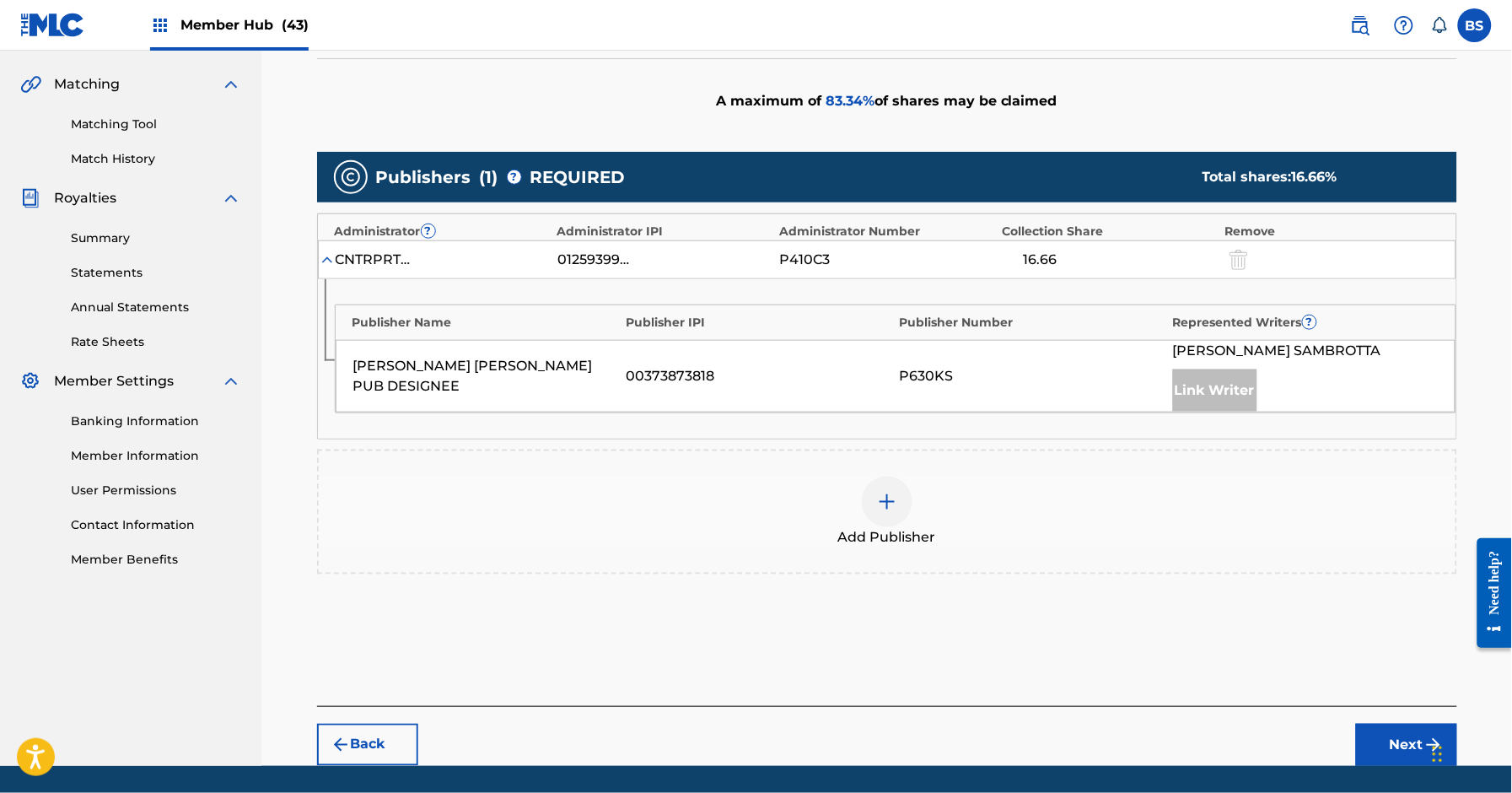
click at [884, 514] on div at bounding box center [887, 501] width 50 height 50
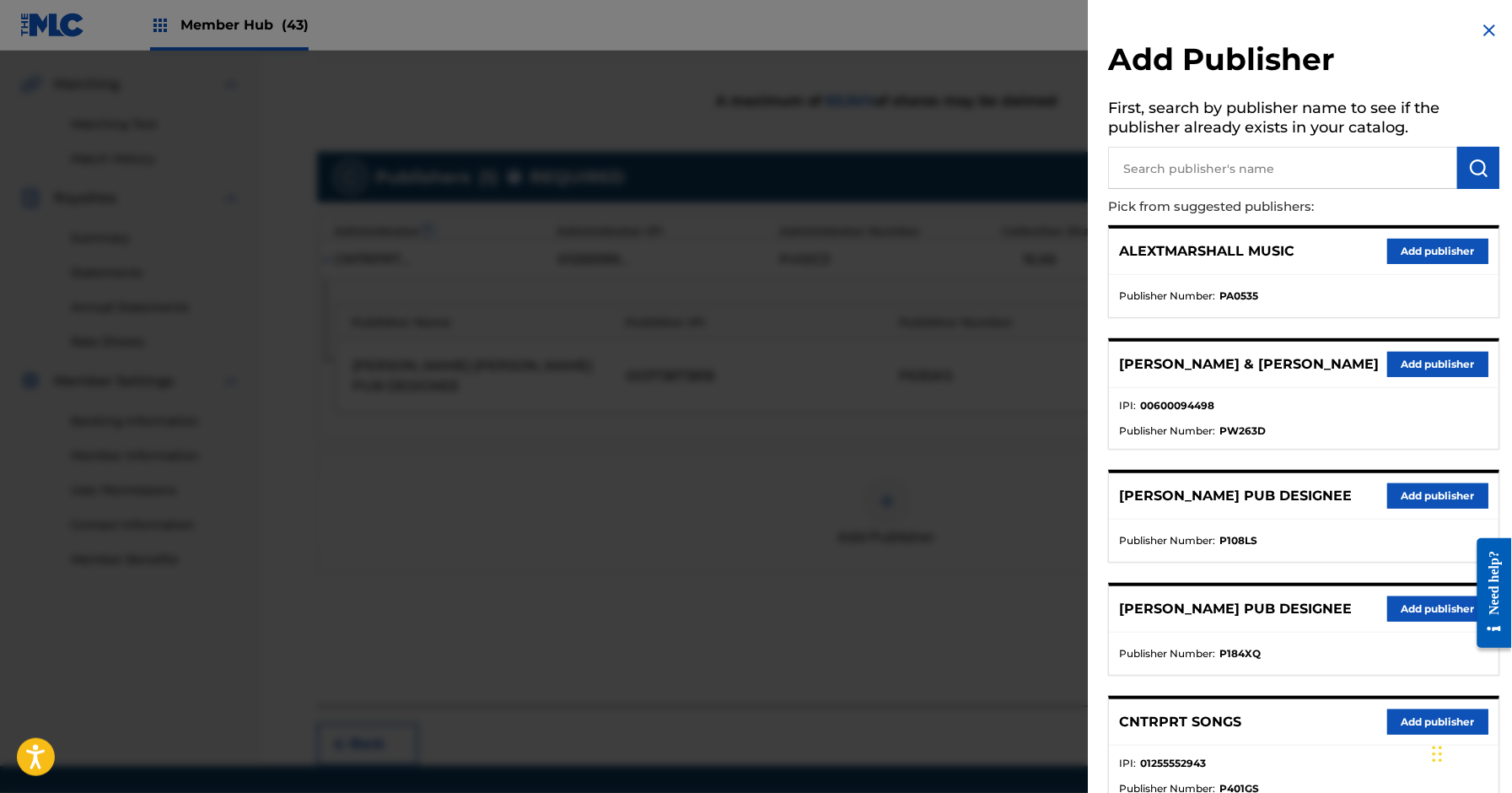
drag, startPoint x: 1196, startPoint y: 182, endPoint x: 1209, endPoint y: 183, distance: 13.0
click at [1204, 182] on input "text" at bounding box center [1283, 167] width 349 height 42
type input "thiago"
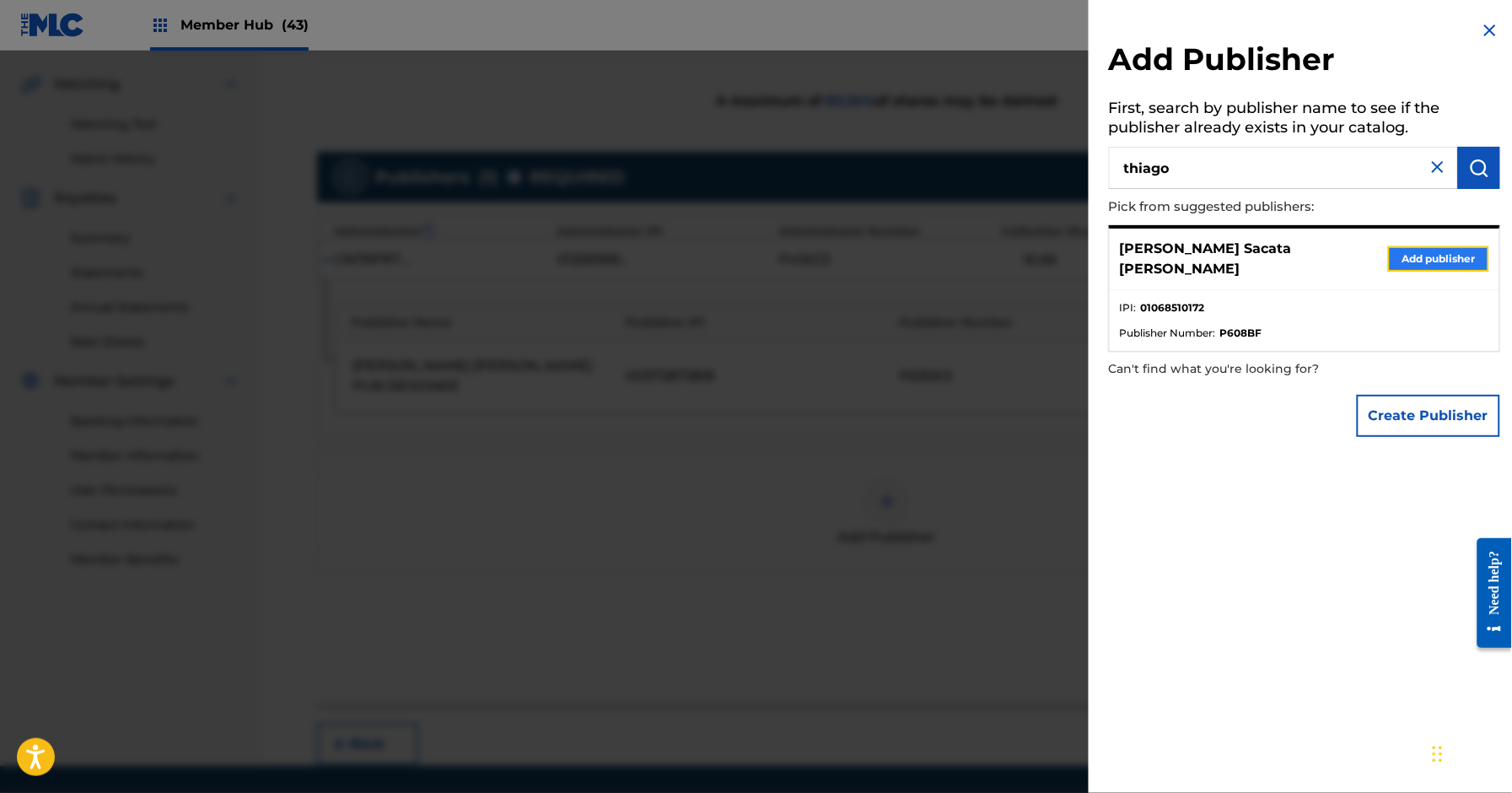
click at [1461, 250] on button "Add publisher" at bounding box center [1439, 259] width 102 height 26
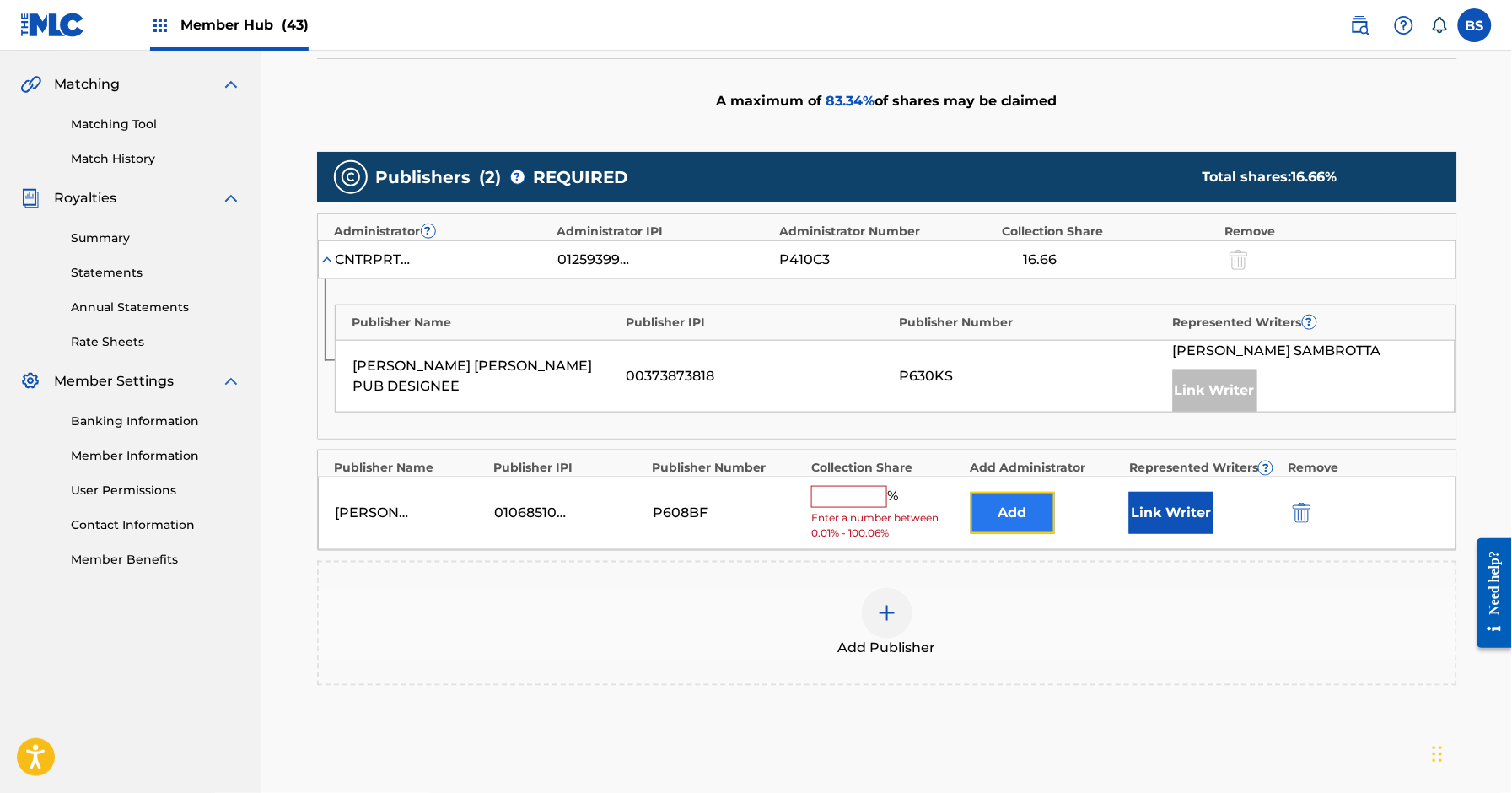
click at [1019, 524] on button "Add" at bounding box center [1013, 513] width 85 height 42
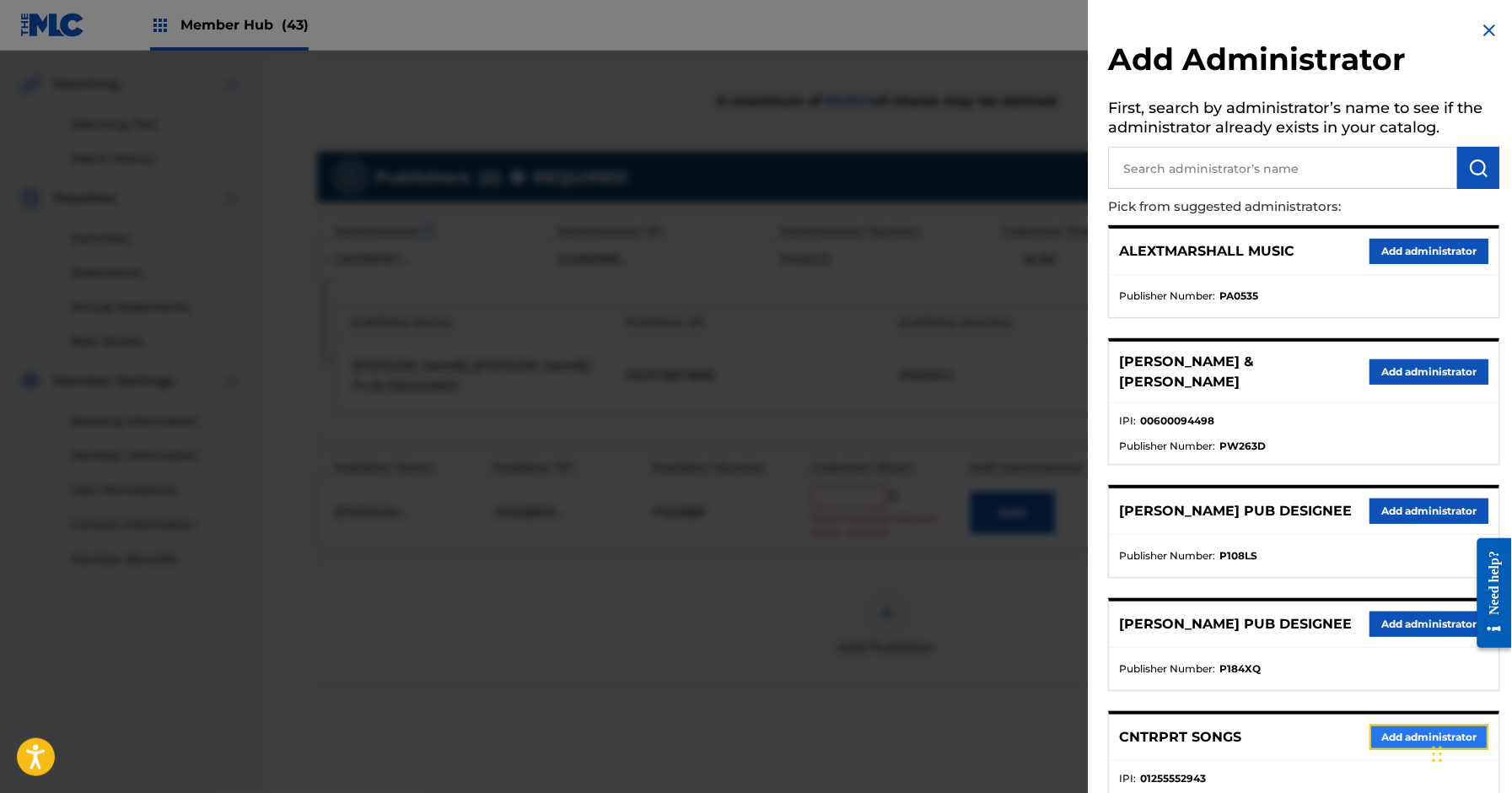
click at [1412, 745] on button "Add administrator" at bounding box center [1429, 737] width 119 height 26
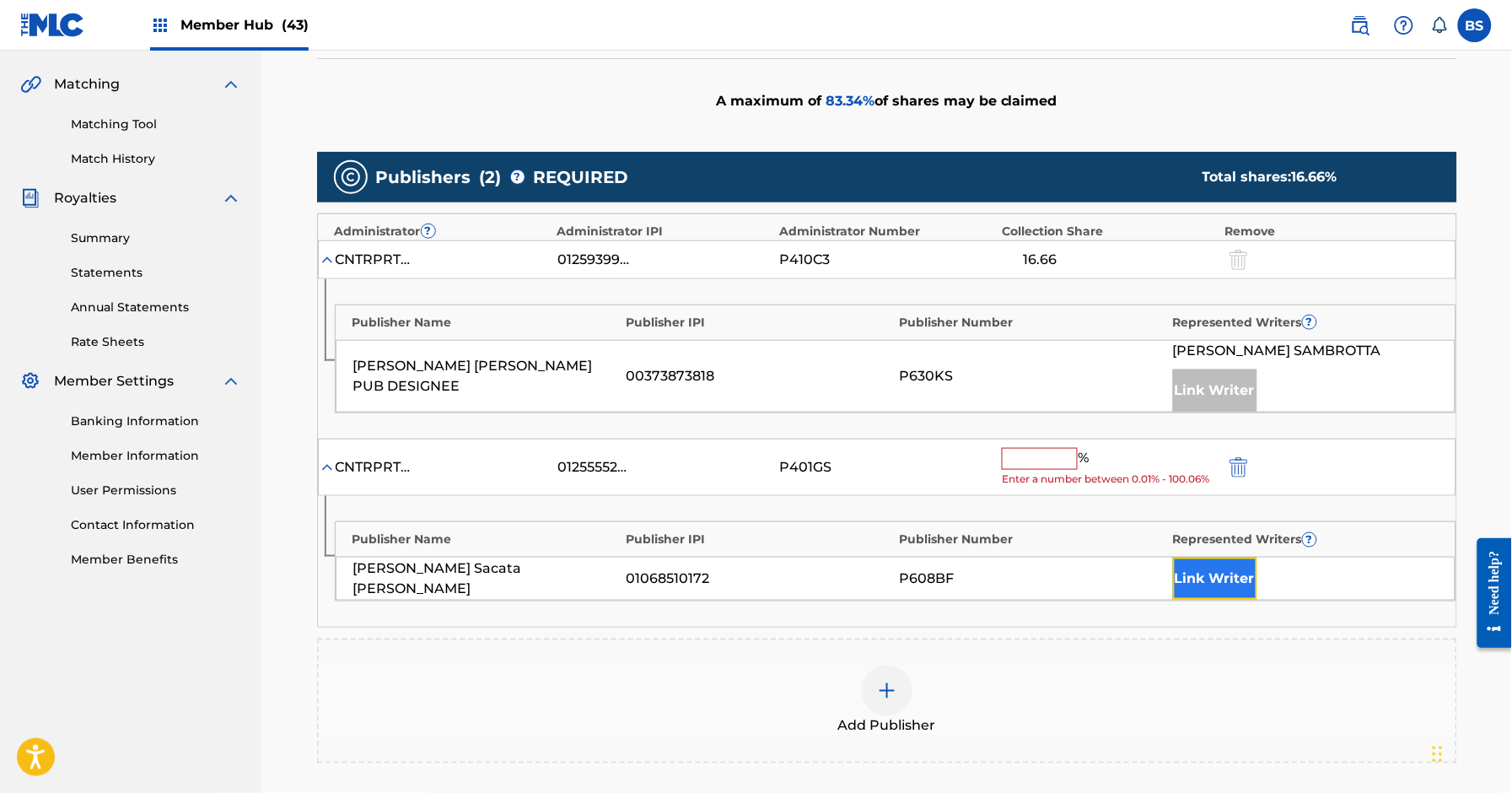
click at [1215, 588] on button "Link Writer" at bounding box center [1215, 579] width 85 height 42
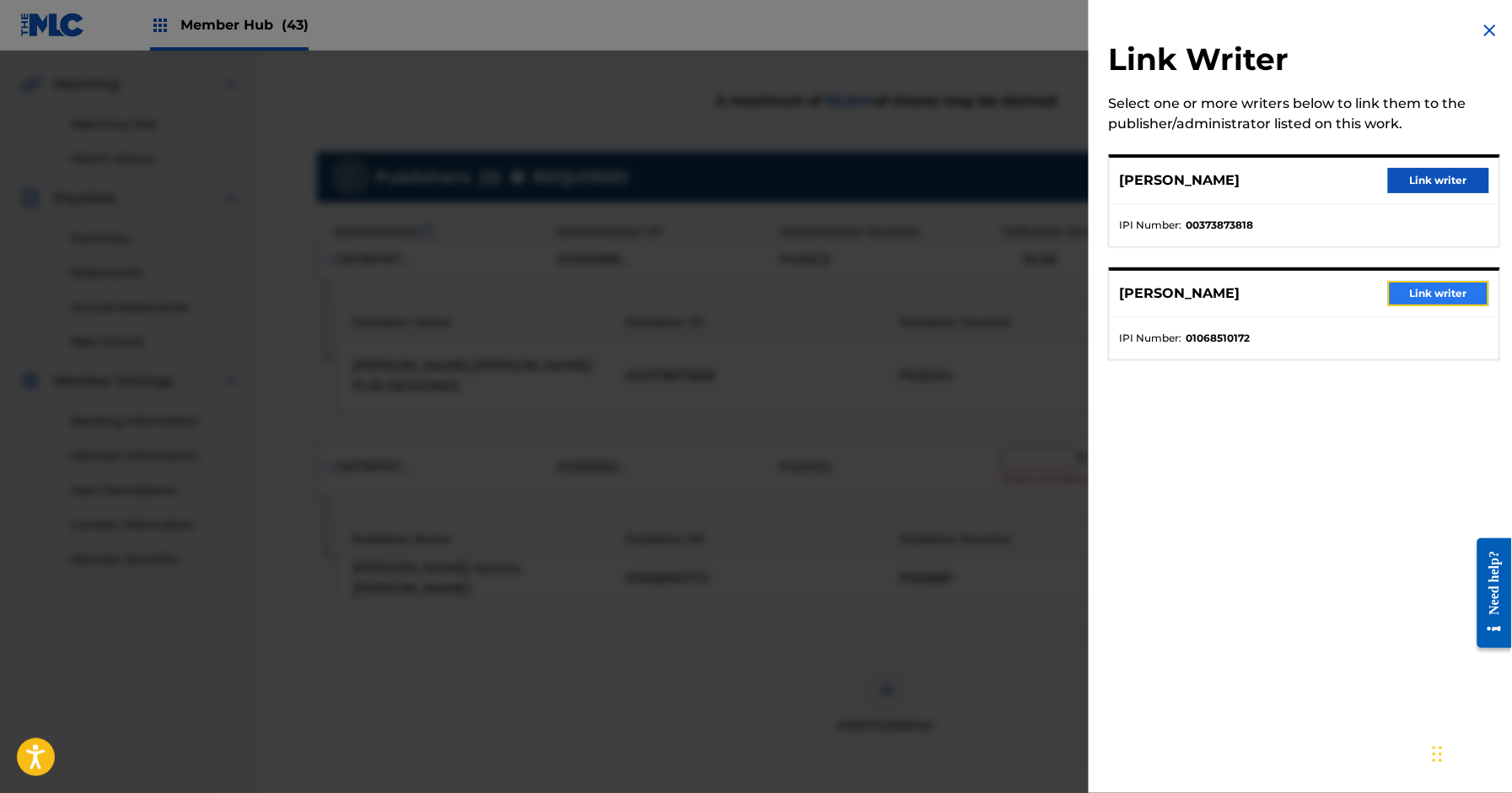
drag, startPoint x: 1426, startPoint y: 295, endPoint x: 828, endPoint y: 310, distance: 598.2
click at [1425, 297] on button "Link writer" at bounding box center [1439, 294] width 102 height 26
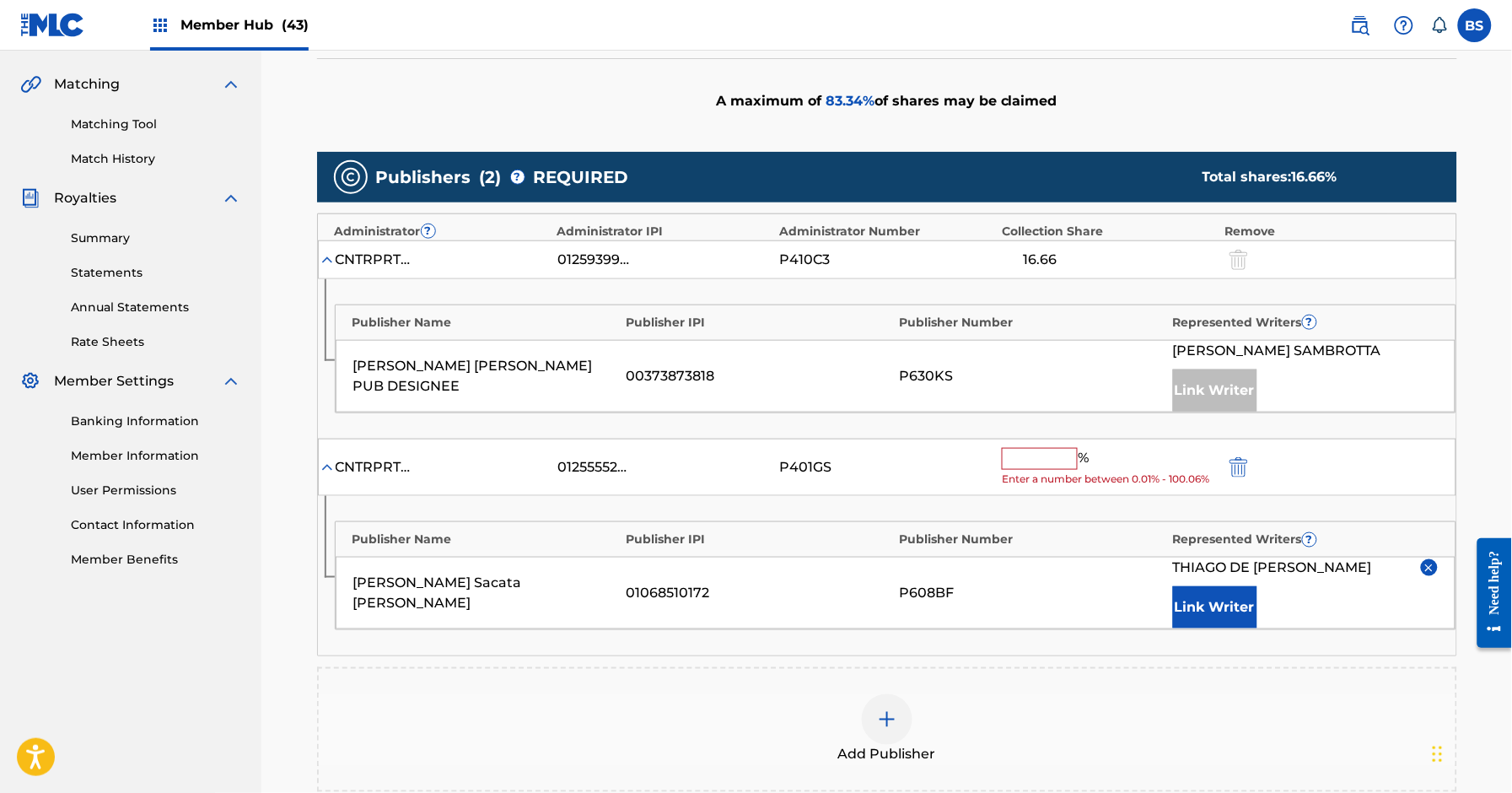
click at [1053, 455] on input "text" at bounding box center [1040, 458] width 76 height 22
paste input "16.67"
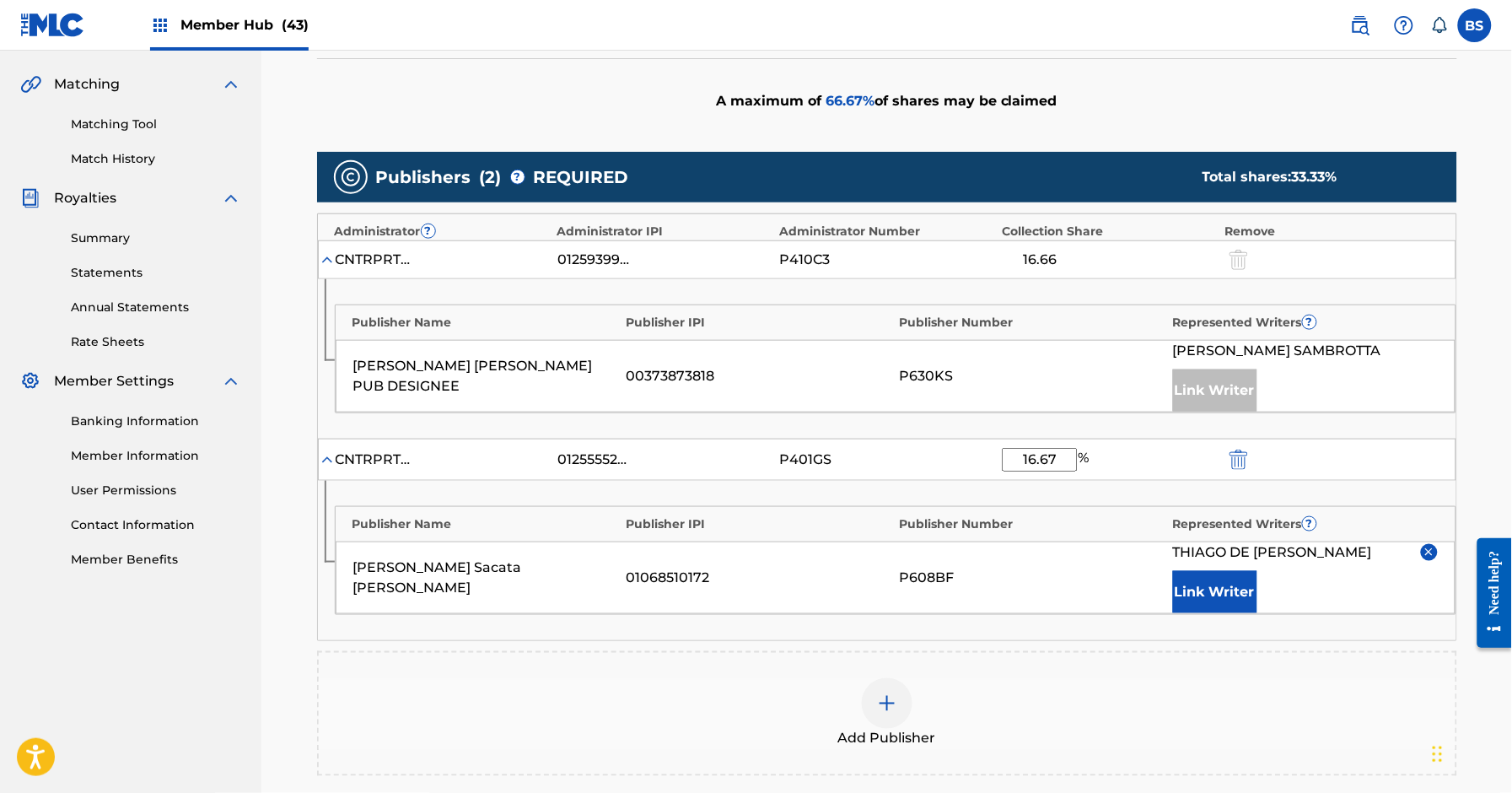
type input "16.67"
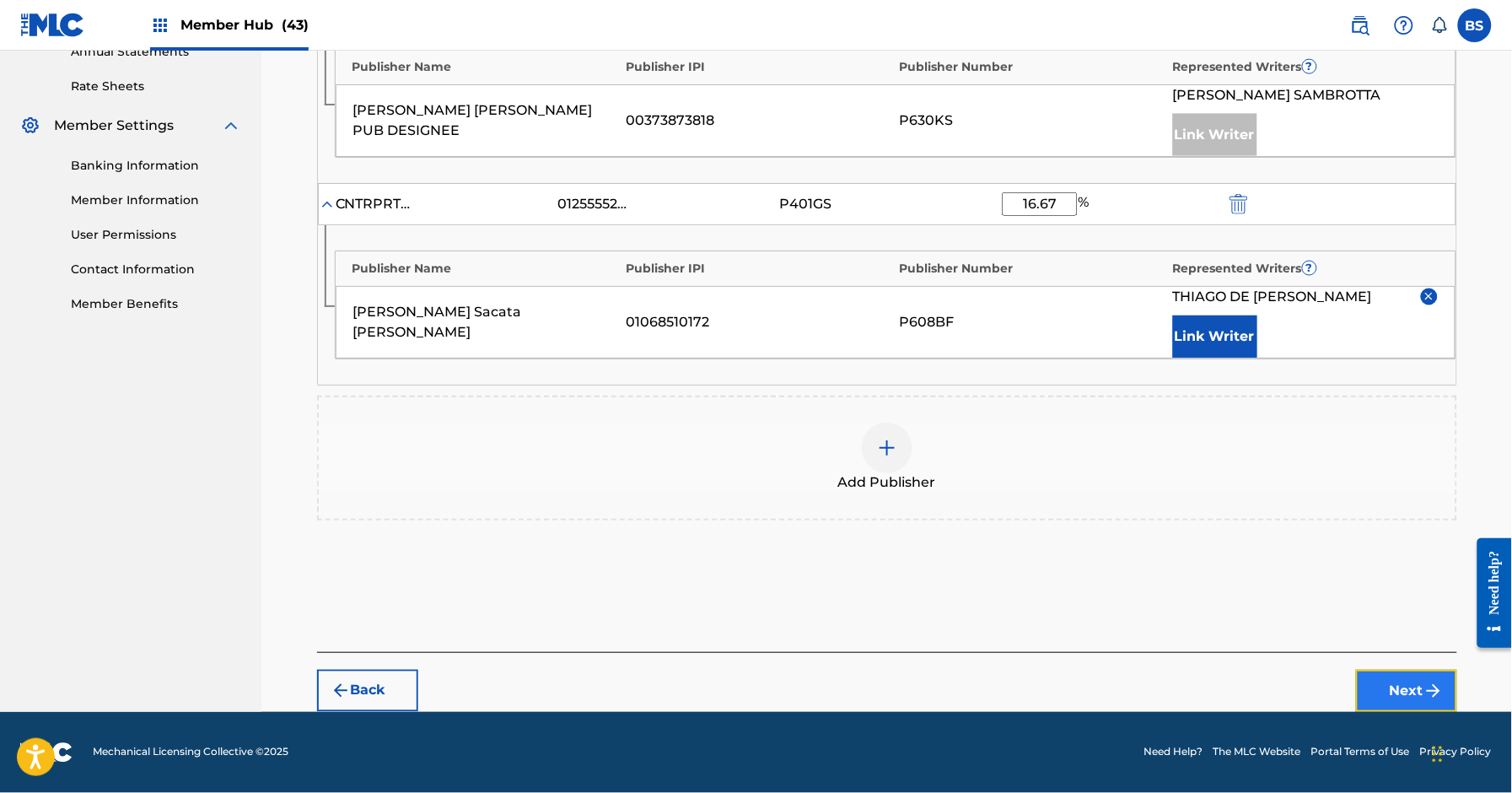
click at [1436, 687] on img "submit" at bounding box center [1433, 690] width 20 height 20
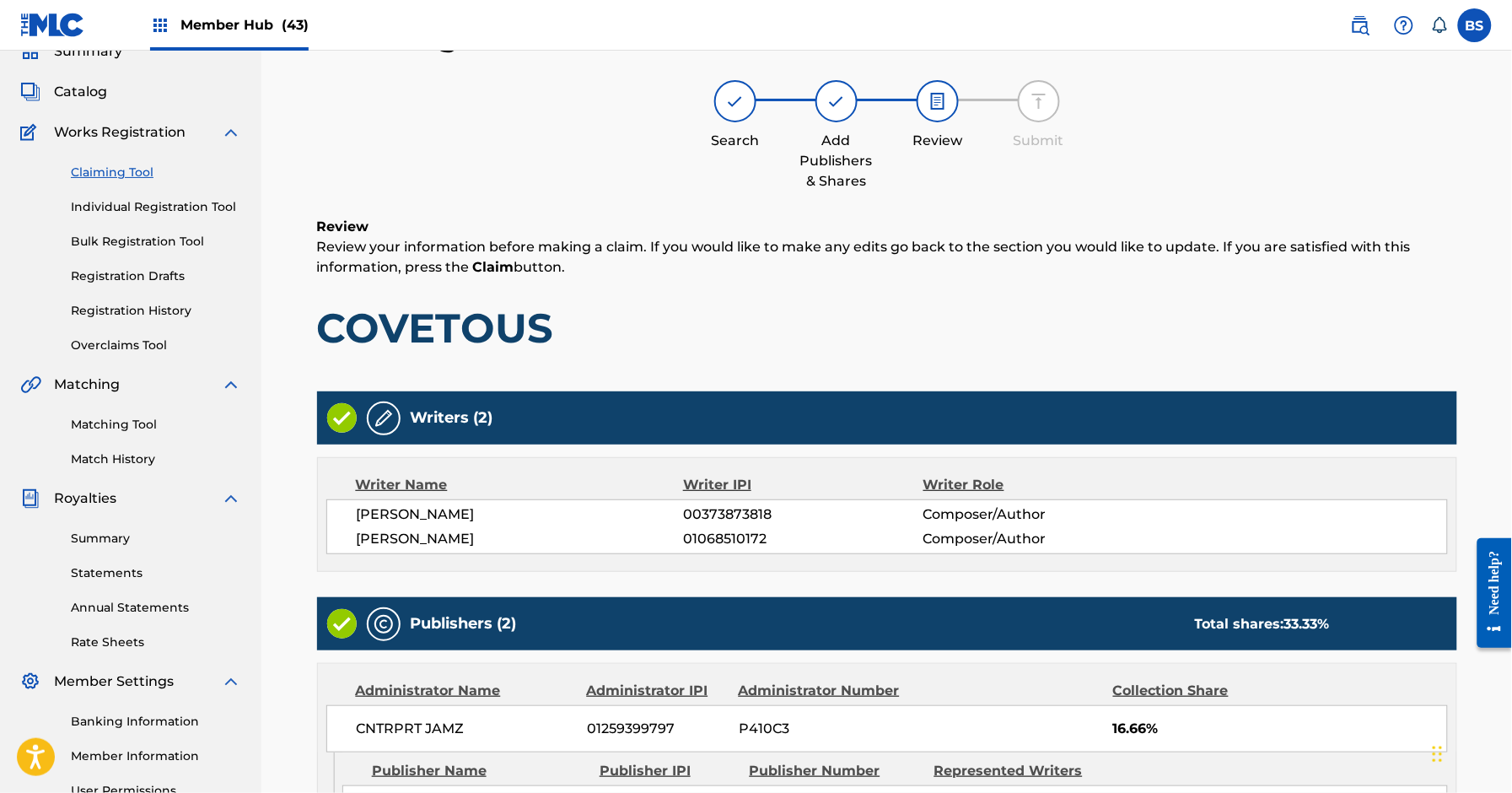
scroll to position [511, 0]
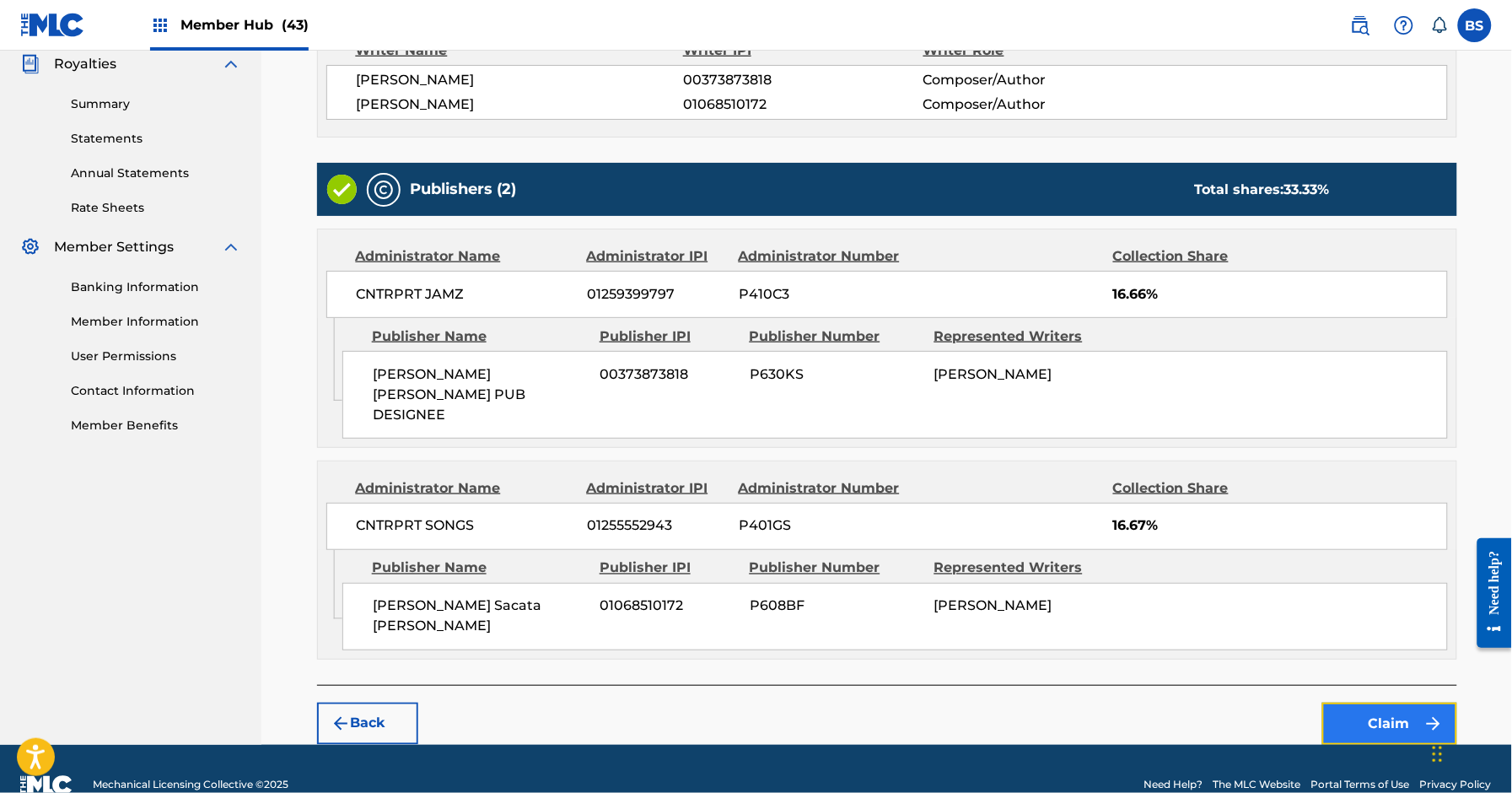
click at [1424, 703] on button "Claim" at bounding box center [1390, 724] width 135 height 42
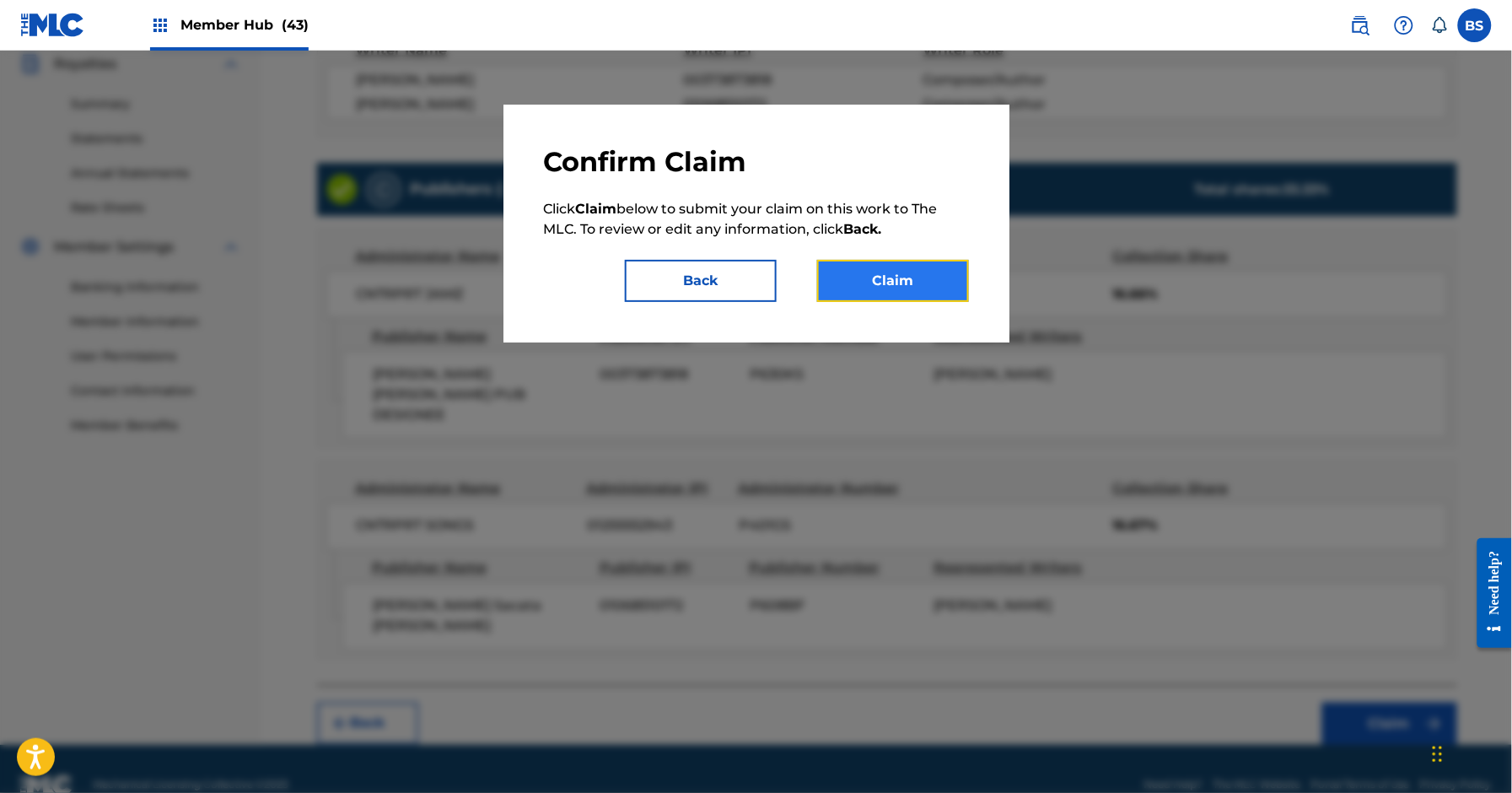
click at [943, 276] on button "Claim" at bounding box center [893, 280] width 152 height 42
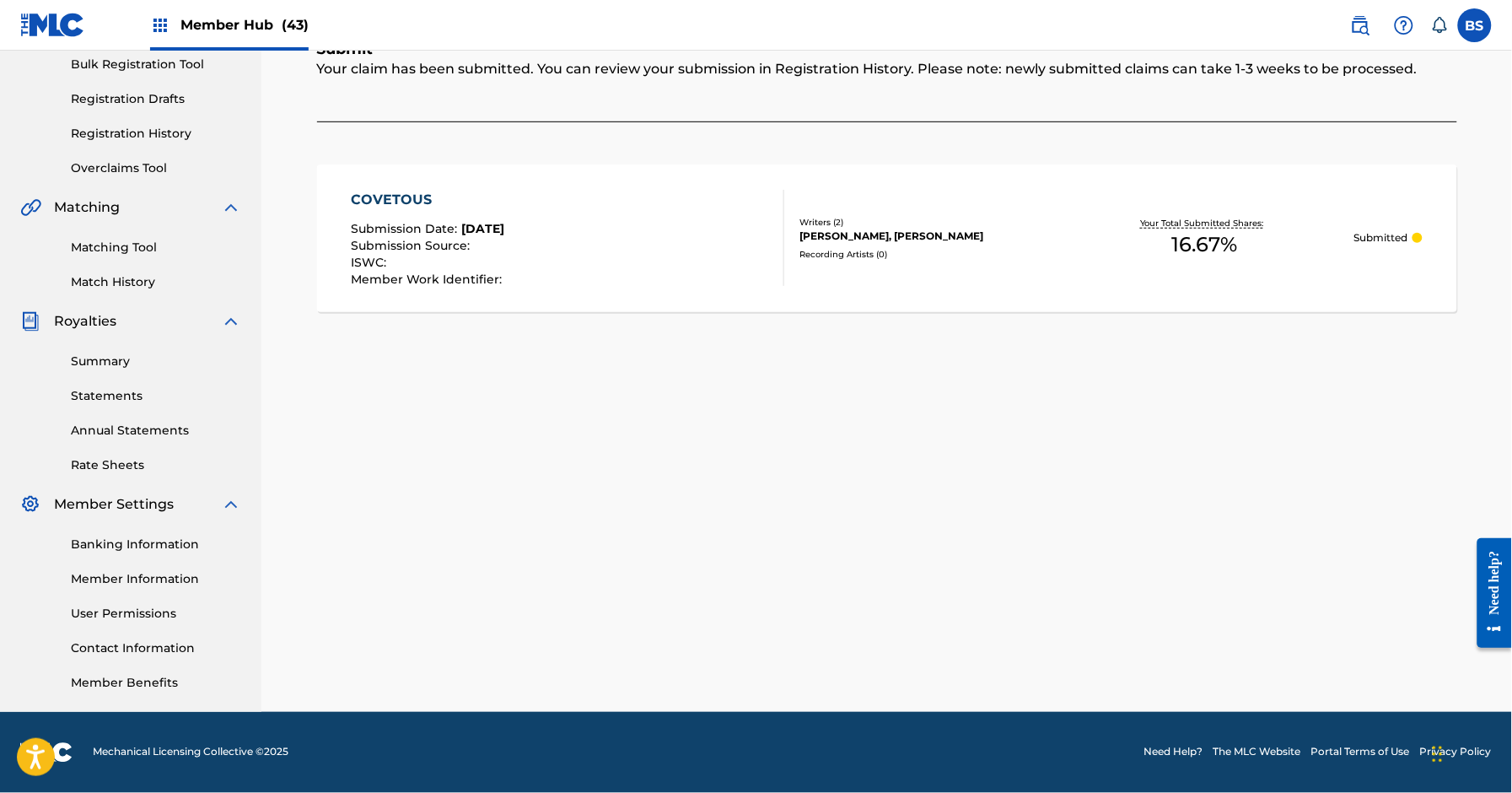
scroll to position [0, 0]
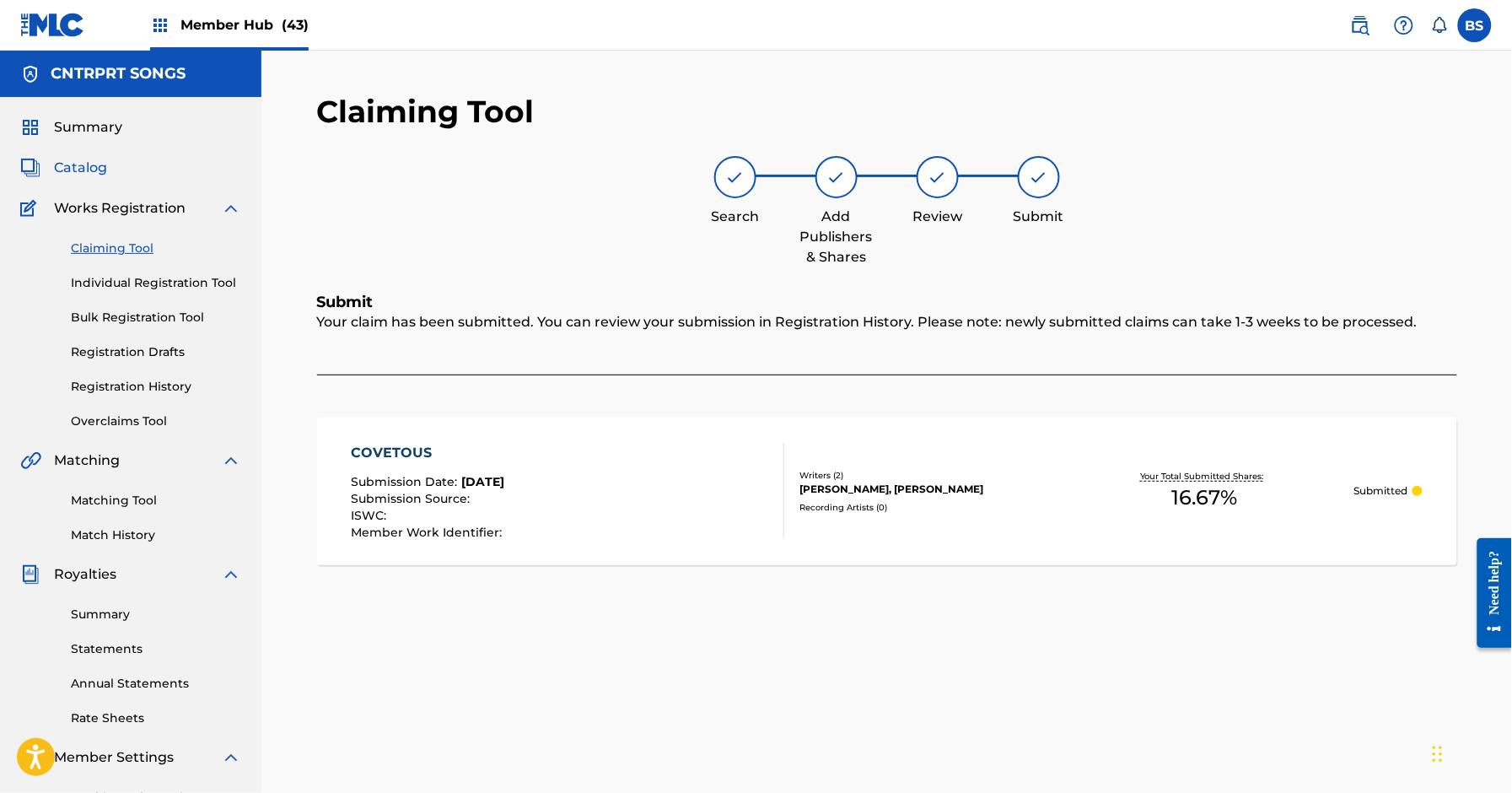
click at [90, 162] on span "Catalog" at bounding box center [81, 167] width 53 height 20
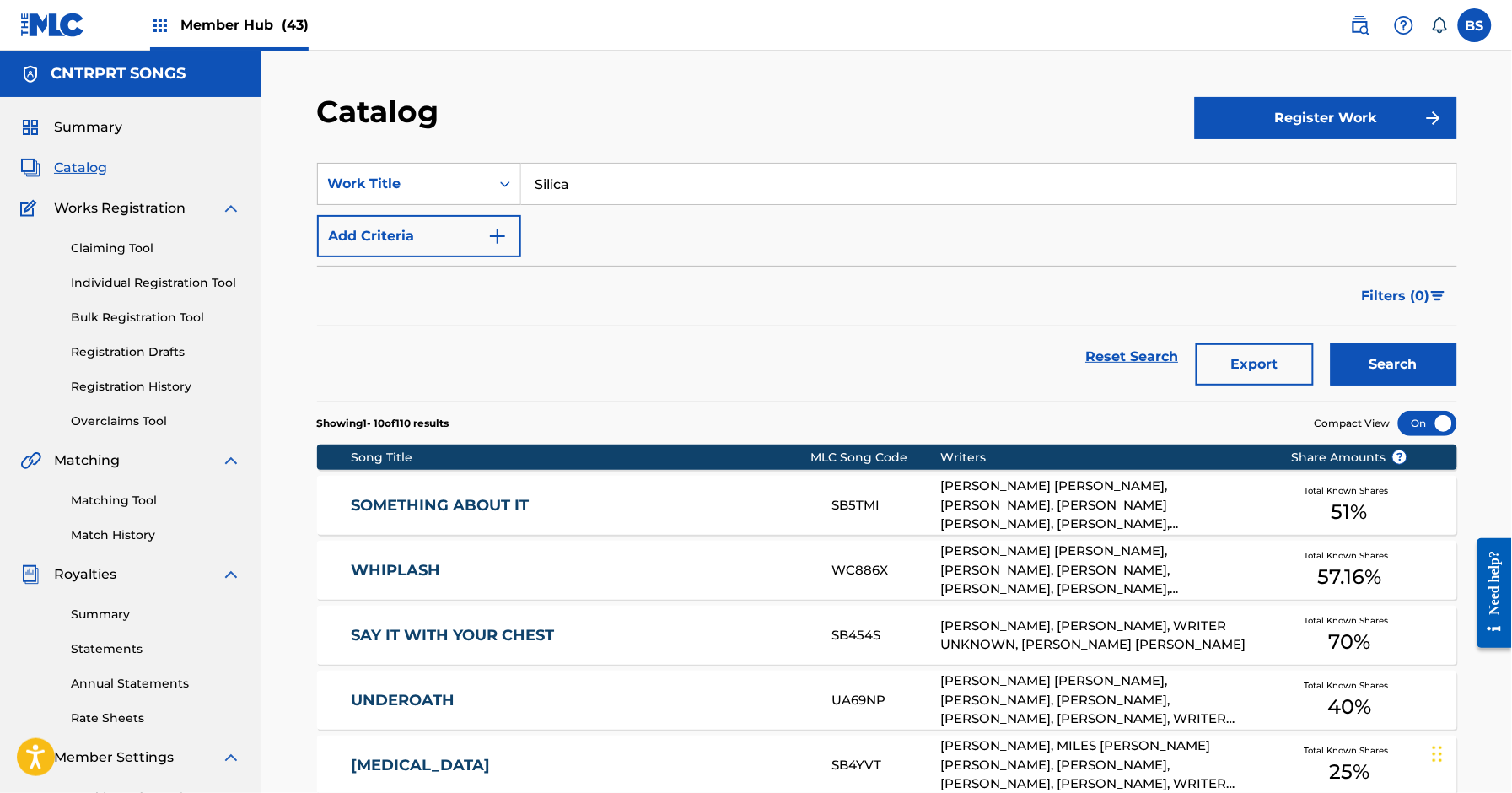
drag, startPoint x: 116, startPoint y: 245, endPoint x: 223, endPoint y: 264, distance: 108.7
click at [116, 245] on link "Claiming Tool" at bounding box center [156, 248] width 170 height 18
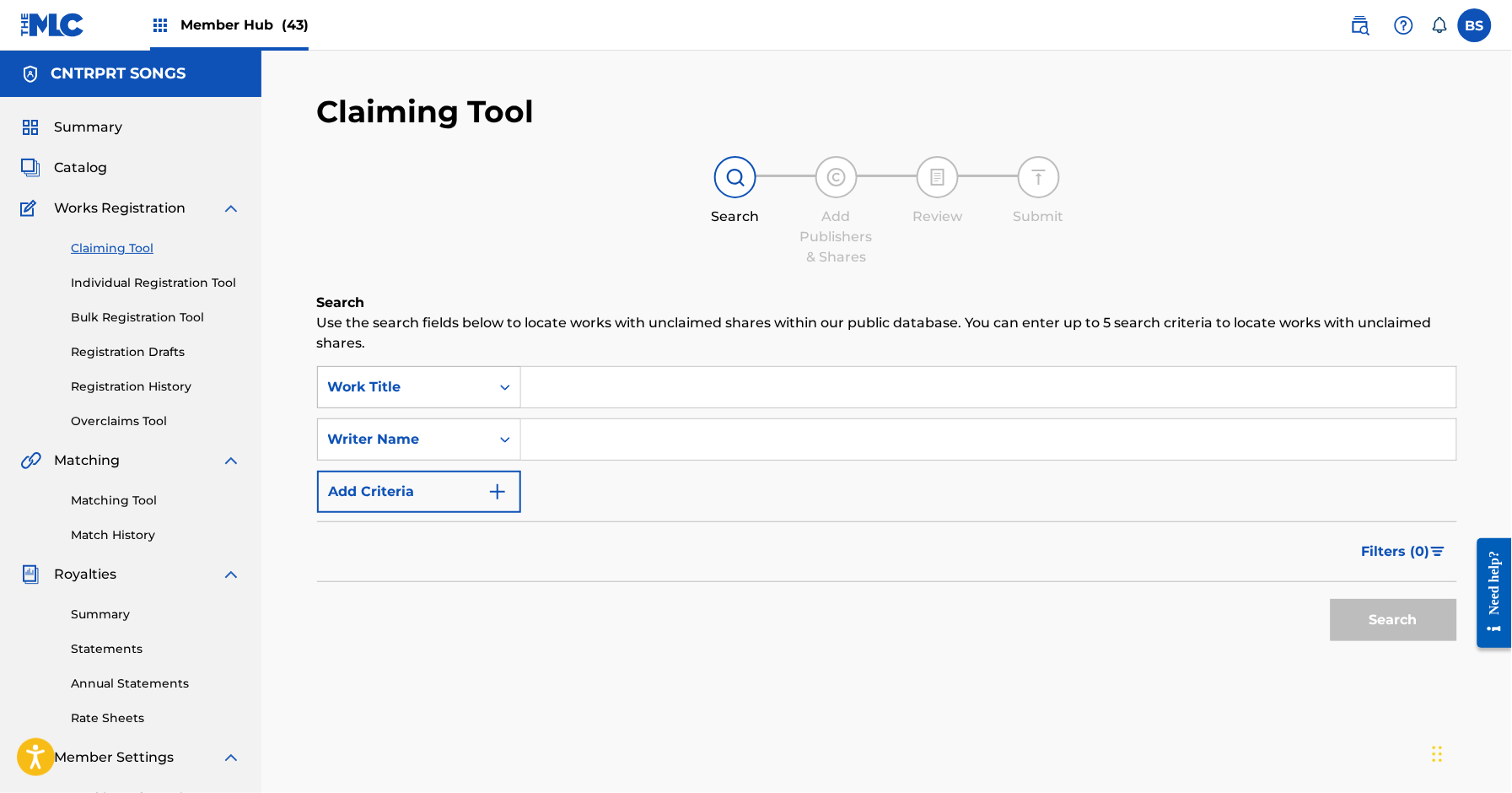
drag, startPoint x: 410, startPoint y: 391, endPoint x: 417, endPoint y: 403, distance: 13.9
click at [411, 390] on div "Work Title" at bounding box center [404, 387] width 152 height 20
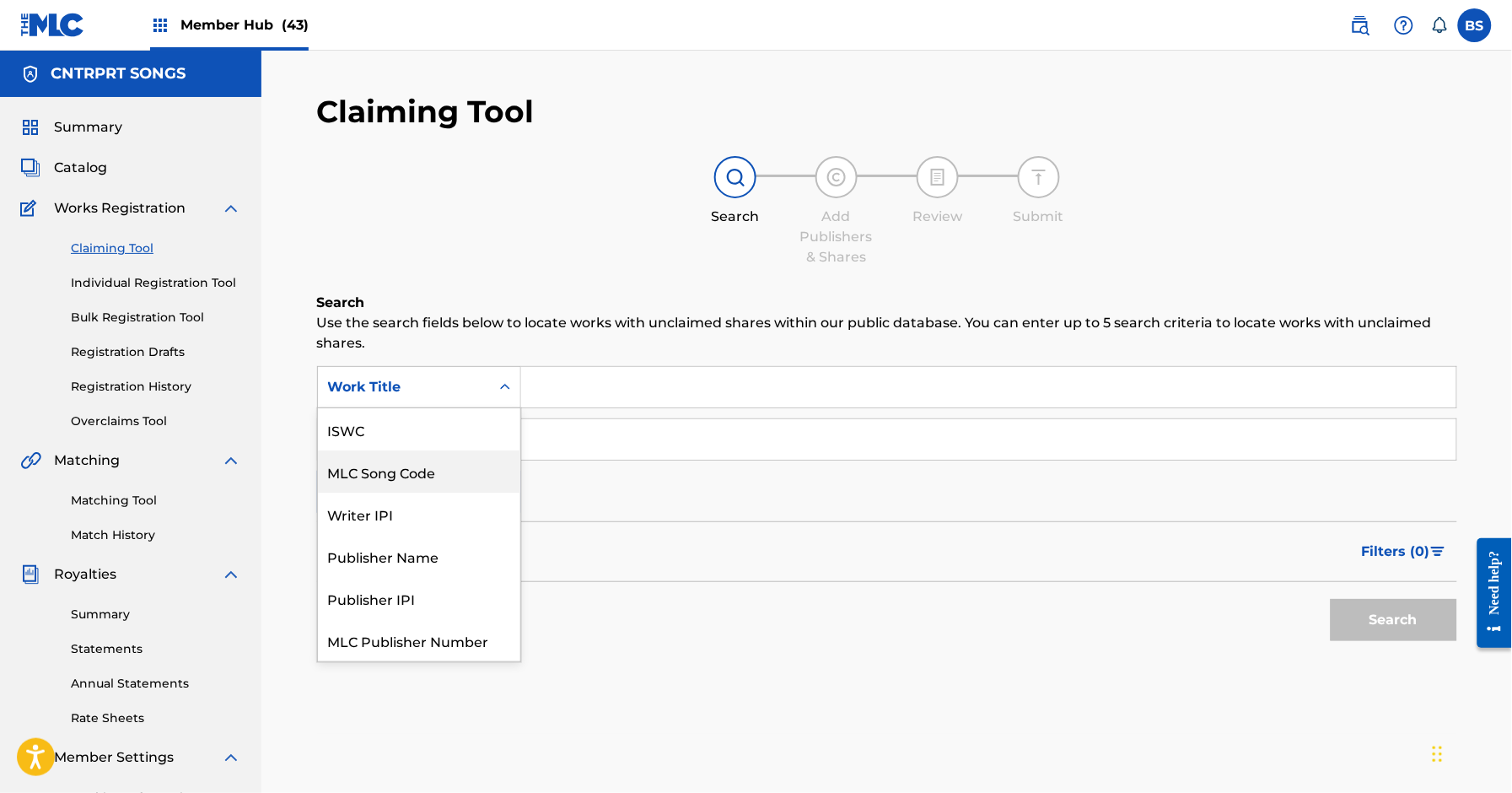
scroll to position [42, 0]
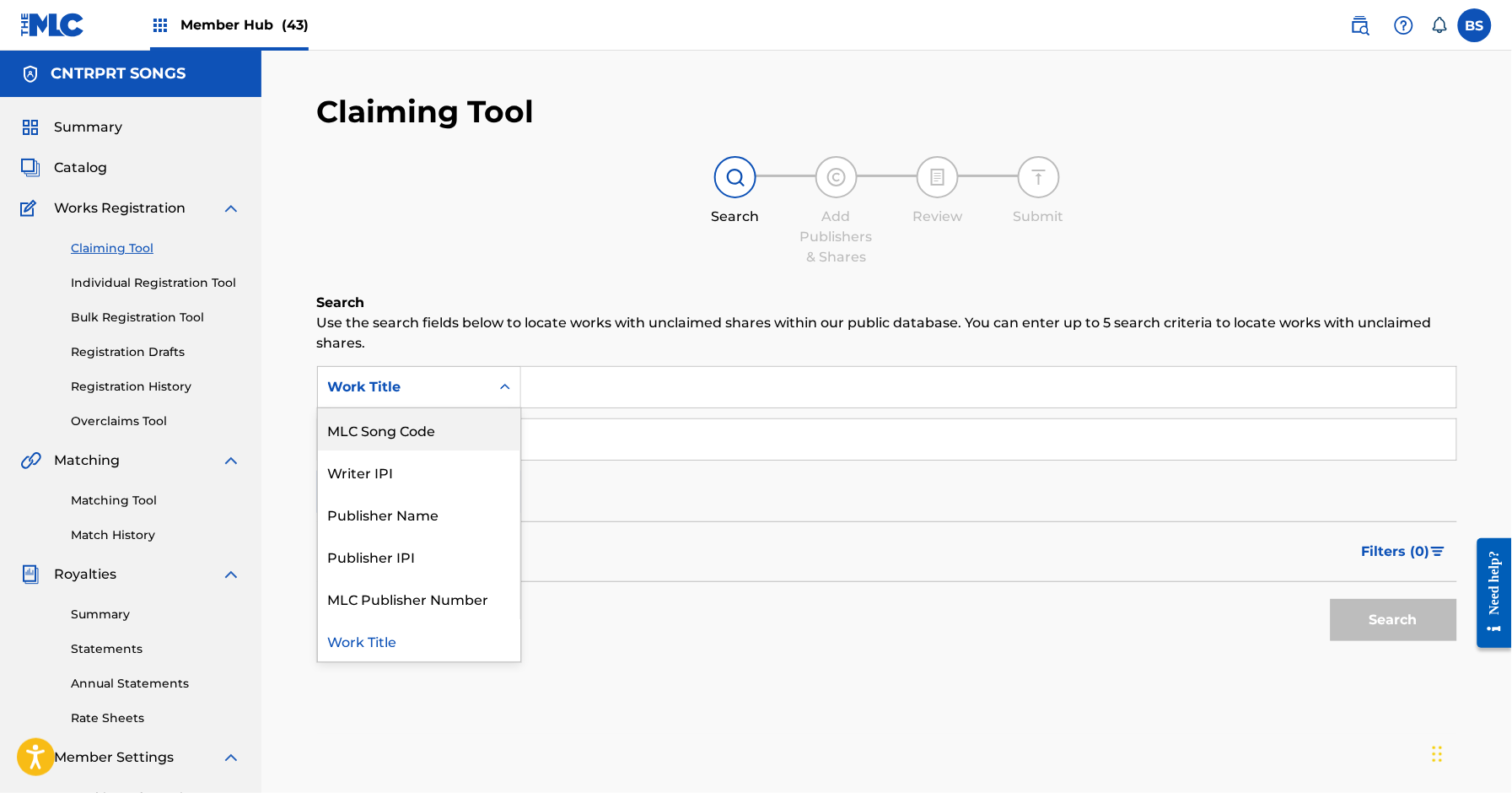
drag, startPoint x: 424, startPoint y: 428, endPoint x: 501, endPoint y: 432, distance: 77.1
click at [426, 429] on div "MLC Song Code" at bounding box center [419, 430] width 202 height 42
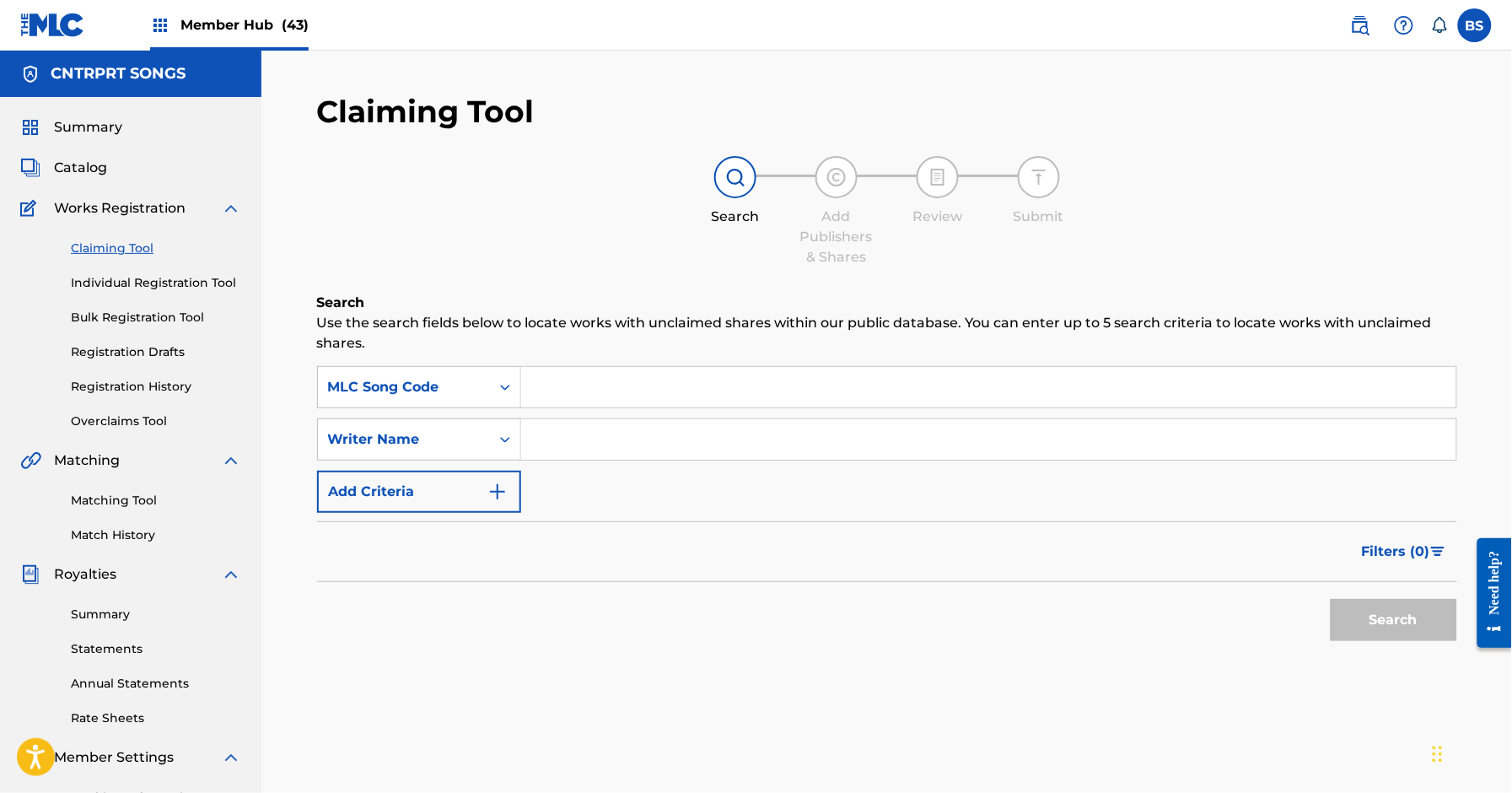
click at [673, 381] on input "Search Form" at bounding box center [989, 387] width 935 height 41
paste input "CK6VE4"
type input "CK6VE4"
click at [1413, 630] on button "Search" at bounding box center [1394, 620] width 126 height 42
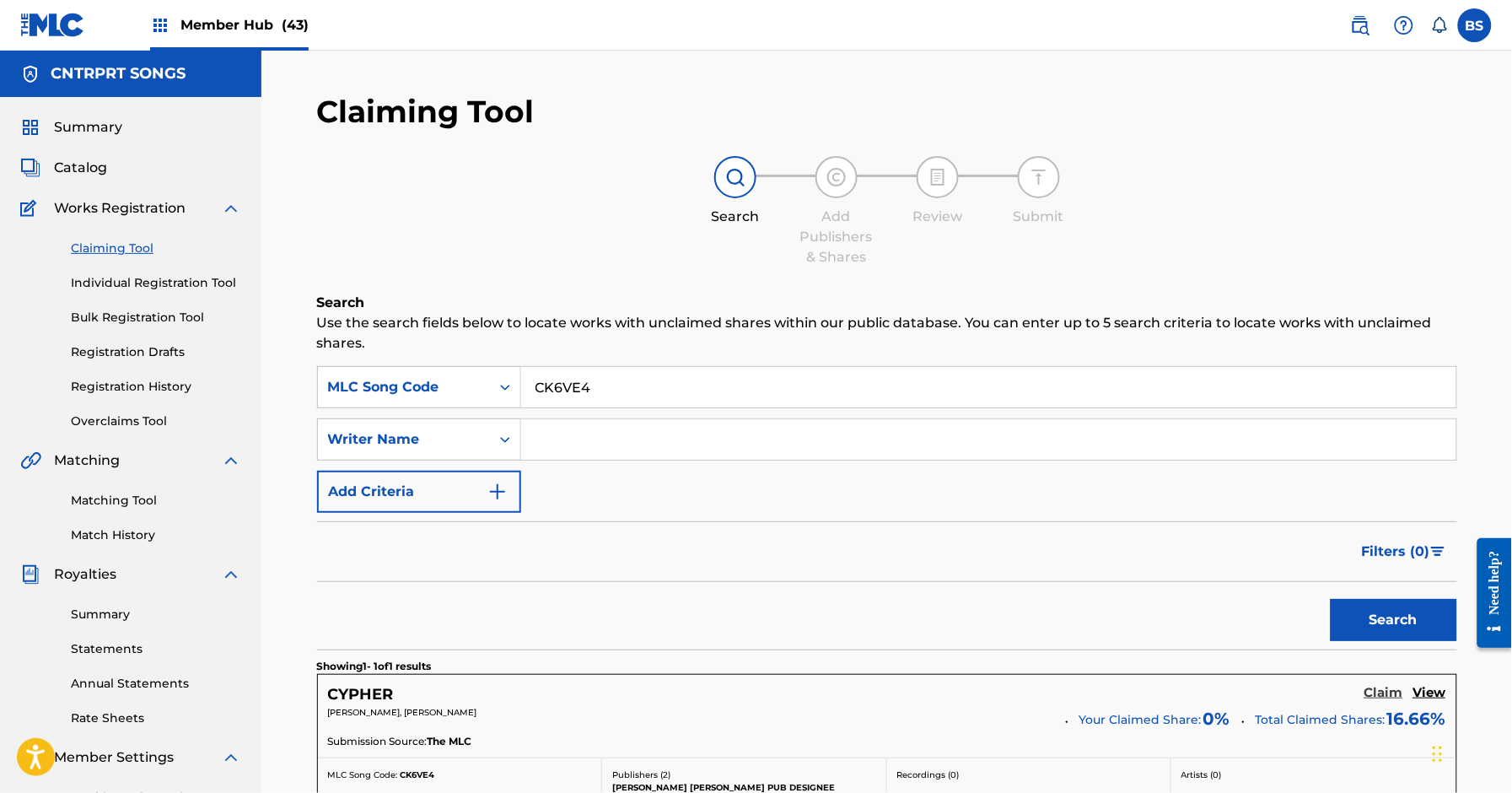
drag, startPoint x: 1374, startPoint y: 695, endPoint x: 1368, endPoint y: 688, distance: 9.2
click at [1375, 695] on h5 "Claim" at bounding box center [1384, 693] width 39 height 16
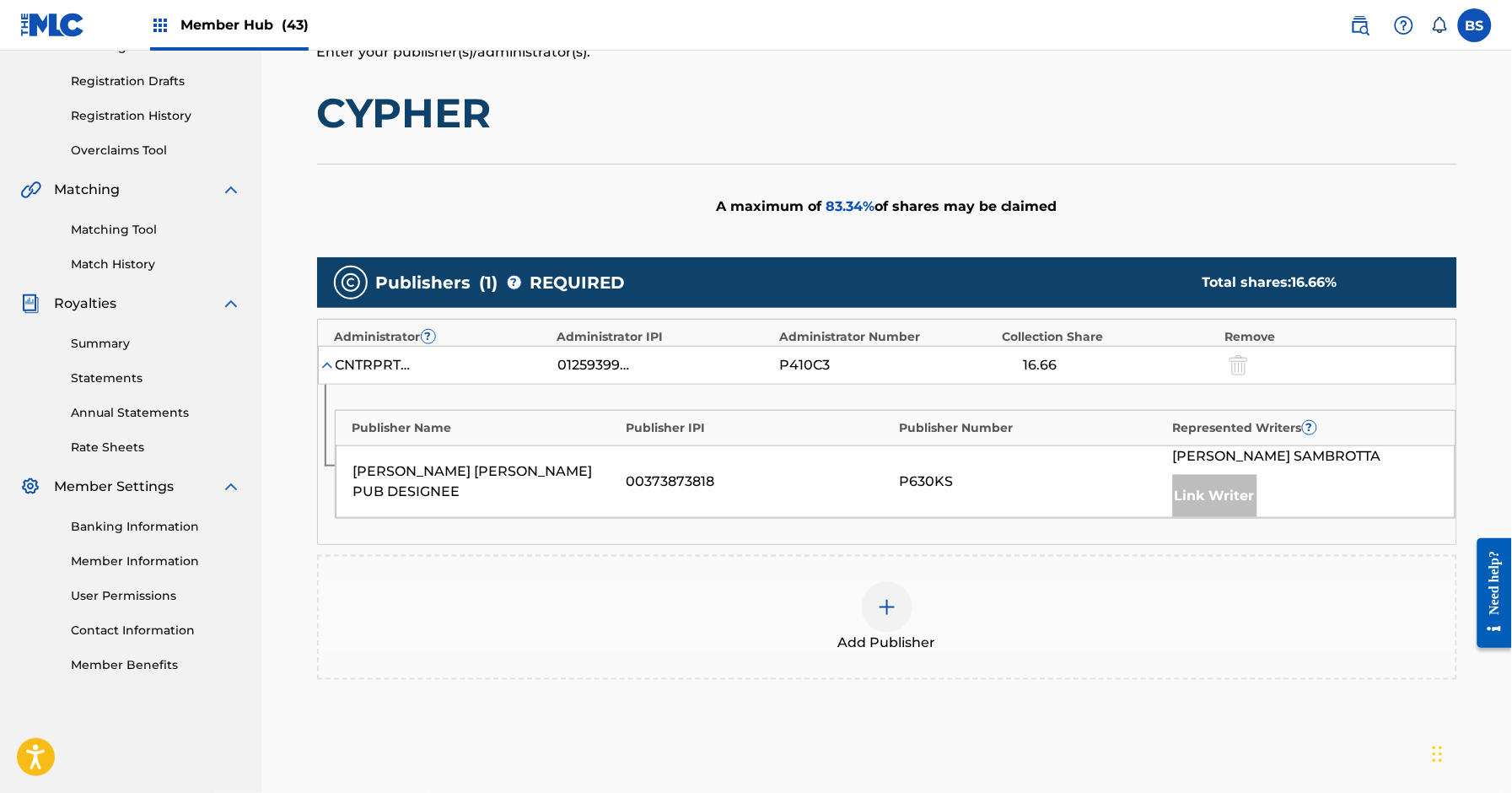
scroll to position [317, 0]
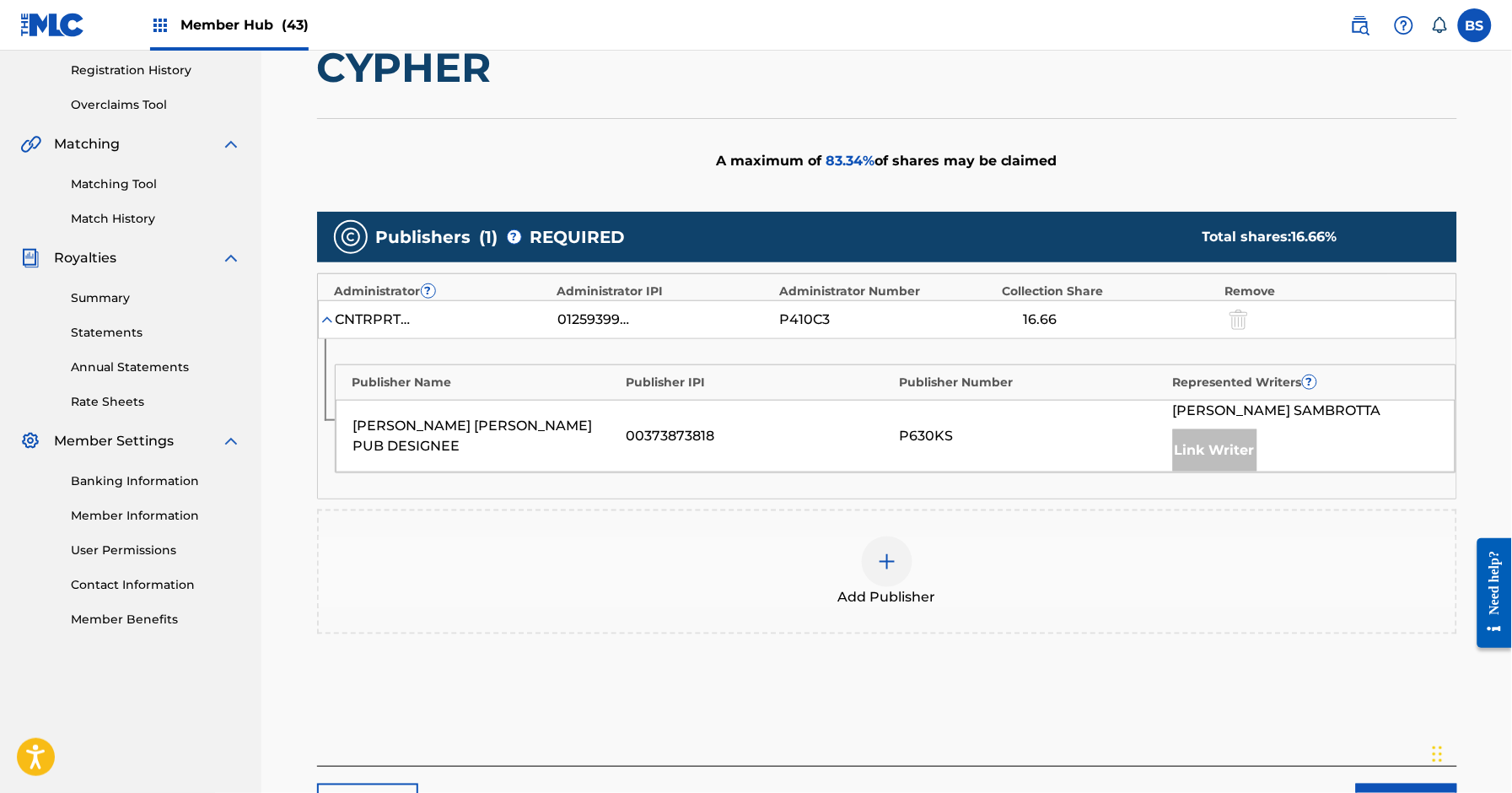
click at [896, 611] on div "Add Publisher" at bounding box center [888, 571] width 1140 height 125
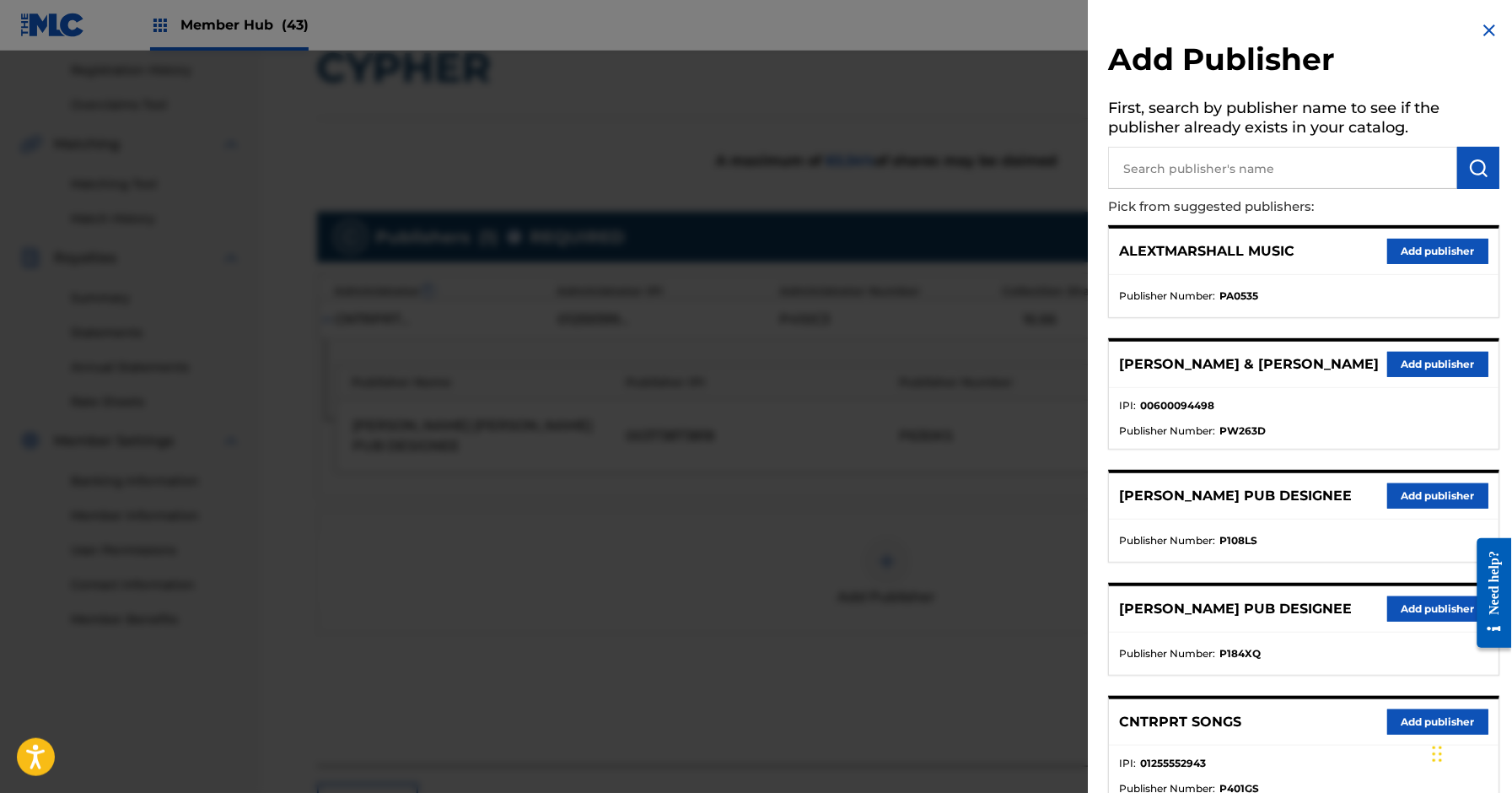
click at [1266, 163] on input "text" at bounding box center [1283, 167] width 349 height 42
type input "thiago"
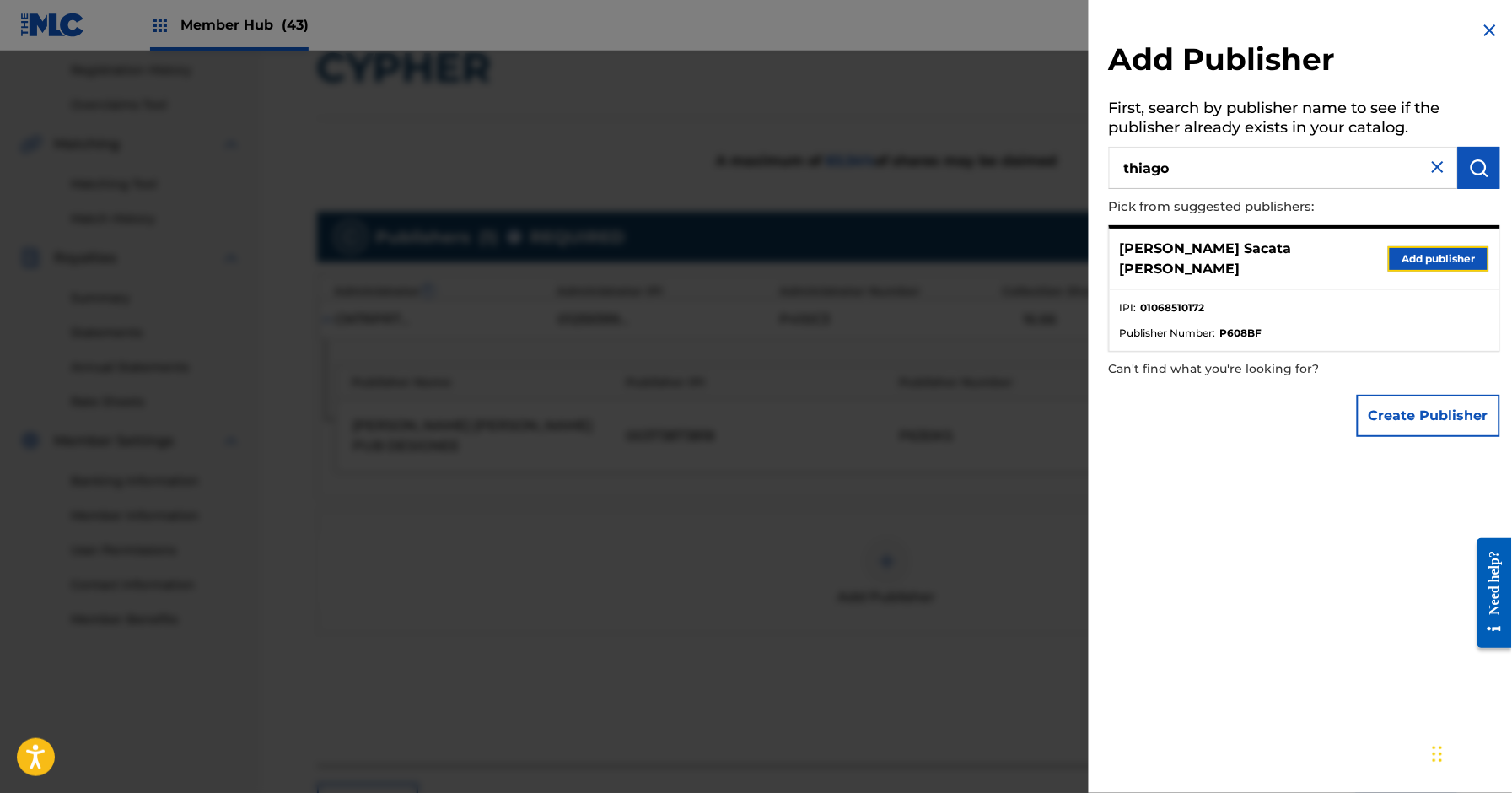
drag, startPoint x: 1416, startPoint y: 244, endPoint x: 1398, endPoint y: 263, distance: 26.2
click at [1416, 246] on button "Add publisher" at bounding box center [1439, 259] width 102 height 26
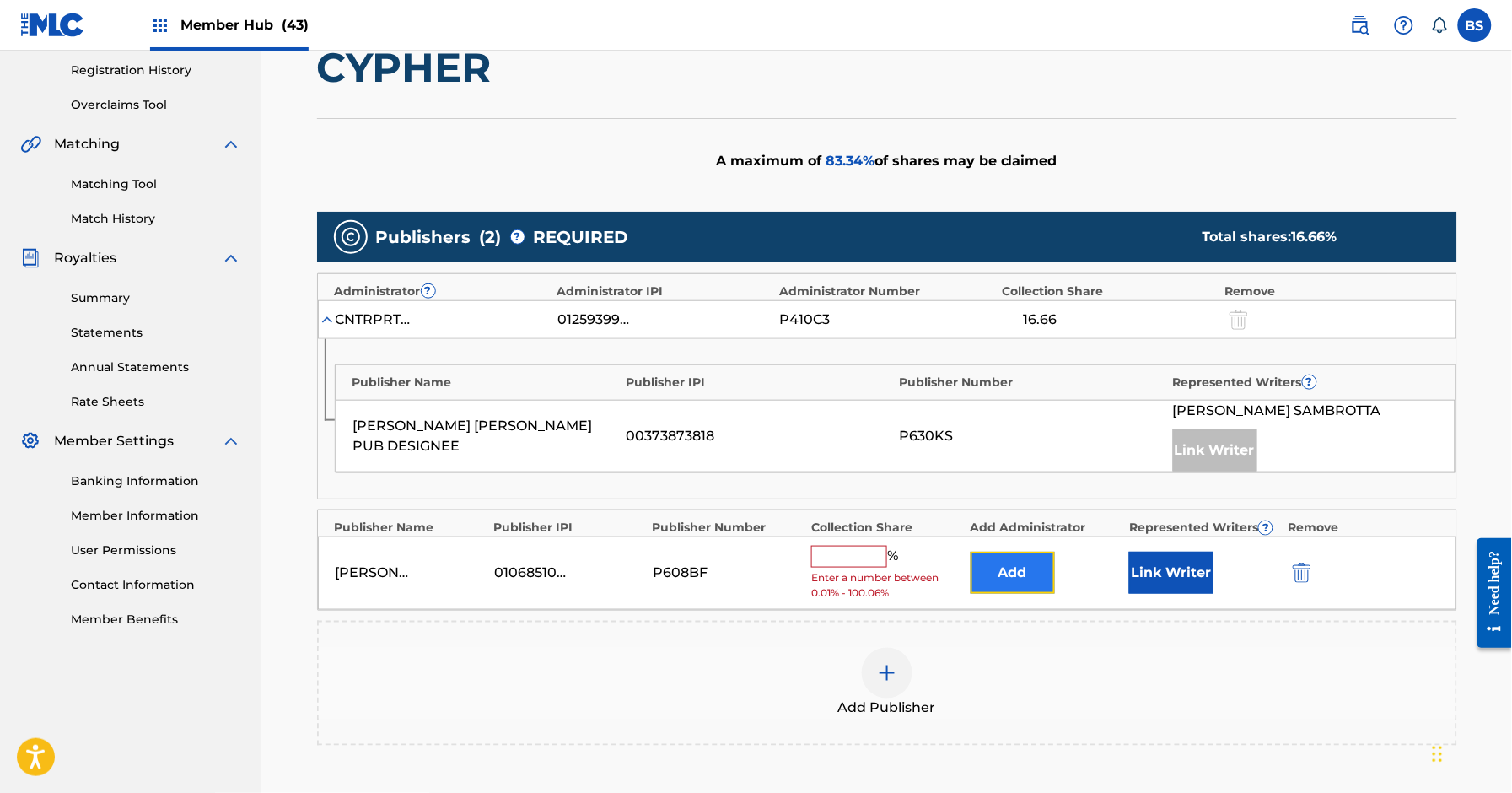
click at [1032, 571] on button "Add" at bounding box center [1013, 572] width 85 height 42
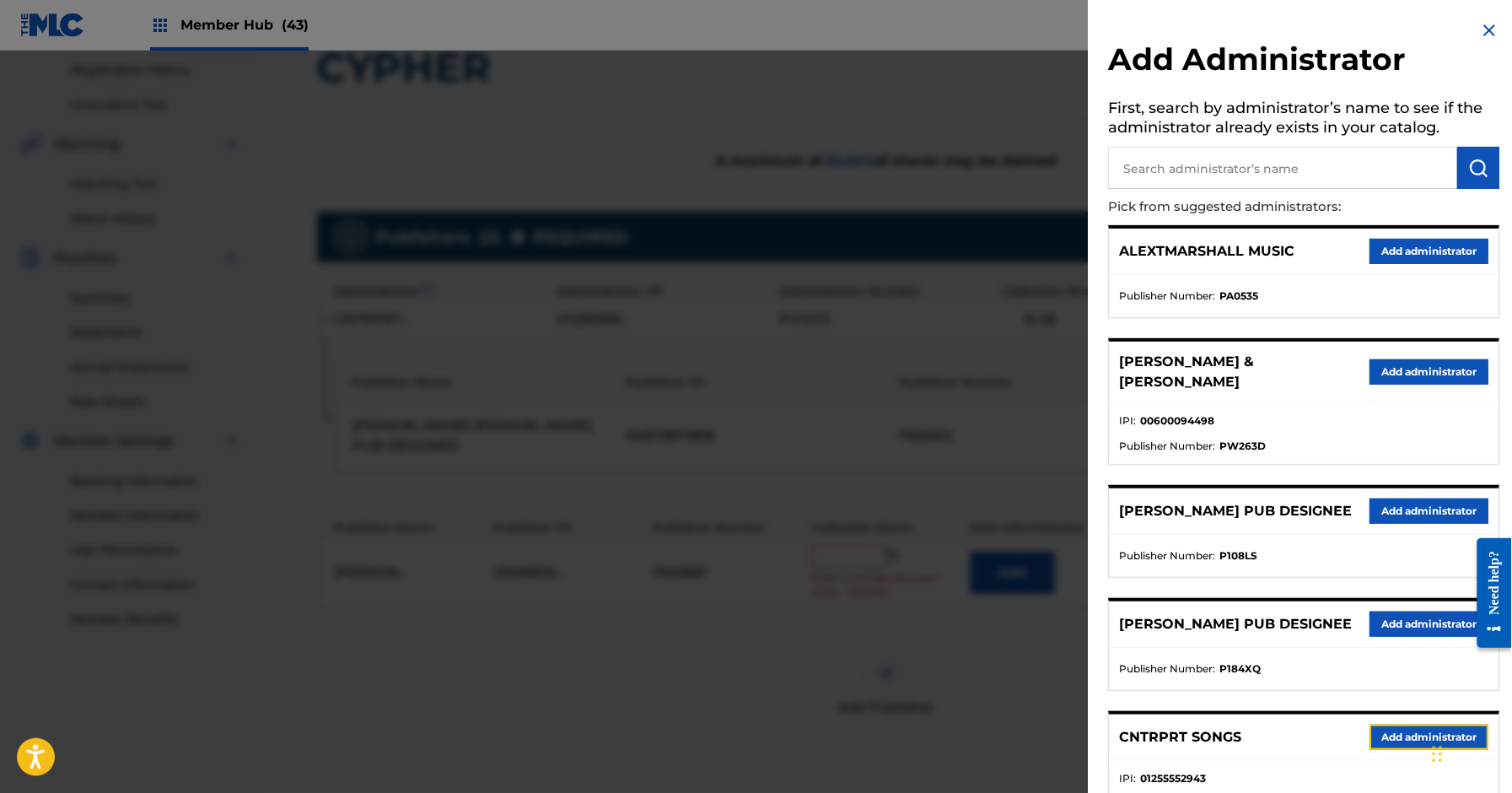
drag, startPoint x: 1421, startPoint y: 754, endPoint x: 1389, endPoint y: 737, distance: 36.2
click at [1421, 750] on button "Add administrator" at bounding box center [1429, 737] width 119 height 26
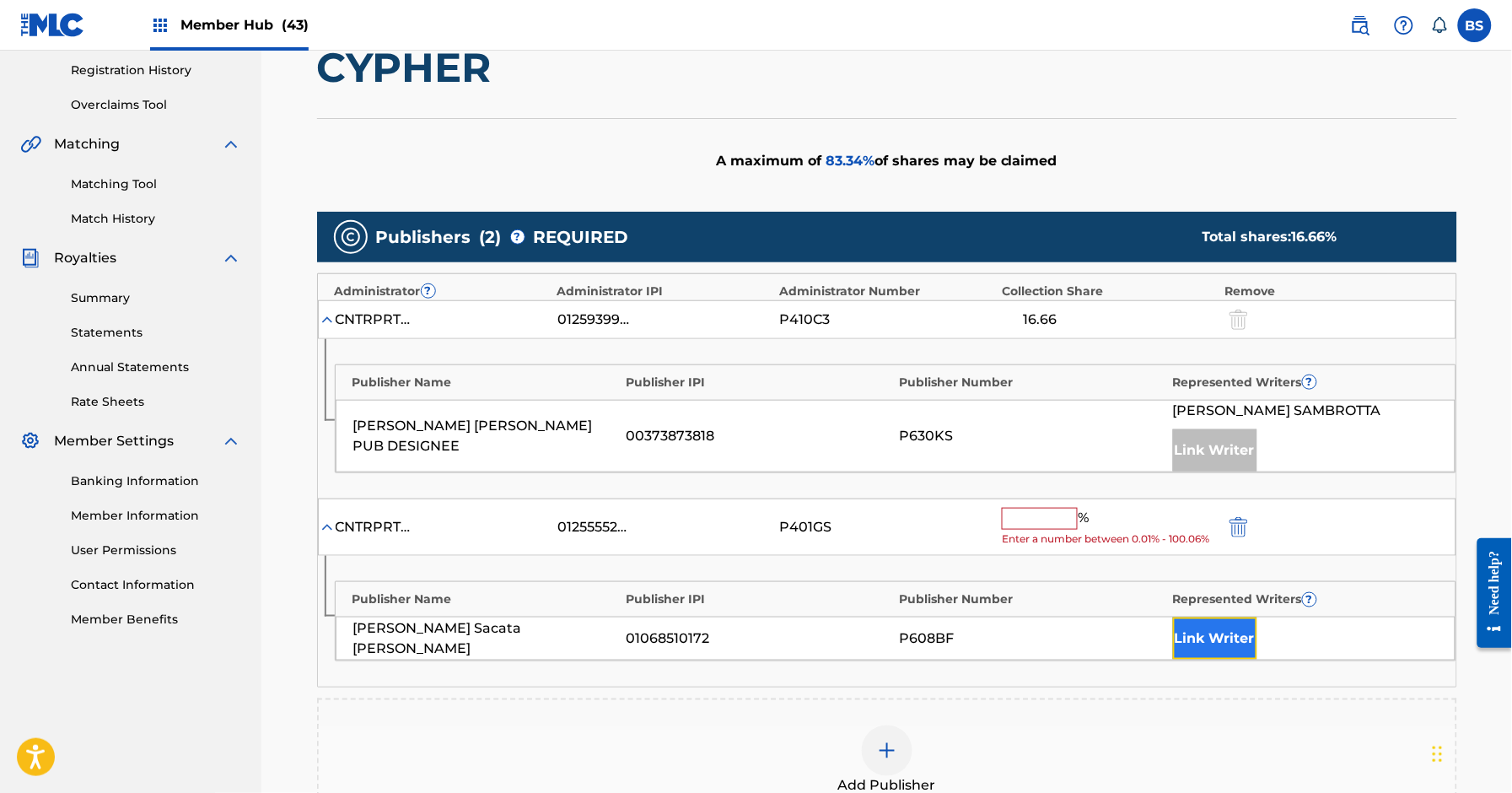
click at [1244, 648] on button "Link Writer" at bounding box center [1215, 639] width 85 height 42
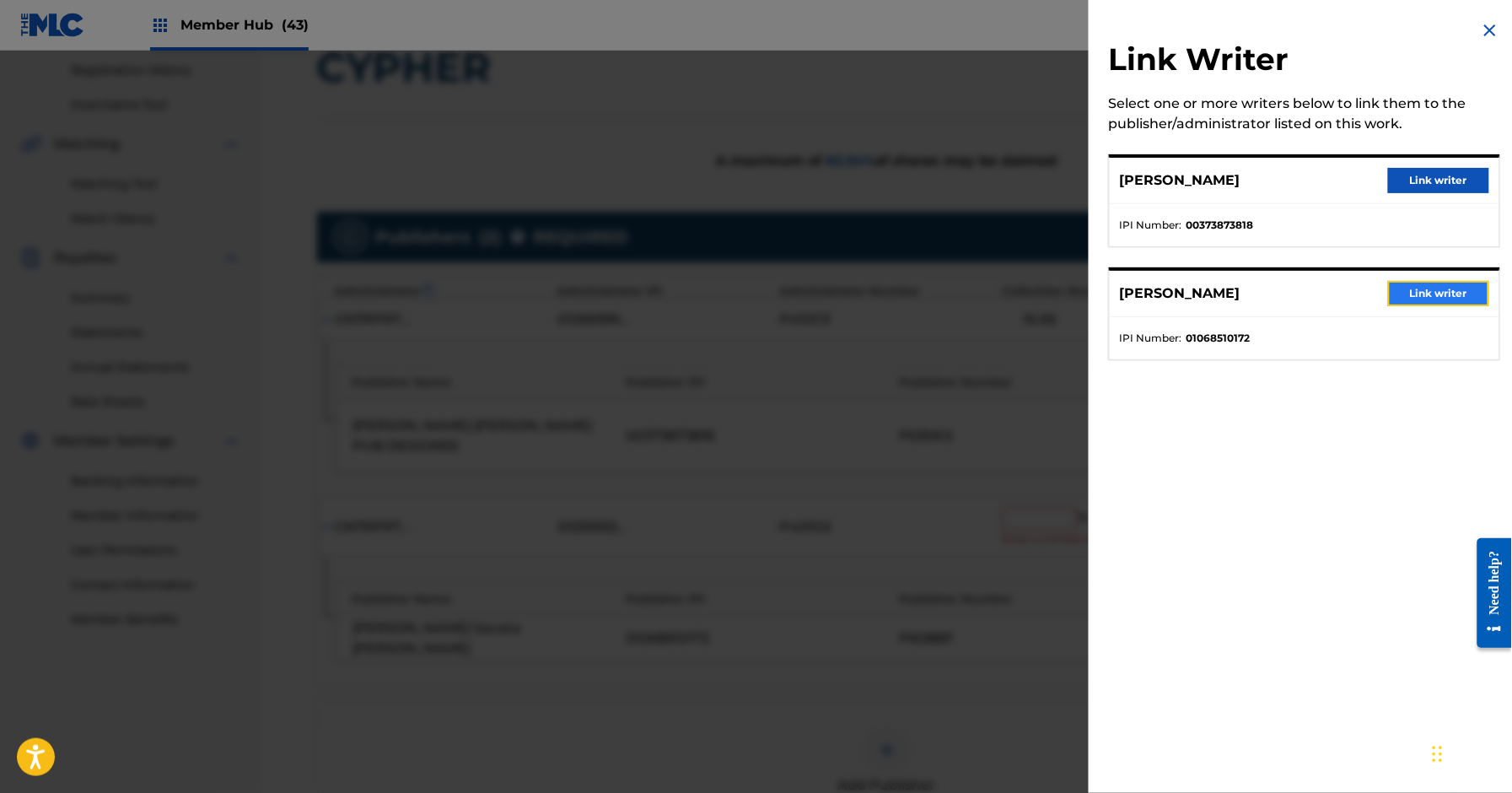
drag, startPoint x: 1425, startPoint y: 298, endPoint x: 1367, endPoint y: 294, distance: 58.1
click at [1425, 298] on button "Link writer" at bounding box center [1439, 294] width 102 height 26
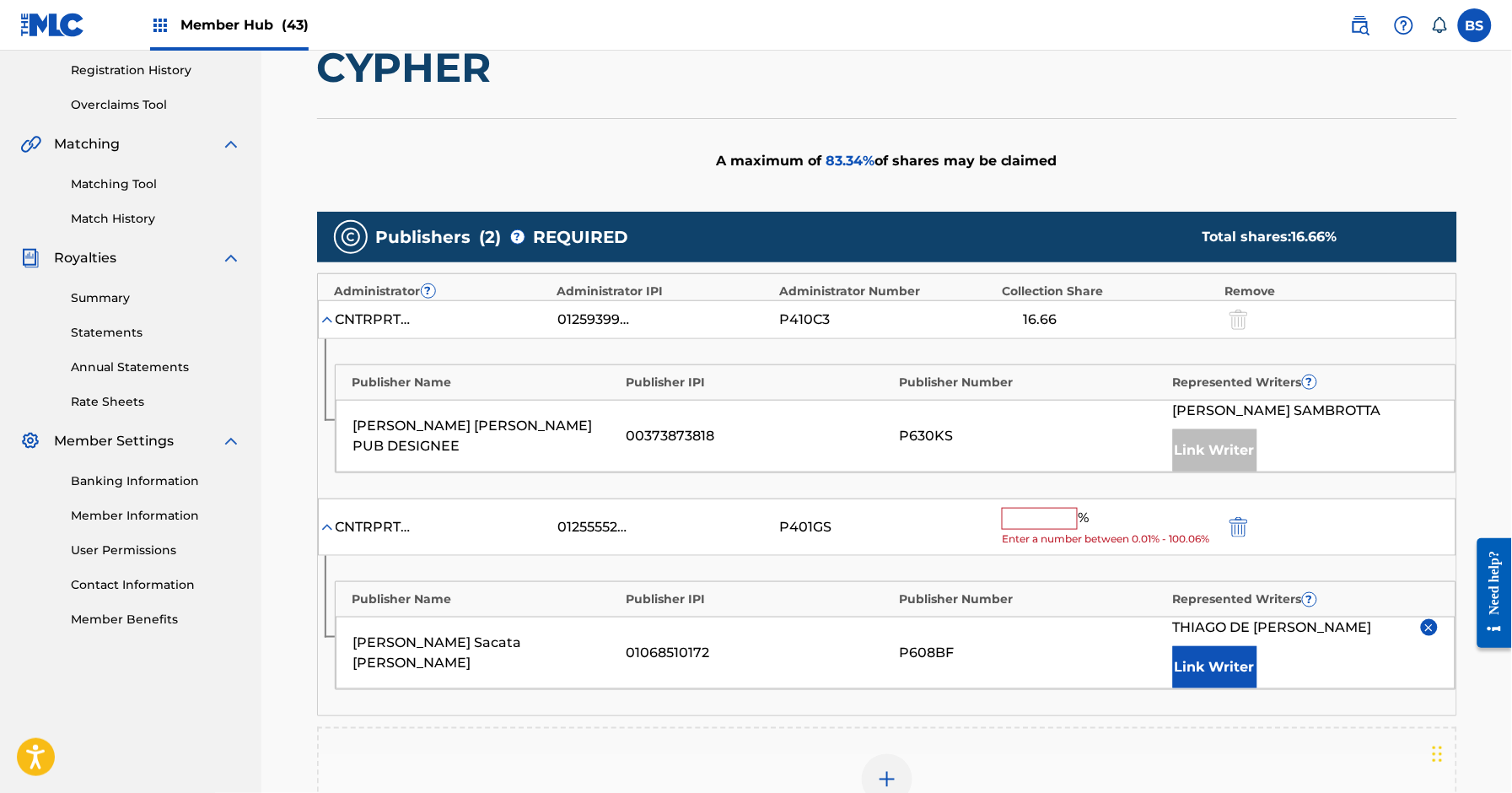
drag, startPoint x: 1027, startPoint y: 524, endPoint x: 804, endPoint y: 653, distance: 257.6
click at [1027, 524] on input "text" at bounding box center [1040, 518] width 76 height 22
paste input "16.67"
type input "16.67"
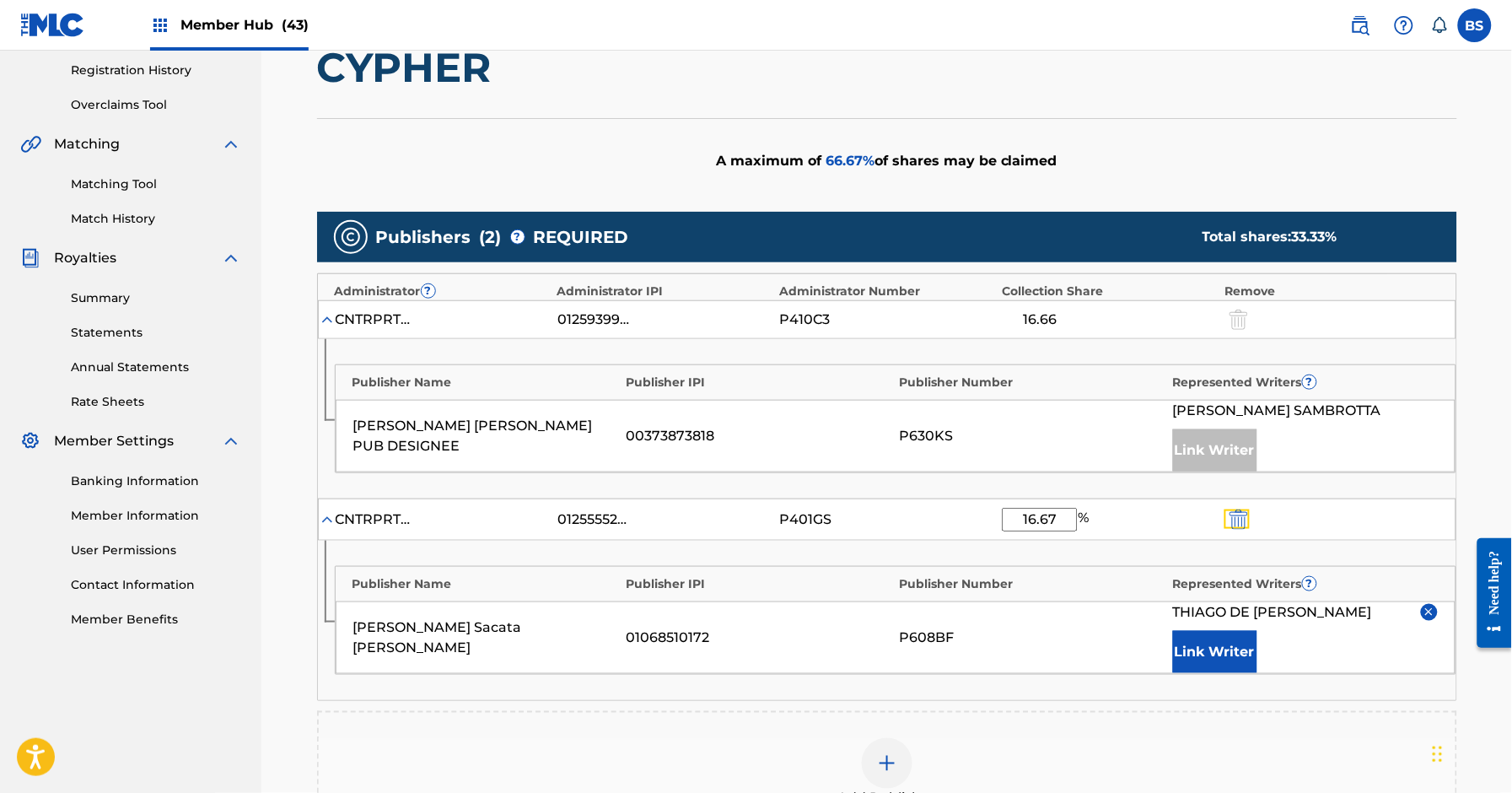
scroll to position [633, 0]
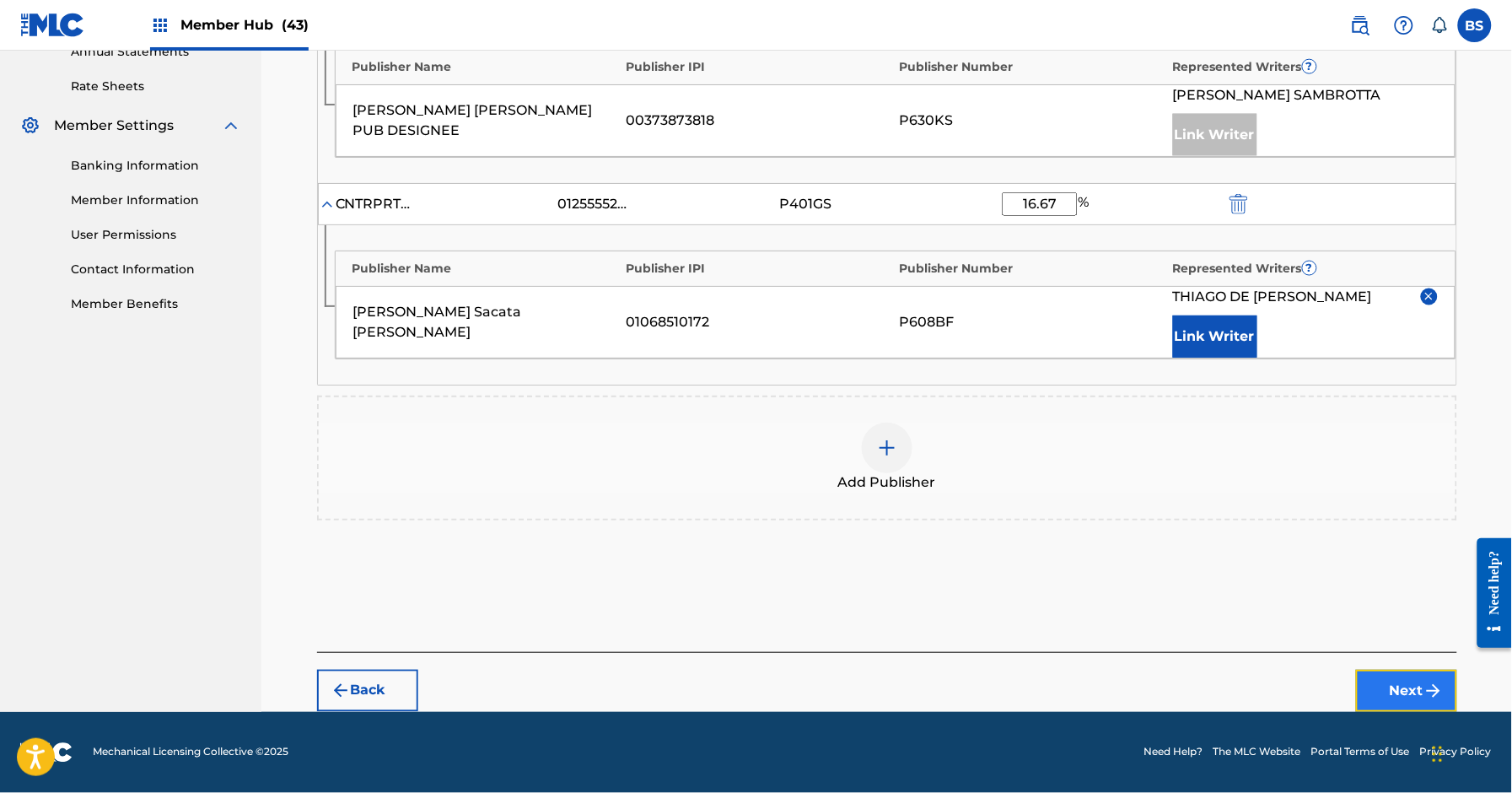
click at [1399, 685] on button "Next" at bounding box center [1407, 691] width 102 height 42
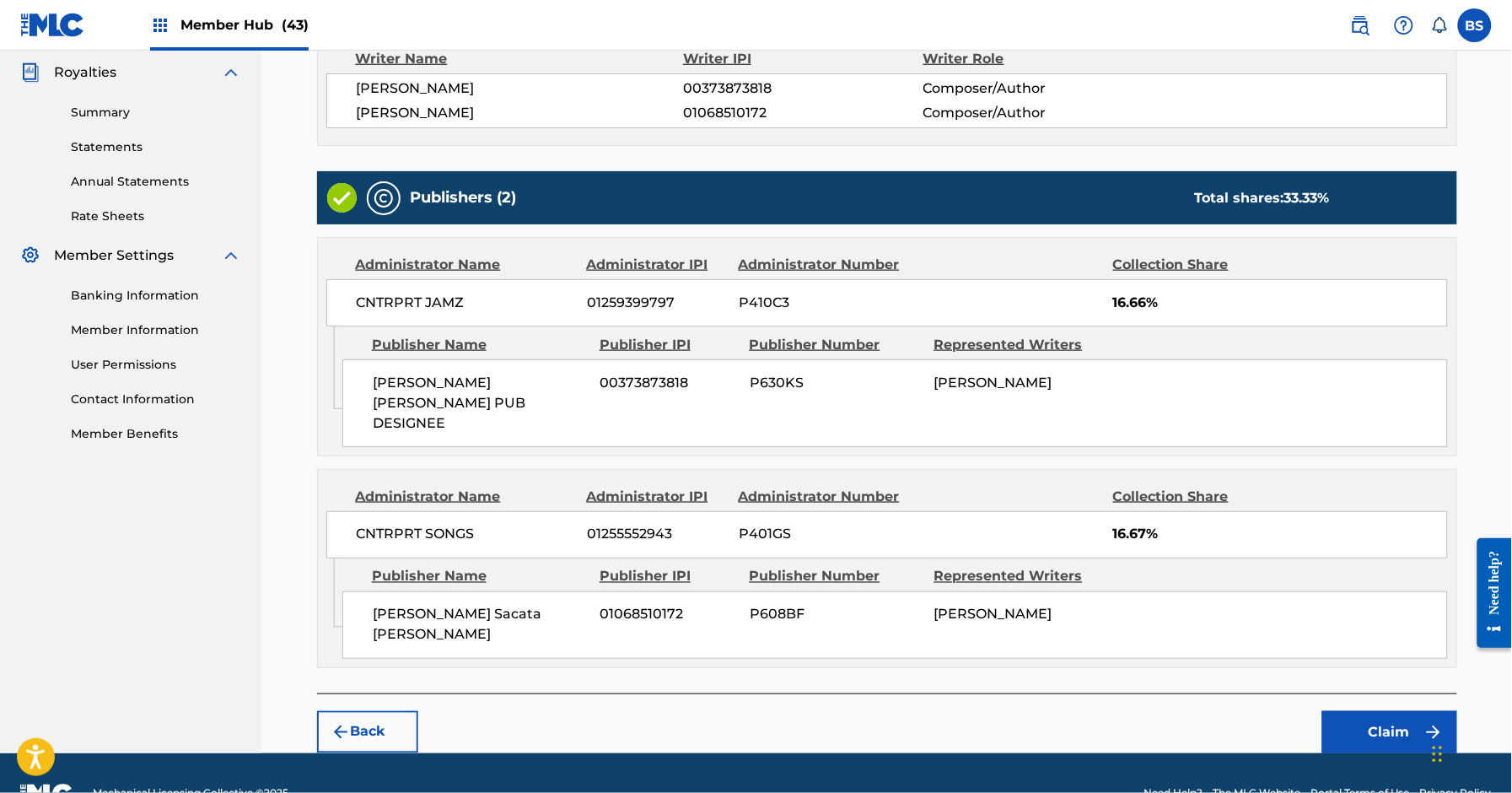
scroll to position [511, 0]
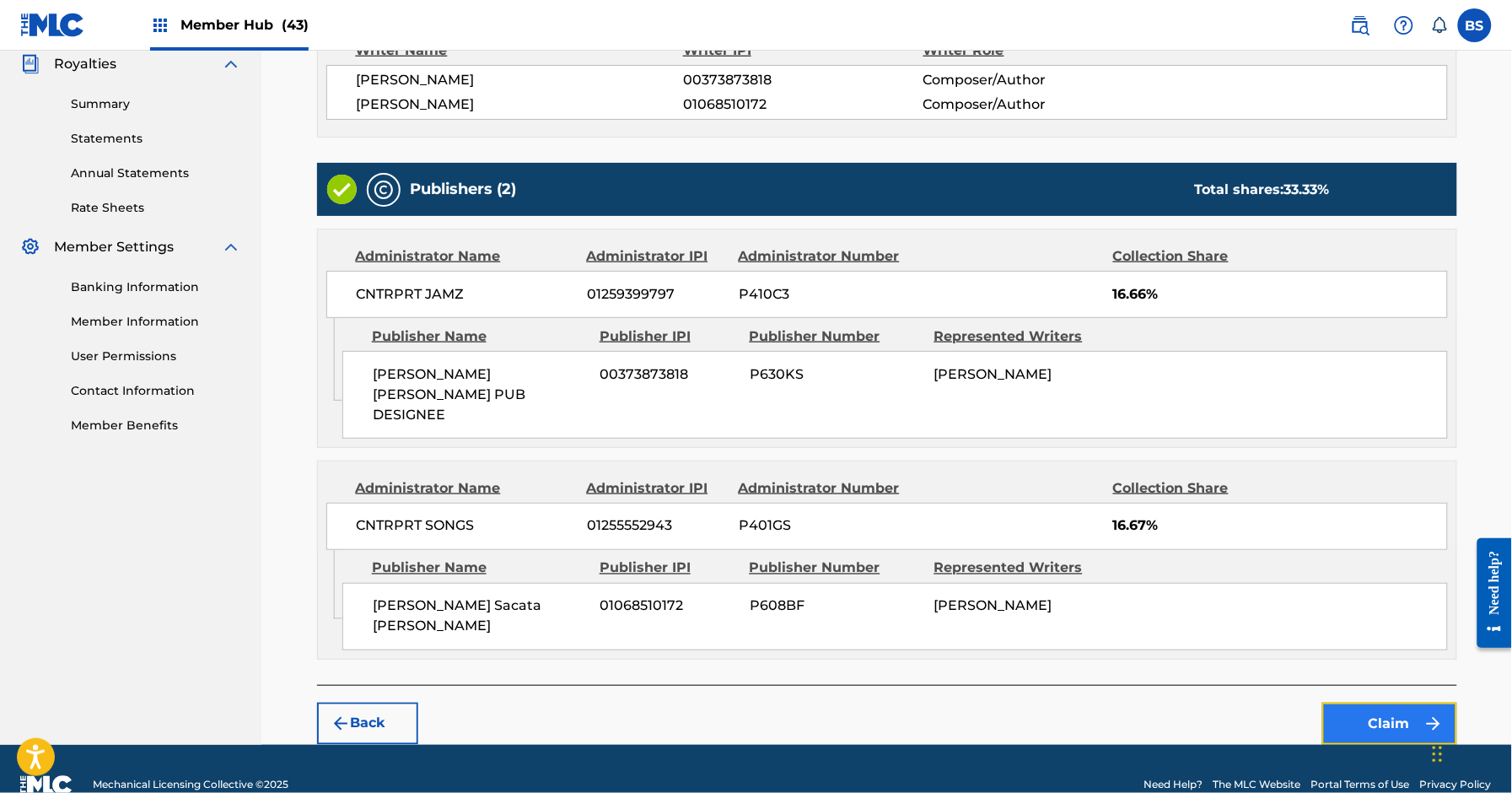
click at [1384, 703] on button "Claim" at bounding box center [1390, 724] width 135 height 42
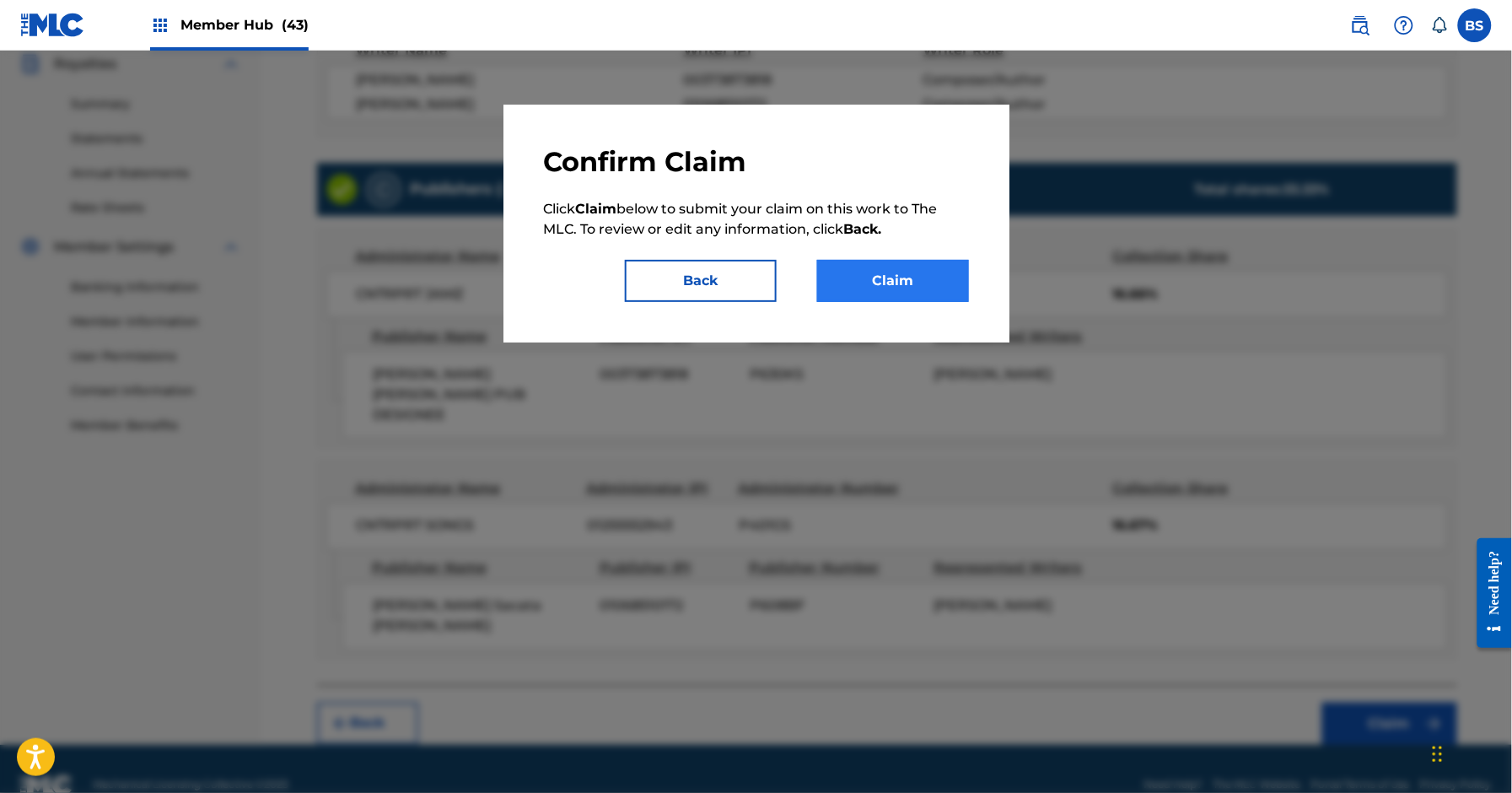
click at [921, 314] on div "Confirm Claim Click Claim below to submit your claim on this work to The MLC. T…" at bounding box center [756, 223] width 507 height 238
click at [932, 286] on button "Claim" at bounding box center [893, 280] width 152 height 42
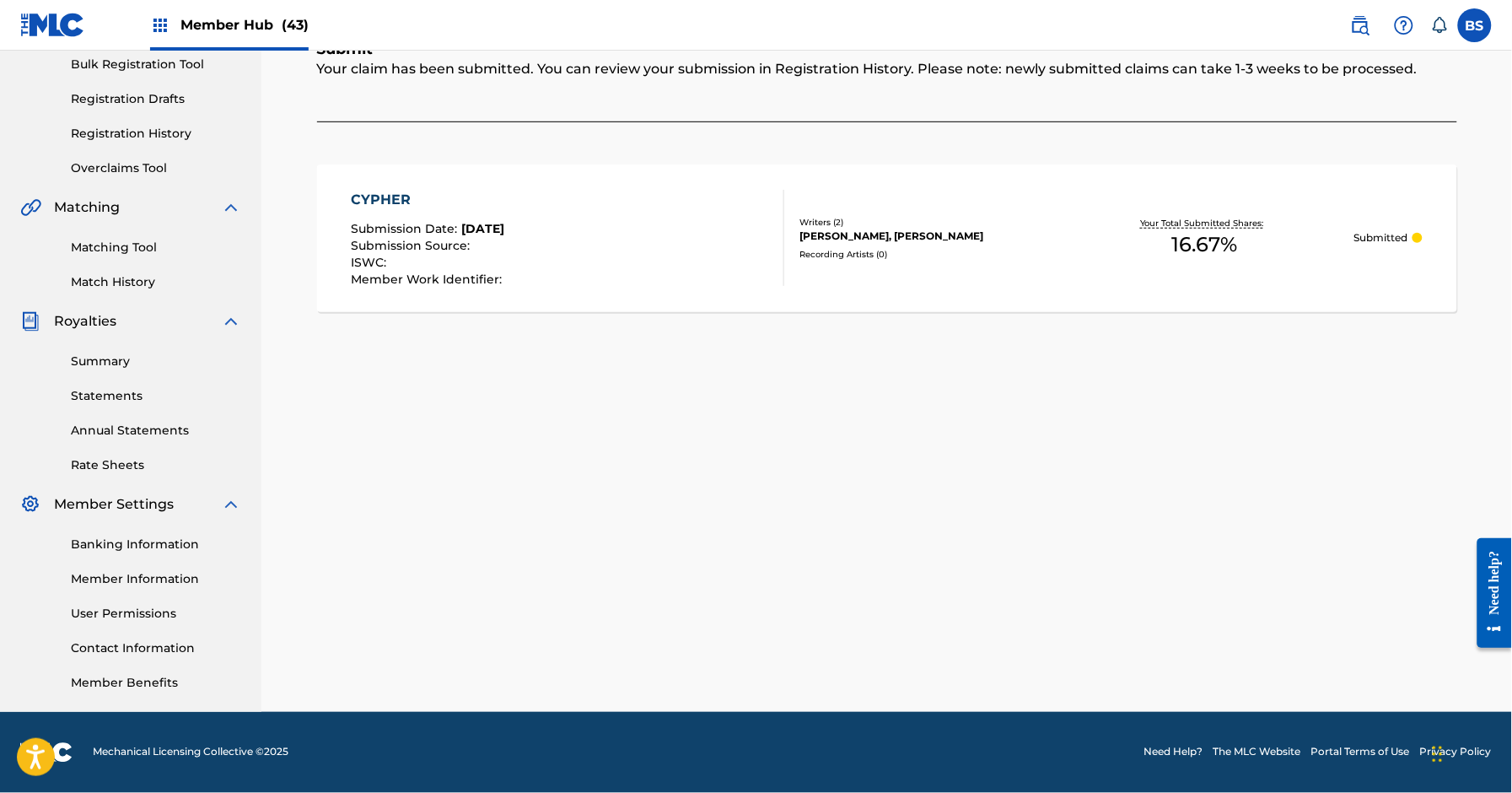
scroll to position [0, 0]
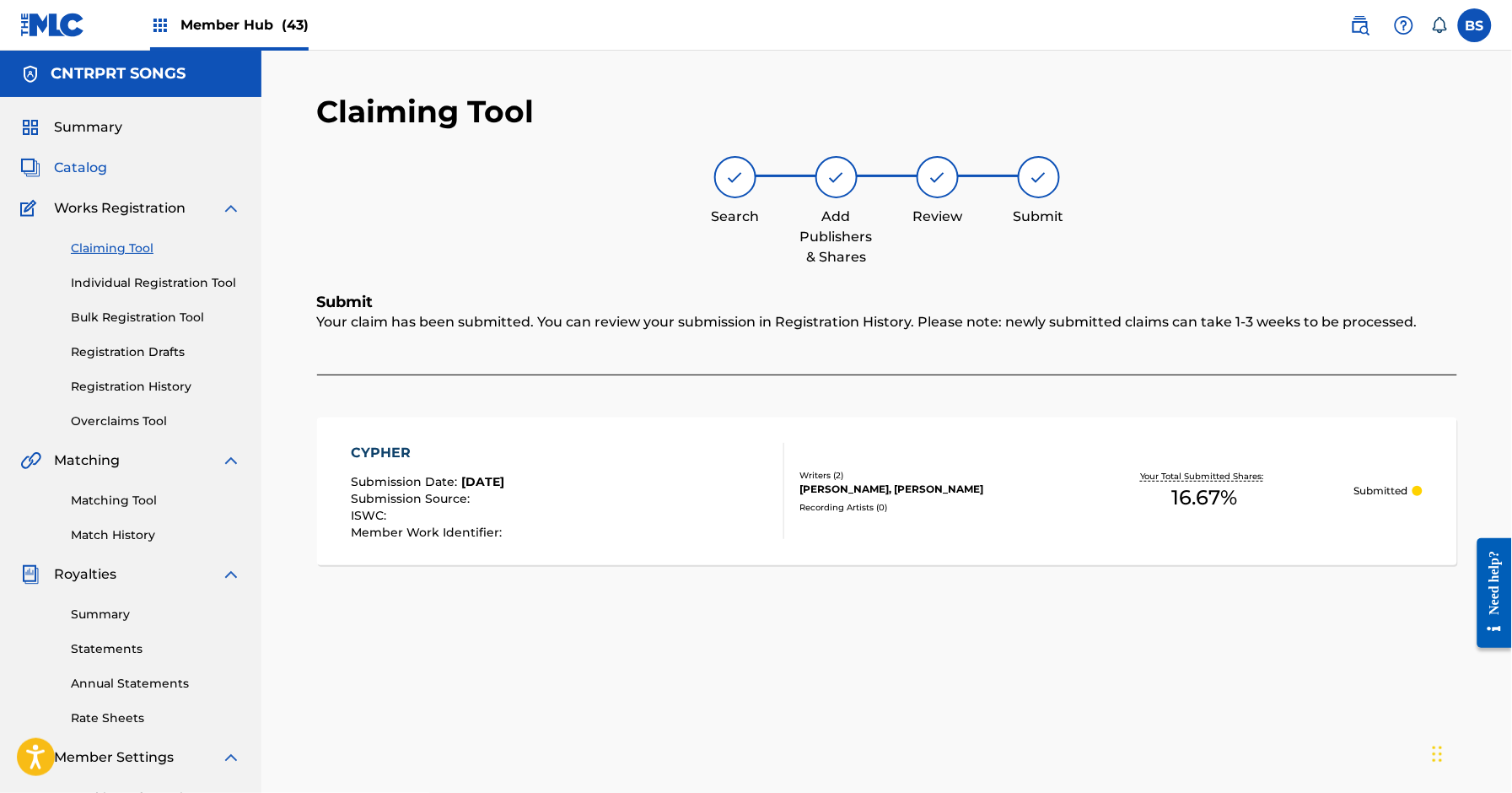
click at [86, 162] on span "Catalog" at bounding box center [81, 167] width 53 height 20
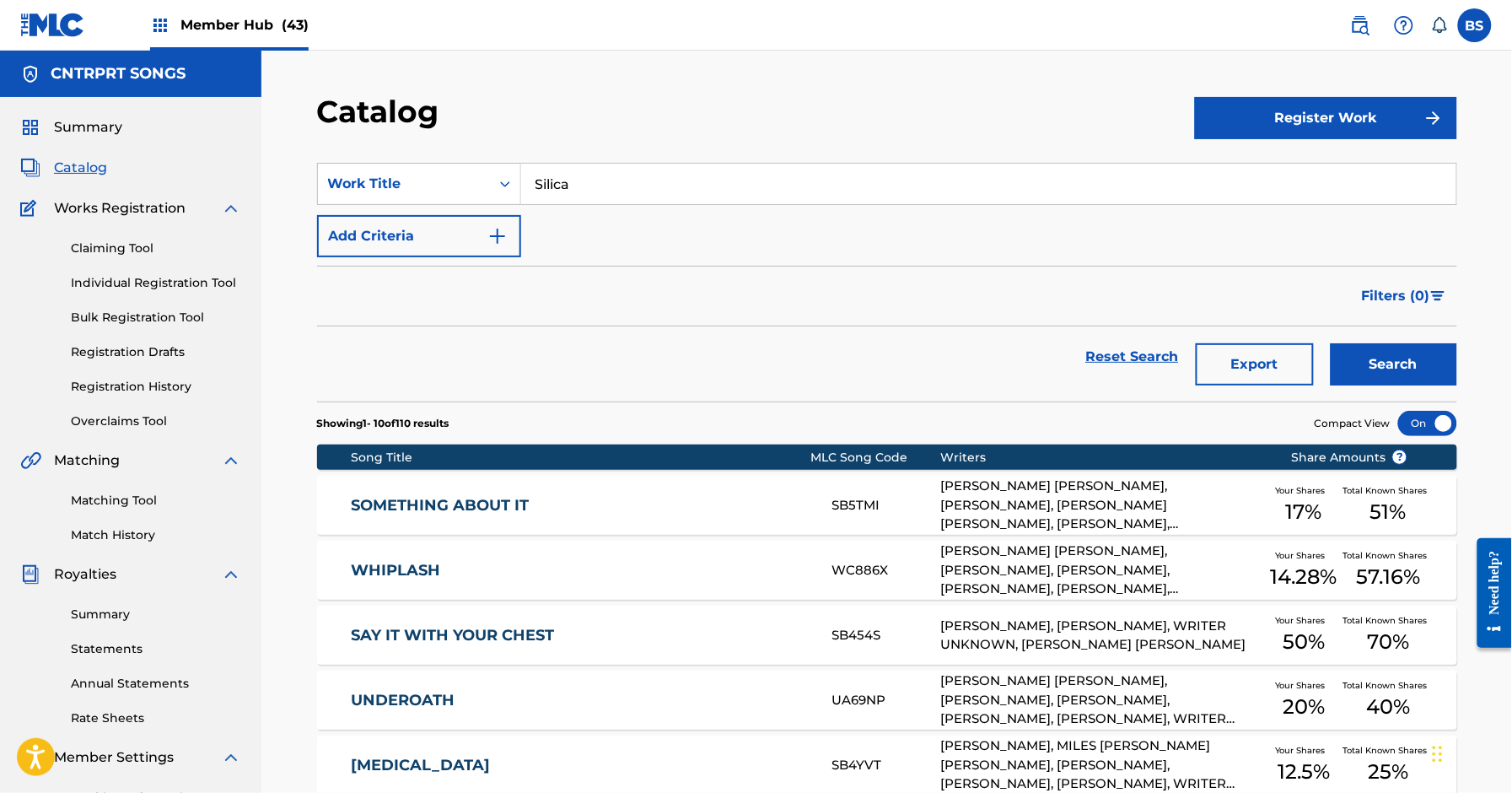
click at [622, 161] on section "SearchWithCriteria05593a1e-3463-4ef6-bc69-3c8aecb4006b Work Title Silica Add Cr…" at bounding box center [888, 272] width 1140 height 259
click at [357, 184] on div "Work Title" at bounding box center [404, 184] width 152 height 20
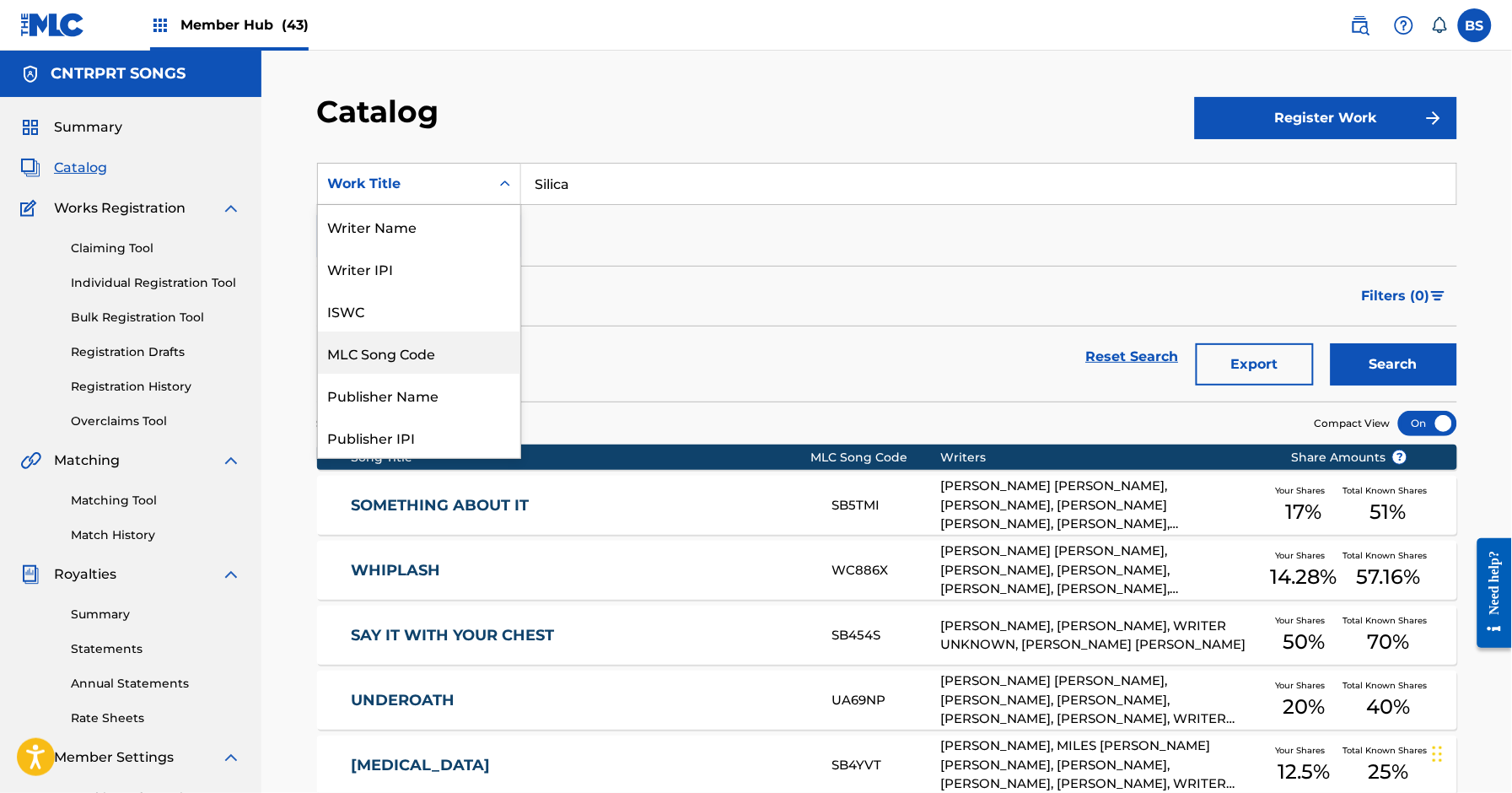
drag, startPoint x: 395, startPoint y: 364, endPoint x: 583, endPoint y: 222, distance: 235.6
click at [397, 364] on div "MLC Song Code" at bounding box center [419, 353] width 202 height 42
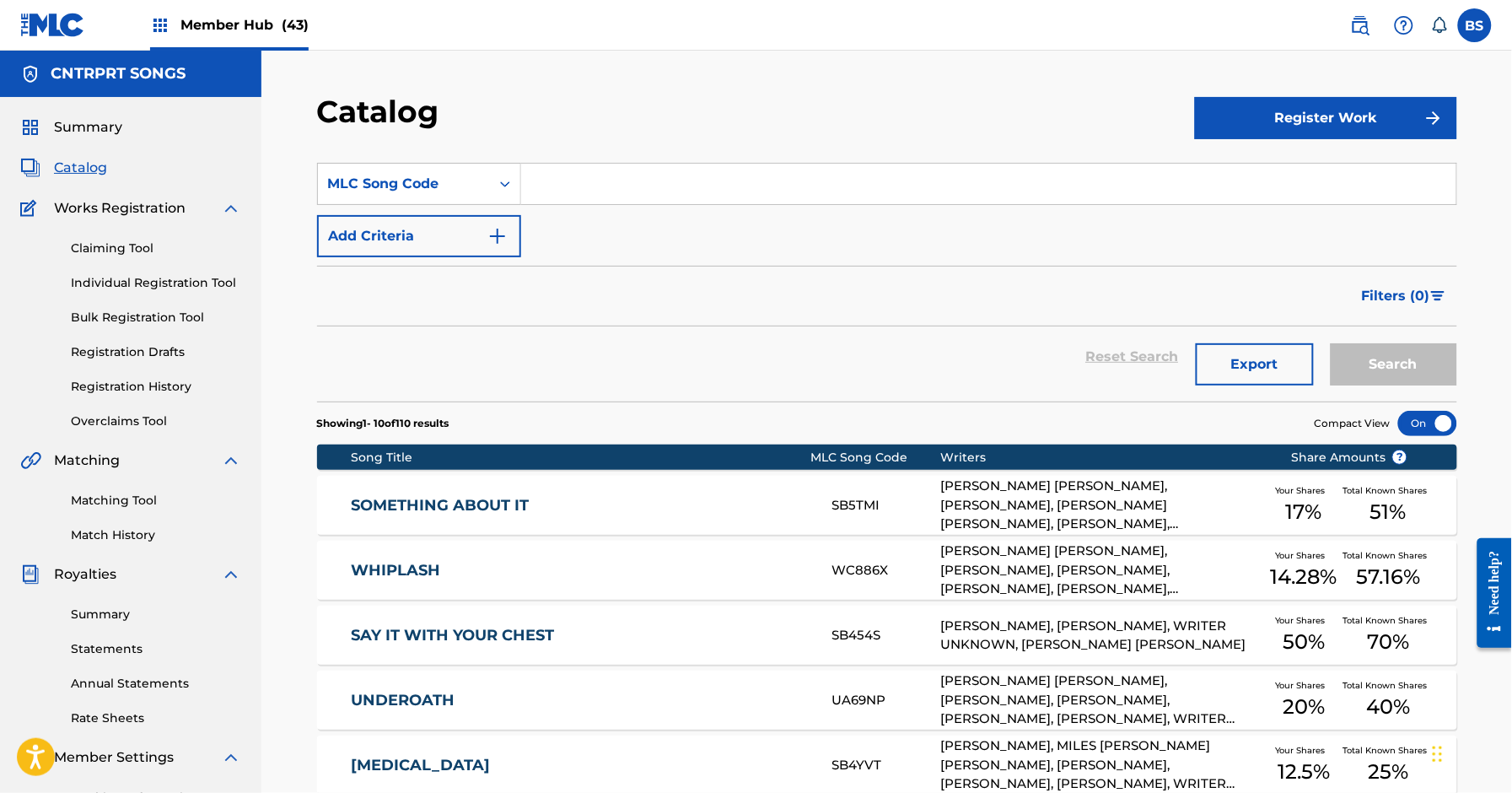
click at [589, 191] on input "Search Form" at bounding box center [989, 184] width 935 height 41
paste input "OL5GS8"
type input "OL5GS8"
click at [1418, 366] on button "Search" at bounding box center [1394, 364] width 126 height 42
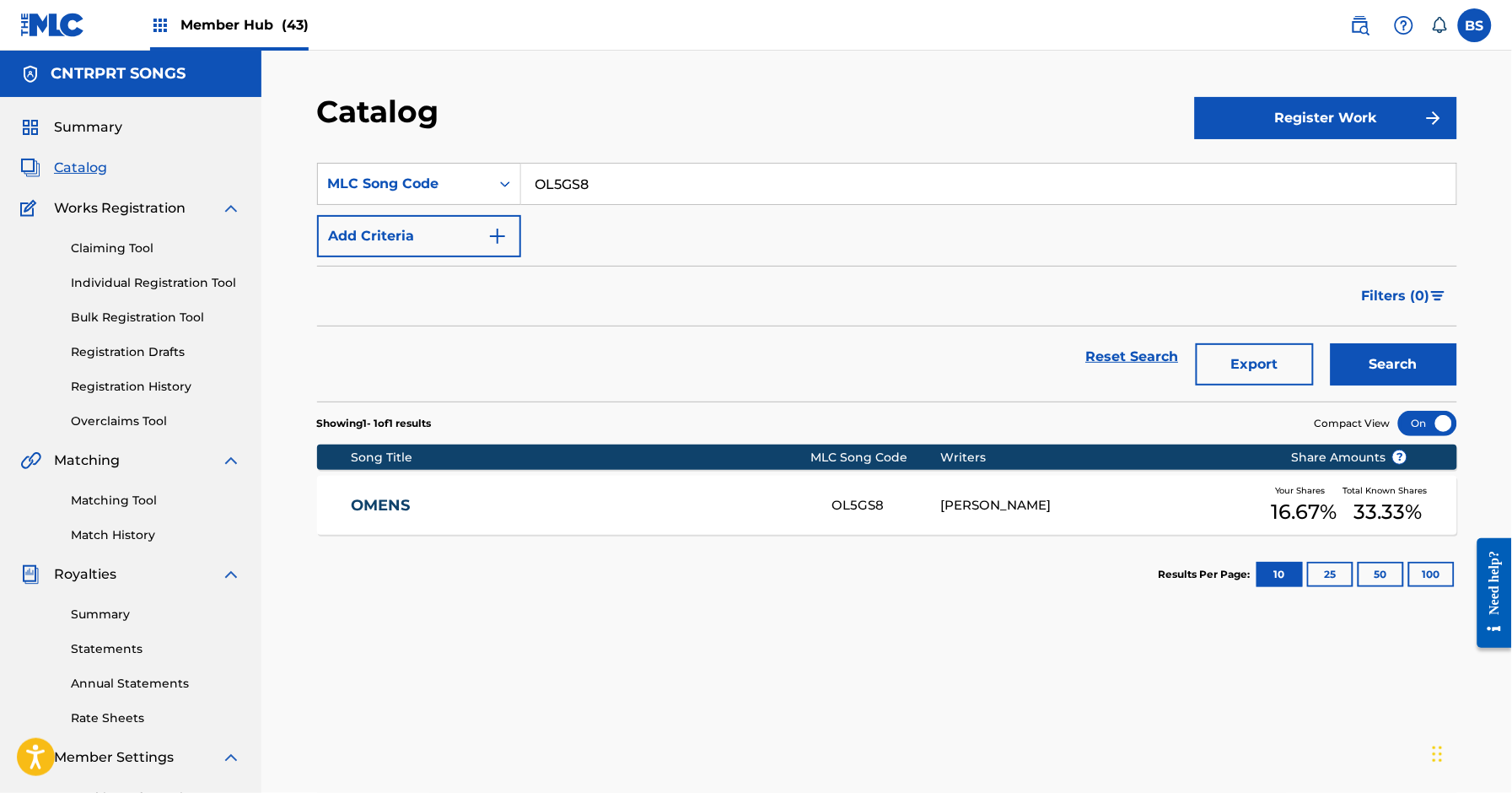
click at [726, 493] on div "OMENS OL5GS8 [PERSON_NAME] Your Shares 16.67 % Total Known Shares 33.33 %" at bounding box center [888, 506] width 1140 height 59
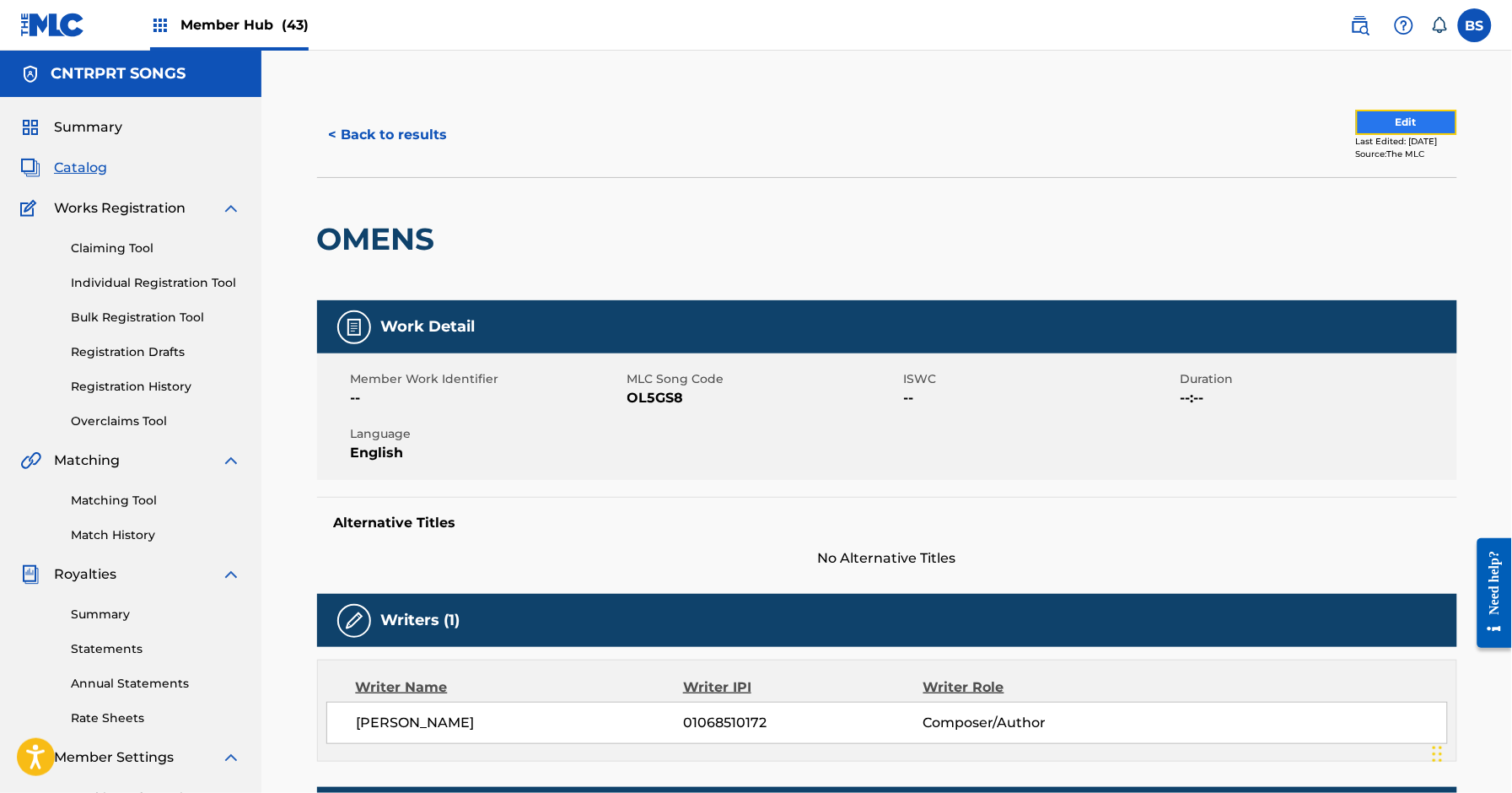
click at [1388, 118] on button "Edit" at bounding box center [1407, 122] width 102 height 26
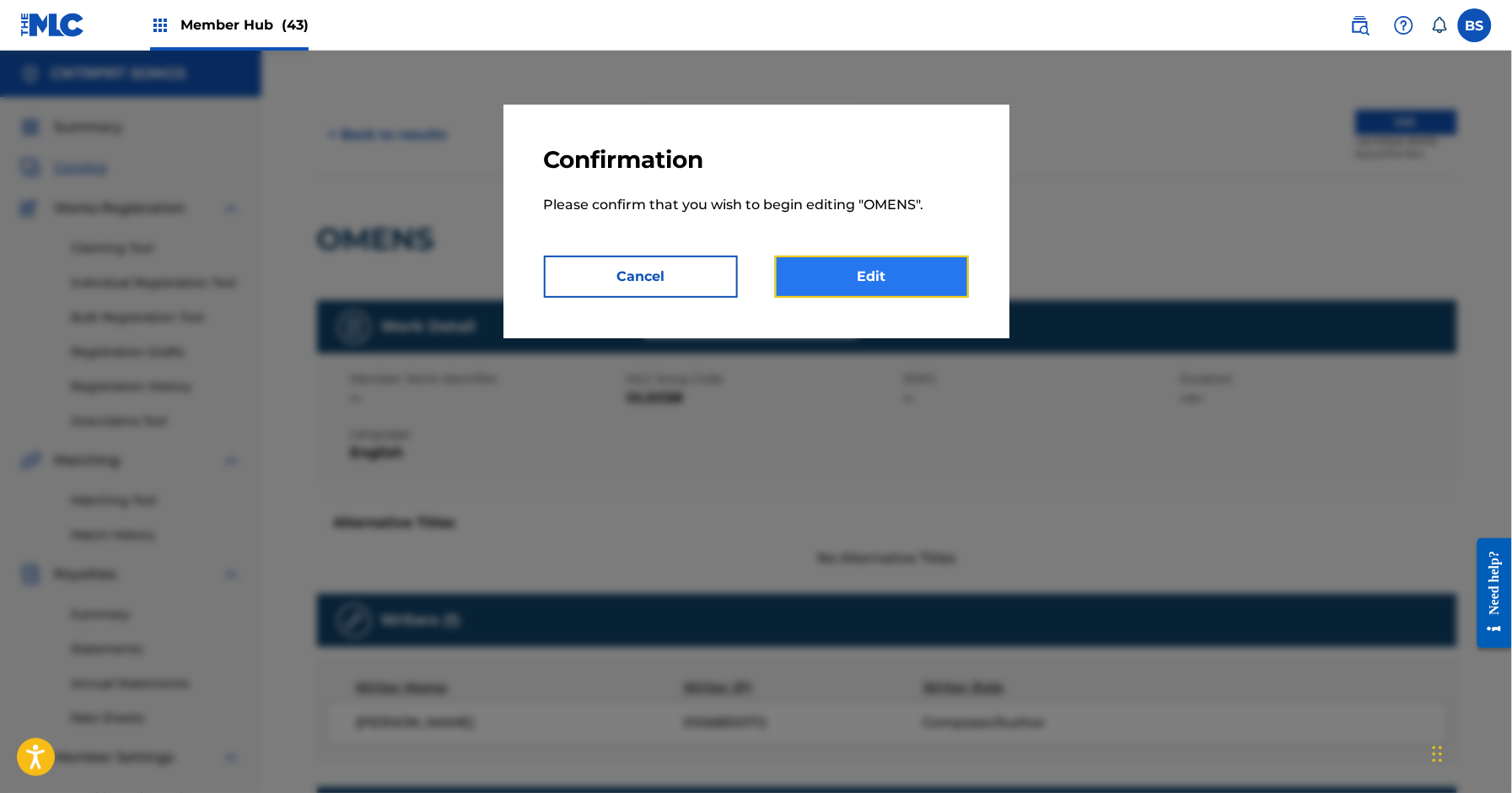
click at [880, 276] on link "Edit" at bounding box center [872, 277] width 194 height 42
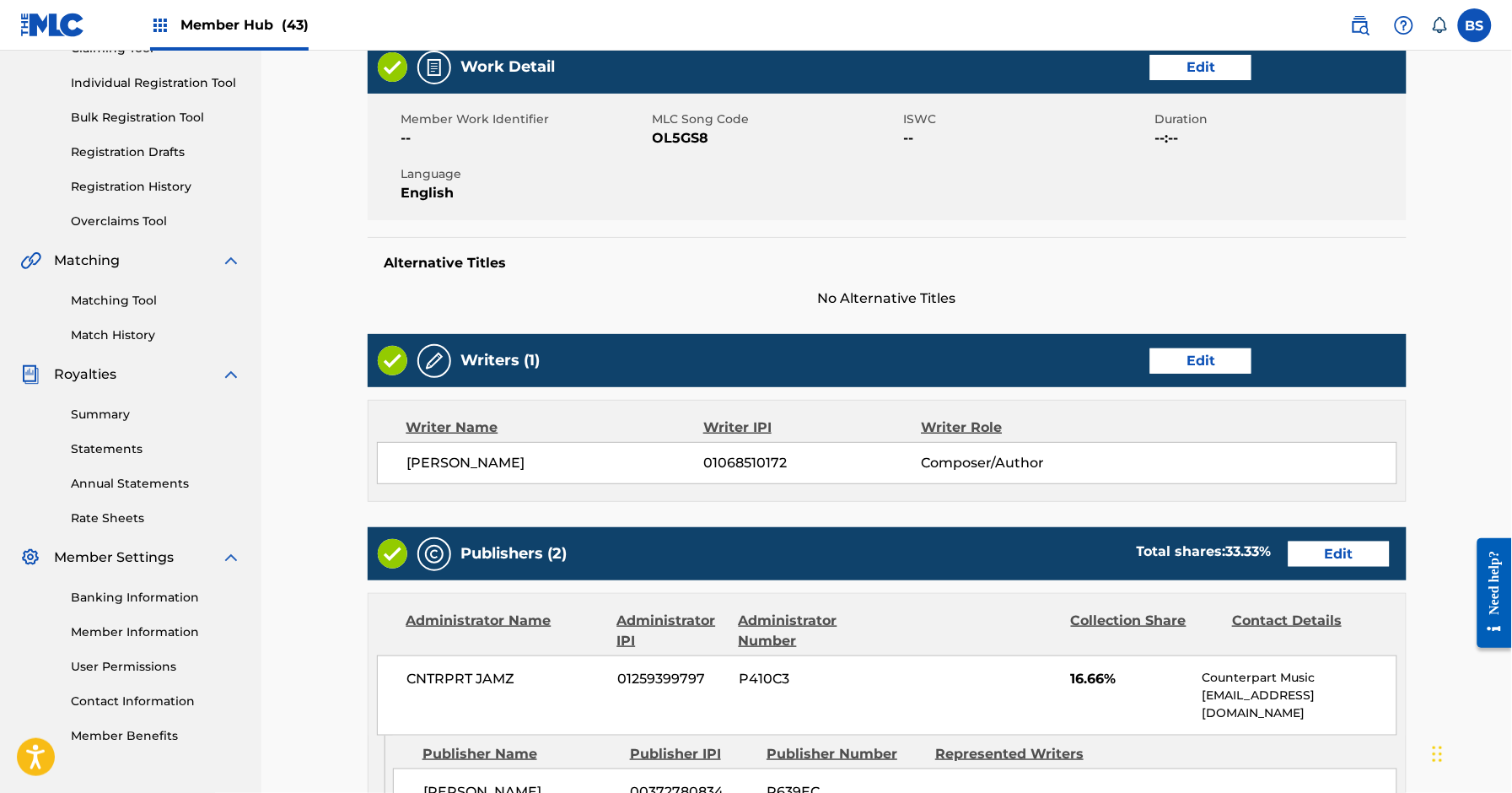
scroll to position [217, 0]
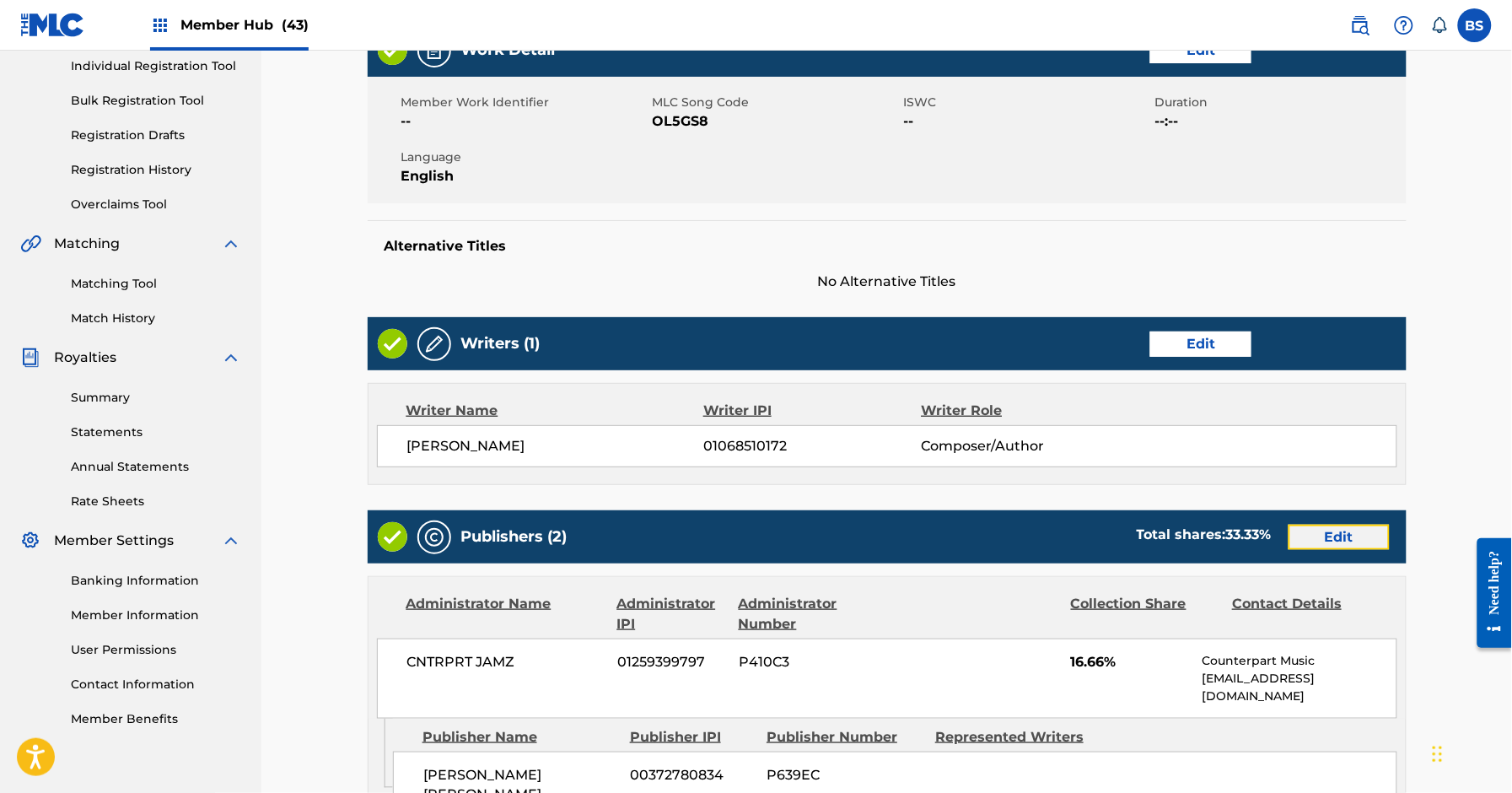
click at [1361, 531] on link "Edit" at bounding box center [1339, 537] width 102 height 26
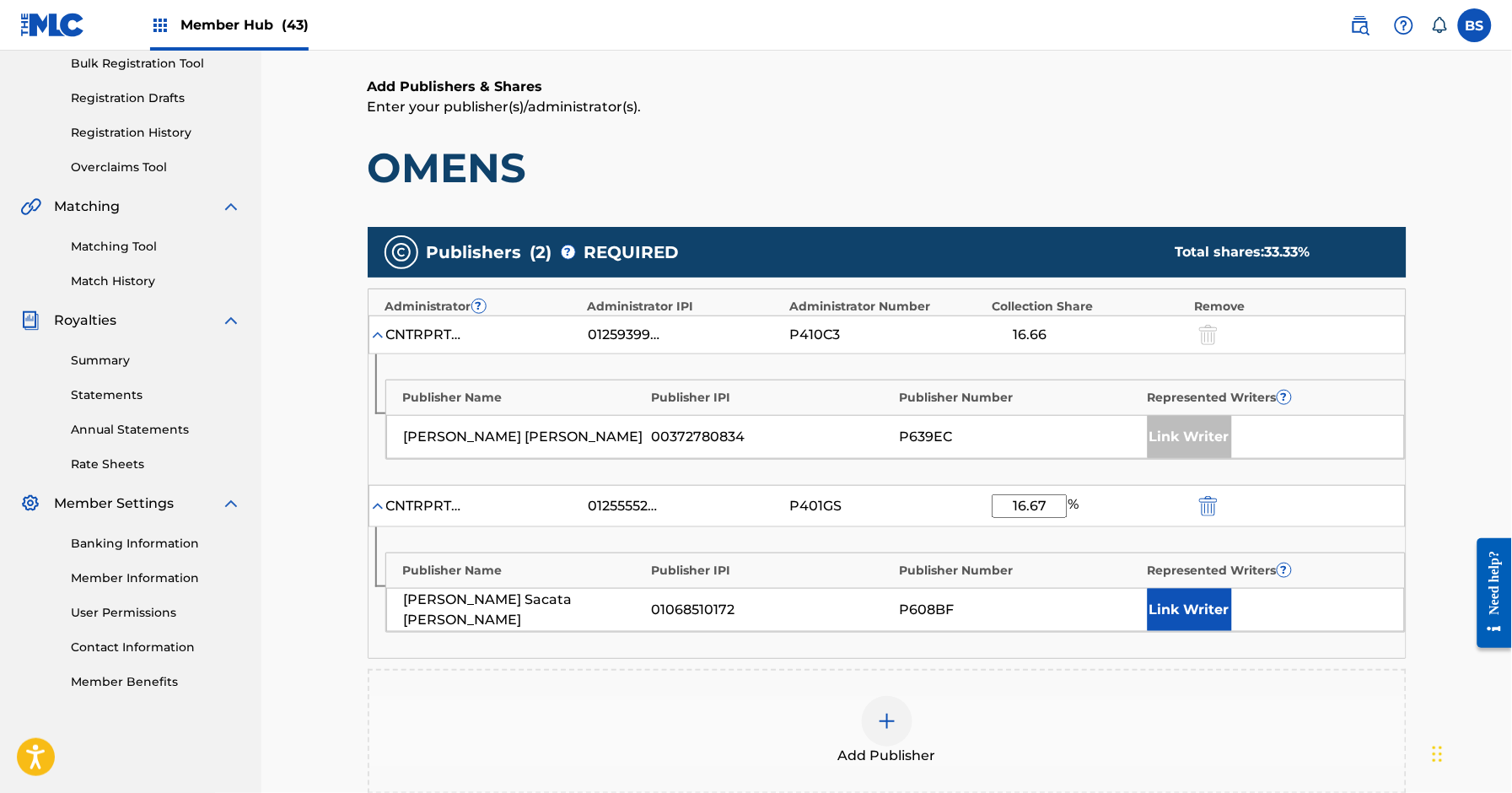
scroll to position [282, 0]
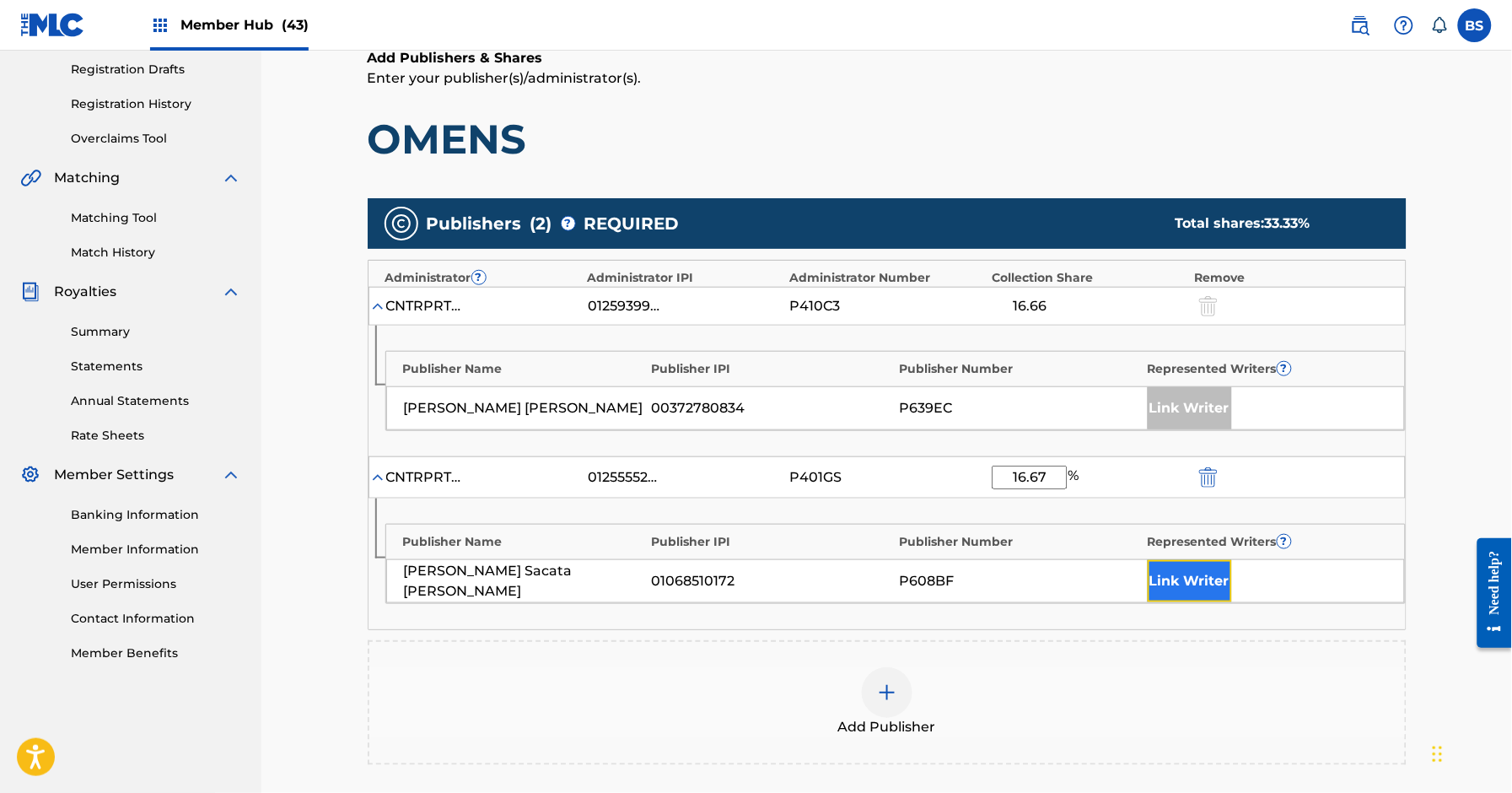
click at [1189, 584] on button "Link Writer" at bounding box center [1190, 581] width 85 height 42
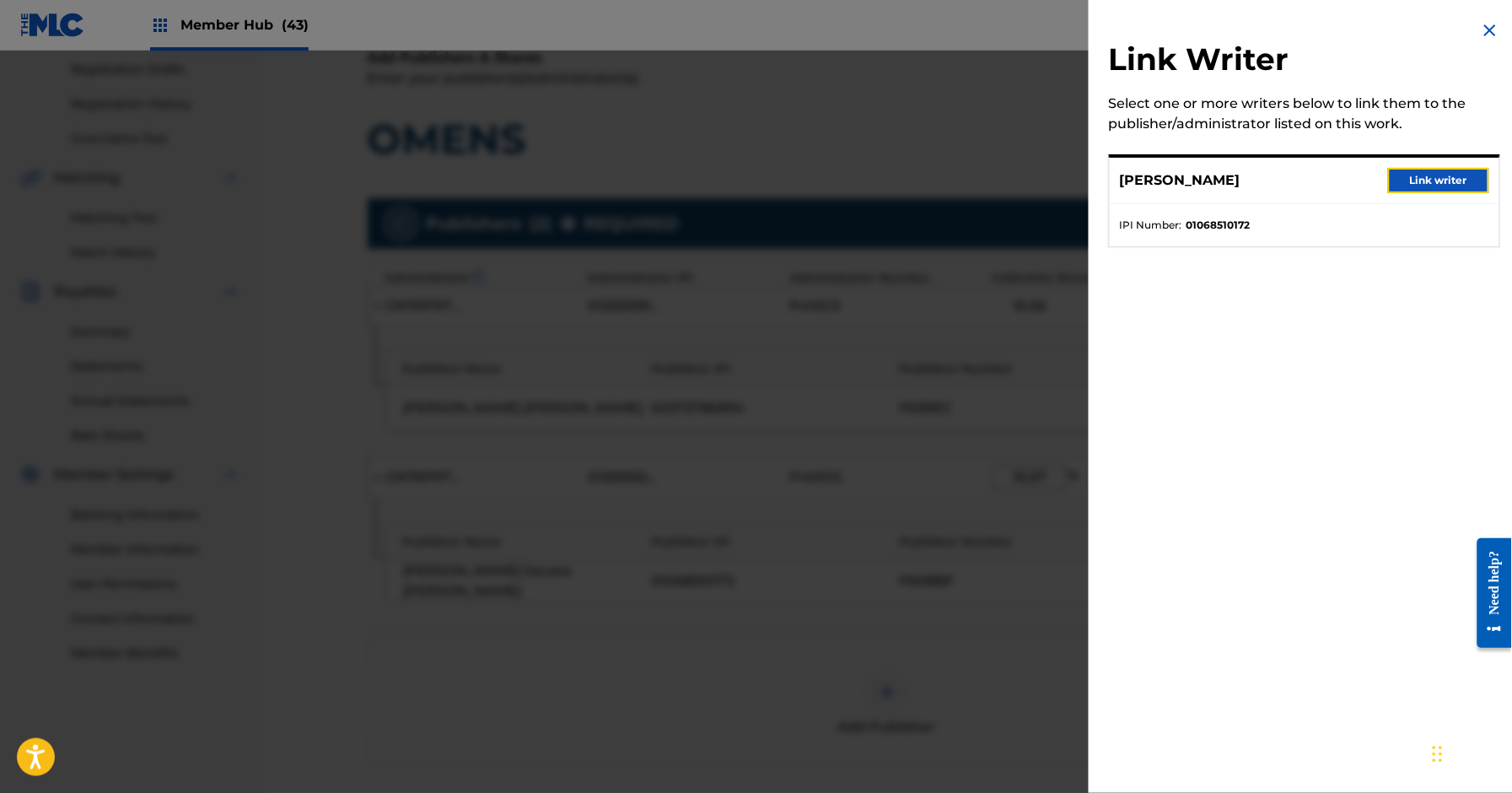
drag, startPoint x: 1437, startPoint y: 174, endPoint x: 1144, endPoint y: 255, distance: 304.0
click at [1436, 175] on button "Link writer" at bounding box center [1439, 181] width 102 height 26
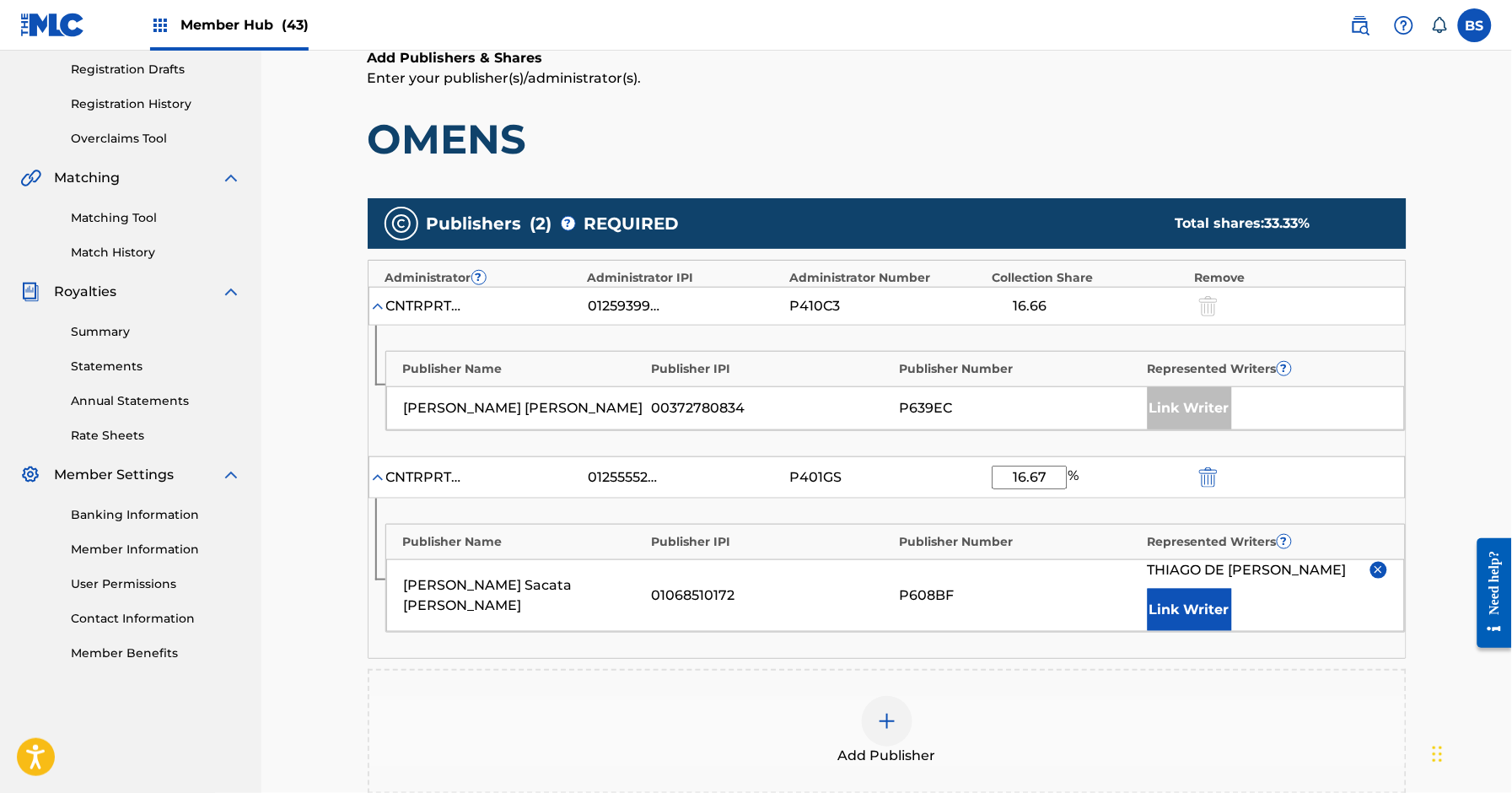
scroll to position [581, 0]
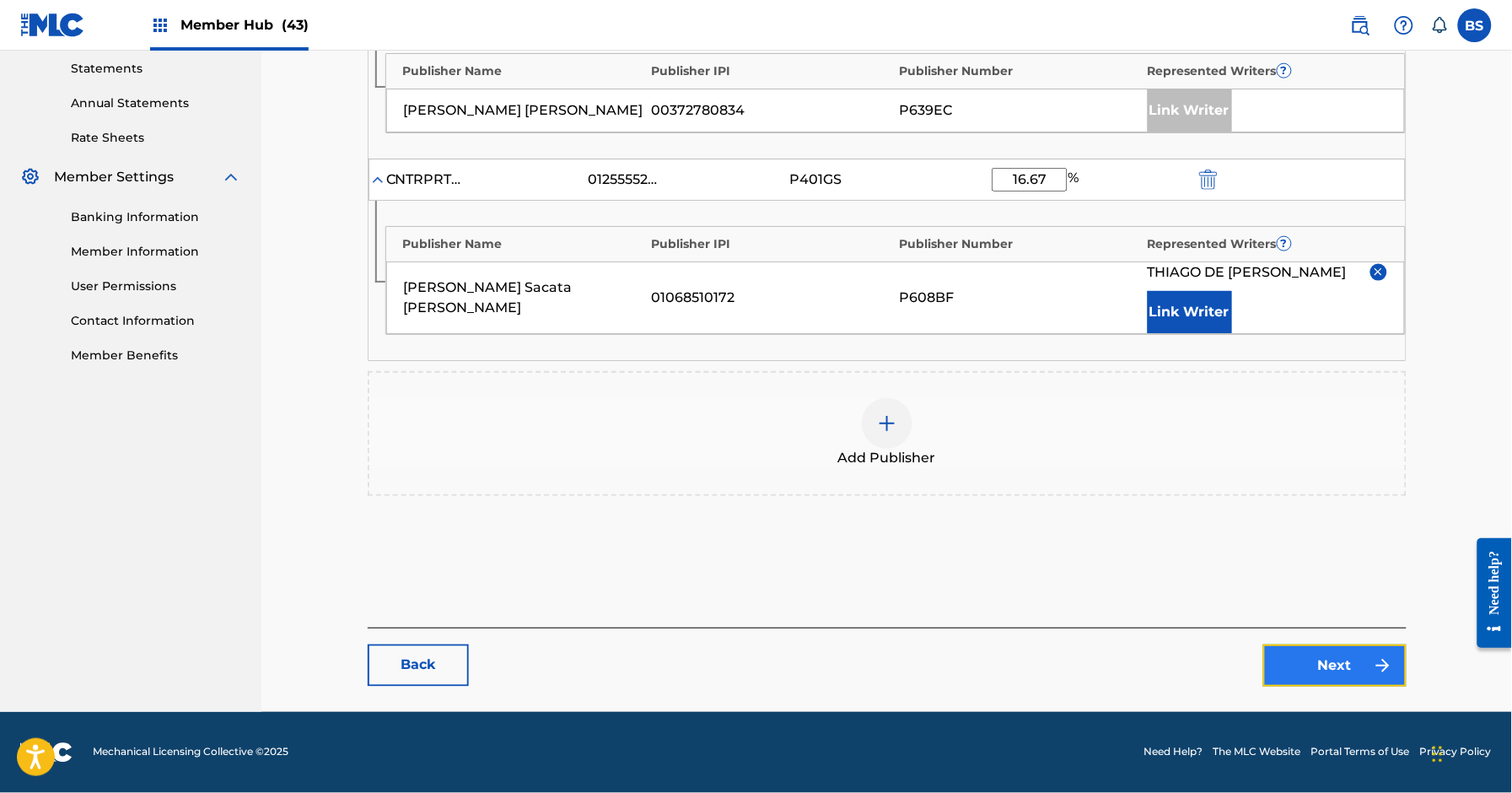
click at [1315, 653] on link "Next" at bounding box center [1335, 666] width 144 height 42
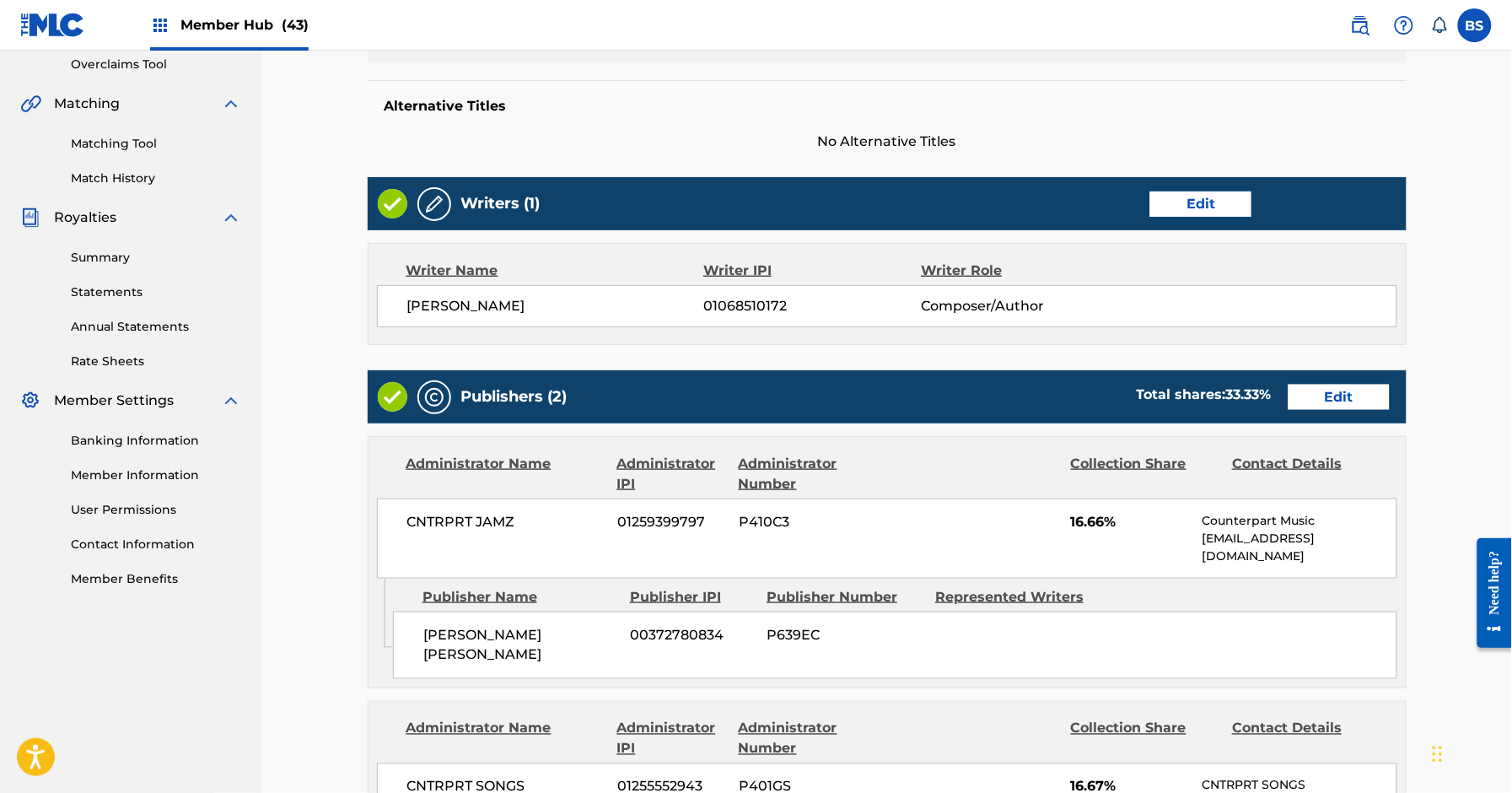
scroll to position [846, 0]
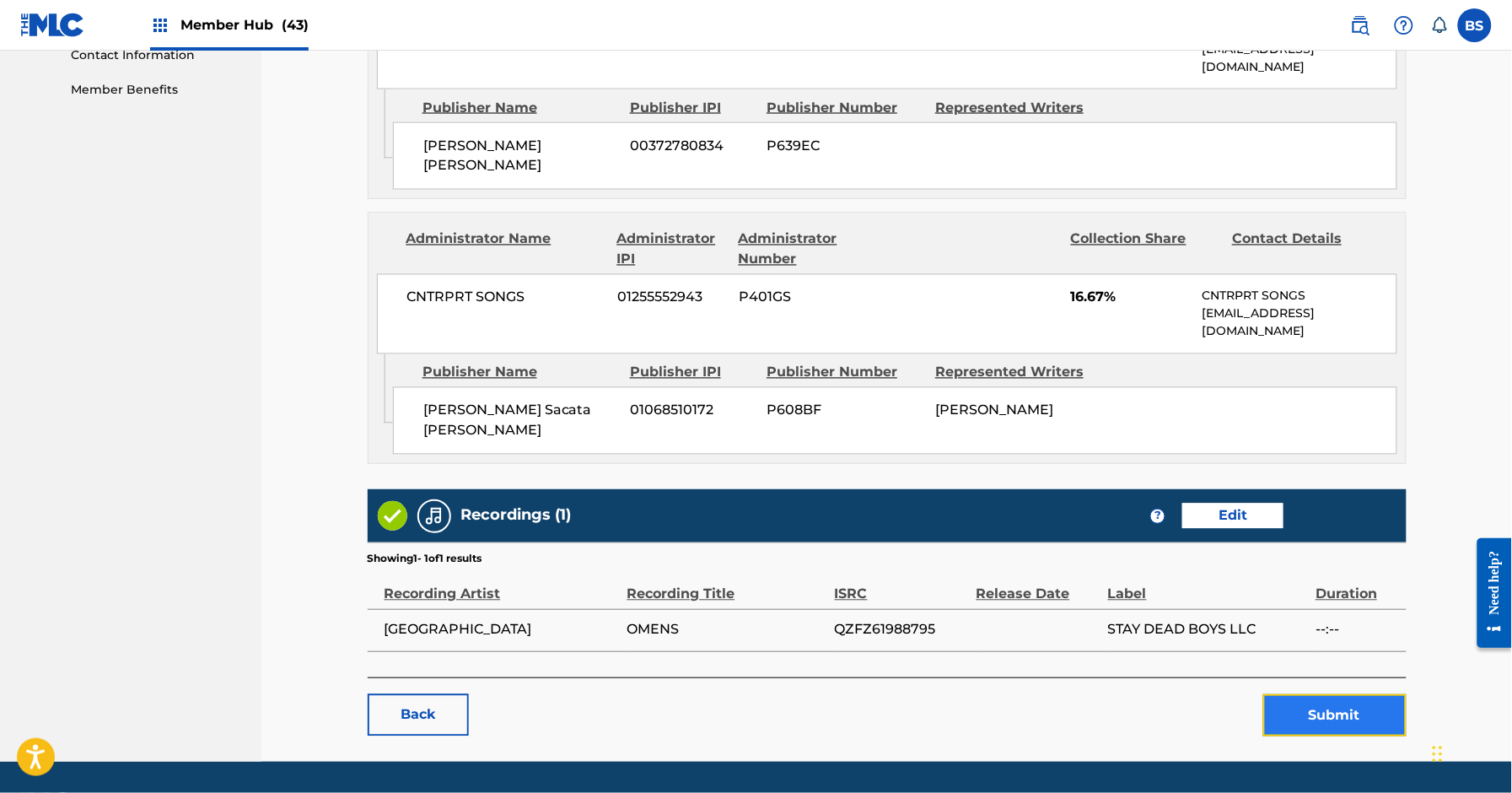
click at [1334, 694] on button "Submit" at bounding box center [1335, 715] width 144 height 42
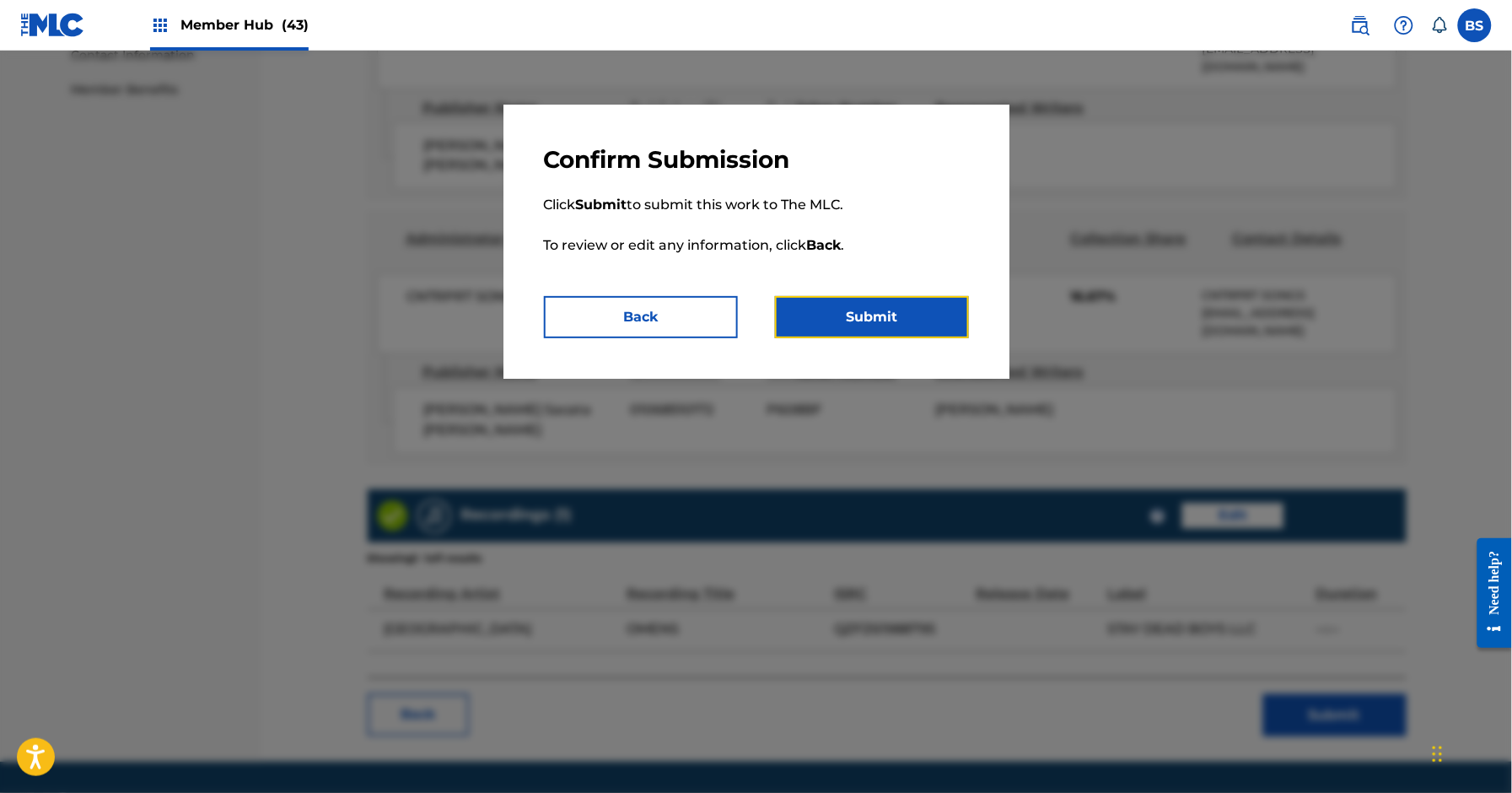
drag, startPoint x: 919, startPoint y: 308, endPoint x: 887, endPoint y: 330, distance: 38.8
click at [919, 308] on button "Submit" at bounding box center [872, 318] width 194 height 42
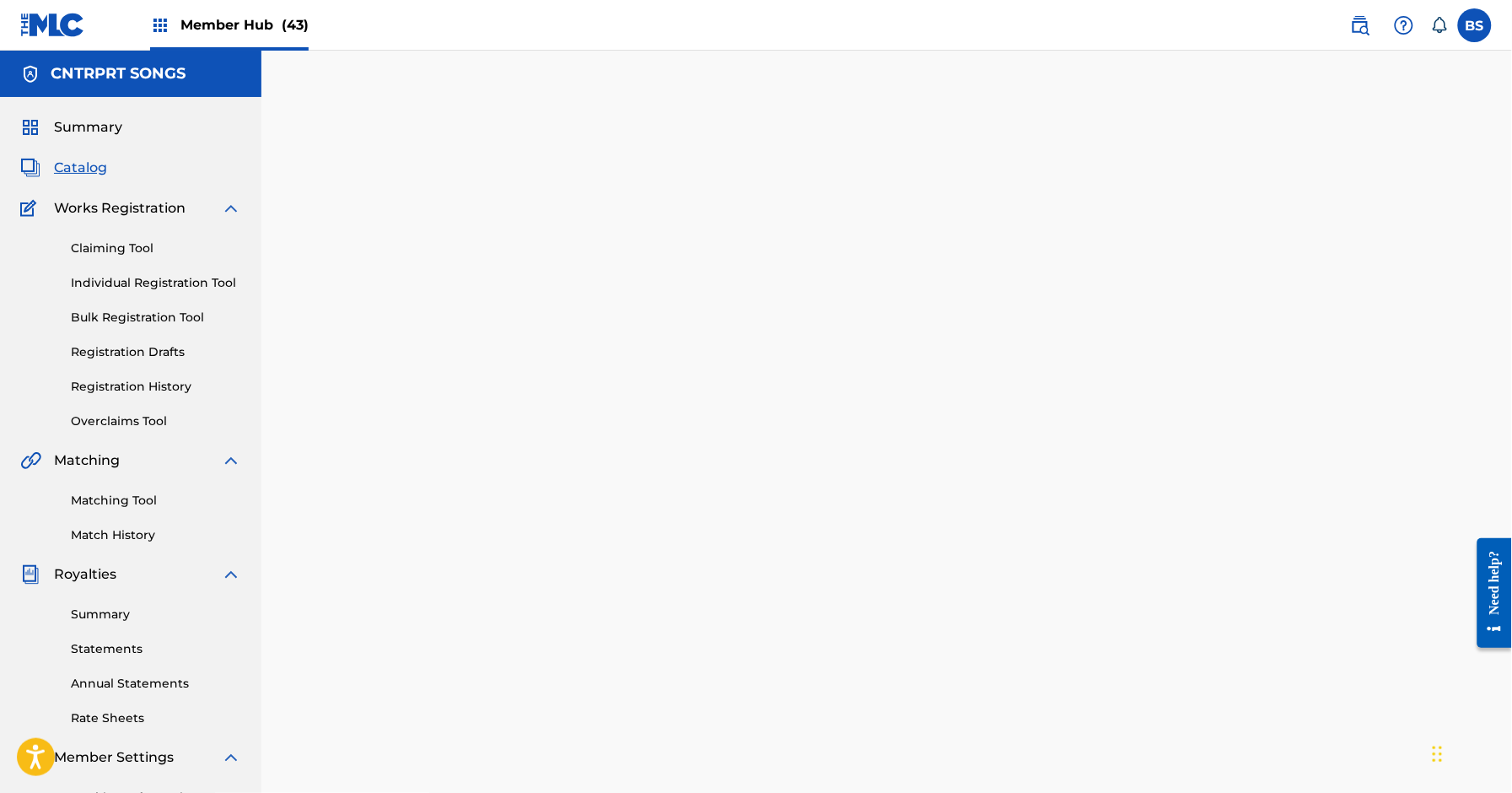
click at [86, 162] on span "Catalog" at bounding box center [81, 167] width 53 height 20
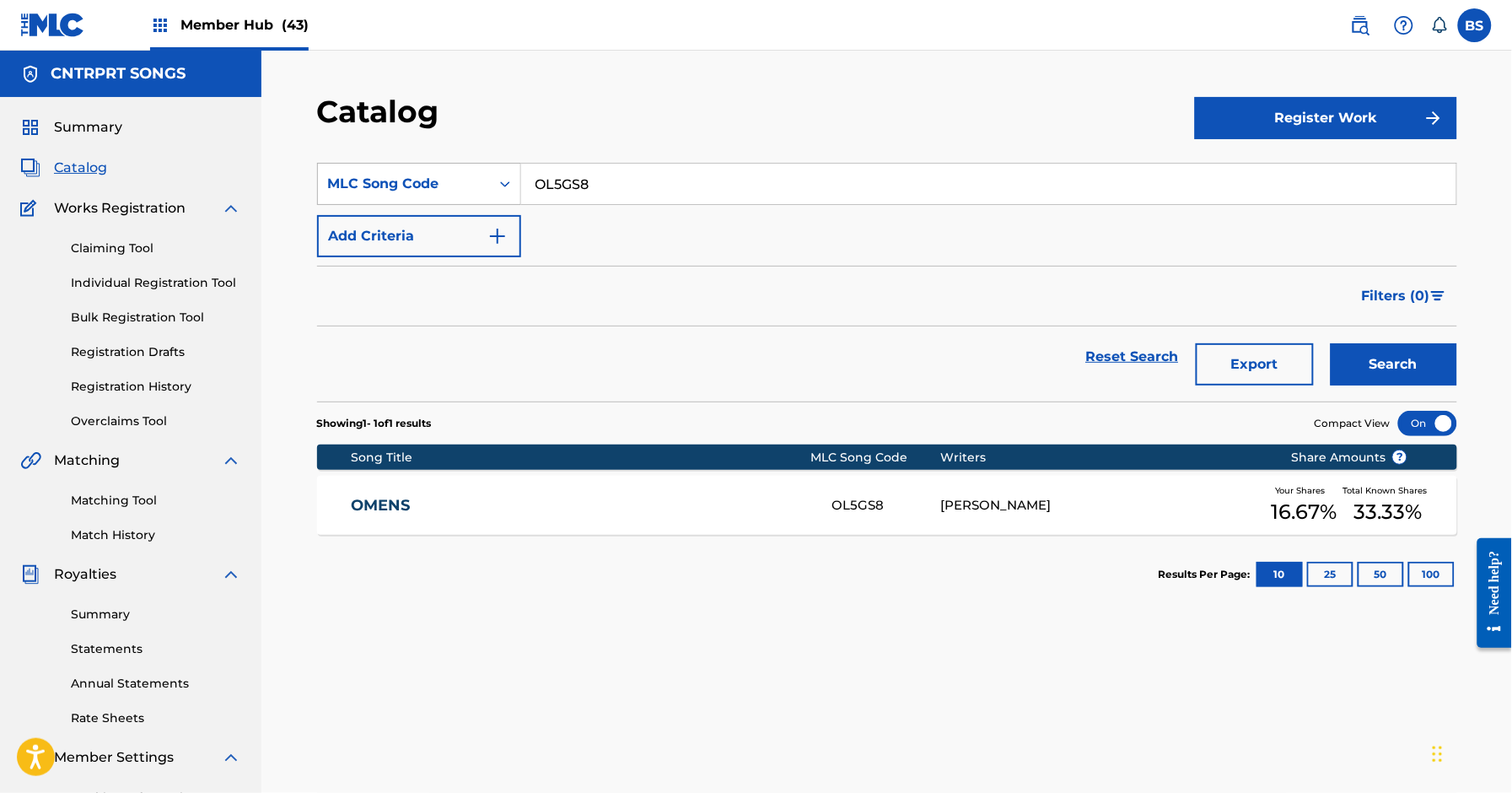
click at [409, 183] on div "MLC Song Code" at bounding box center [404, 184] width 152 height 20
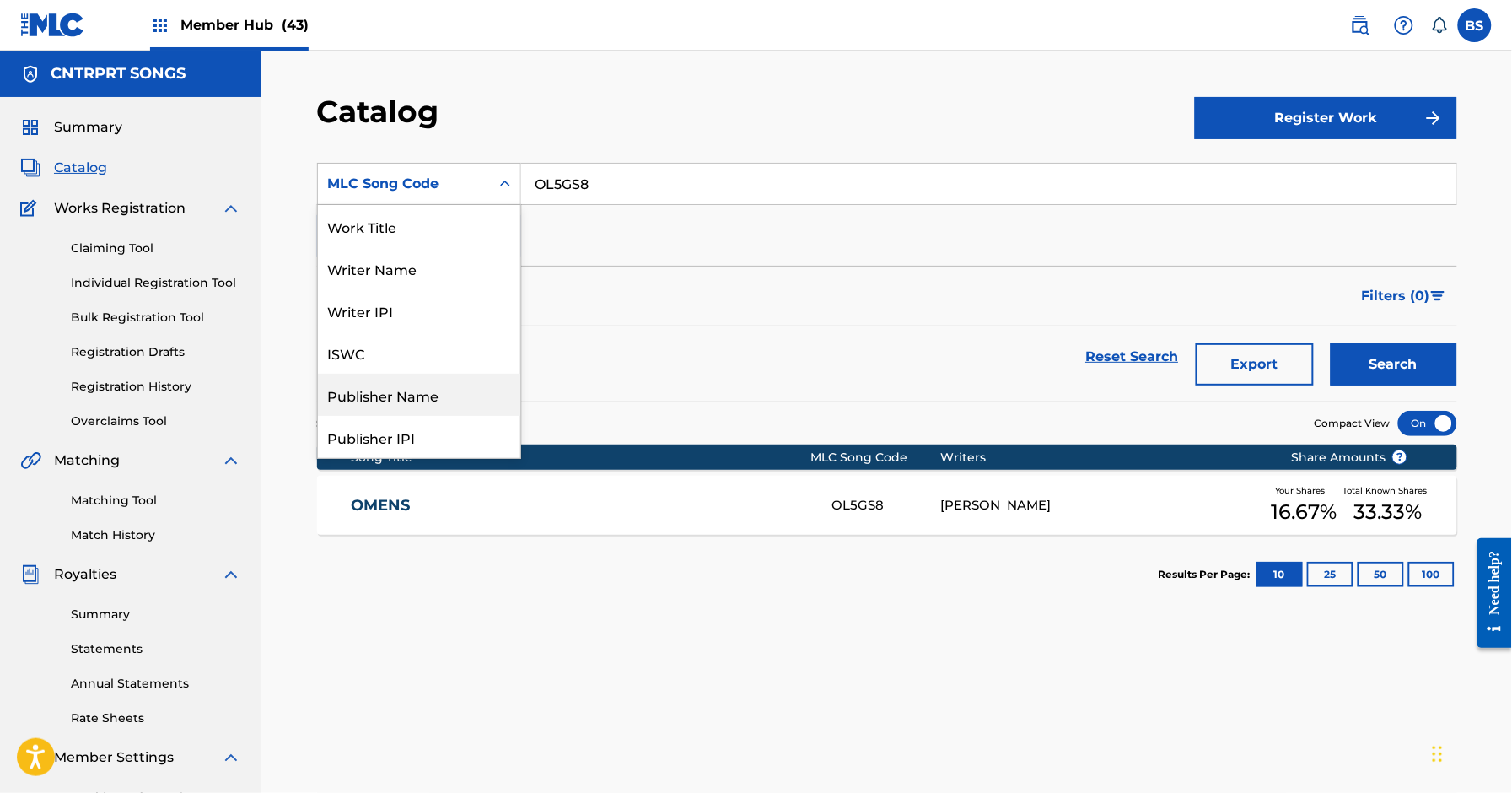
drag, startPoint x: 411, startPoint y: 396, endPoint x: 554, endPoint y: 242, distance: 210.2
click at [420, 390] on div "Publisher Name" at bounding box center [419, 395] width 202 height 42
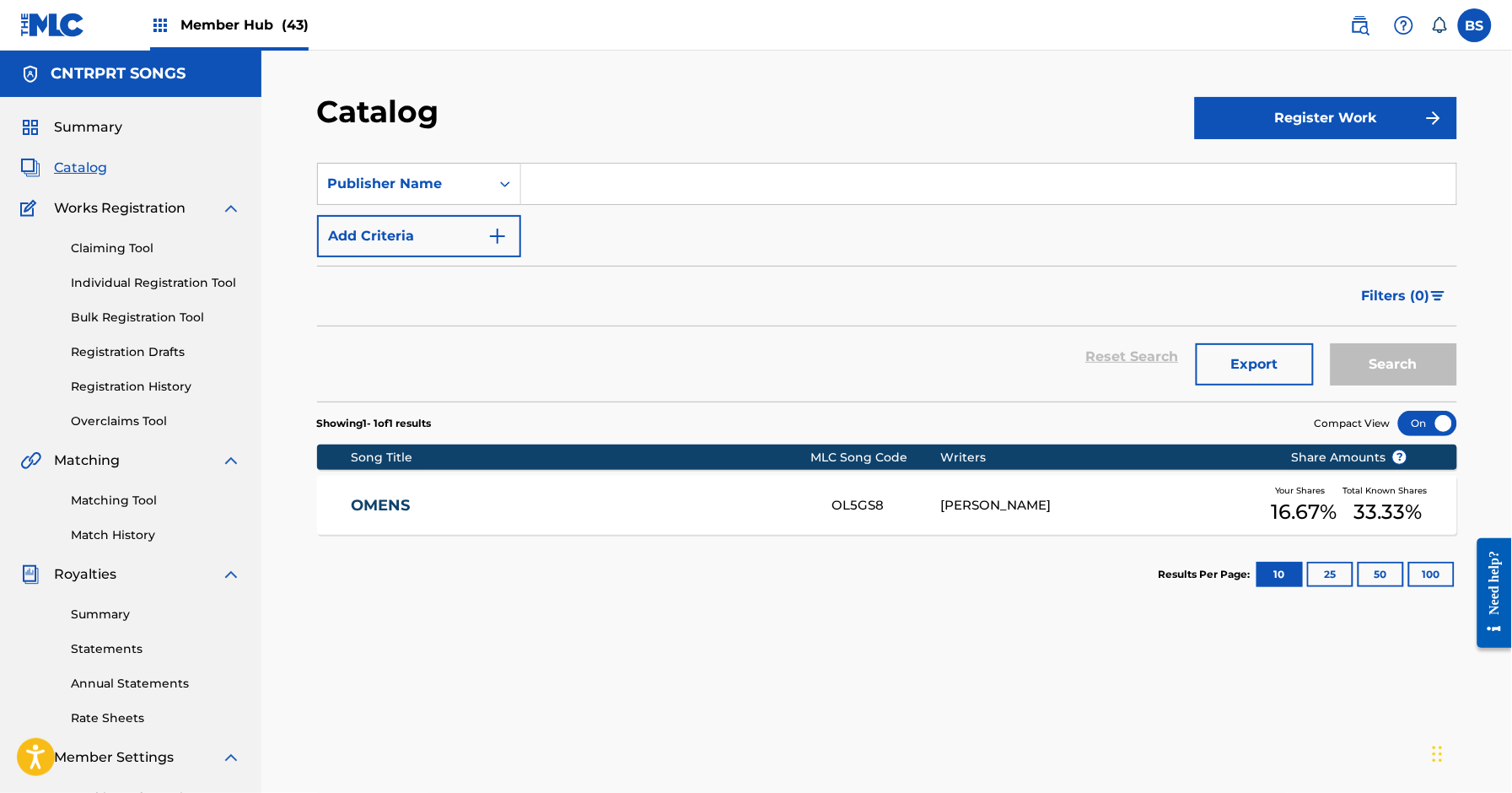
click at [633, 170] on input "Search Form" at bounding box center [989, 184] width 935 height 41
type input "thiago"
click at [1331, 343] on button "Search" at bounding box center [1394, 364] width 126 height 42
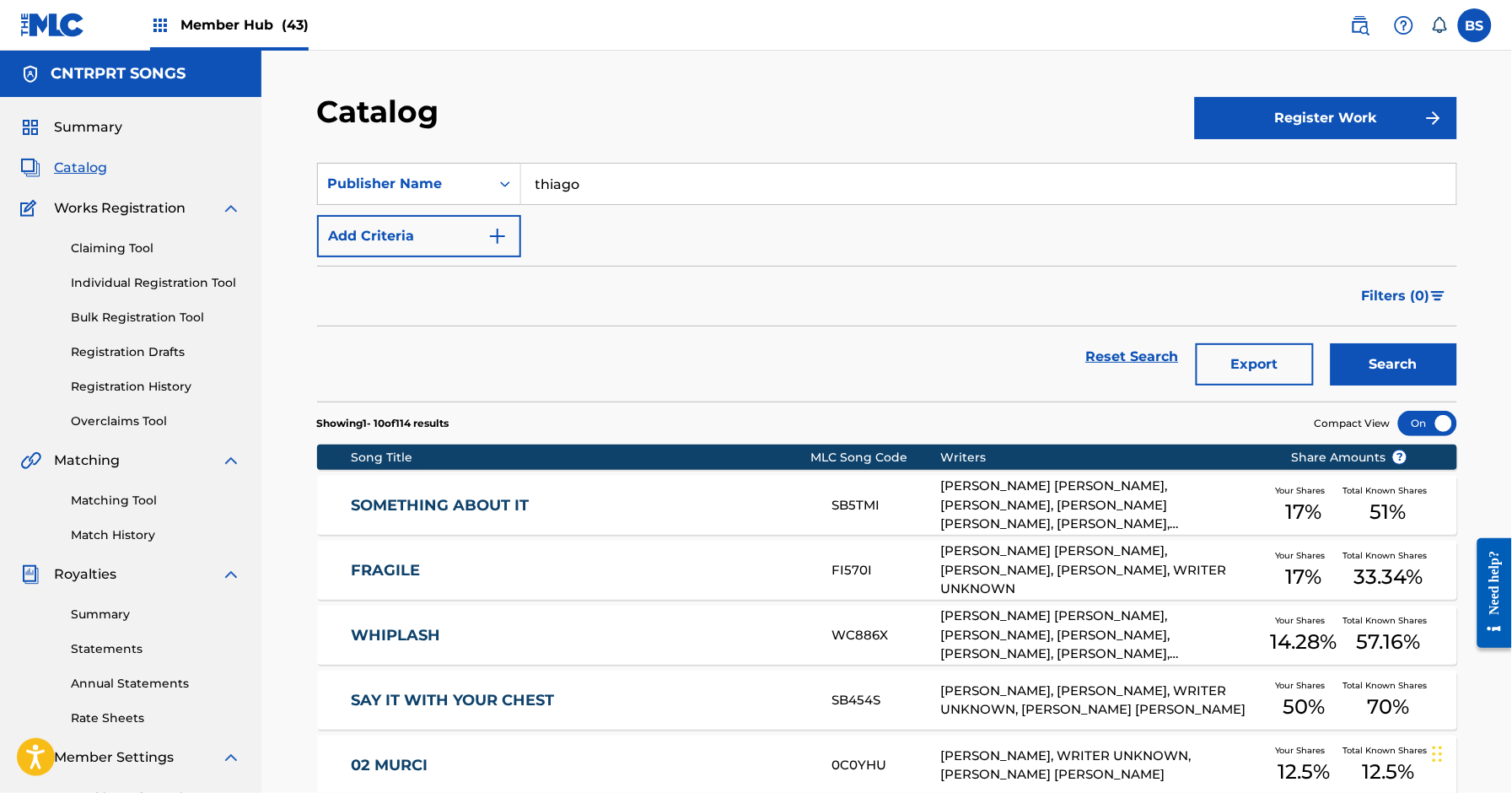
click at [594, 319] on div "Filters ( 0 )" at bounding box center [888, 297] width 1140 height 61
drag, startPoint x: 1373, startPoint y: 364, endPoint x: 1316, endPoint y: 367, distance: 57.1
click at [1374, 364] on button "Search" at bounding box center [1394, 364] width 126 height 42
click at [1268, 370] on button "Export" at bounding box center [1255, 364] width 118 height 42
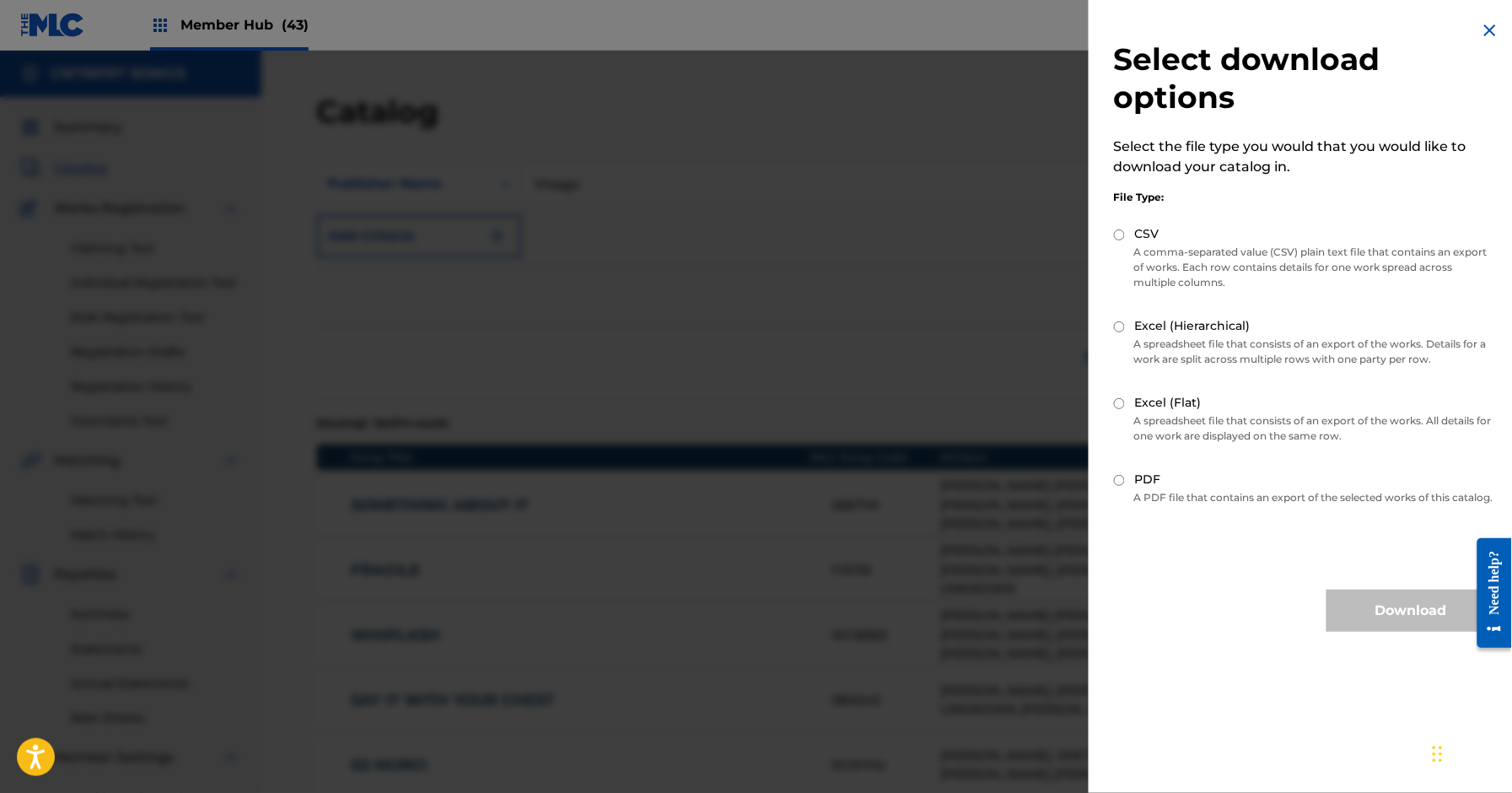
drag, startPoint x: 1120, startPoint y: 235, endPoint x: 1121, endPoint y: 244, distance: 9.1
click at [1120, 236] on input "CSV" at bounding box center [1120, 235] width 11 height 11
radio input "true"
click at [1439, 632] on button "Download" at bounding box center [1411, 610] width 169 height 42
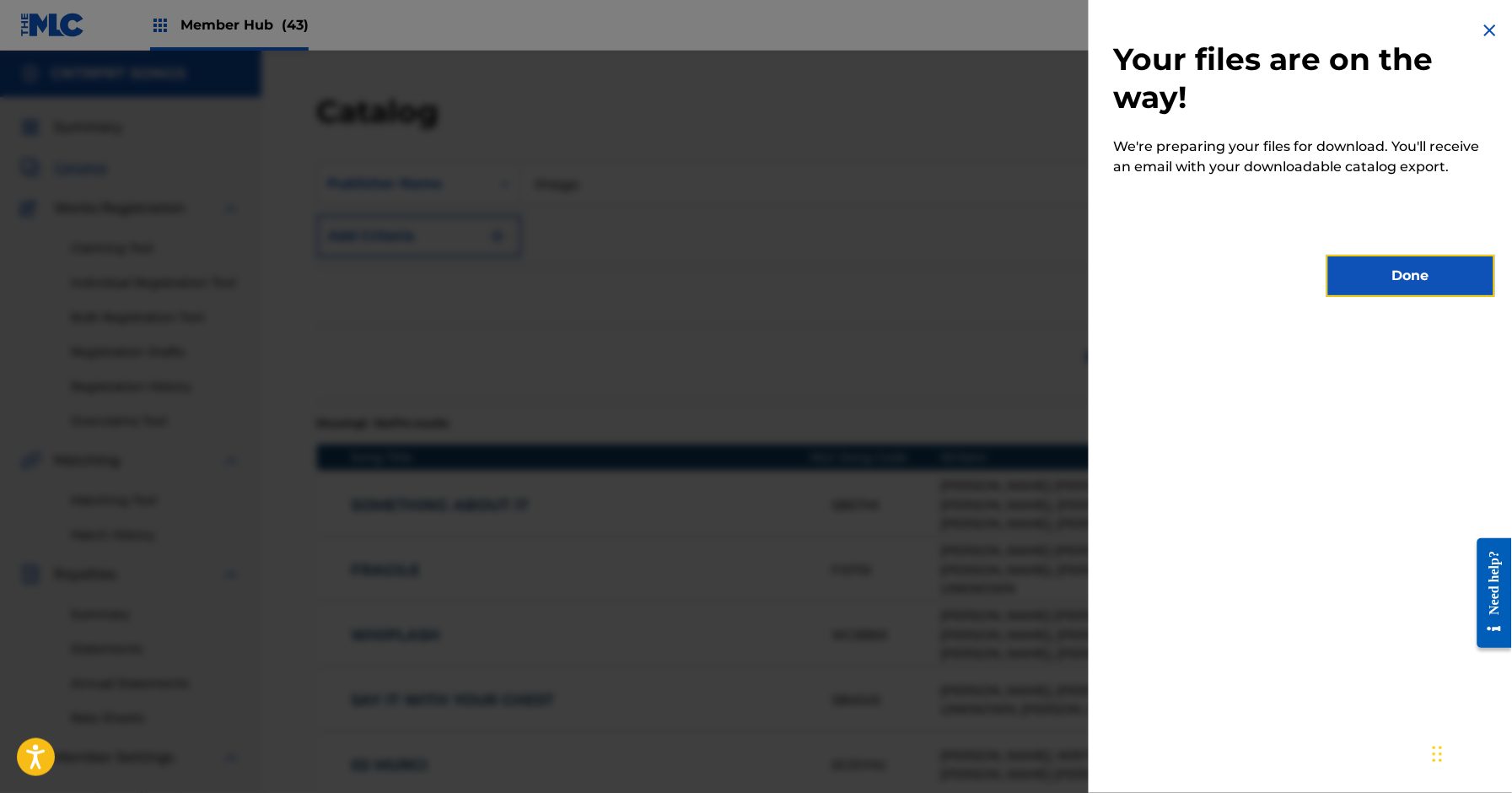
drag, startPoint x: 1444, startPoint y: 266, endPoint x: 965, endPoint y: 372, distance: 490.6
click at [1453, 260] on button "Done" at bounding box center [1411, 276] width 169 height 42
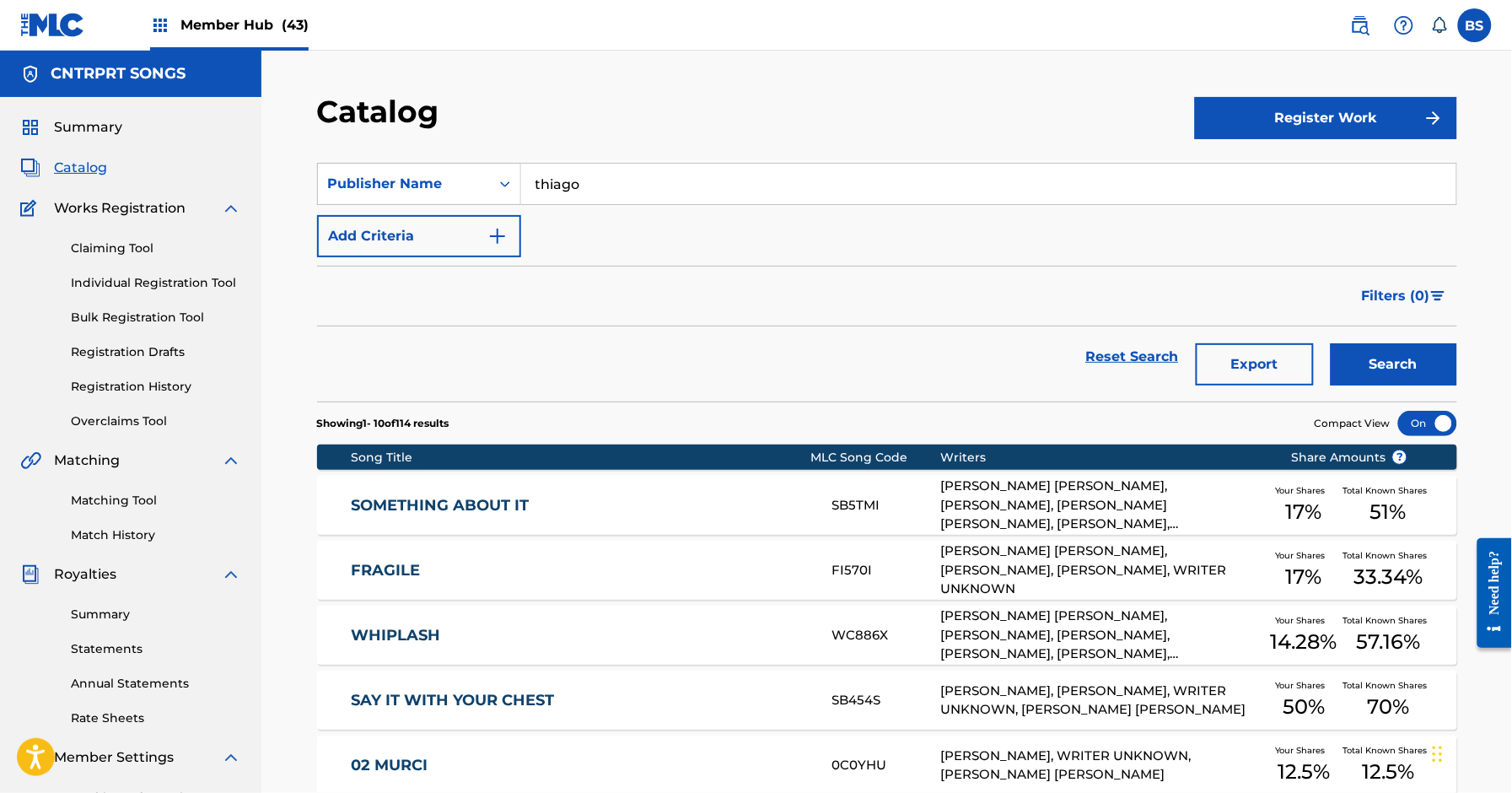
drag, startPoint x: 666, startPoint y: 267, endPoint x: 401, endPoint y: 271, distance: 265.0
click at [656, 266] on div "Filters ( 0 )" at bounding box center [888, 297] width 1140 height 61
click at [441, 181] on div "Publisher Name" at bounding box center [404, 184] width 152 height 20
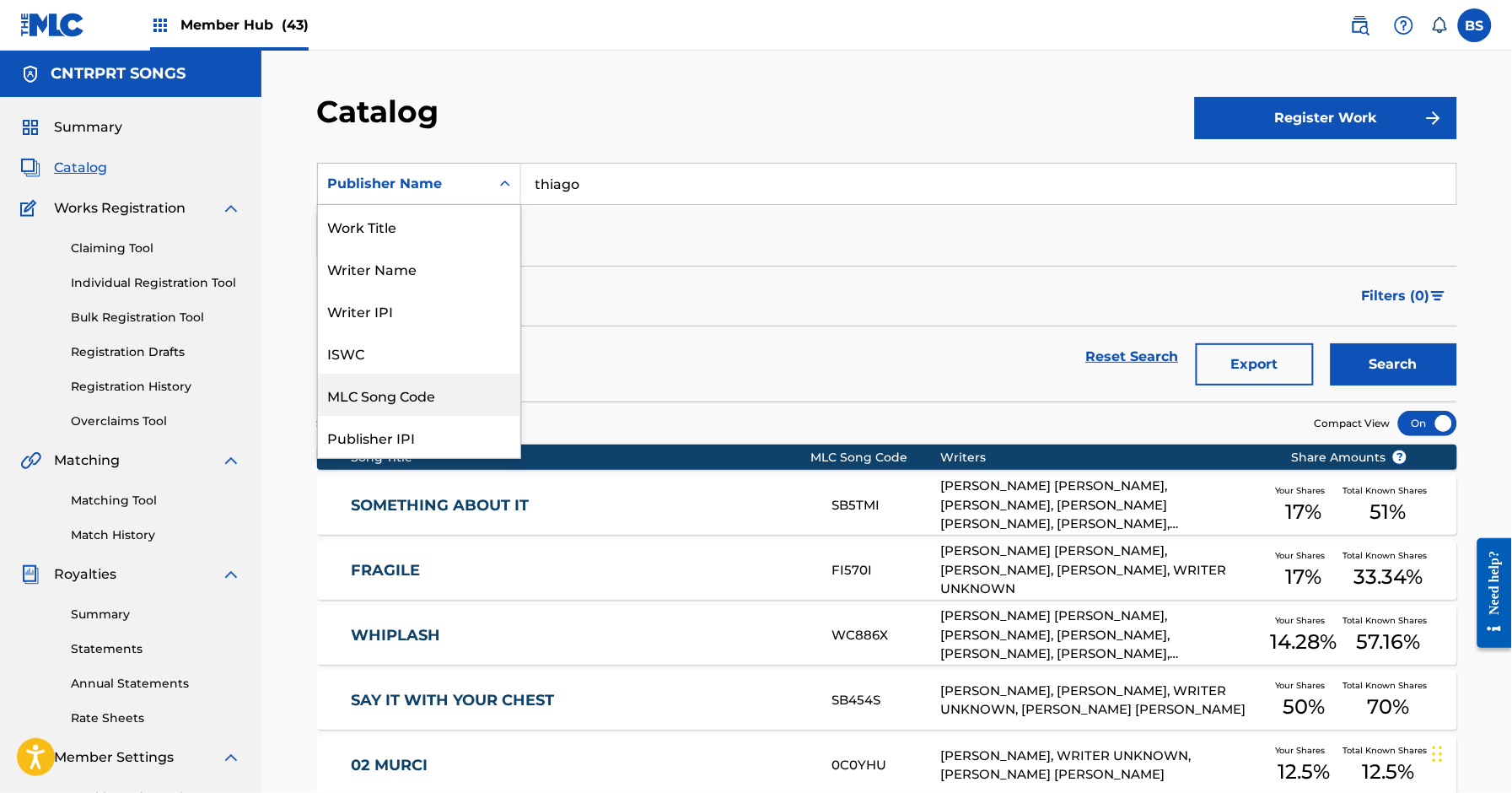
drag, startPoint x: 399, startPoint y: 387, endPoint x: 527, endPoint y: 251, distance: 186.8
click at [401, 386] on div "MLC Song Code" at bounding box center [419, 395] width 202 height 42
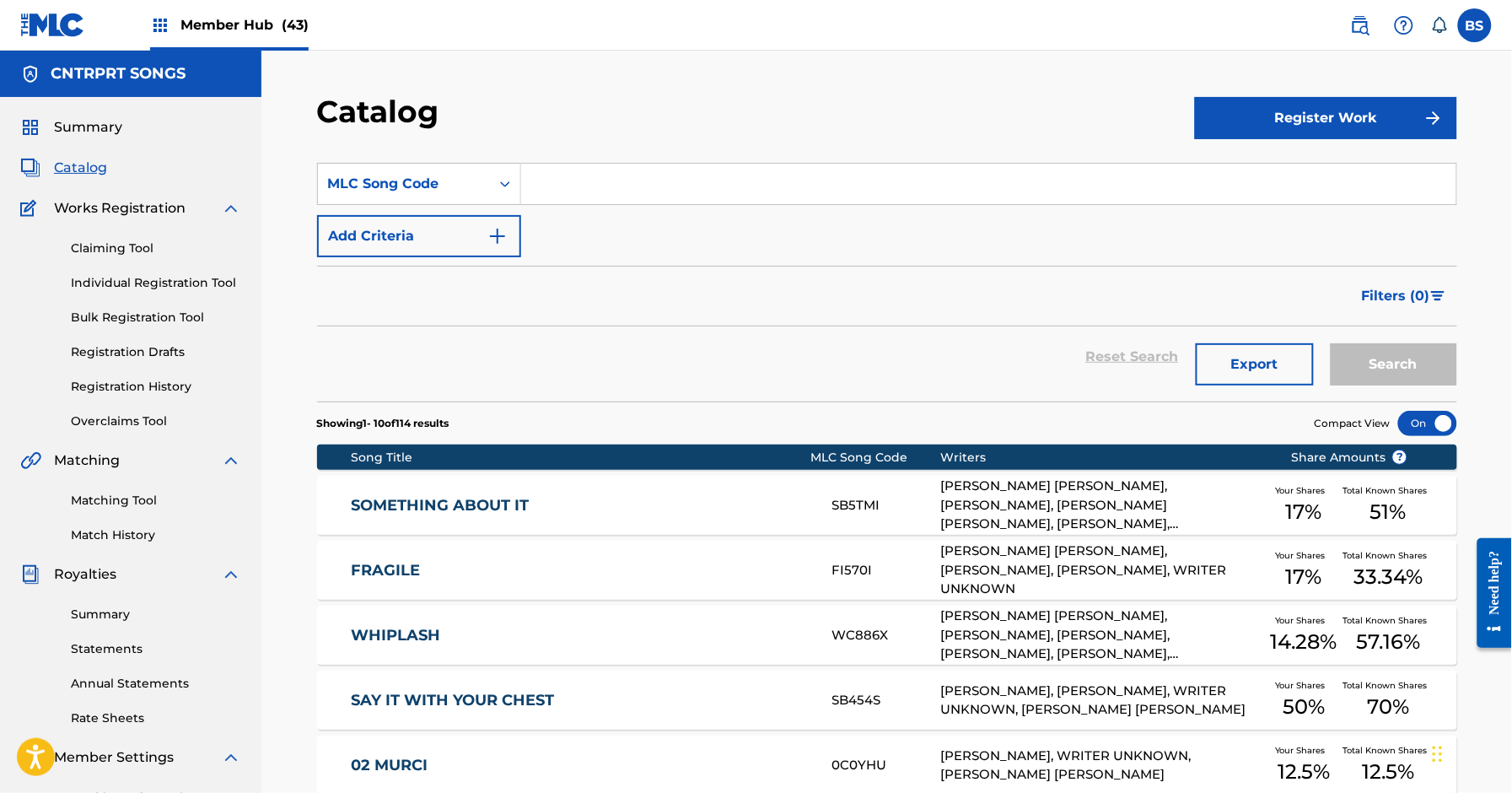
click at [568, 176] on input "Search Form" at bounding box center [989, 184] width 935 height 41
paste input "CK6AYS"
type input "CK6AYS"
click at [1355, 355] on button "Search" at bounding box center [1394, 364] width 126 height 42
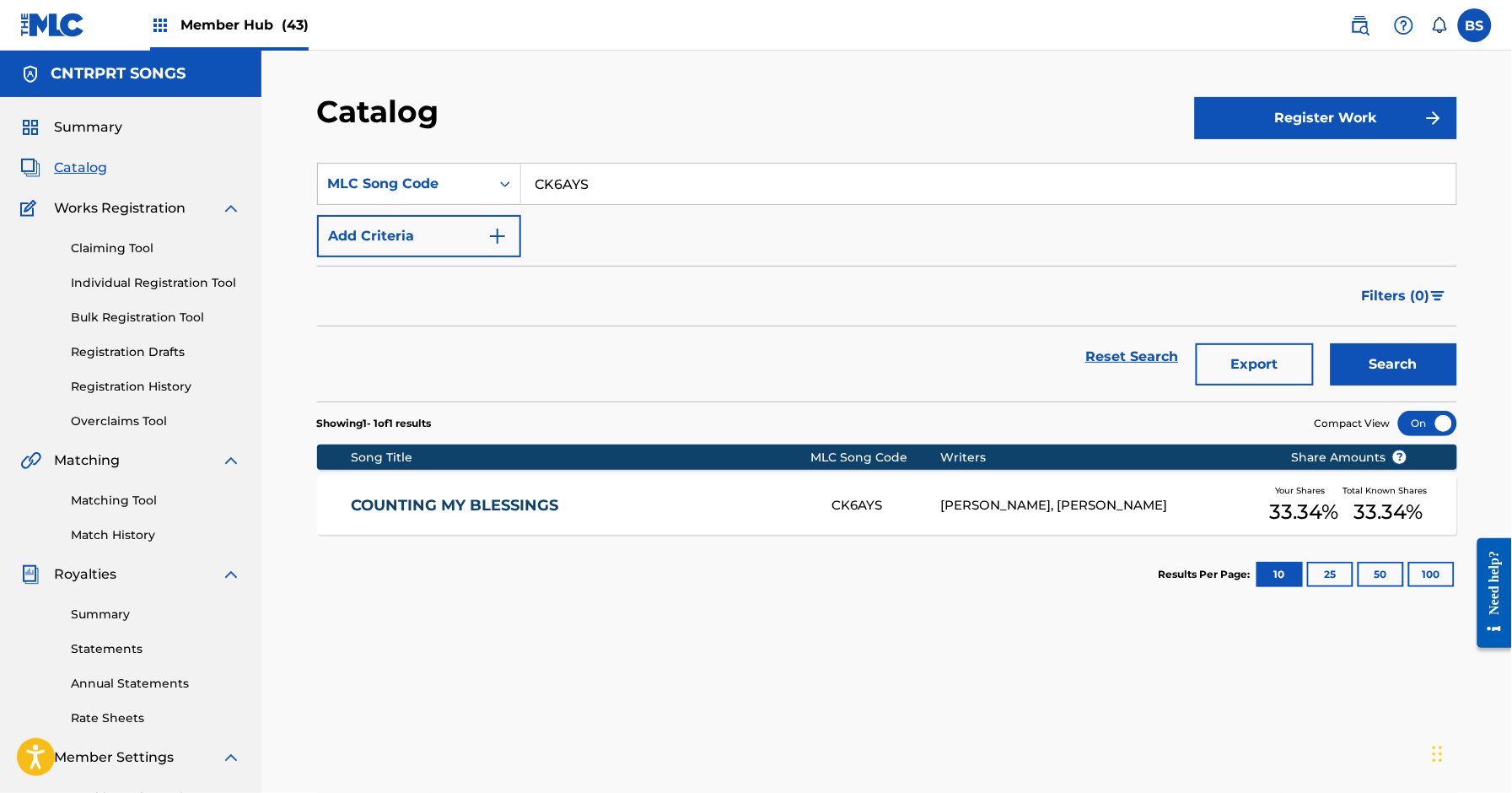
click at [589, 507] on link "COUNTING MY BLESSINGS" at bounding box center [580, 506] width 459 height 19
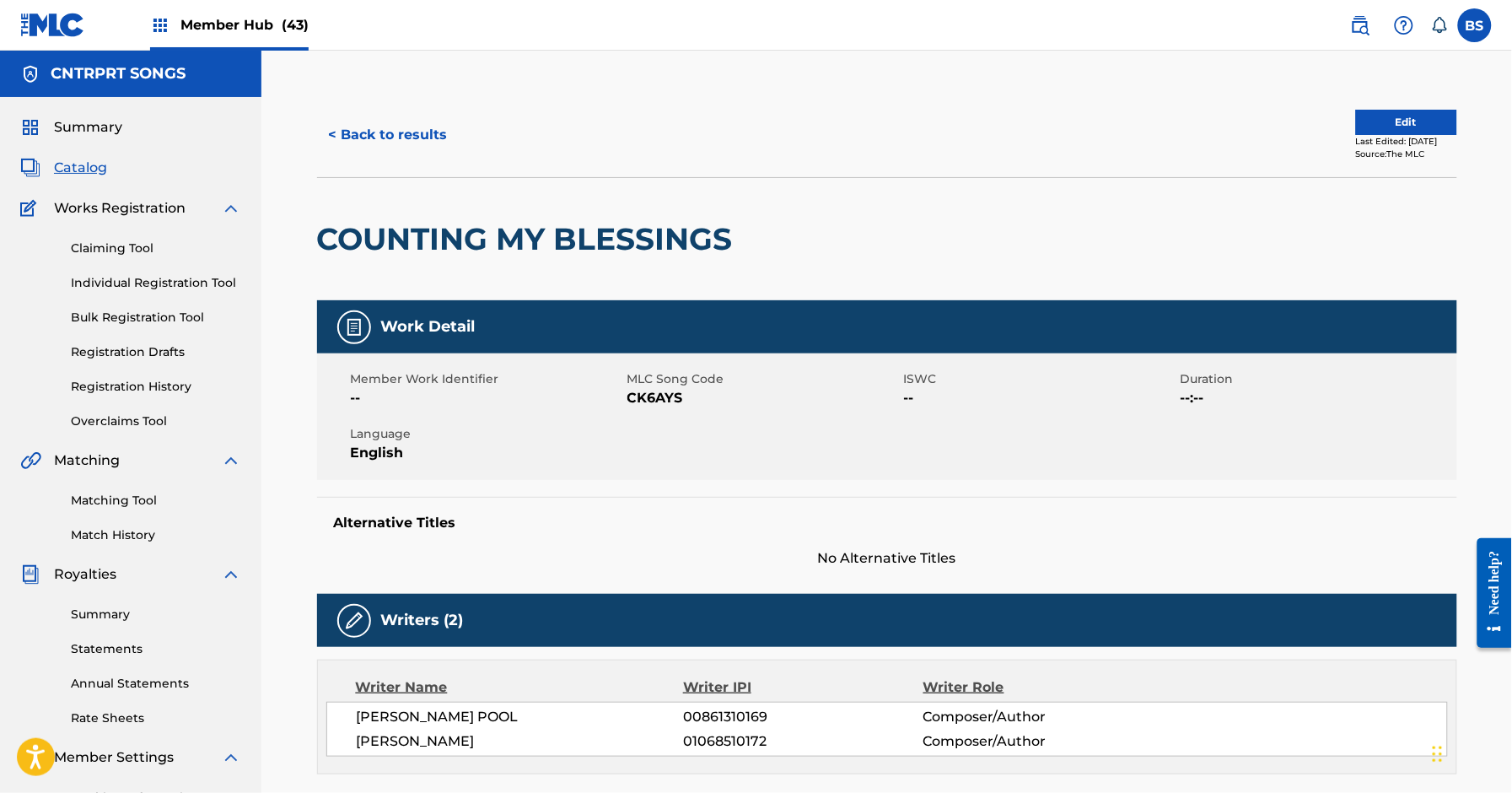
click at [85, 170] on span "Catalog" at bounding box center [81, 167] width 53 height 20
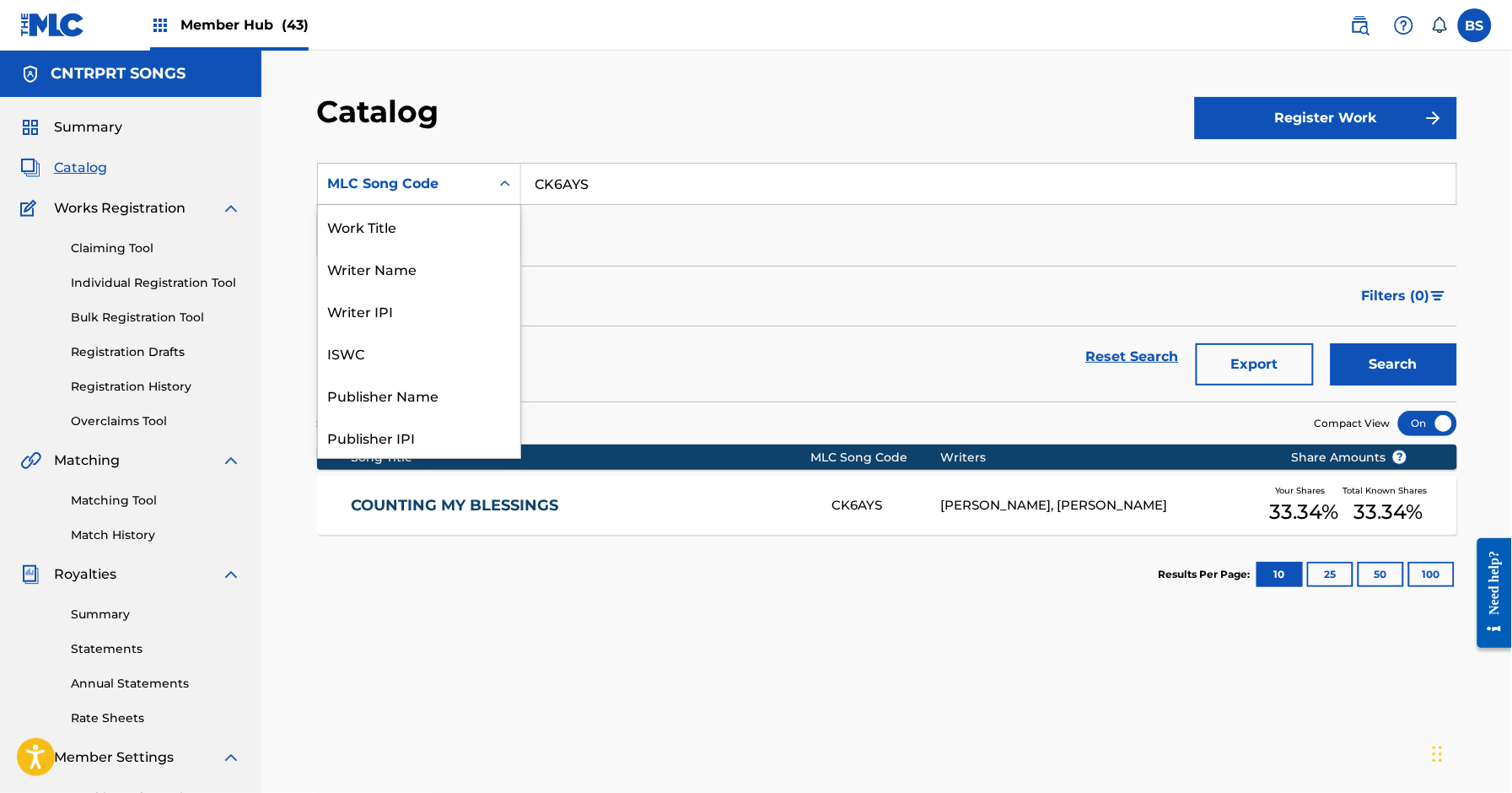
drag, startPoint x: 455, startPoint y: 192, endPoint x: 448, endPoint y: 278, distance: 86.3
click at [455, 193] on div "MLC Song Code" at bounding box center [404, 184] width 152 height 20
drag, startPoint x: 398, startPoint y: 225, endPoint x: 410, endPoint y: 225, distance: 12.0
click at [398, 225] on div "Work Title" at bounding box center [419, 226] width 202 height 42
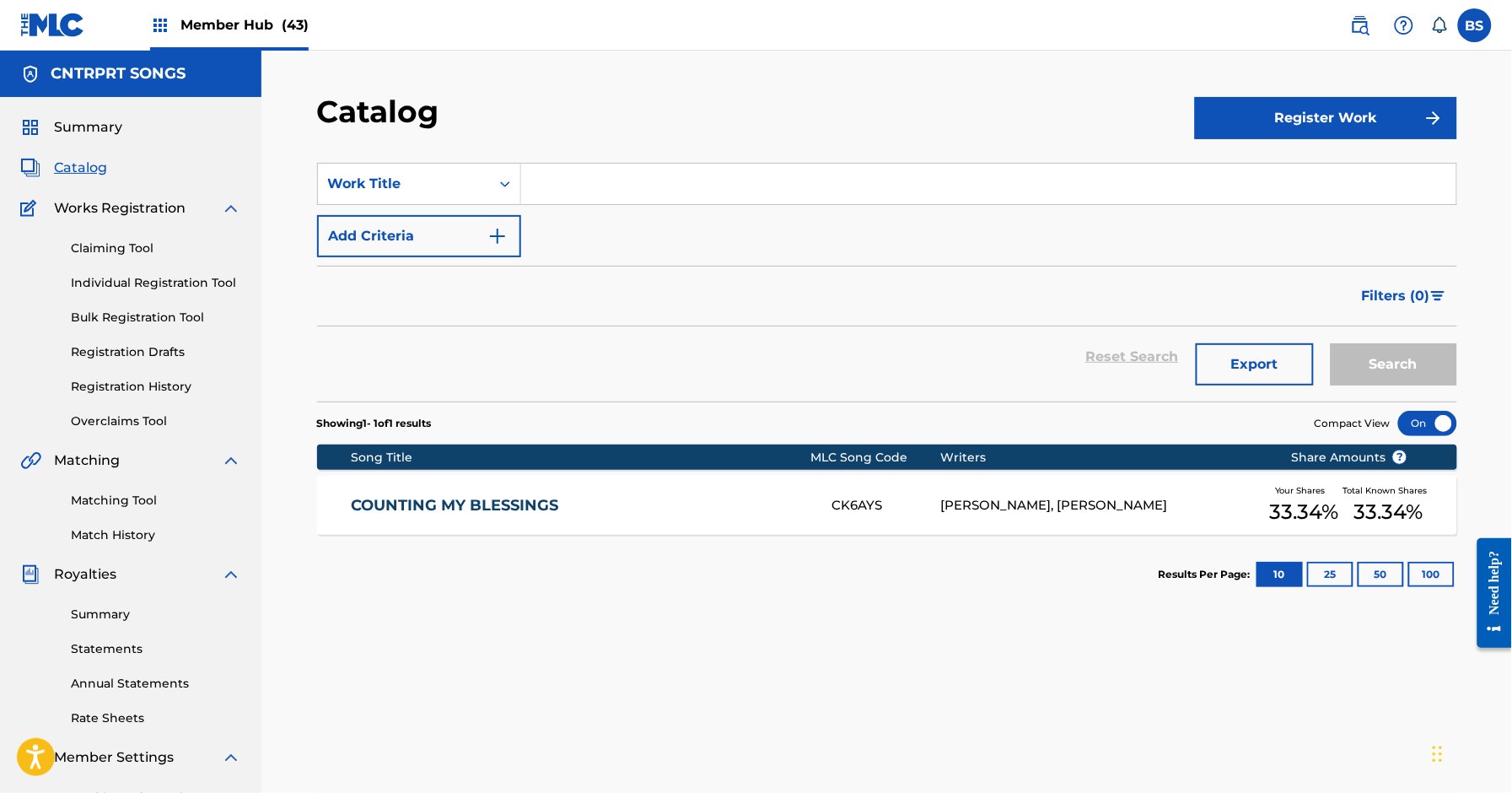
click at [641, 187] on input "Search Form" at bounding box center [989, 184] width 935 height 41
paste input "It's A Trap"
type input "It's A Trap"
click at [1396, 356] on button "Search" at bounding box center [1394, 364] width 126 height 42
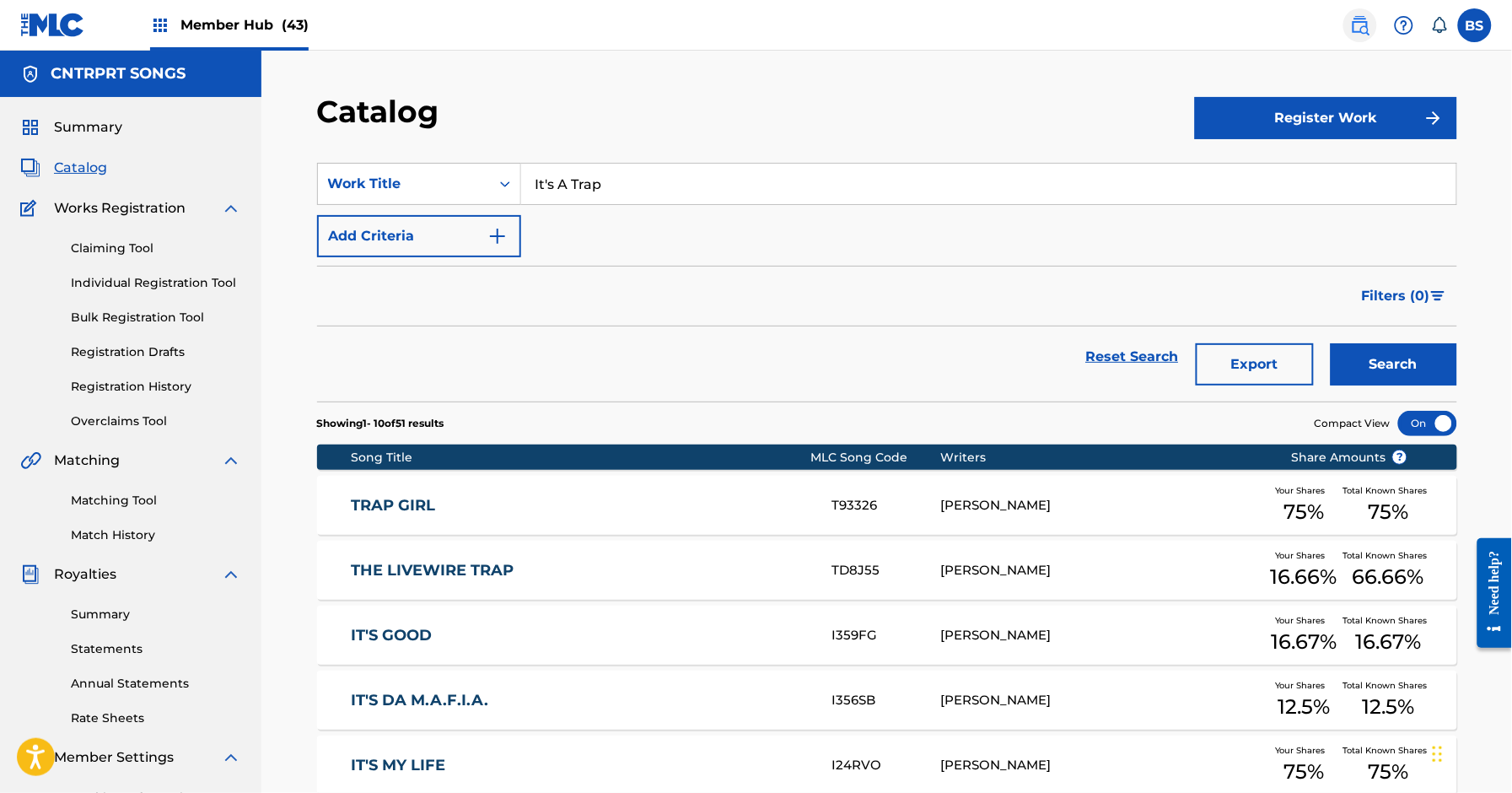
click at [1355, 23] on img at bounding box center [1360, 25] width 20 height 20
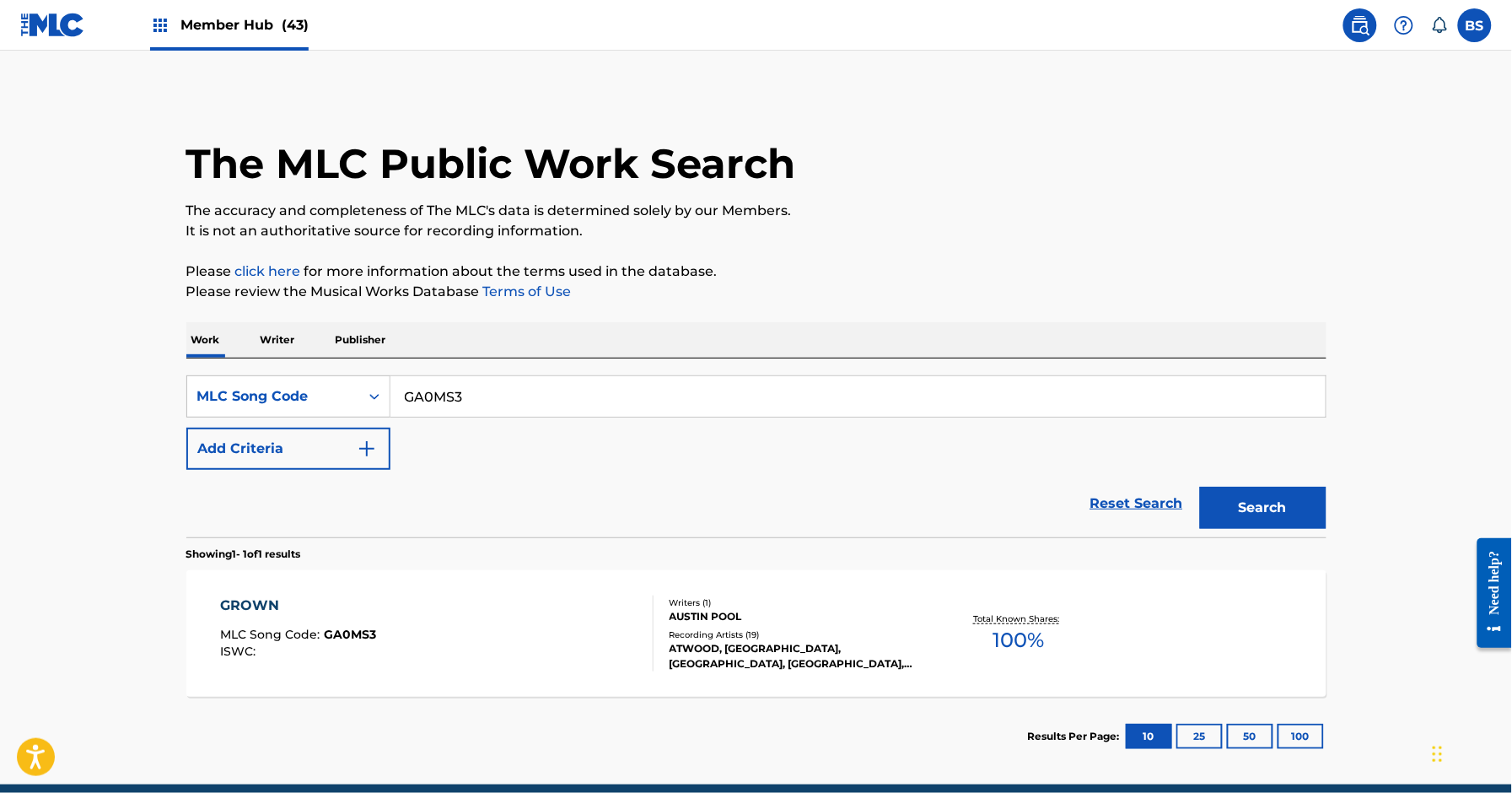
drag, startPoint x: 455, startPoint y: 366, endPoint x: 450, endPoint y: 379, distance: 13.9
click at [454, 368] on div "SearchWithCriteria07ba4d38-5f62-4519-9075-4a2c27b00afc MLC Song Code GA0MS3 Add…" at bounding box center [756, 448] width 1140 height 179
click at [449, 391] on input "GA0MS3" at bounding box center [858, 396] width 935 height 41
paste input "I306D9"
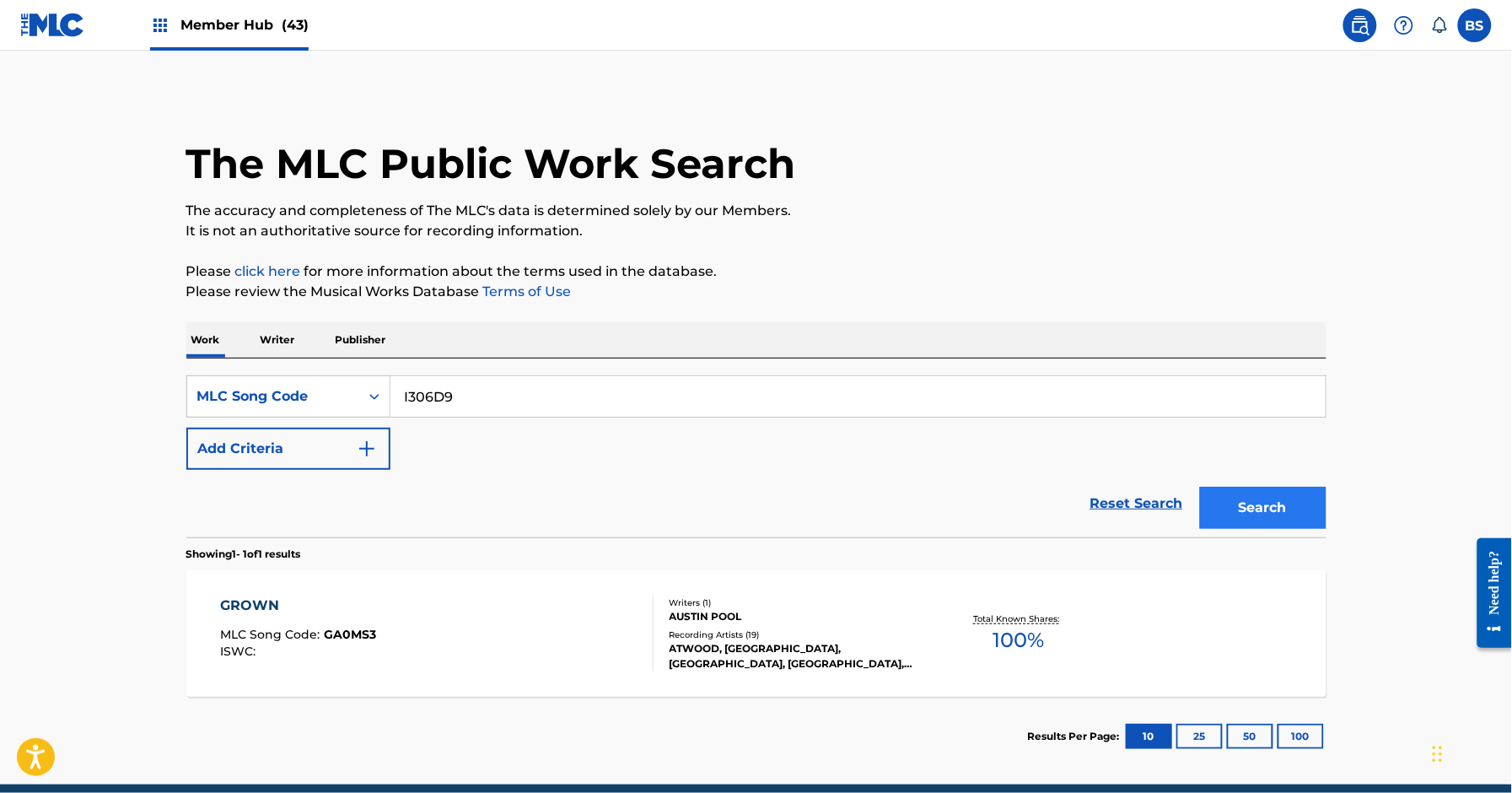
type input "I306D9"
click at [1236, 501] on button "Search" at bounding box center [1263, 508] width 126 height 42
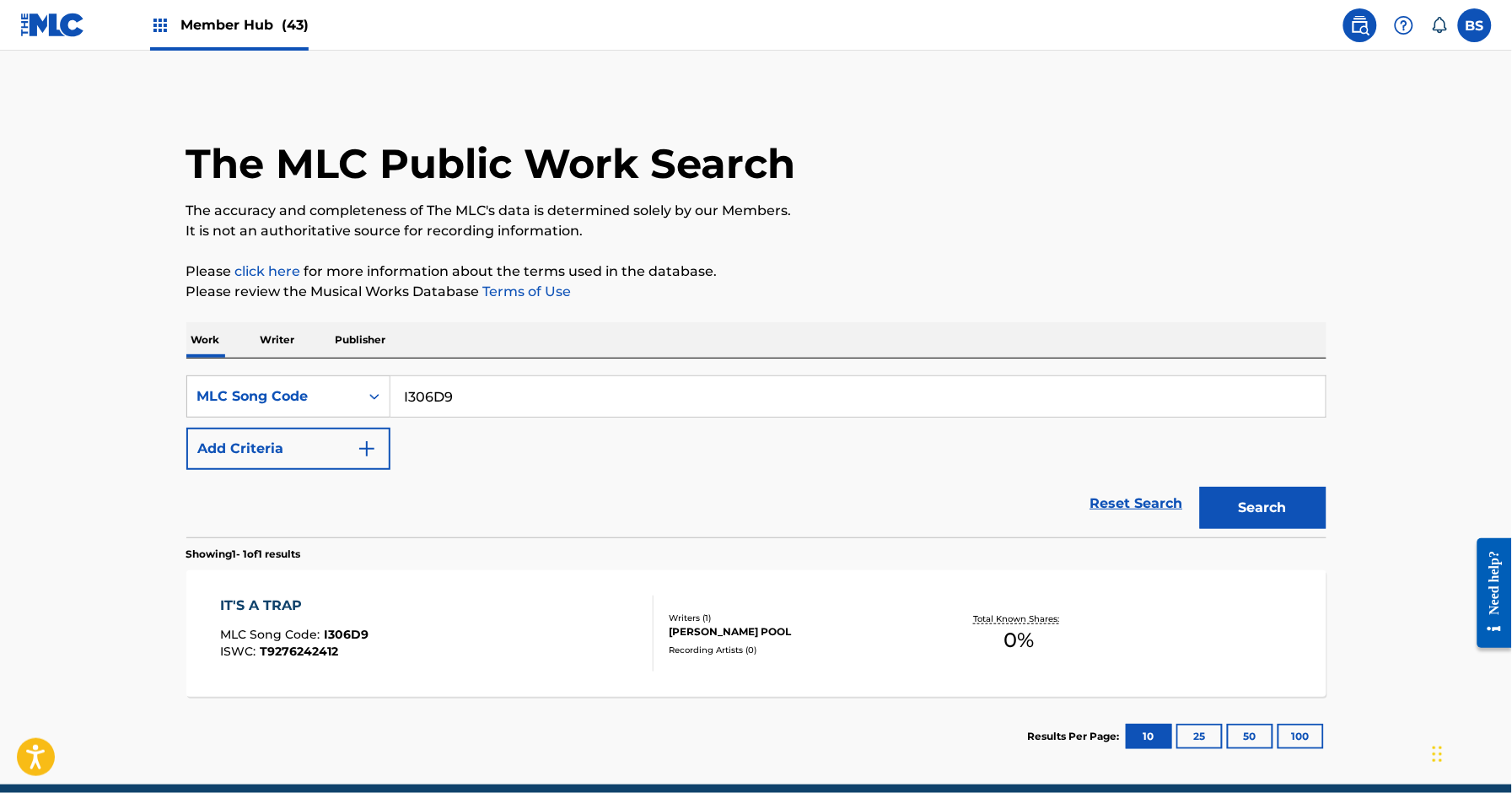
click at [581, 641] on div "IT'S A TRAP MLC Song Code : I306D9 ISWC : T9276242412" at bounding box center [437, 634] width 433 height 76
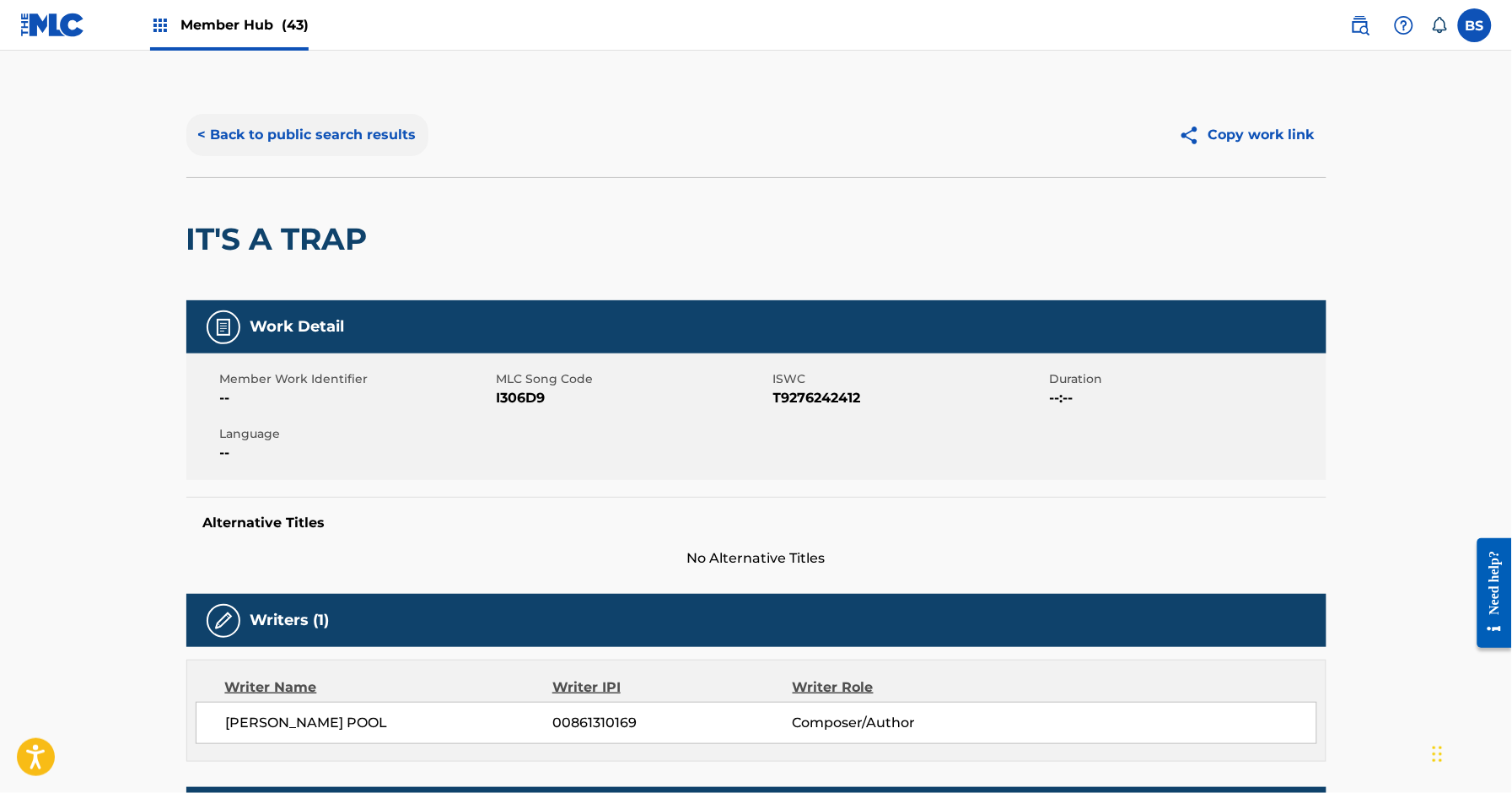
click at [318, 139] on button "< Back to public search results" at bounding box center [307, 135] width 242 height 42
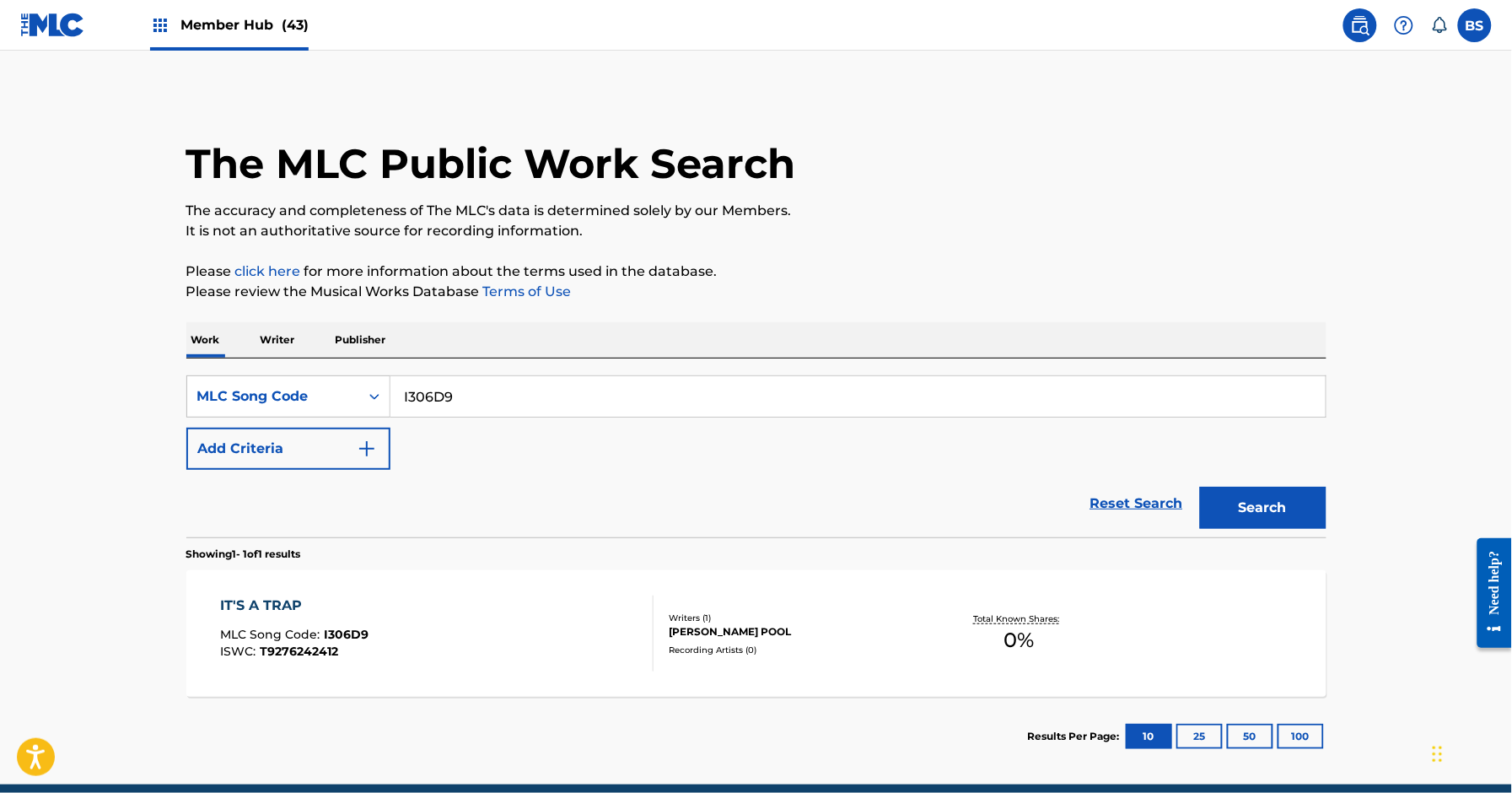
click at [462, 392] on input "I306D9" at bounding box center [858, 396] width 935 height 41
click at [463, 393] on input "I306D9" at bounding box center [858, 396] width 935 height 41
paste input "ND2UO5"
click at [1287, 501] on button "Search" at bounding box center [1263, 508] width 126 height 42
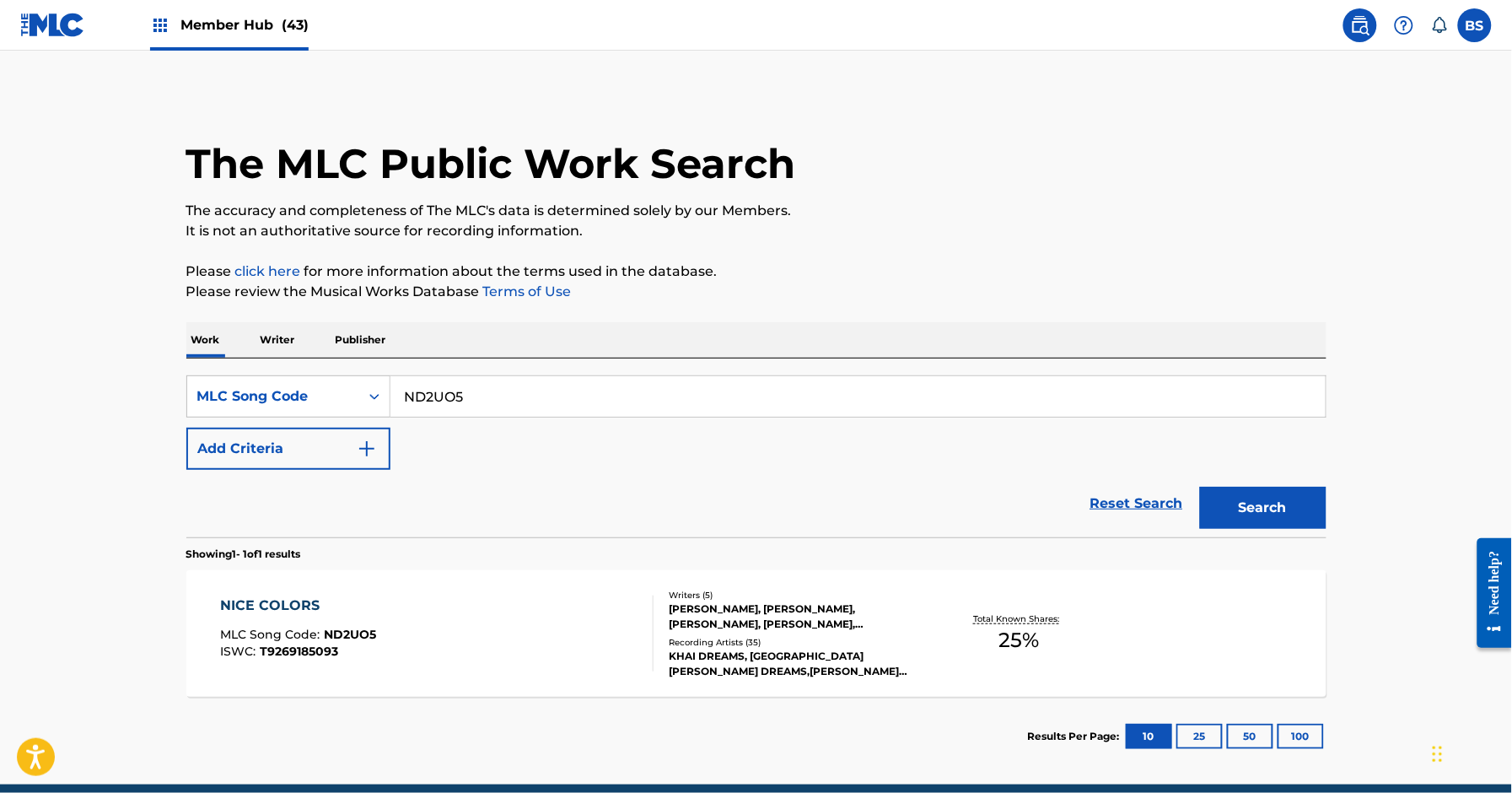
click at [483, 388] on input "ND2UO5" at bounding box center [858, 396] width 935 height 41
paste input "MV4WAH"
type input "MV4WAH"
drag, startPoint x: 1262, startPoint y: 508, endPoint x: 1085, endPoint y: 518, distance: 177.3
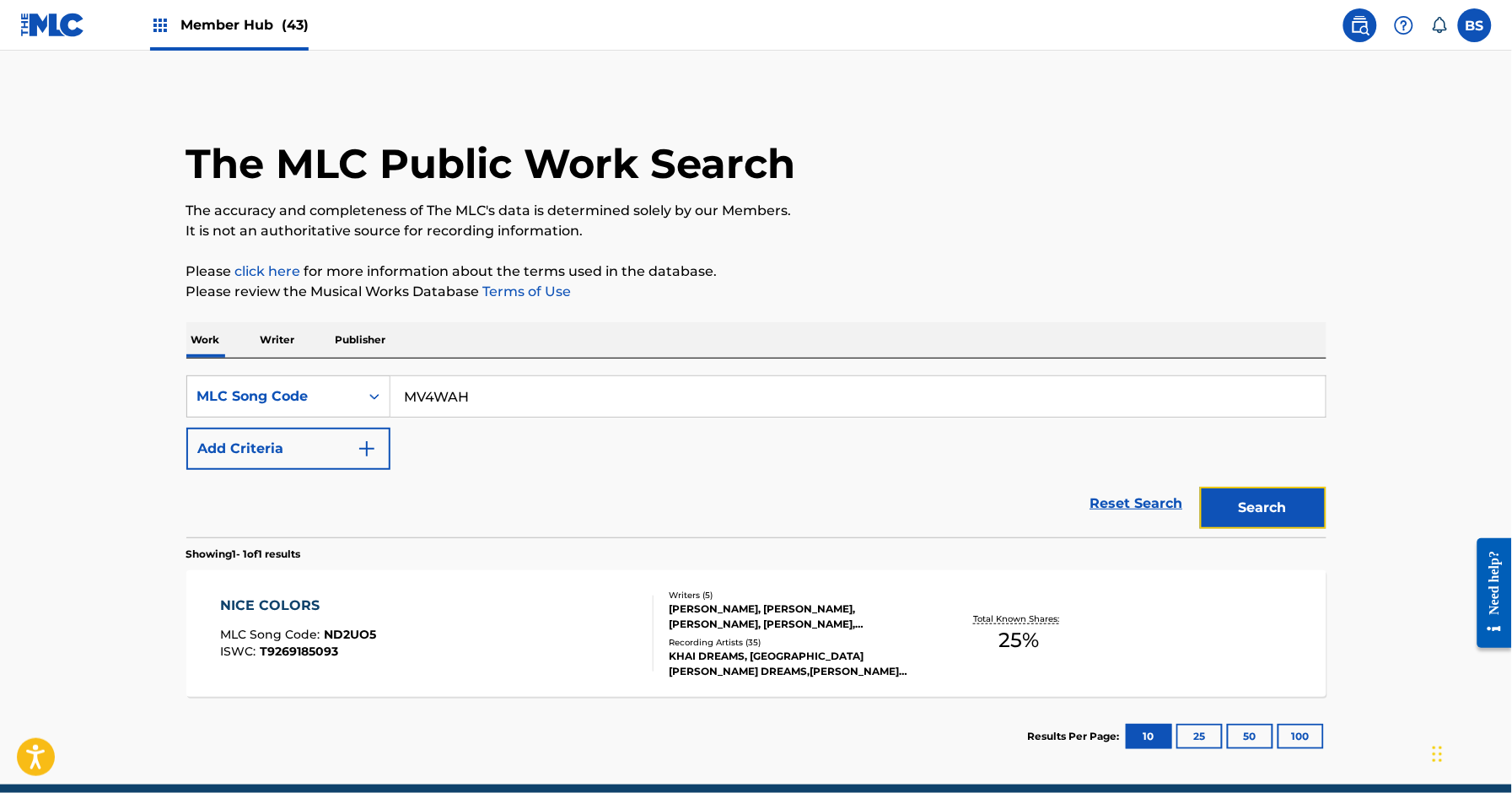
click at [1262, 507] on button "Search" at bounding box center [1263, 508] width 126 height 42
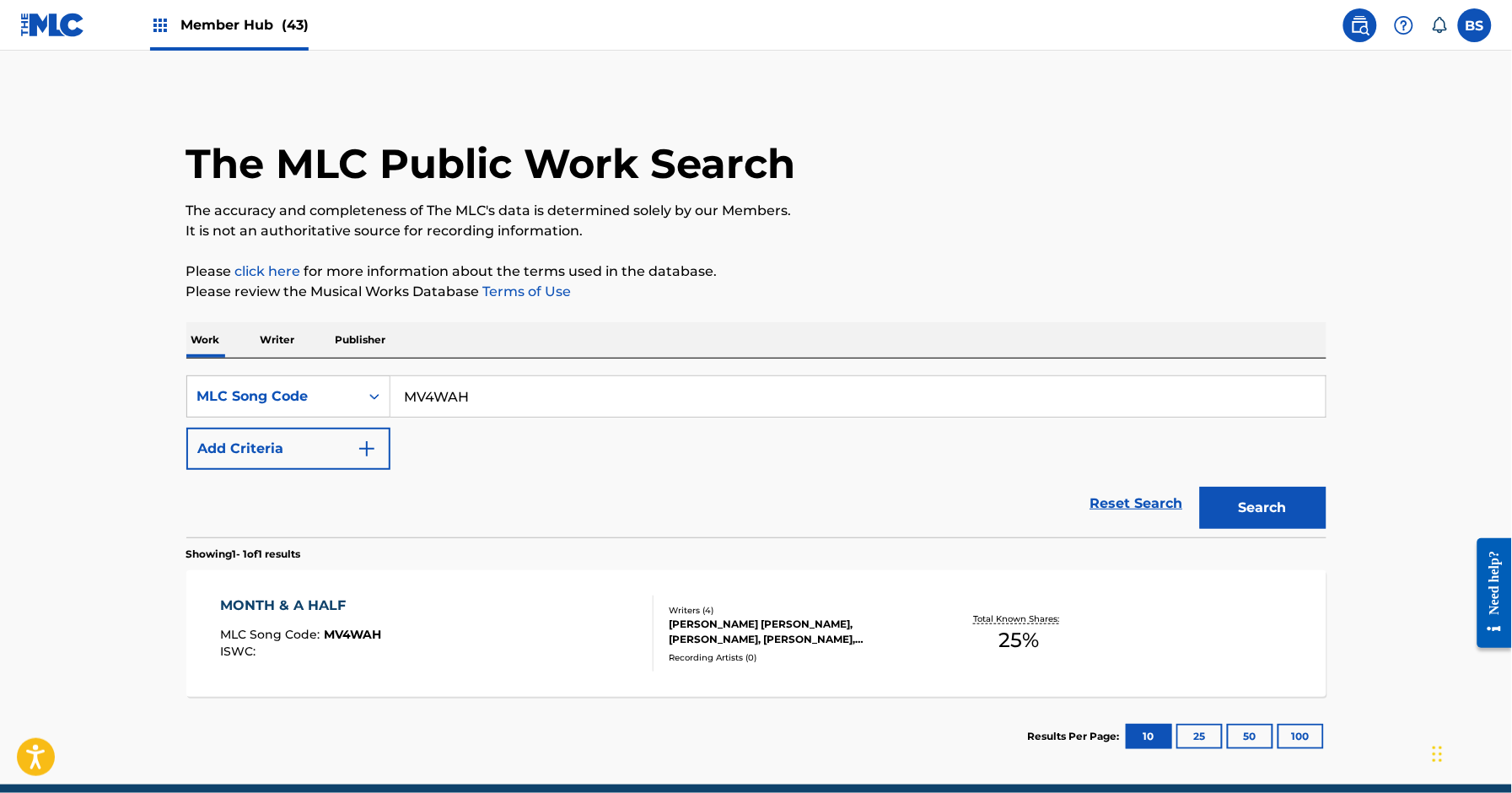
click at [542, 634] on div "MONTH & A HALF MLC Song Code : MV4WAH ISWC :" at bounding box center [437, 634] width 433 height 76
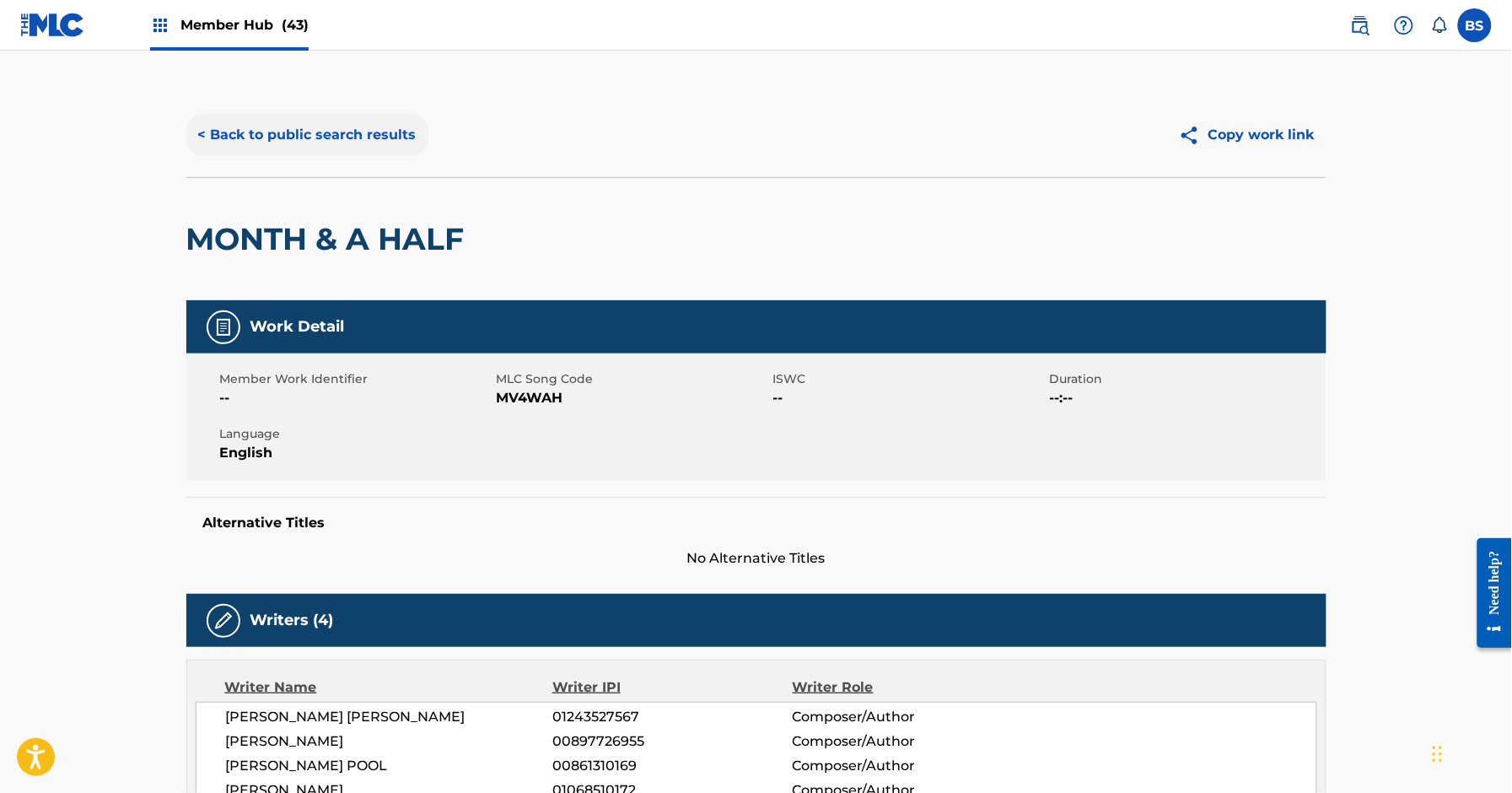
click at [355, 118] on button "< Back to public search results" at bounding box center [307, 135] width 242 height 42
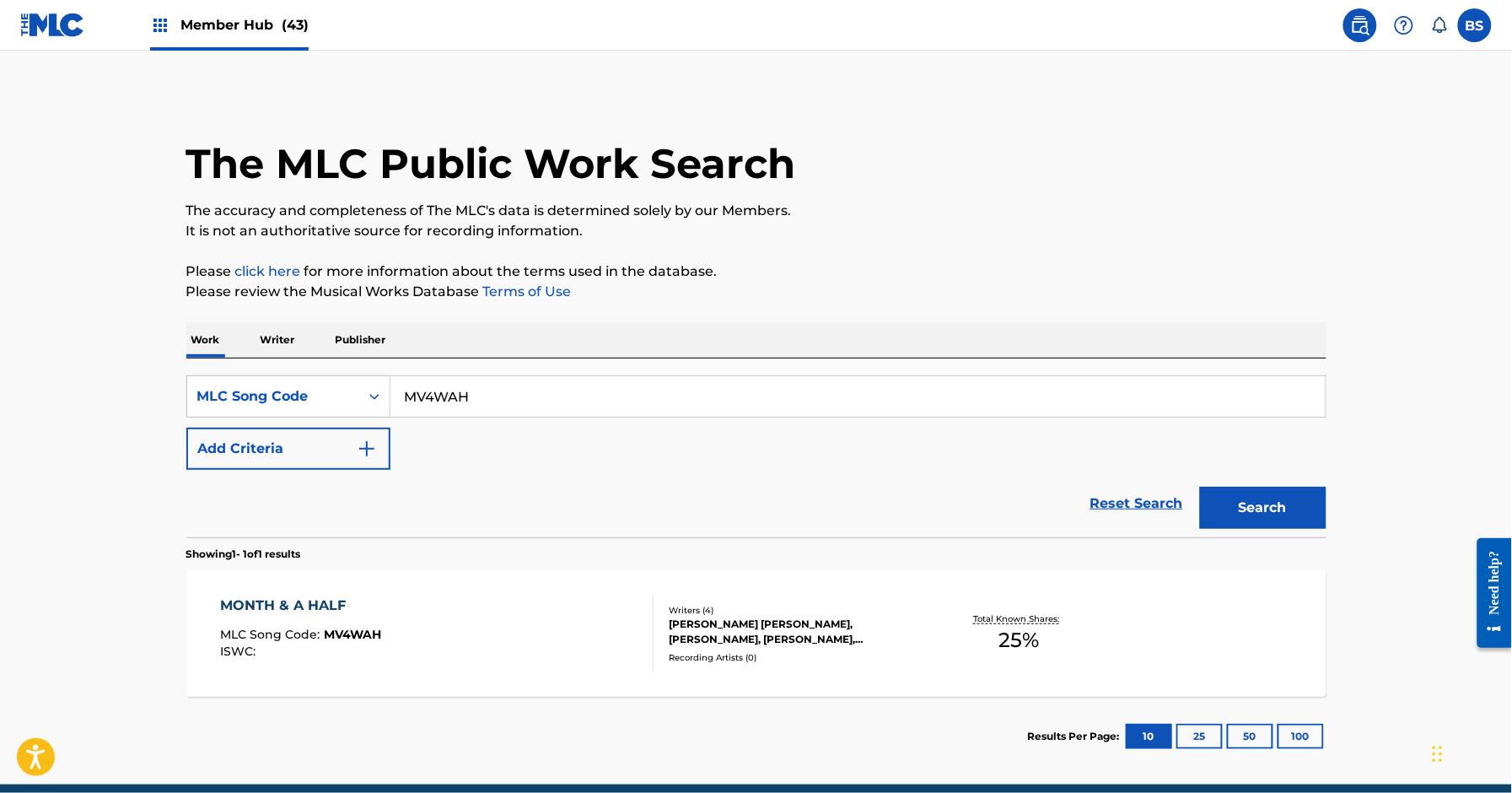
click at [438, 381] on input "MV4WAH" at bounding box center [858, 396] width 935 height 41
paste input "S640LP"
type input "S640LP"
drag, startPoint x: 1254, startPoint y: 500, endPoint x: 1158, endPoint y: 474, distance: 99.5
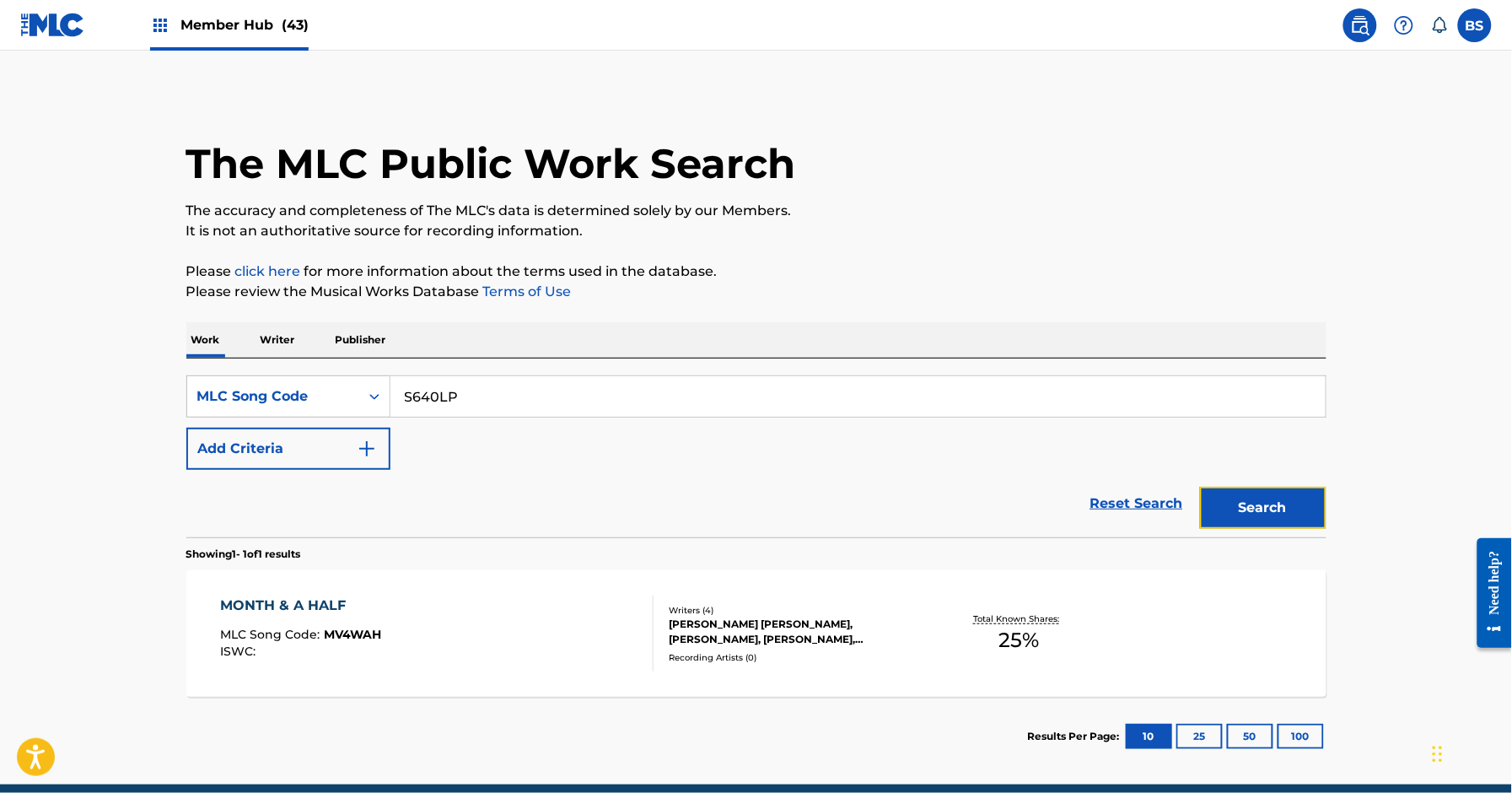
click at [1254, 499] on button "Search" at bounding box center [1263, 508] width 126 height 42
click at [613, 621] on div "SILVER LINING MLC Song Code : S640LP ISWC :" at bounding box center [437, 634] width 433 height 76
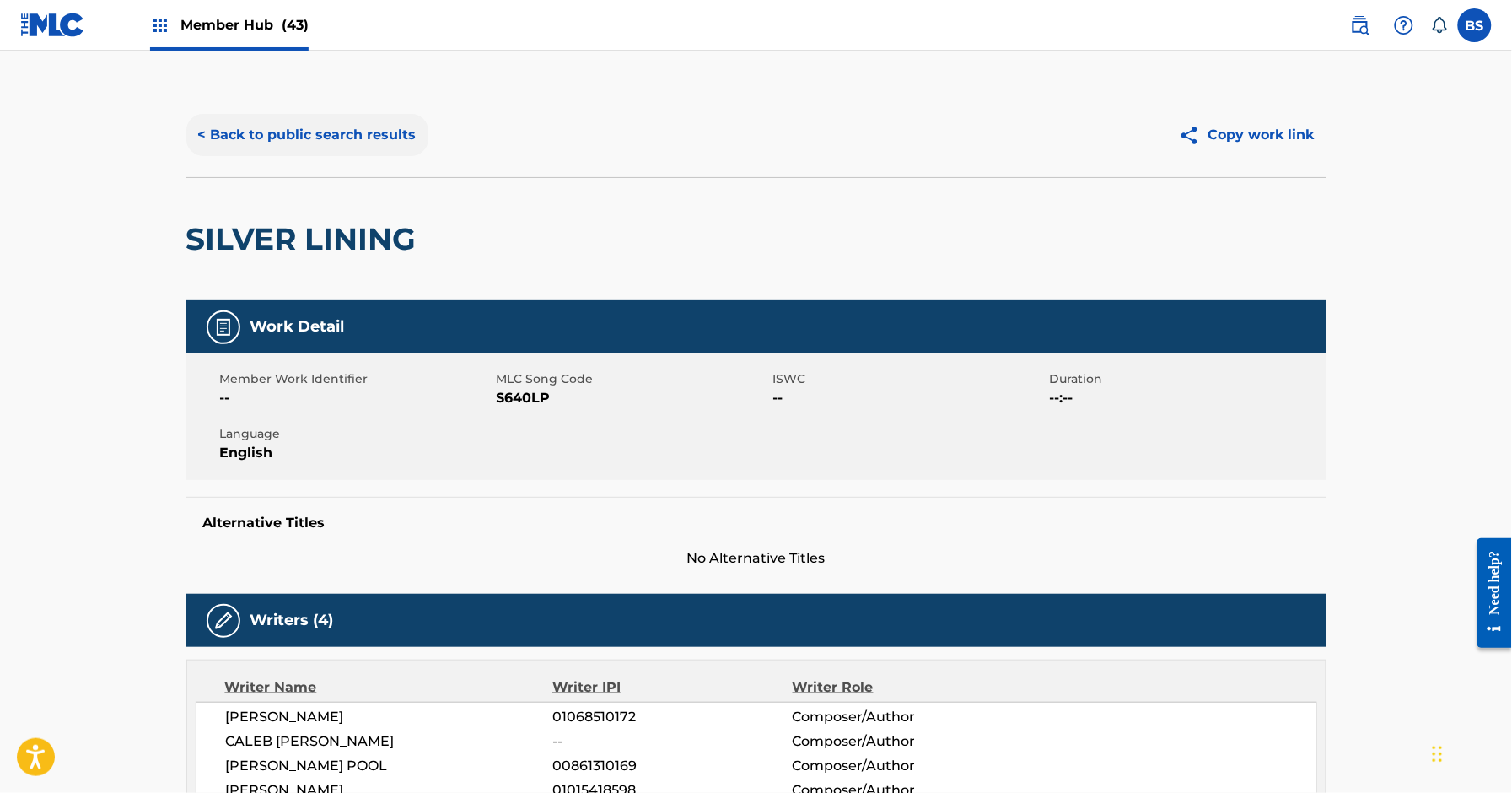
drag, startPoint x: 336, startPoint y: 112, endPoint x: 338, endPoint y: 126, distance: 14.1
click at [336, 112] on div "< Back to public search results Copy work link" at bounding box center [756, 135] width 1140 height 85
click at [294, 131] on button "< Back to public search results" at bounding box center [307, 135] width 242 height 42
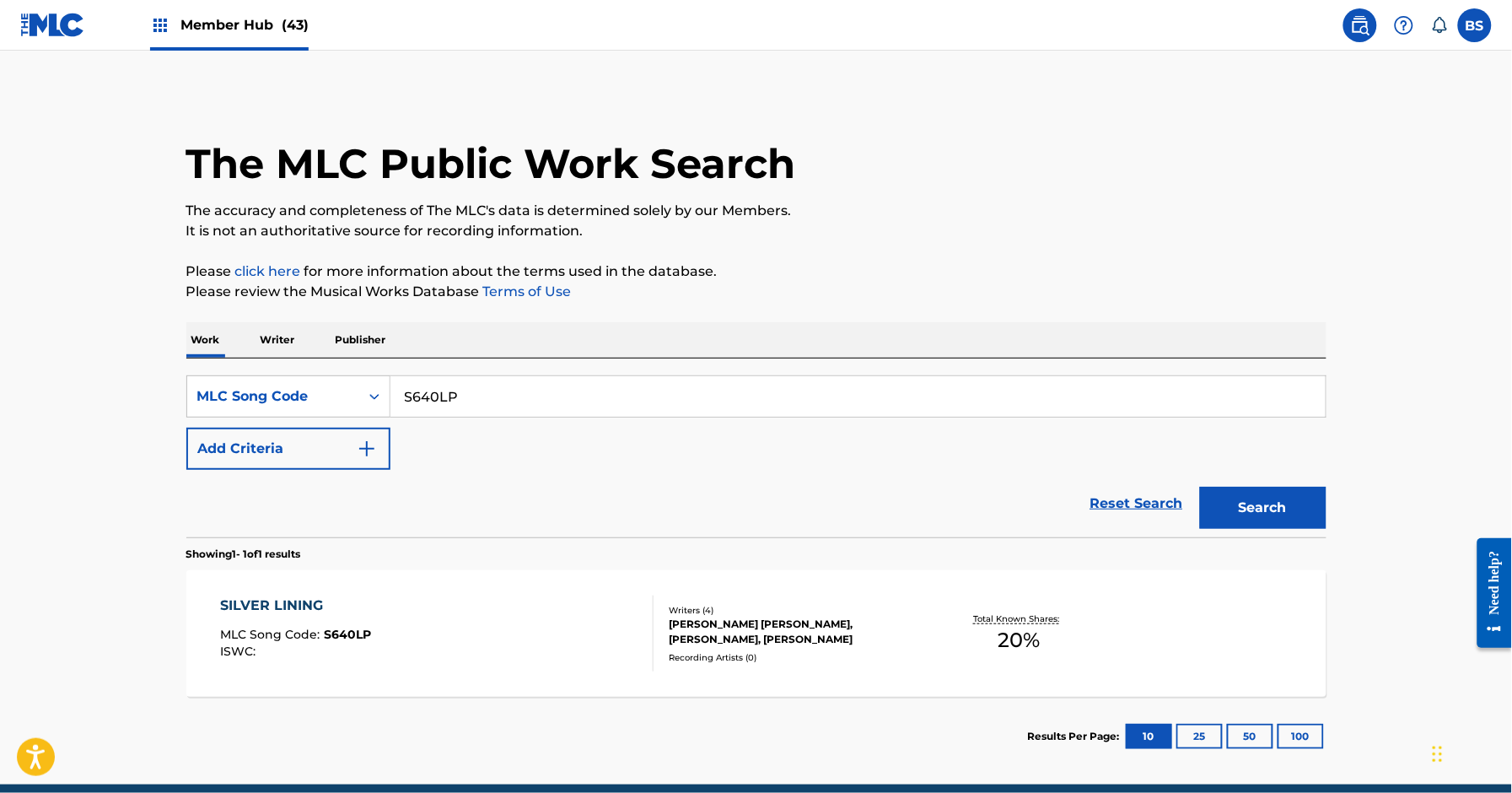
click at [514, 401] on input "S640LP" at bounding box center [858, 396] width 935 height 41
paste input "4J2"
type input "S644J2"
click at [1266, 513] on button "Search" at bounding box center [1263, 508] width 126 height 42
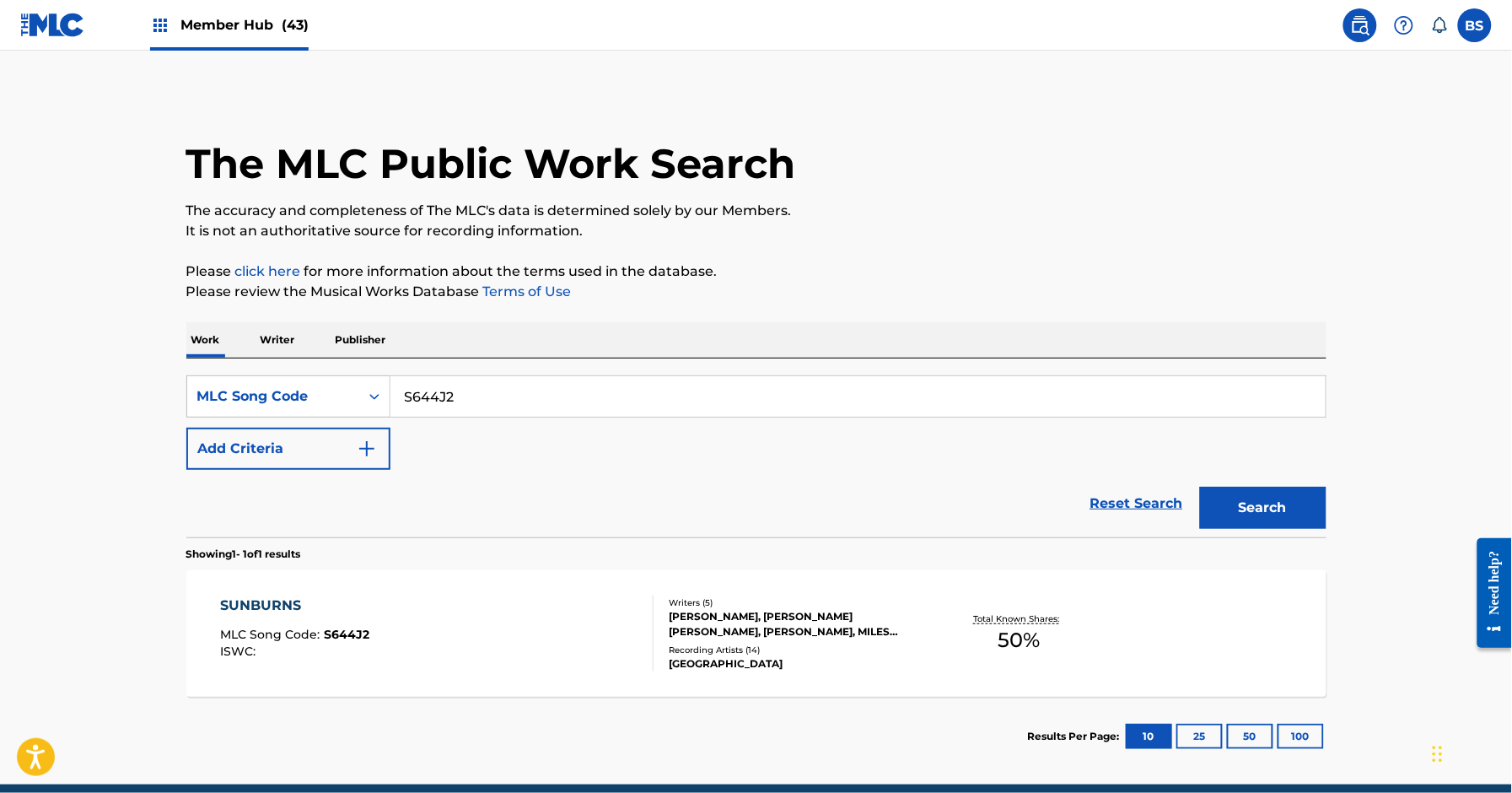
click at [511, 636] on div "SUNBURNS MLC Song Code : S644J2 ISWC :" at bounding box center [437, 634] width 433 height 76
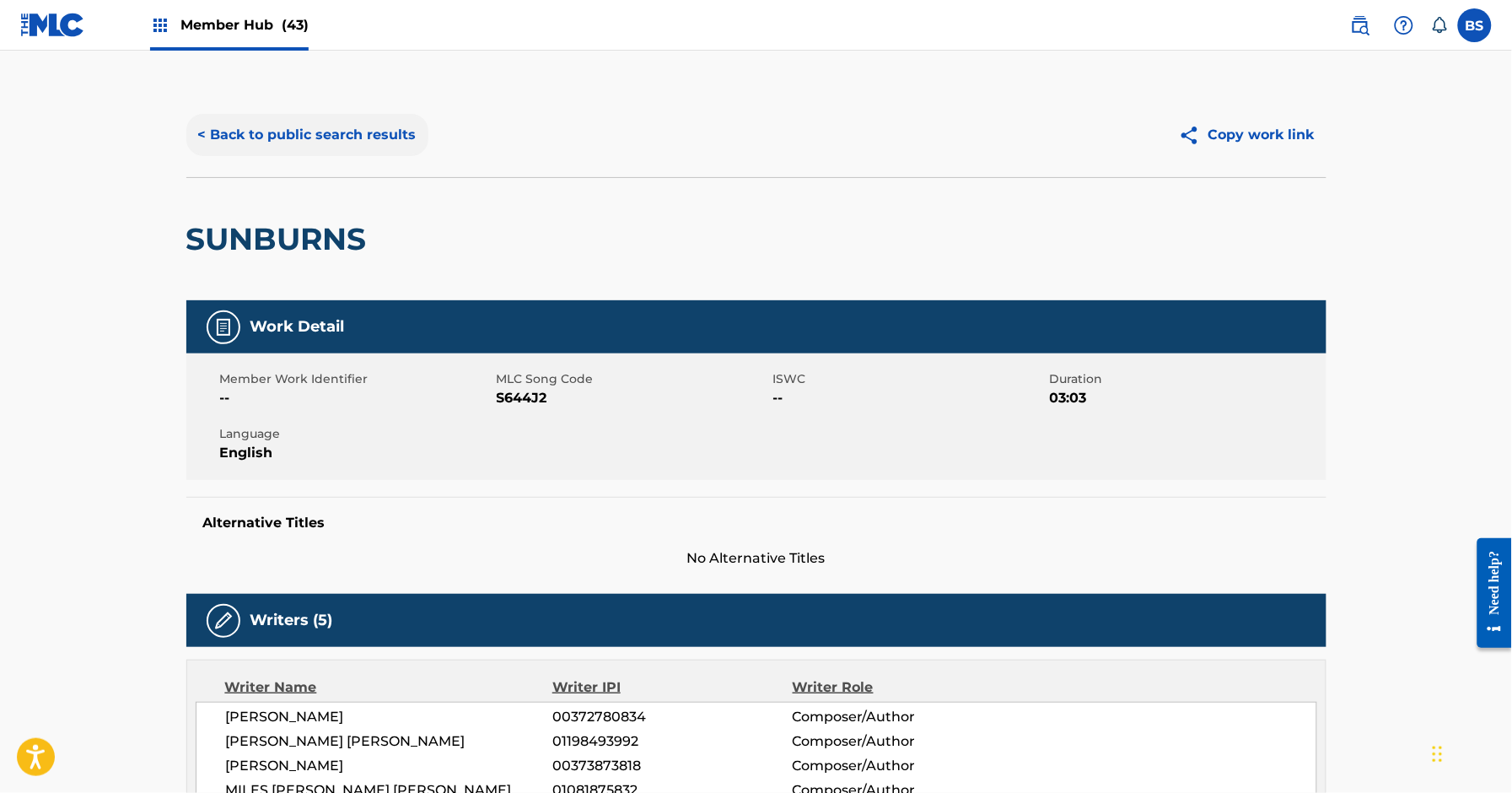
click at [320, 144] on button "< Back to public search results" at bounding box center [307, 135] width 242 height 42
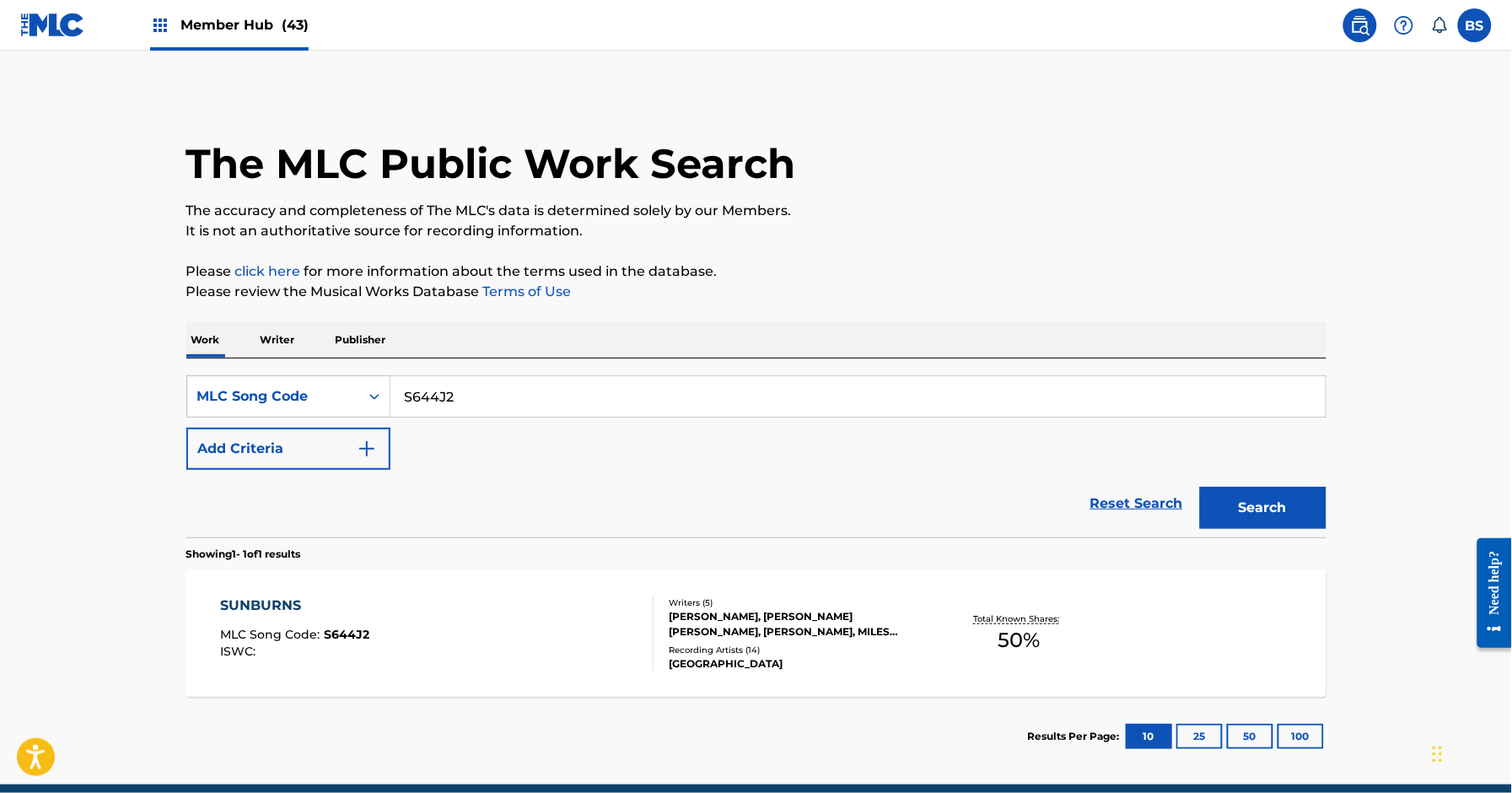
click at [466, 389] on input "S644J2" at bounding box center [858, 396] width 935 height 41
paste input "MA2689"
type input "MA2689"
click at [1273, 507] on button "Search" at bounding box center [1263, 508] width 126 height 42
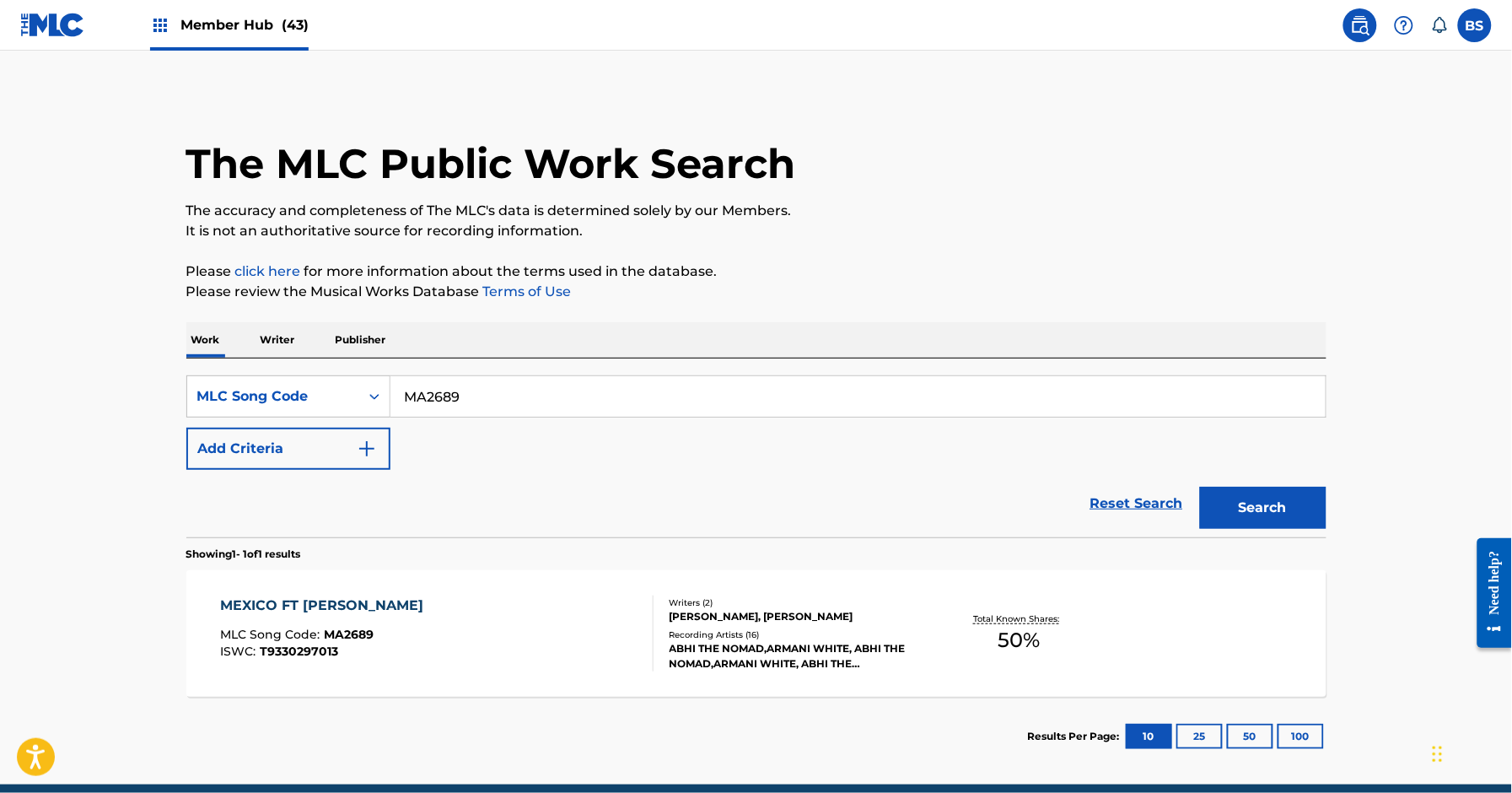
click at [533, 602] on div "MEXICO FT [PERSON_NAME] MLC Song Code : MA2689 ISWC : T9330297013" at bounding box center [437, 634] width 433 height 76
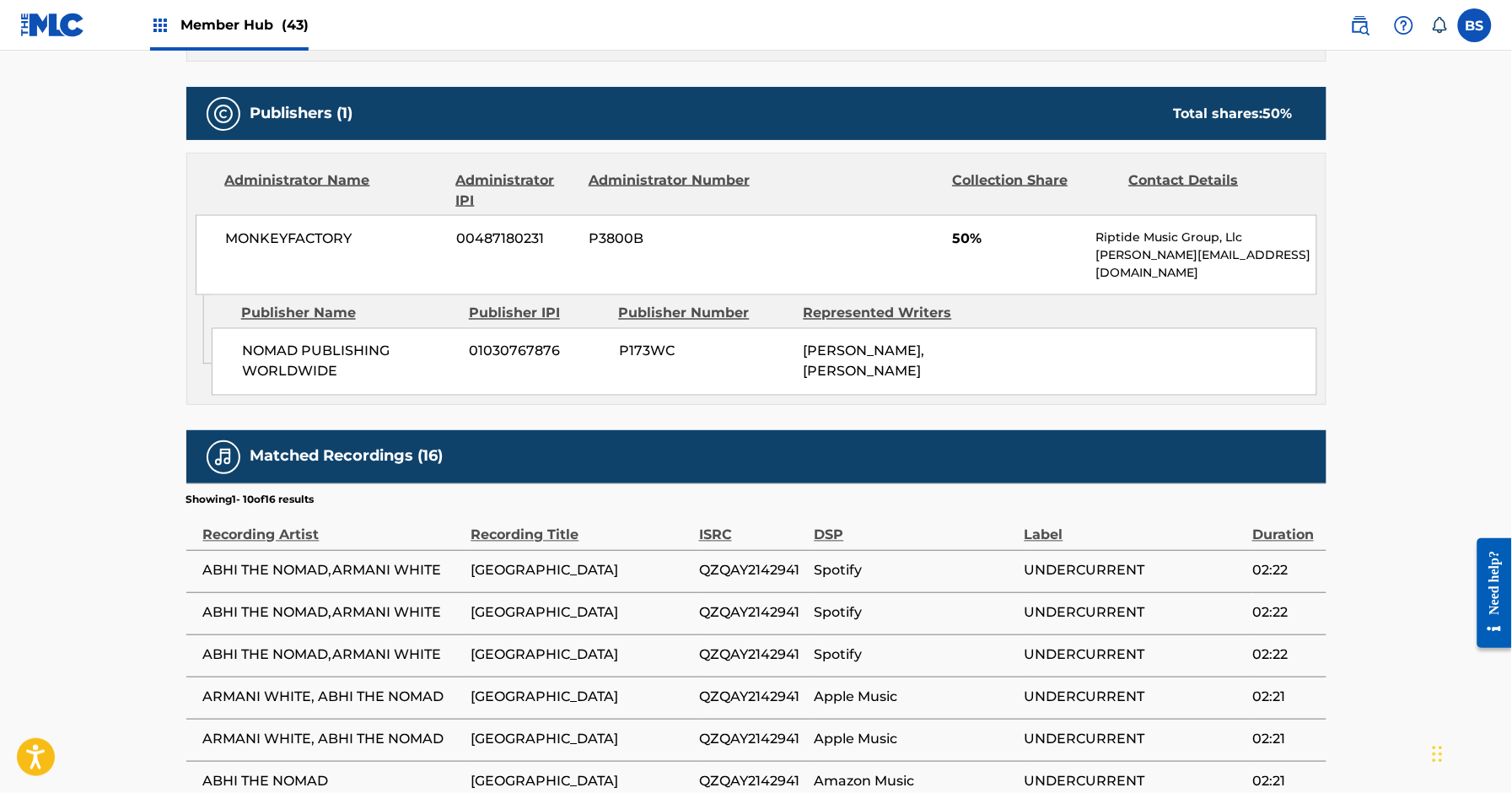
scroll to position [716, 0]
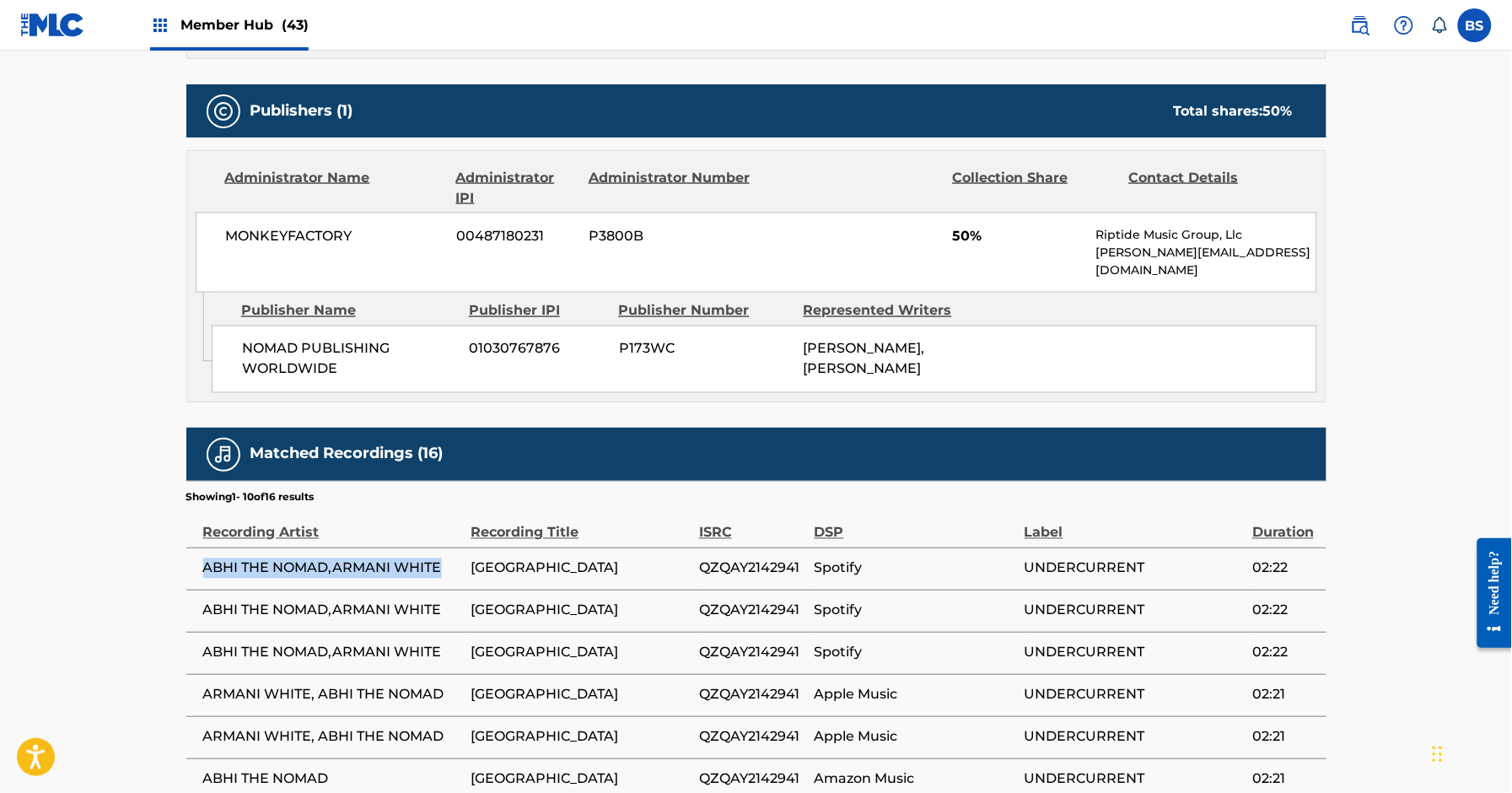
drag, startPoint x: 200, startPoint y: 575, endPoint x: 450, endPoint y: 575, distance: 250.0
click at [450, 575] on td "ABHI THE NOMAD,ARMANI WHITE" at bounding box center [329, 569] width 285 height 42
copy span "ABHI THE NOMAD,ARMANI WHITE"
click at [713, 566] on span "QZQAY2142941" at bounding box center [753, 569] width 107 height 20
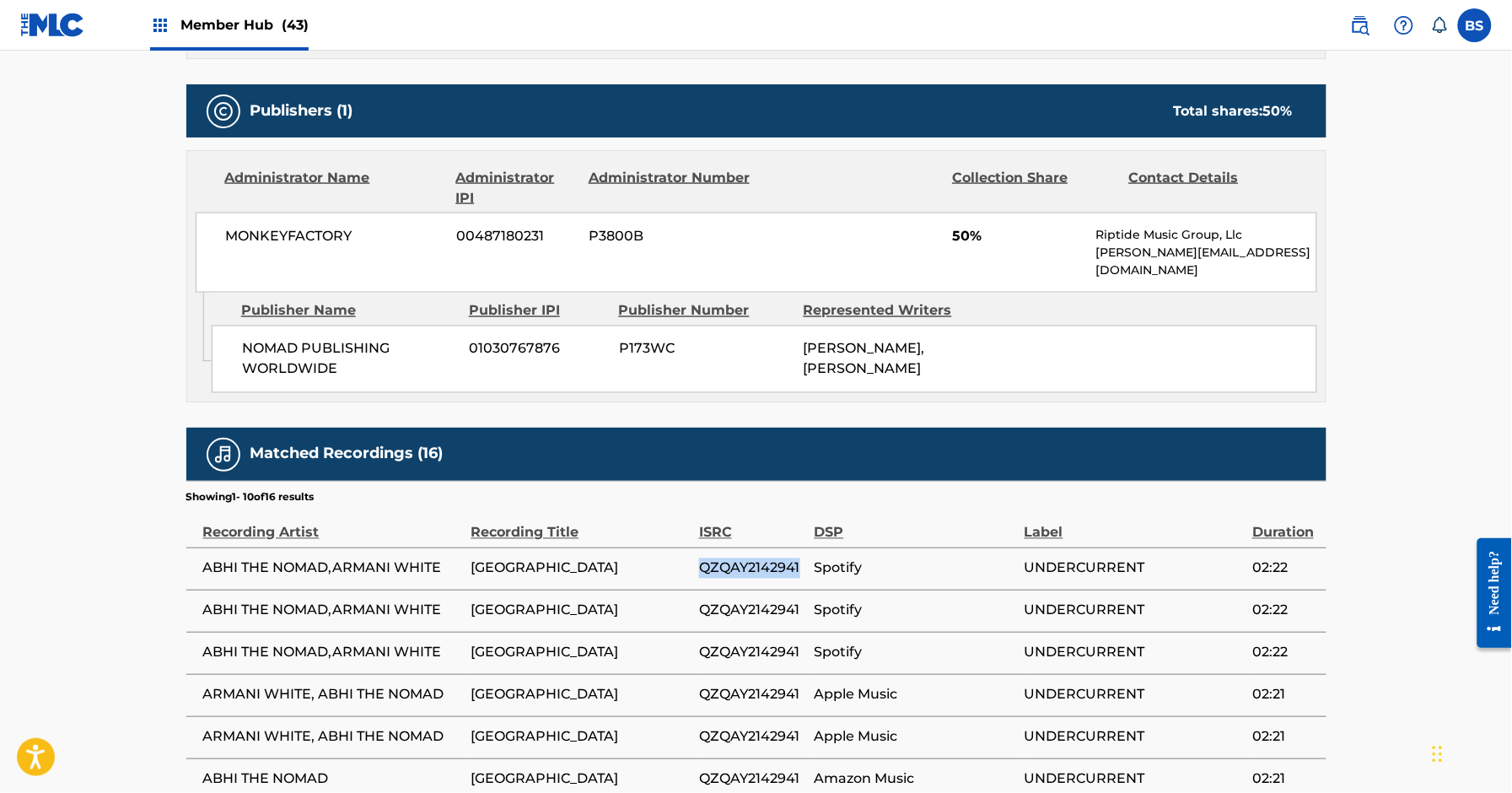
copy span "QZQAY2142941"
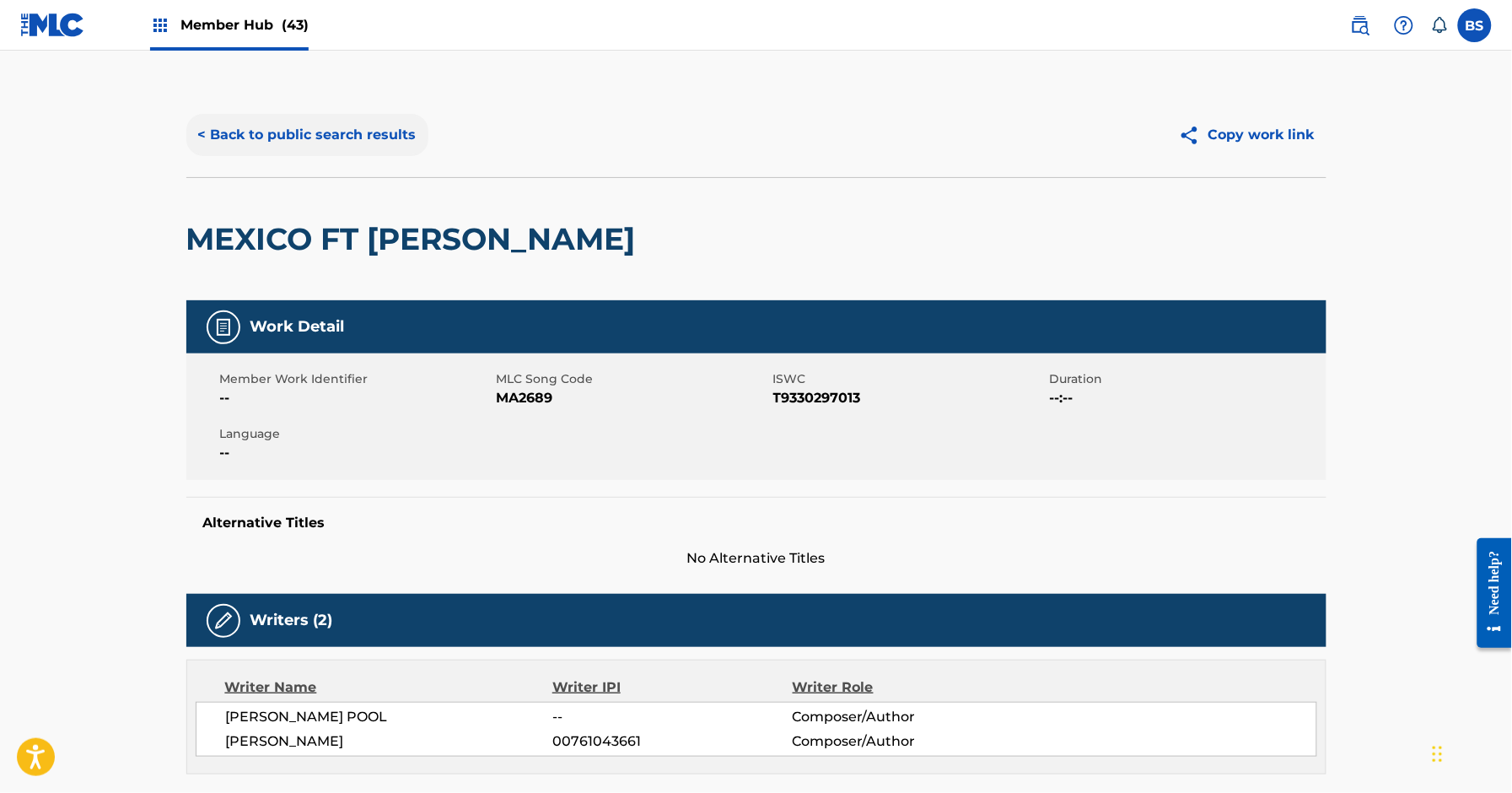
click at [349, 148] on button "< Back to public search results" at bounding box center [307, 135] width 242 height 42
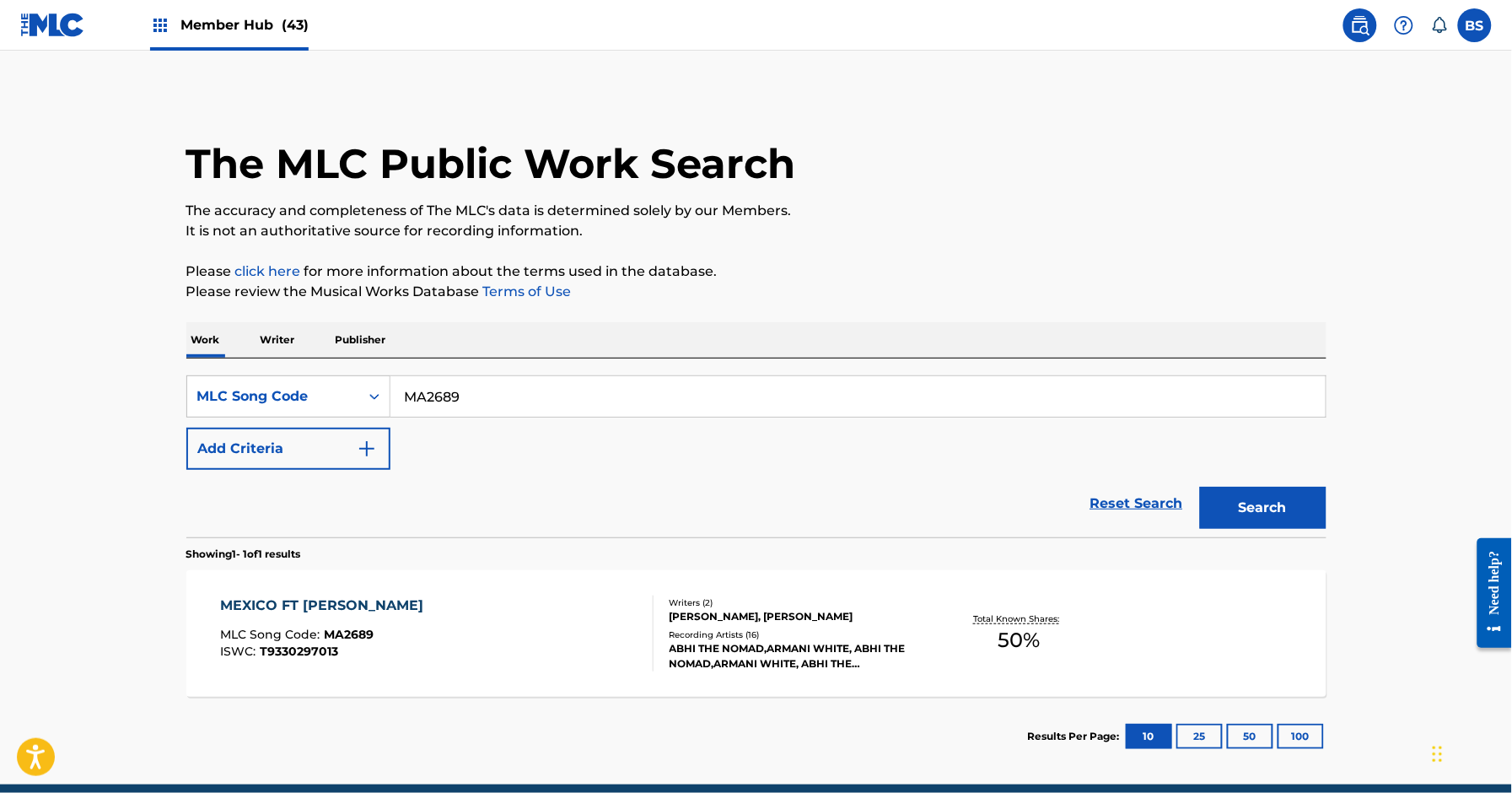
click at [469, 382] on input "MA2689" at bounding box center [858, 396] width 935 height 41
paste input "TT2LVV"
type input "TT2LVV"
click at [1280, 508] on button "Search" at bounding box center [1263, 508] width 126 height 42
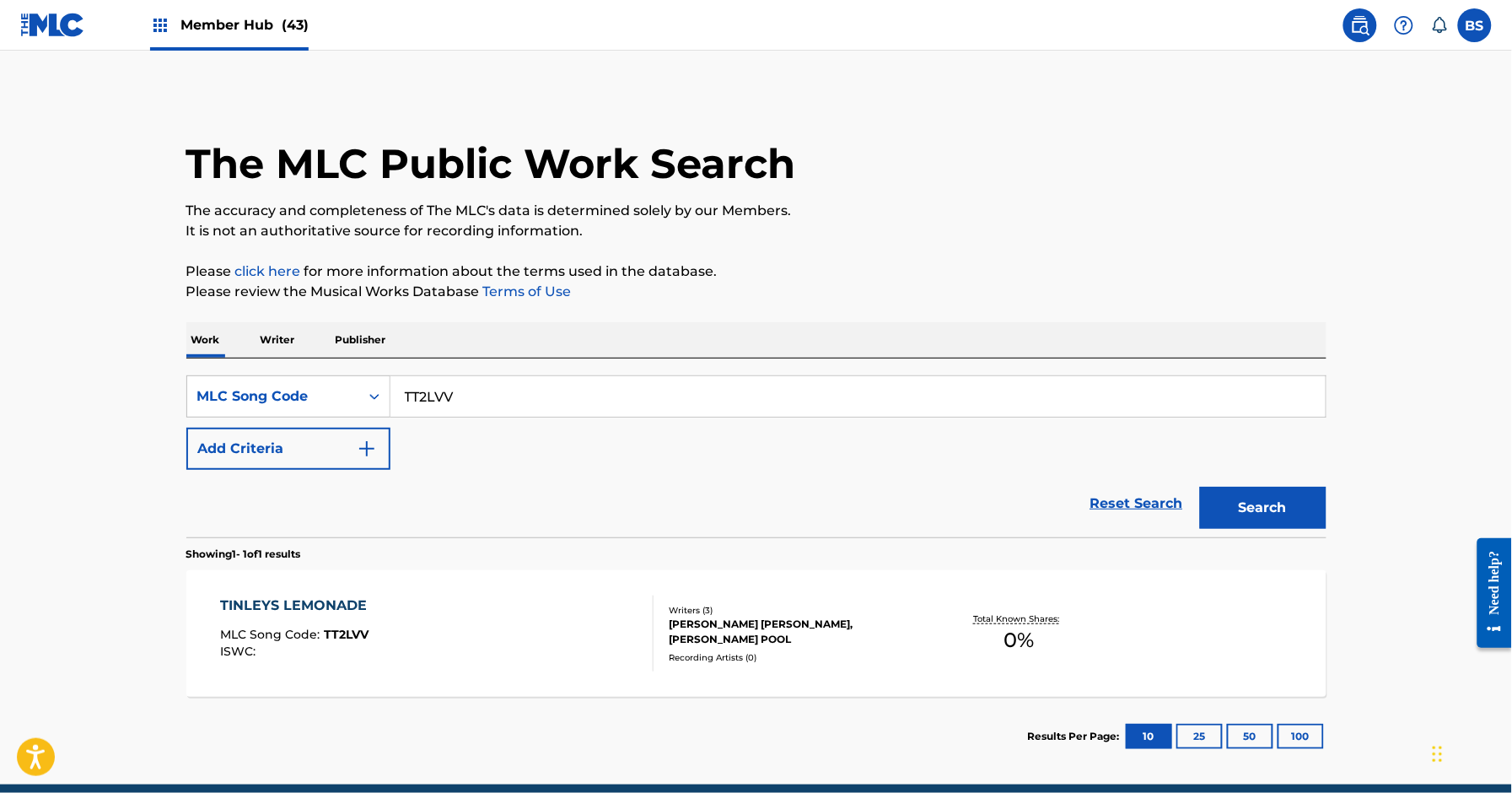
click at [600, 615] on div "TINLEYS LEMONADE MLC Song Code : TT2LVV ISWC :" at bounding box center [437, 634] width 433 height 76
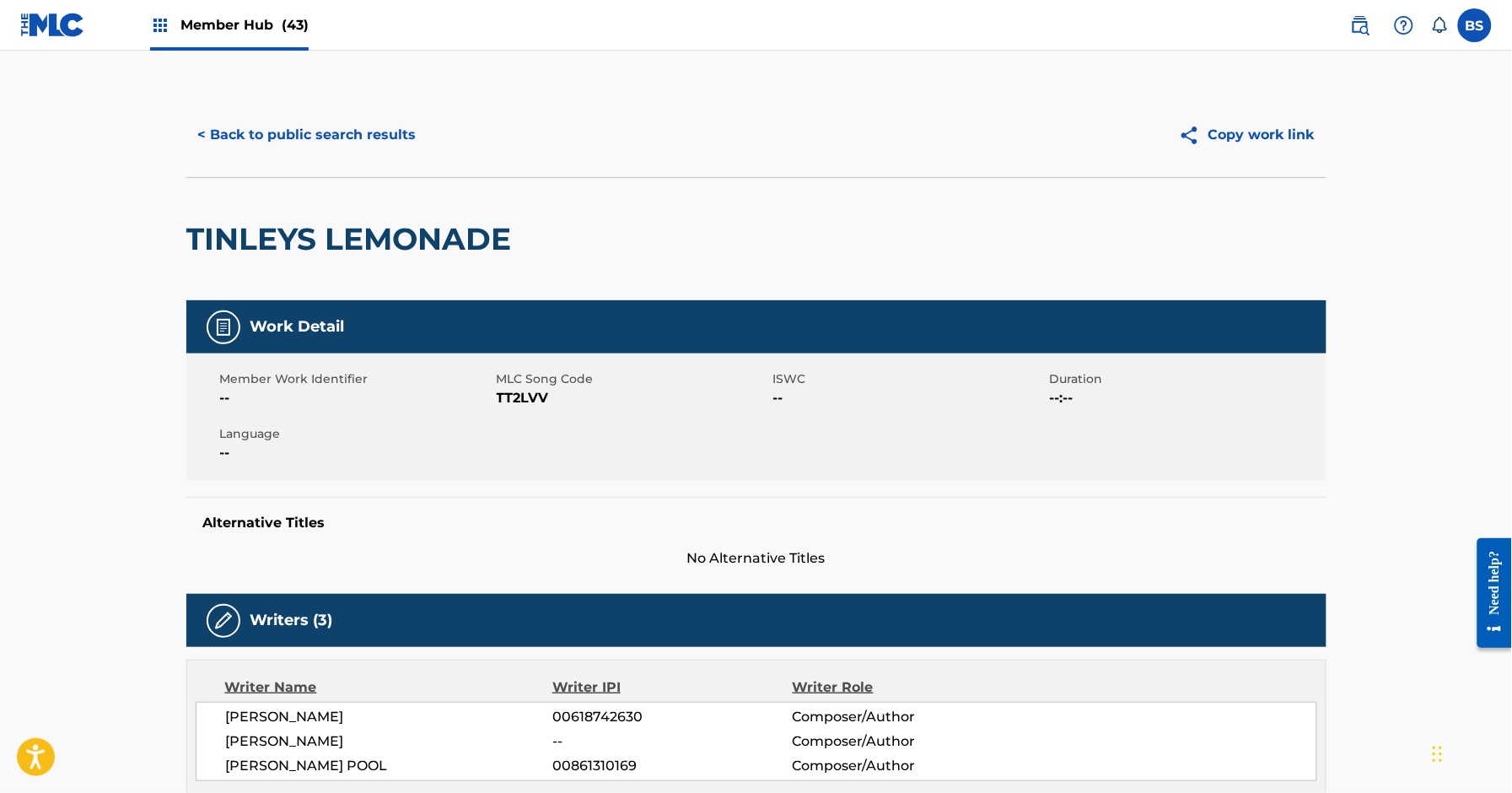
click at [356, 251] on h2 "TINLEYS LEMONADE" at bounding box center [353, 240] width 334 height 38
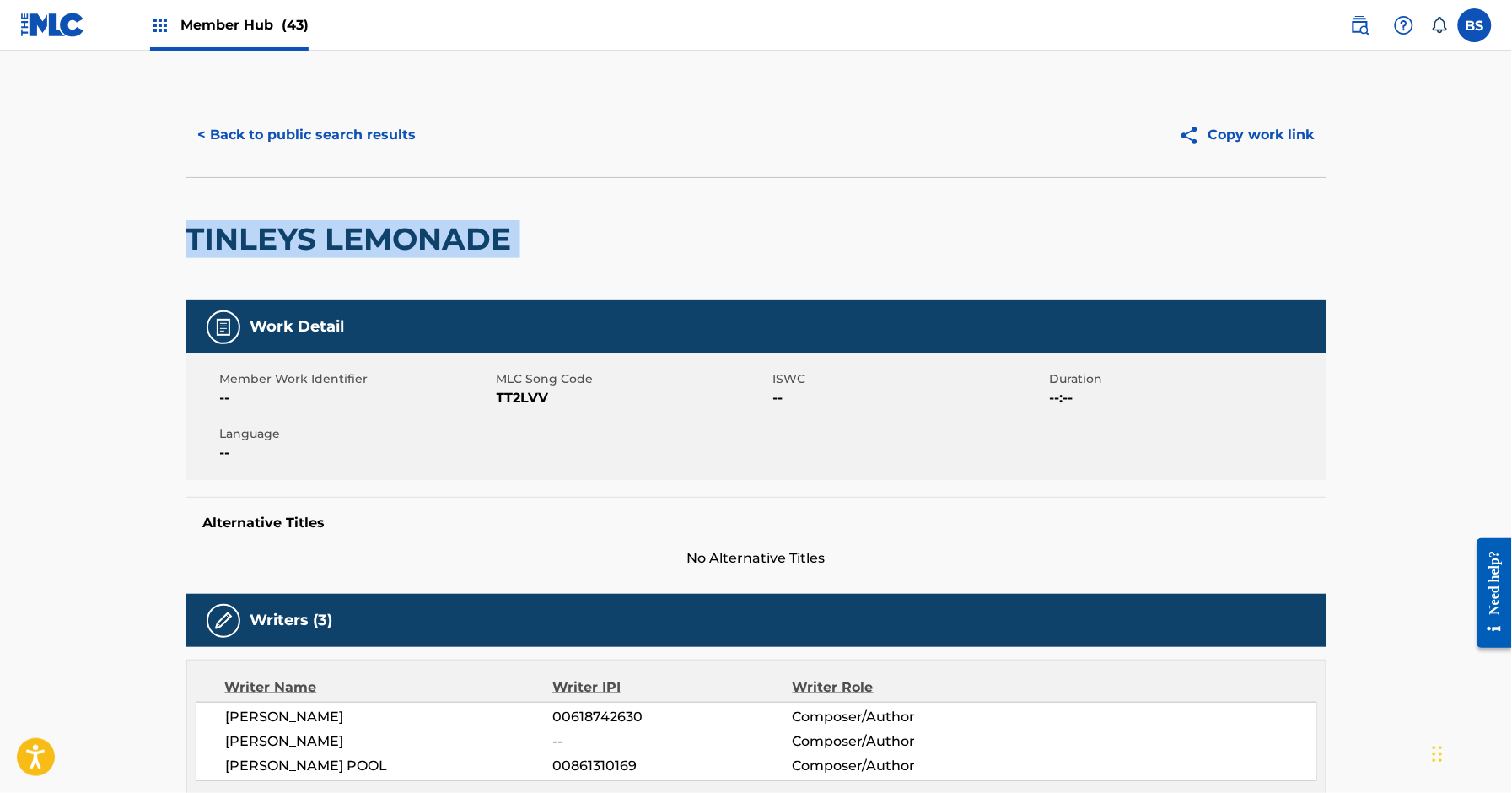
click at [356, 251] on h2 "TINLEYS LEMONADE" at bounding box center [353, 240] width 334 height 38
copy div "TINLEYS LEMONADE"
click at [245, 20] on span "Member Hub (43)" at bounding box center [244, 25] width 128 height 19
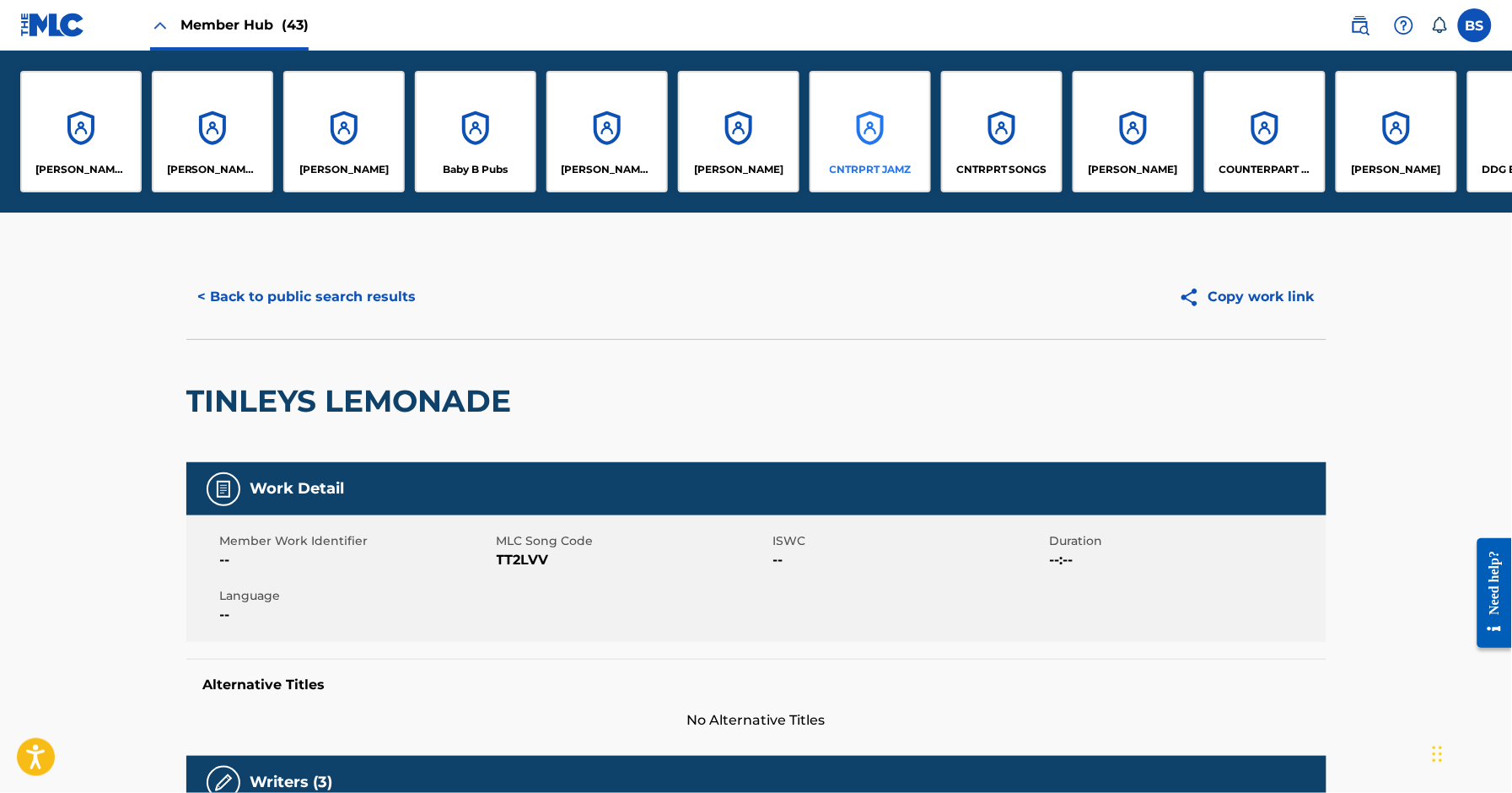
click at [882, 116] on div "CNTRPRT JAMZ" at bounding box center [871, 132] width 122 height 122
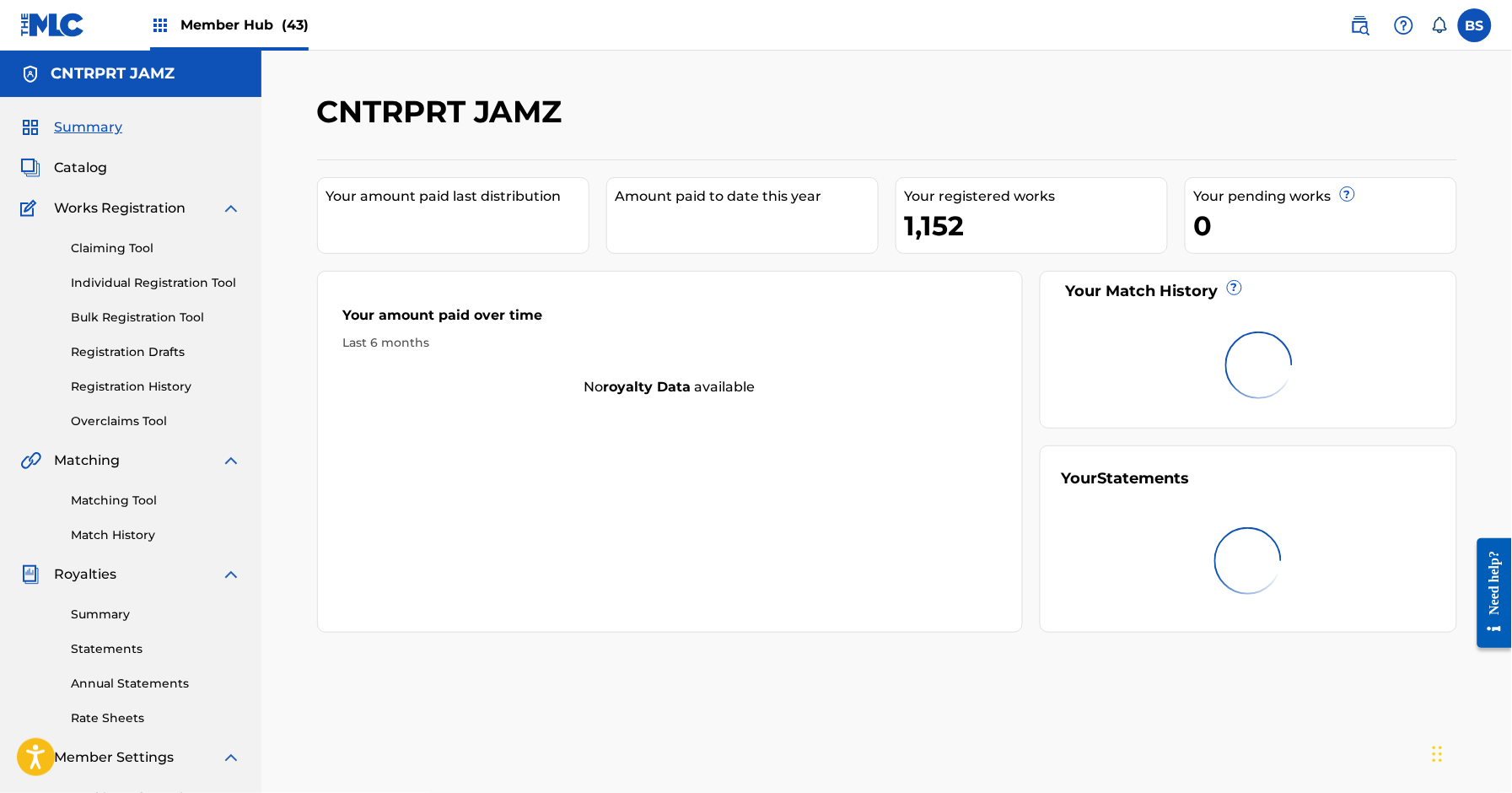
click at [214, 17] on span "Member Hub (43)" at bounding box center [244, 25] width 128 height 19
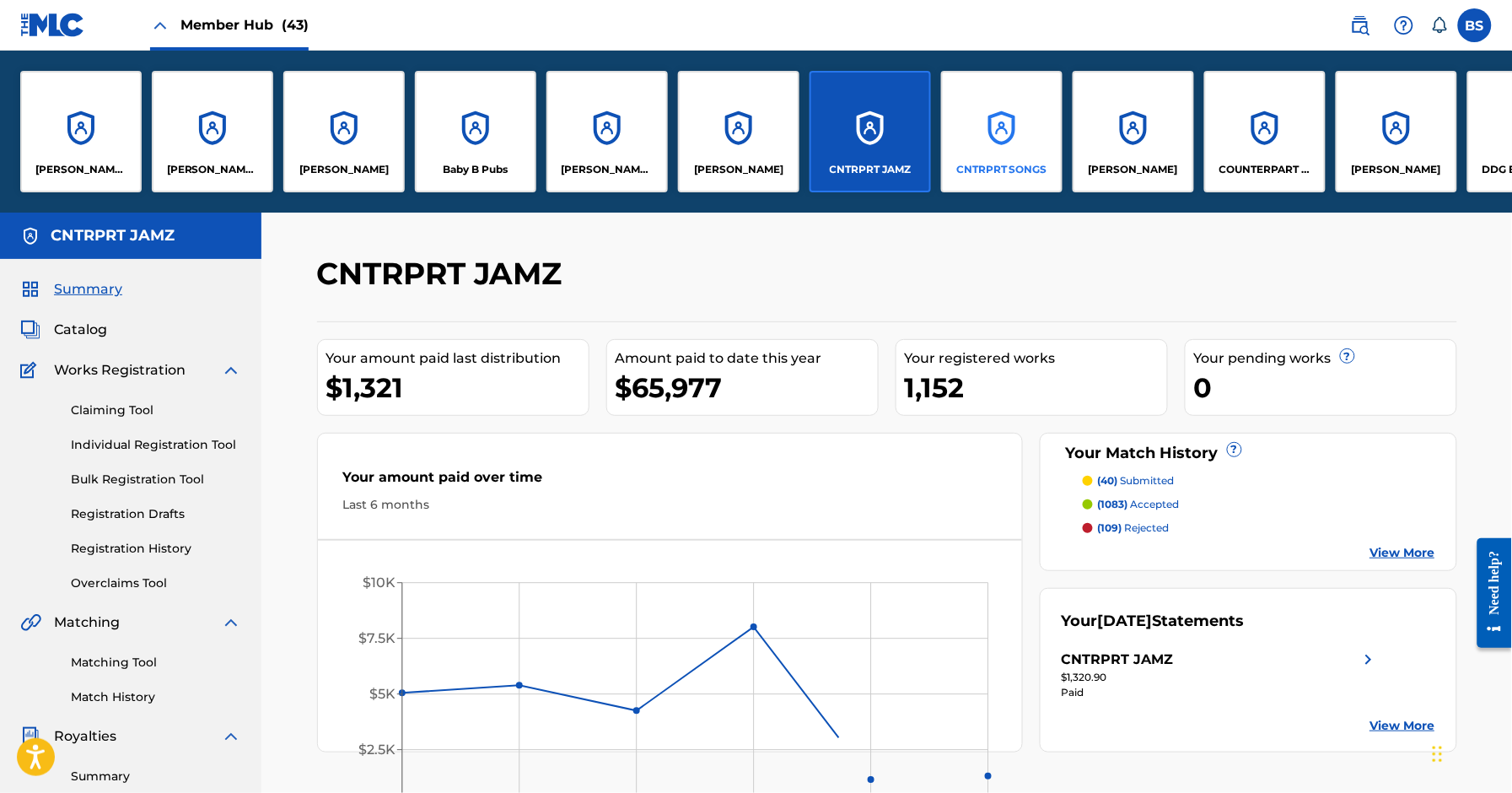
click at [1029, 117] on div "CNTRPRT SONGS" at bounding box center [1002, 132] width 122 height 122
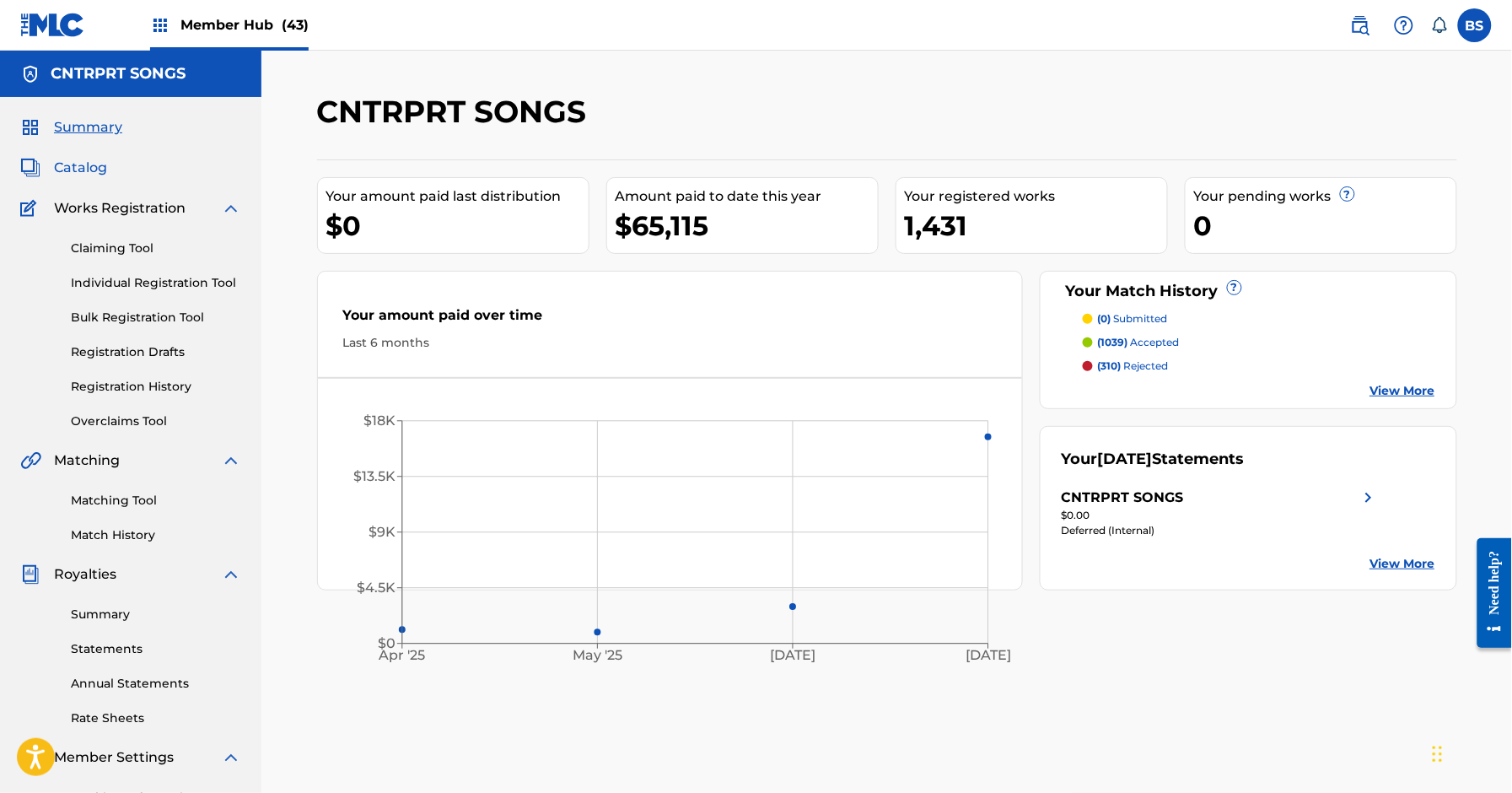
click at [94, 166] on span "Catalog" at bounding box center [81, 167] width 53 height 20
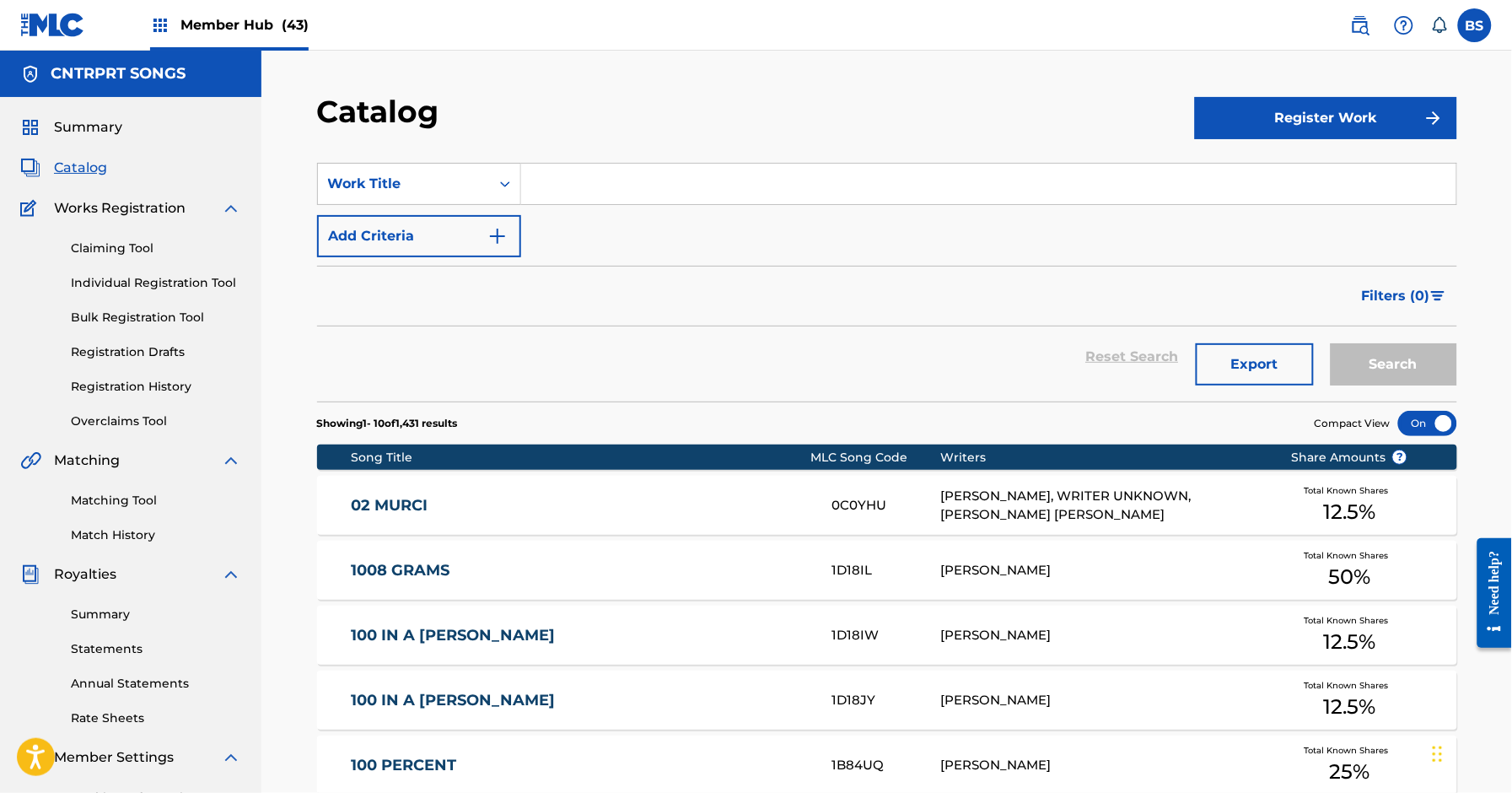
click at [580, 193] on input "Search Form" at bounding box center [989, 184] width 935 height 41
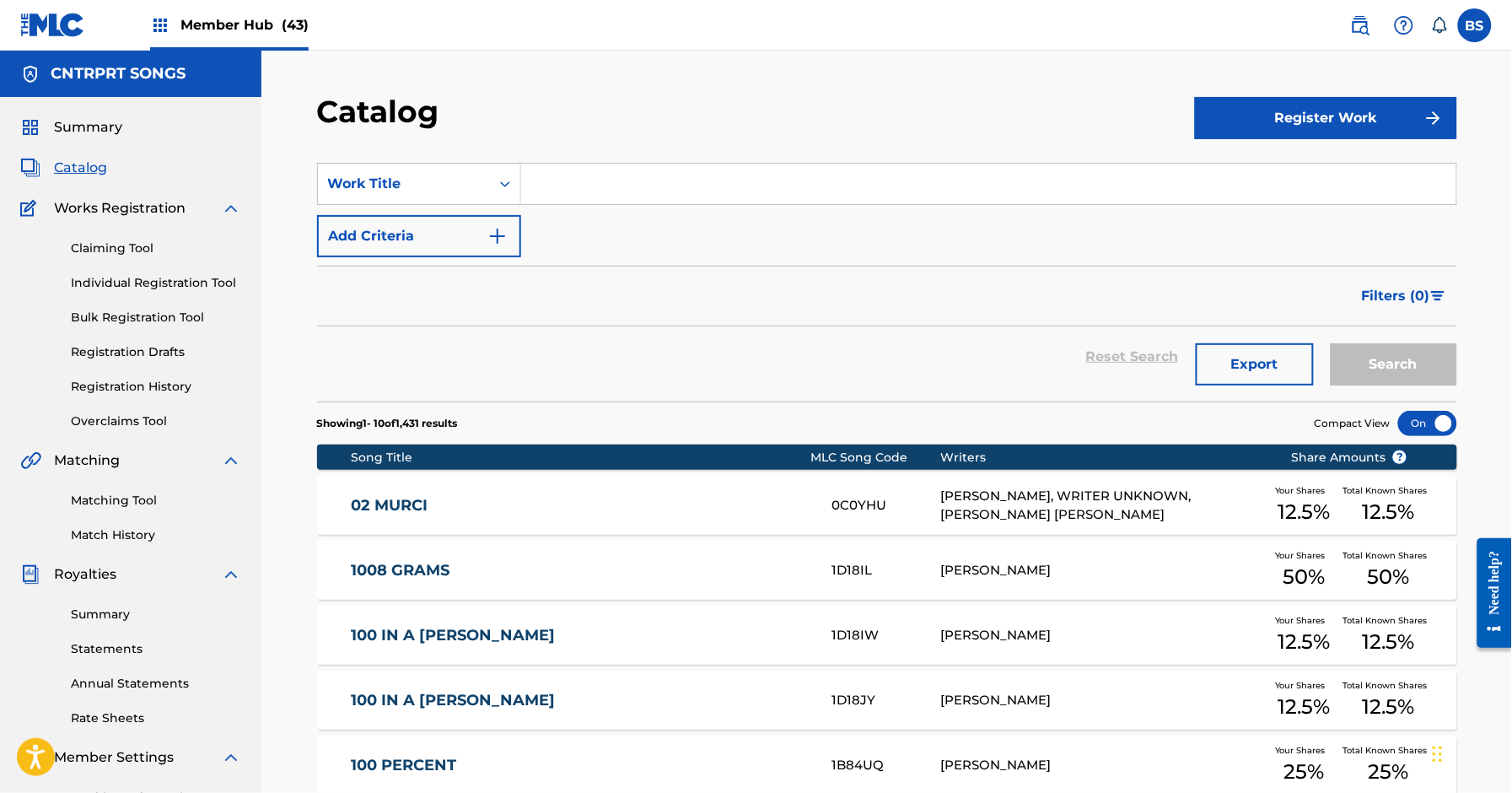
paste input "Expectinshit"
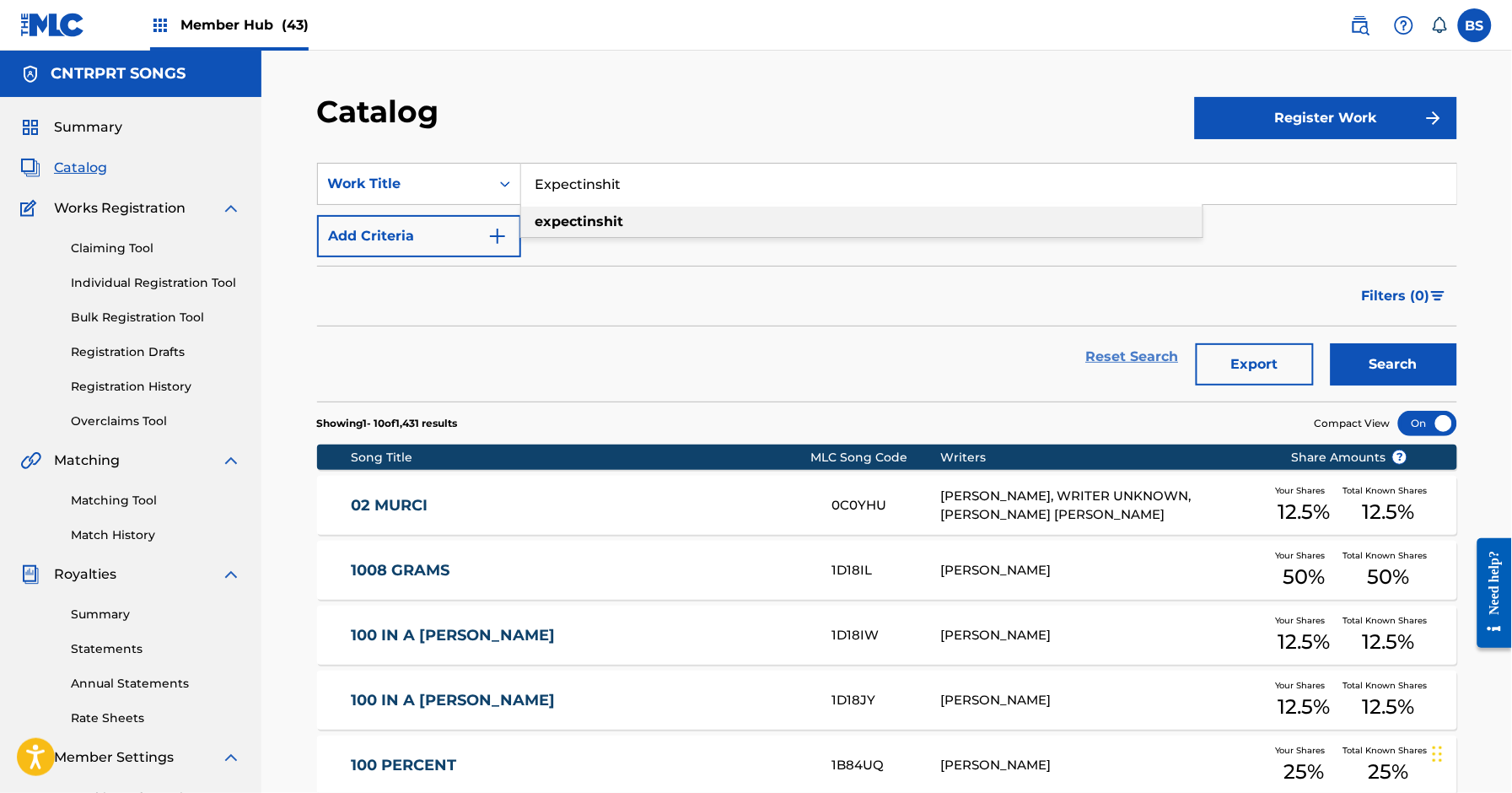
drag, startPoint x: 570, startPoint y: 224, endPoint x: 1087, endPoint y: 345, distance: 531.0
click at [570, 224] on strong "expectinshit" at bounding box center [580, 222] width 88 height 16
type input "expectinshit"
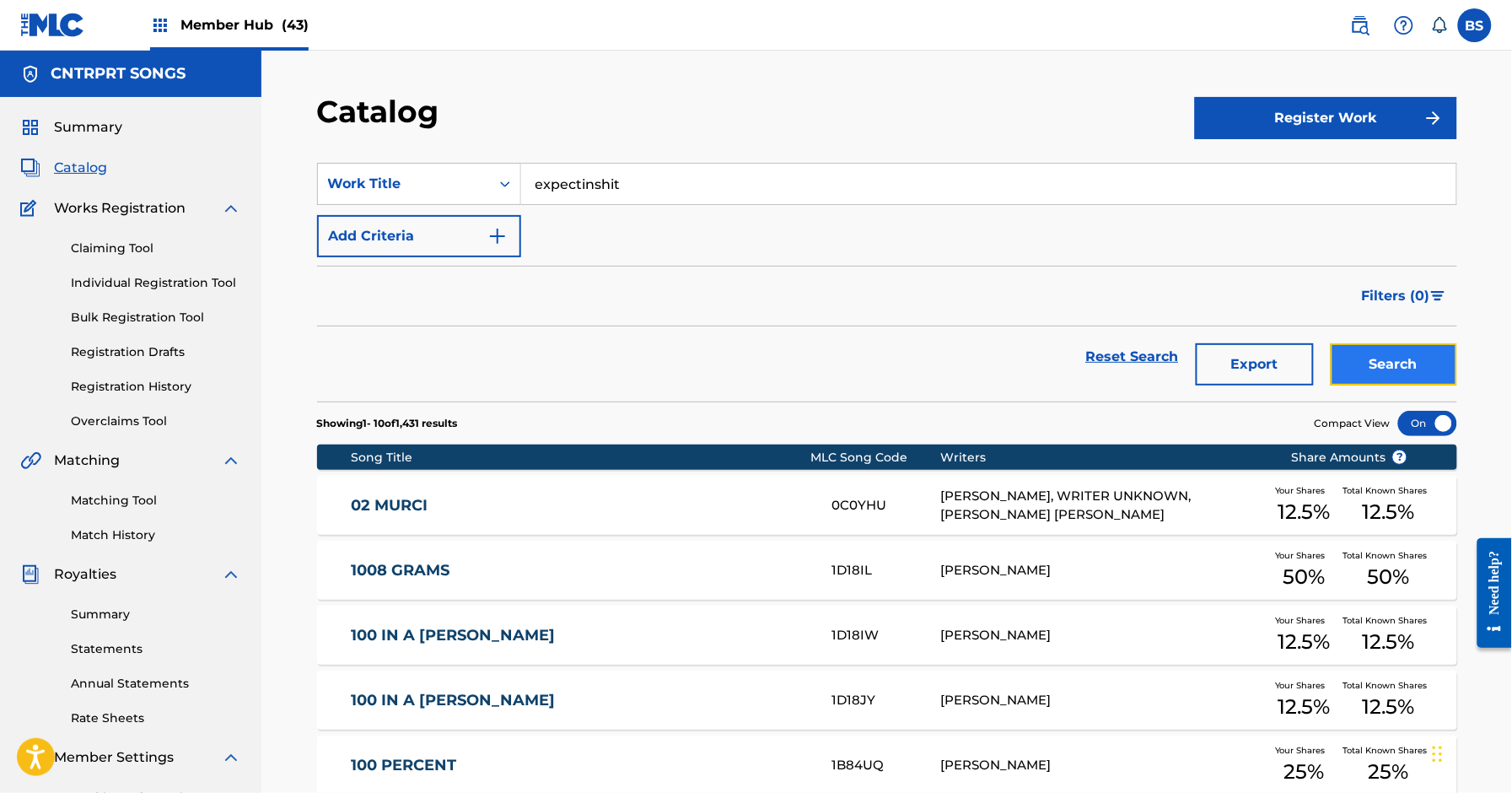
click at [1418, 363] on button "Search" at bounding box center [1394, 364] width 126 height 42
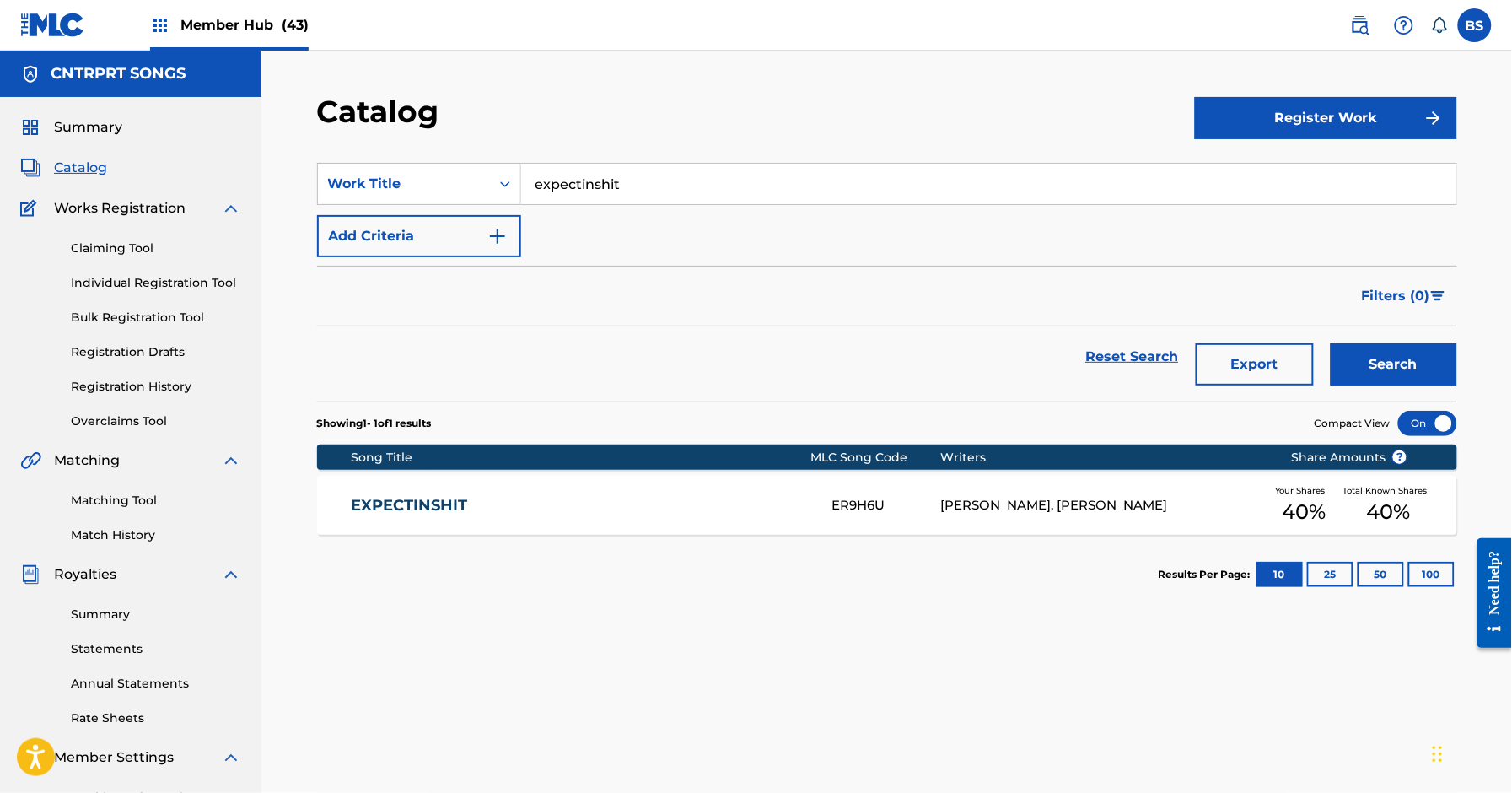
click at [727, 511] on link "EXPECTINSHIT" at bounding box center [580, 506] width 459 height 19
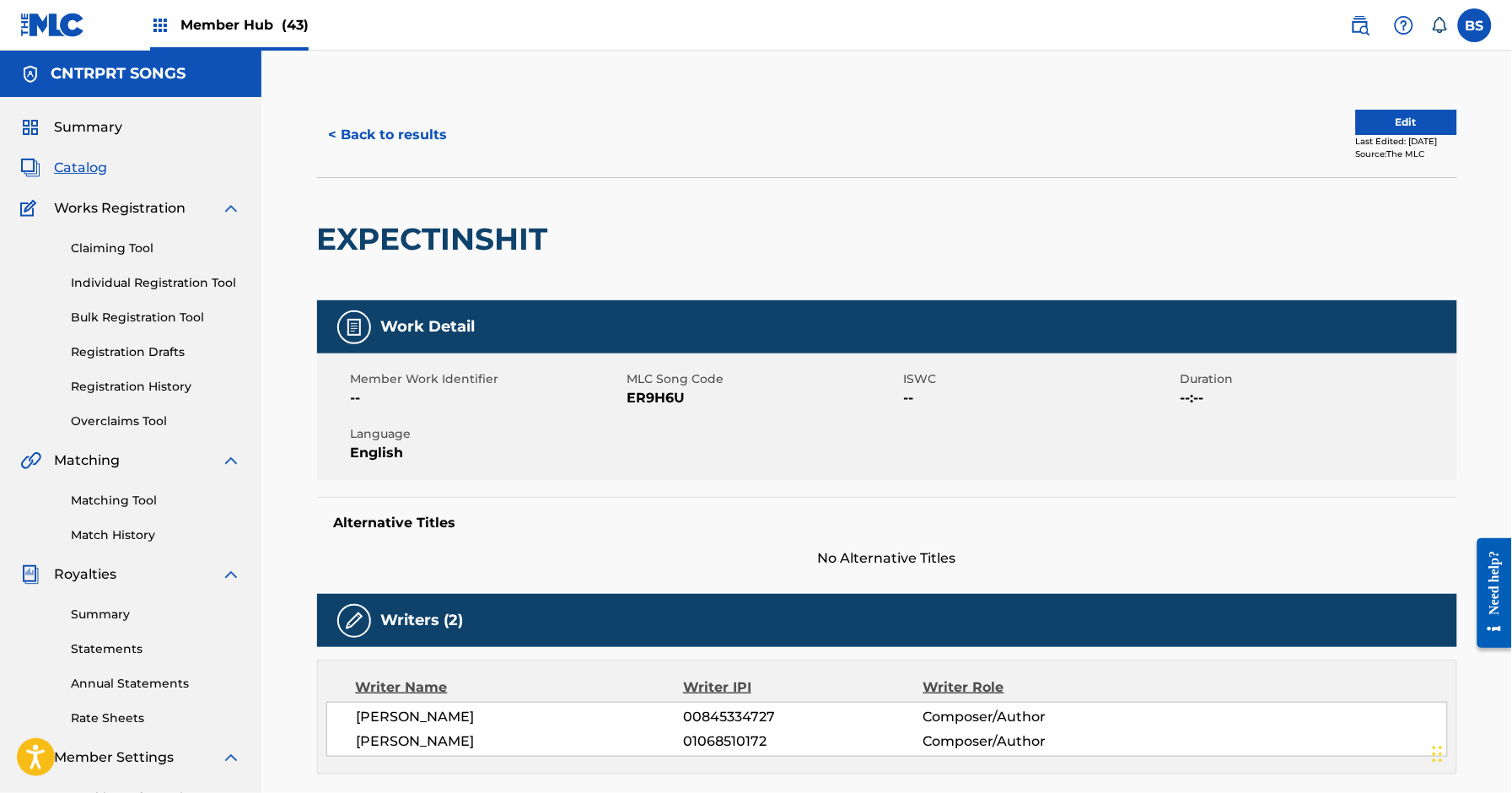
click at [646, 396] on span "ER9H6U" at bounding box center [763, 397] width 273 height 20
click at [645, 398] on span "ER9H6U" at bounding box center [763, 397] width 273 height 20
click at [627, 391] on span "ER9H6U" at bounding box center [763, 397] width 273 height 20
copy span "ER9H6U"
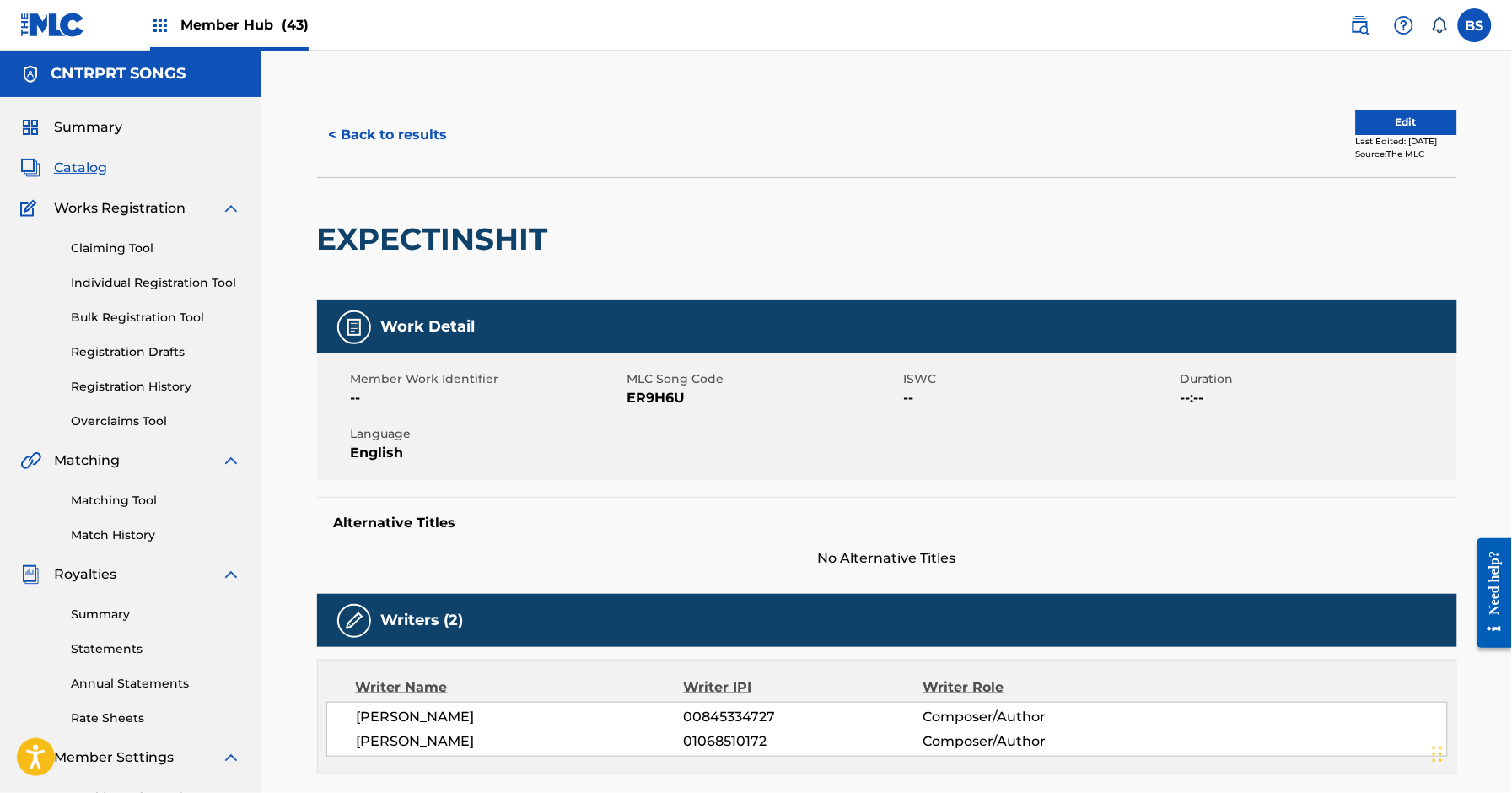
click at [278, 16] on div "Member Hub (43)" at bounding box center [229, 25] width 159 height 49
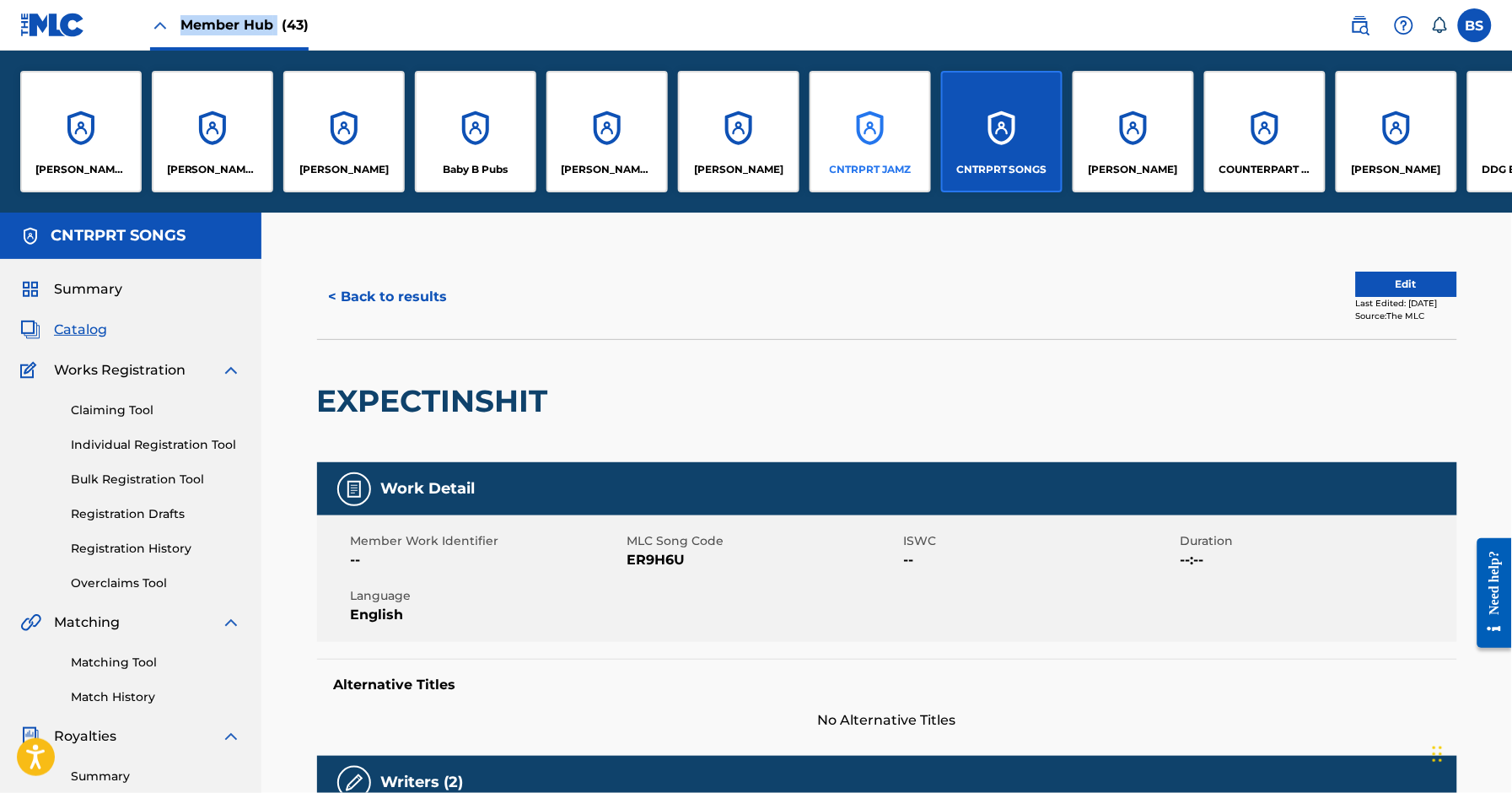
click at [918, 142] on div "CNTRPRT JAMZ" at bounding box center [871, 132] width 122 height 122
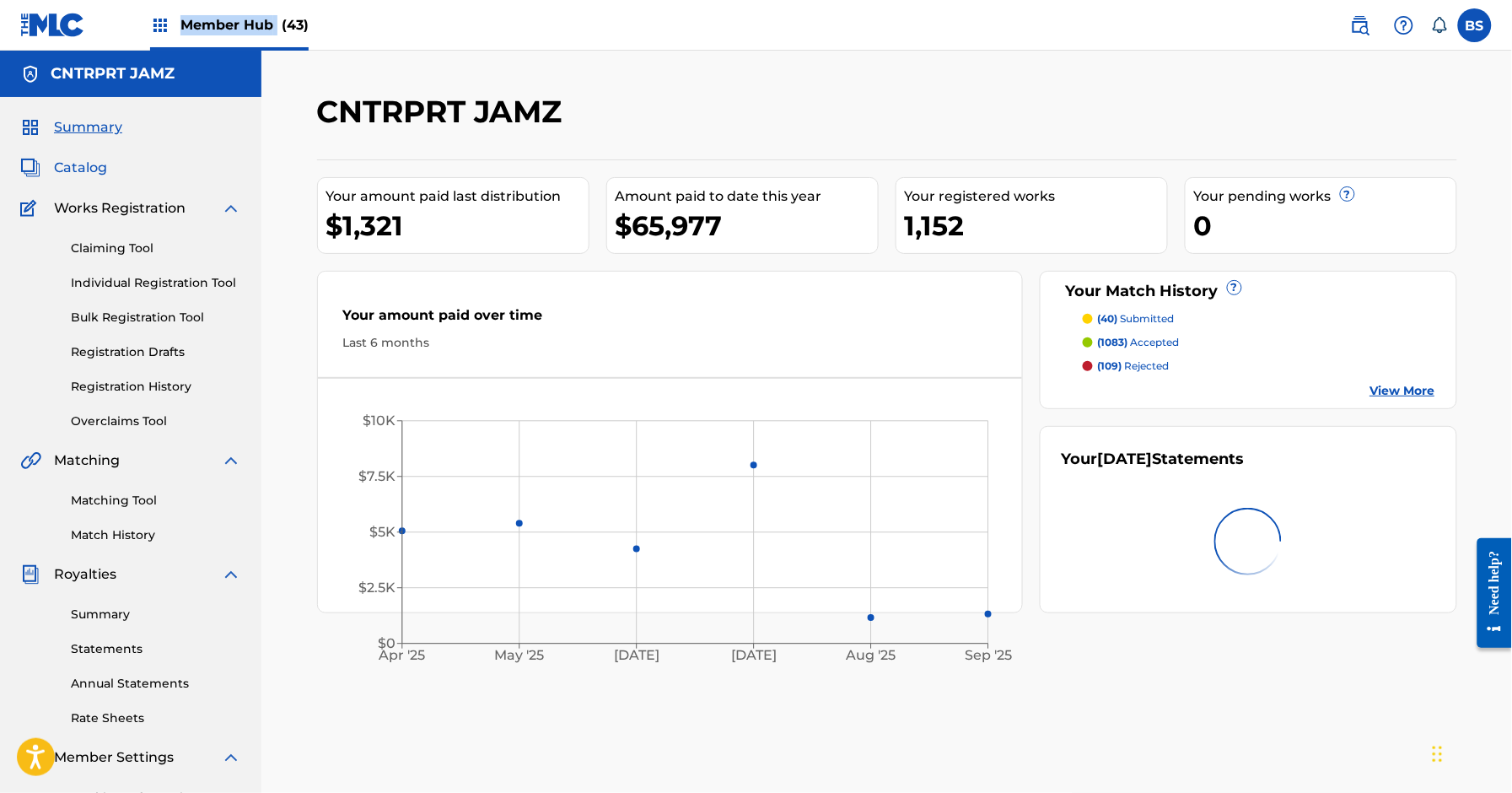
click at [99, 170] on span "Catalog" at bounding box center [81, 167] width 53 height 20
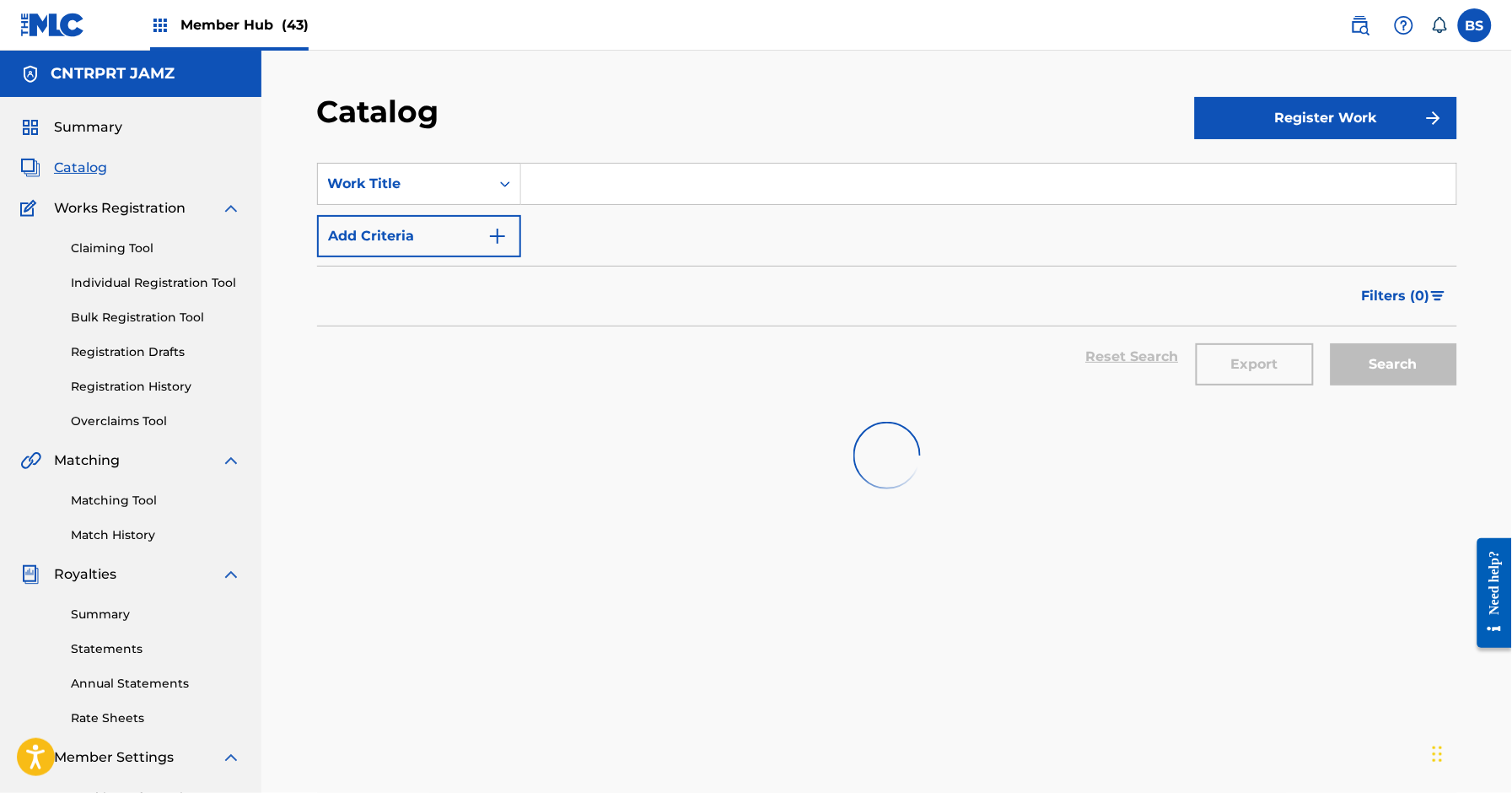
click at [590, 173] on input "Search Form" at bounding box center [989, 184] width 935 height 41
paste input "02 Murci"
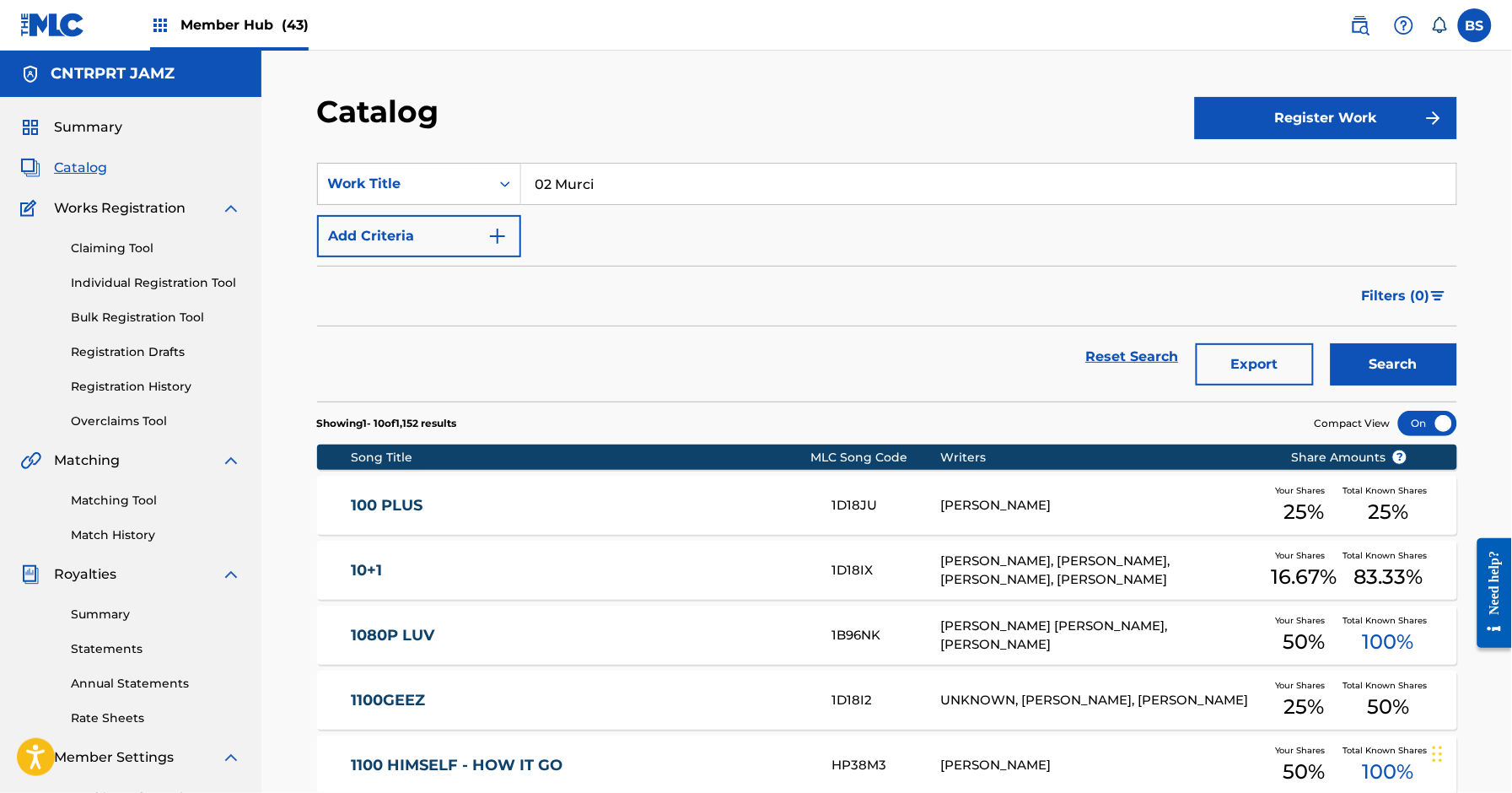
type input "02 Murci"
drag, startPoint x: 240, startPoint y: 15, endPoint x: 304, endPoint y: 38, distance: 68.0
click at [242, 18] on span "Member Hub (43)" at bounding box center [244, 25] width 128 height 19
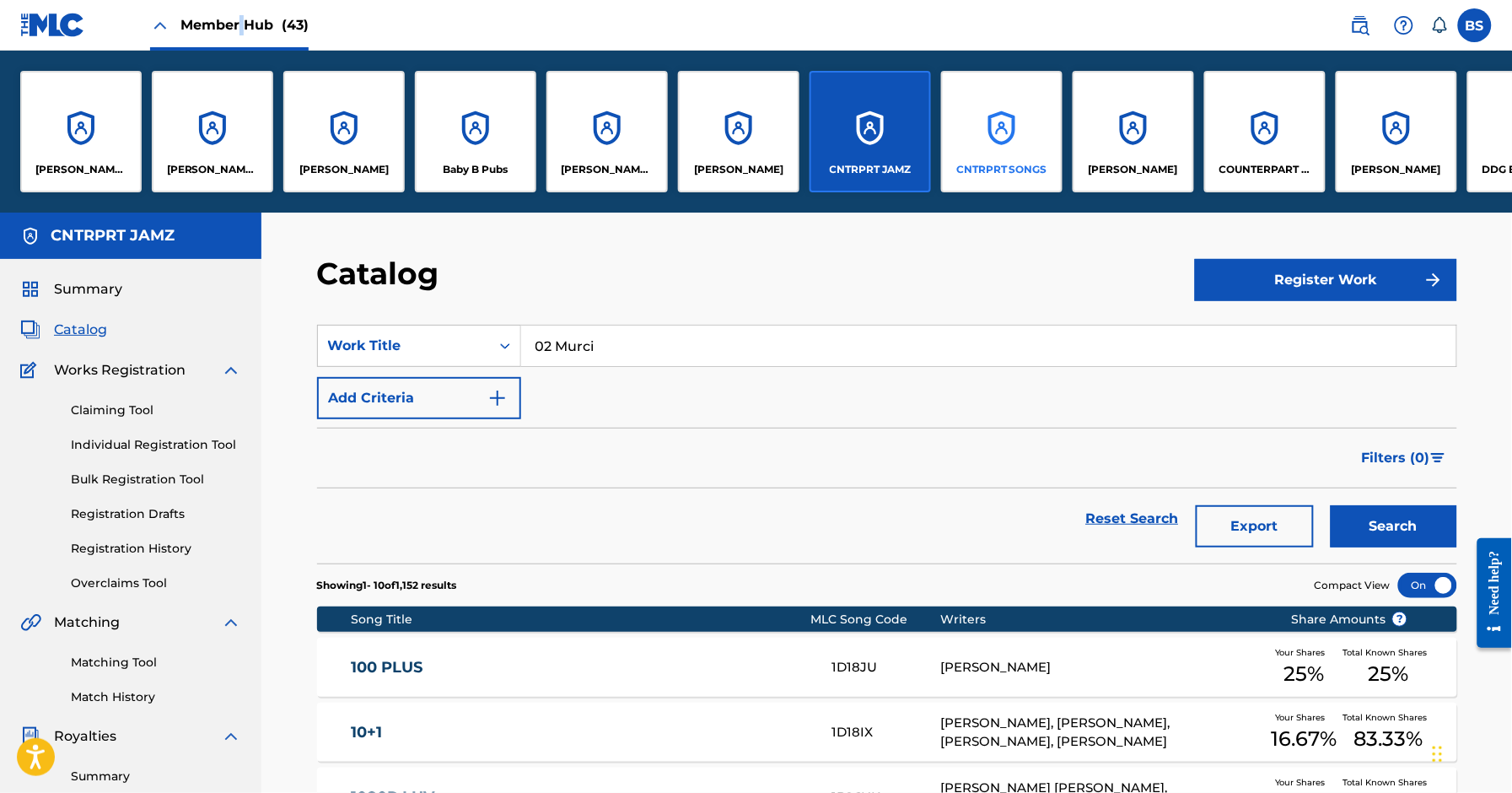
click at [990, 123] on div "CNTRPRT SONGS" at bounding box center [1002, 132] width 122 height 122
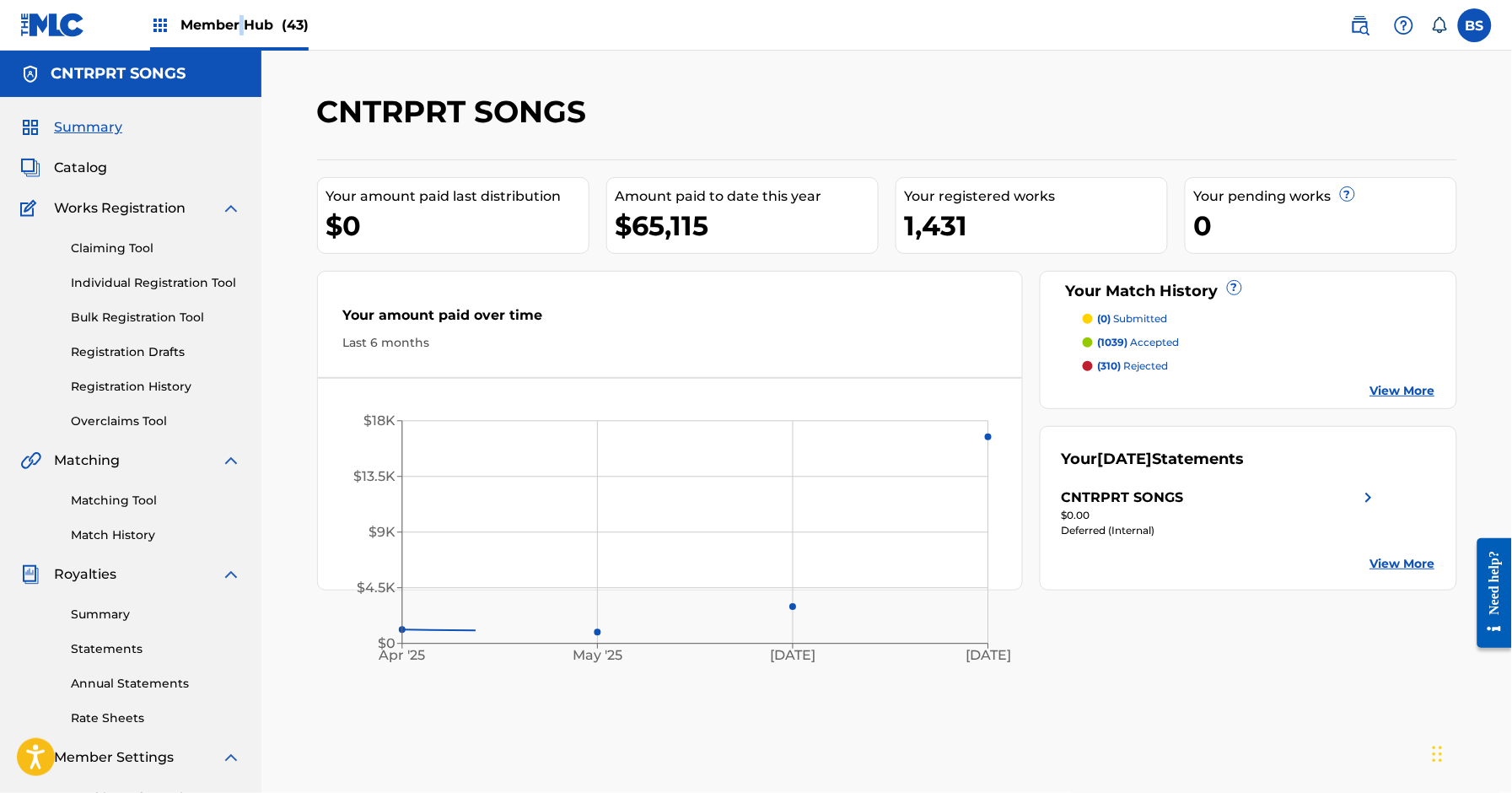
drag, startPoint x: 79, startPoint y: 169, endPoint x: 221, endPoint y: 261, distance: 169.2
click at [79, 169] on span "Catalog" at bounding box center [81, 167] width 53 height 20
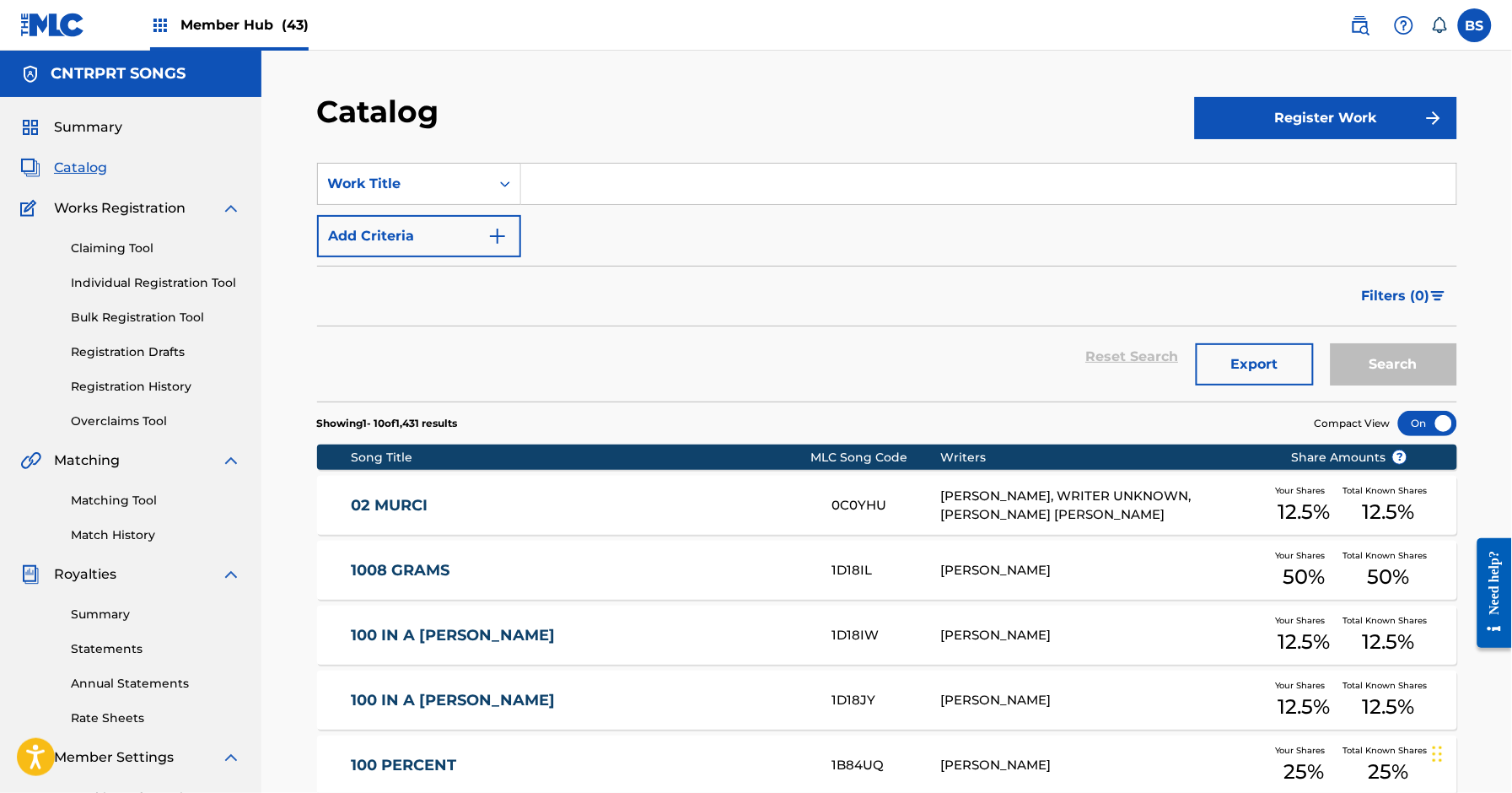
click at [540, 204] on div "Search Form" at bounding box center [989, 184] width 936 height 42
click at [577, 184] on input "Search Form" at bounding box center [989, 184] width 935 height 41
paste input "02 Murci"
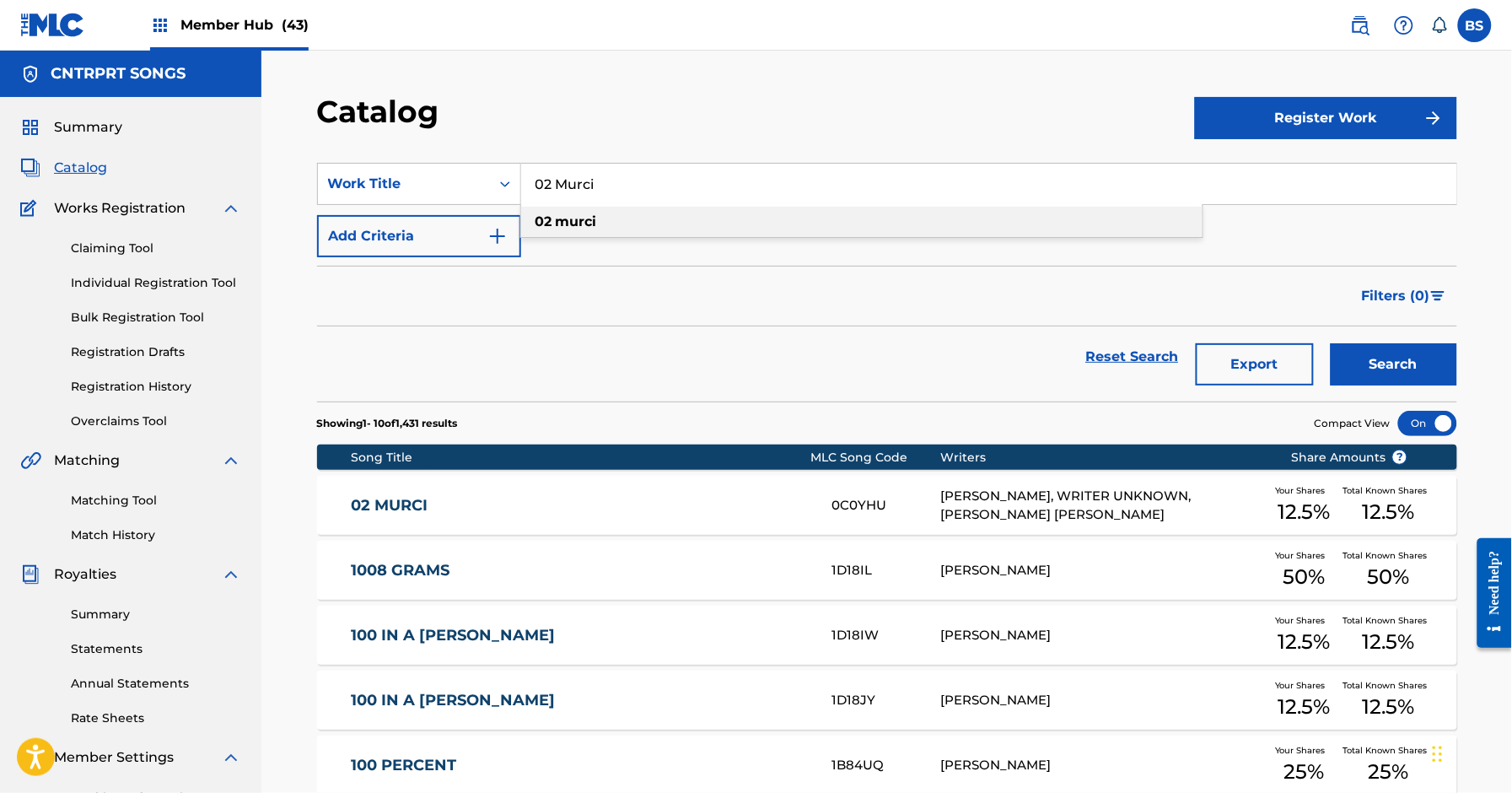
drag, startPoint x: 641, startPoint y: 217, endPoint x: 948, endPoint y: 260, distance: 310.0
click at [641, 217] on div "02 murci" at bounding box center [862, 222] width 681 height 30
type input "02 murci"
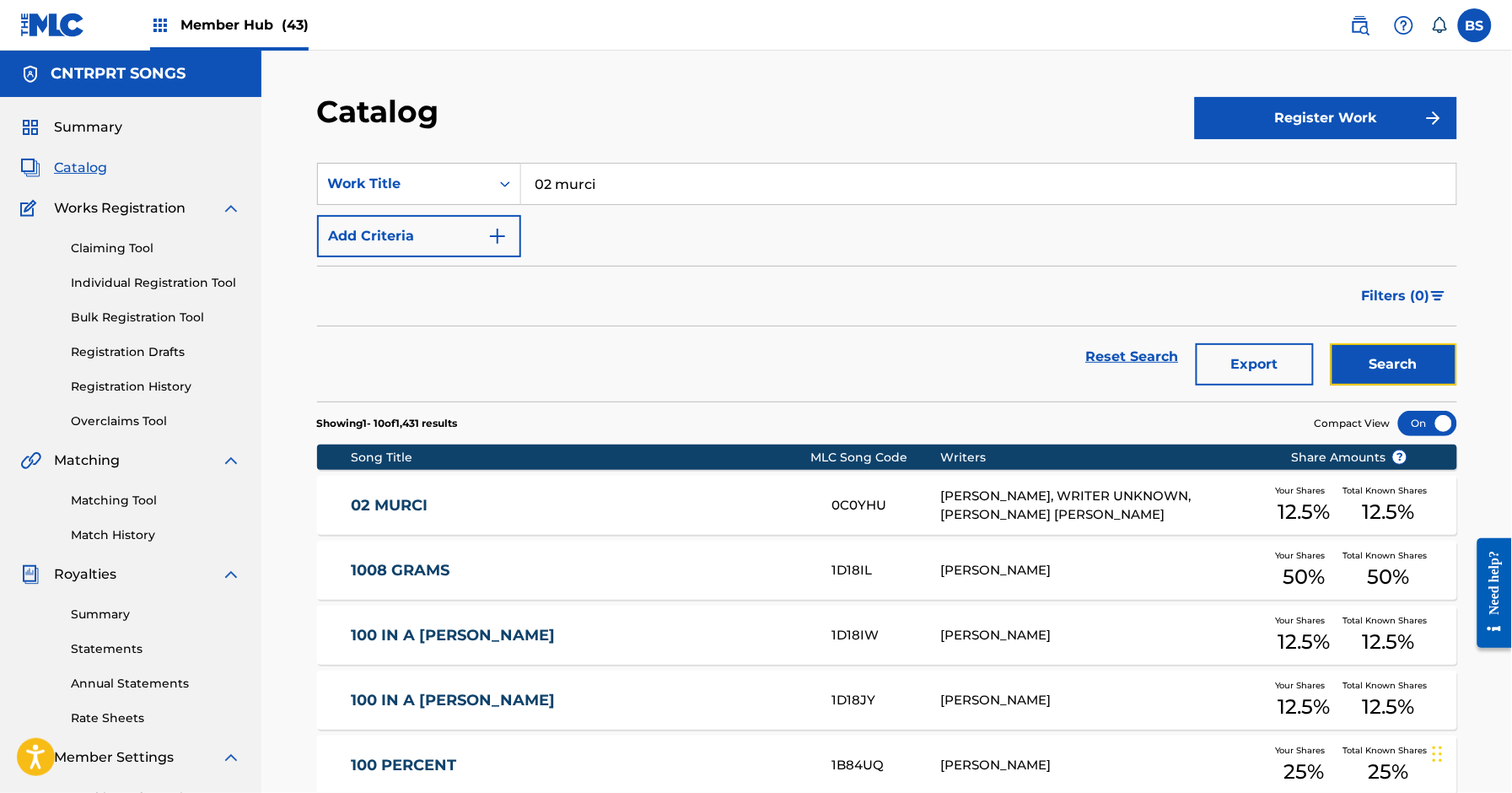
click at [1431, 363] on button "Search" at bounding box center [1394, 364] width 126 height 42
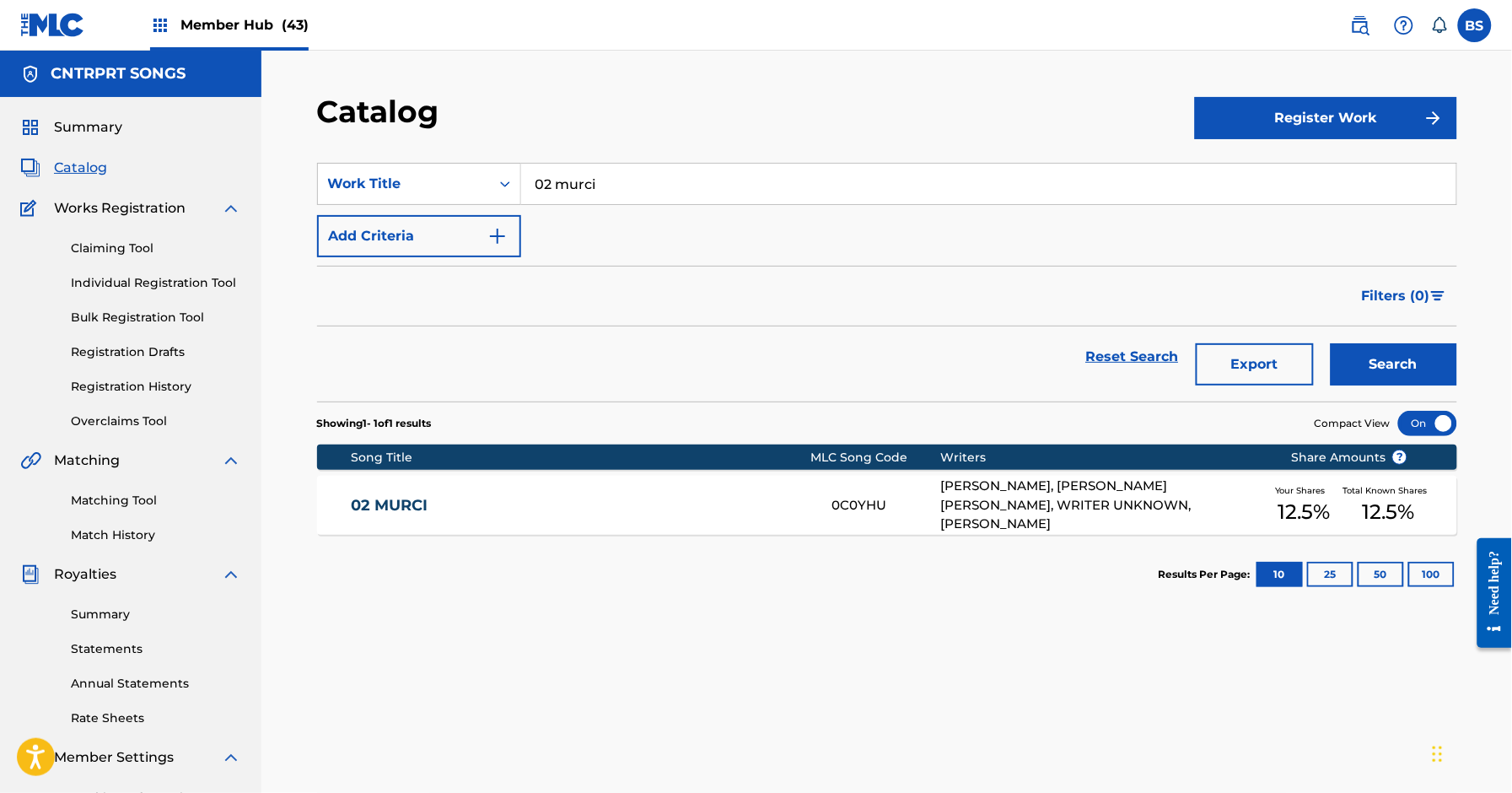
click at [603, 499] on link "02 MURCI" at bounding box center [580, 506] width 459 height 19
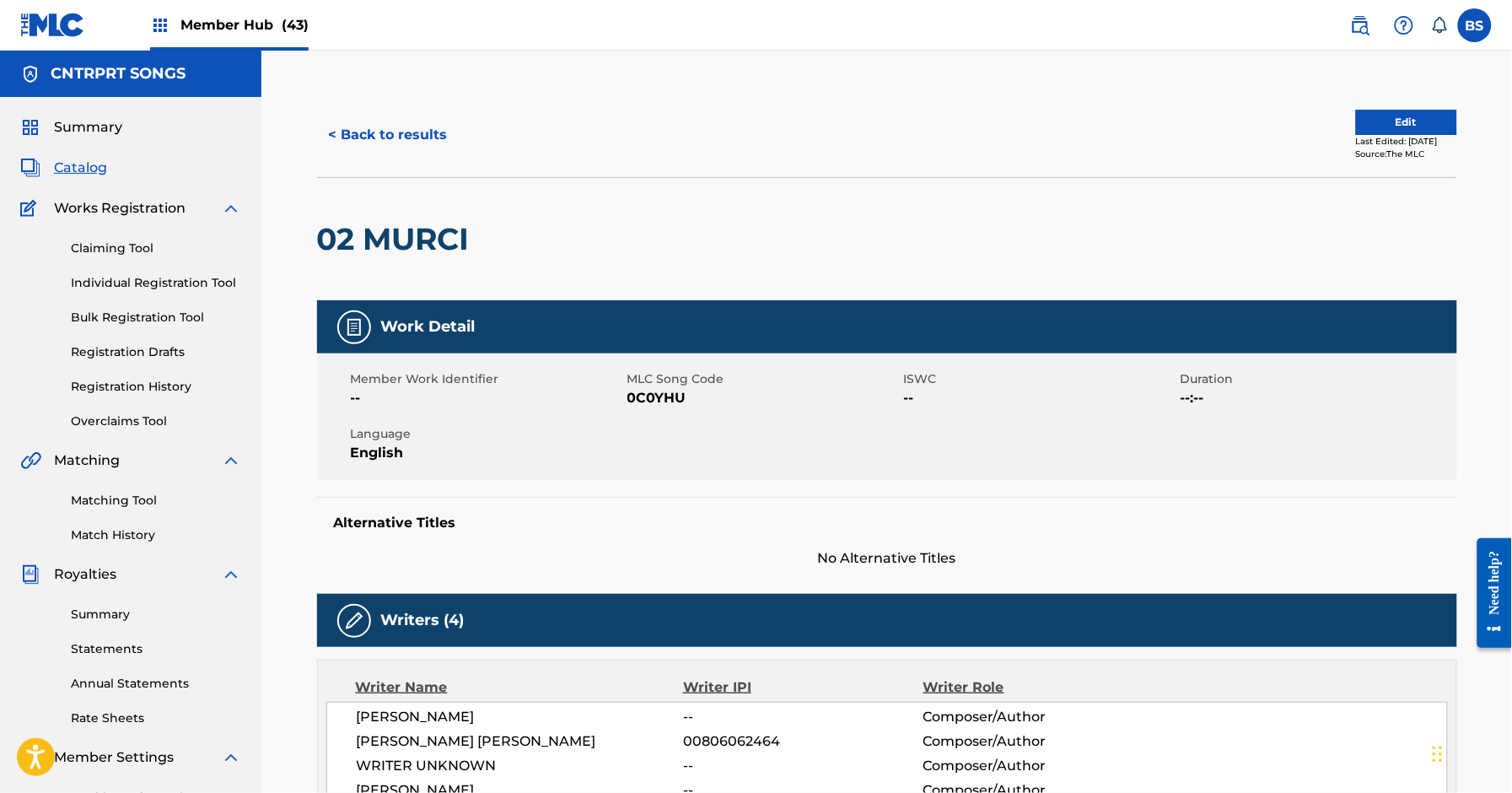
click at [667, 398] on span "0C0YHU" at bounding box center [763, 397] width 273 height 20
click at [415, 146] on button "< Back to results" at bounding box center [389, 135] width 143 height 42
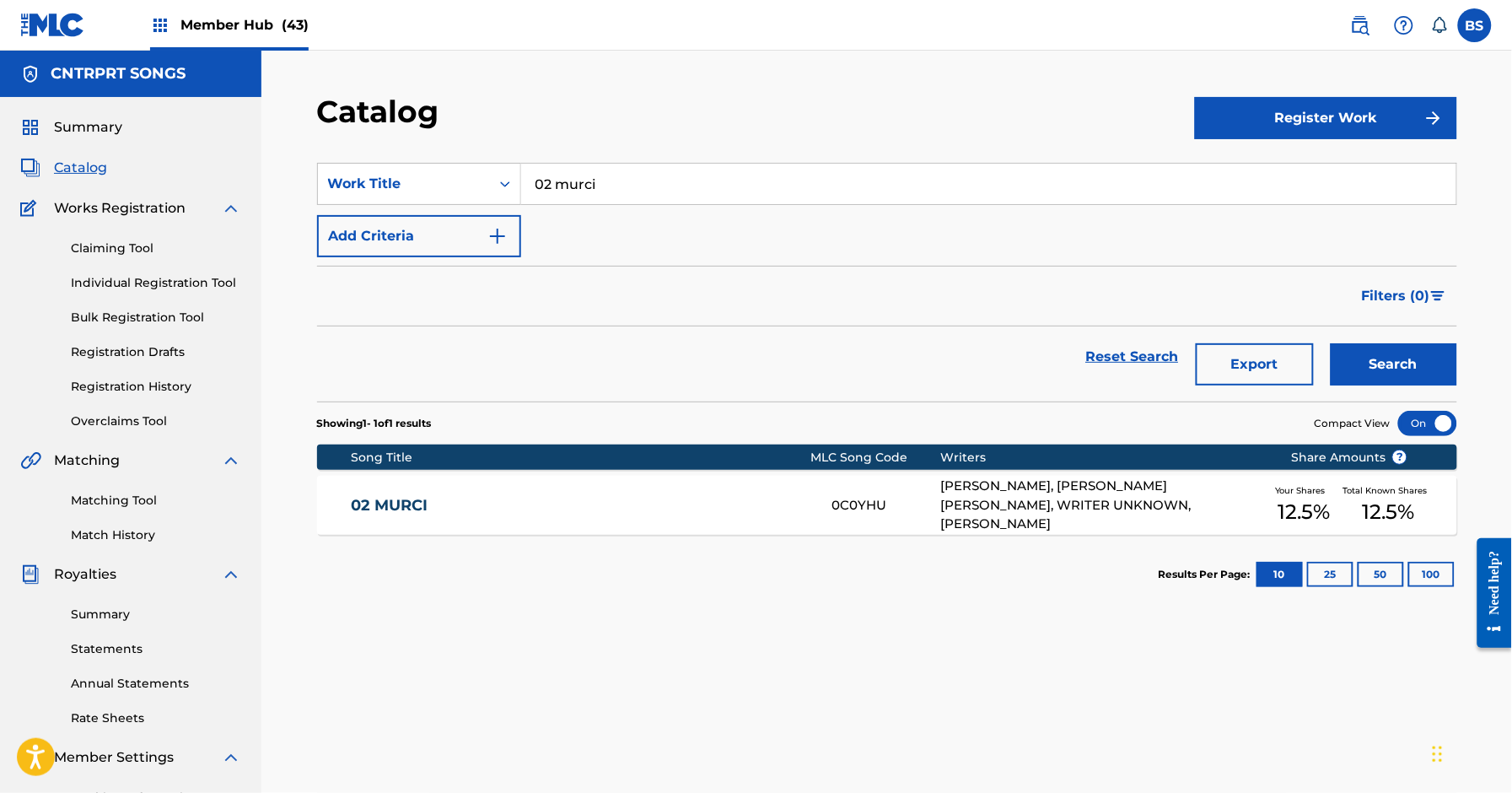
click at [603, 184] on input "02 murci" at bounding box center [989, 184] width 935 height 41
paste input "Downshift"
click at [698, 209] on div "downshift" at bounding box center [862, 222] width 681 height 30
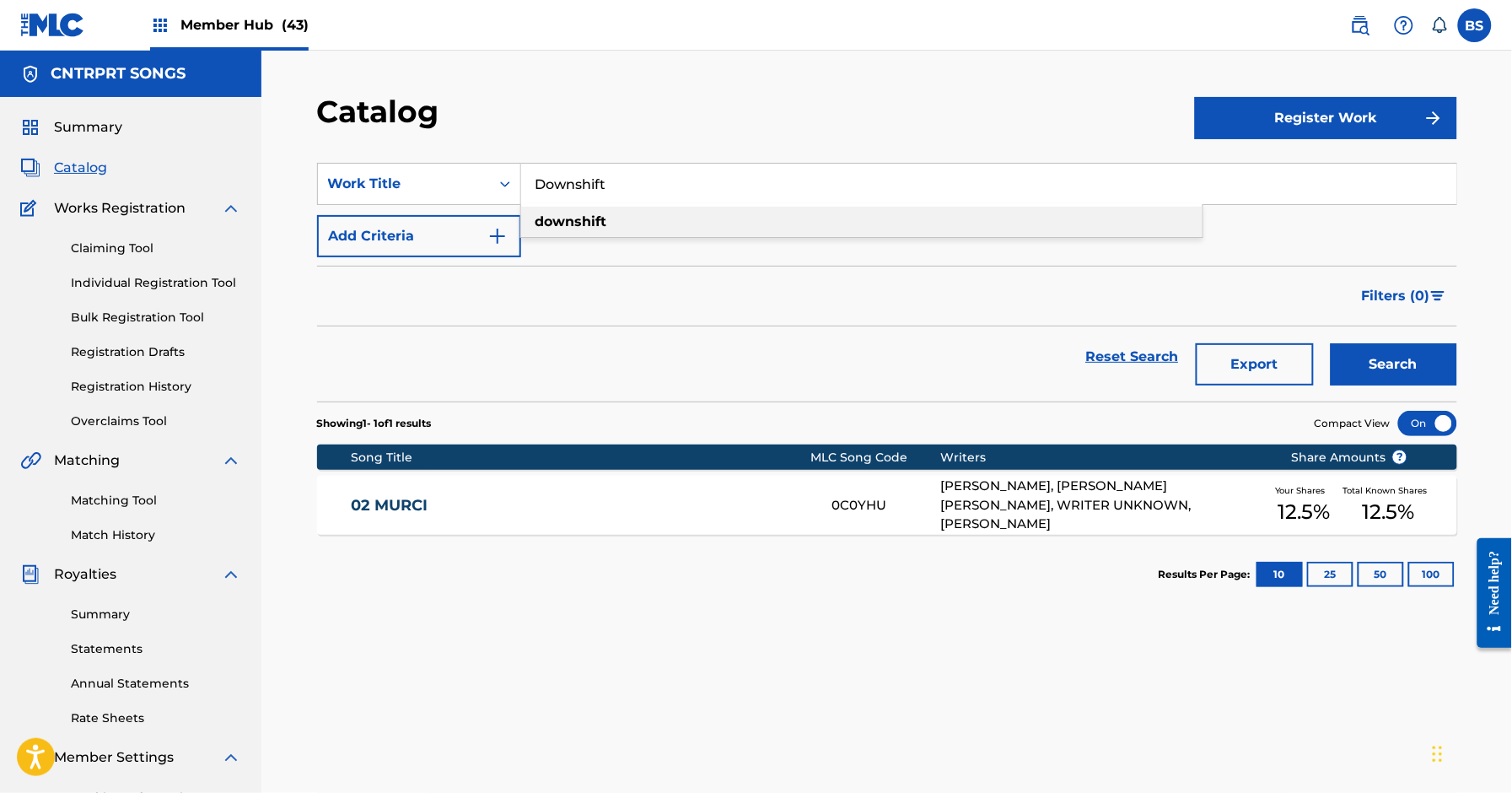
type input "downshift"
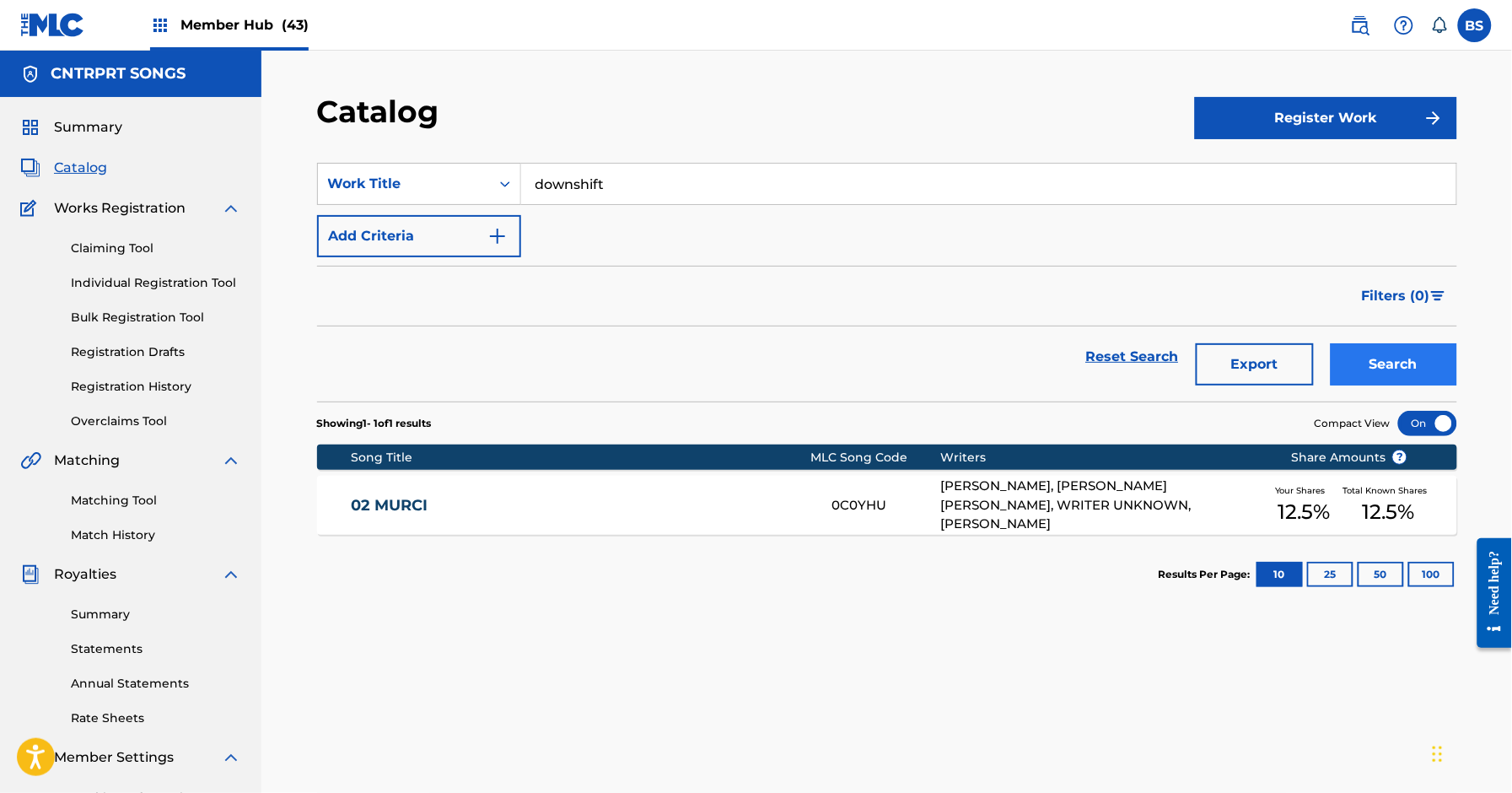
click at [1331, 366] on div "Search" at bounding box center [1390, 357] width 135 height 61
click at [1413, 370] on button "Search" at bounding box center [1394, 364] width 126 height 42
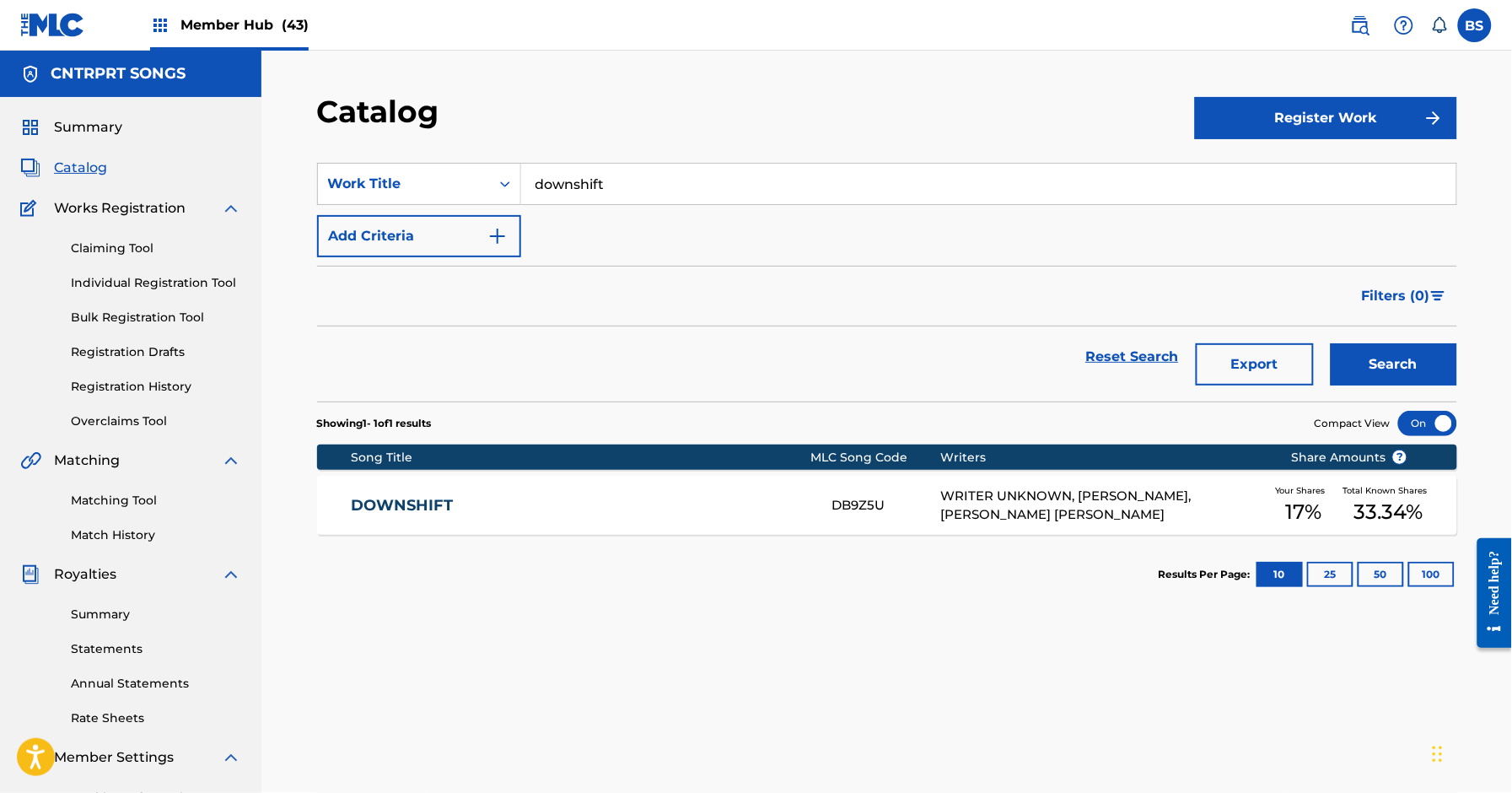
click at [644, 499] on link "DOWNSHIFT" at bounding box center [580, 506] width 459 height 19
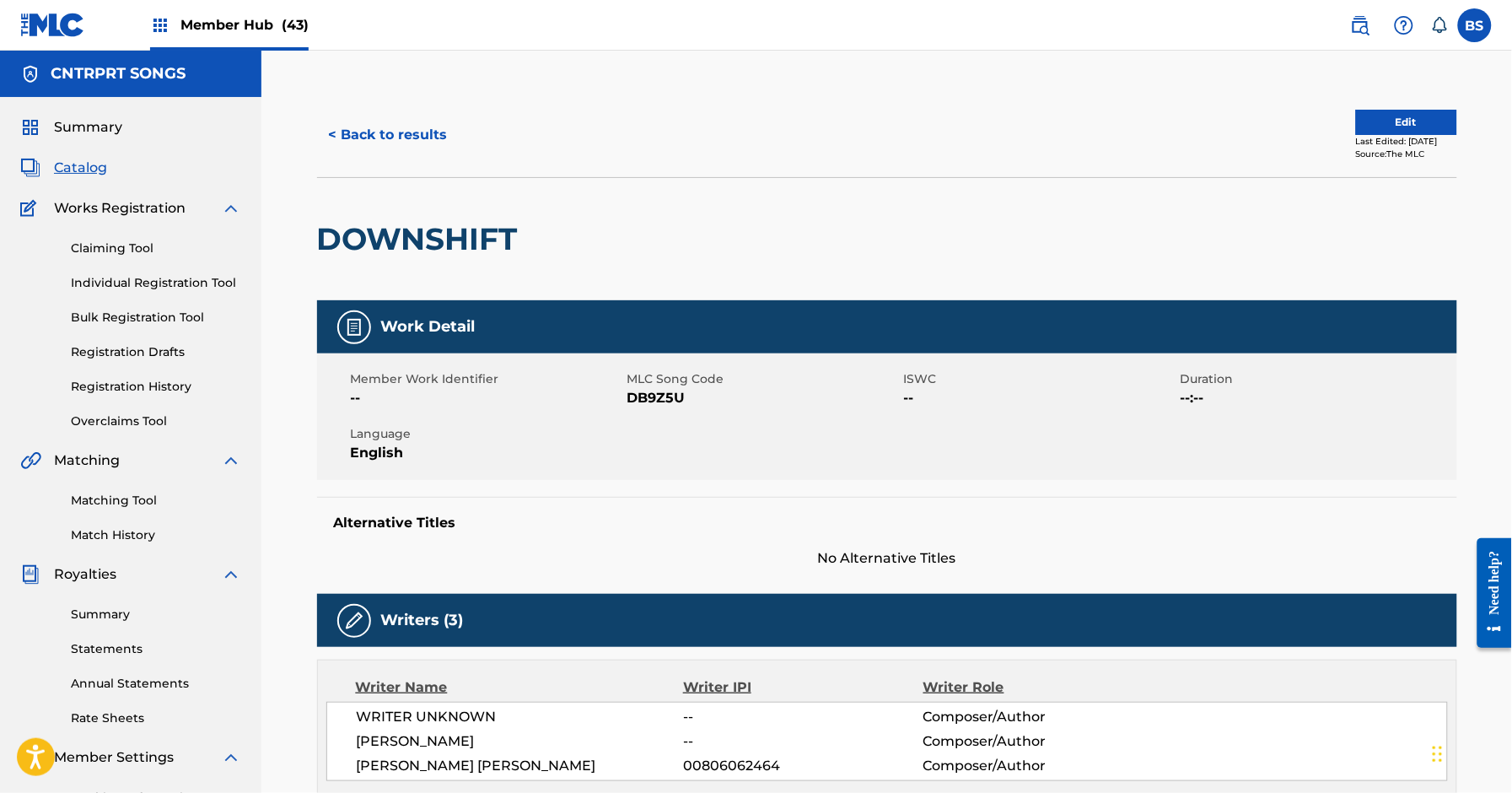
click at [651, 392] on span "DB9Z5U" at bounding box center [763, 397] width 273 height 20
click at [380, 130] on button "< Back to results" at bounding box center [389, 135] width 143 height 42
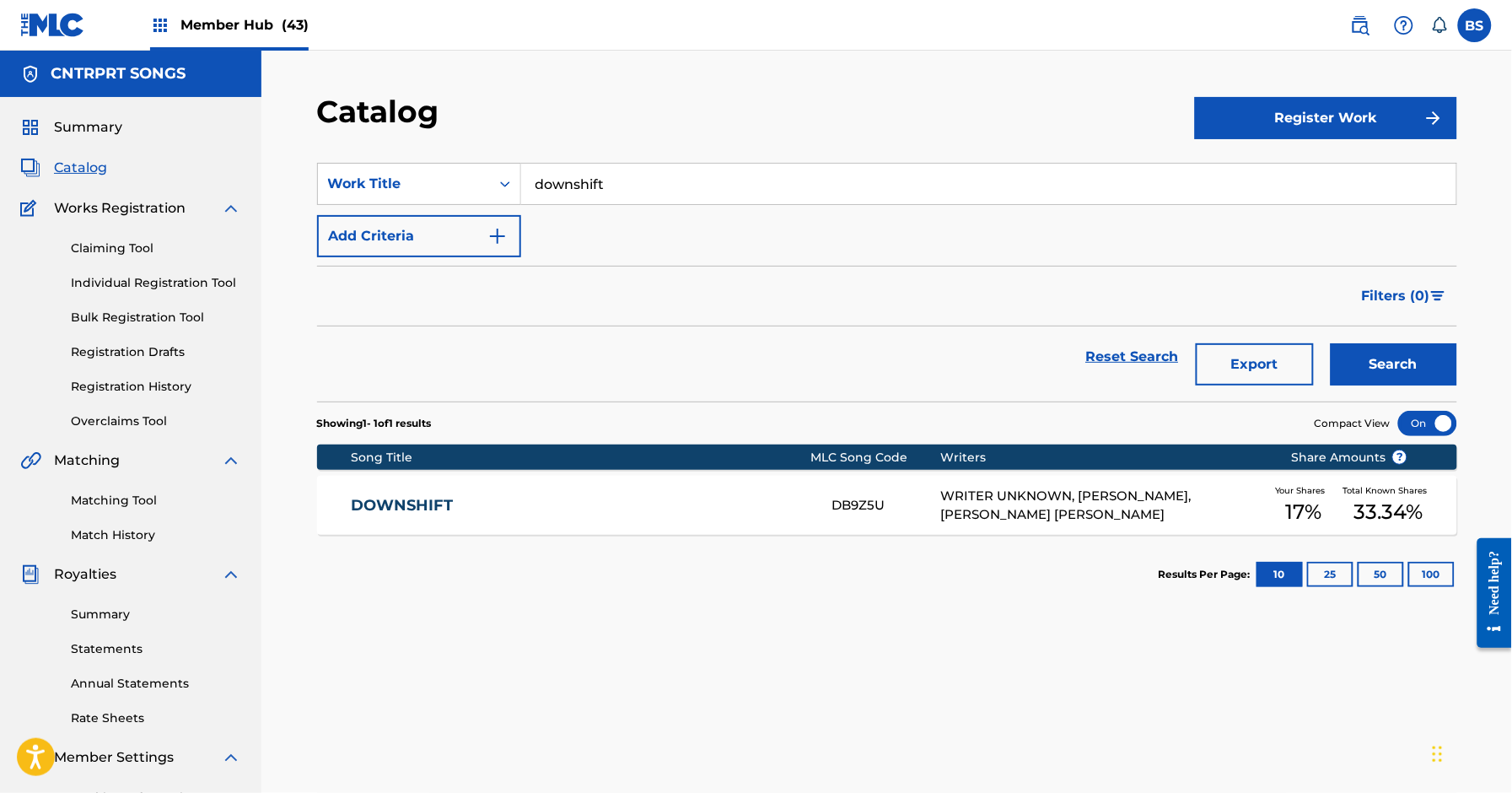
click at [617, 181] on input "downshift" at bounding box center [989, 184] width 935 height 41
paste input "Fragile"
type input "Fragile"
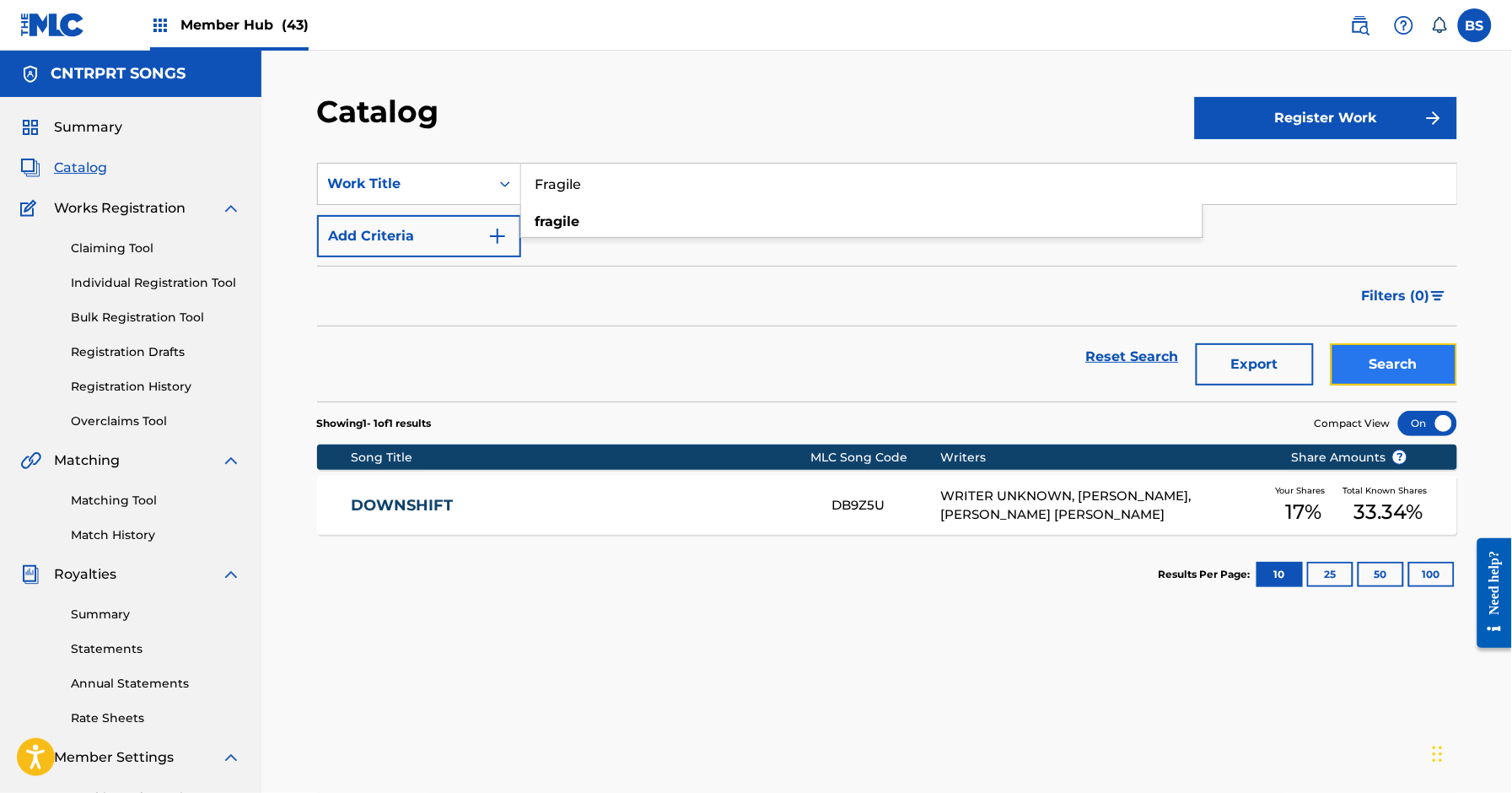
click at [1366, 358] on button "Search" at bounding box center [1394, 364] width 126 height 42
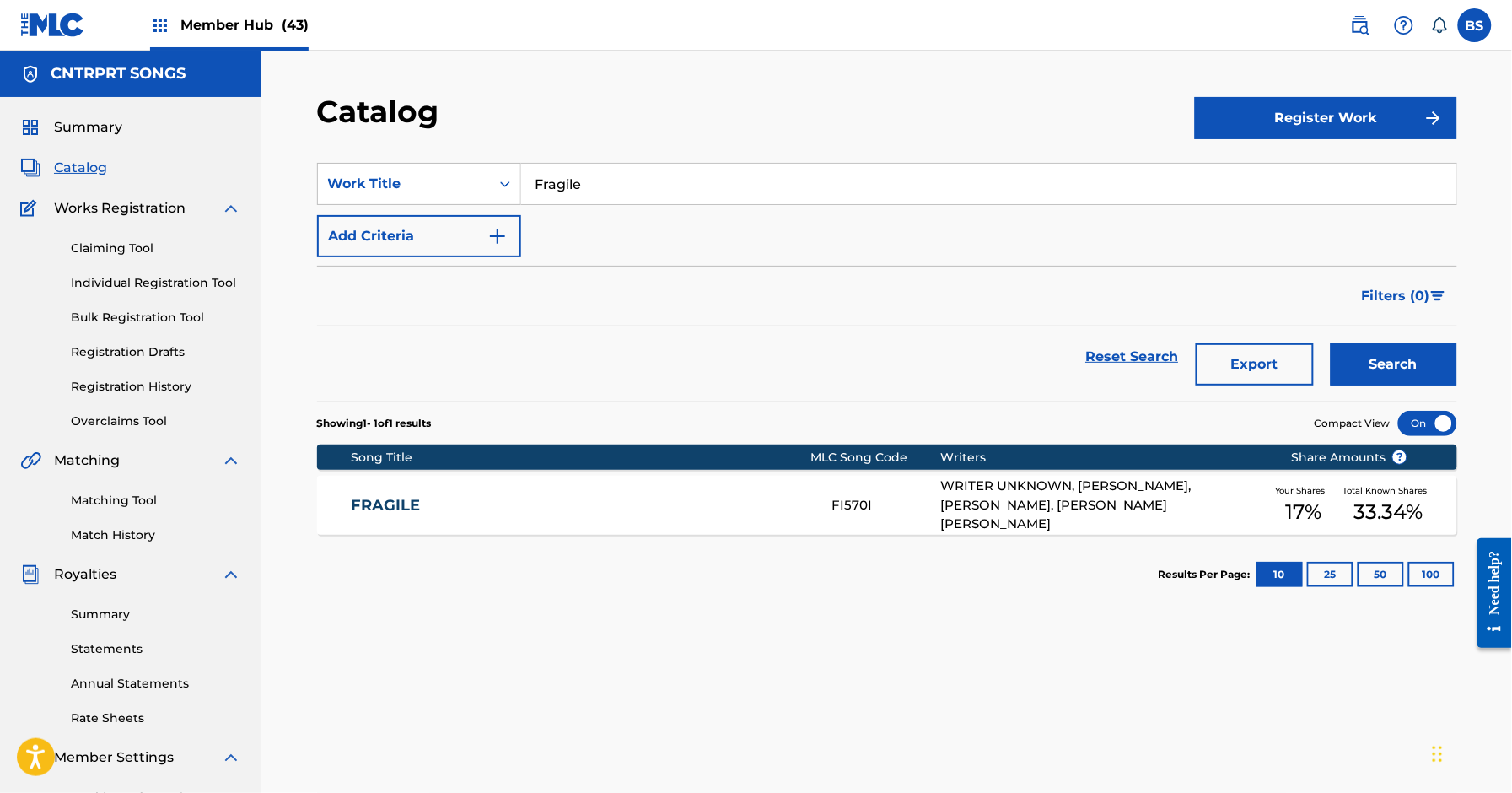
drag, startPoint x: 770, startPoint y: 498, endPoint x: 783, endPoint y: 470, distance: 30.9
click at [771, 499] on link "FRAGILE" at bounding box center [580, 506] width 459 height 19
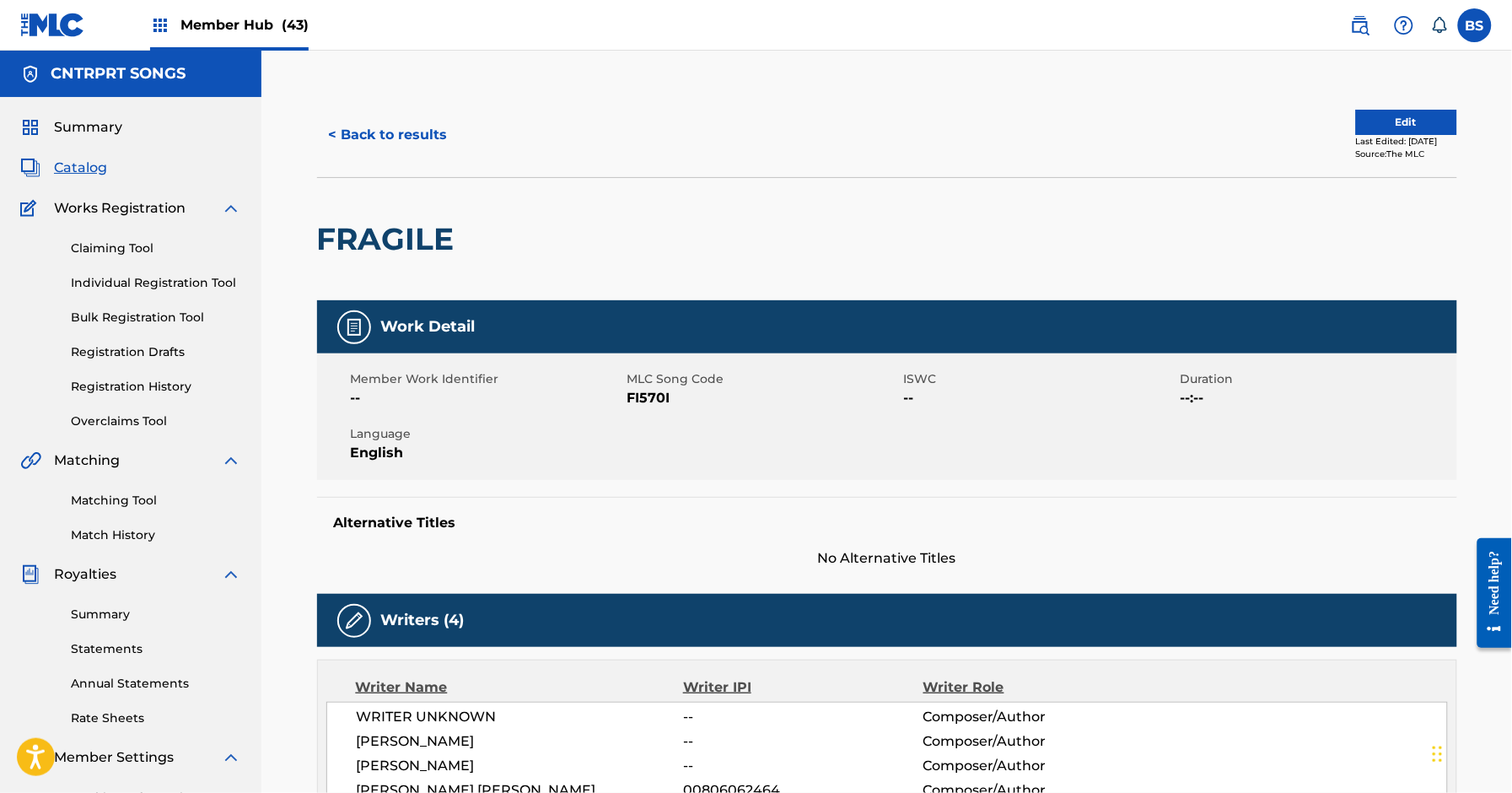
click at [662, 401] on span "FI570I" at bounding box center [763, 397] width 273 height 20
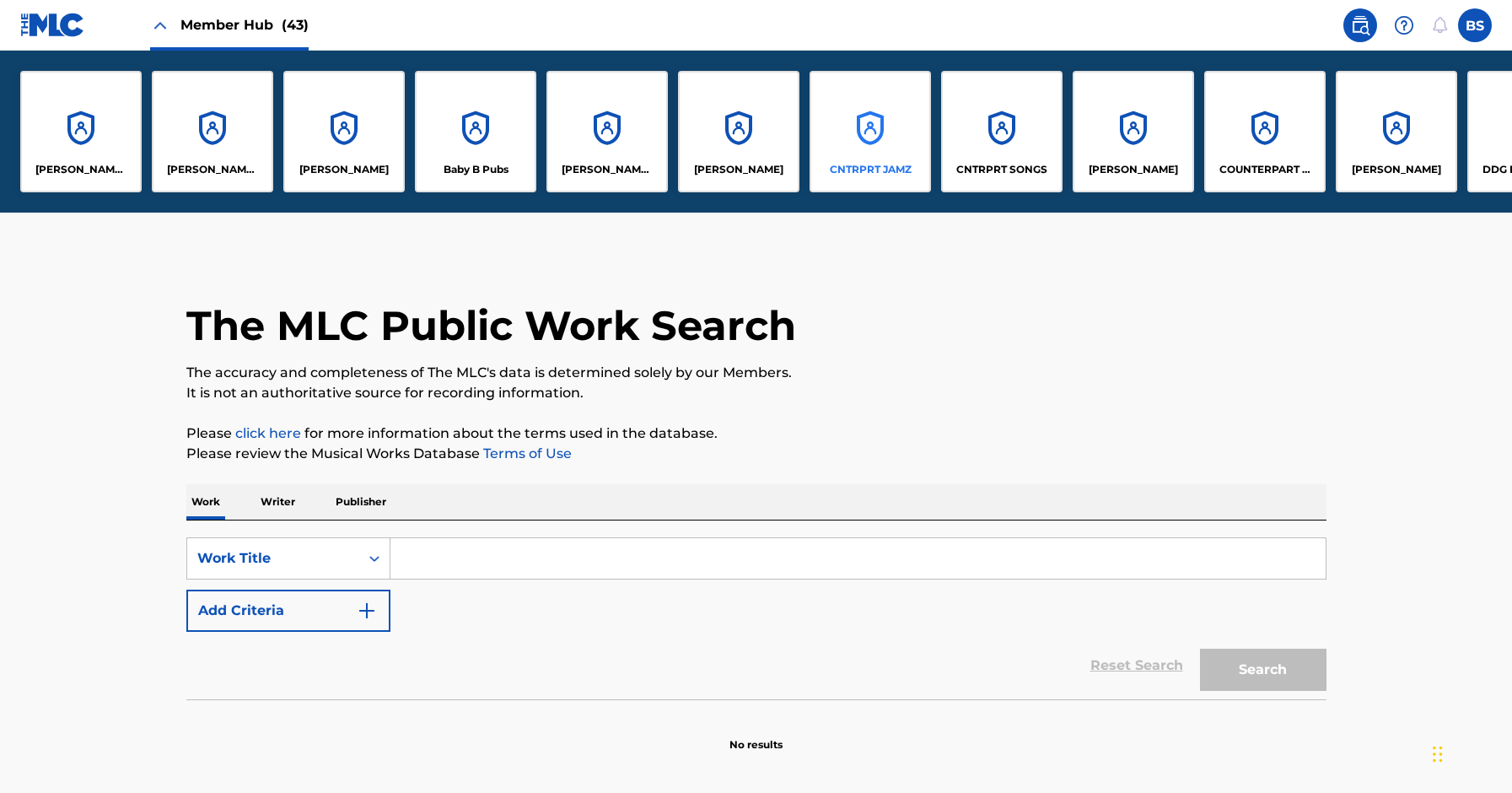
click at [882, 118] on div "CNTRPRT JAMZ" at bounding box center [871, 132] width 122 height 122
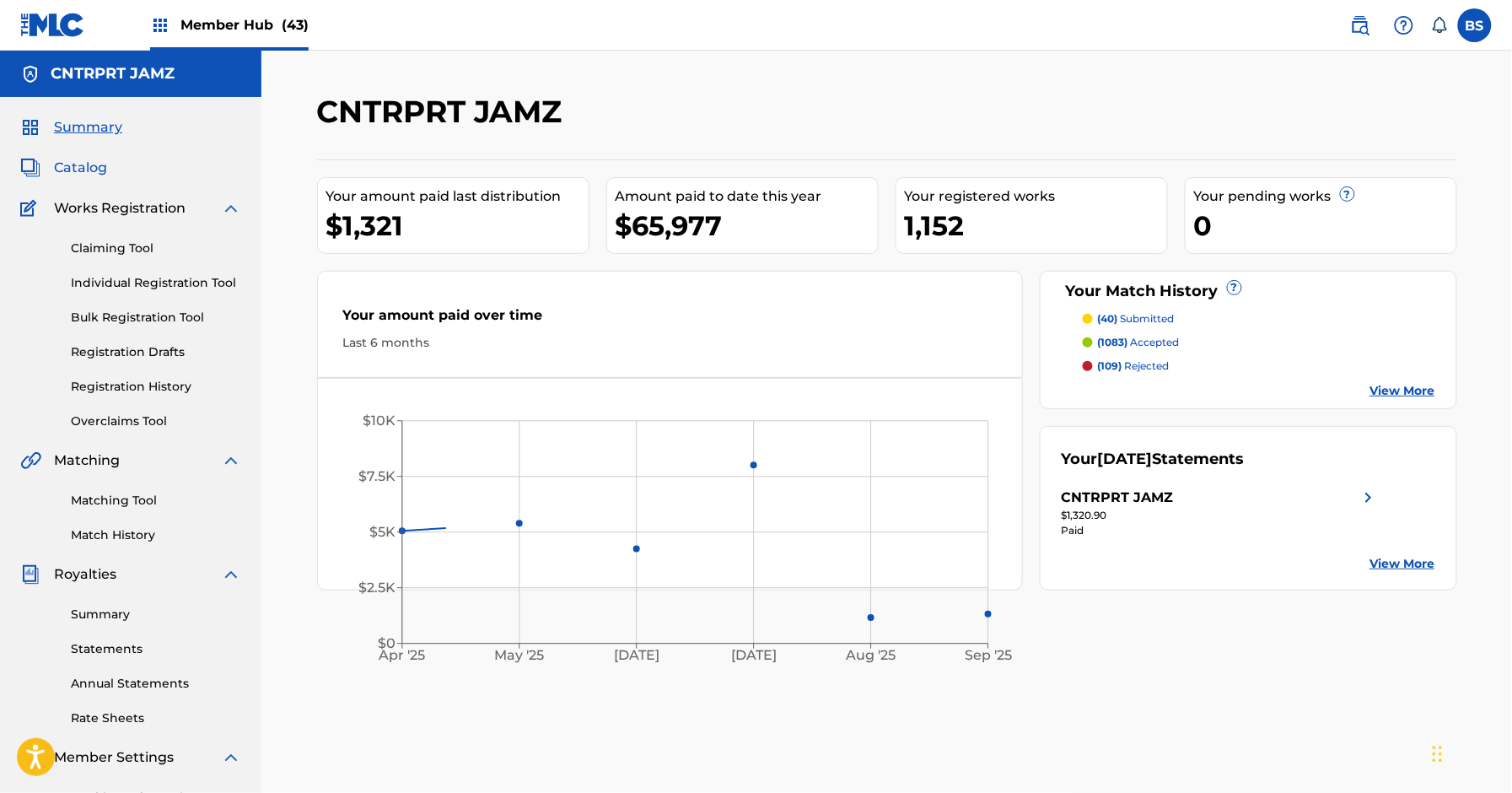
click at [89, 166] on span "Catalog" at bounding box center [81, 167] width 53 height 20
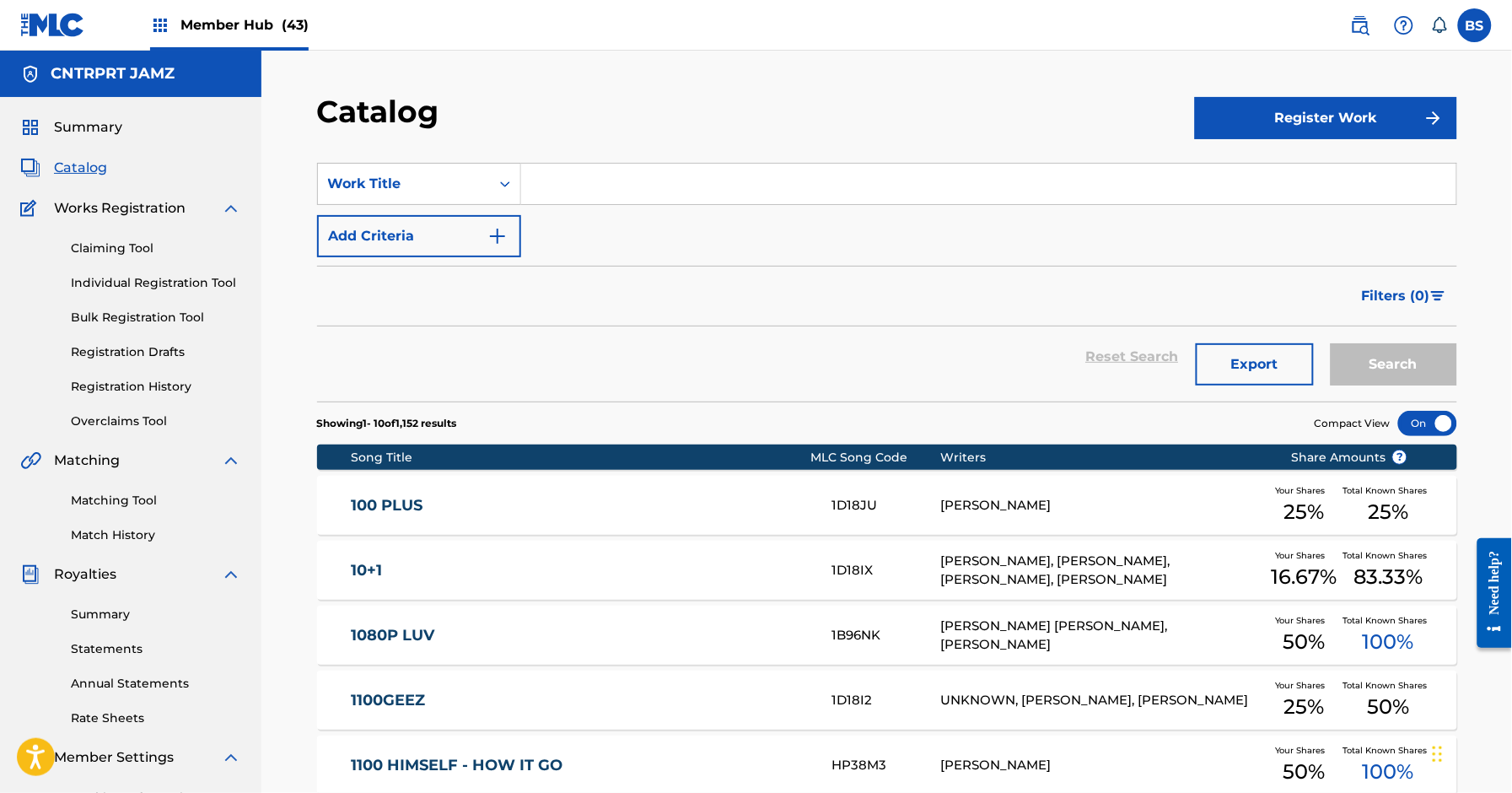
click at [572, 182] on input "Search Form" at bounding box center [989, 184] width 935 height 41
paste input "Debonair"
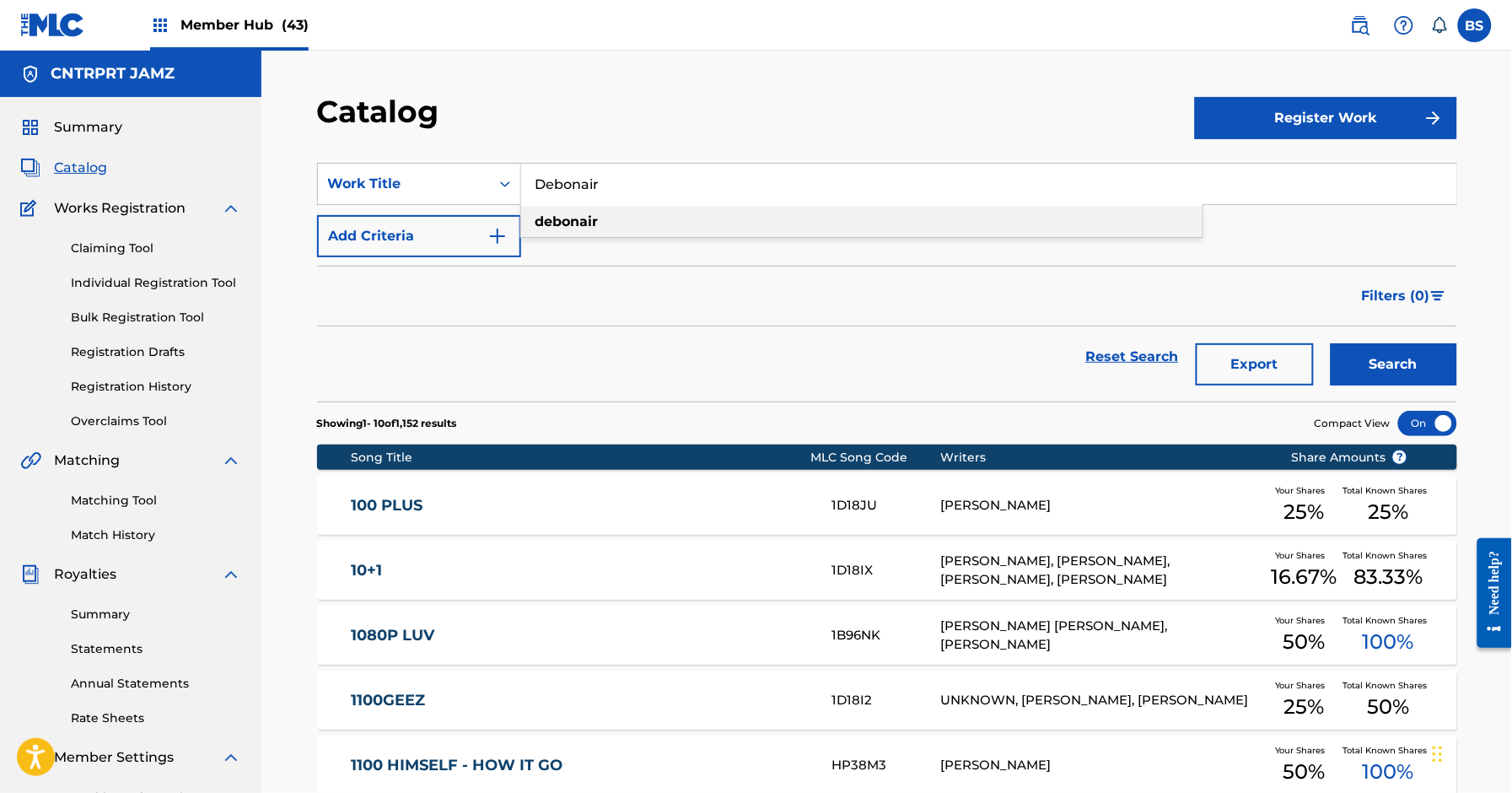
click at [623, 229] on div "debonair" at bounding box center [862, 222] width 681 height 30
type input "debonair"
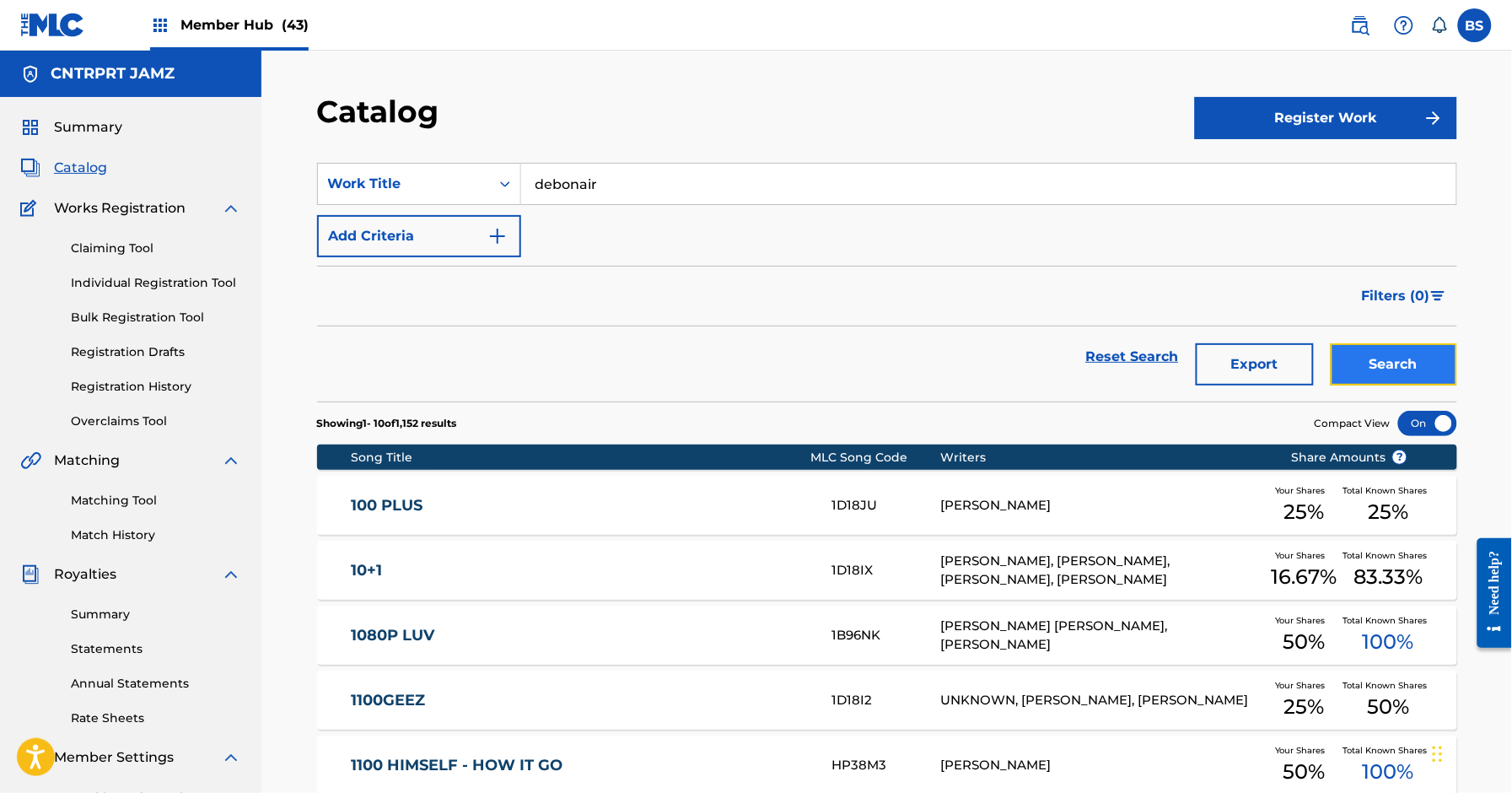
click at [1395, 366] on button "Search" at bounding box center [1394, 364] width 126 height 42
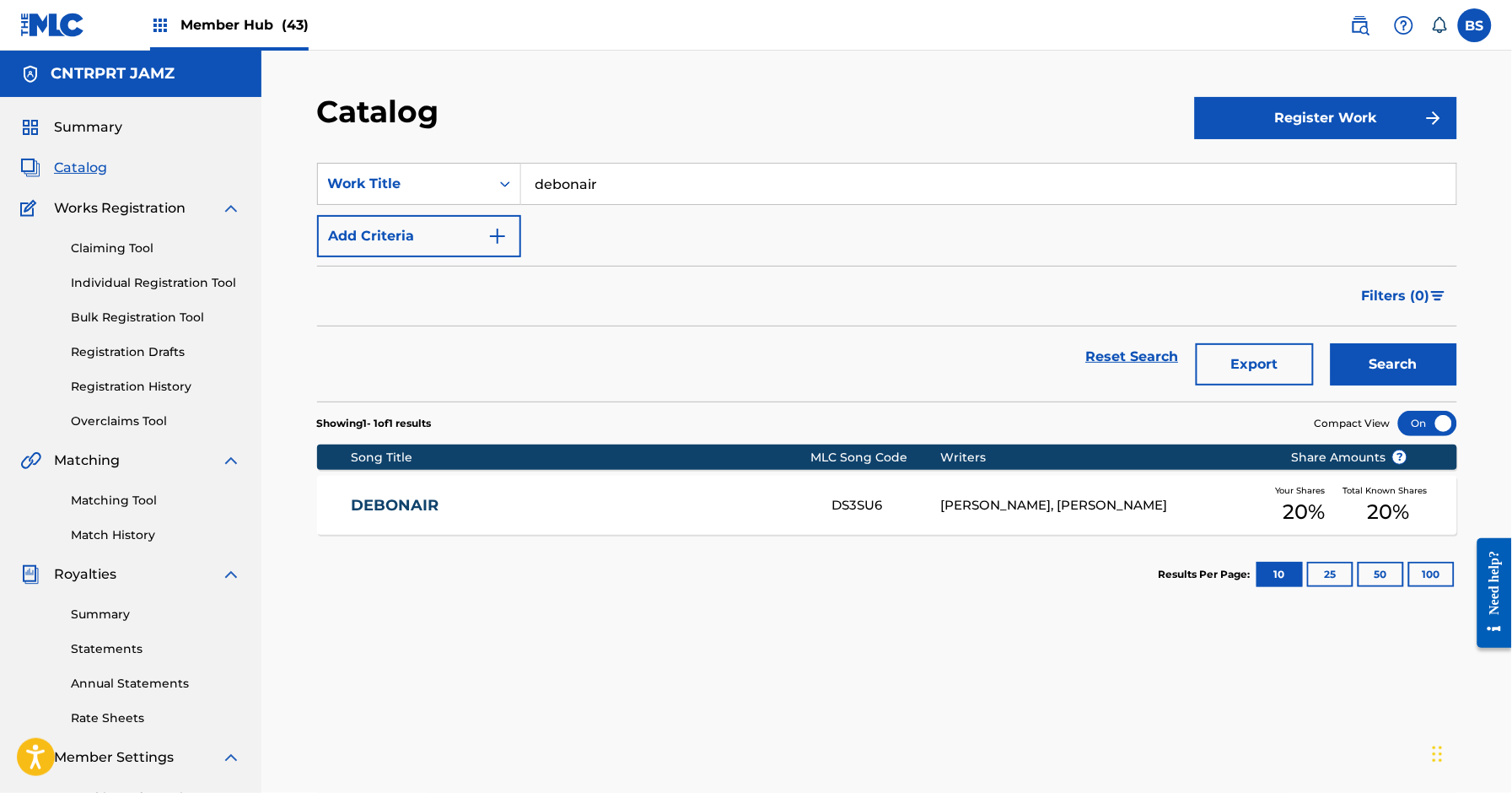
click at [756, 514] on link "DEBONAIR" at bounding box center [580, 506] width 459 height 19
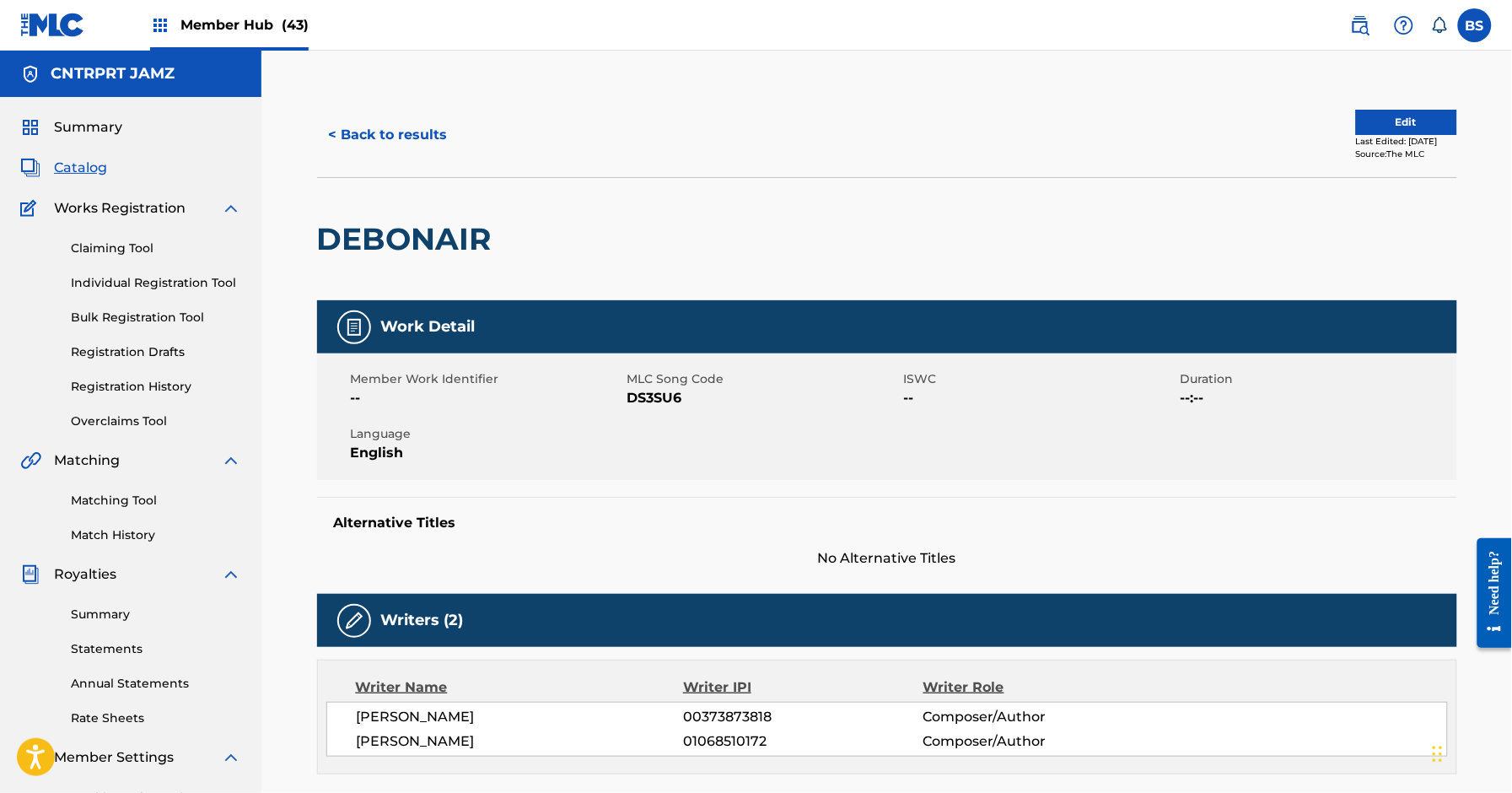
click at [647, 398] on span "DS3SU6" at bounding box center [763, 397] width 273 height 20
copy span "DS3SU6"
click at [370, 145] on button "< Back to results" at bounding box center [389, 135] width 143 height 42
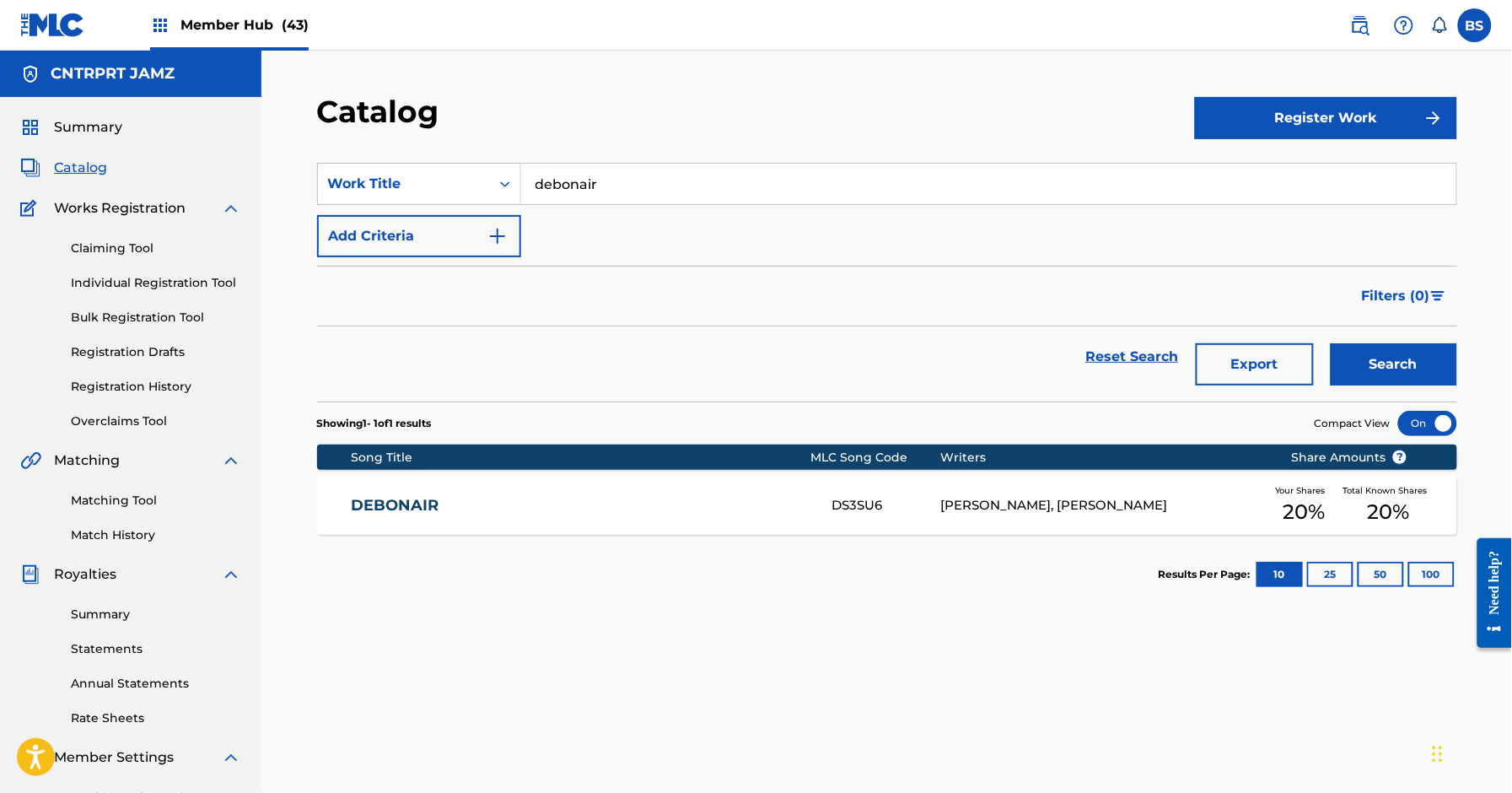
click at [591, 192] on input "debonair" at bounding box center [989, 184] width 935 height 41
paste input "Ressurekt"
click at [574, 222] on strong "ressurekt" at bounding box center [569, 222] width 67 height 16
type input "ressurekt"
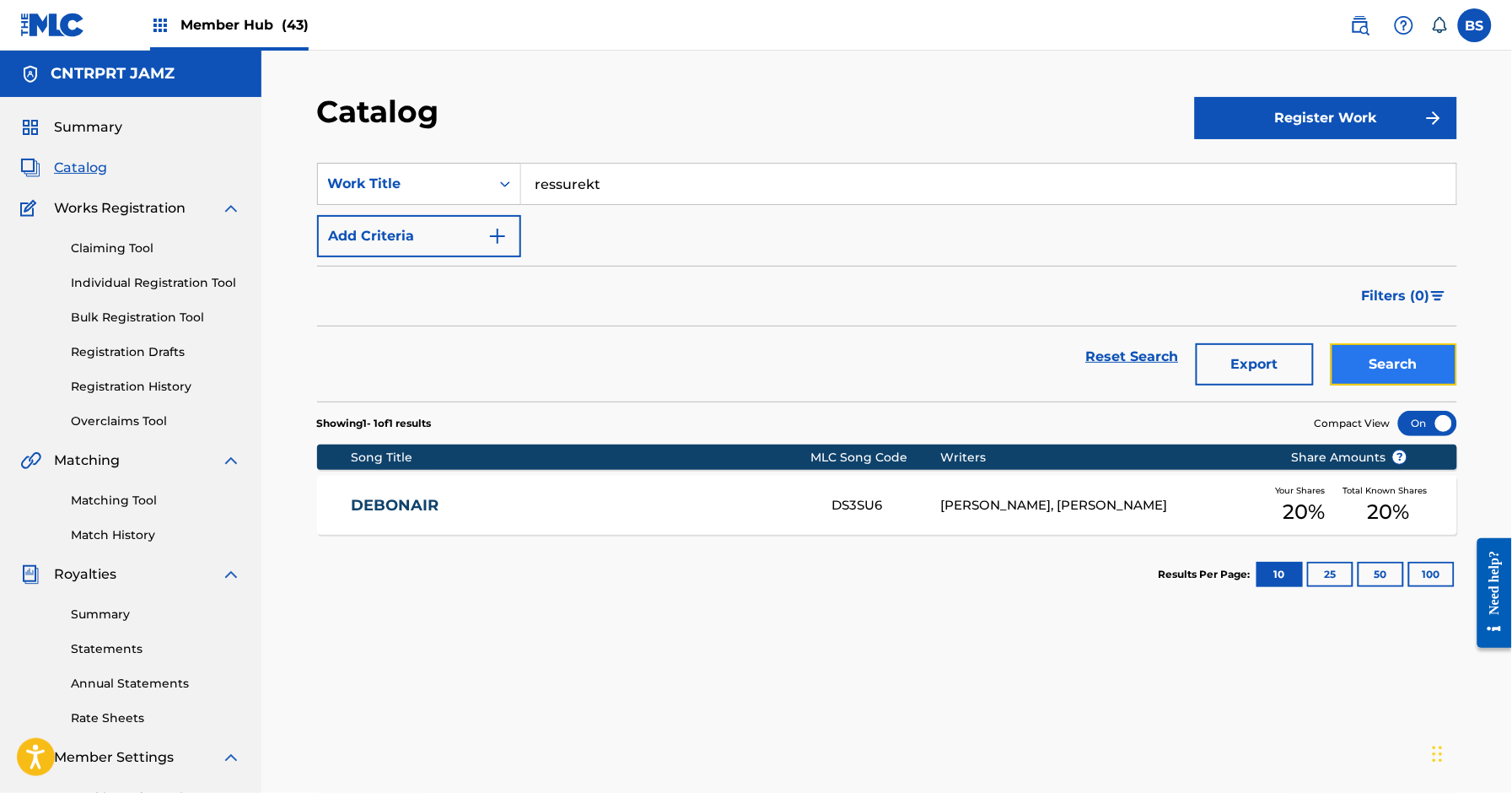
click at [1371, 359] on button "Search" at bounding box center [1394, 364] width 126 height 42
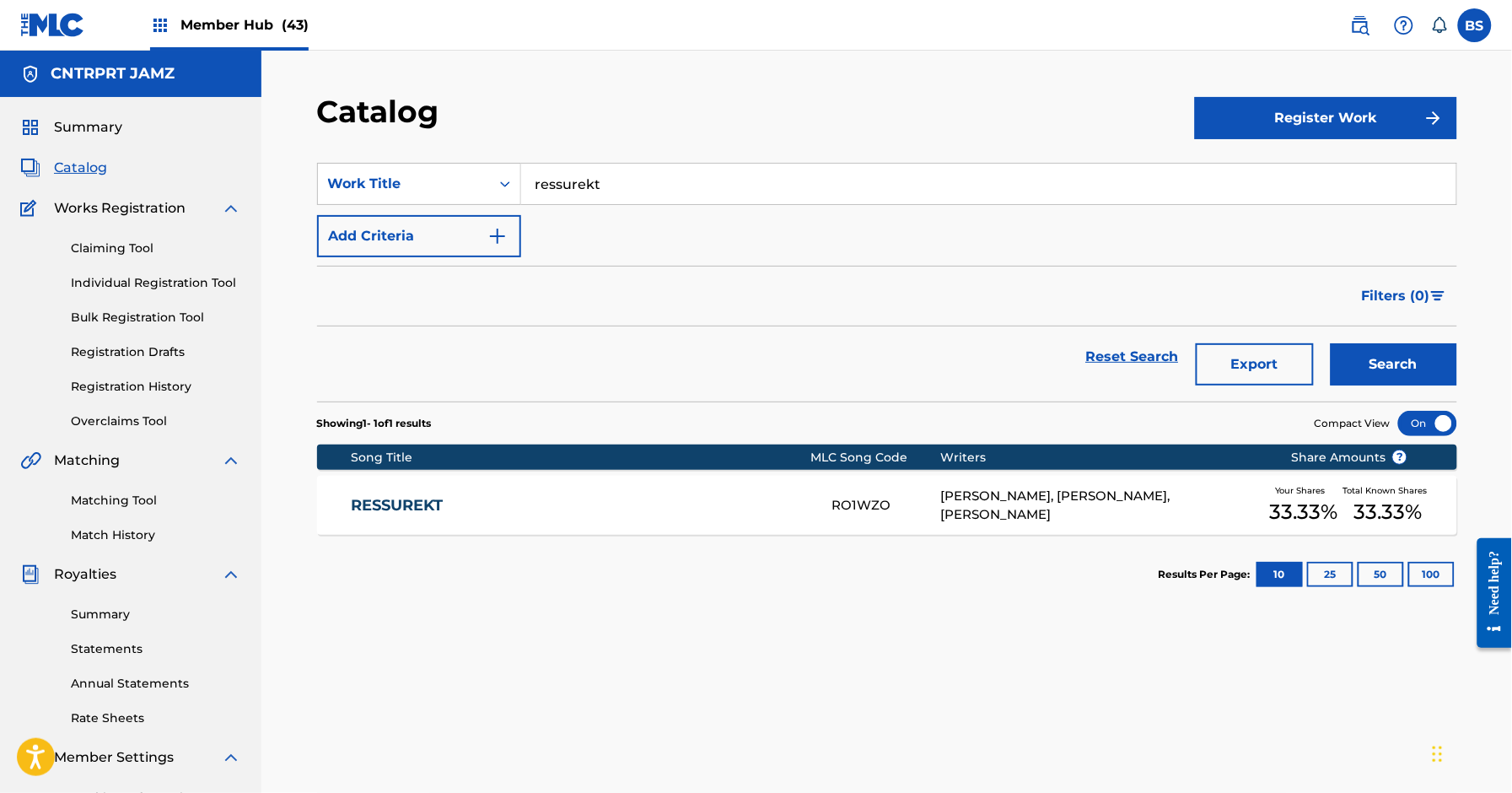
click at [780, 513] on link "RESSUREKT" at bounding box center [580, 506] width 459 height 19
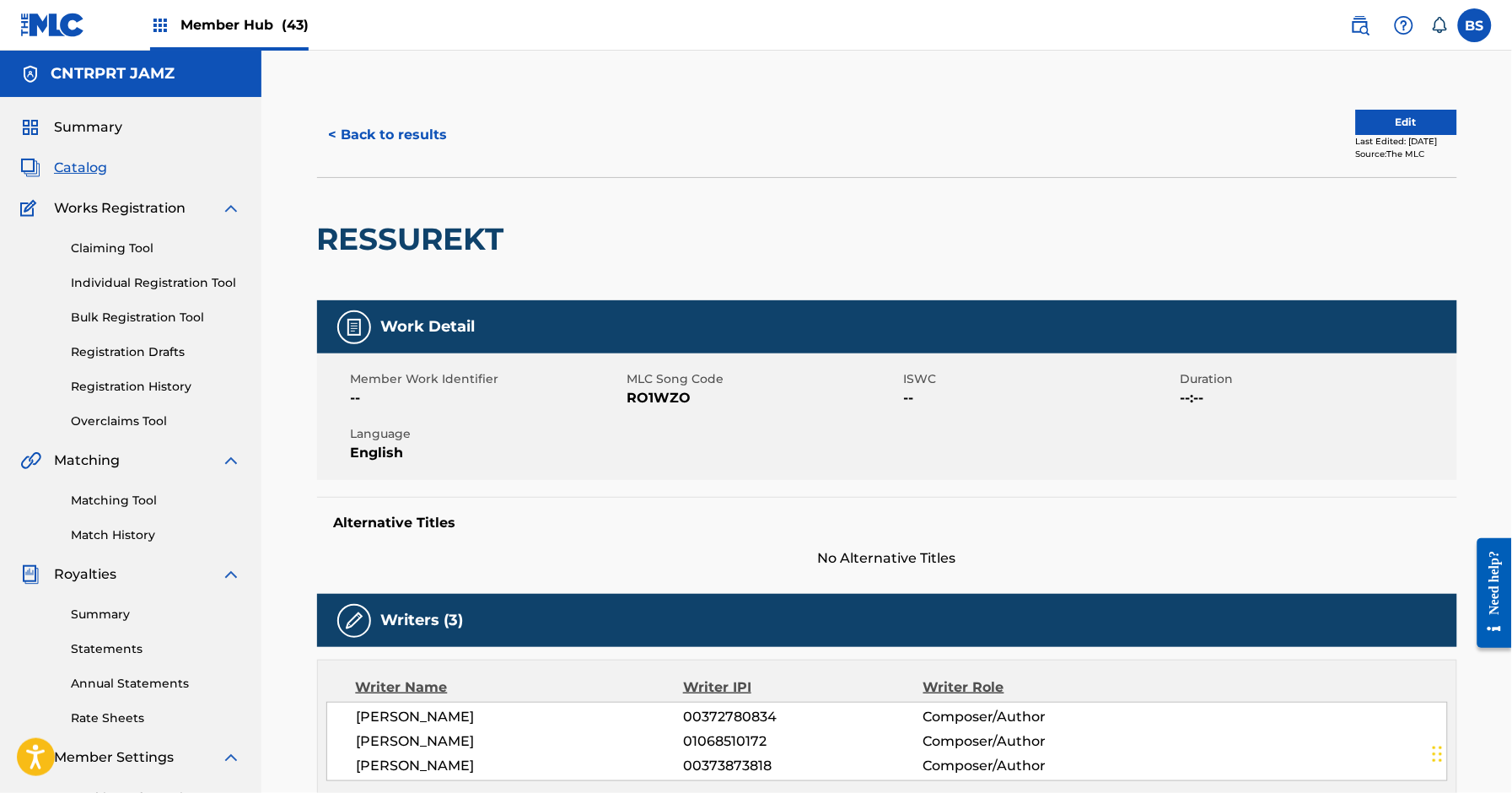
click at [655, 397] on span "RO1WZO" at bounding box center [763, 397] width 273 height 20
drag, startPoint x: 655, startPoint y: 397, endPoint x: 667, endPoint y: 347, distance: 51.4
click at [655, 397] on span "RO1WZO" at bounding box center [763, 397] width 273 height 20
copy span "RO1WZO"
click at [396, 130] on button "< Back to results" at bounding box center [389, 135] width 143 height 42
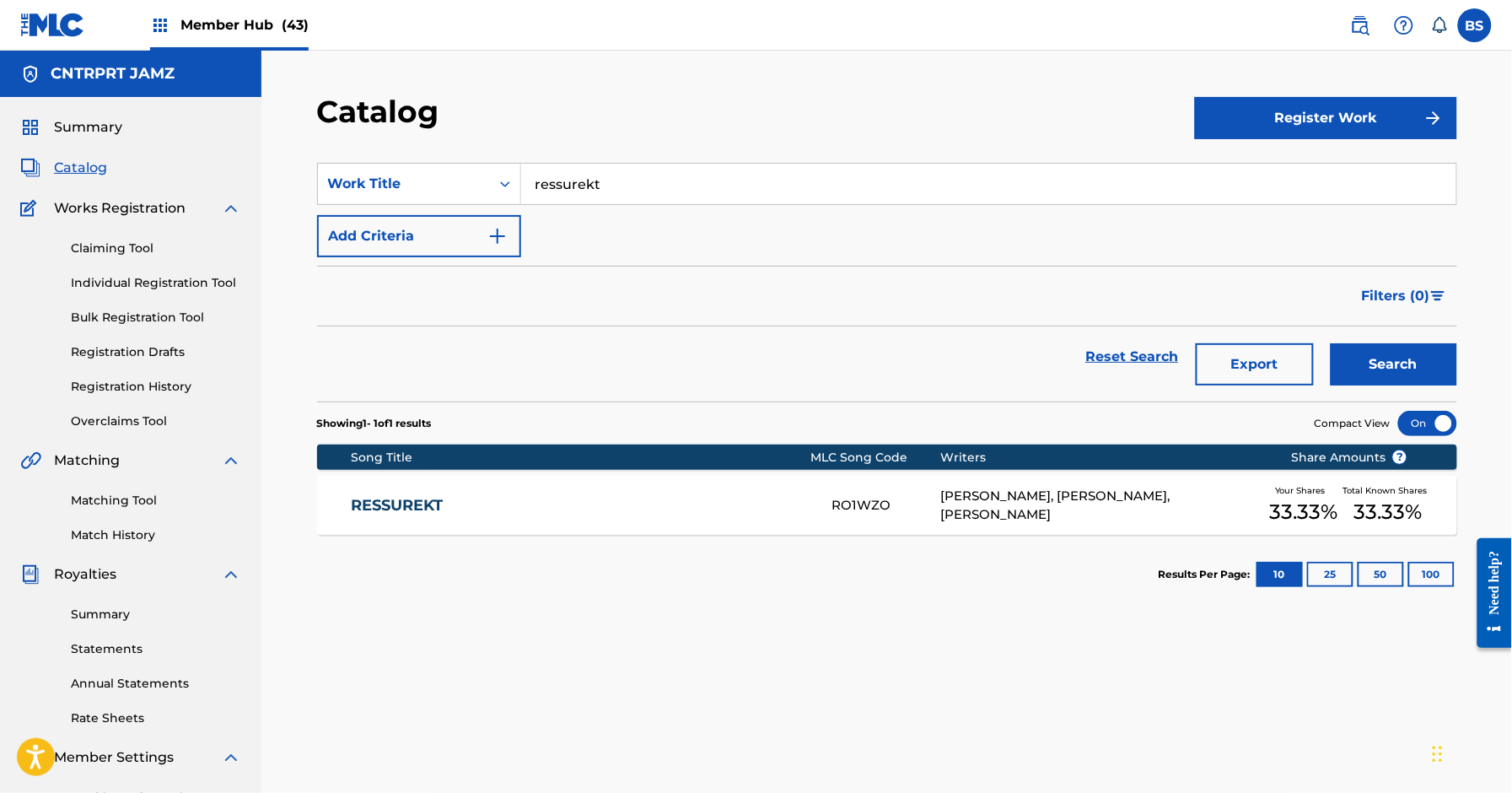
click at [584, 184] on input "ressurekt" at bounding box center [989, 184] width 935 height 41
paste input "Runny Nose"
drag, startPoint x: 566, startPoint y: 213, endPoint x: 836, endPoint y: 340, distance: 298.4
click at [567, 212] on div "runny nose" at bounding box center [862, 222] width 681 height 30
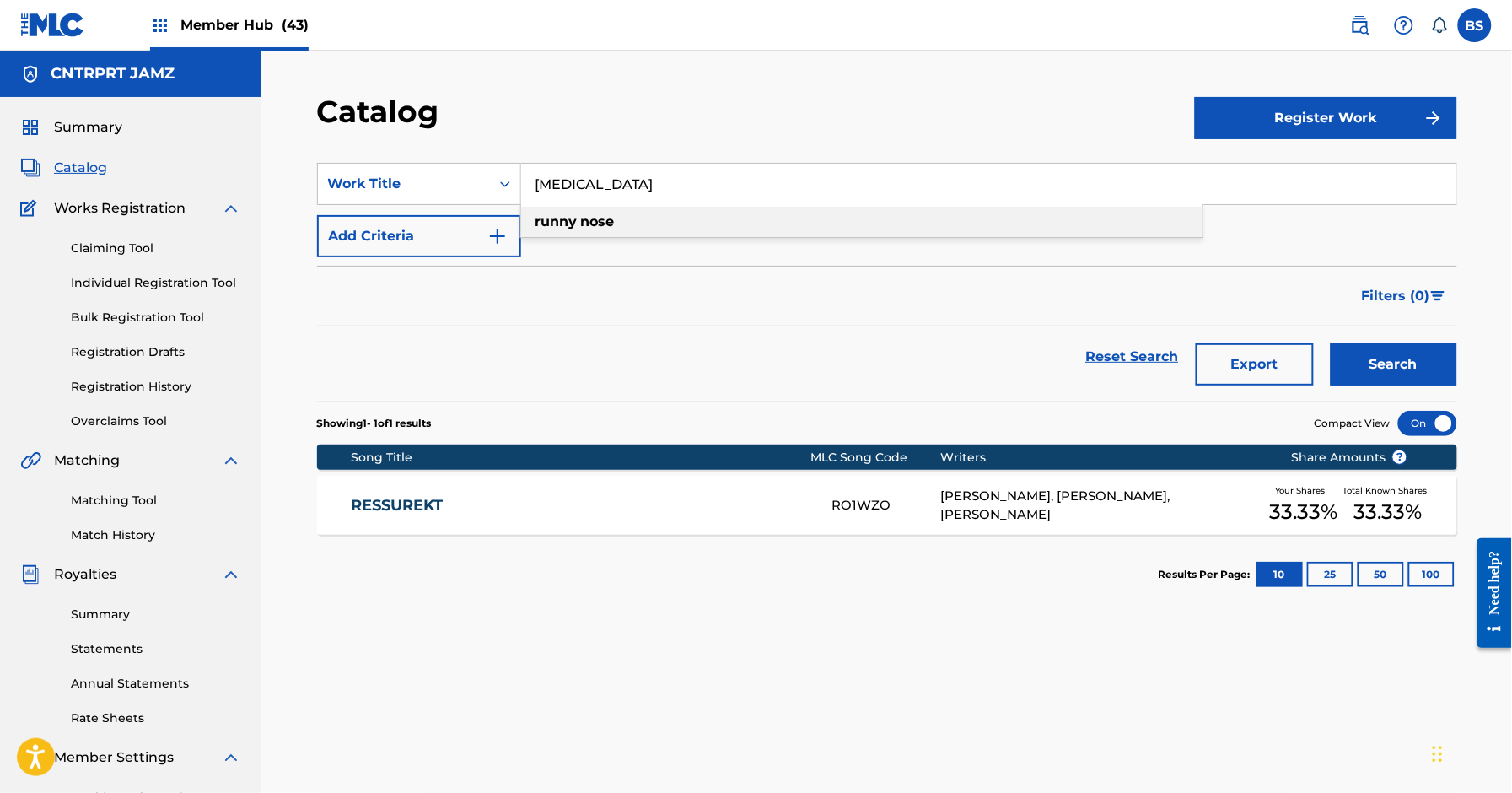
type input "runny nose"
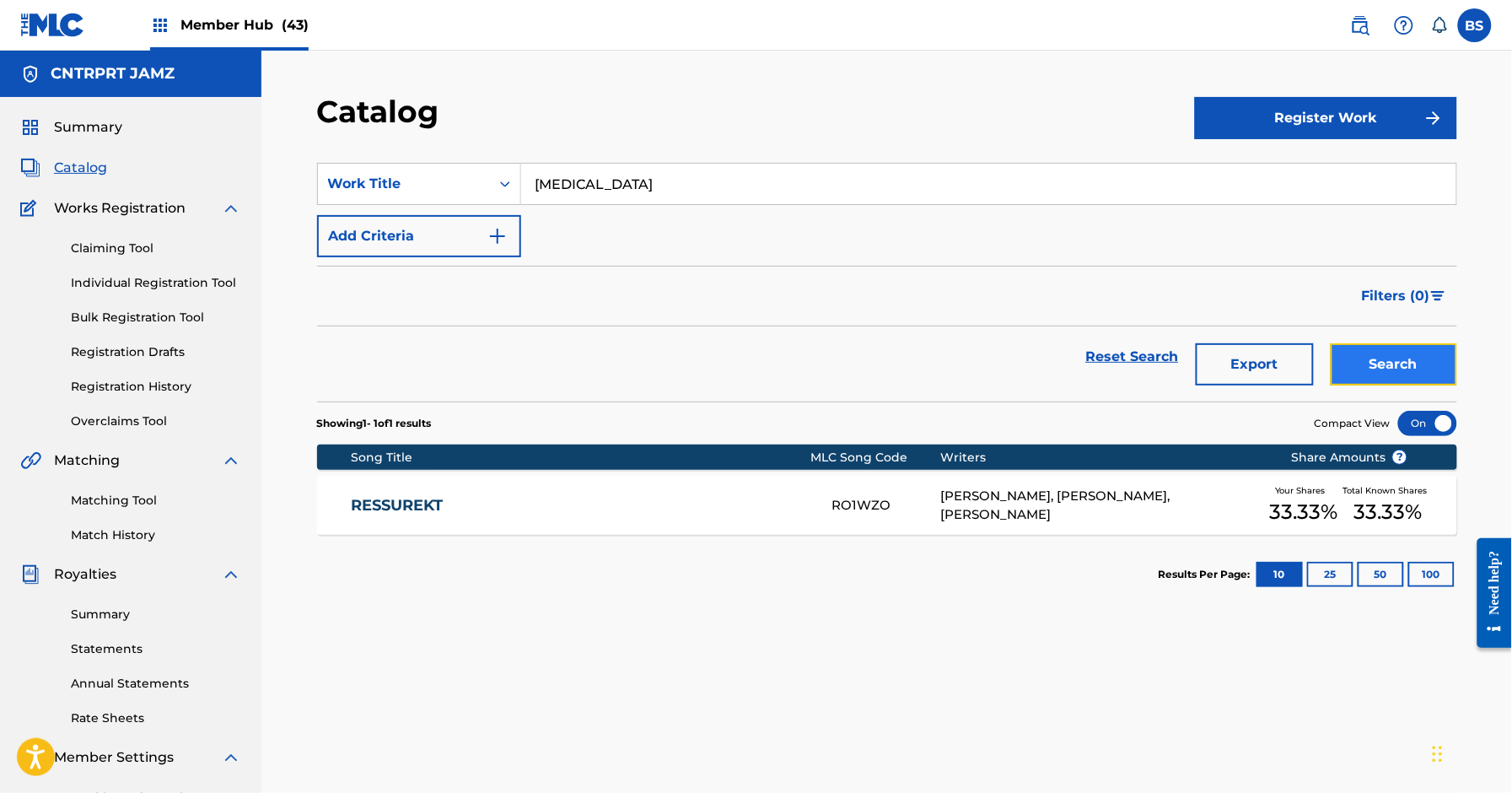
click at [1438, 373] on button "Search" at bounding box center [1394, 364] width 126 height 42
click at [757, 517] on div "RUNNY NOSE RO1WVE CHRISTOPHER WRIGHT, THIAGO DE SOUZA, NICOLA SAMBROTTA Your Sh…" at bounding box center [888, 506] width 1140 height 59
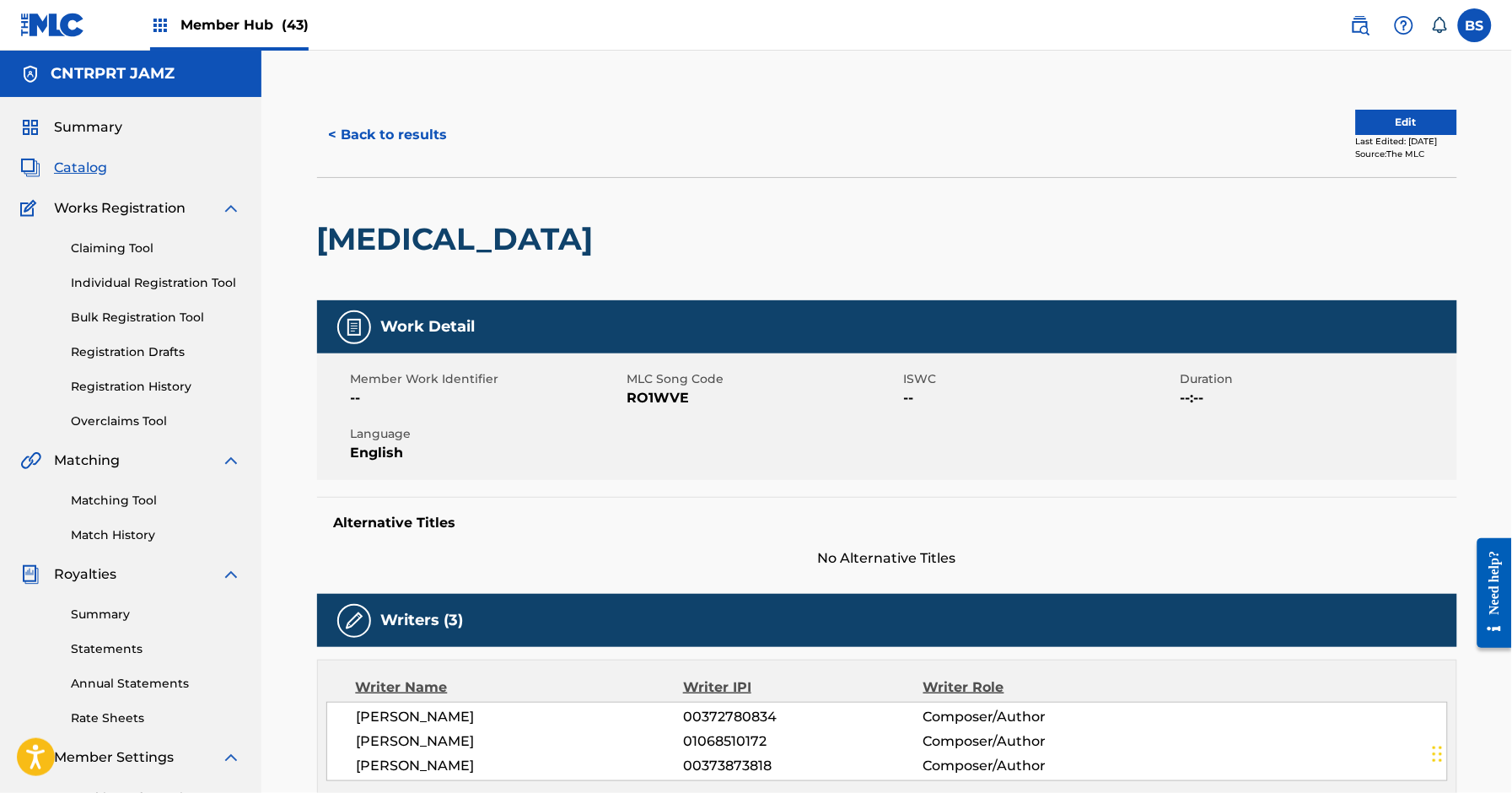
click at [642, 396] on span "RO1WVE" at bounding box center [763, 397] width 273 height 20
drag, startPoint x: 644, startPoint y: 396, endPoint x: 830, endPoint y: 396, distance: 186.0
click at [645, 396] on span "RO1WVE" at bounding box center [763, 397] width 273 height 20
copy span "RO1WVE"
click at [403, 129] on button "< Back to results" at bounding box center [389, 135] width 143 height 42
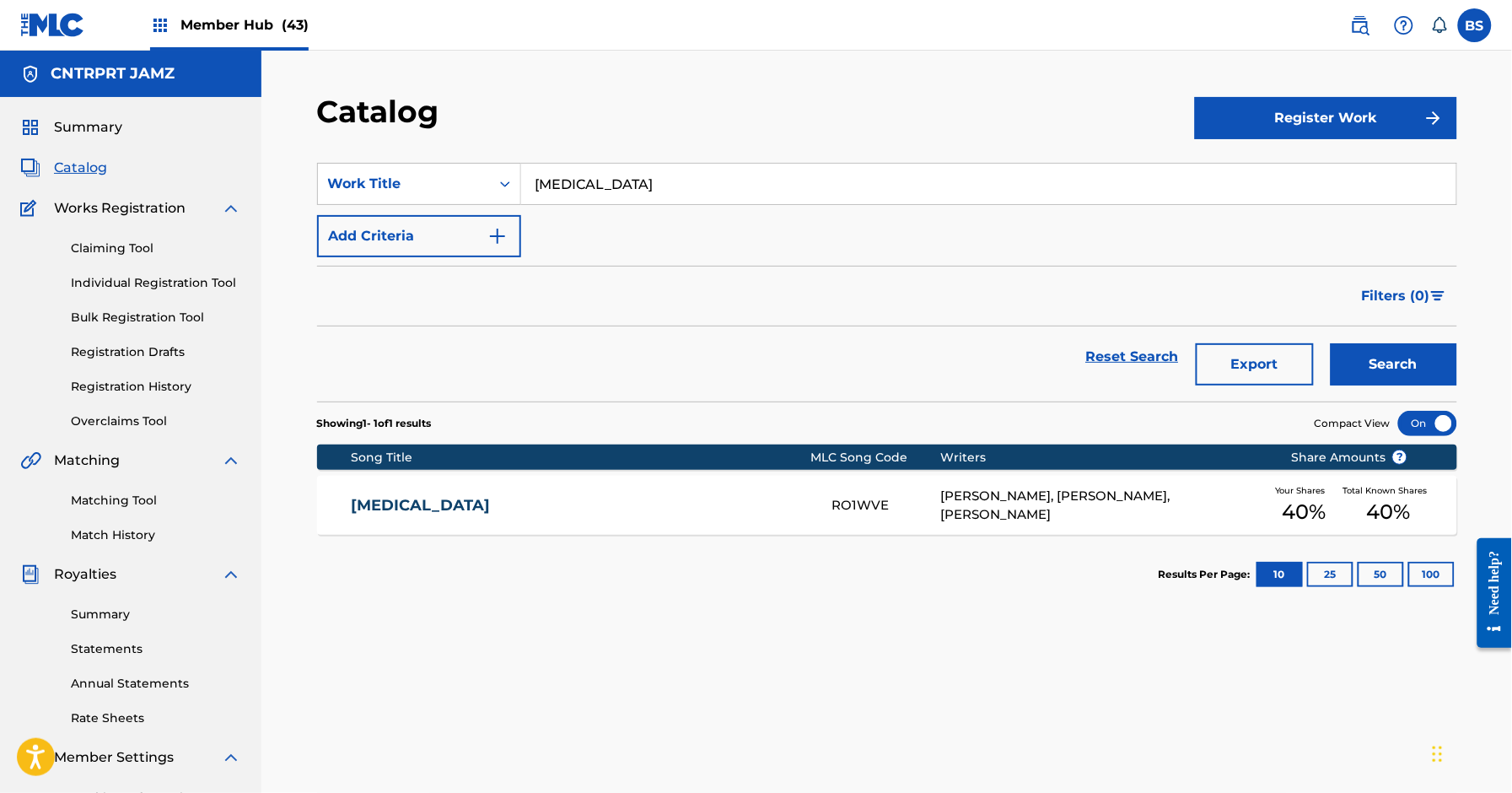
click at [533, 183] on input "runny nose" at bounding box center [989, 184] width 935 height 41
drag, startPoint x: 533, startPoint y: 183, endPoint x: 543, endPoint y: 183, distance: 10.0
click at [532, 183] on input "runny nose" at bounding box center [989, 184] width 935 height 41
paste input "Seeing Stars"
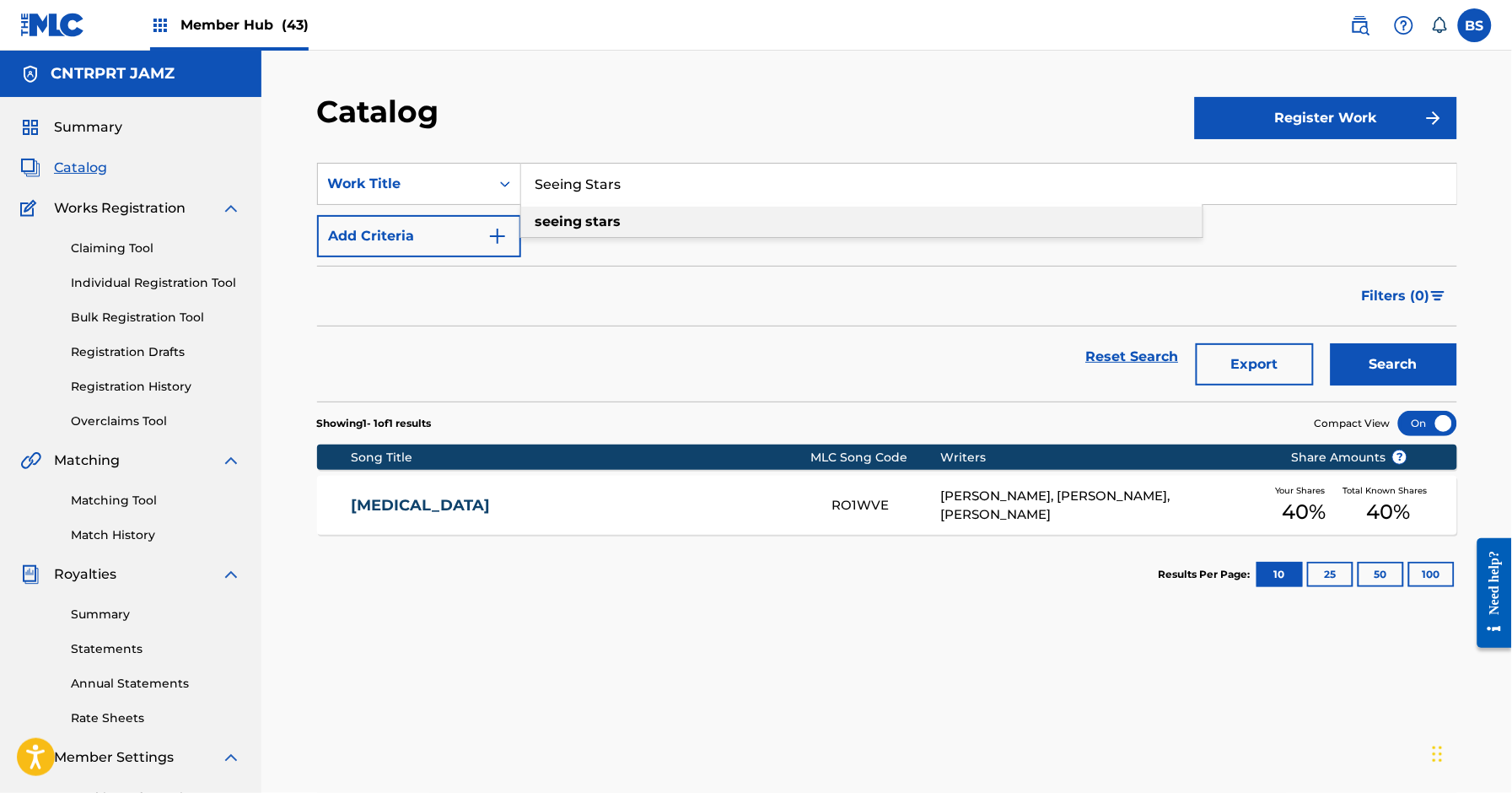
click at [689, 209] on div "seeing stars" at bounding box center [862, 222] width 681 height 30
type input "seeing stars"
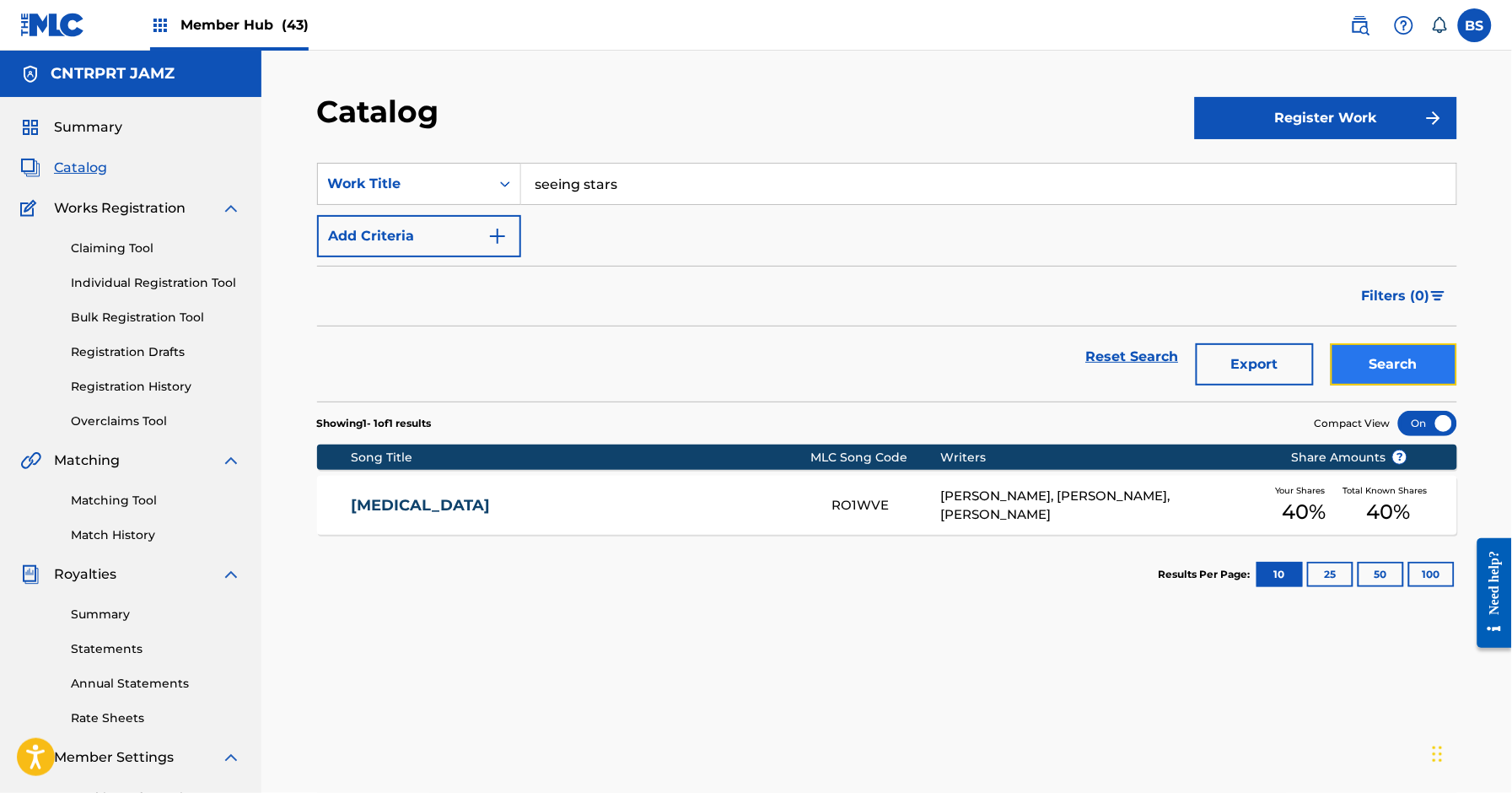
click at [1390, 362] on button "Search" at bounding box center [1394, 364] width 126 height 42
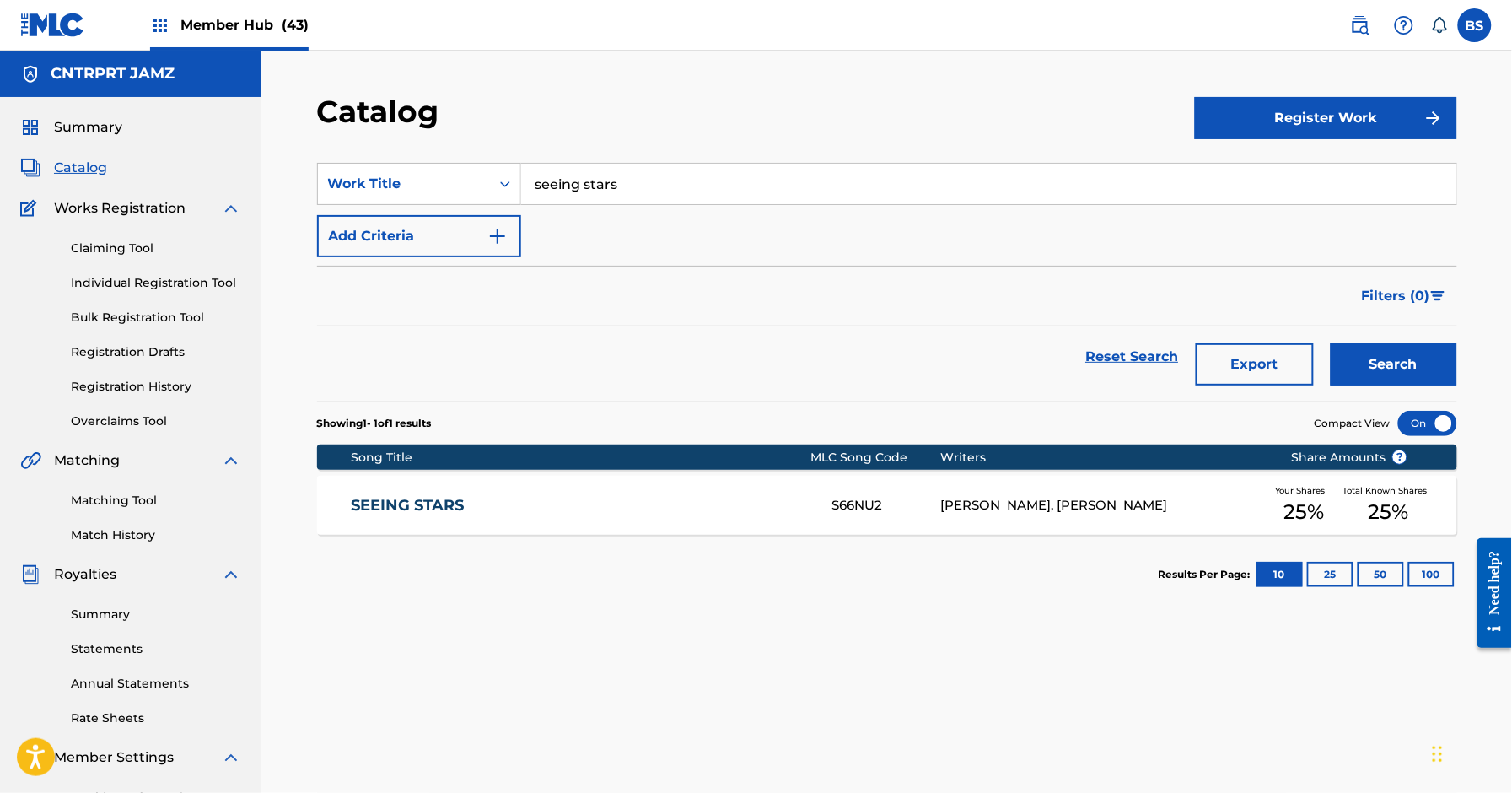
click at [573, 525] on div "SEEING STARS S66NU2 NICOLA SAMBROTTA, THIAGO DE SOUZA Your Shares 25 % Total Kn…" at bounding box center [888, 506] width 1140 height 59
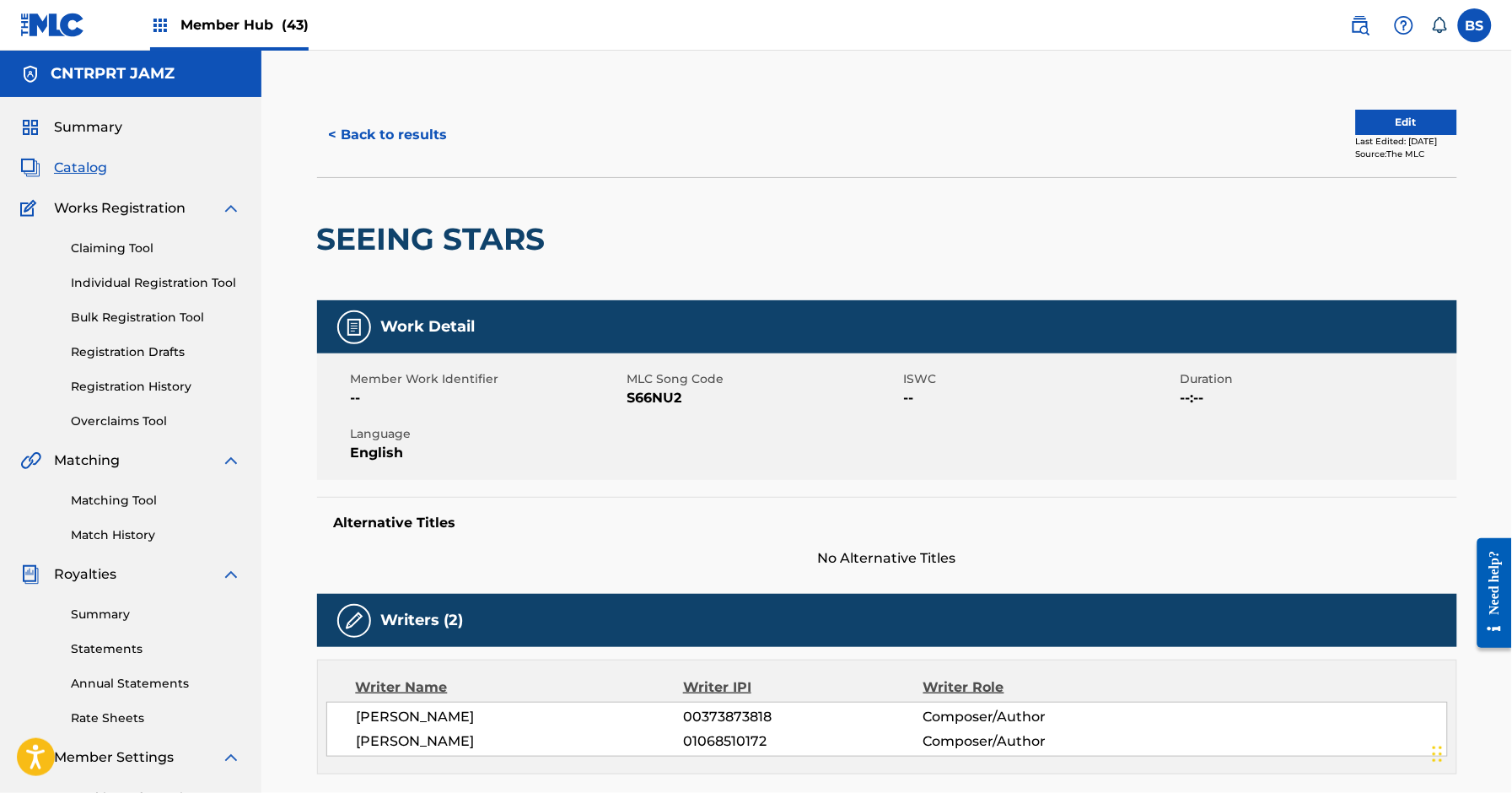
click at [647, 397] on span "S66NU2" at bounding box center [763, 397] width 273 height 20
drag, startPoint x: 647, startPoint y: 397, endPoint x: 626, endPoint y: 397, distance: 21.0
click at [647, 397] on span "S66NU2" at bounding box center [763, 397] width 273 height 20
copy span "S66NU2"
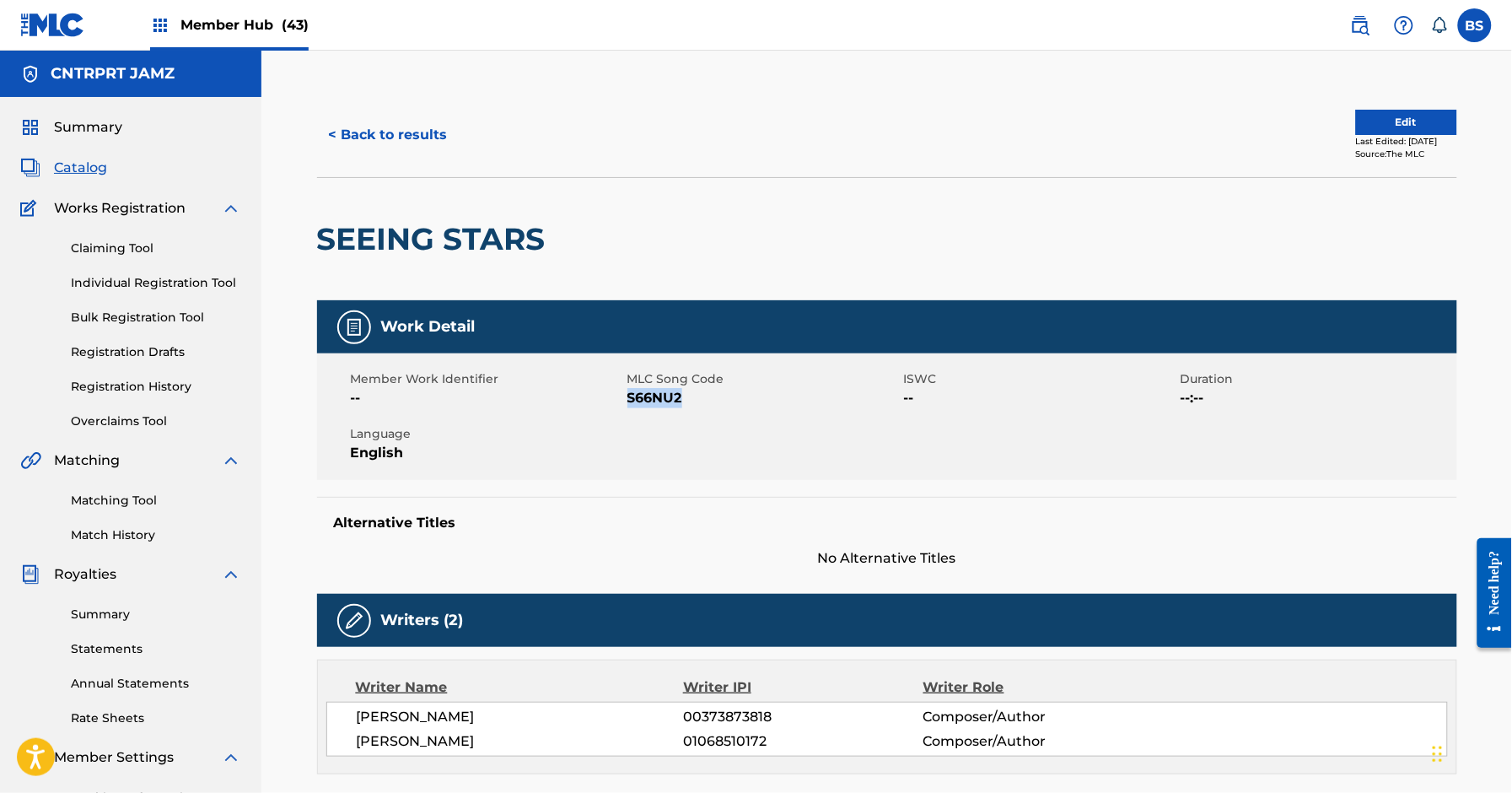
drag, startPoint x: 364, startPoint y: 135, endPoint x: 762, endPoint y: 288, distance: 426.4
click at [365, 137] on button "< Back to results" at bounding box center [389, 135] width 143 height 42
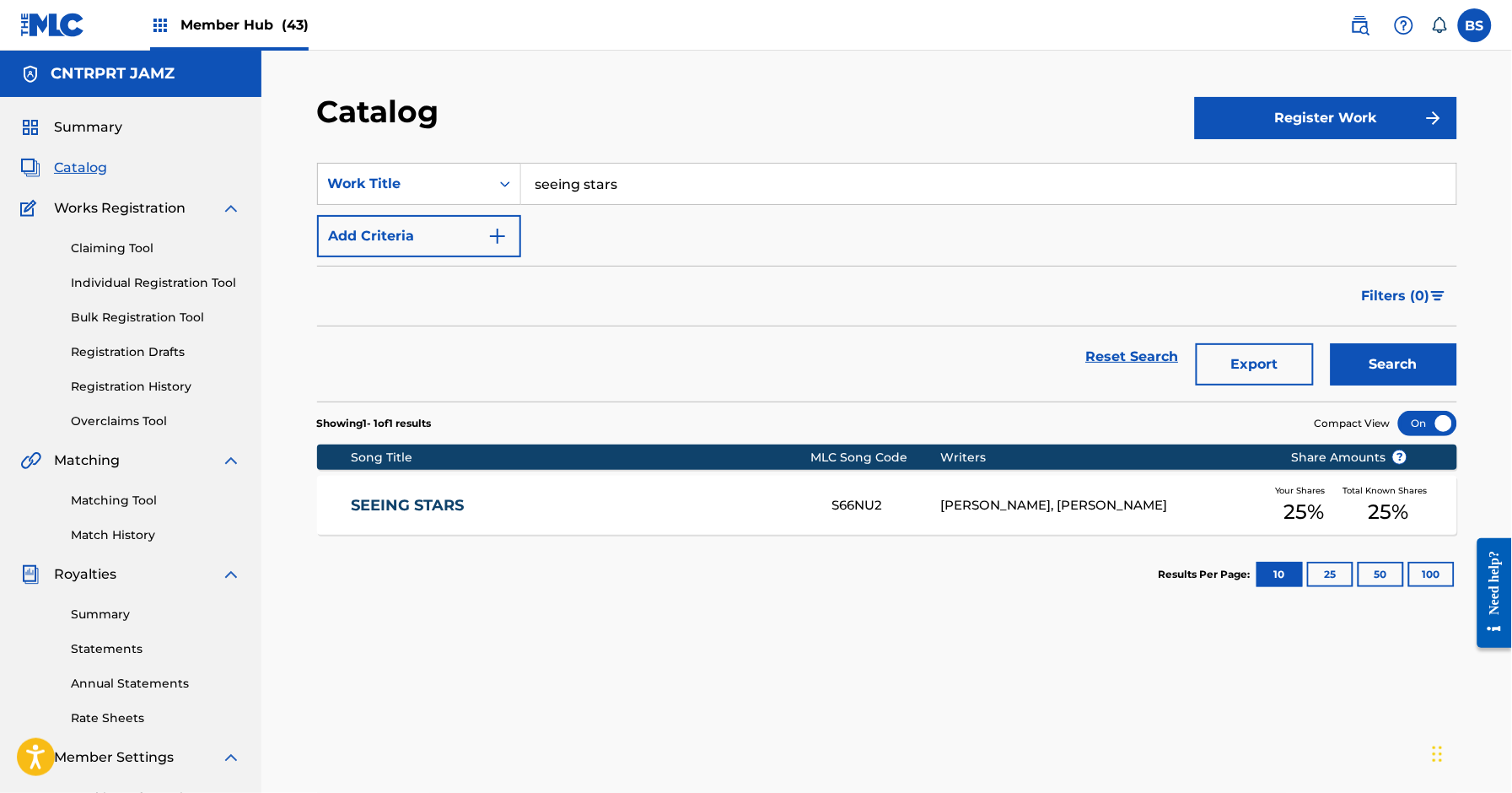
click at [643, 185] on input "seeing stars" at bounding box center [989, 184] width 935 height 41
paste input "Silica"
type input "Silica"
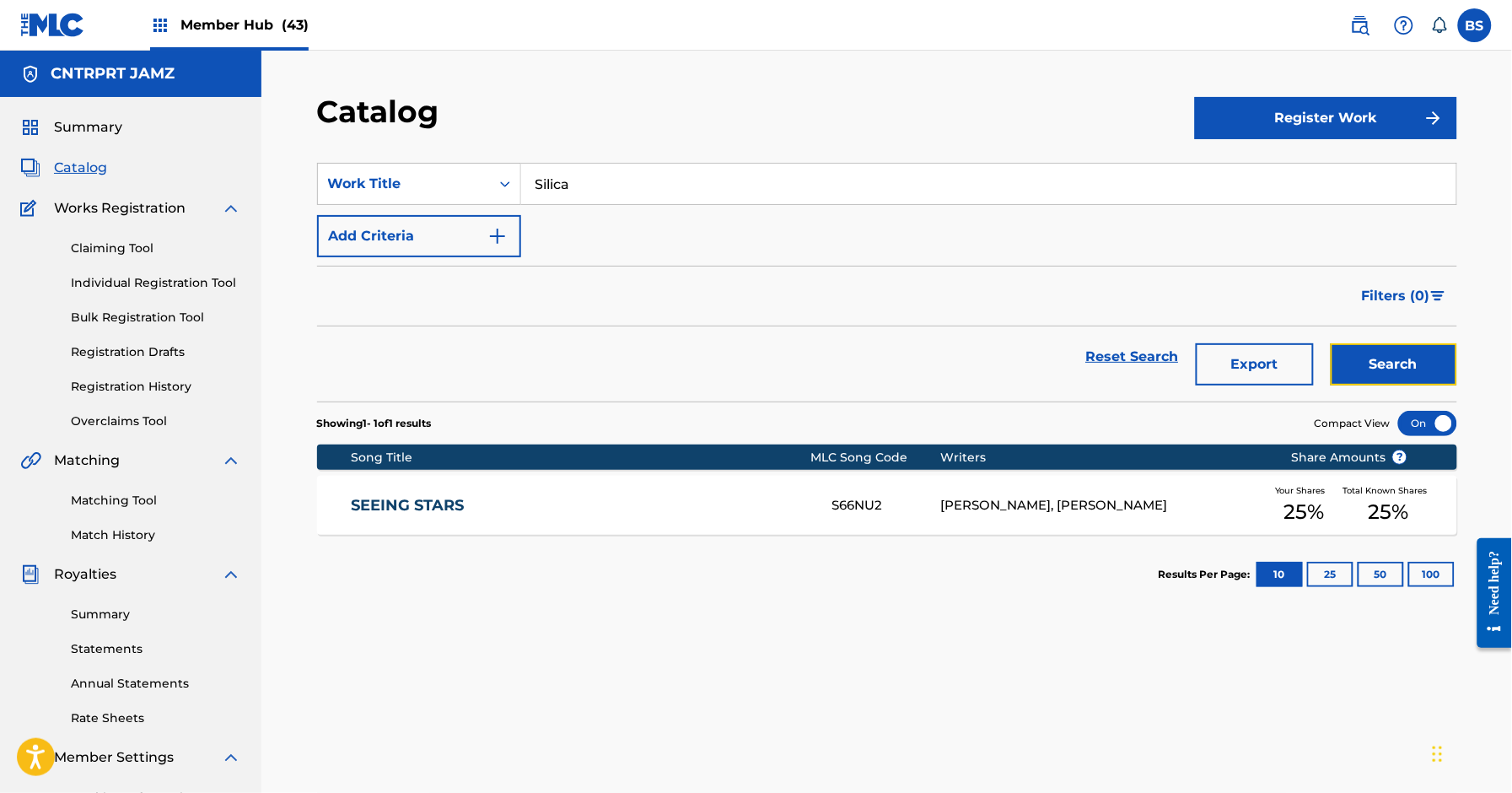
drag, startPoint x: 1373, startPoint y: 362, endPoint x: 1099, endPoint y: 391, distance: 275.5
click at [1373, 362] on button "Search" at bounding box center [1394, 364] width 126 height 42
click at [620, 492] on div "SILICA S66VE4 NICOLA SAMBROTTA, THIAGO DE SOUZA Your Shares 25 % Total Known Sh…" at bounding box center [888, 506] width 1140 height 59
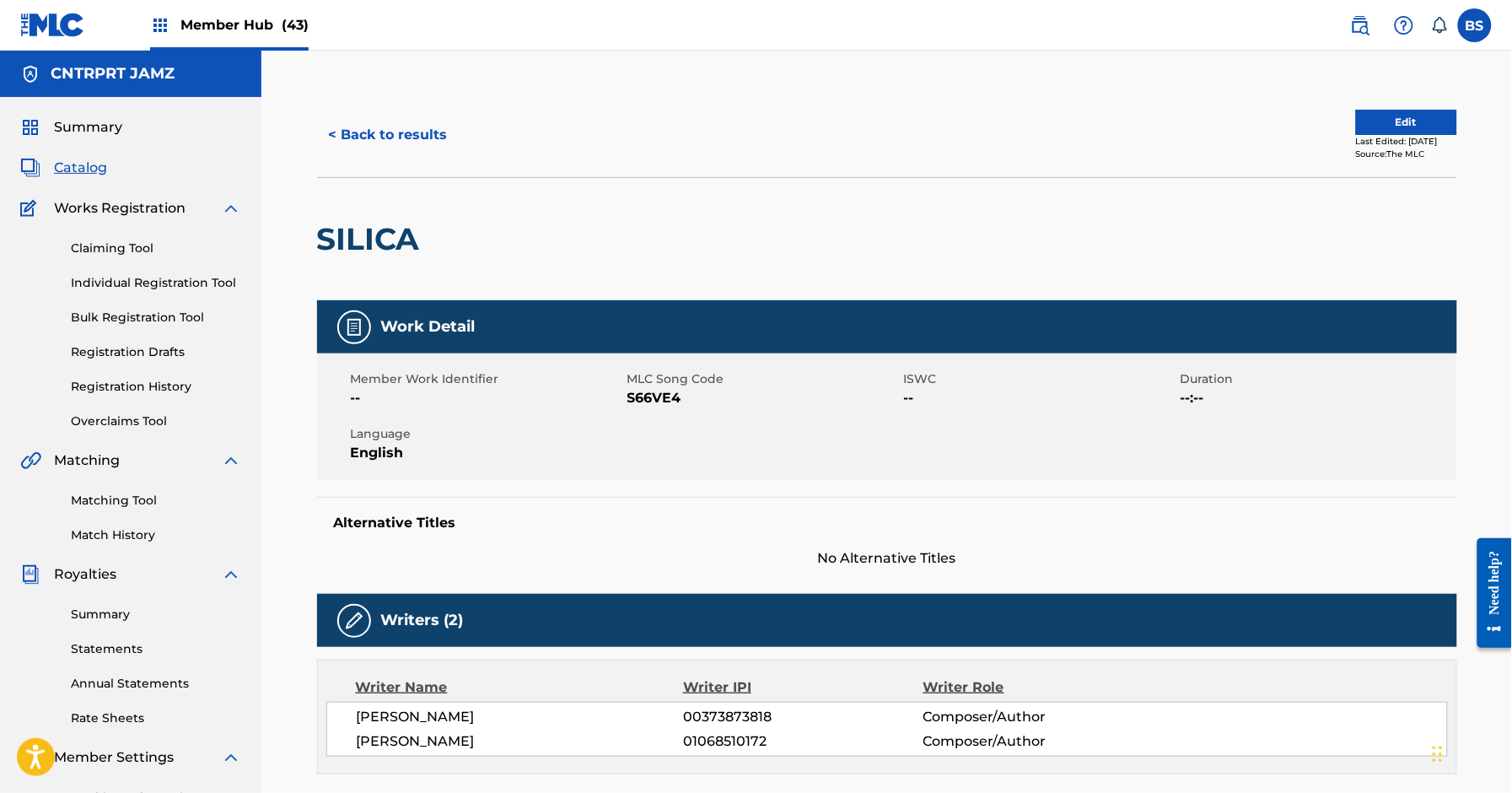
scroll to position [1, 0]
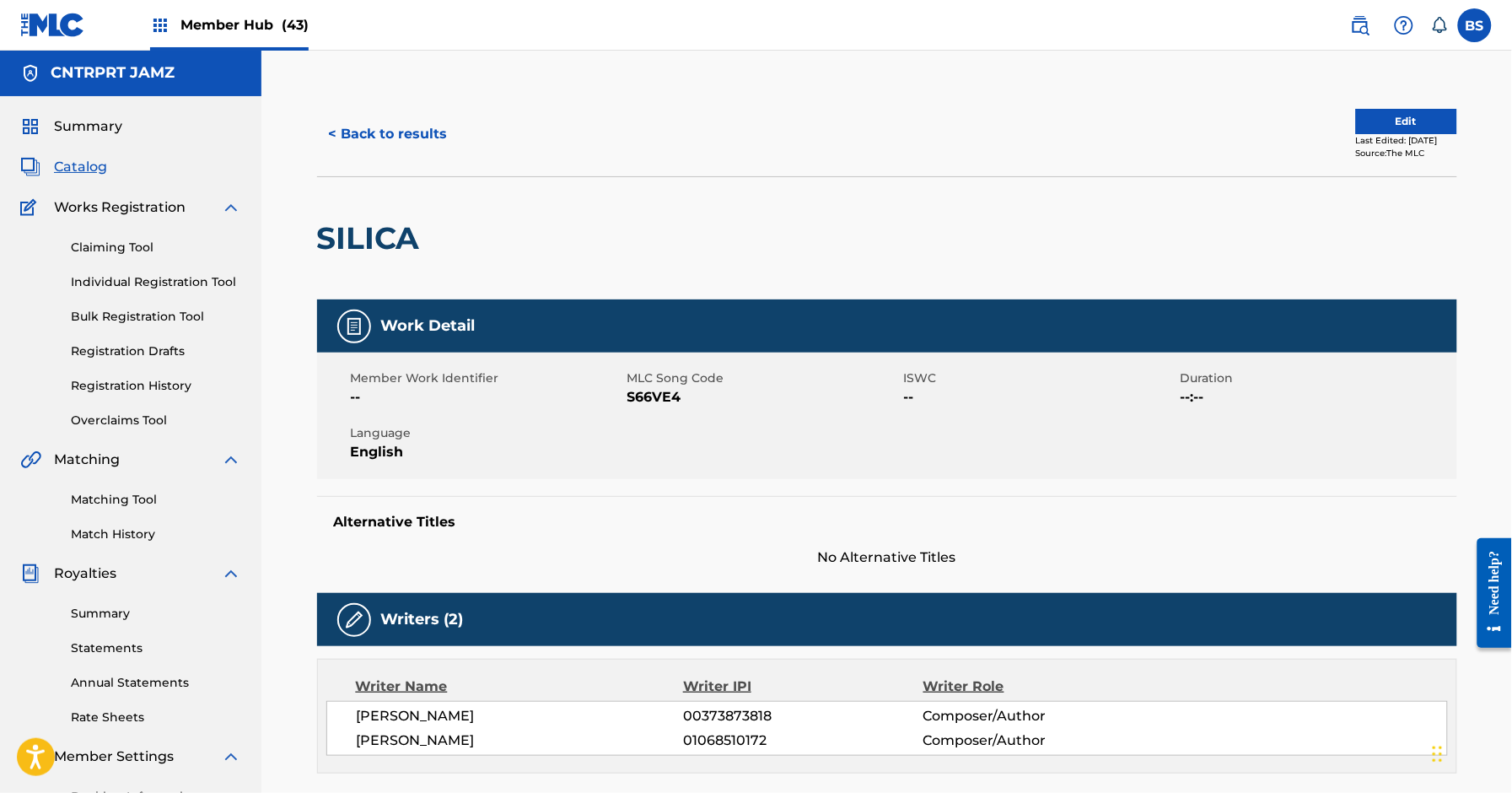
click at [644, 400] on span "S66VE4" at bounding box center [763, 396] width 273 height 20
drag, startPoint x: 643, startPoint y: 401, endPoint x: 669, endPoint y: 459, distance: 63.6
click at [647, 400] on span "S66VE4" at bounding box center [763, 396] width 273 height 20
copy span "S66VE4"
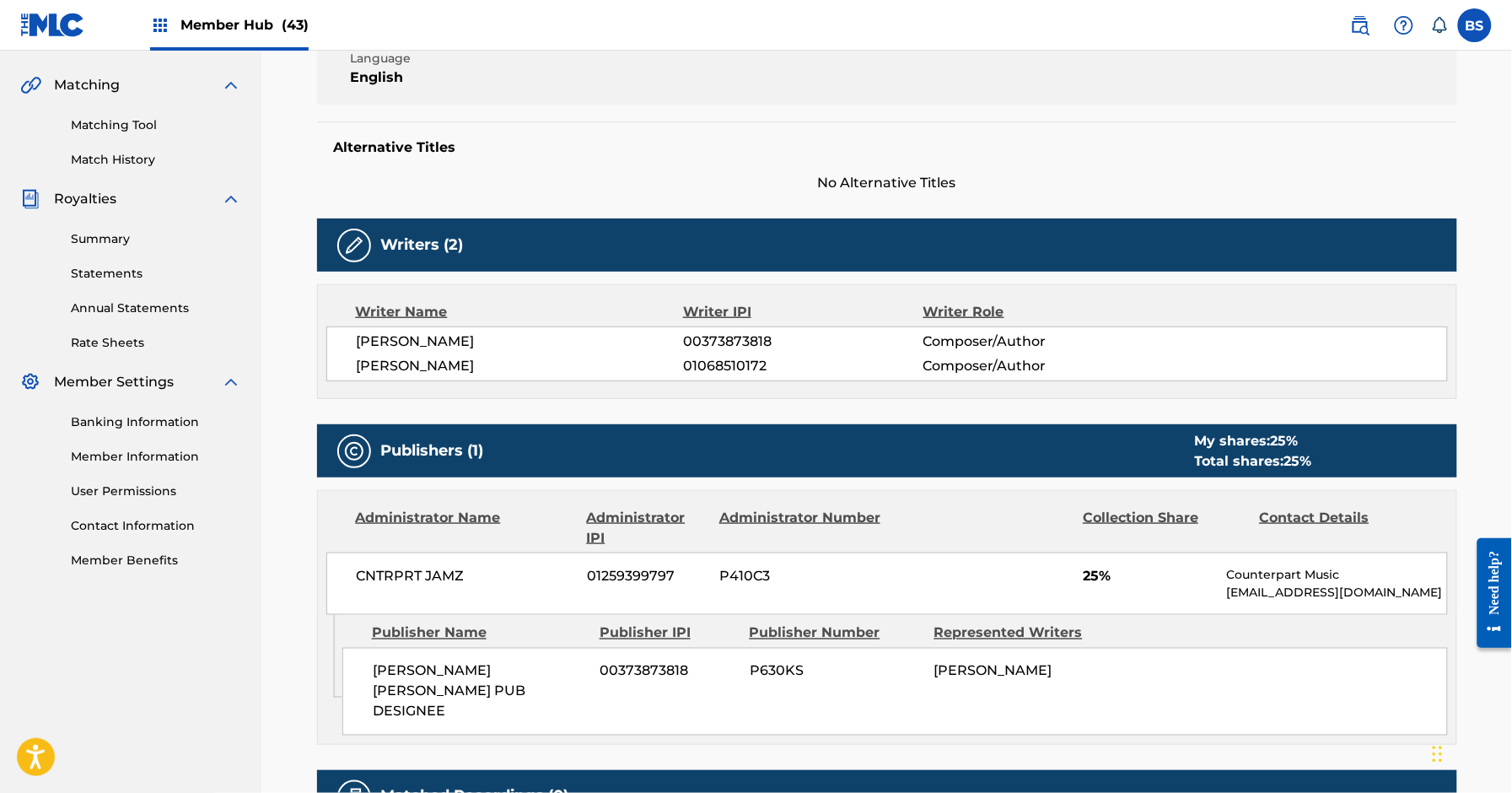
scroll to position [0, 0]
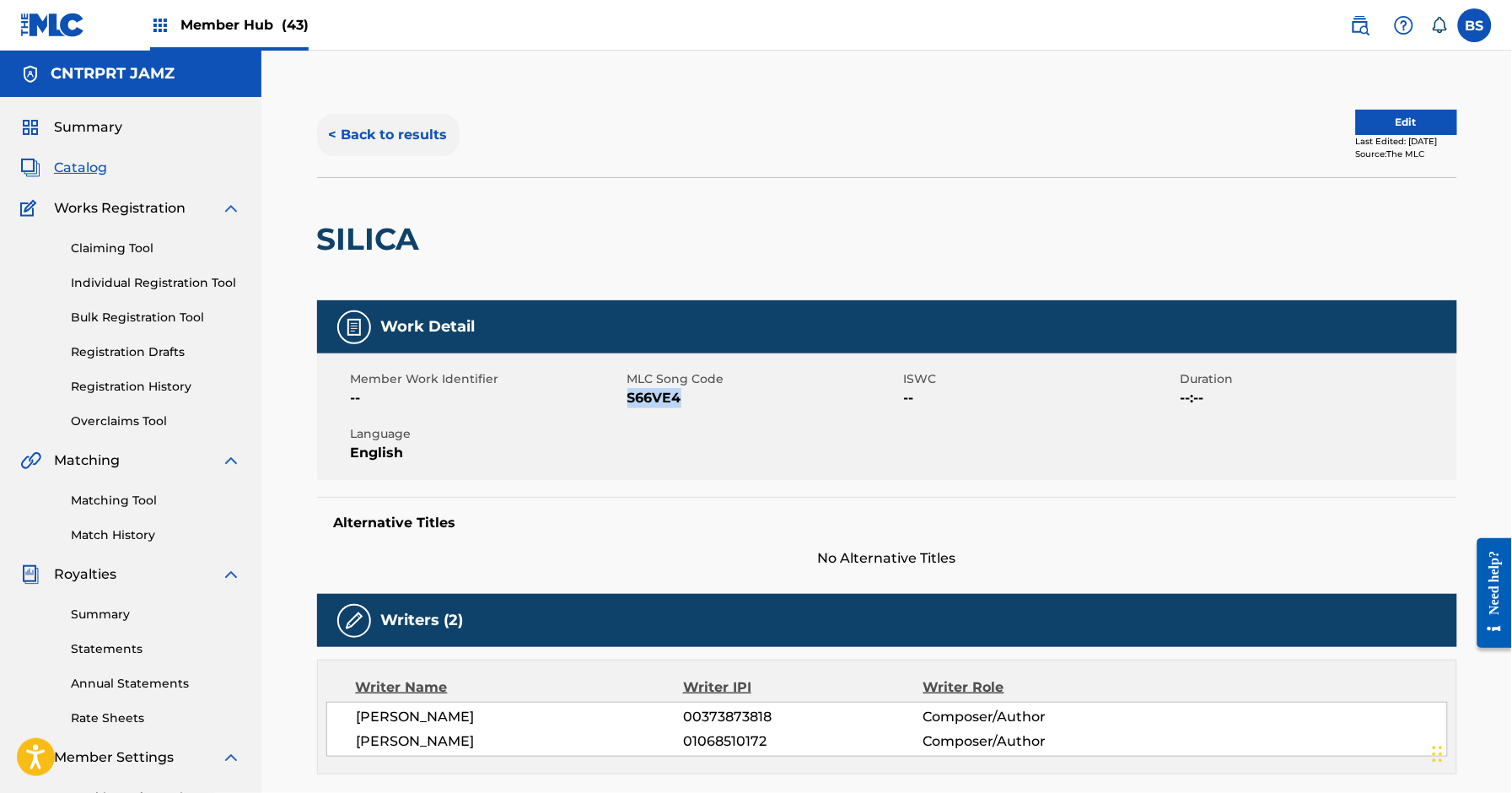
click at [415, 118] on button "< Back to results" at bounding box center [389, 135] width 143 height 42
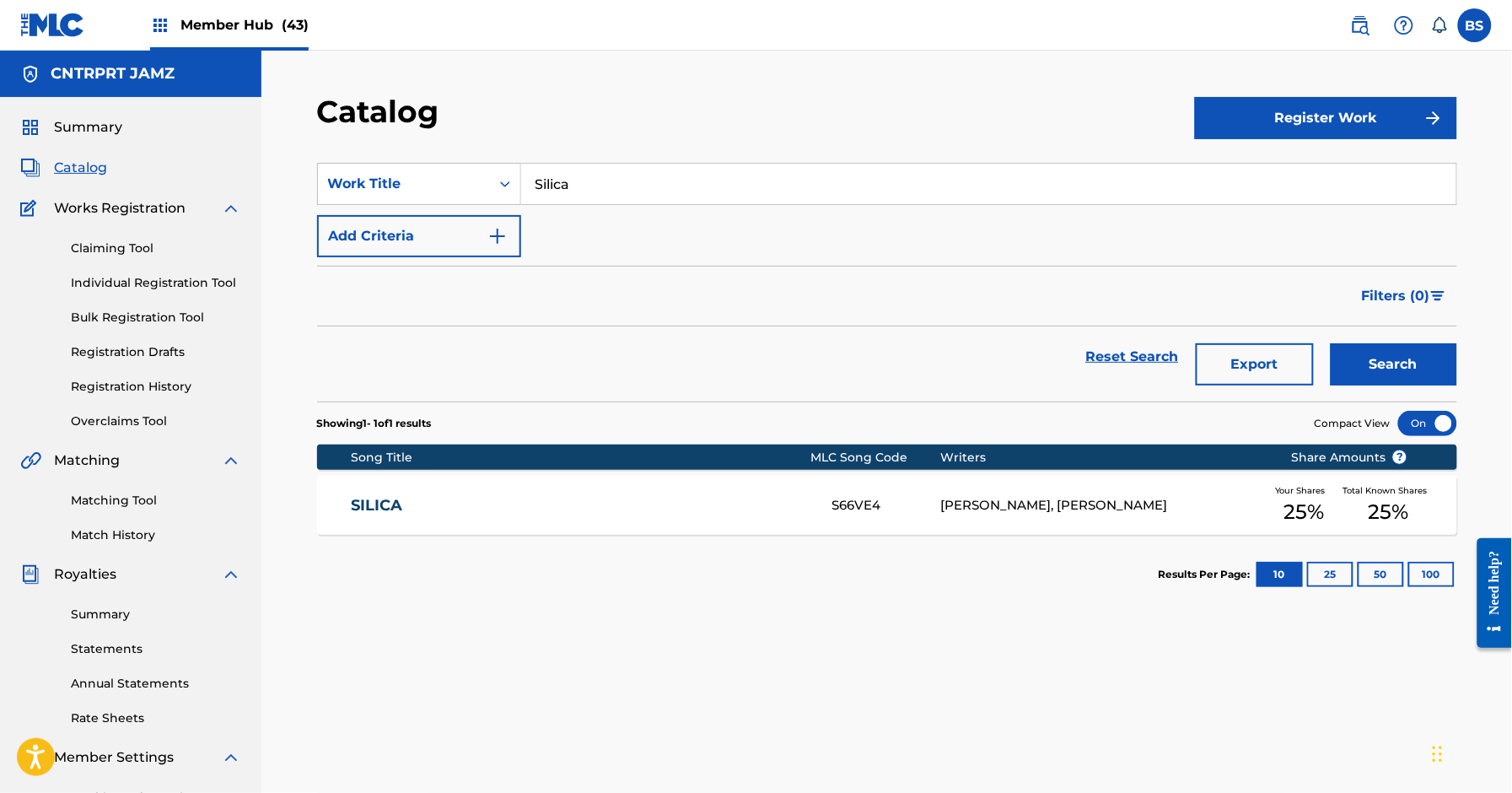
click at [607, 175] on input "Silica" at bounding box center [989, 184] width 935 height 41
paste input "Big Bands"
click at [587, 217] on strong "bands" at bounding box center [584, 222] width 44 height 16
type input "big bands"
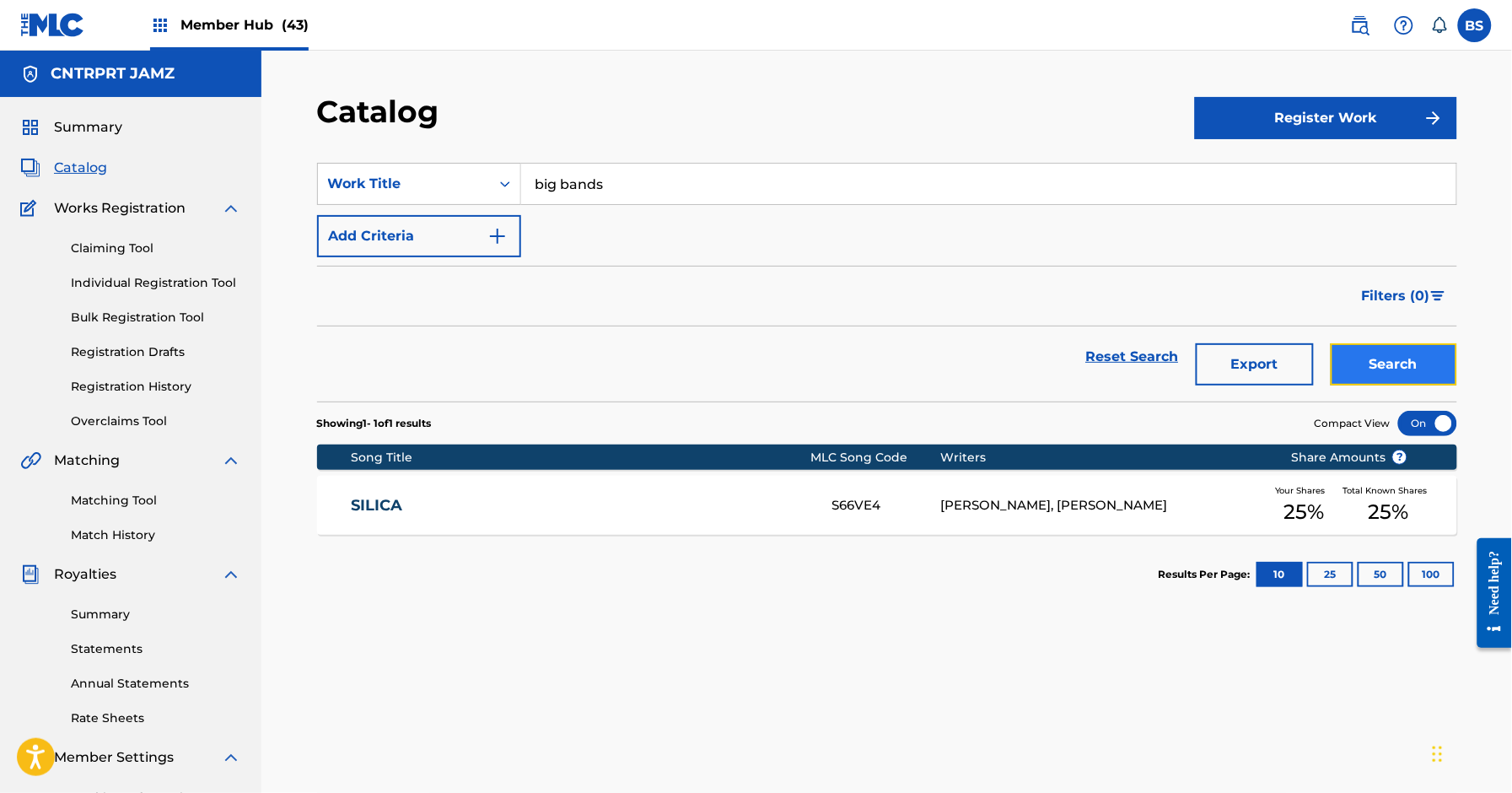
click at [1409, 357] on button "Search" at bounding box center [1394, 364] width 126 height 42
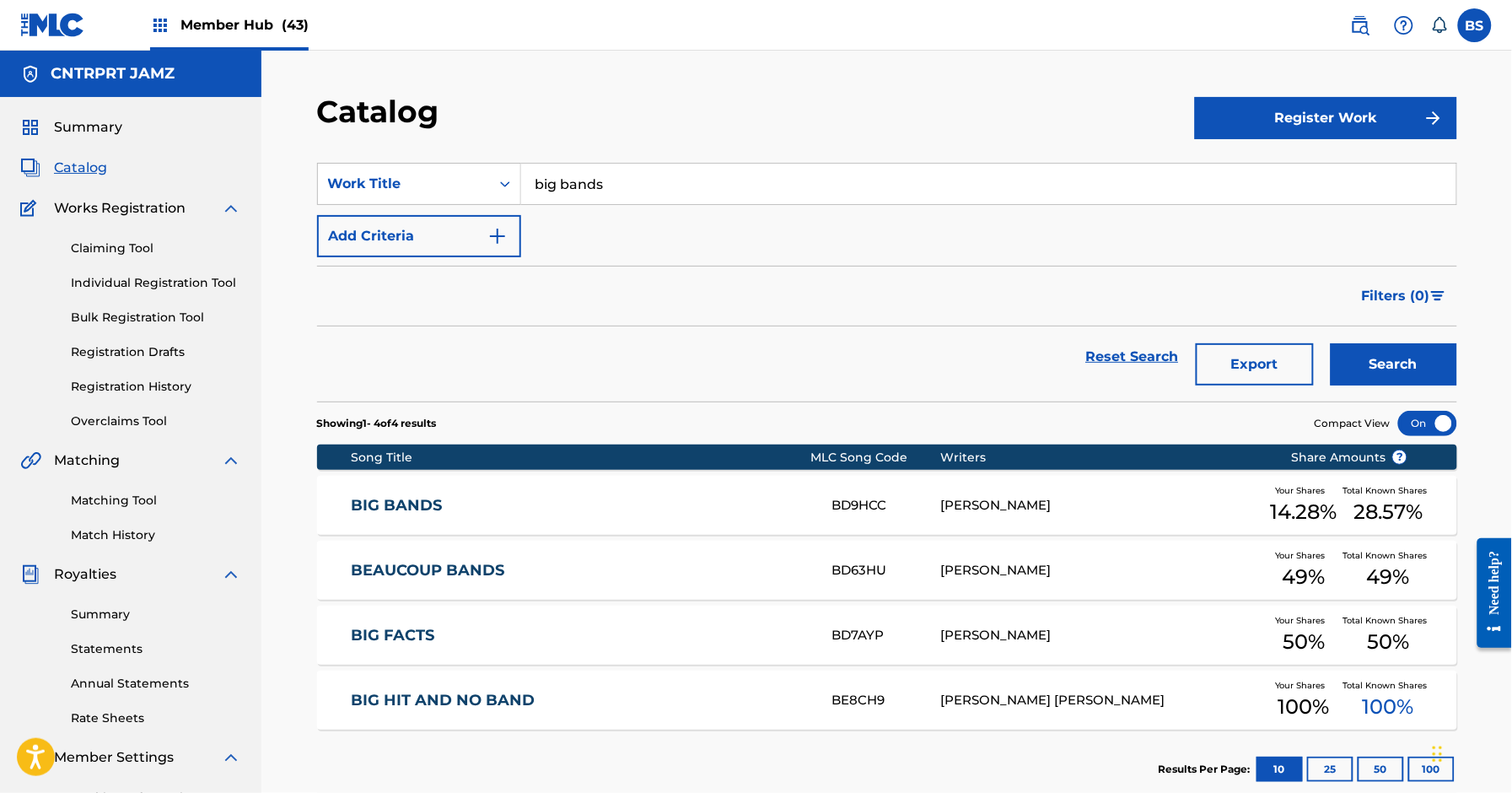
click at [710, 502] on link "BIG BANDS" at bounding box center [580, 506] width 459 height 19
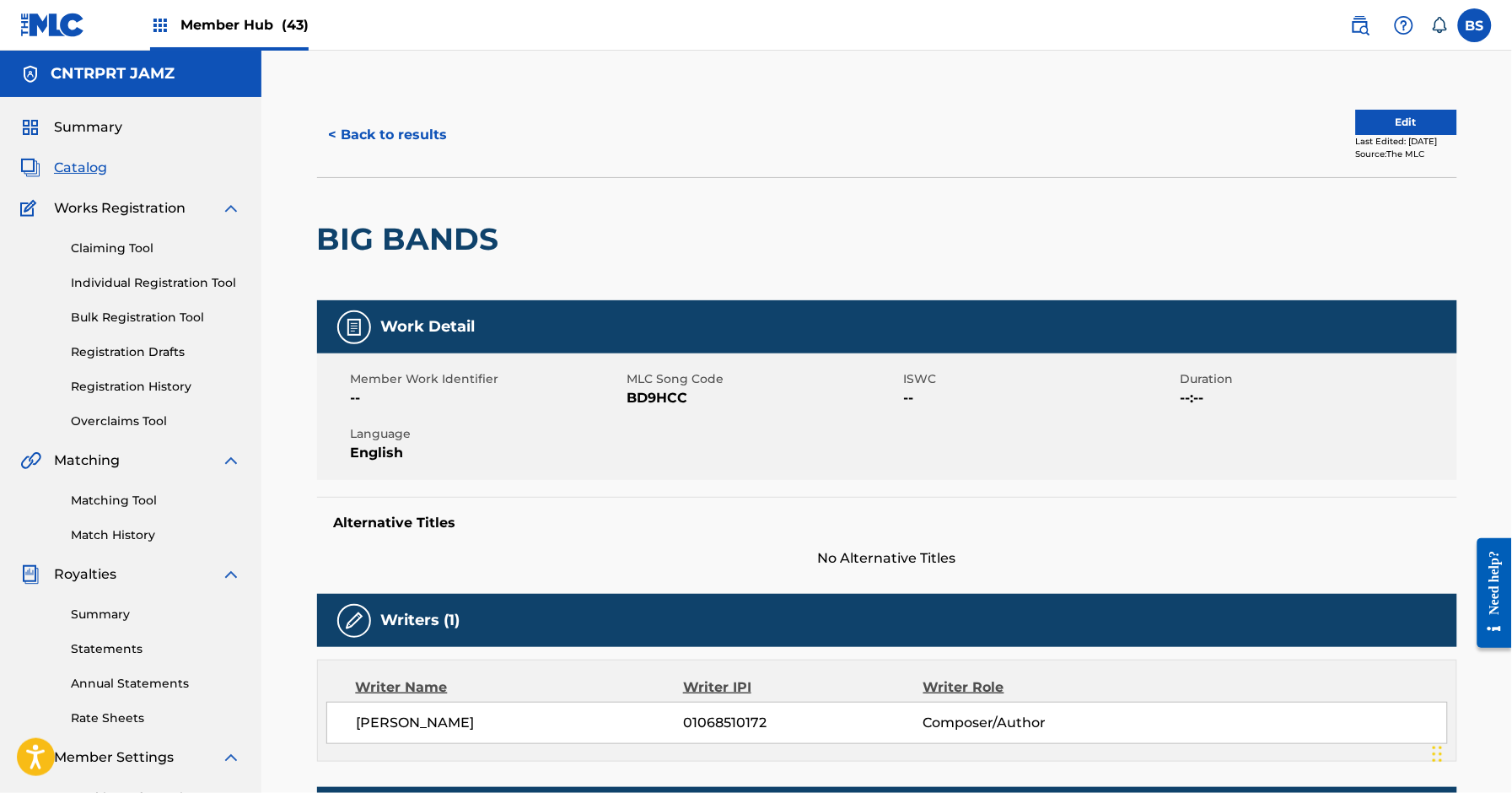
click at [679, 394] on span "BD9HCC" at bounding box center [763, 397] width 273 height 20
drag, startPoint x: 679, startPoint y: 394, endPoint x: 985, endPoint y: 436, distance: 308.9
click at [679, 394] on span "BD9HCC" at bounding box center [763, 397] width 273 height 20
copy span "BD9HCC"
click at [388, 131] on button "< Back to results" at bounding box center [389, 135] width 143 height 42
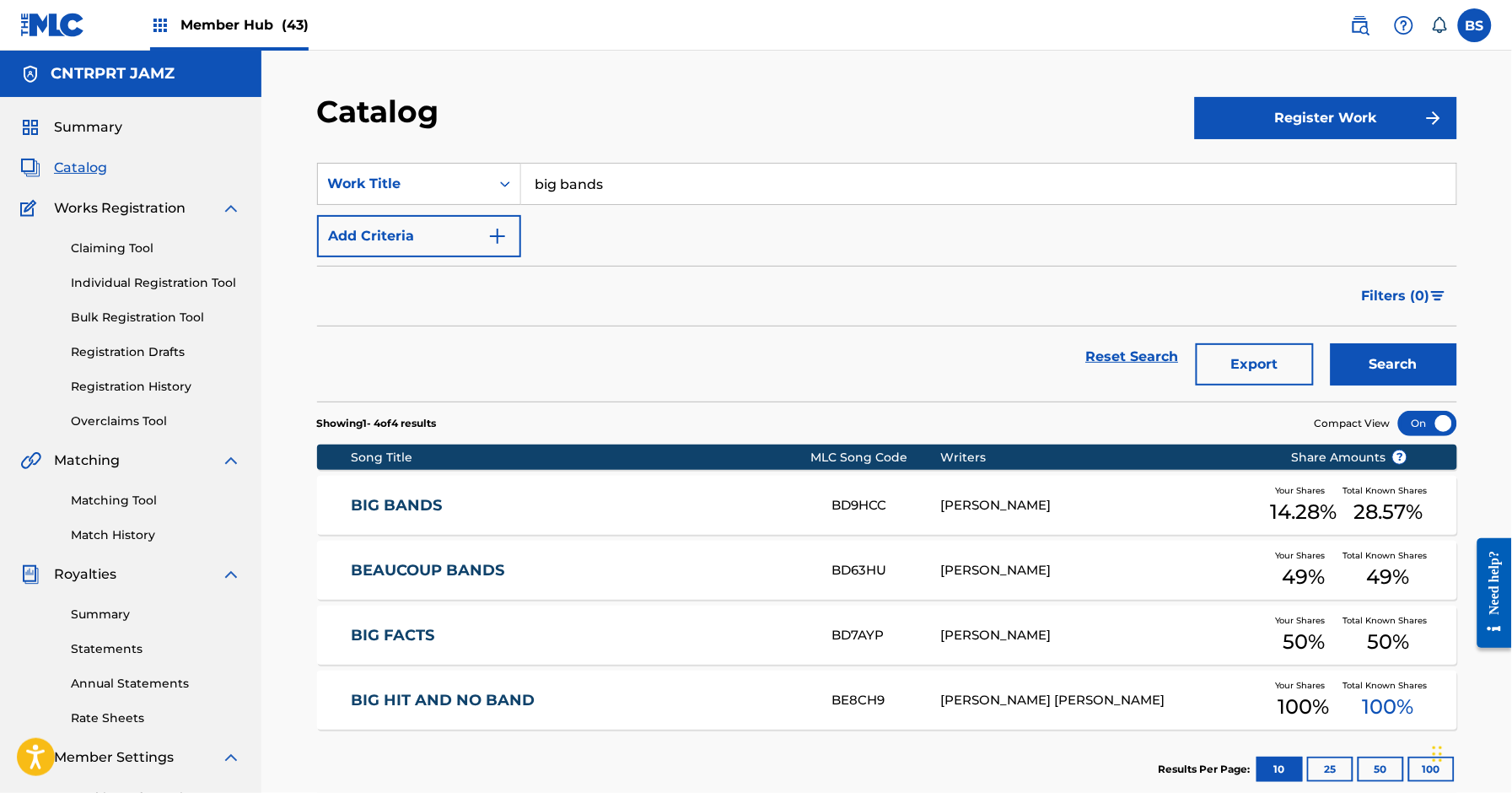
click at [615, 176] on input "big bands" at bounding box center [989, 184] width 935 height 41
click at [616, 175] on input "big bands" at bounding box center [989, 184] width 935 height 41
paste input "Covetous"
click at [616, 175] on input "Covetous bands" at bounding box center [989, 184] width 935 height 41
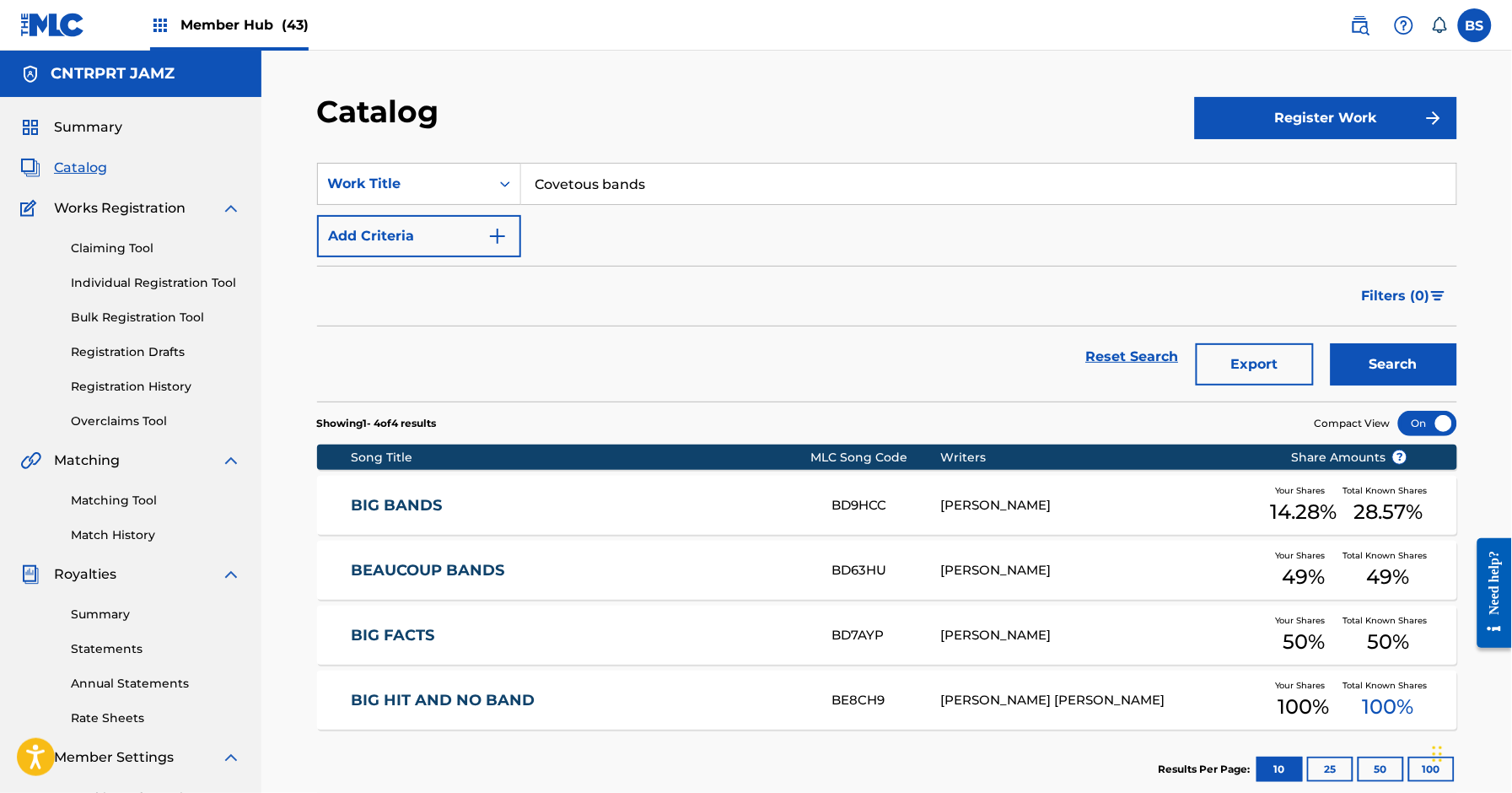
click at [616, 175] on input "Covetous bands" at bounding box center [989, 184] width 935 height 41
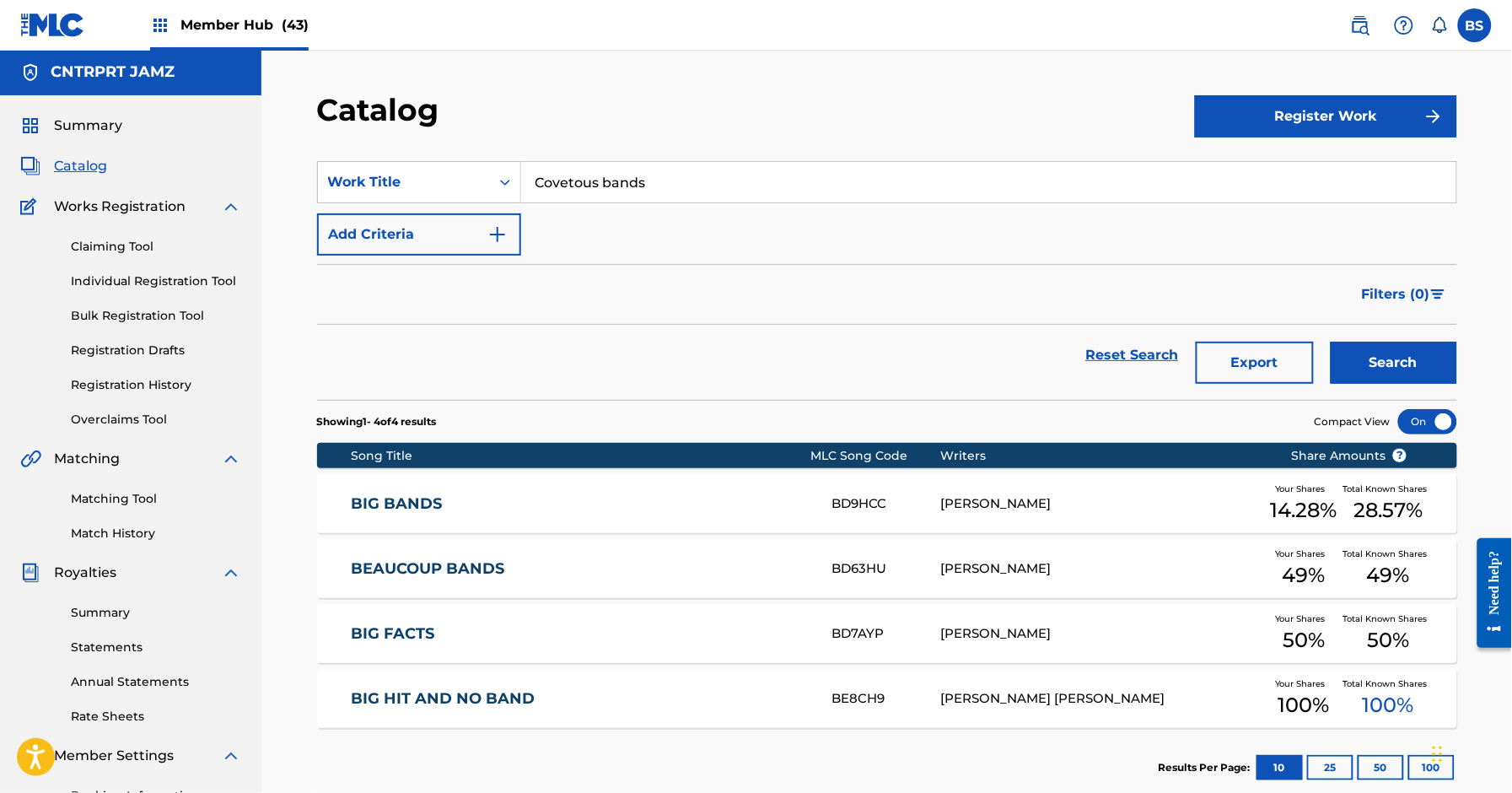
paste input "Search Form"
drag, startPoint x: 621, startPoint y: 214, endPoint x: 896, endPoint y: 279, distance: 282.6
click at [622, 214] on div "covetous" at bounding box center [862, 221] width 681 height 30
type input "covetous"
click at [1393, 355] on button "Search" at bounding box center [1394, 362] width 126 height 42
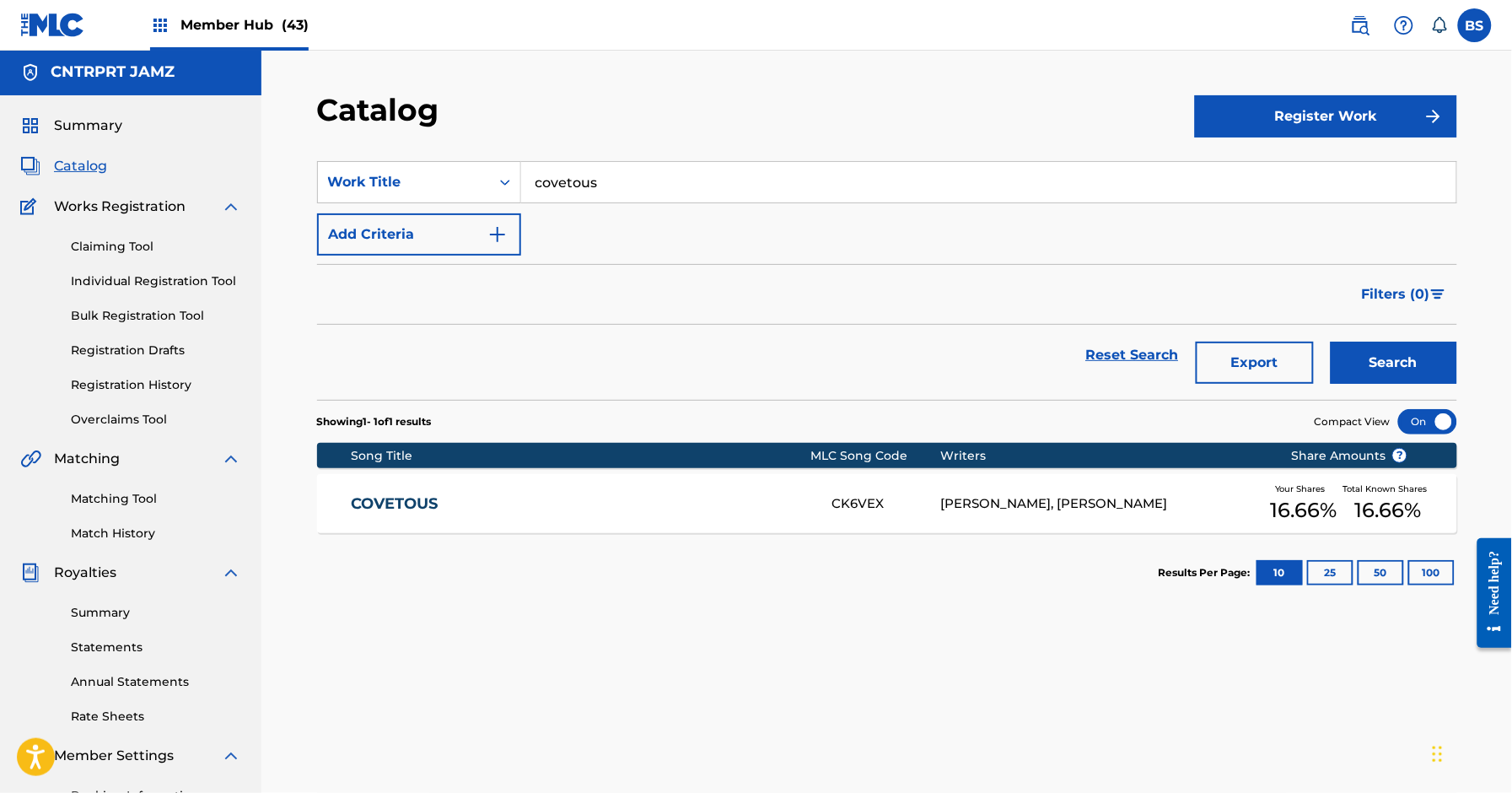
click at [757, 495] on link "COVETOUS" at bounding box center [580, 504] width 459 height 19
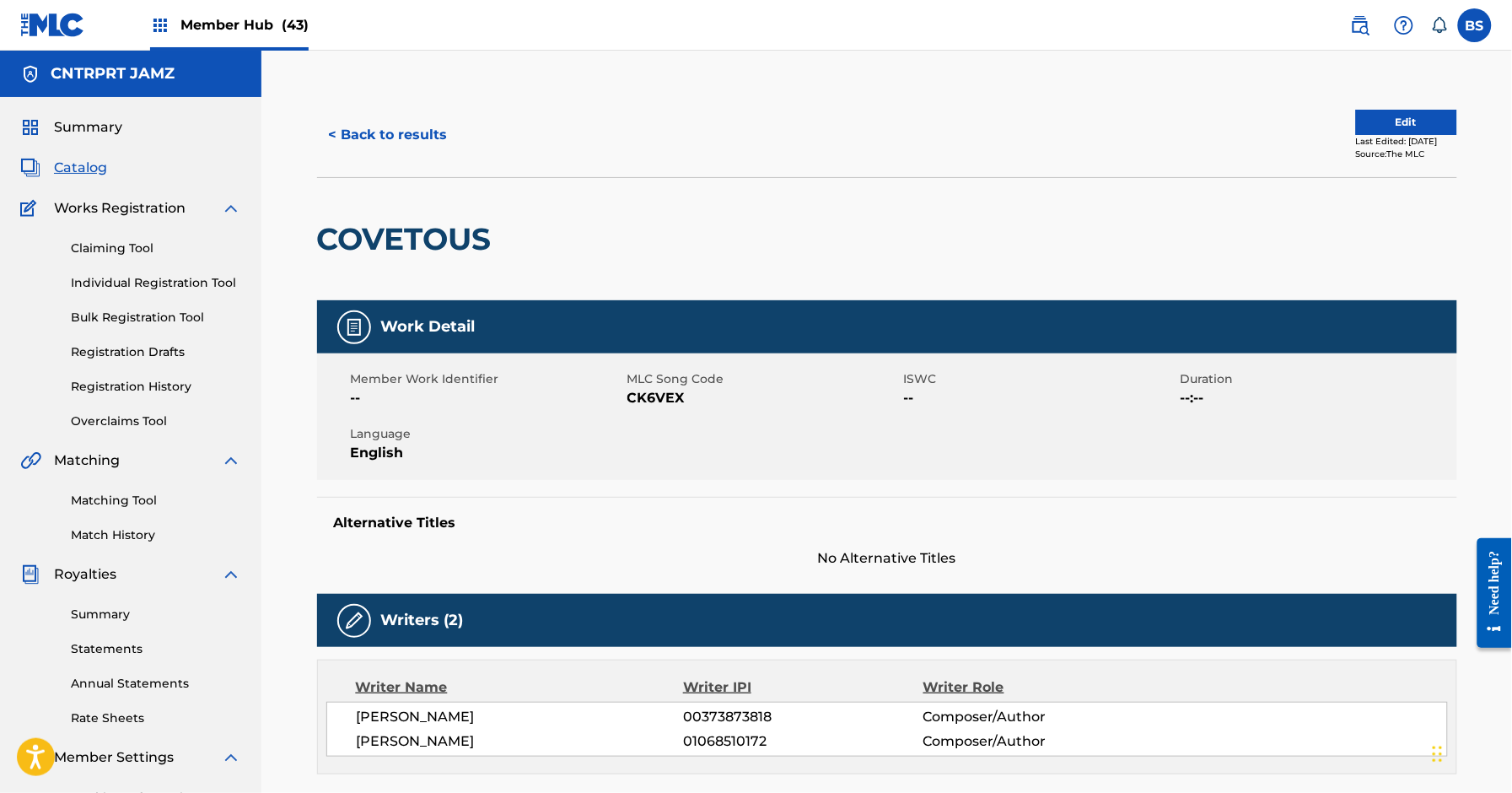
click at [648, 397] on span "CK6VEX" at bounding box center [763, 397] width 273 height 20
click at [647, 397] on span "CK6VEX" at bounding box center [763, 397] width 273 height 20
copy span "CK6VEX"
click at [401, 131] on button "< Back to results" at bounding box center [389, 135] width 143 height 42
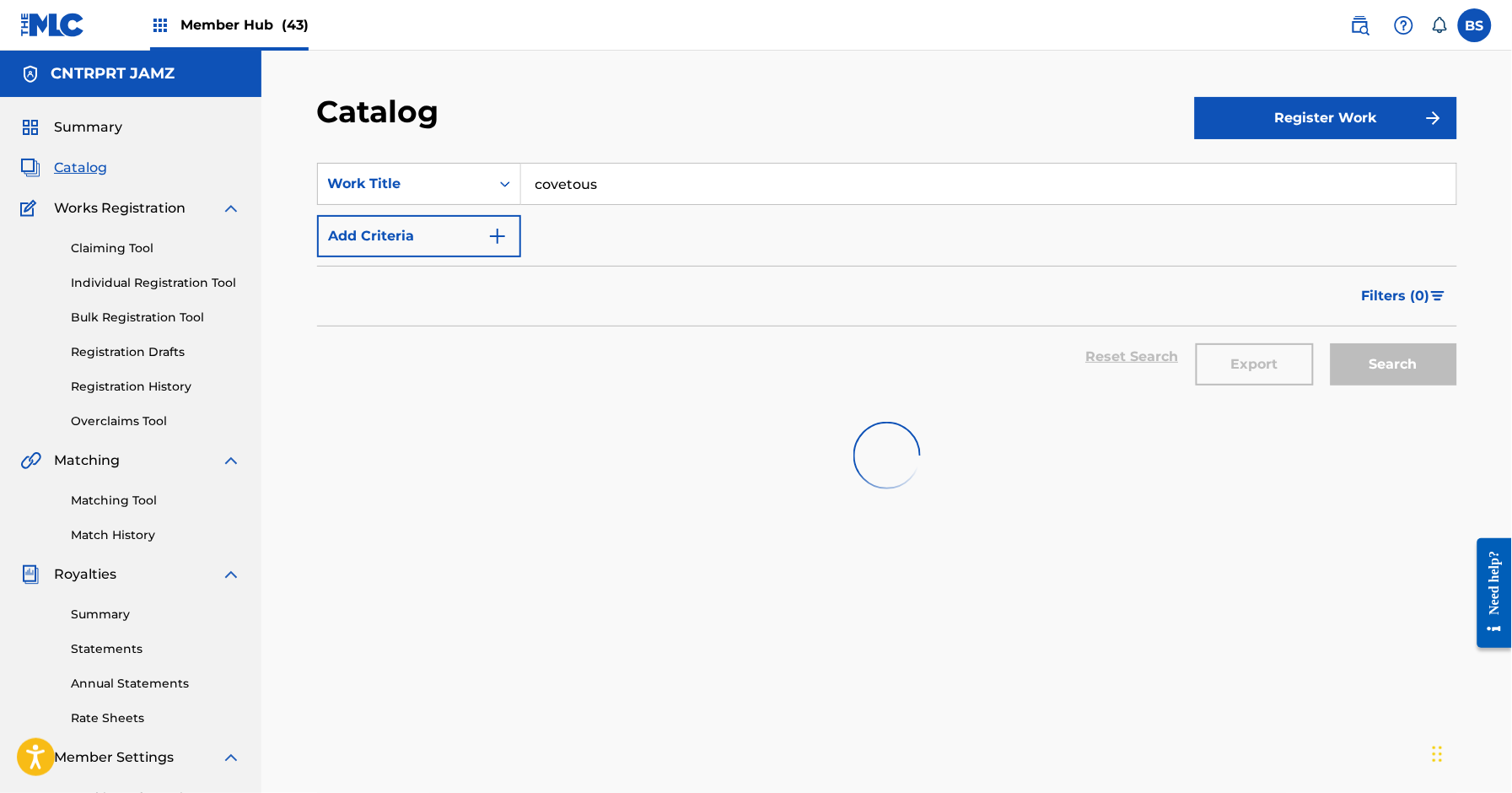
scroll to position [2, 0]
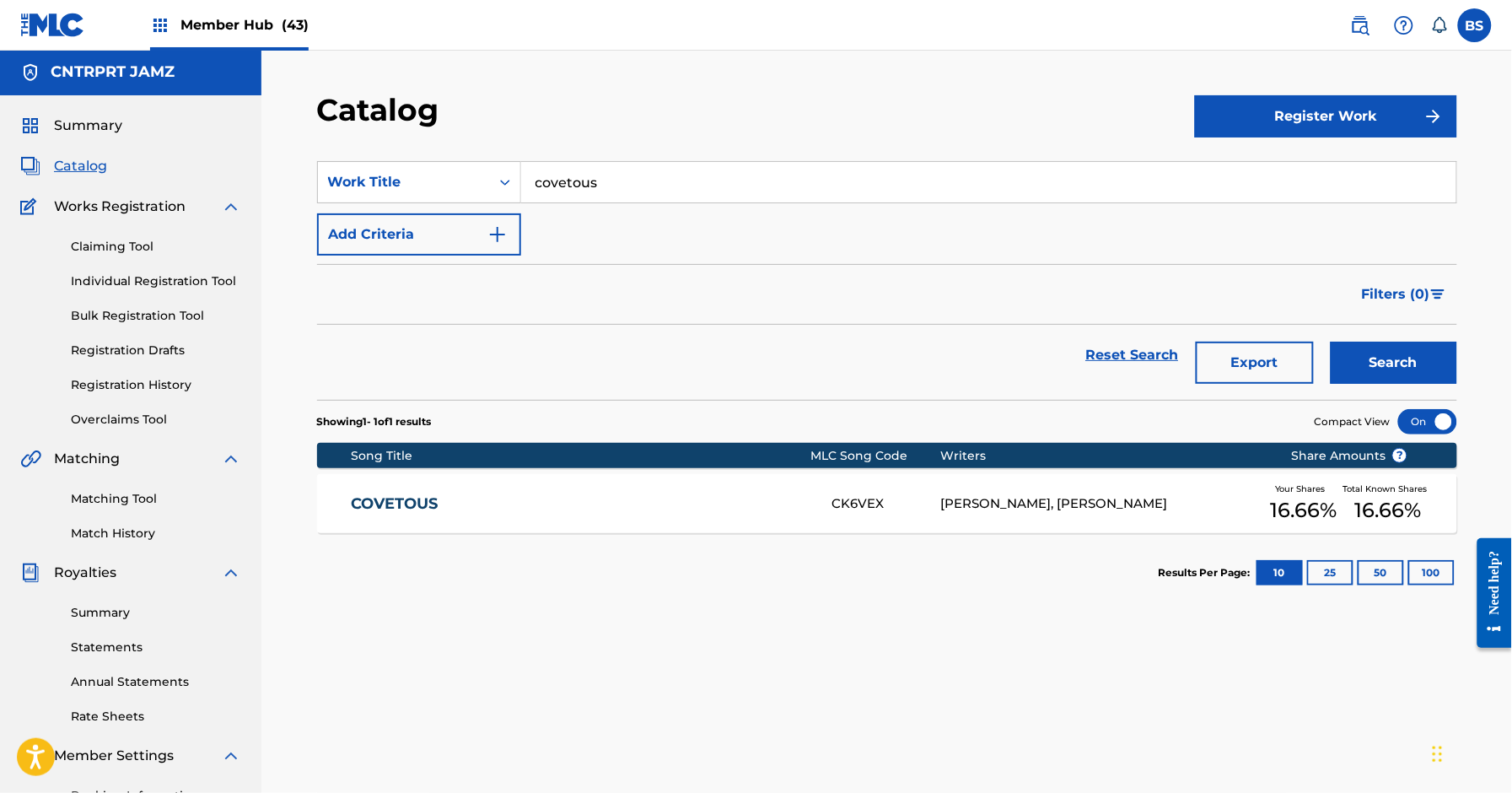
click at [622, 185] on input "covetous" at bounding box center [989, 182] width 935 height 41
paste input "Cypher"
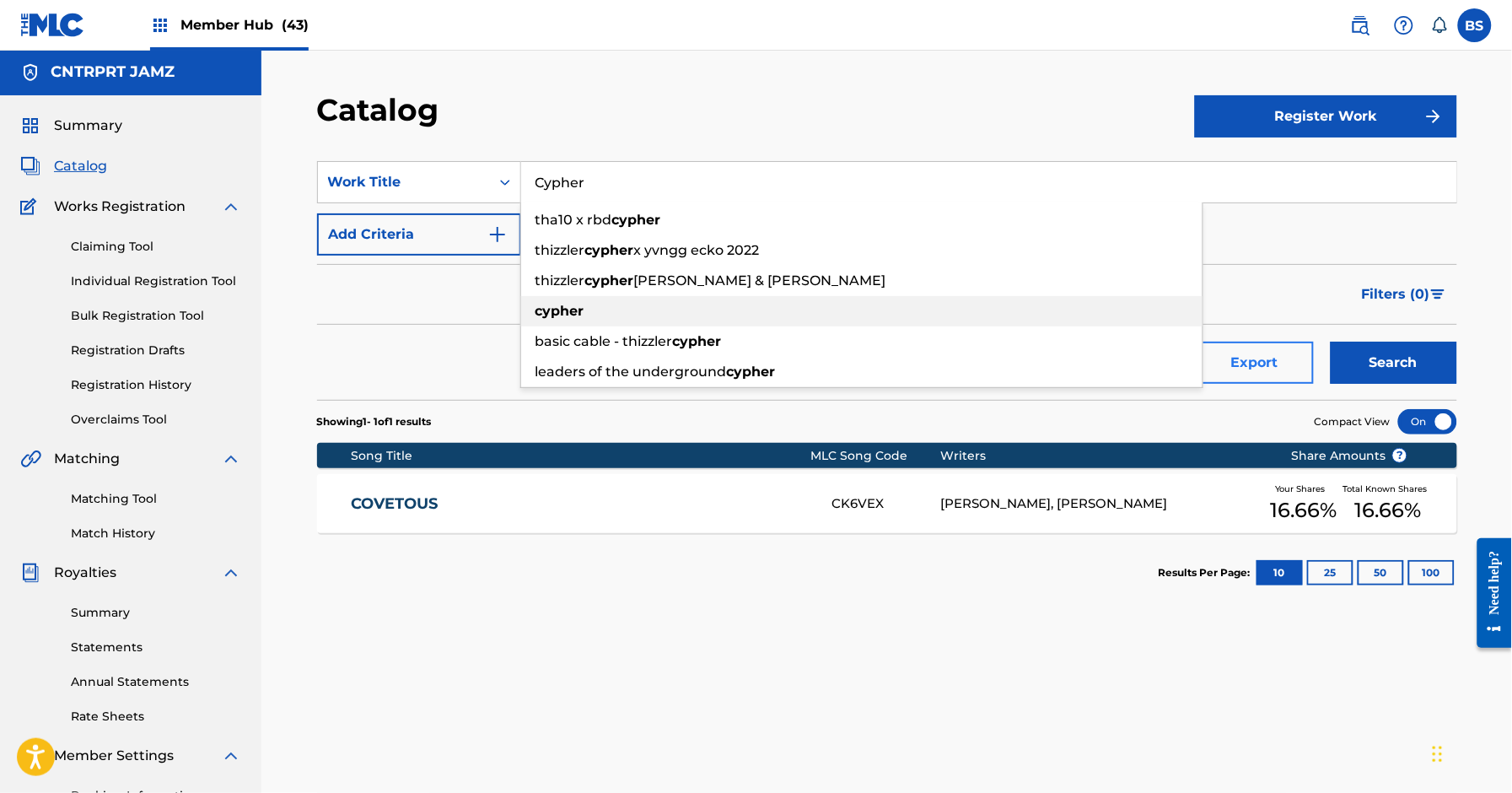
drag, startPoint x: 610, startPoint y: 308, endPoint x: 1311, endPoint y: 382, distance: 704.9
click at [614, 305] on div "cypher" at bounding box center [862, 312] width 681 height 30
type input "cypher"
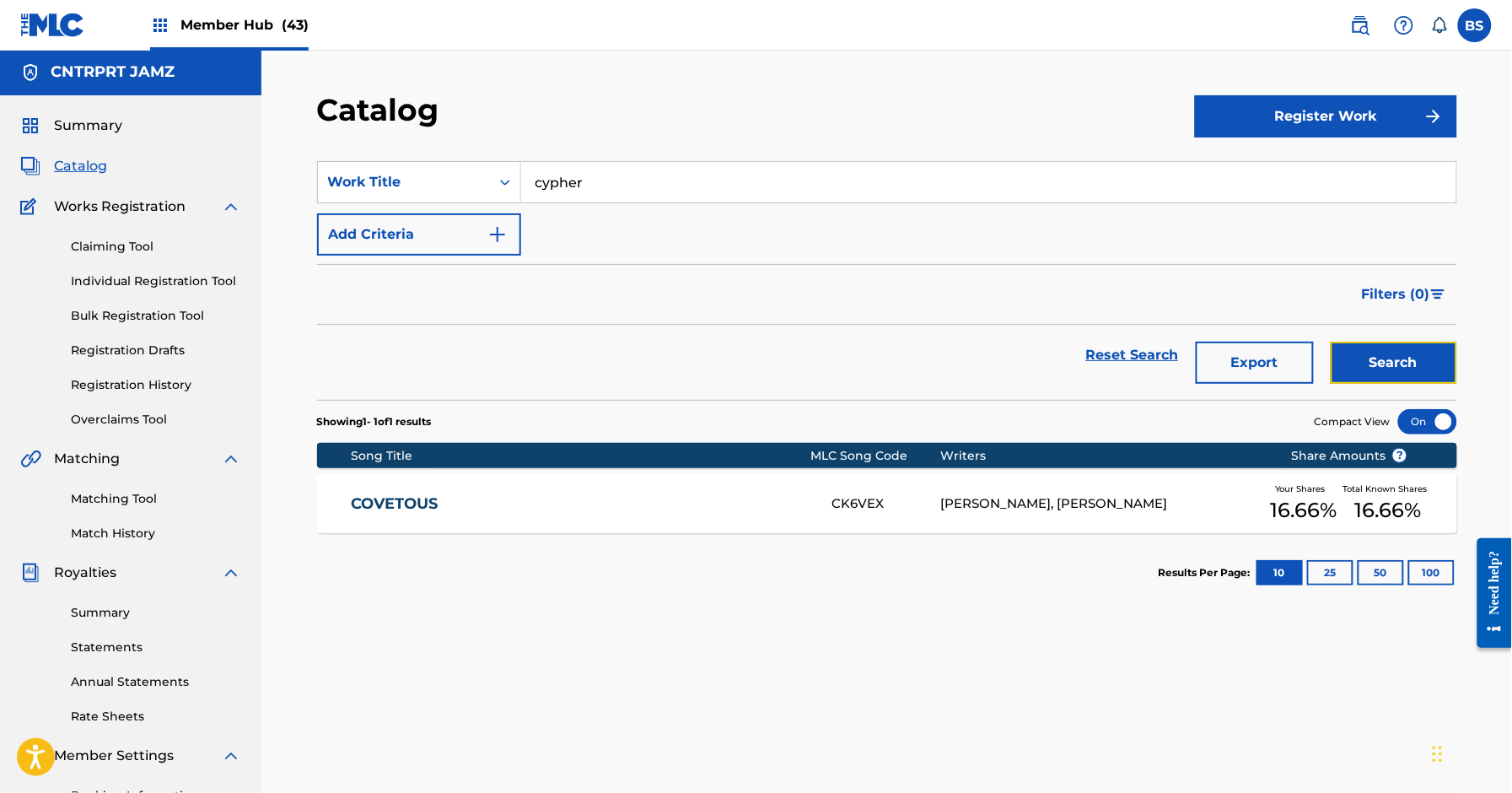
drag, startPoint x: 1385, startPoint y: 357, endPoint x: 1330, endPoint y: 372, distance: 57.0
click at [1388, 357] on button "Search" at bounding box center [1394, 362] width 126 height 42
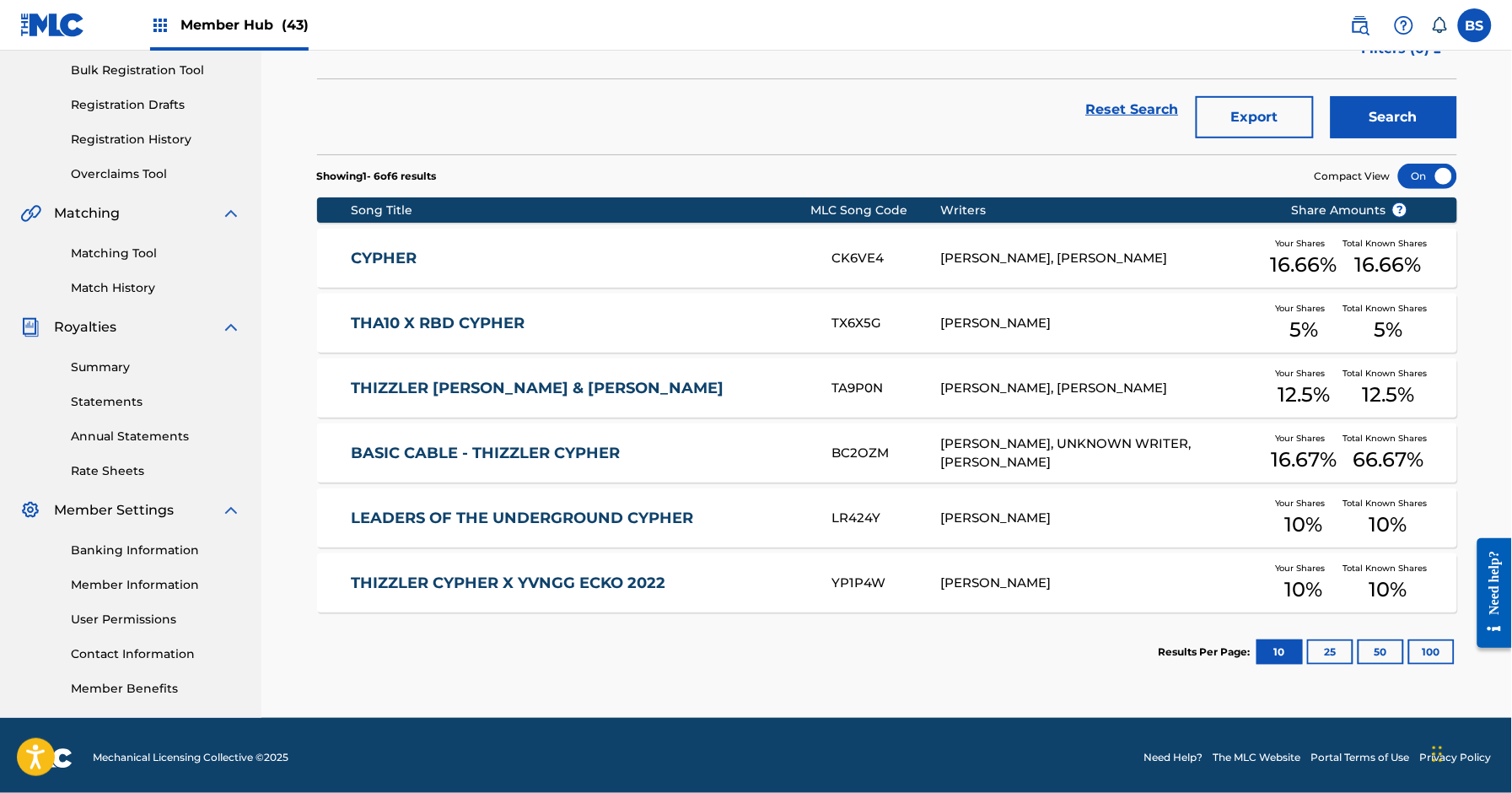
scroll to position [253, 0]
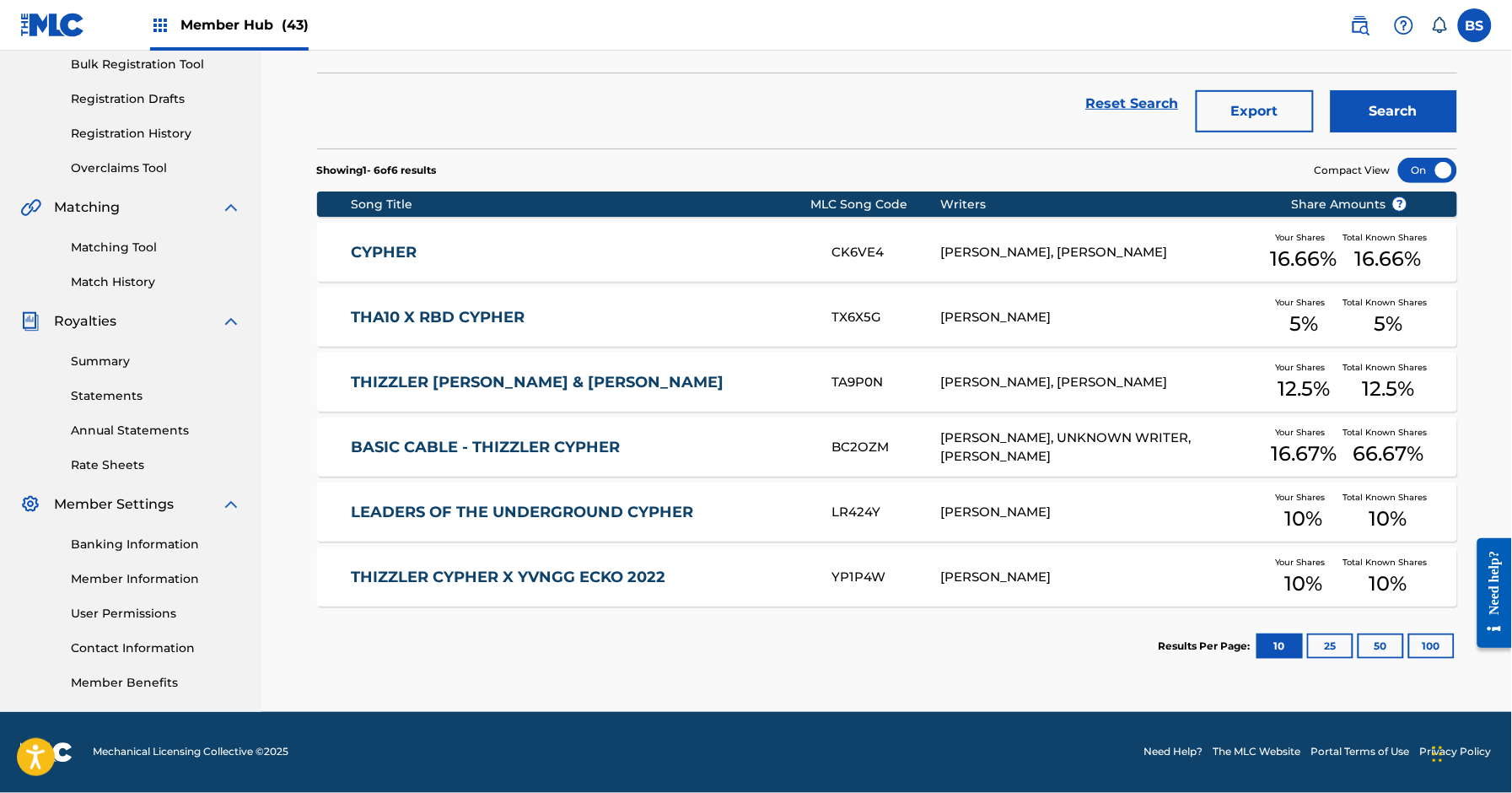
drag, startPoint x: 747, startPoint y: 243, endPoint x: 753, endPoint y: 265, distance: 22.8
click at [747, 243] on link "CYPHER" at bounding box center [580, 253] width 459 height 19
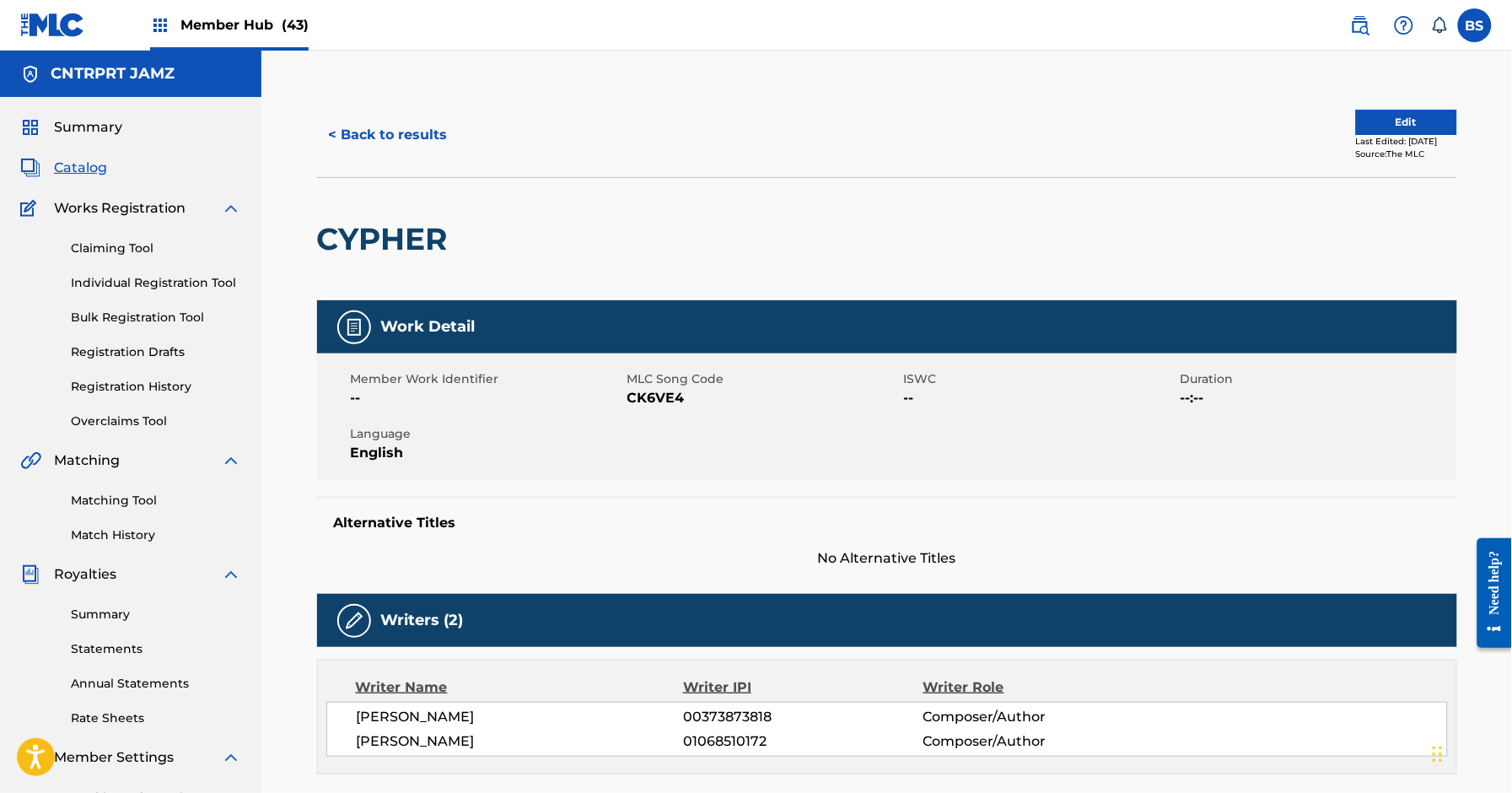
click at [660, 394] on span "CK6VE4" at bounding box center [763, 397] width 273 height 20
drag, startPoint x: 660, startPoint y: 394, endPoint x: 867, endPoint y: 329, distance: 217.0
click at [664, 396] on span "CK6VE4" at bounding box center [763, 397] width 273 height 20
copy span "CK6VE4"
click at [362, 126] on button "< Back to results" at bounding box center [389, 135] width 143 height 42
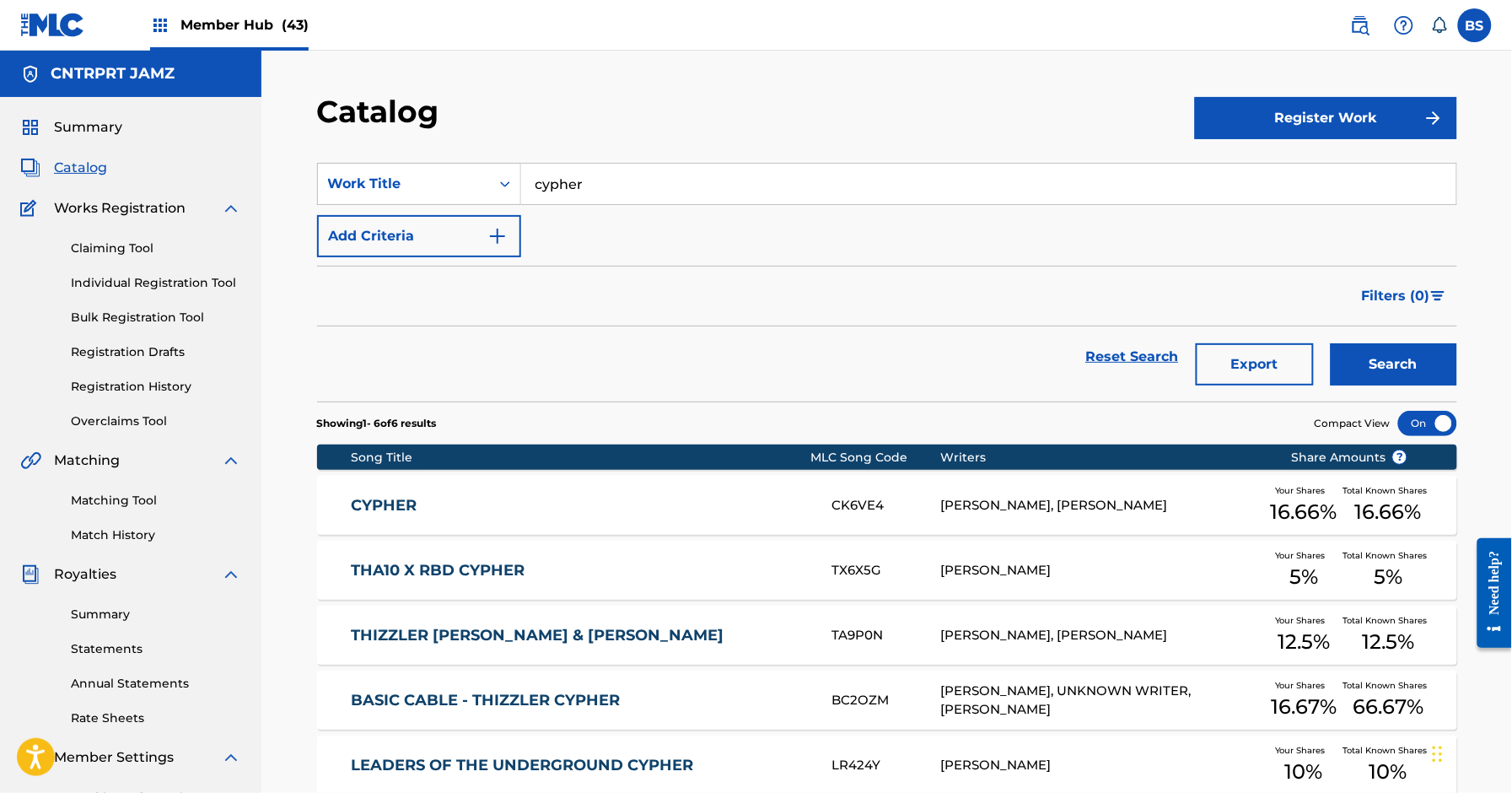
click at [584, 184] on input "cypher" at bounding box center [989, 184] width 935 height 41
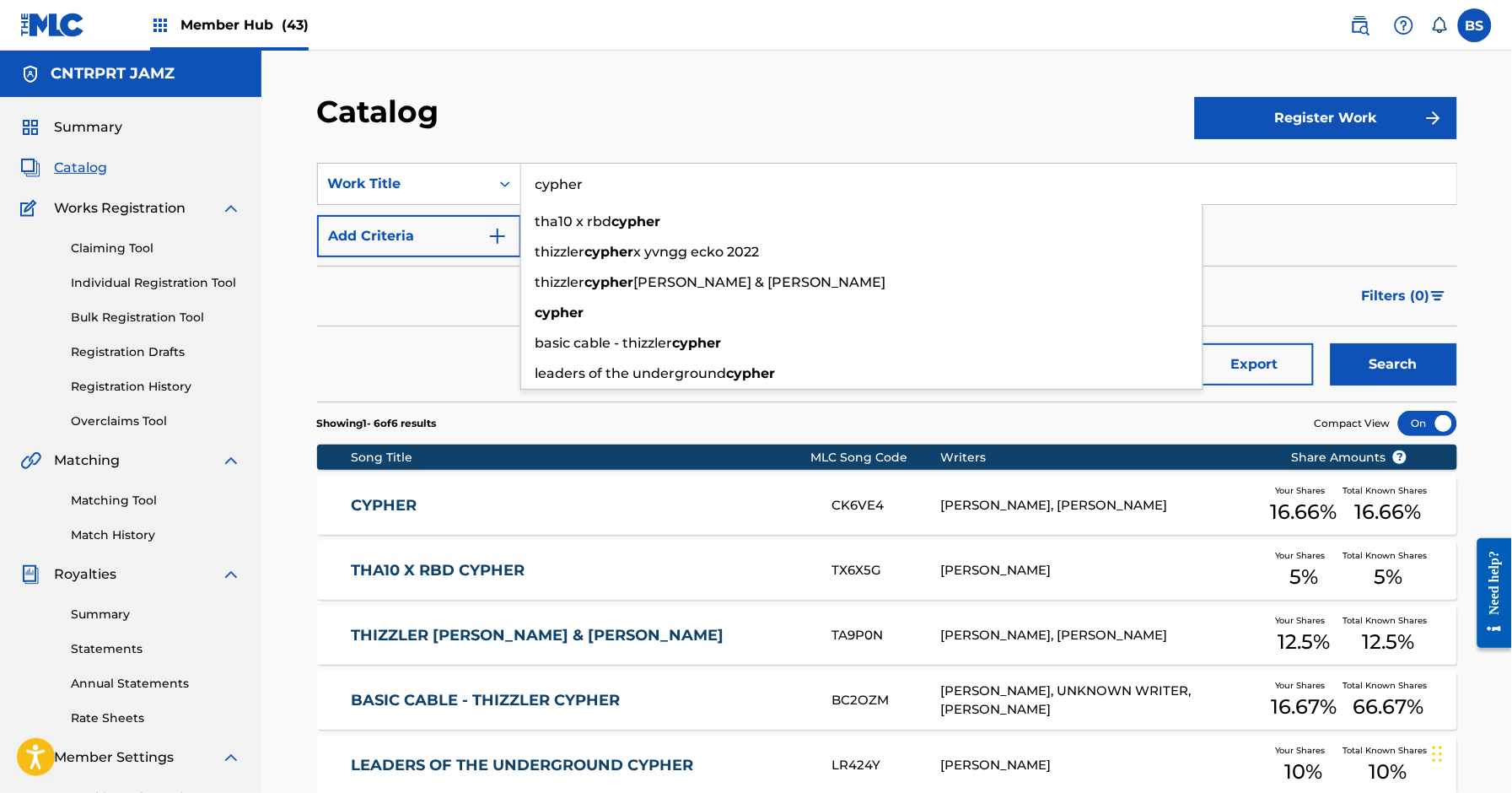
paste input "Omens"
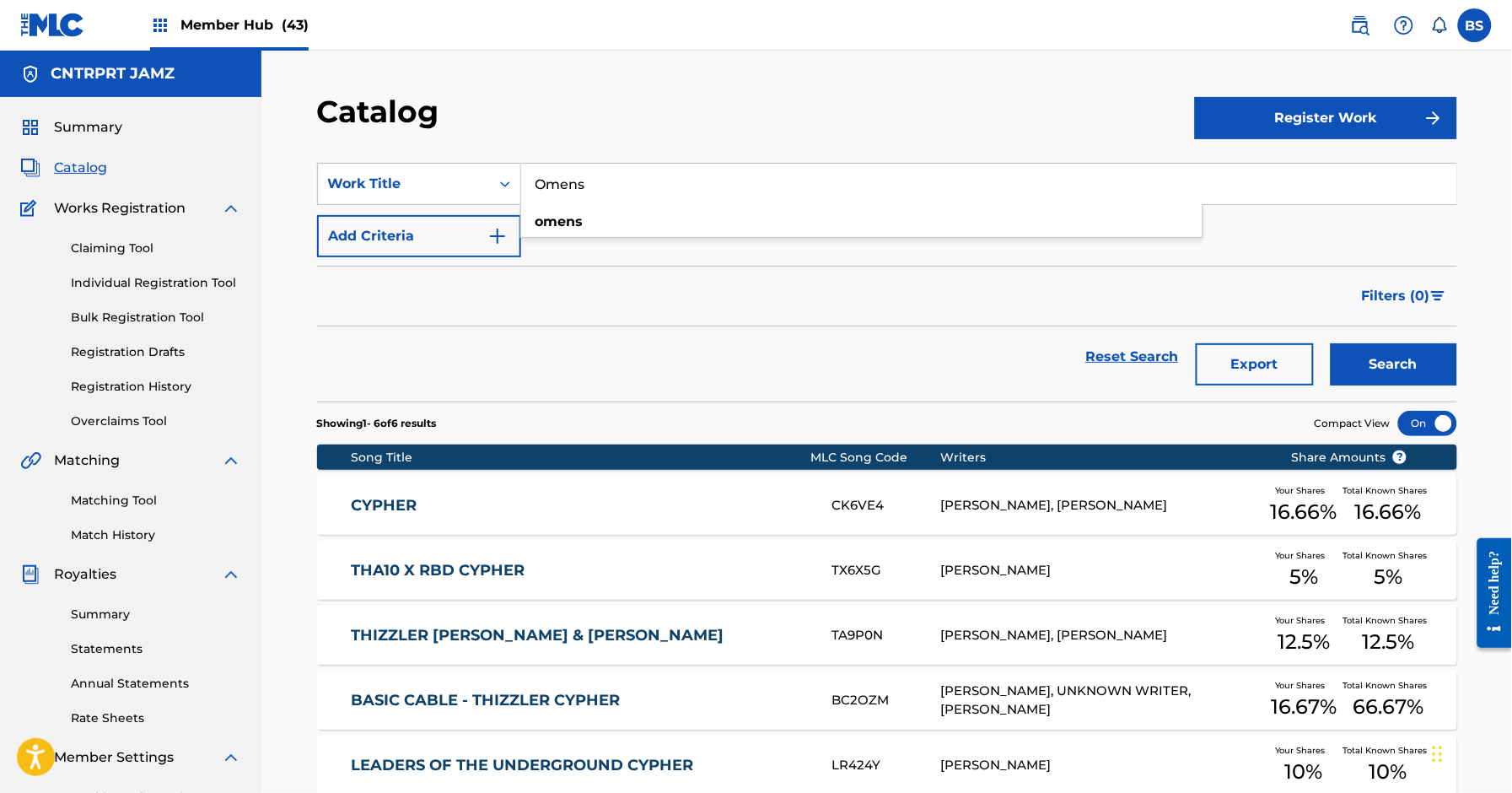
type input "Omens"
click at [1441, 357] on button "Search" at bounding box center [1394, 364] width 126 height 42
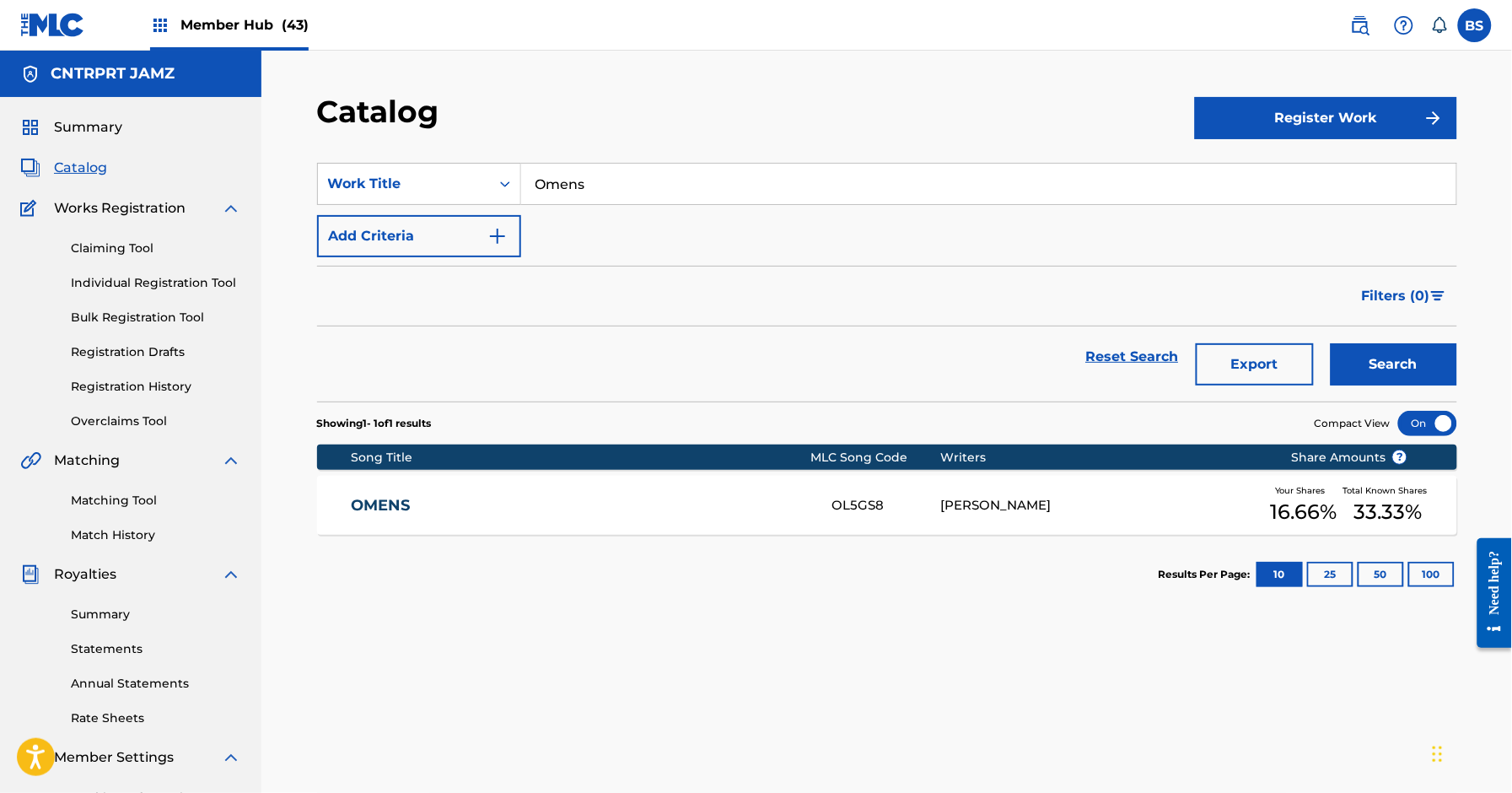
click at [622, 514] on link "OMENS" at bounding box center [580, 506] width 459 height 19
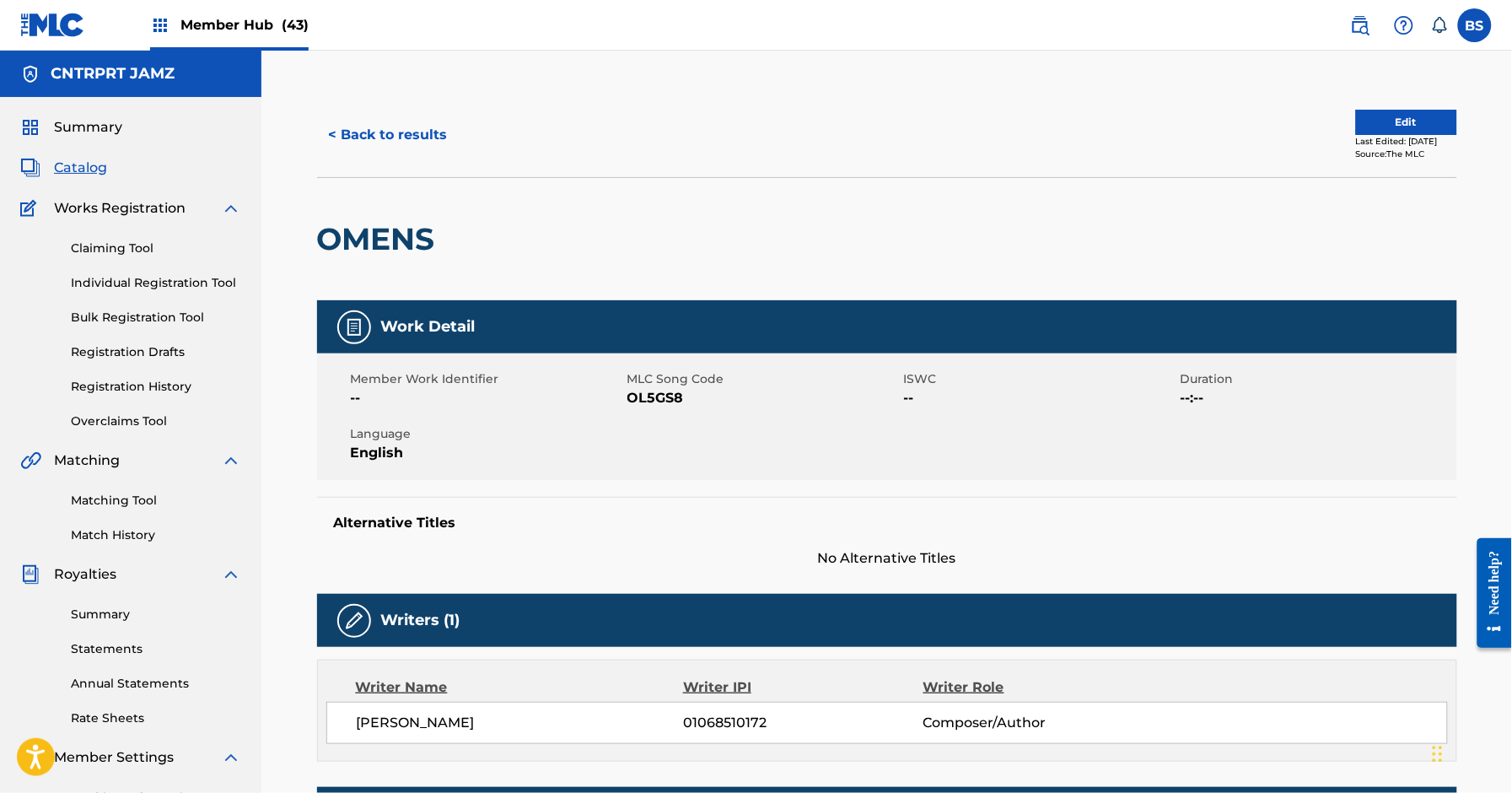
click at [645, 397] on span "OL5GS8" at bounding box center [763, 397] width 273 height 20
copy span "OL5GS8"
click at [1395, 109] on button "Edit" at bounding box center [1407, 122] width 102 height 26
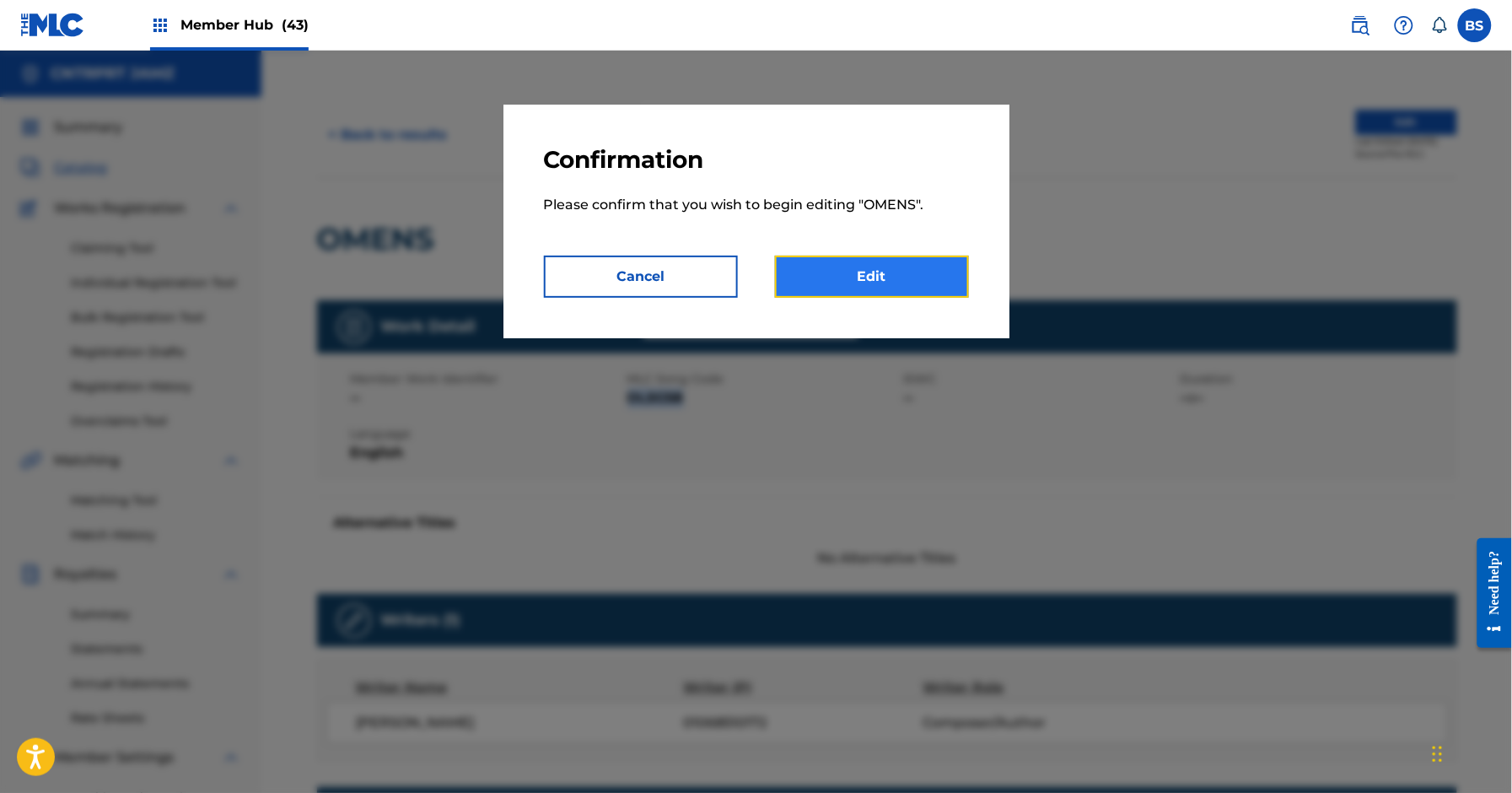
click at [867, 263] on link "Edit" at bounding box center [872, 277] width 194 height 42
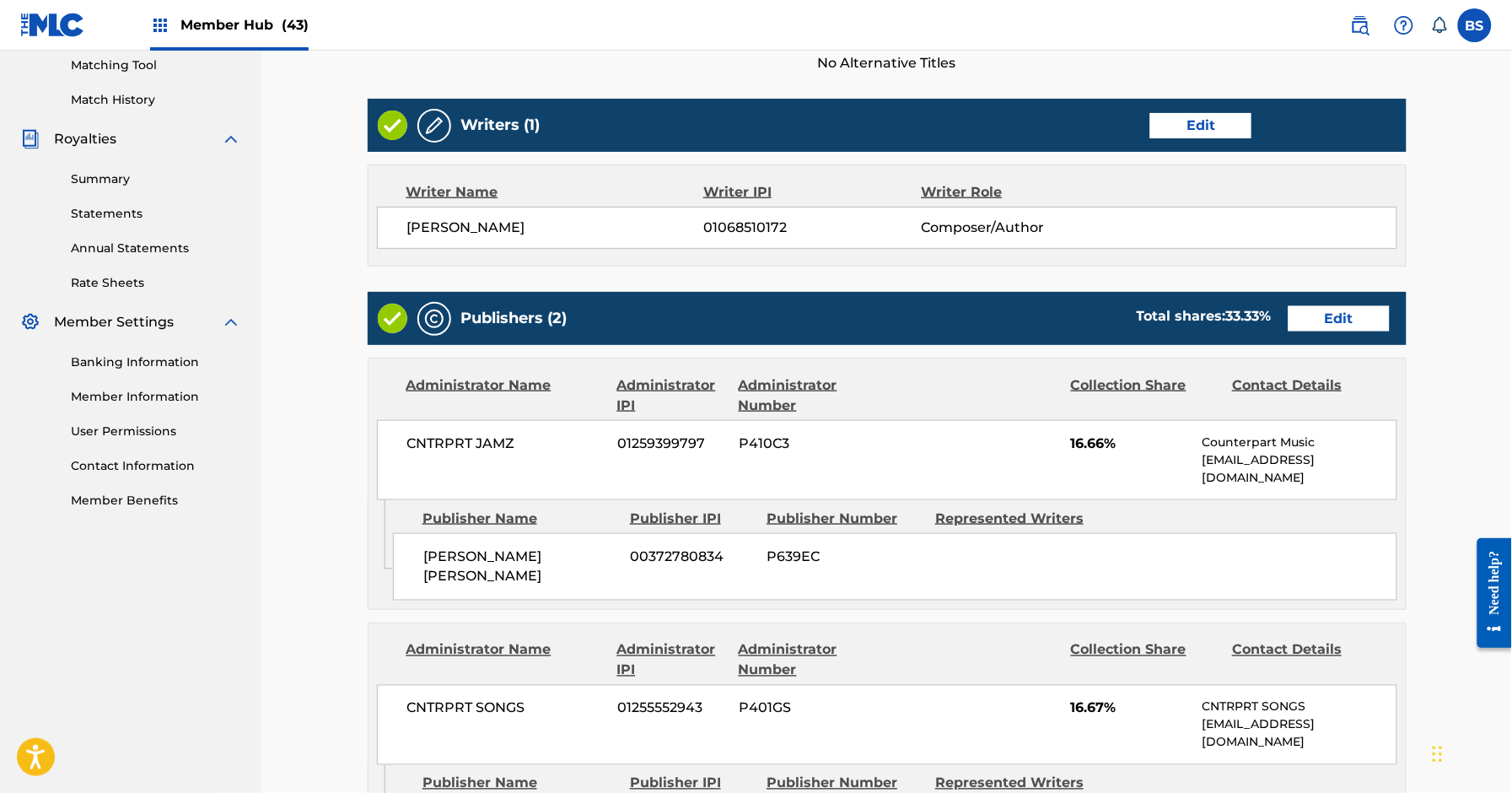
scroll to position [791, 0]
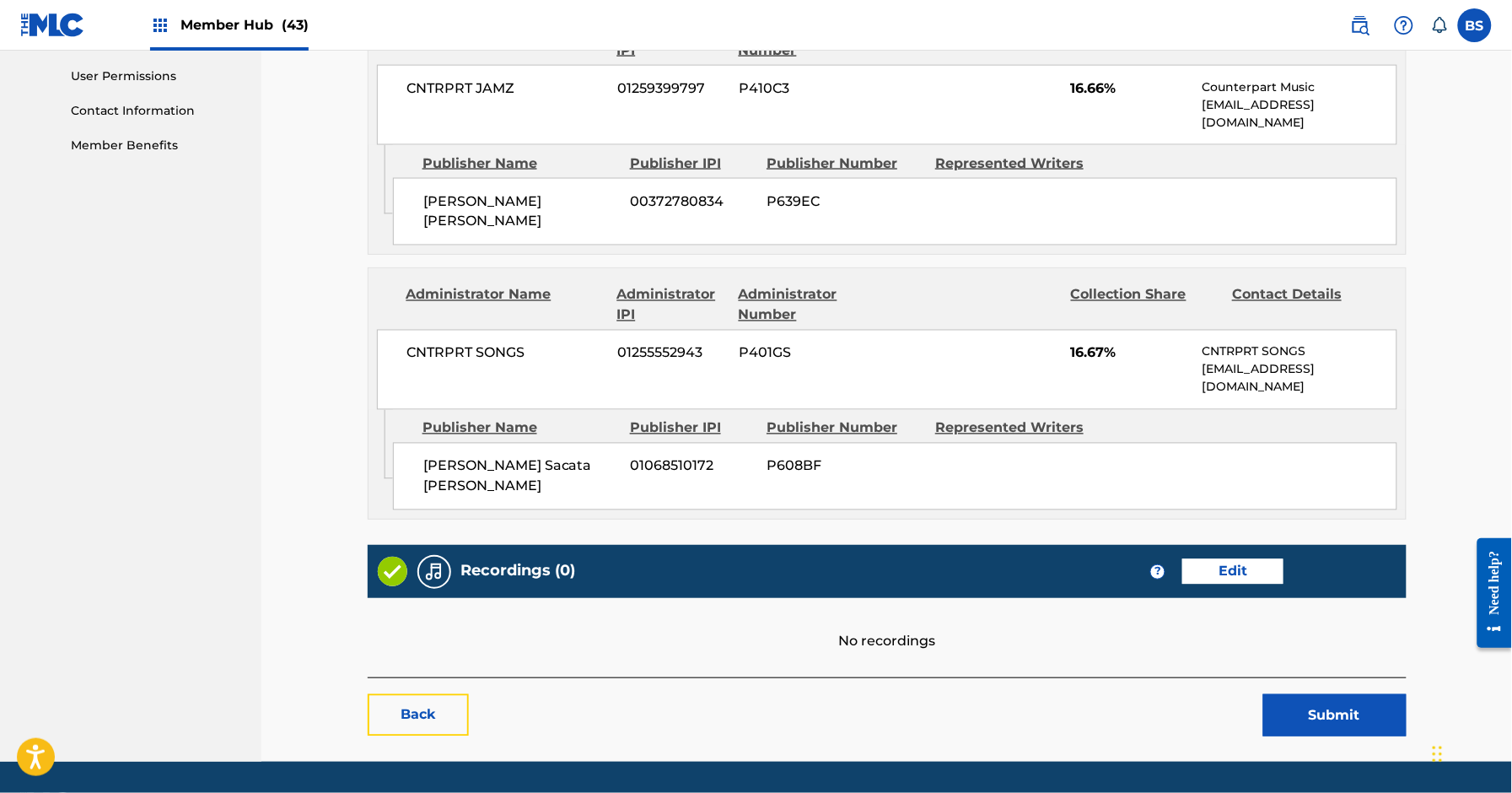
click at [416, 694] on link "Back" at bounding box center [418, 715] width 102 height 42
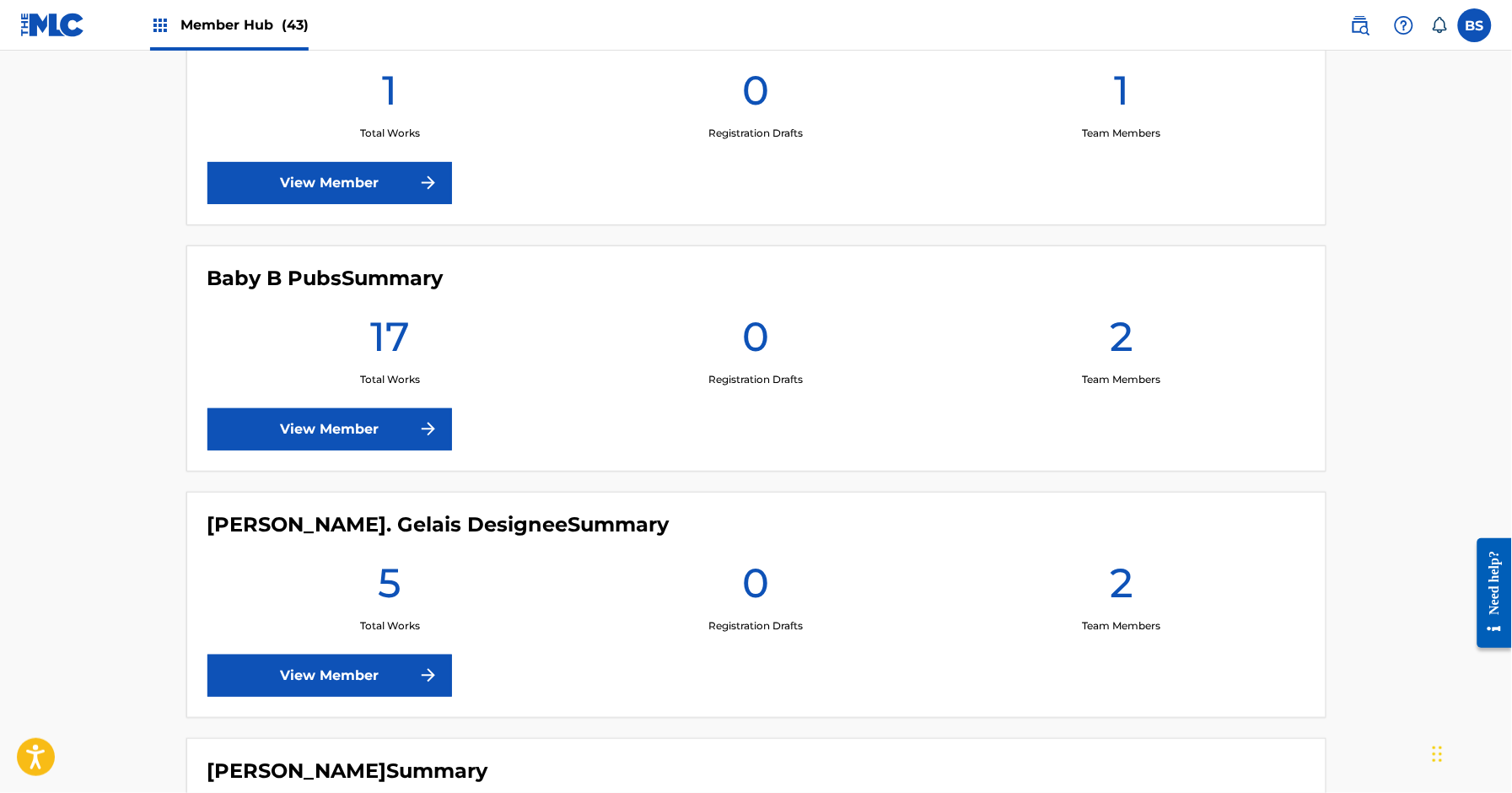
scroll to position [1807, 0]
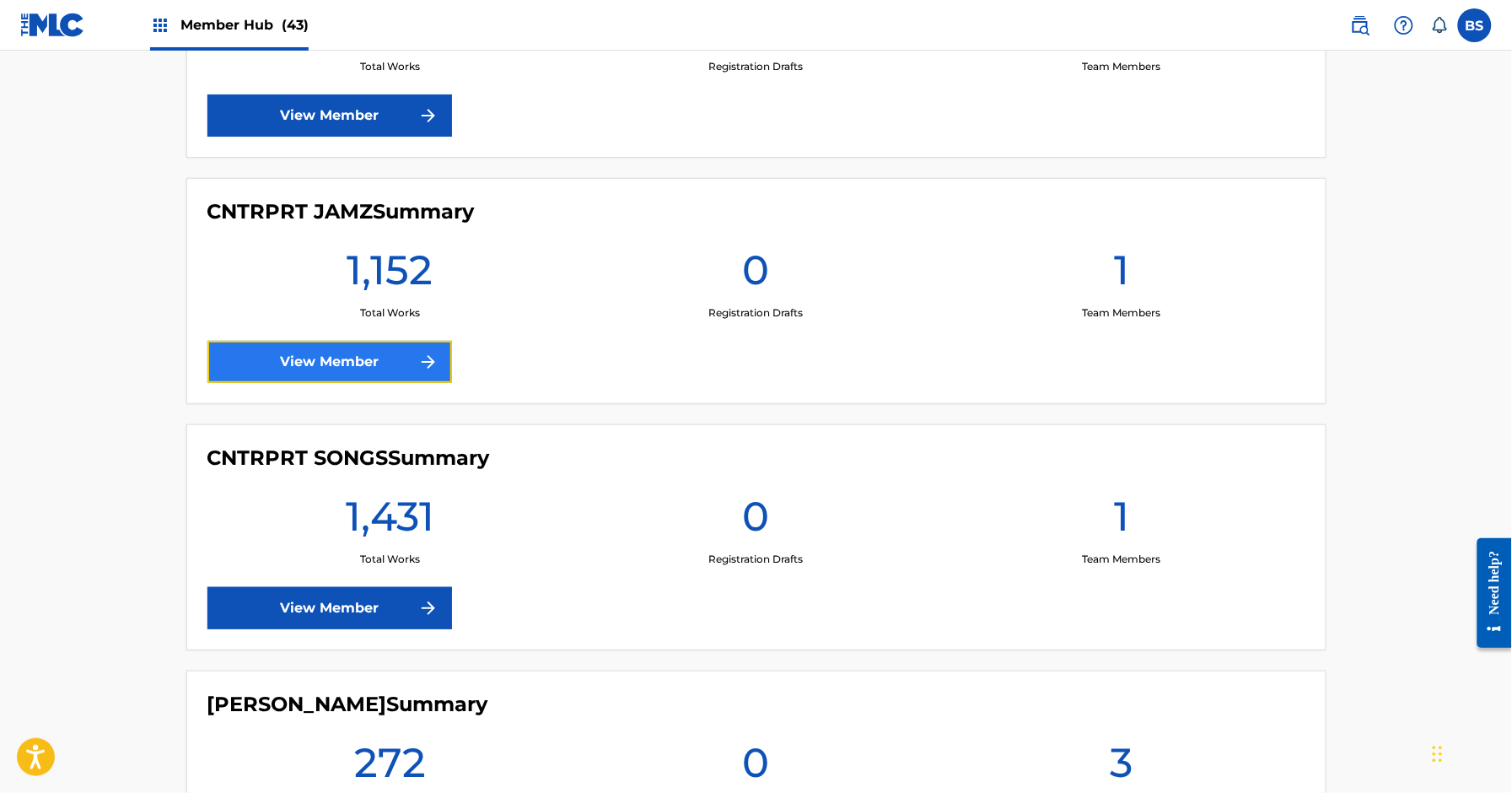
click at [377, 358] on link "View Member" at bounding box center [329, 362] width 244 height 42
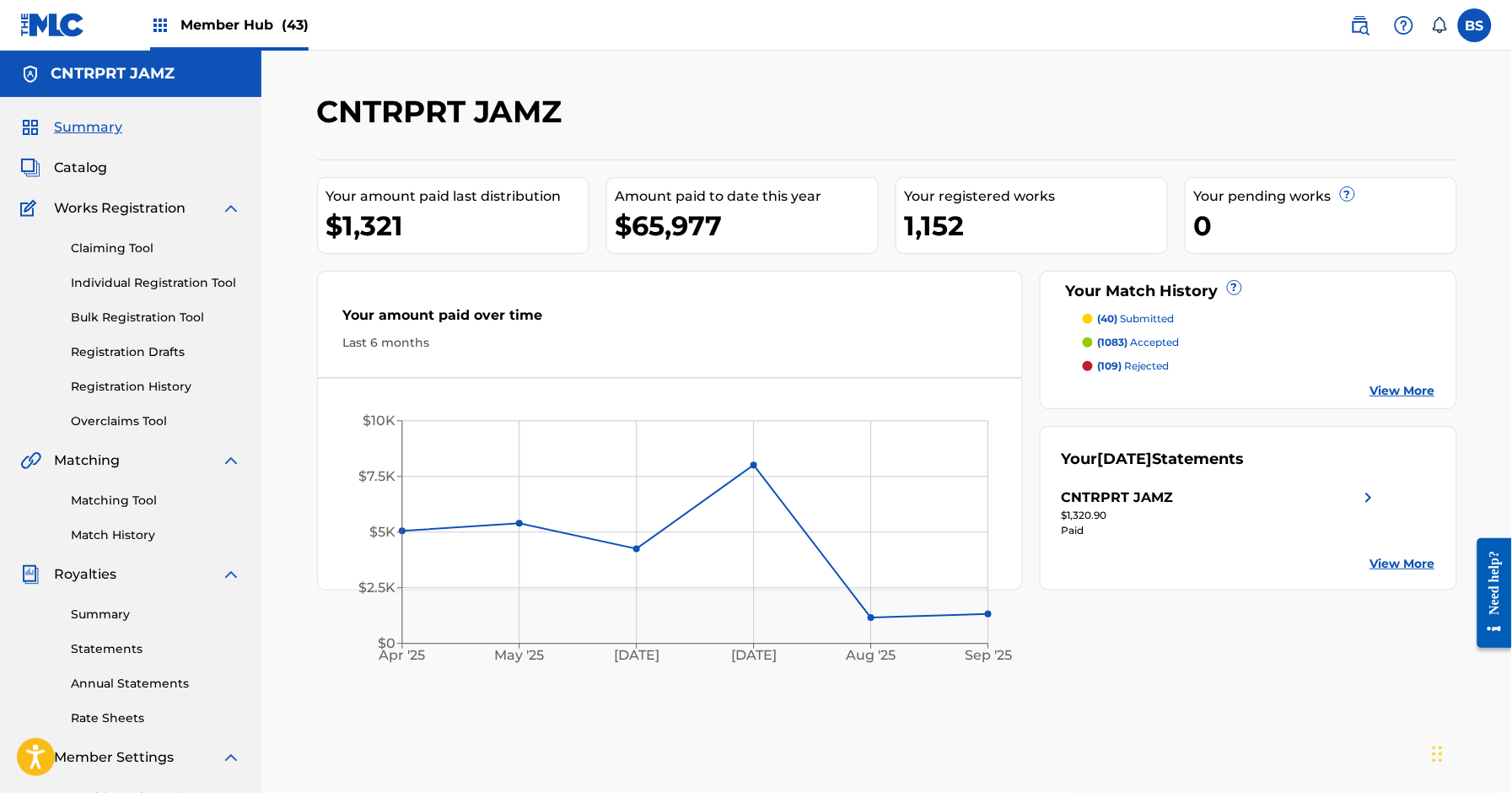
drag, startPoint x: 80, startPoint y: 169, endPoint x: 178, endPoint y: 171, distance: 98.0
click at [80, 168] on span "Catalog" at bounding box center [81, 167] width 53 height 20
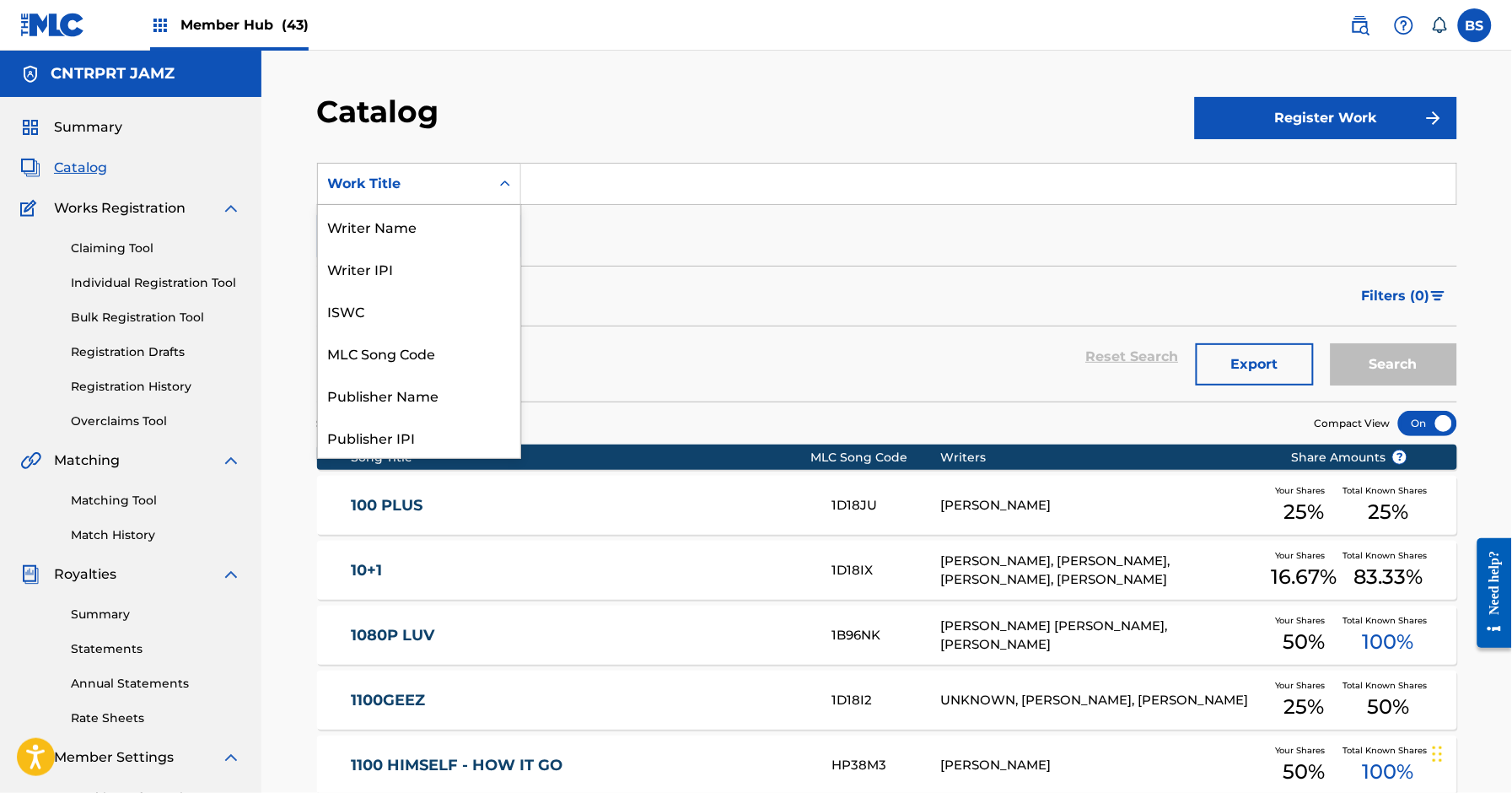
click at [399, 179] on div "Work Title" at bounding box center [404, 184] width 152 height 20
click at [398, 230] on div "Writer Name" at bounding box center [419, 226] width 202 height 42
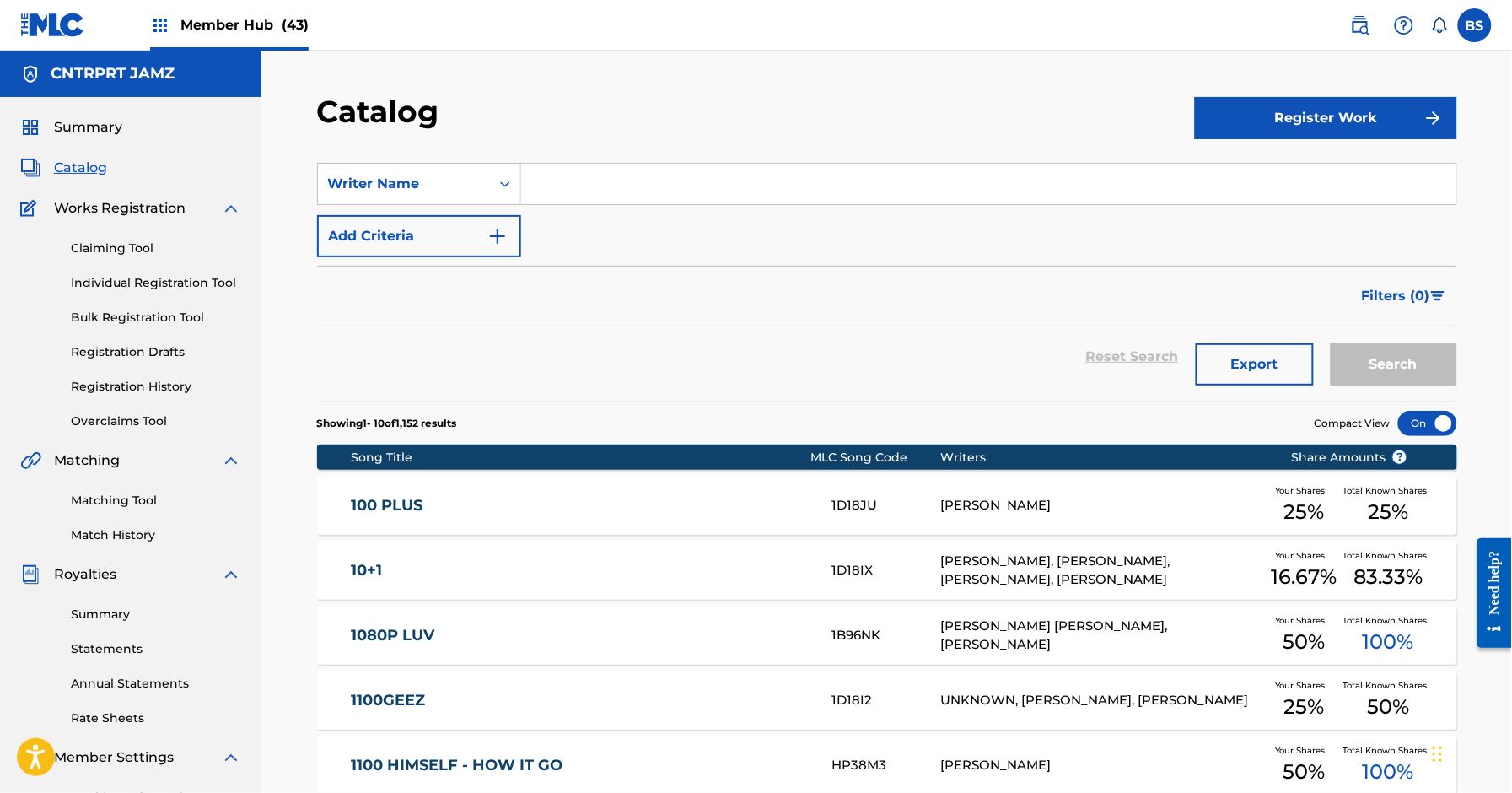
click at [632, 183] on input "Search Form" at bounding box center [989, 184] width 935 height 41
type input "thiago"
click at [1331, 343] on button "Search" at bounding box center [1394, 364] width 126 height 42
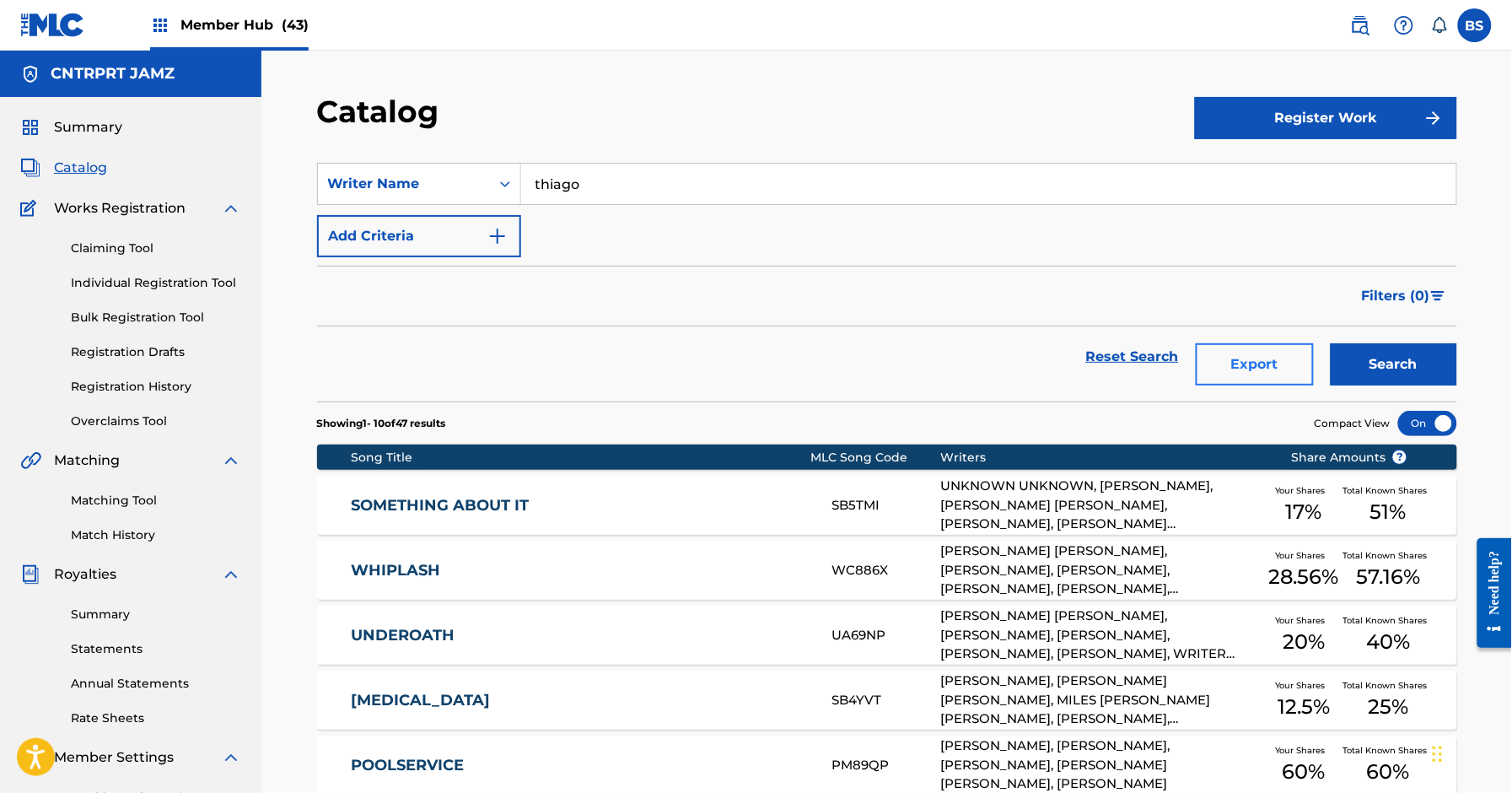
drag, startPoint x: 663, startPoint y: 375, endPoint x: 1305, endPoint y: 367, distance: 642.0
click at [669, 377] on div "Reset Search Export Search" at bounding box center [888, 357] width 1140 height 61
click at [1226, 359] on button "Export" at bounding box center [1255, 364] width 118 height 42
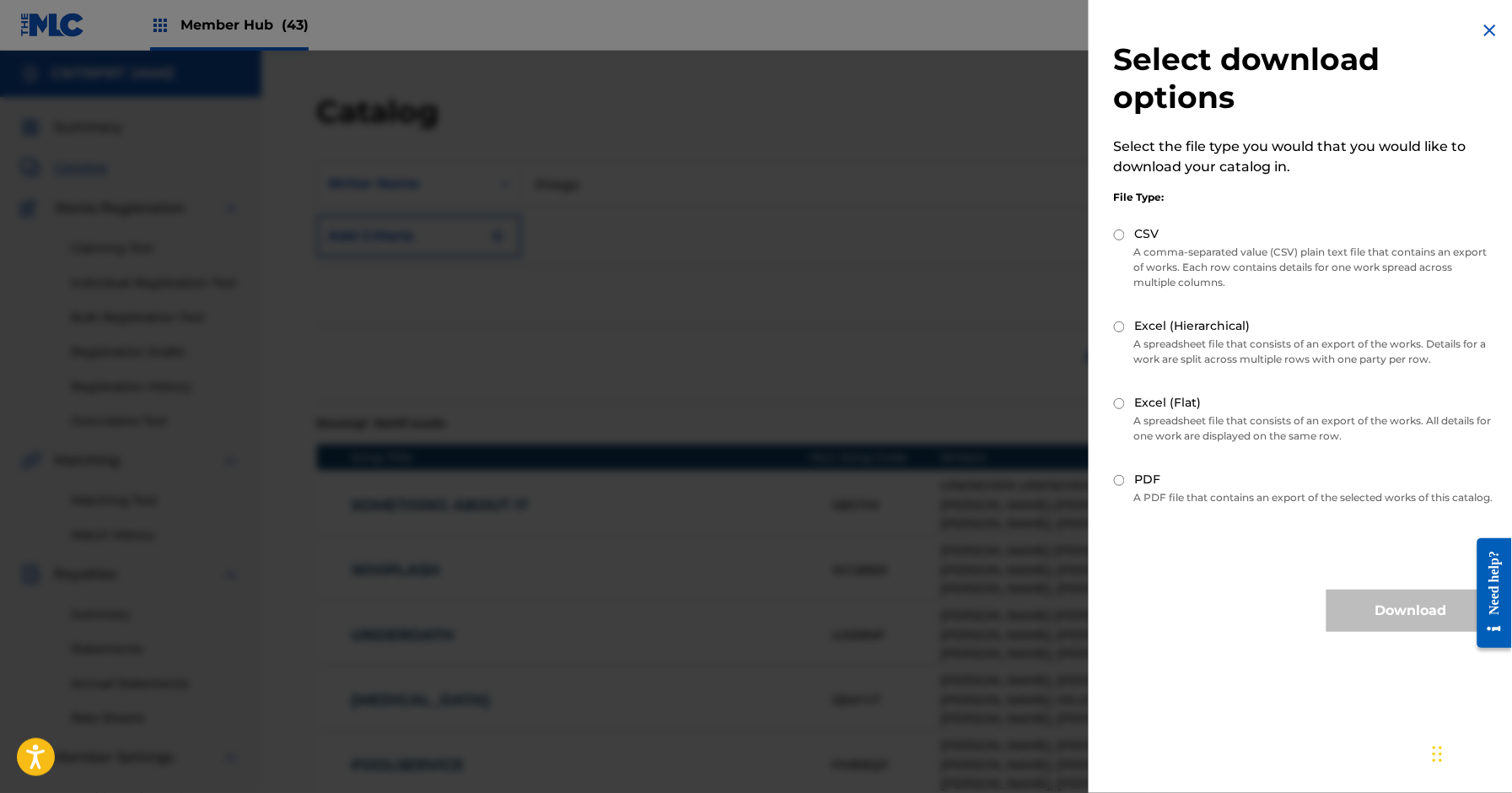
click at [1121, 232] on input "CSV" at bounding box center [1120, 235] width 11 height 11
radio input "true"
click at [1396, 626] on button "Download" at bounding box center [1411, 610] width 169 height 42
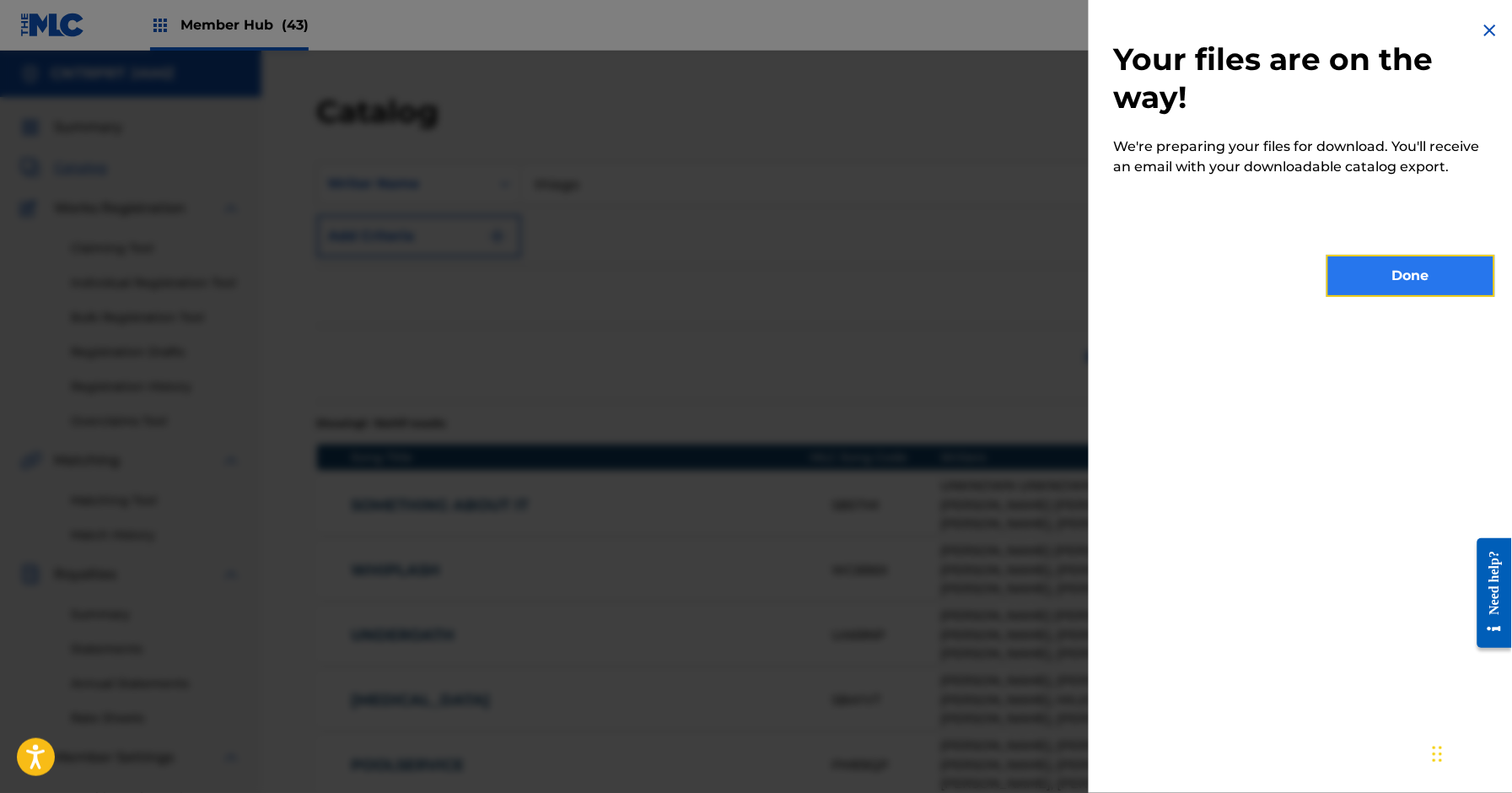
click at [1391, 282] on button "Done" at bounding box center [1411, 276] width 169 height 42
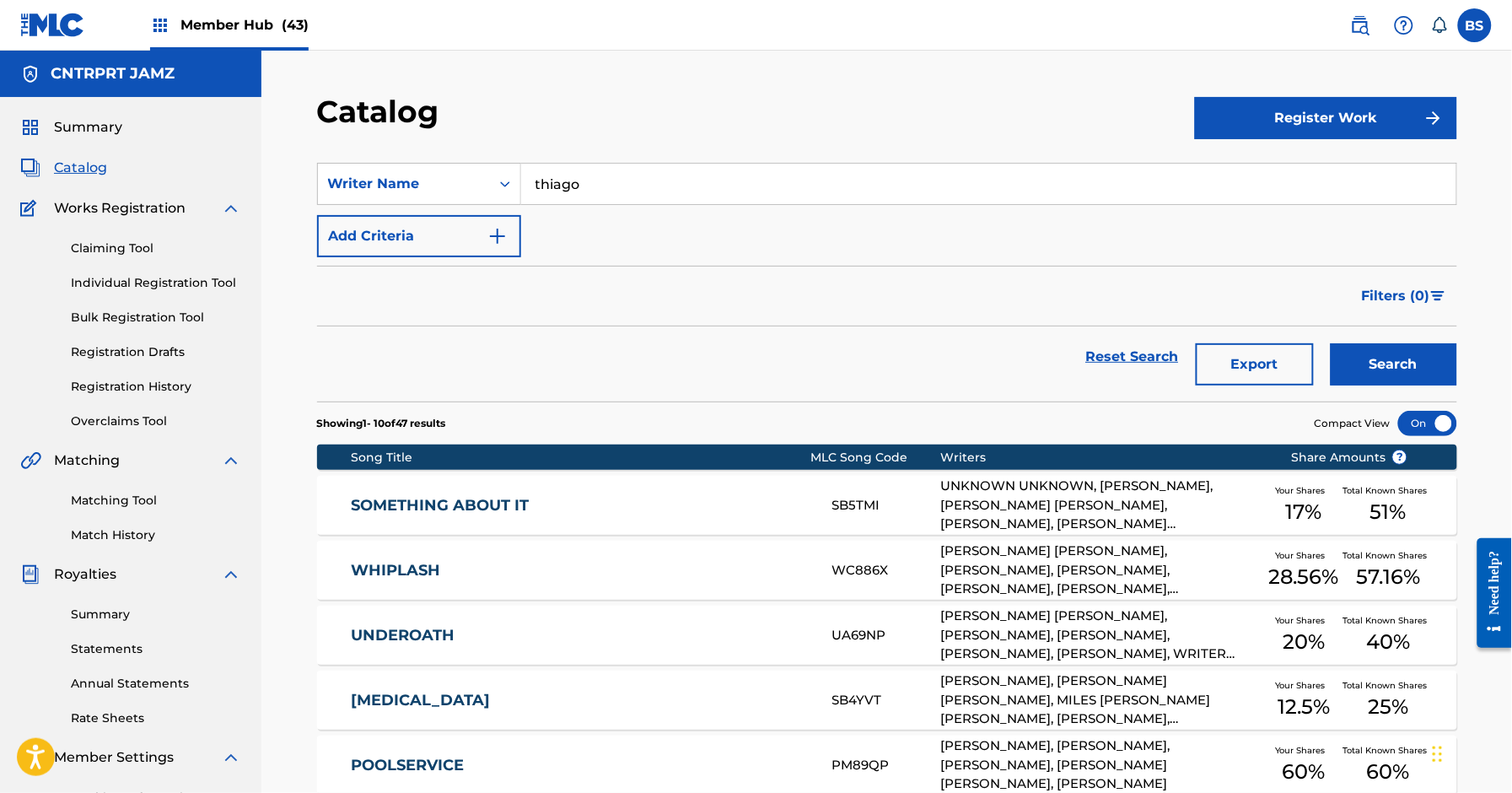
click at [698, 341] on div "Reset Search Export Search" at bounding box center [888, 357] width 1140 height 61
click at [443, 181] on div "Writer Name" at bounding box center [404, 184] width 152 height 20
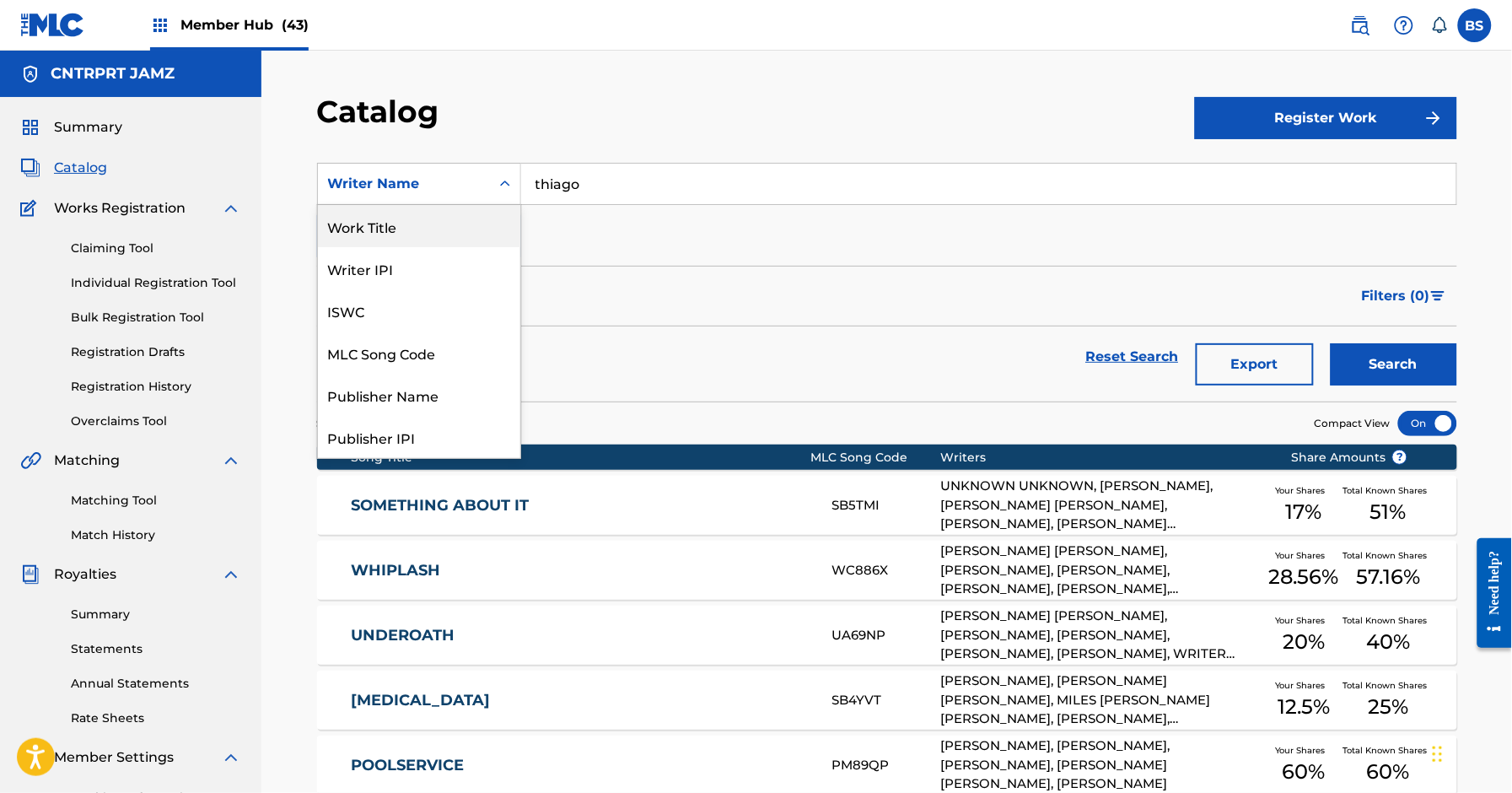
drag, startPoint x: 401, startPoint y: 229, endPoint x: 484, endPoint y: 219, distance: 83.6
click at [401, 229] on div "Work Title" at bounding box center [419, 226] width 202 height 42
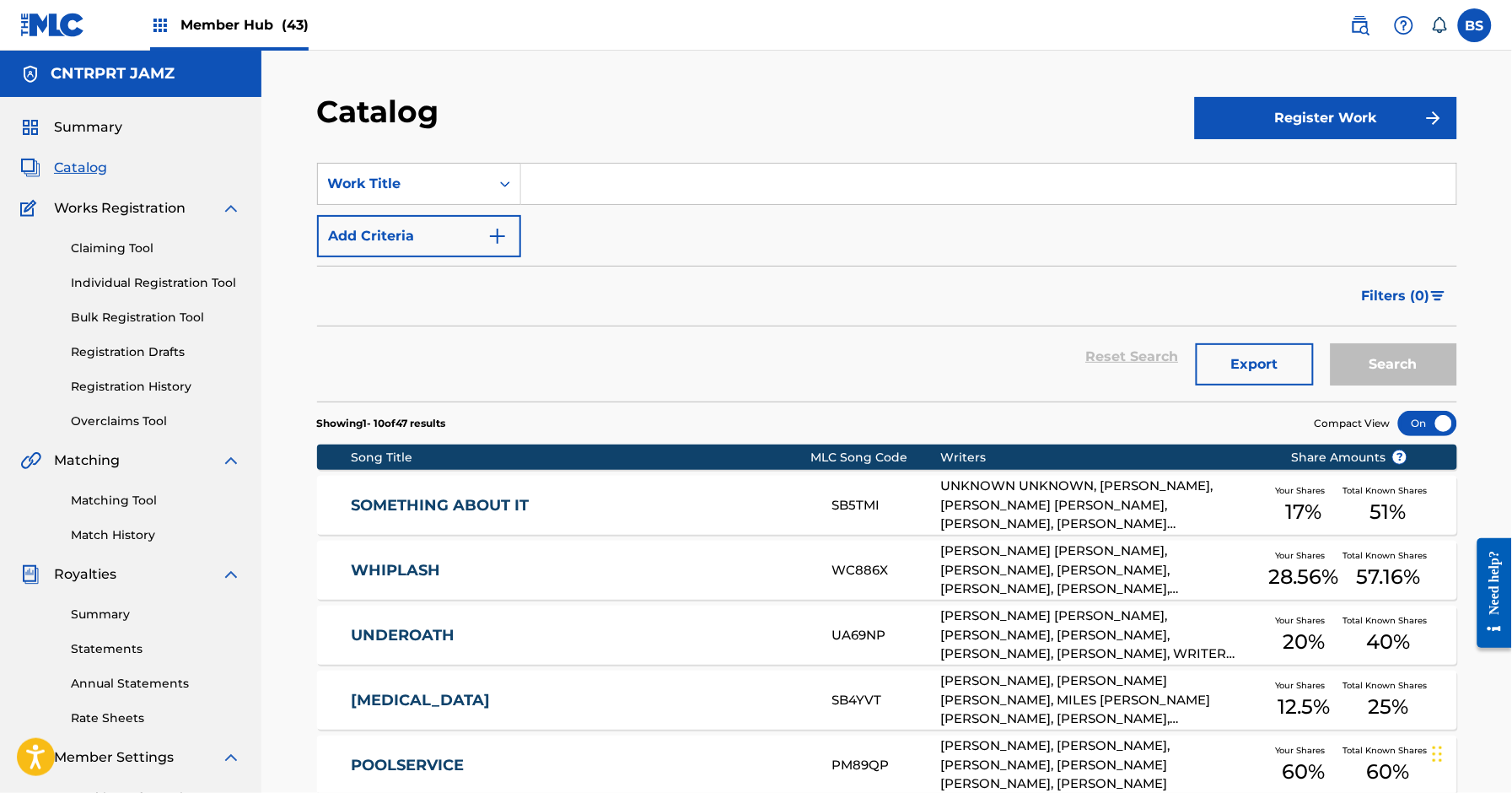
click at [652, 169] on input "Search Form" at bounding box center [989, 184] width 935 height 41
paste input "The Sun Will Rise"
type input "The Sun Will Rise"
click at [1419, 376] on button "Search" at bounding box center [1394, 364] width 126 height 42
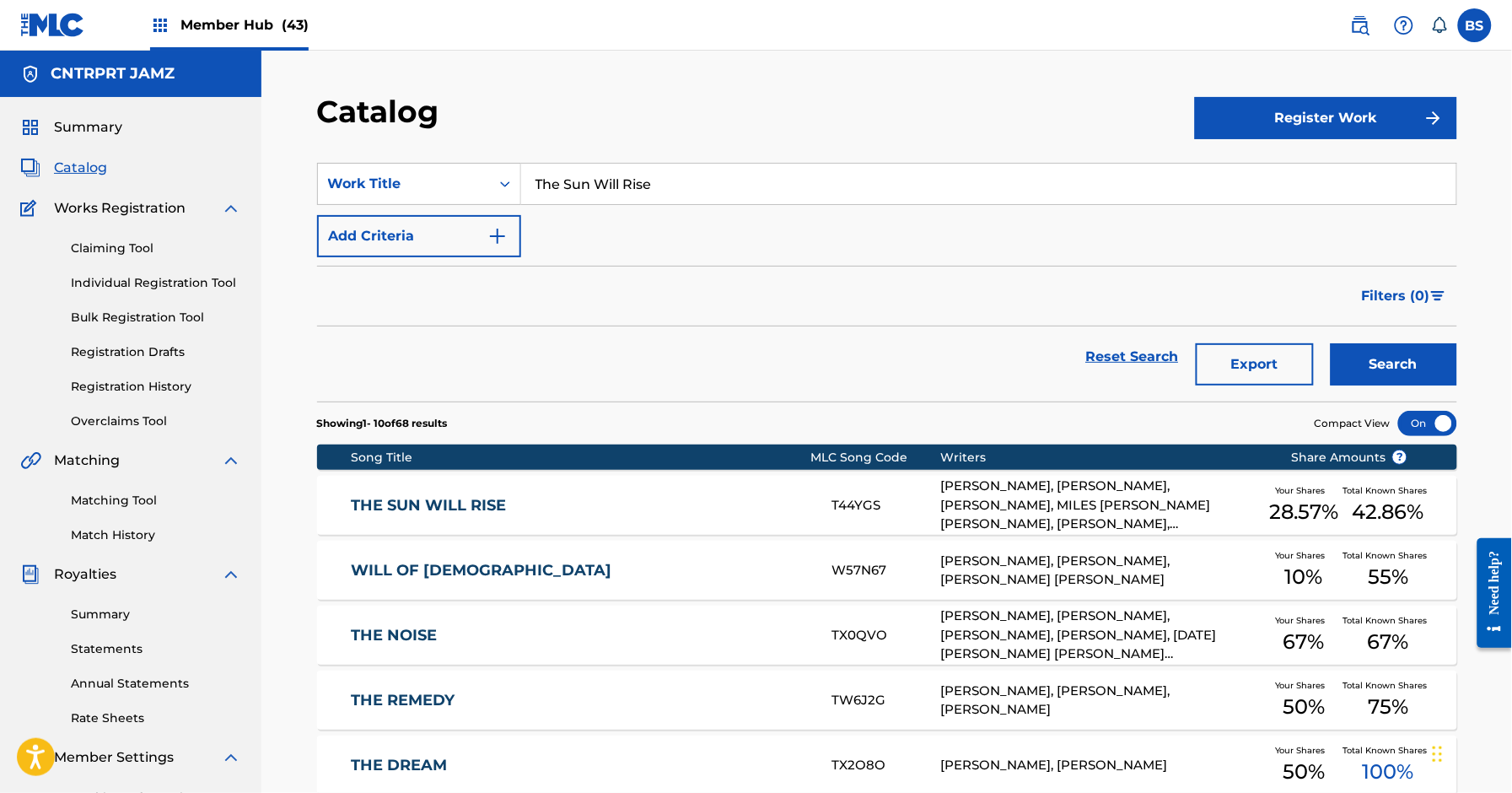
click at [603, 509] on link "THE SUN WILL RISE" at bounding box center [580, 506] width 459 height 19
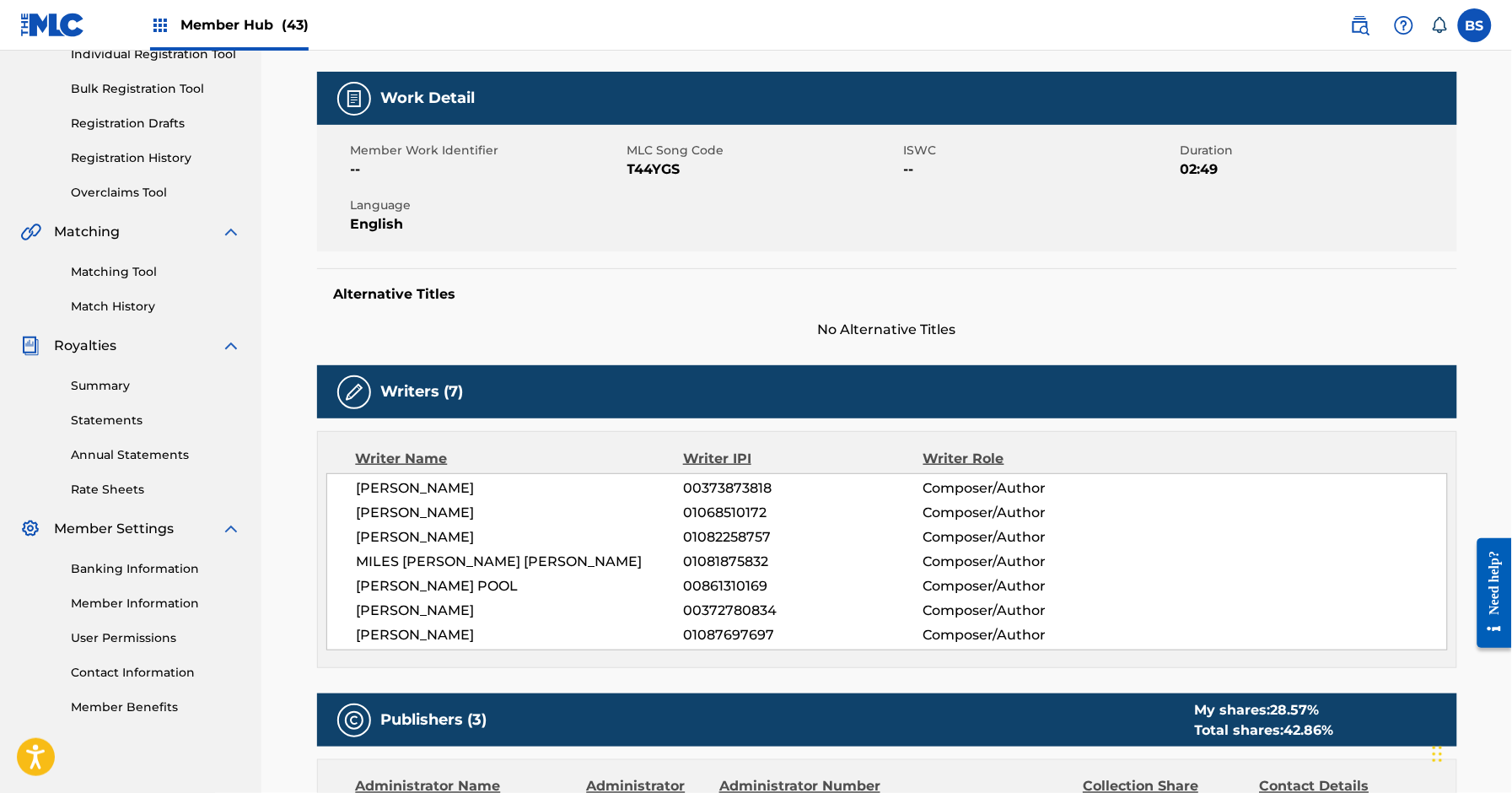
scroll to position [199, 0]
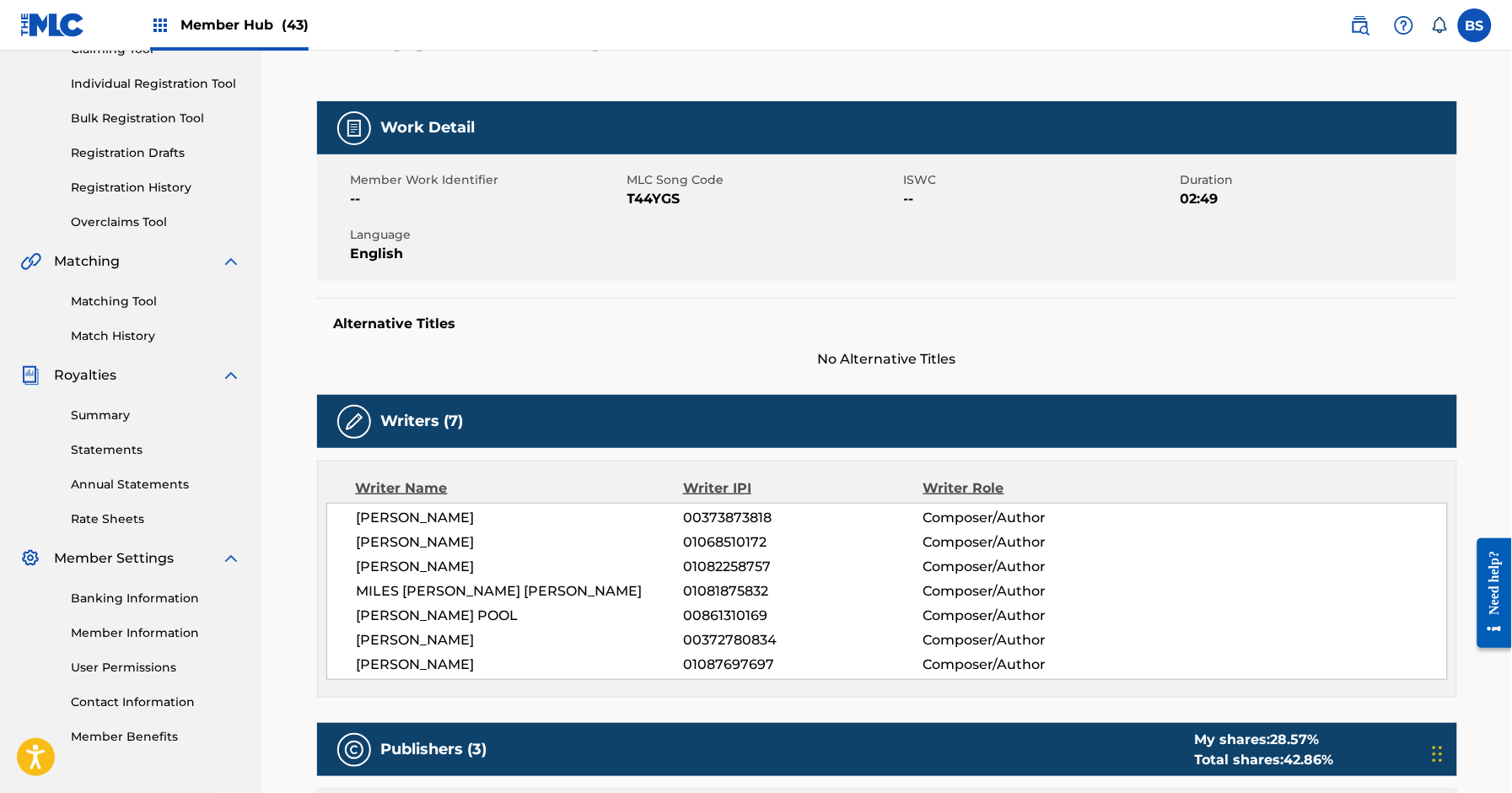
click at [667, 199] on span "T44YGS" at bounding box center [763, 199] width 273 height 20
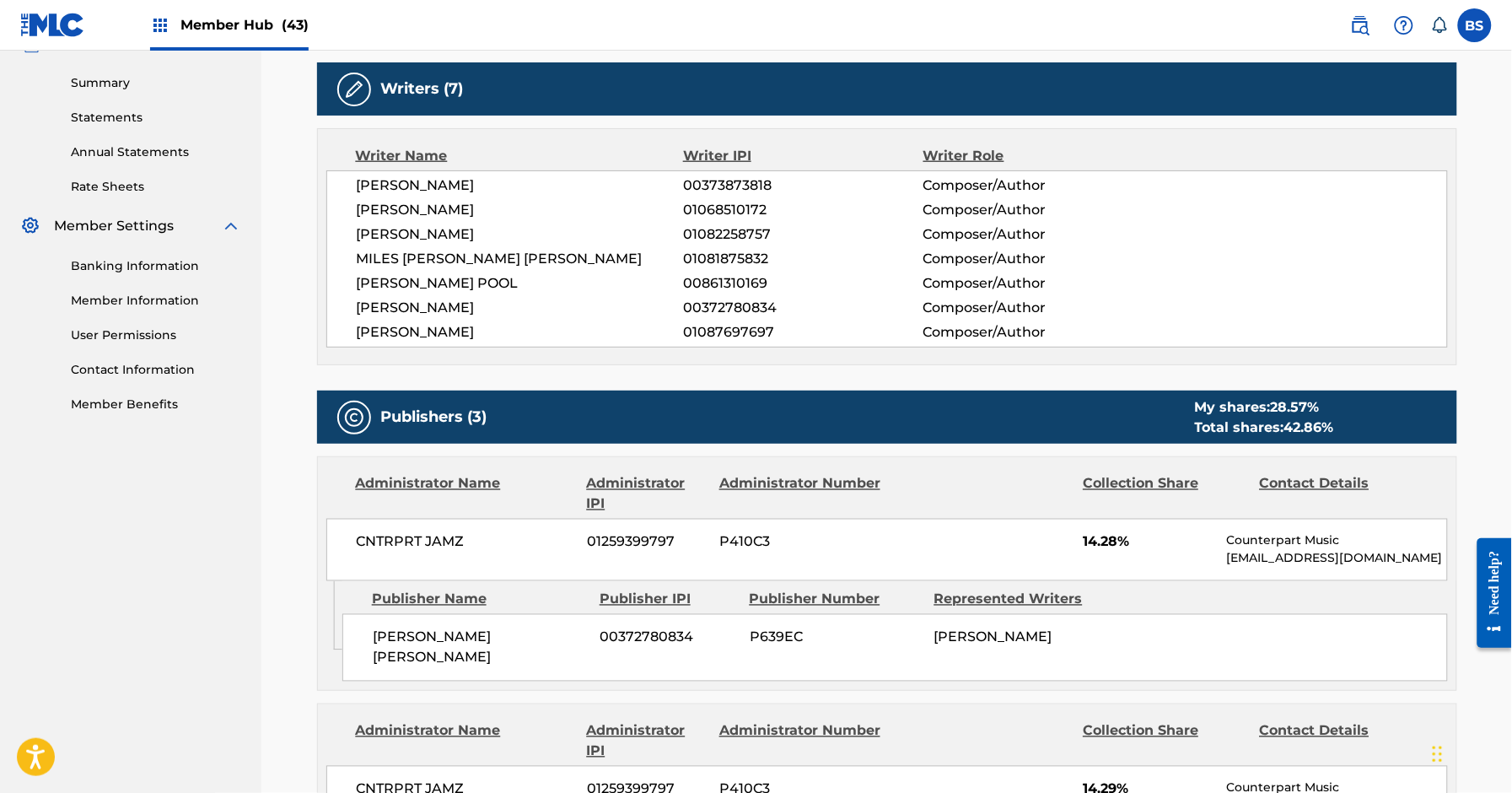
scroll to position [0, 0]
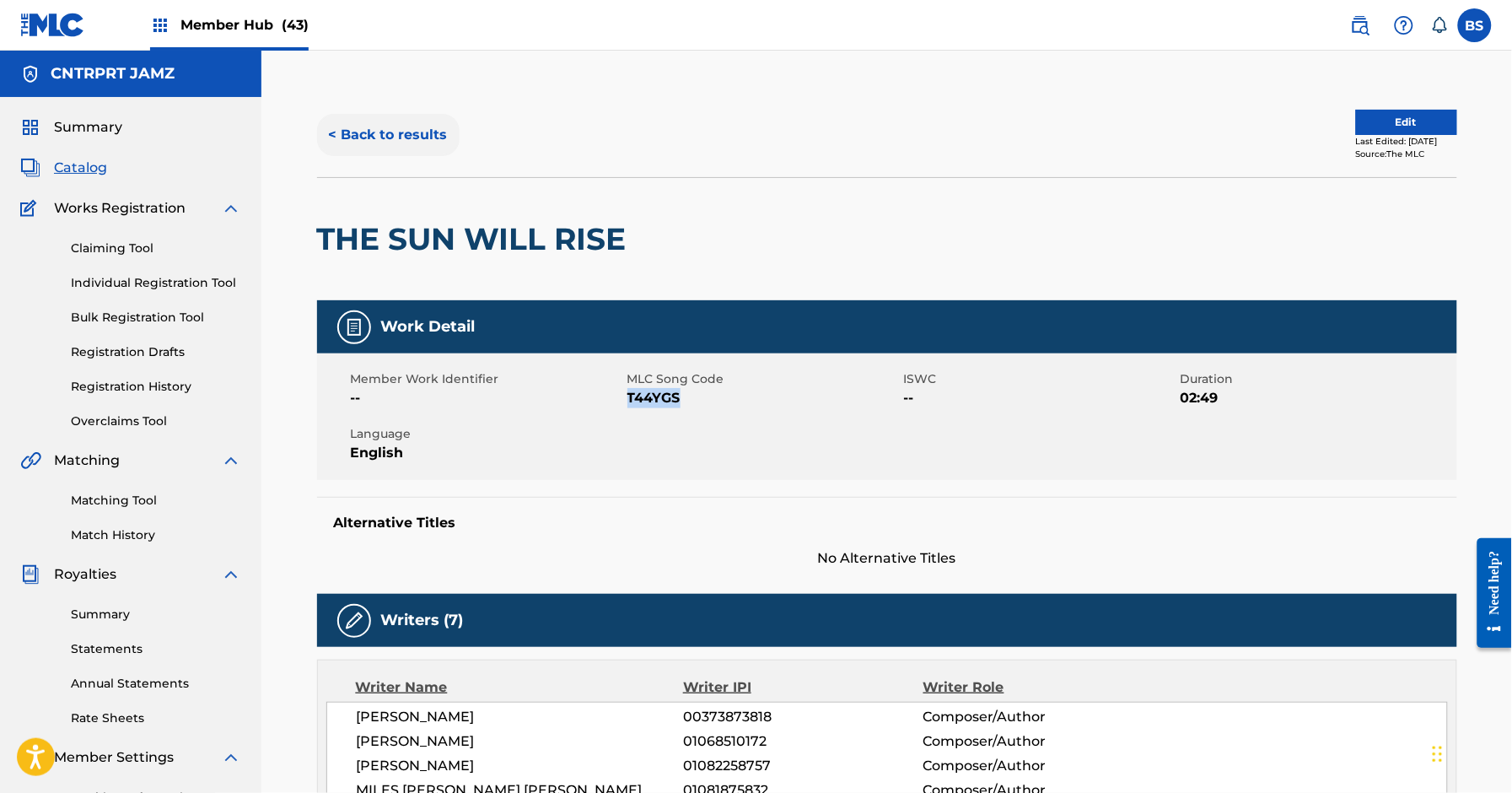
click at [404, 139] on button "< Back to results" at bounding box center [389, 135] width 143 height 42
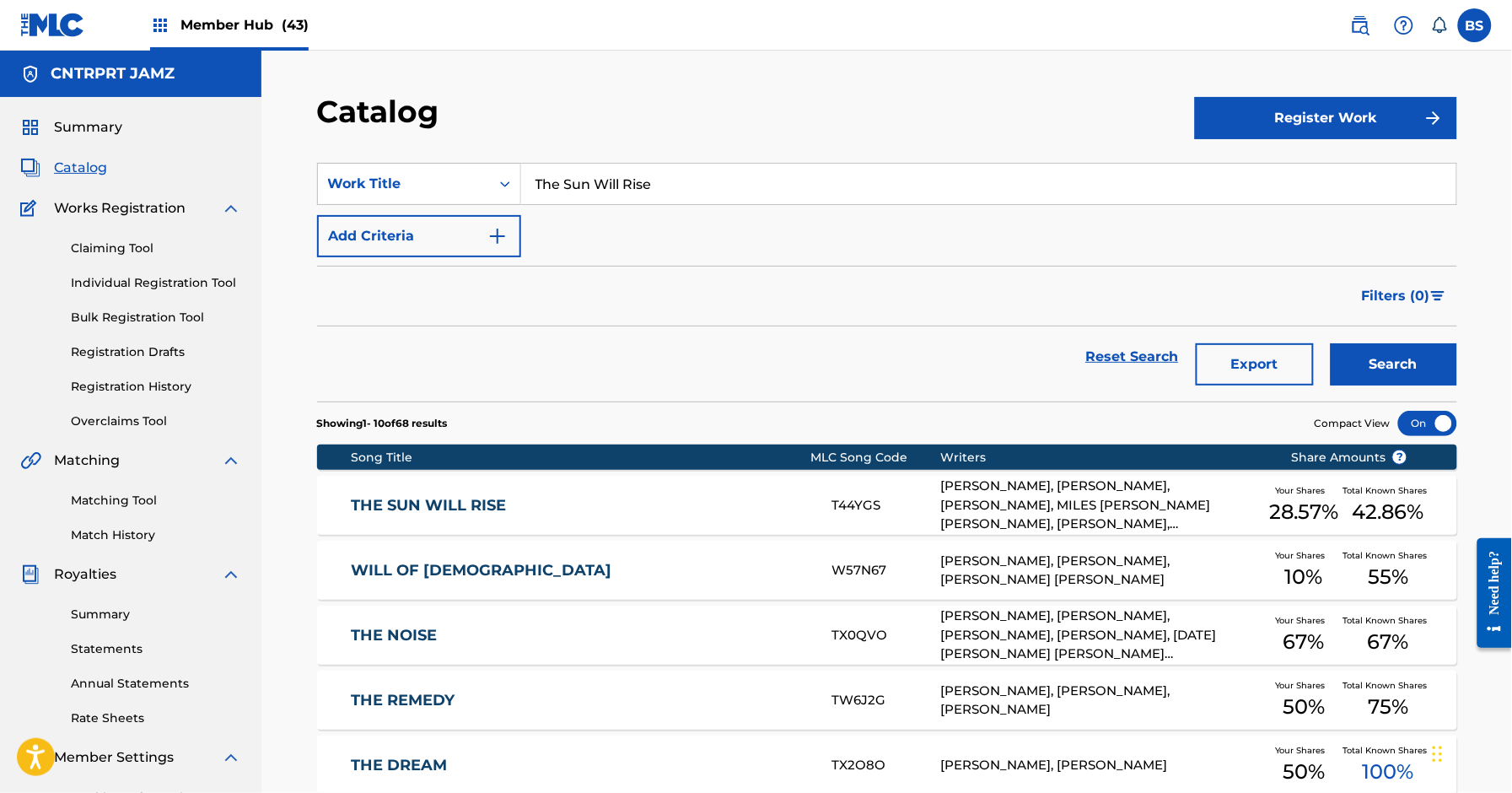
click at [720, 509] on link "THE SUN WILL RISE" at bounding box center [580, 506] width 459 height 19
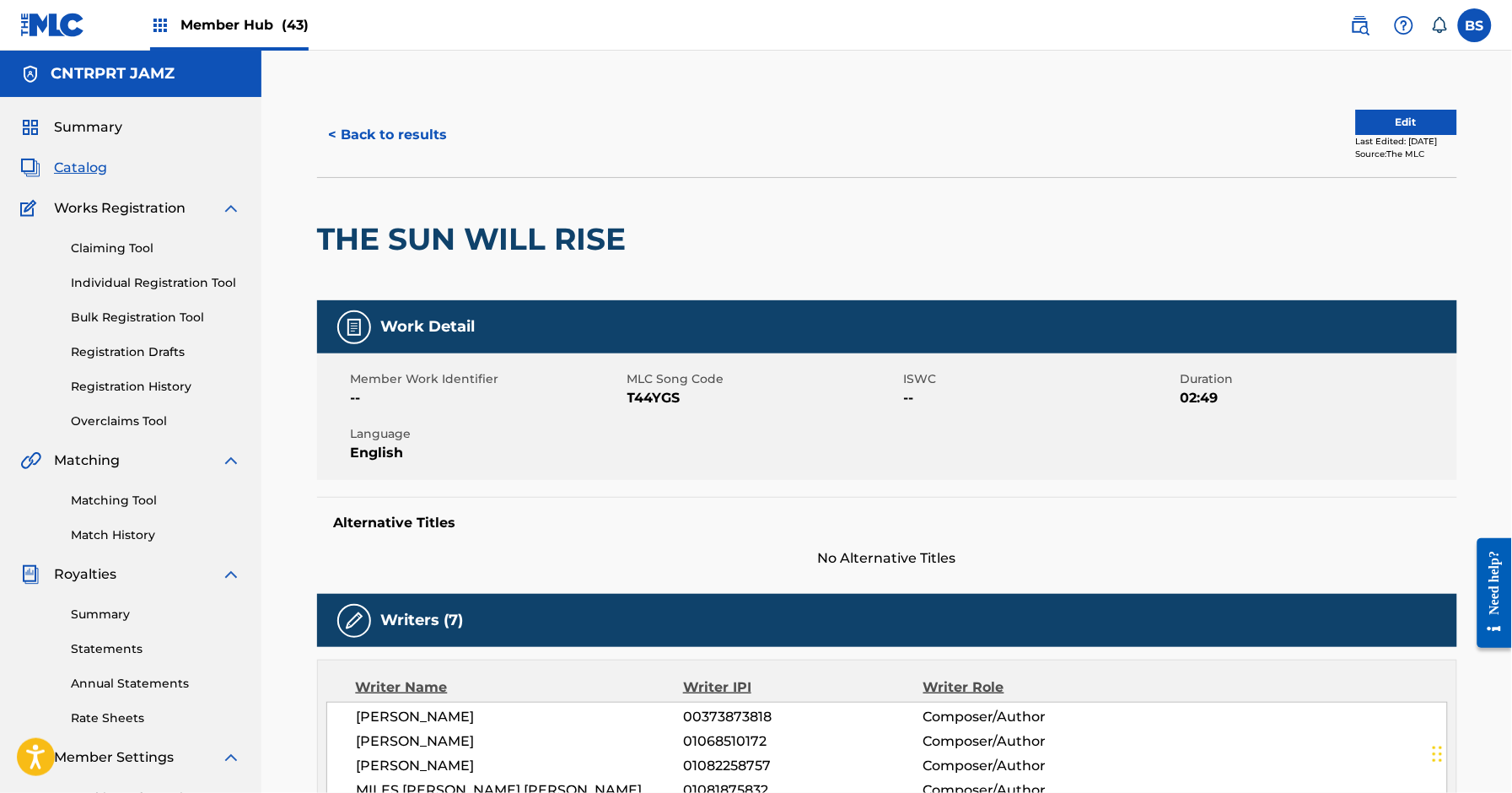
click at [78, 167] on span "Catalog" at bounding box center [81, 167] width 53 height 20
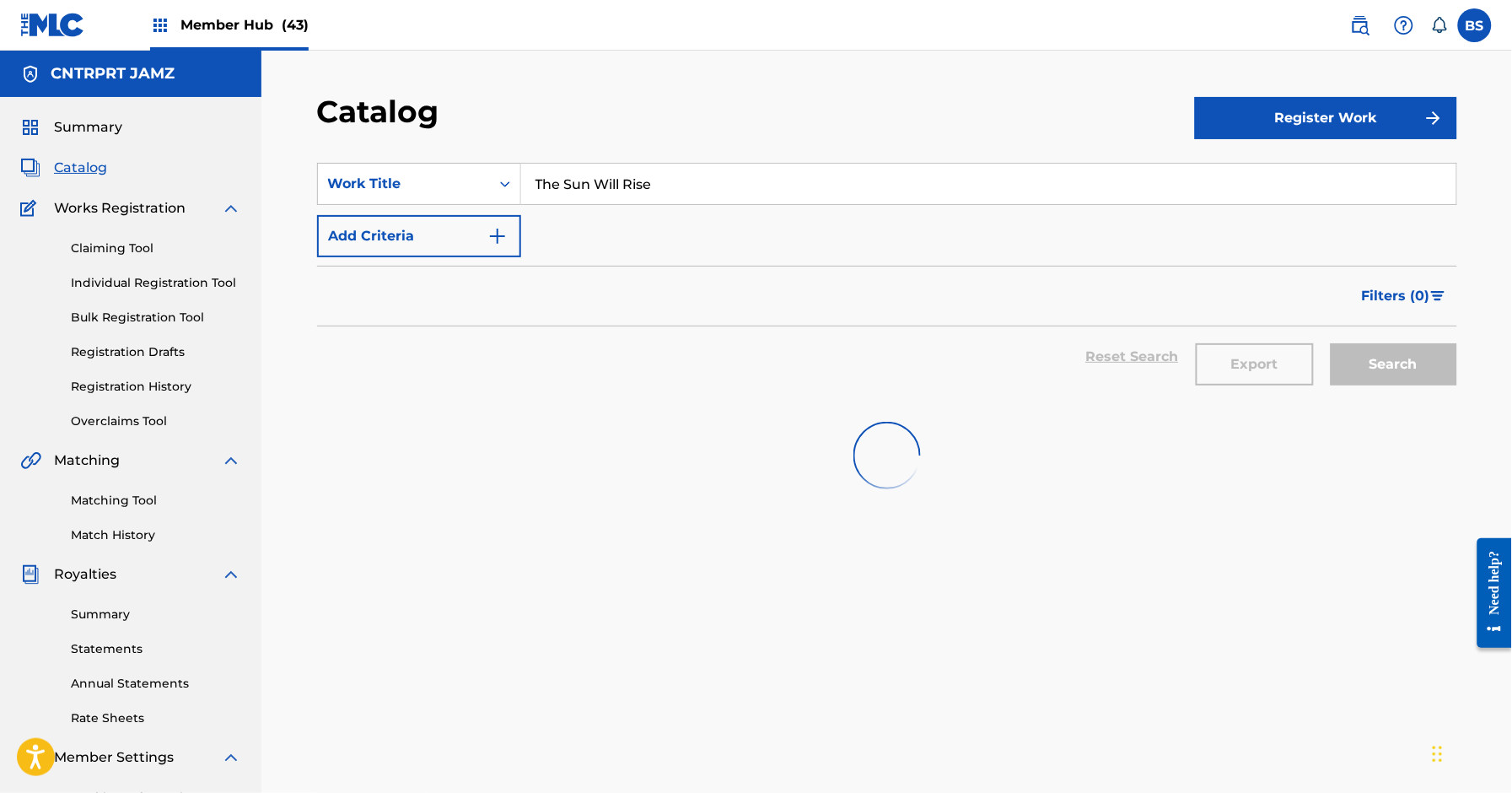
click at [586, 169] on input "The Sun Will Rise" at bounding box center [989, 184] width 935 height 41
paste input "BE2A93"
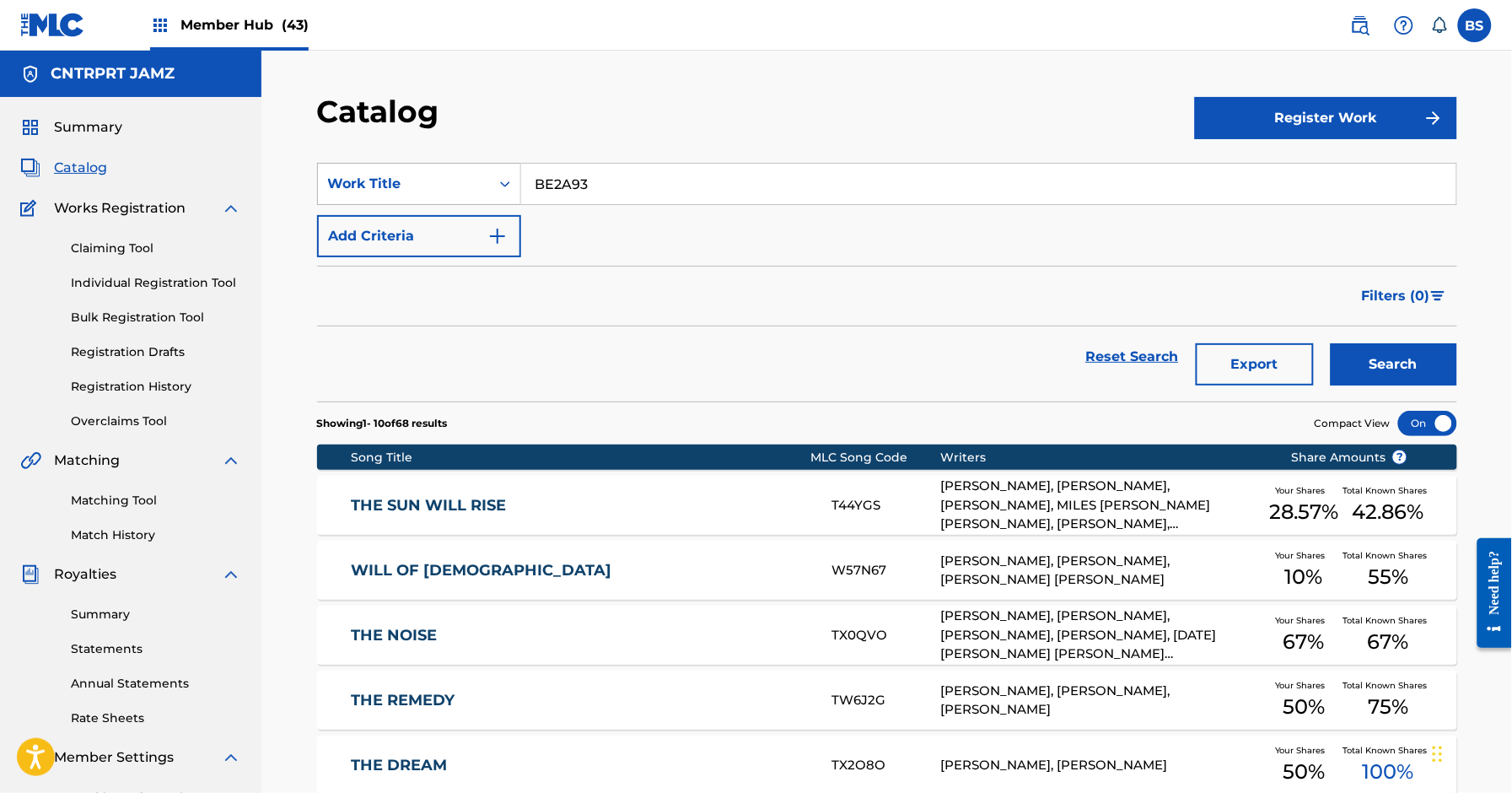
type input "BE2A93"
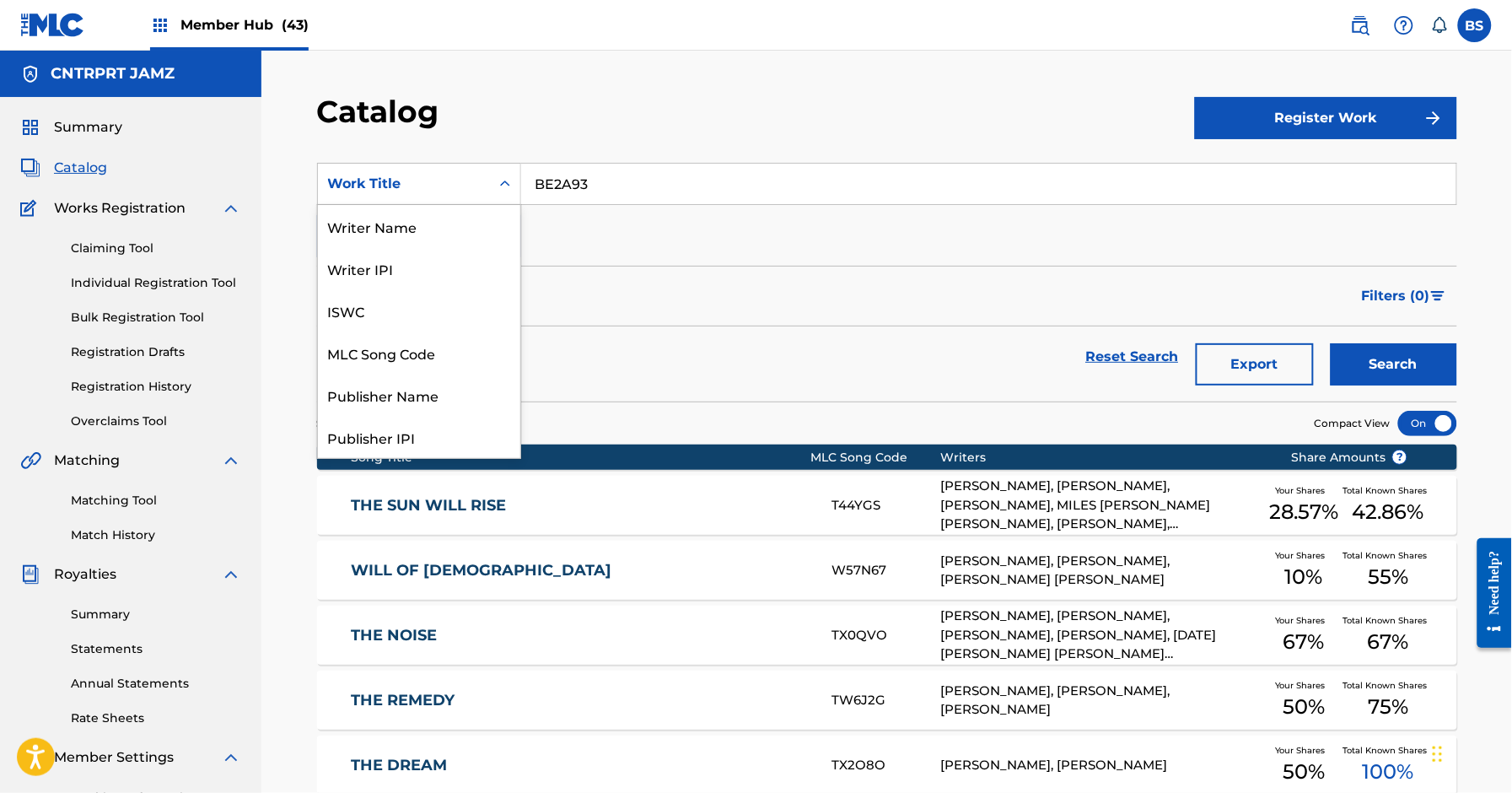
click at [441, 186] on div "Work Title" at bounding box center [404, 184] width 152 height 20
drag, startPoint x: 405, startPoint y: 349, endPoint x: 536, endPoint y: 277, distance: 149.5
click at [406, 349] on div "MLC Song Code" at bounding box center [419, 353] width 202 height 42
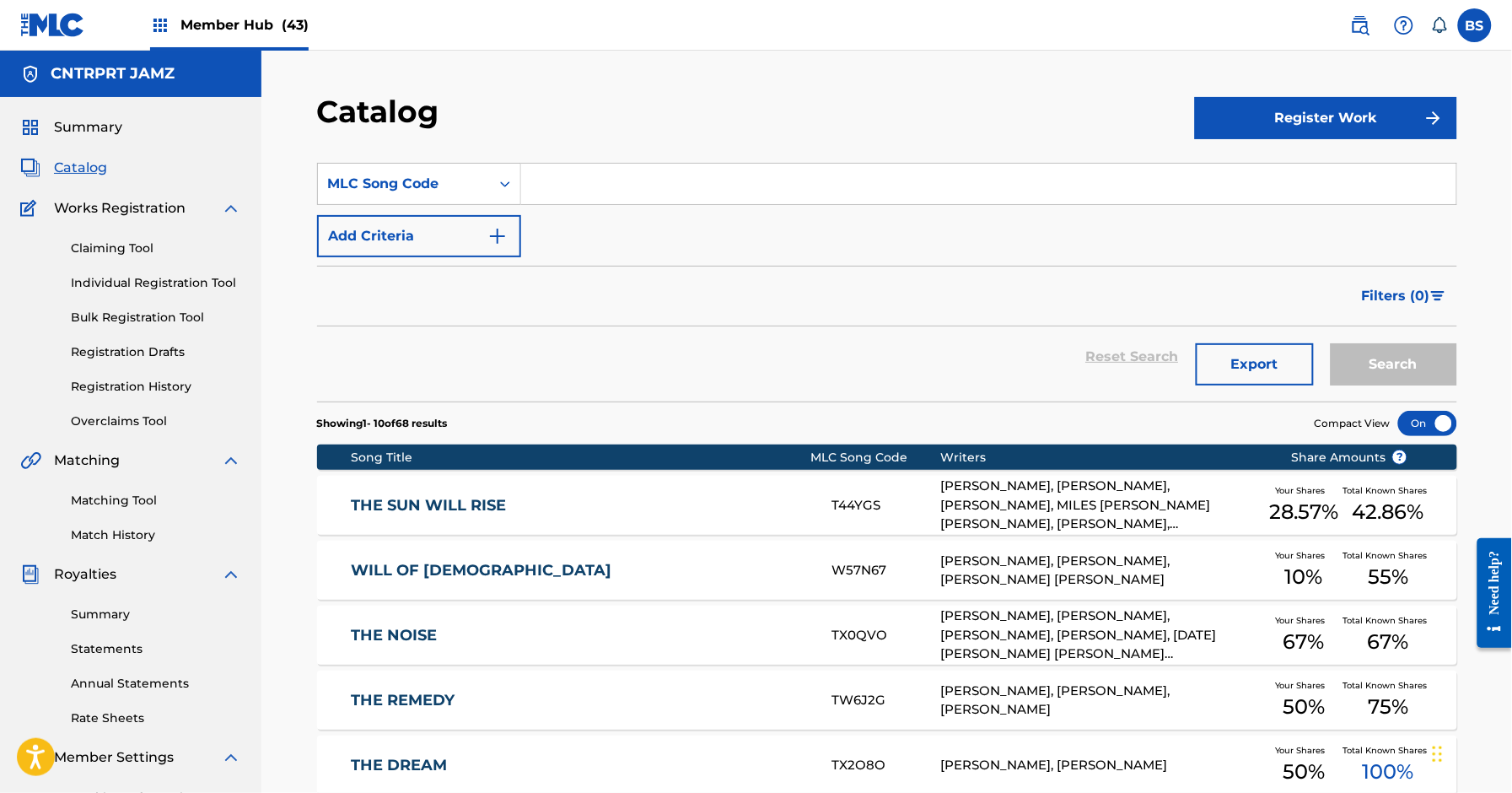
click at [640, 184] on input "Search Form" at bounding box center [989, 184] width 935 height 41
paste input "BE2A93"
type input "BE2A93"
drag, startPoint x: 1401, startPoint y: 349, endPoint x: 1354, endPoint y: 352, distance: 47.1
click at [1402, 350] on button "Search" at bounding box center [1394, 364] width 126 height 42
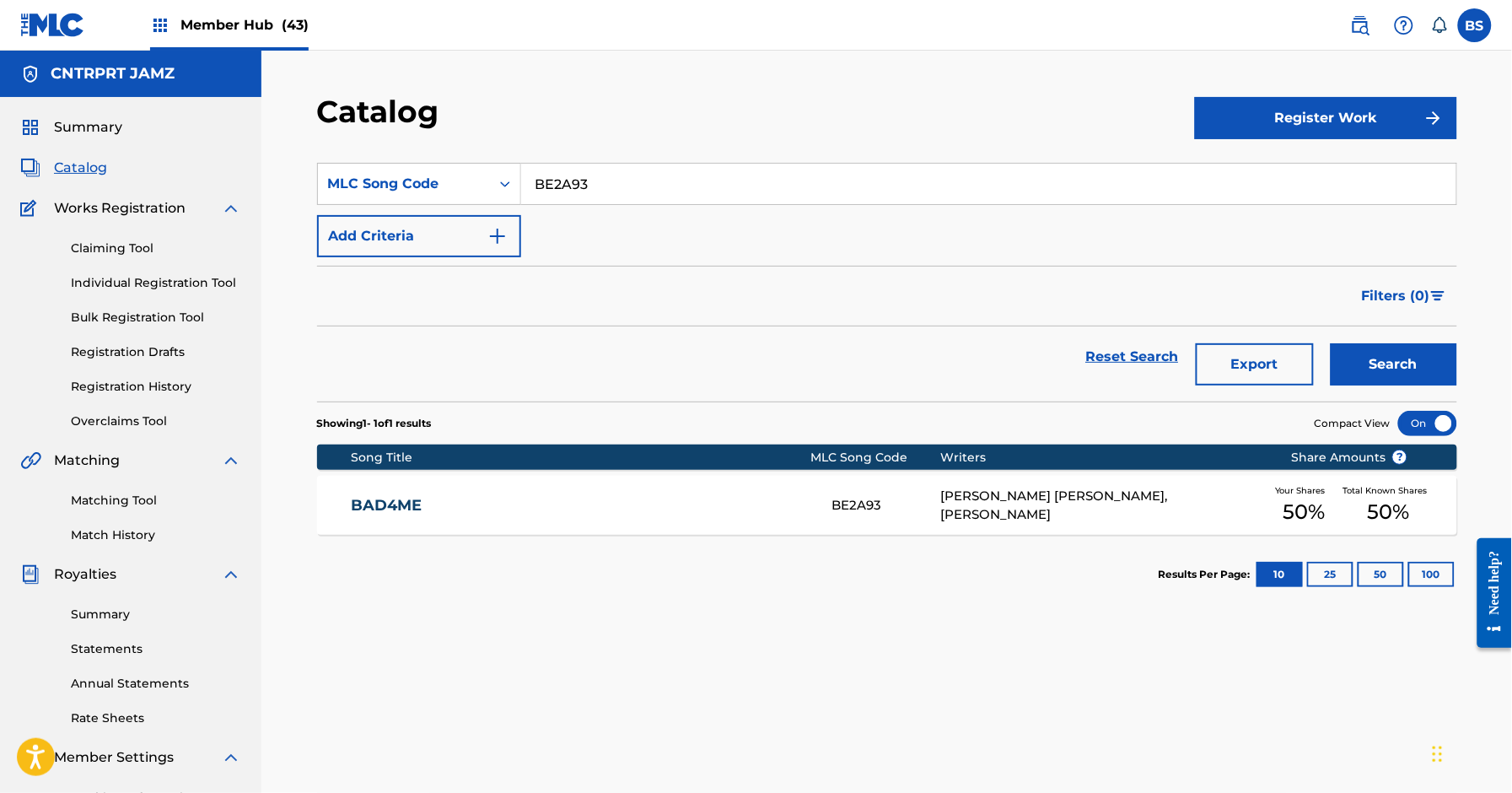
click at [712, 497] on link "BAD4ME" at bounding box center [580, 506] width 459 height 19
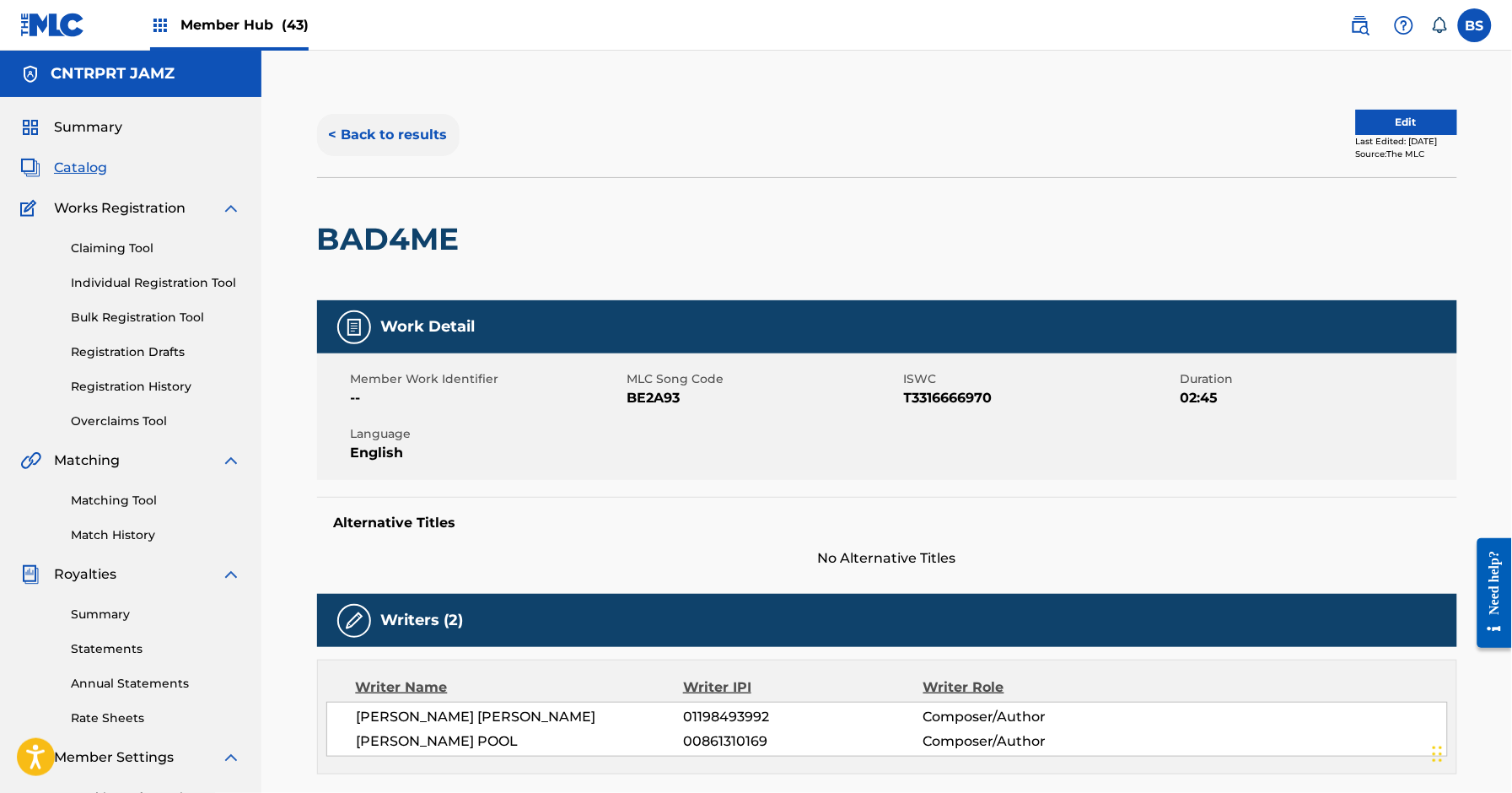
click at [356, 143] on button "< Back to results" at bounding box center [389, 135] width 143 height 42
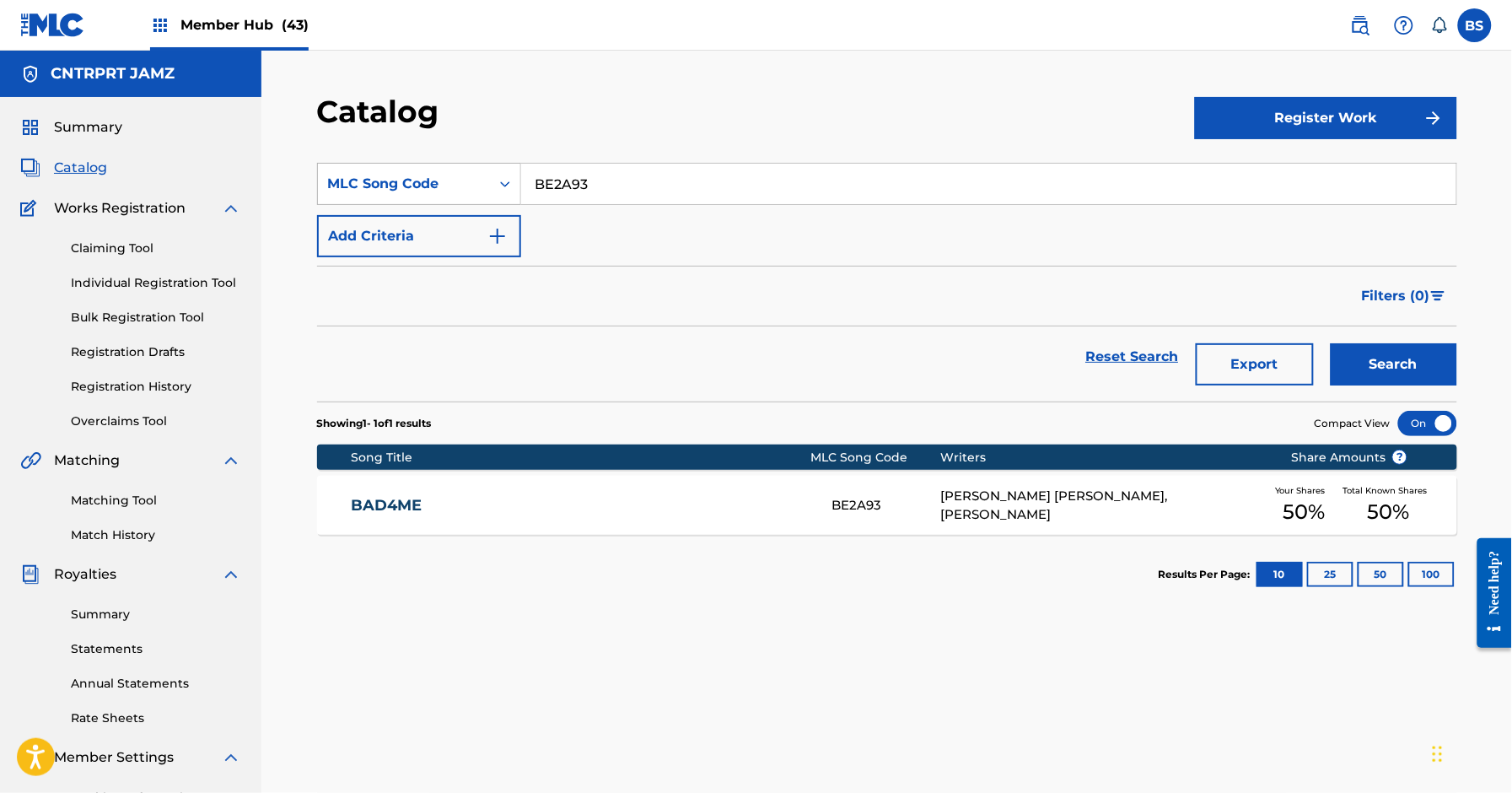
click at [432, 179] on div "MLC Song Code" at bounding box center [404, 184] width 152 height 20
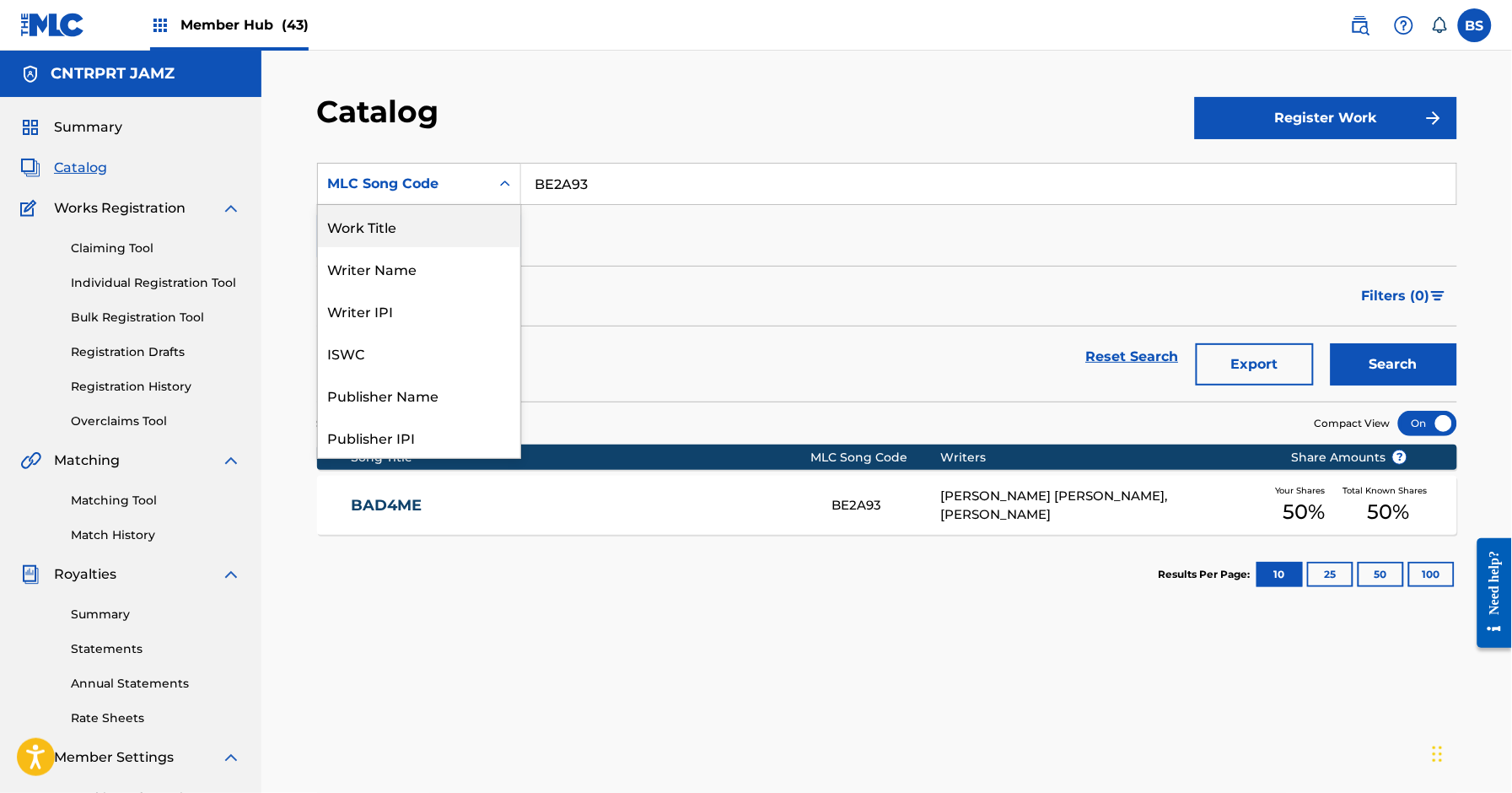
click at [410, 233] on div "Work Title" at bounding box center [419, 226] width 202 height 42
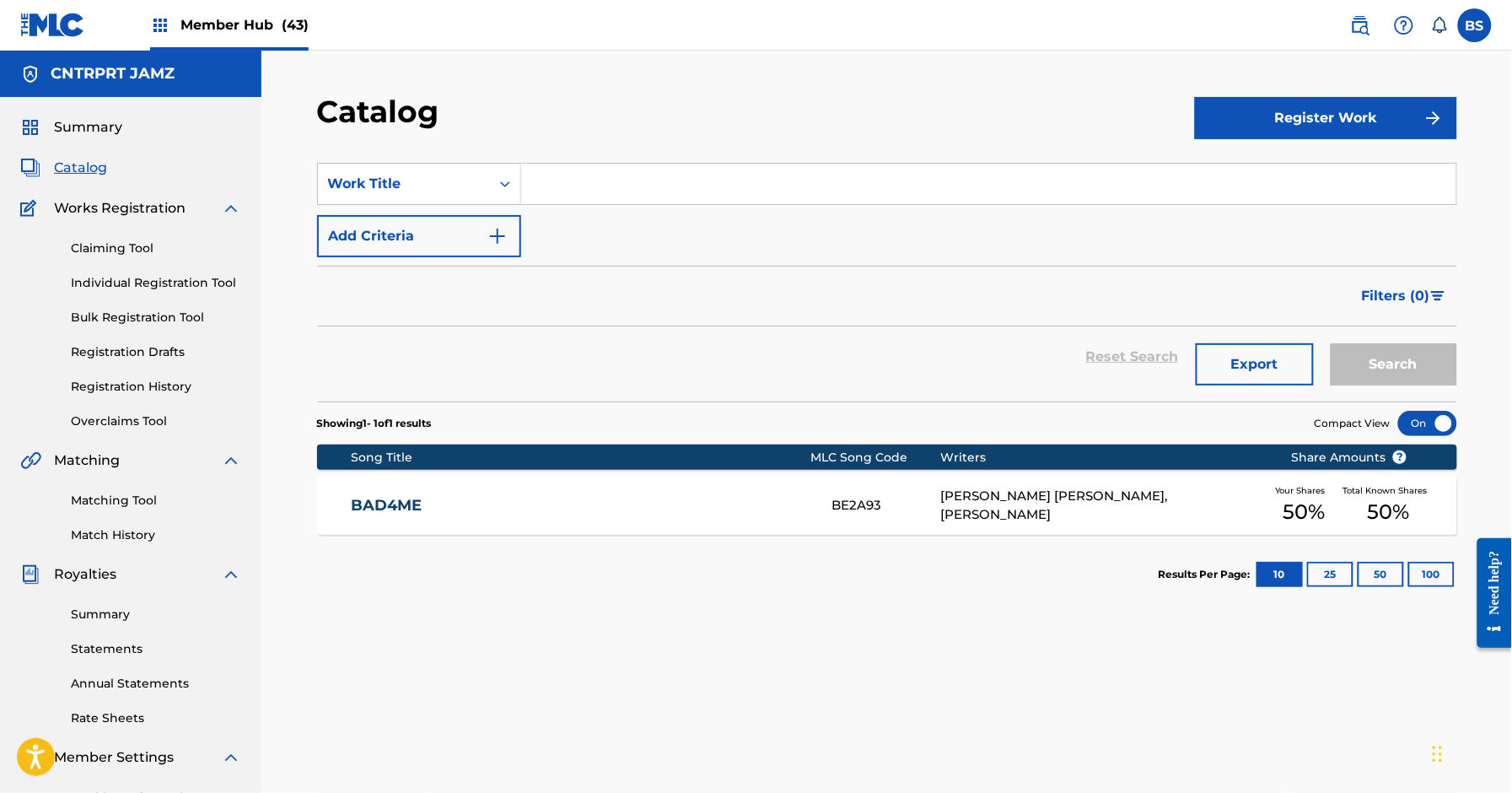
click at [613, 177] on input "Search Form" at bounding box center [989, 184] width 935 height 41
paste input "Hated Us"
type input "Hated Us"
click at [1502, 369] on div "Catalog Register Work SearchWithCriteria807f27ab-ad7d-4ff9-a1a6-2f94dea75bef Wo…" at bounding box center [887, 508] width 1251 height 915
click at [1372, 375] on button "Search" at bounding box center [1394, 364] width 126 height 42
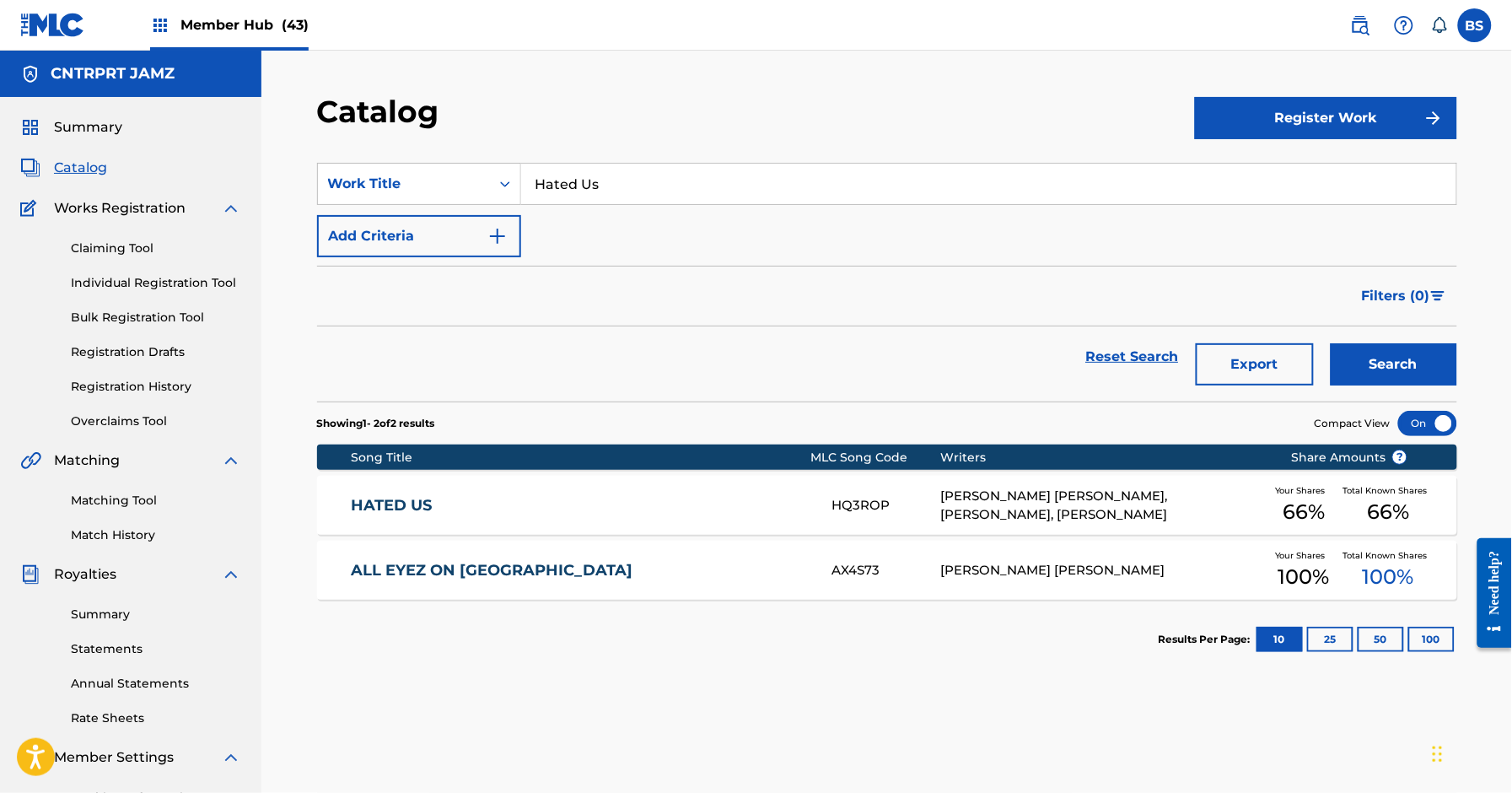
click at [663, 499] on link "HATED US" at bounding box center [580, 506] width 459 height 19
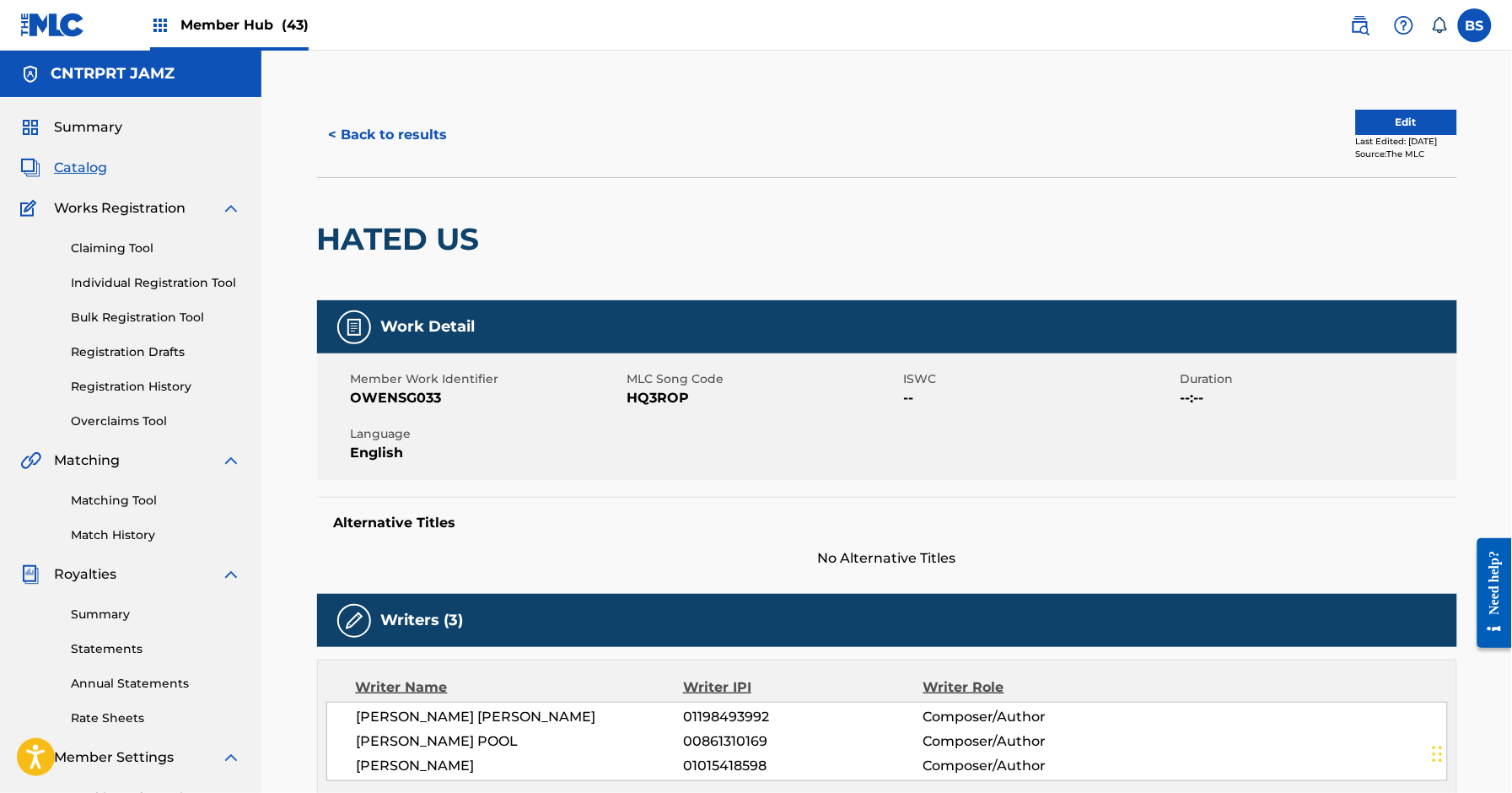
click at [103, 161] on span "Catalog" at bounding box center [81, 167] width 53 height 20
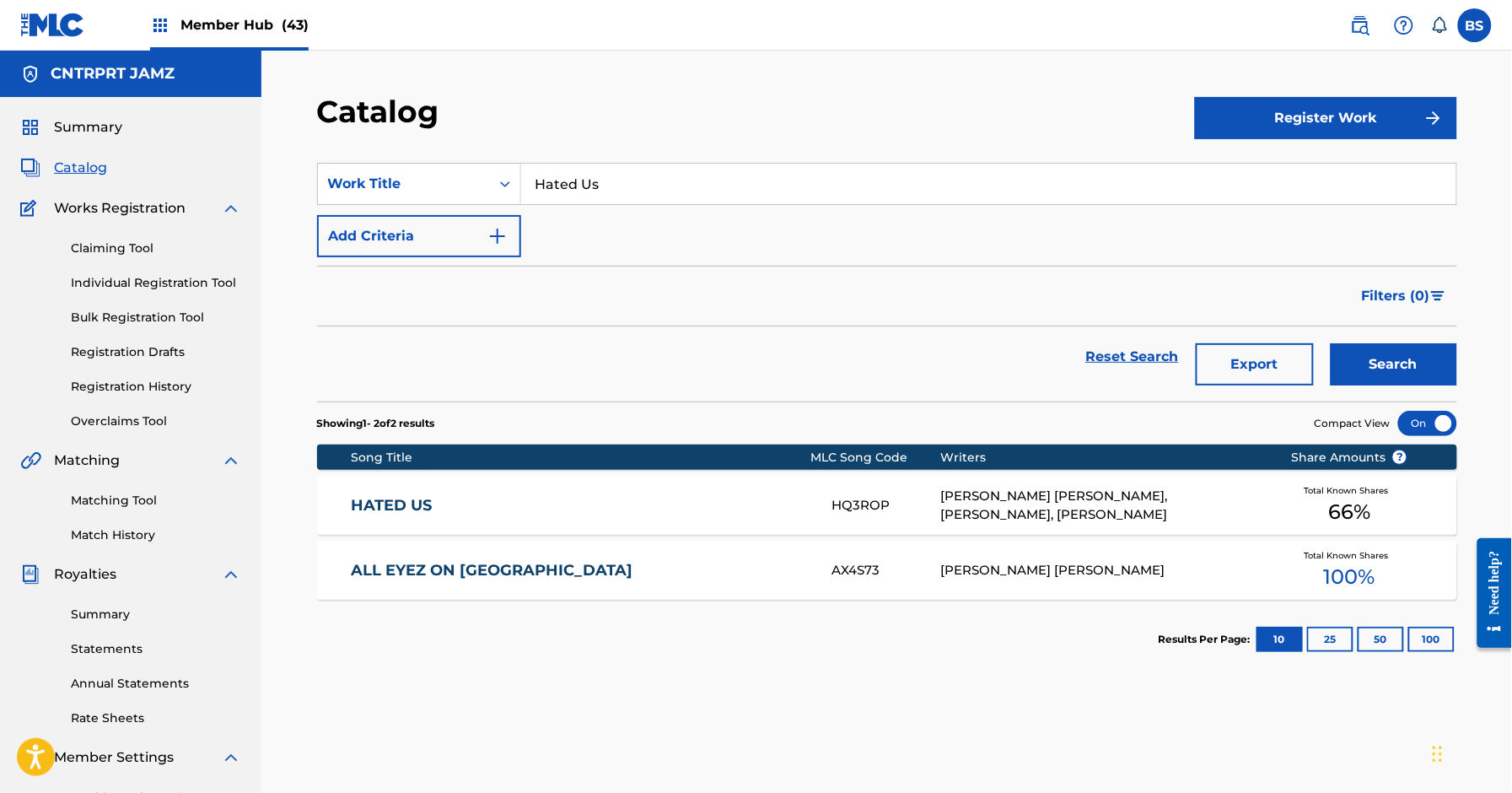
click at [575, 179] on input "Hated Us" at bounding box center [989, 184] width 935 height 41
paste input "Sunburn"
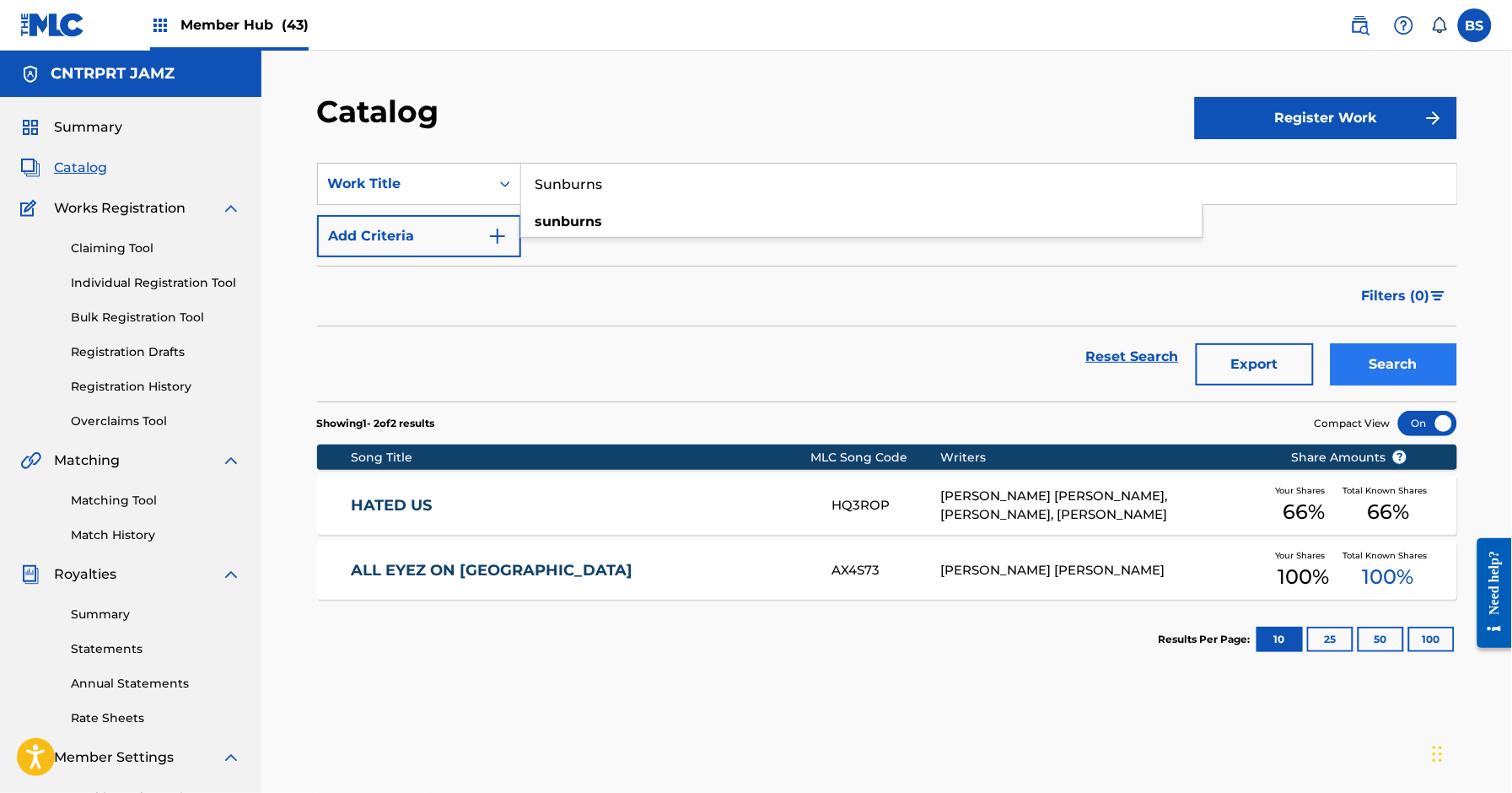
type input "Sunburns"
drag, startPoint x: 1436, startPoint y: 357, endPoint x: 712, endPoint y: 393, distance: 724.9
click at [1436, 357] on button "Search" at bounding box center [1394, 364] width 126 height 42
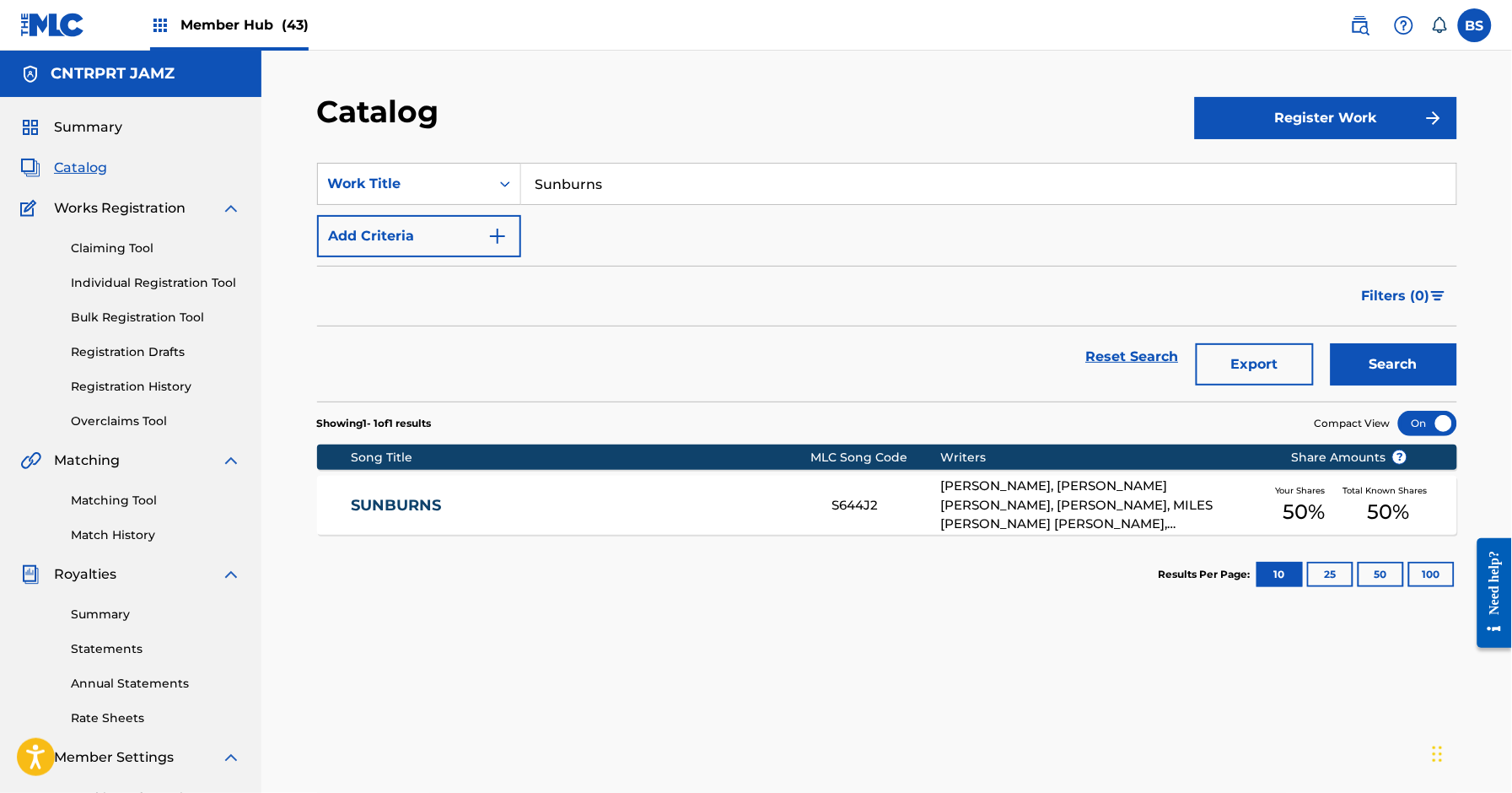
click at [563, 493] on div "SUNBURNS S644J2 CHRISTOPHER WRIGHT, KOBY ZANE RODRIGUEZ, NICOLA SAMBROTTA, MILE…" at bounding box center [888, 506] width 1140 height 59
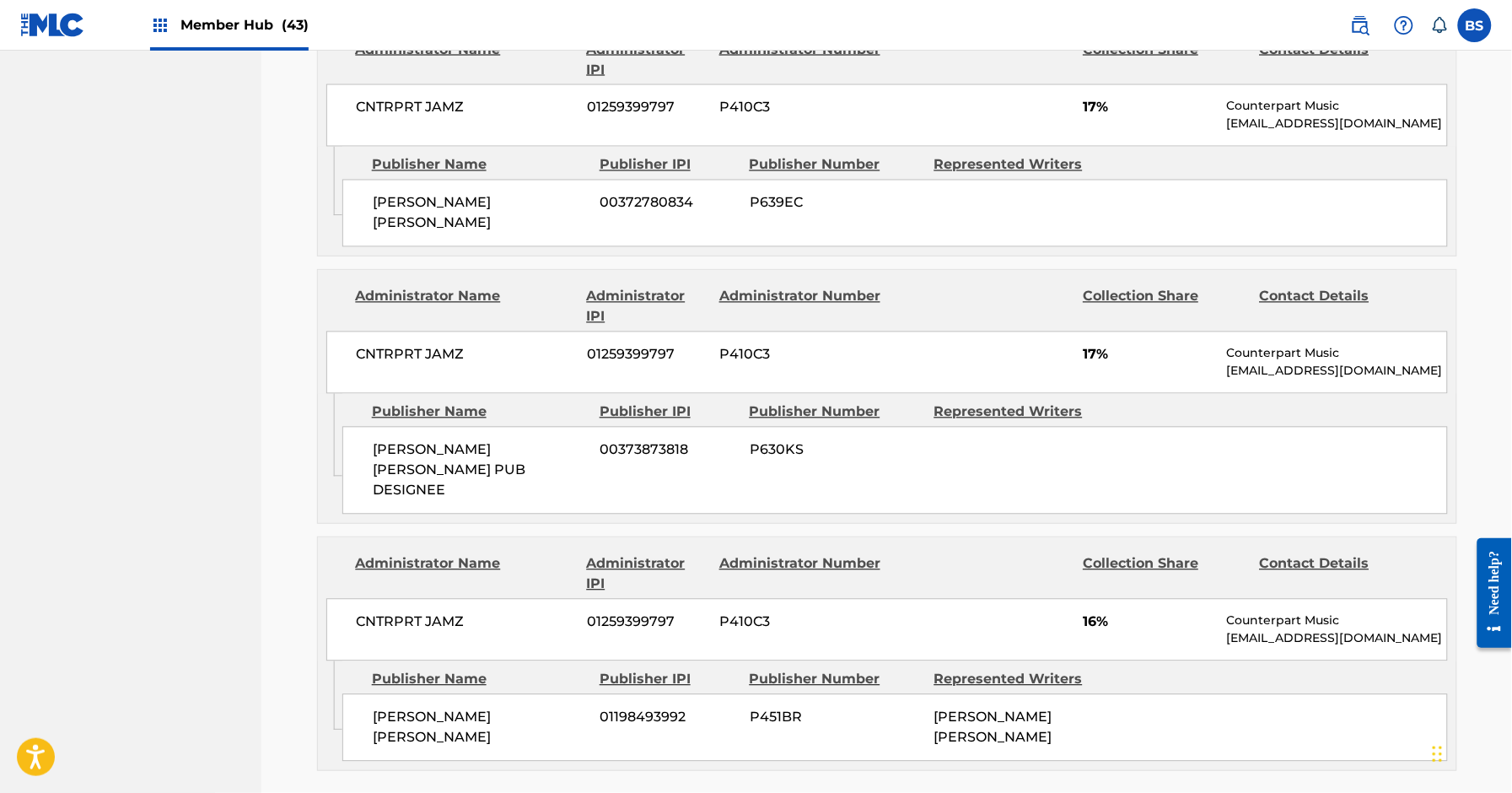
scroll to position [1625, 0]
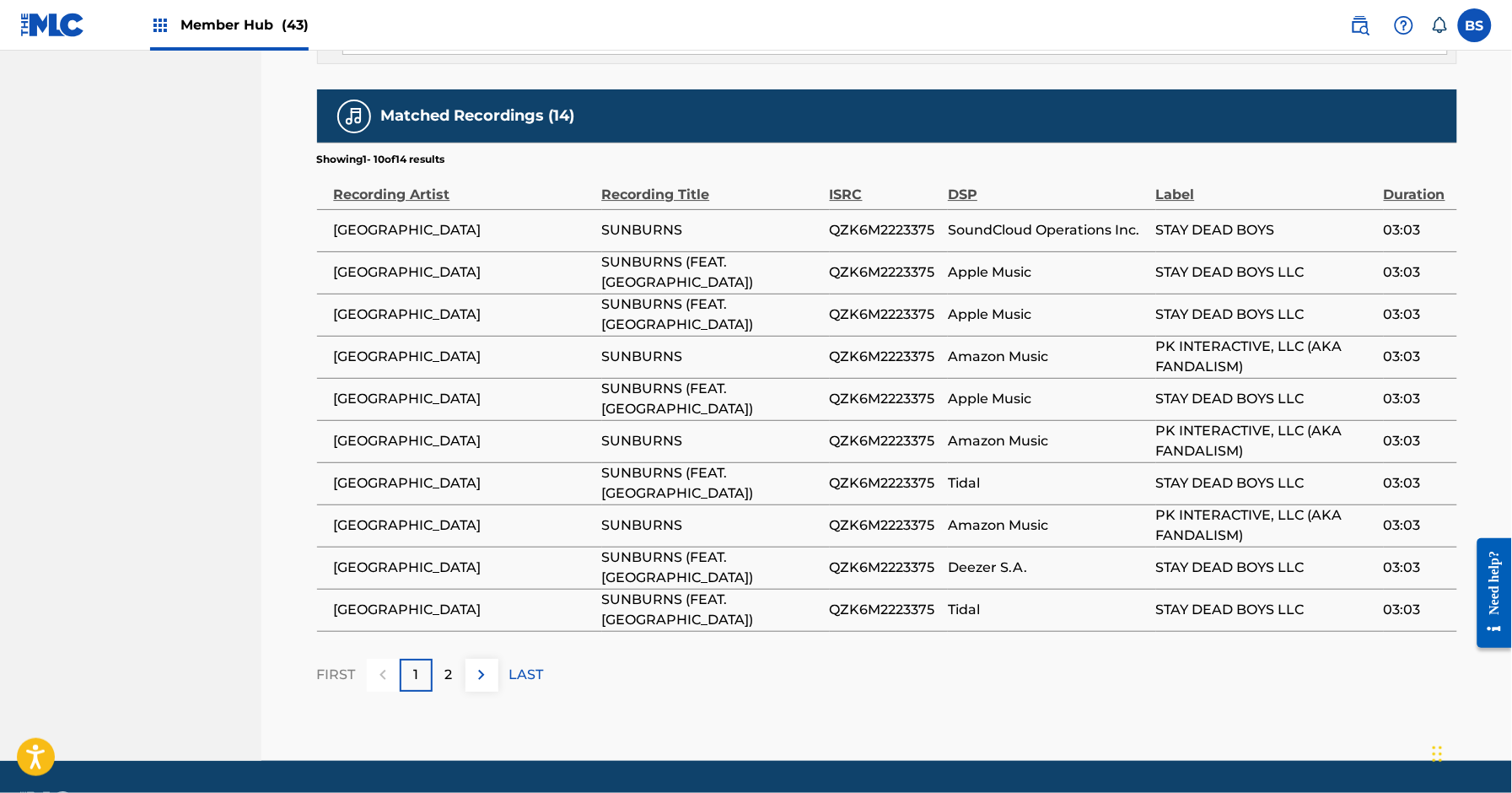
click at [876, 474] on span "QZK6M2223375" at bounding box center [884, 483] width 109 height 20
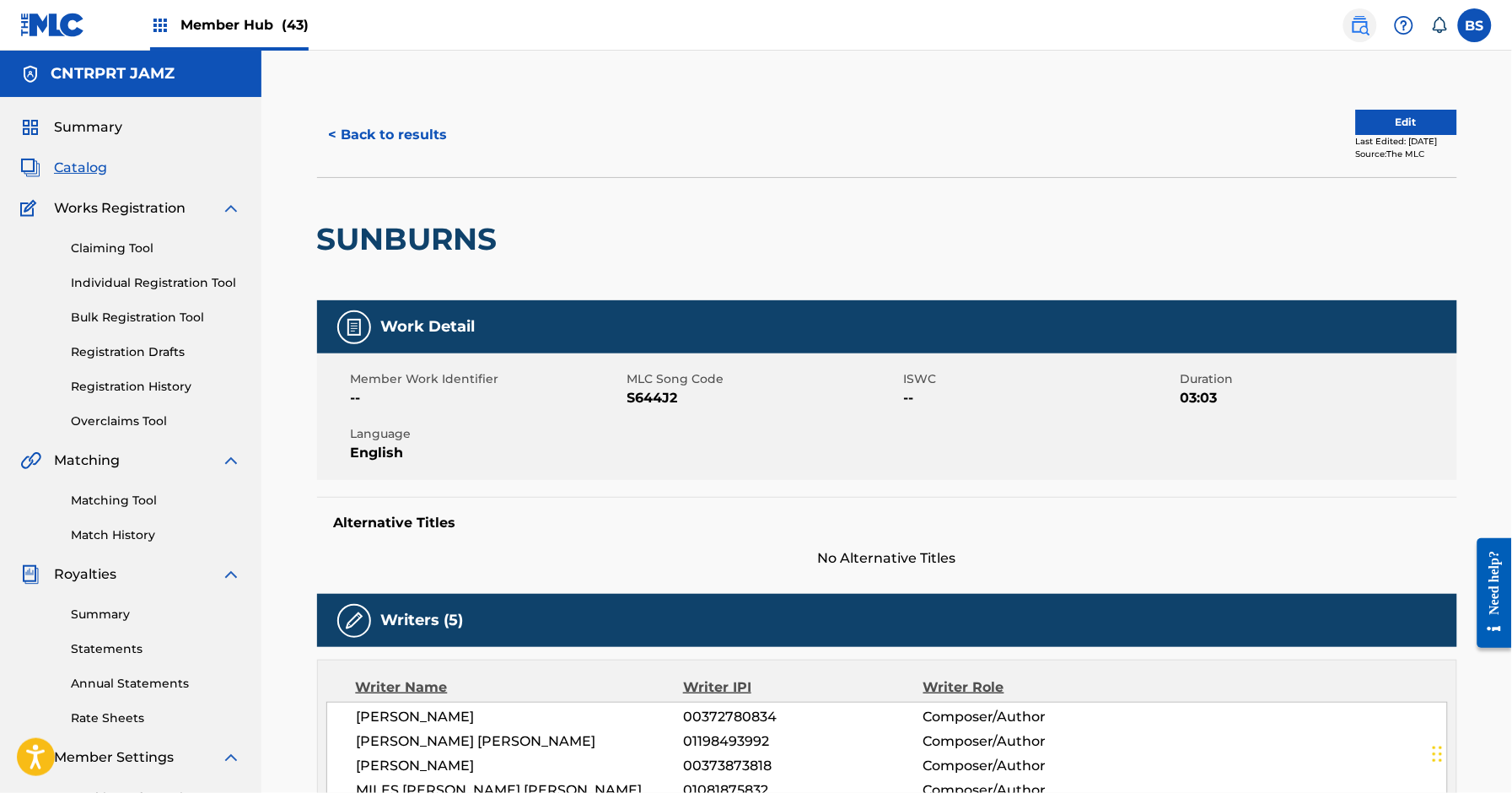
click at [1367, 20] on img at bounding box center [1360, 25] width 20 height 20
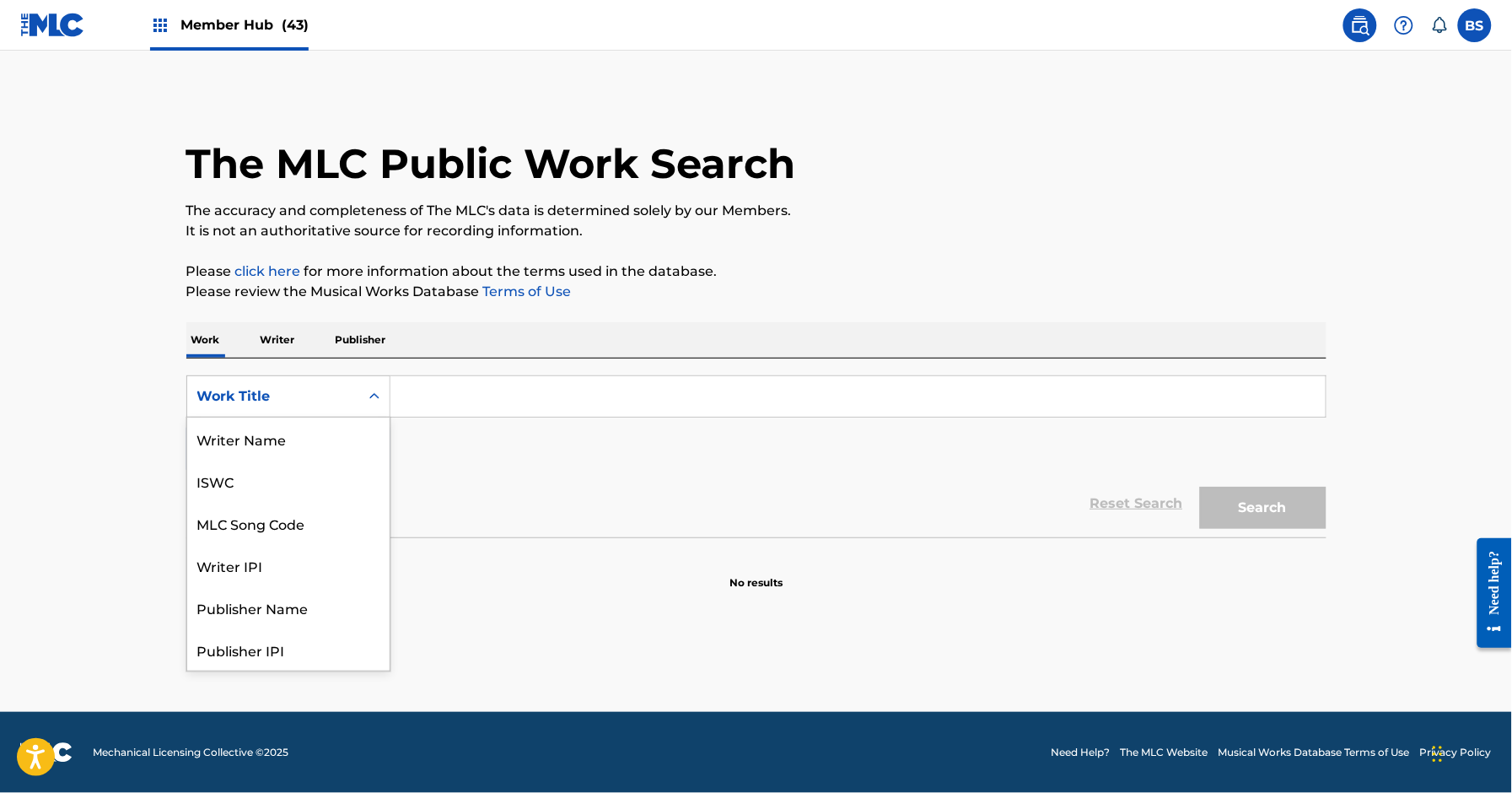
click at [298, 407] on div "Work Title" at bounding box center [273, 396] width 172 height 32
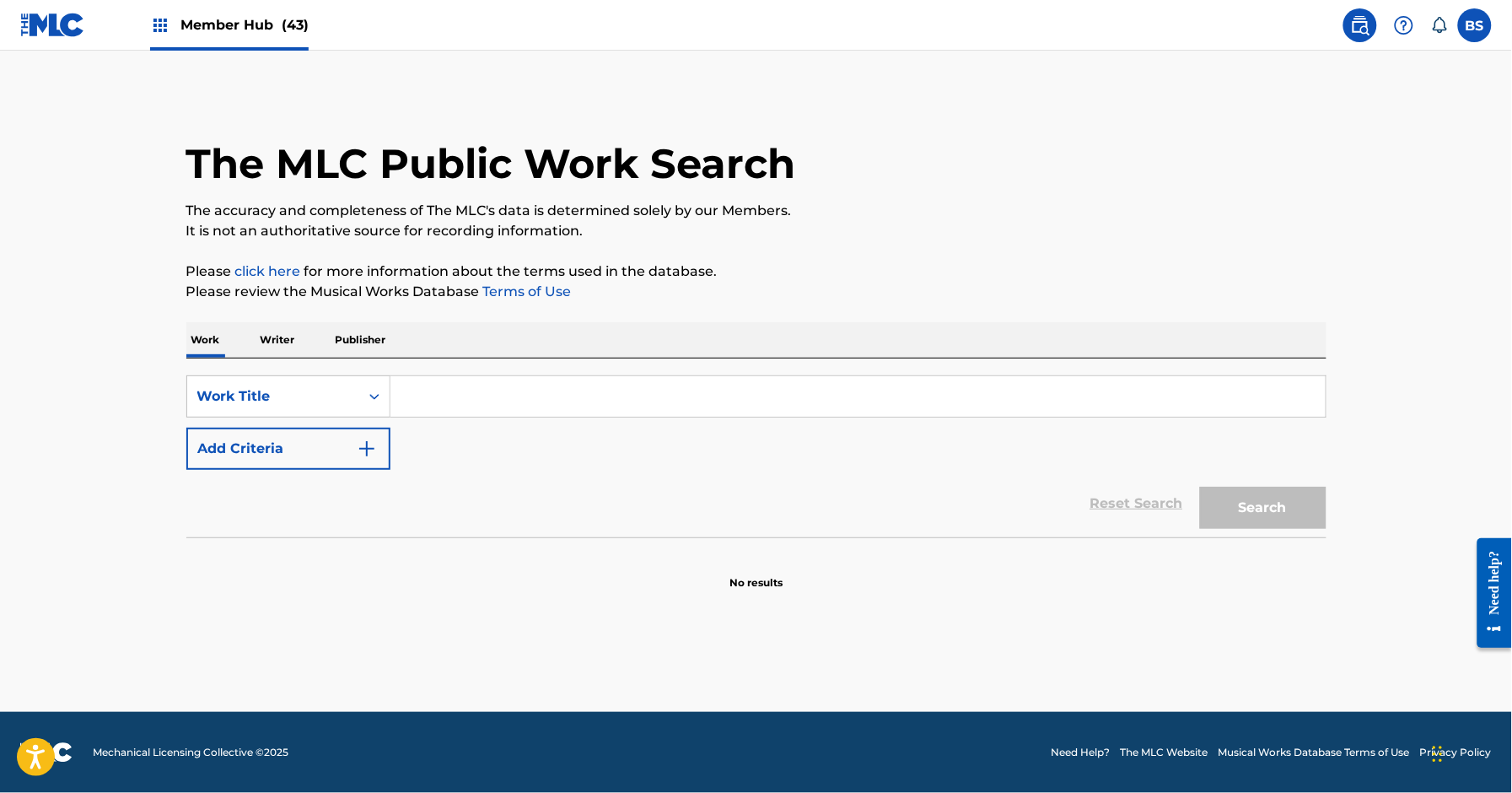
drag, startPoint x: 508, startPoint y: 420, endPoint x: 499, endPoint y: 416, distance: 9.8
click at [508, 419] on div "SearchWithCriteria653b5a57-df83-4512-a9c0-a020f41ca81f Work Title Add Criteria" at bounding box center [756, 422] width 1140 height 94
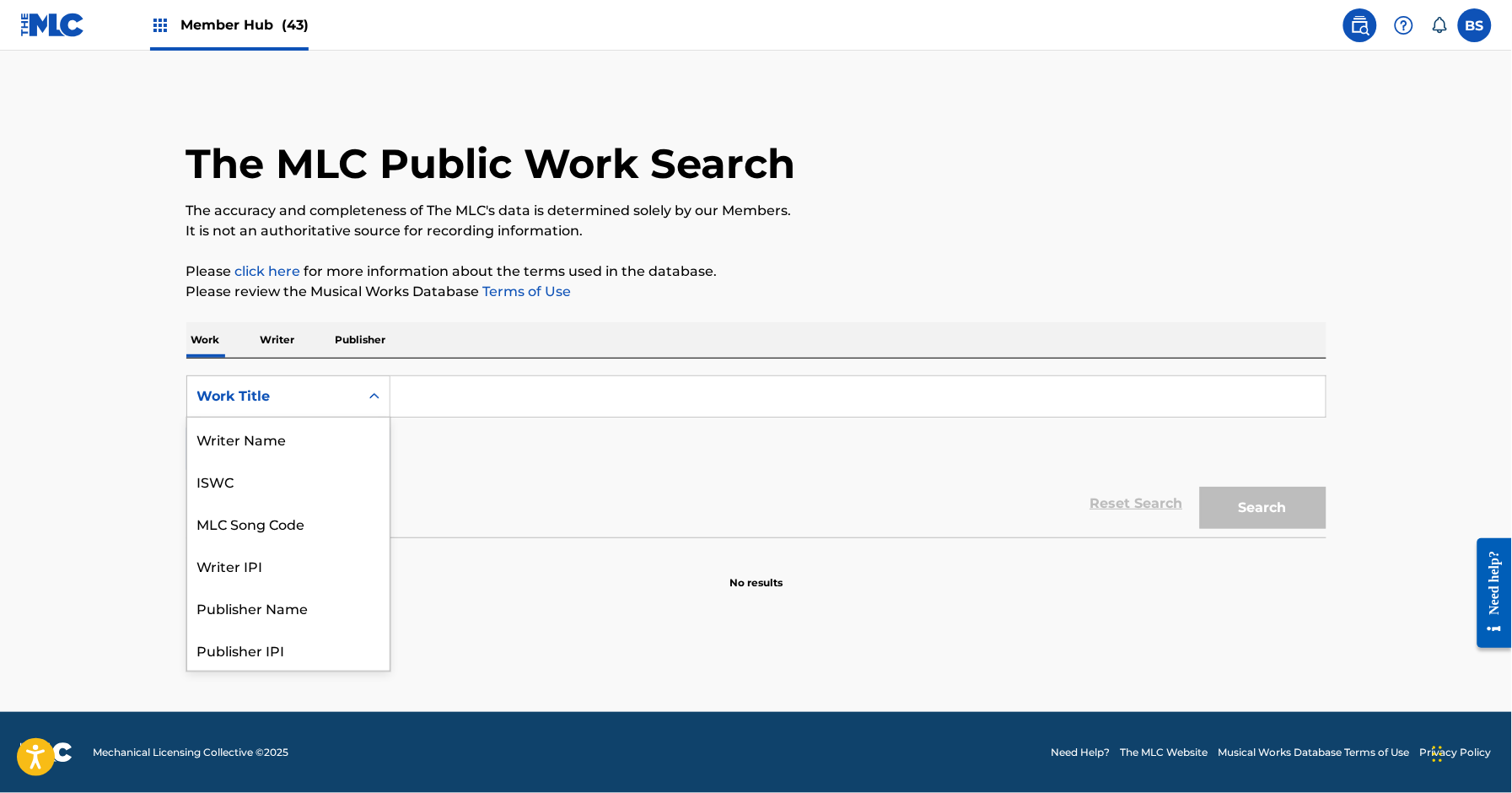
drag, startPoint x: 314, startPoint y: 393, endPoint x: 298, endPoint y: 462, distance: 70.8
click at [314, 394] on div "Work Title" at bounding box center [274, 396] width 152 height 20
drag, startPoint x: 302, startPoint y: 444, endPoint x: 403, endPoint y: 422, distance: 103.4
click at [304, 444] on div "MLC Song Code" at bounding box center [288, 438] width 202 height 42
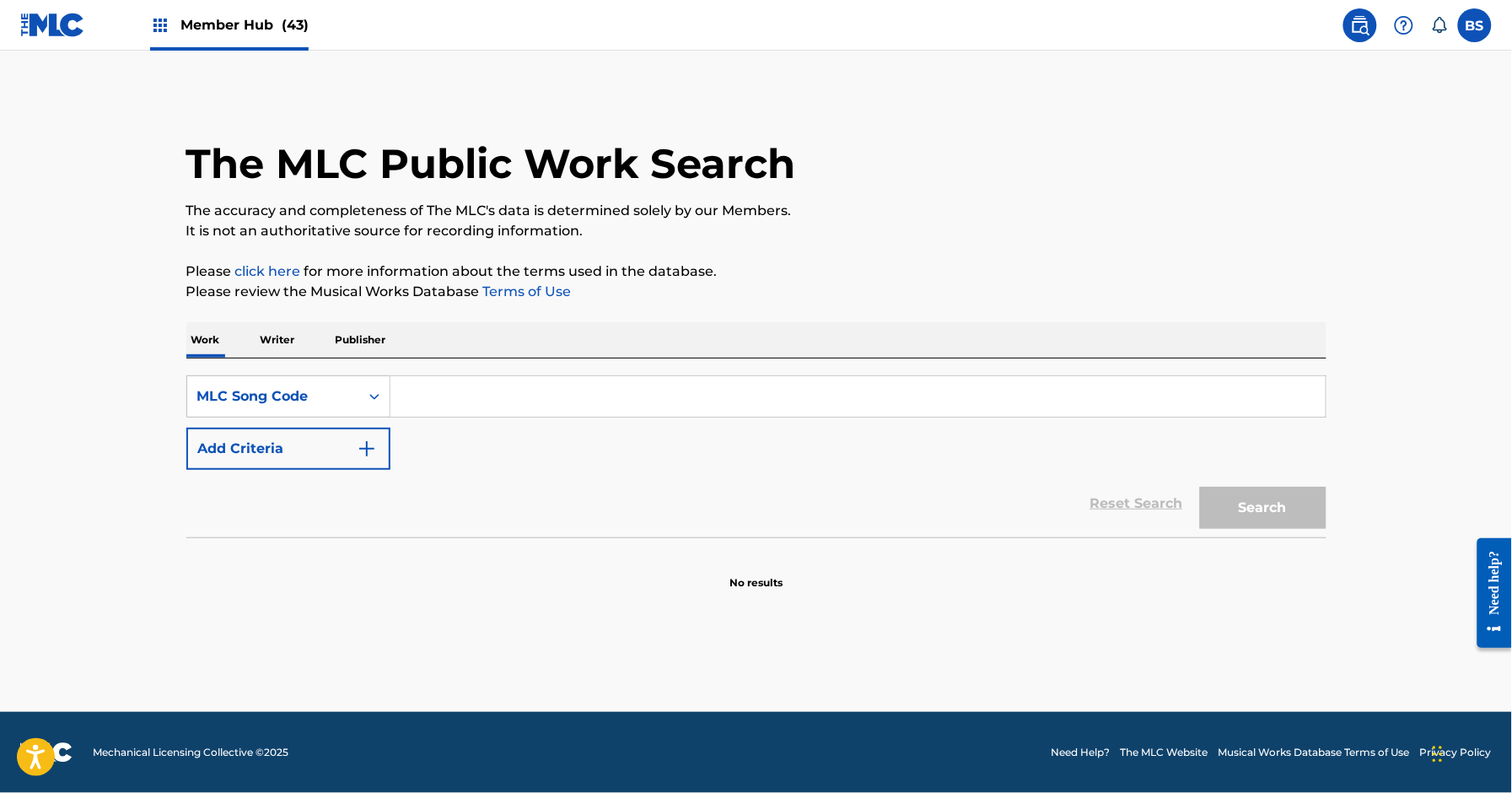
click at [497, 391] on input "Search Form" at bounding box center [858, 396] width 935 height 41
type input "I306D9"
click at [1245, 499] on button "Search" at bounding box center [1263, 508] width 126 height 42
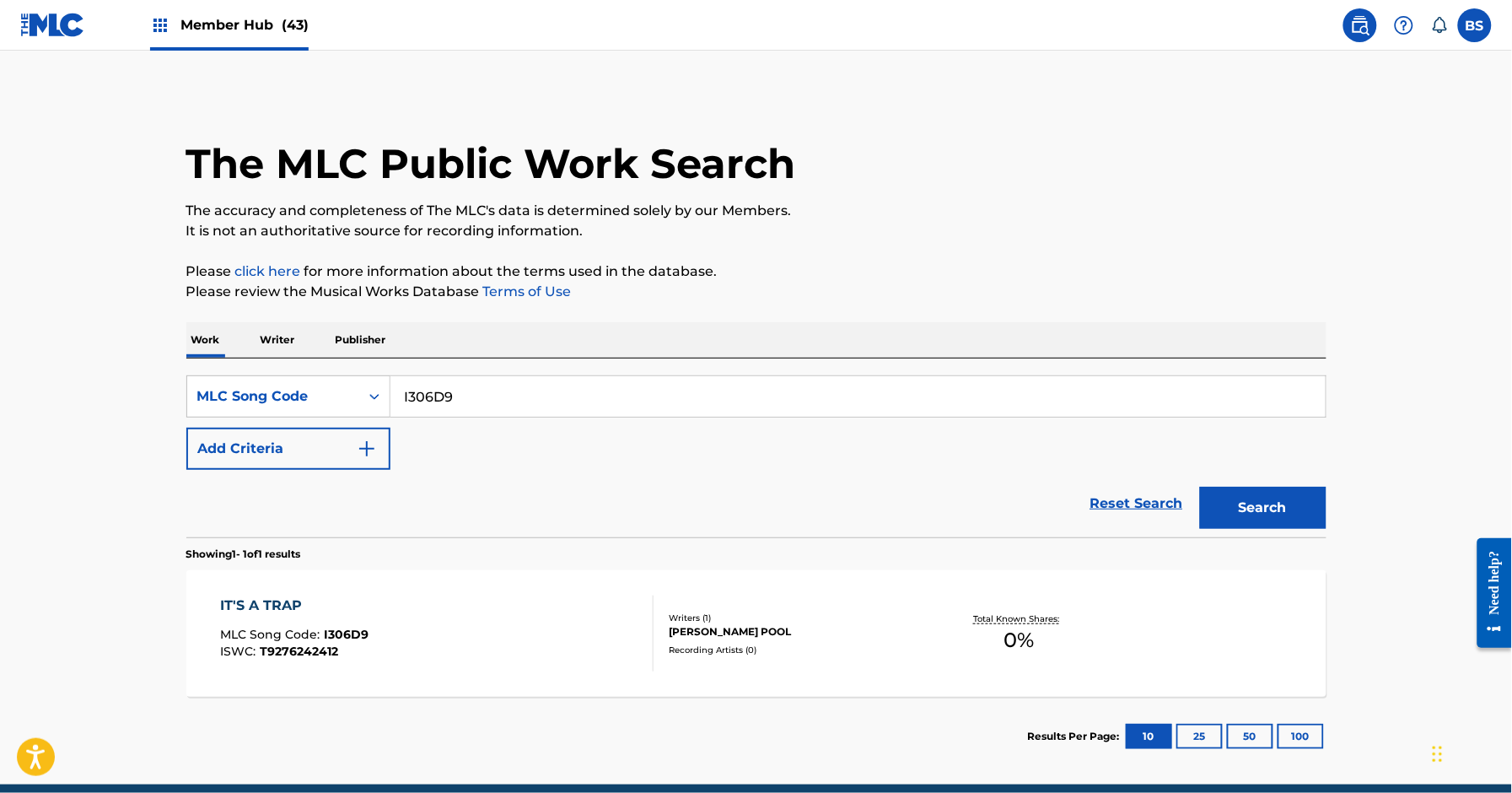
click at [566, 619] on div "IT'S A TRAP MLC Song Code : I306D9 ISWC : T9276242412" at bounding box center [437, 634] width 433 height 76
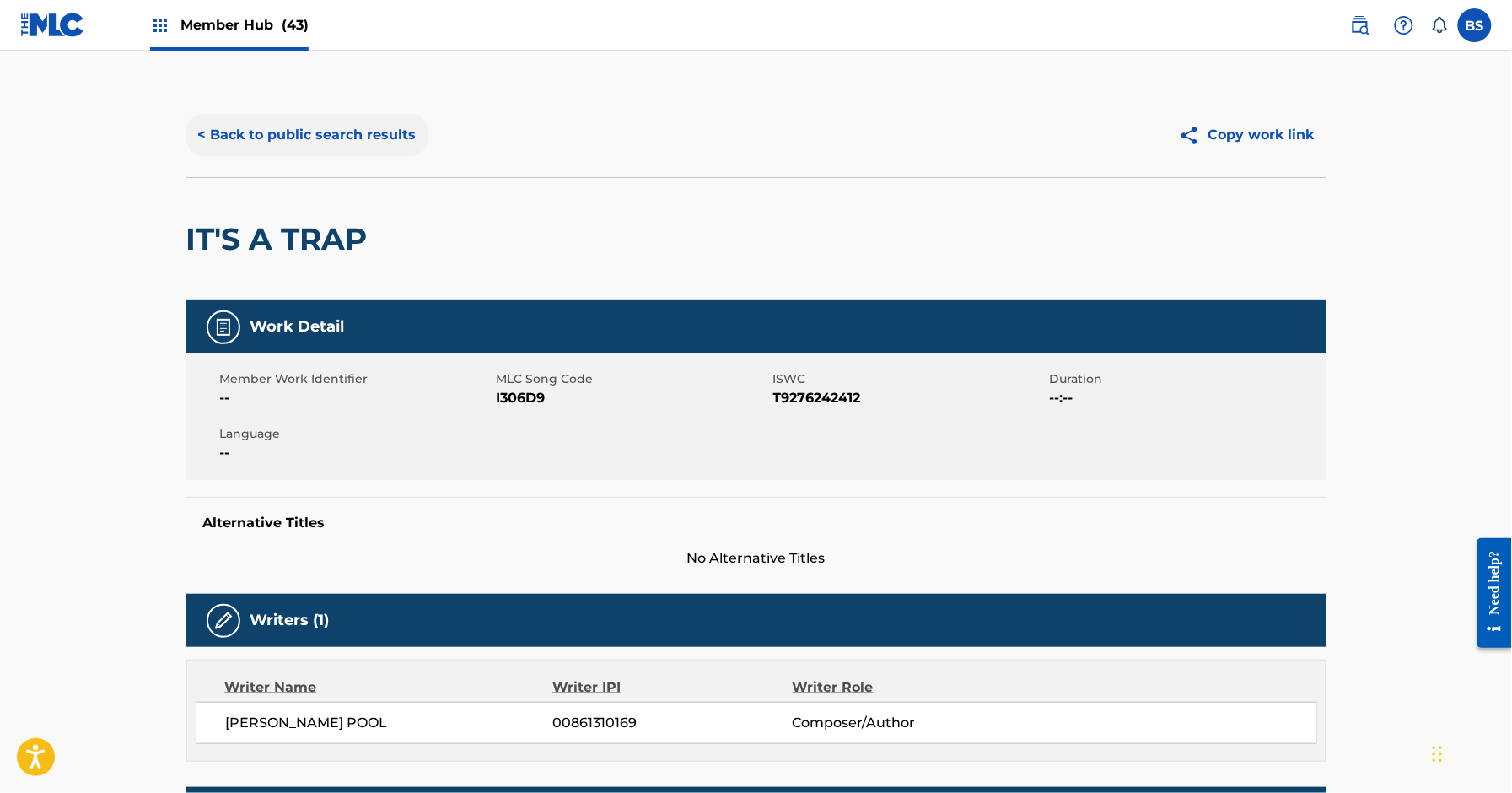
click at [338, 140] on button "< Back to public search results" at bounding box center [307, 135] width 242 height 42
